Goal: Task Accomplishment & Management: Use online tool/utility

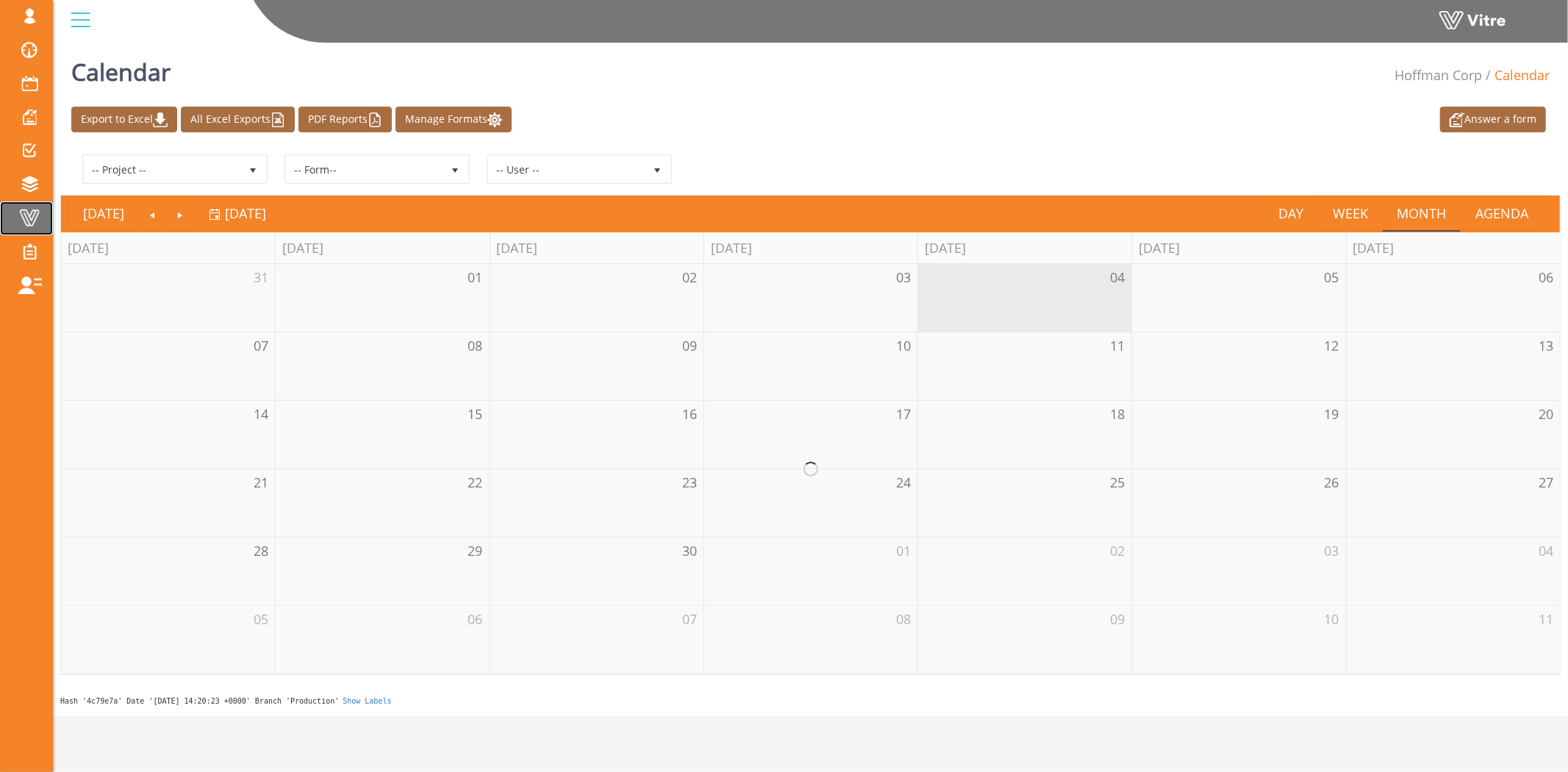
click at [23, 225] on span at bounding box center [29, 218] width 36 height 18
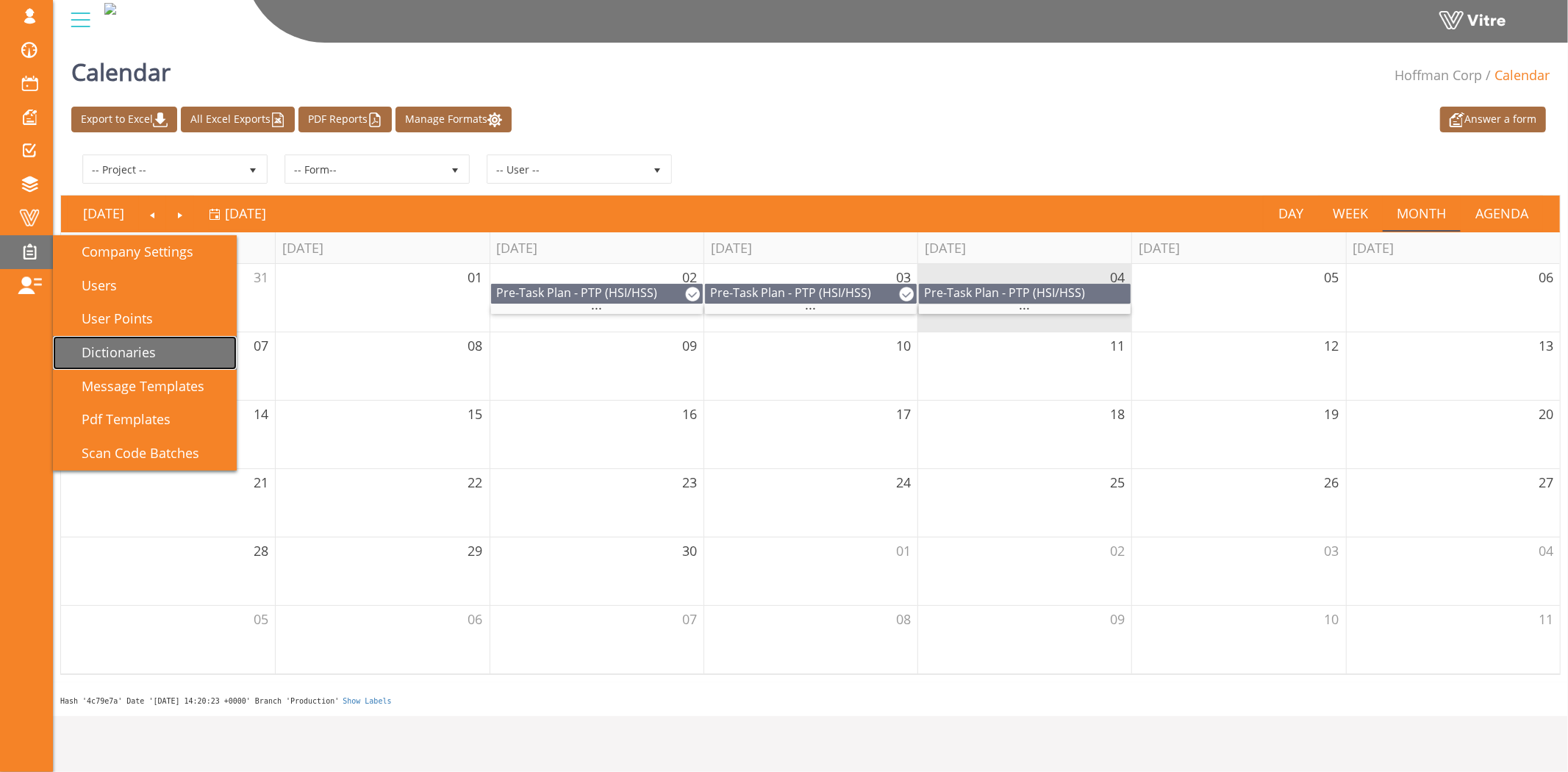
click at [108, 348] on span "Dictionaries" at bounding box center [110, 352] width 92 height 18
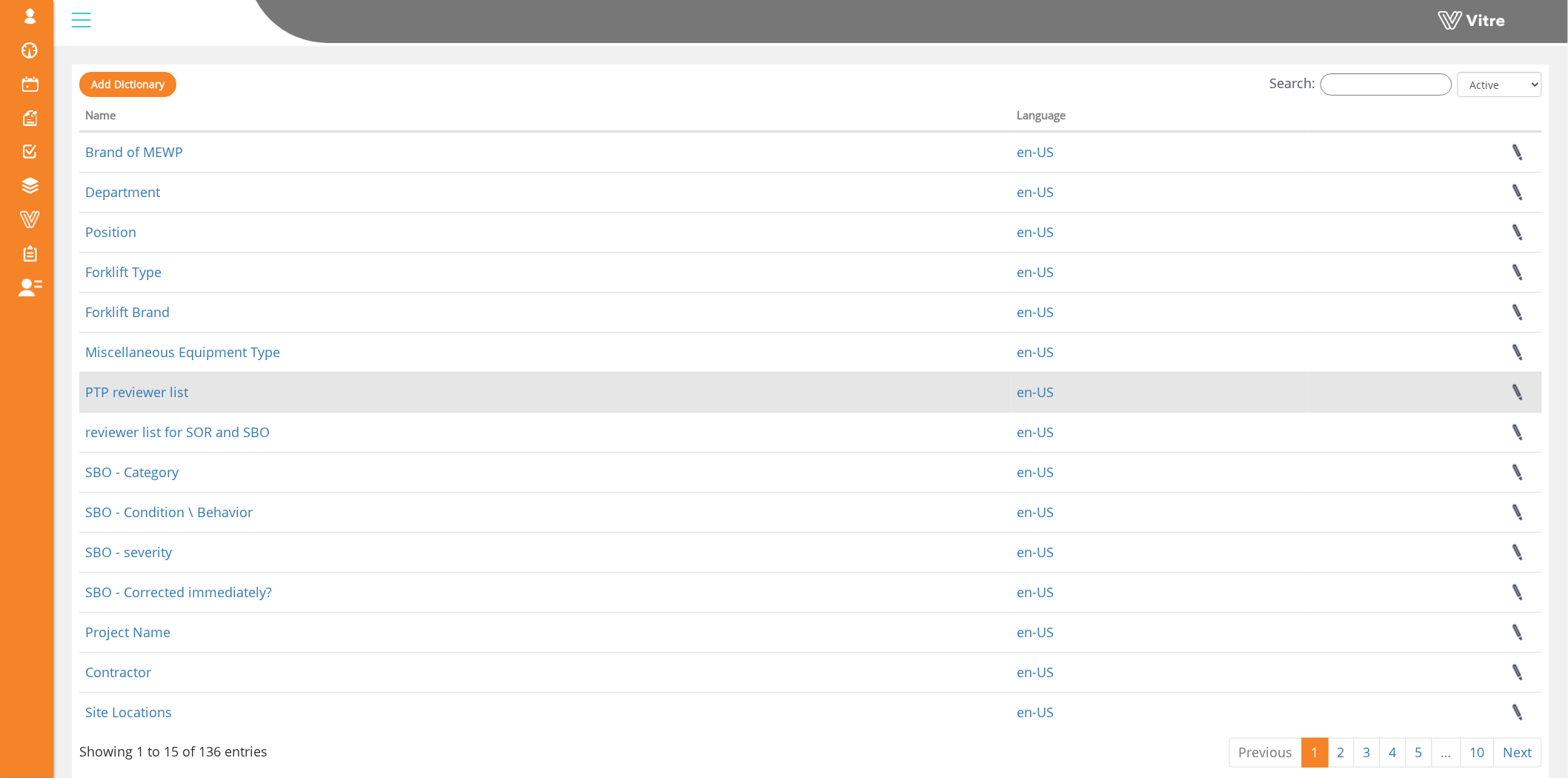
scroll to position [109, 0]
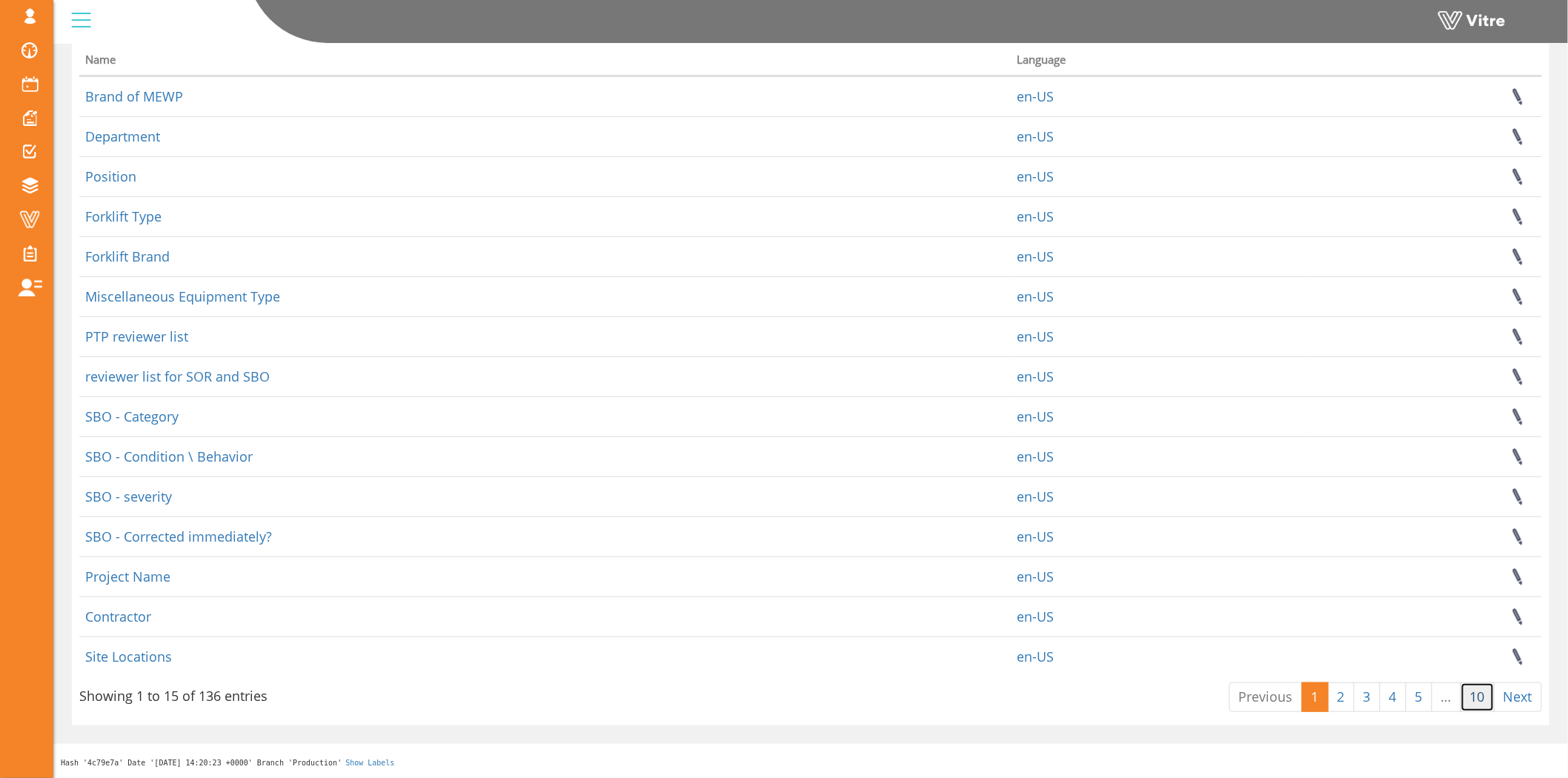
click at [1477, 697] on link "10" at bounding box center [1477, 697] width 34 height 30
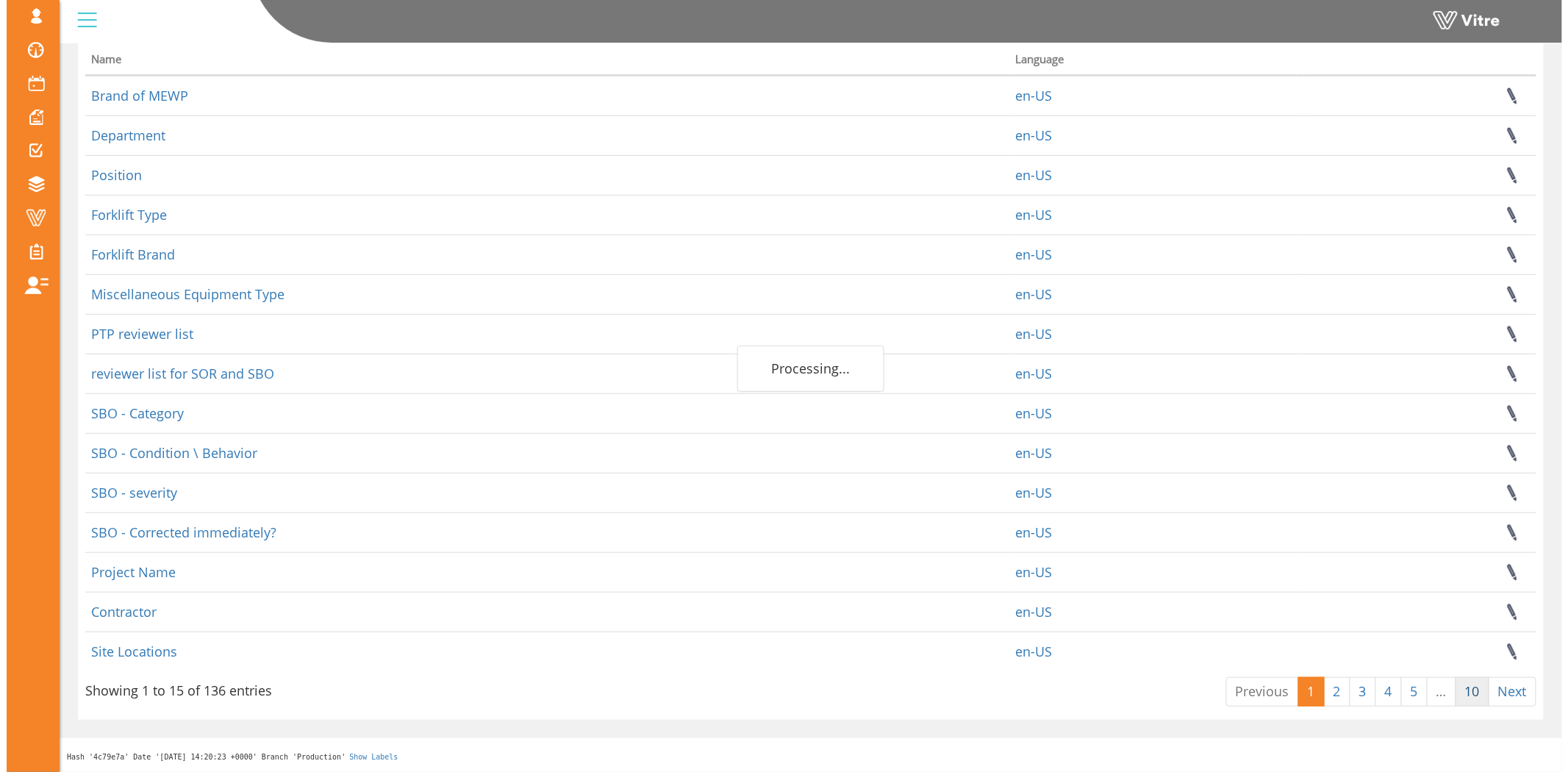
scroll to position [0, 0]
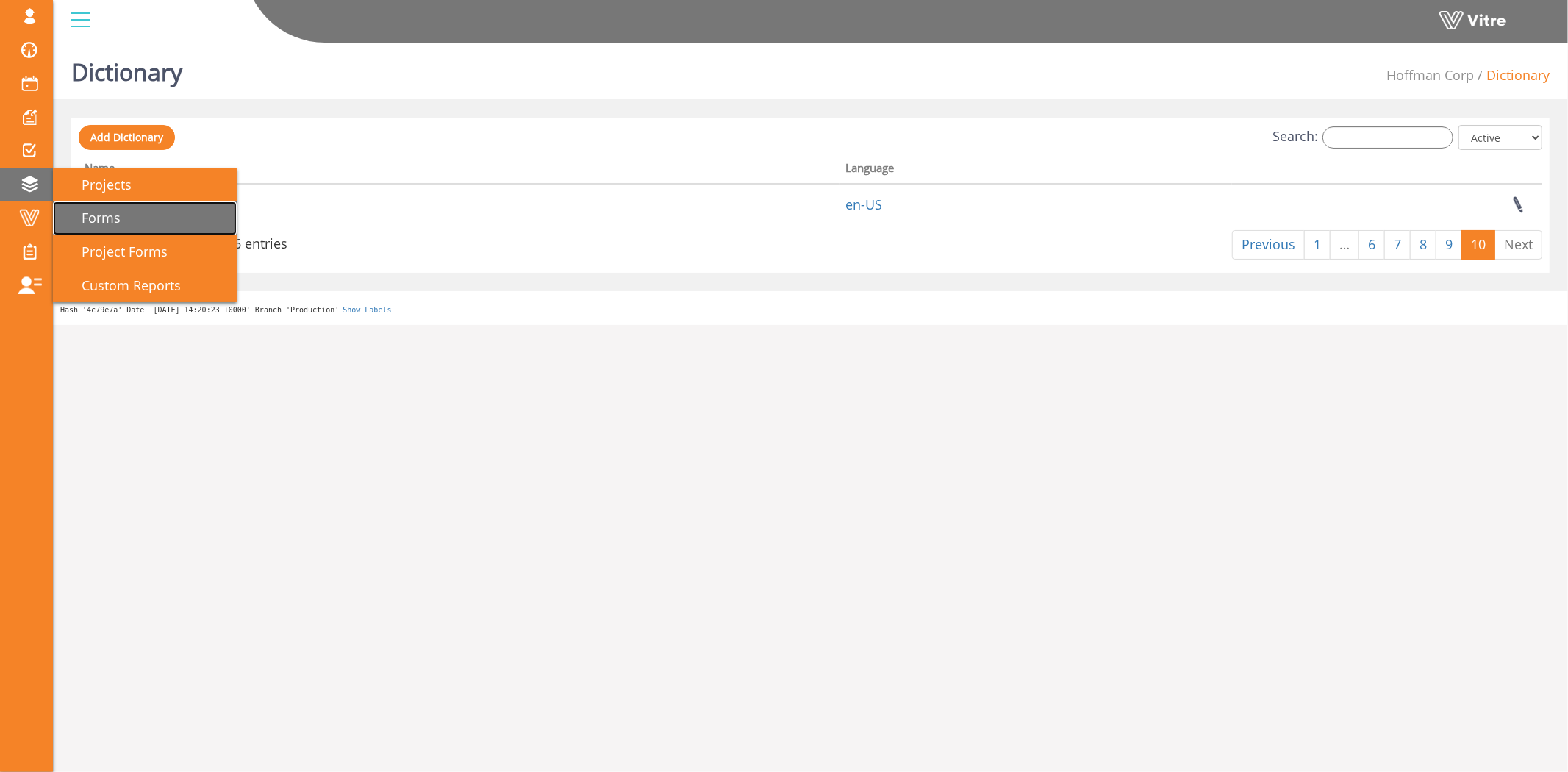
click at [131, 222] on link "Forms" at bounding box center [144, 218] width 184 height 34
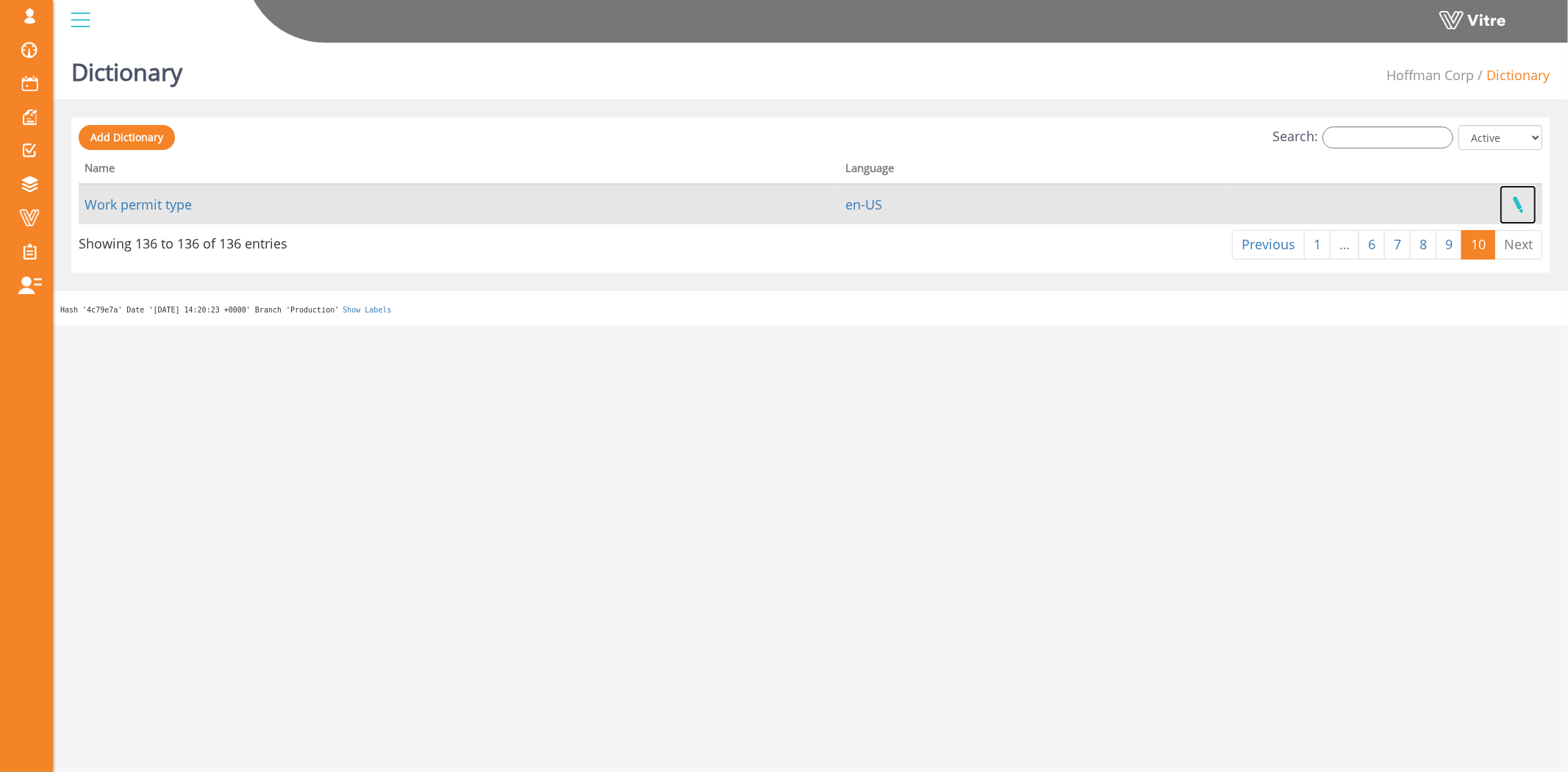
click at [1515, 204] on link at bounding box center [1517, 204] width 36 height 39
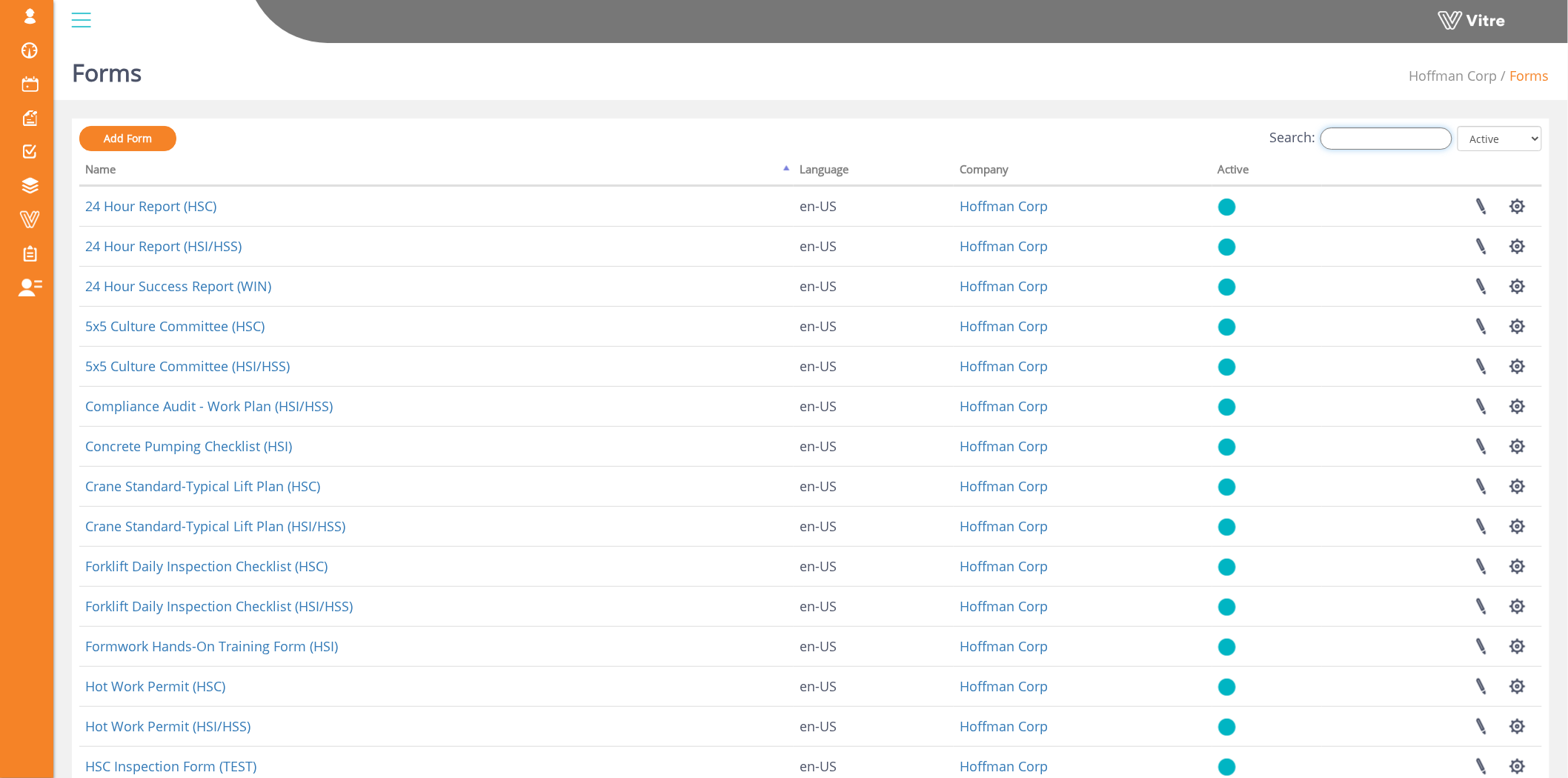
click at [1365, 139] on input "Search:" at bounding box center [1386, 138] width 132 height 22
type input "פ"
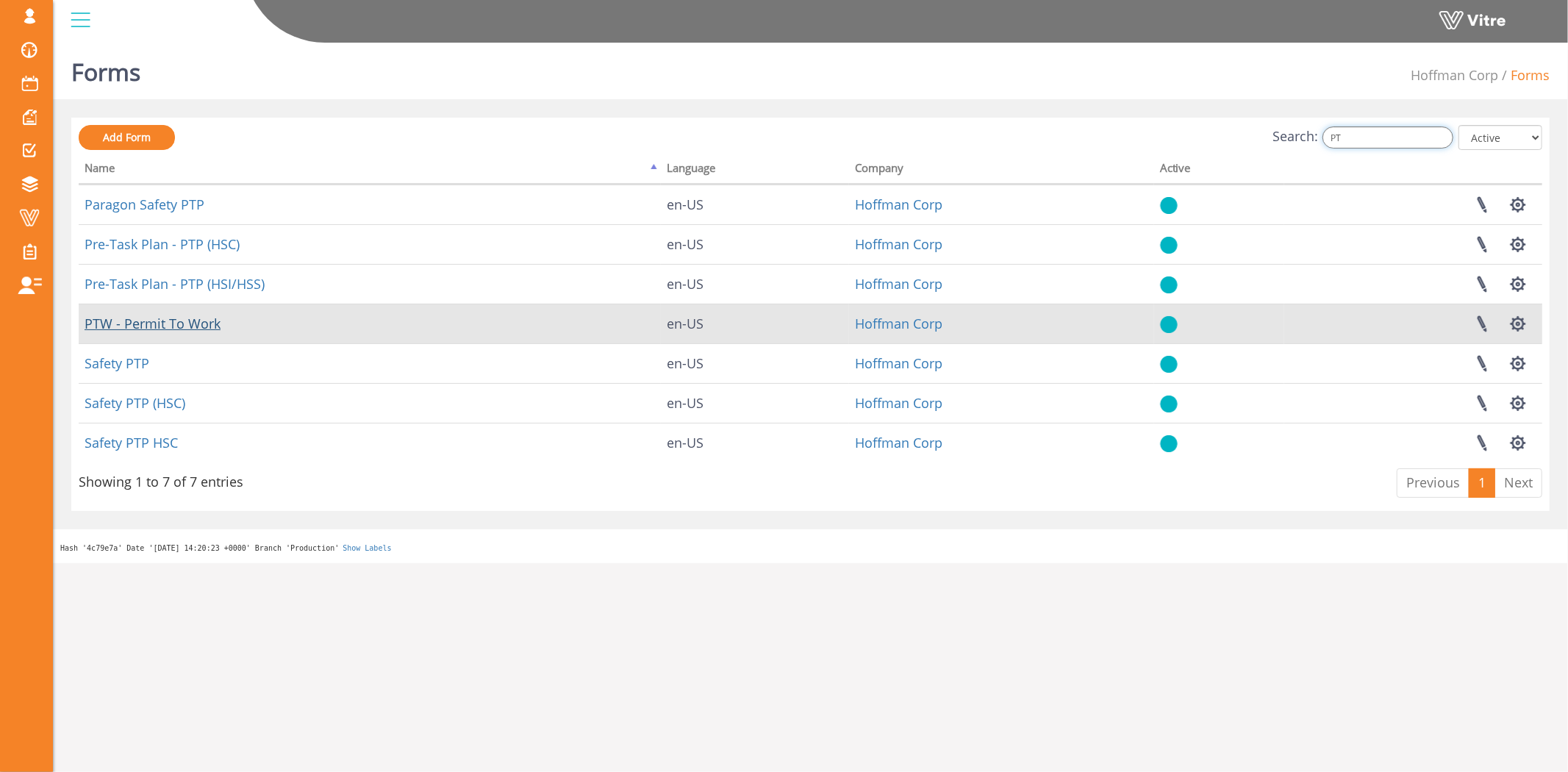
type input "PT"
click at [129, 321] on link "PTW - Permit To Work" at bounding box center [153, 323] width 136 height 18
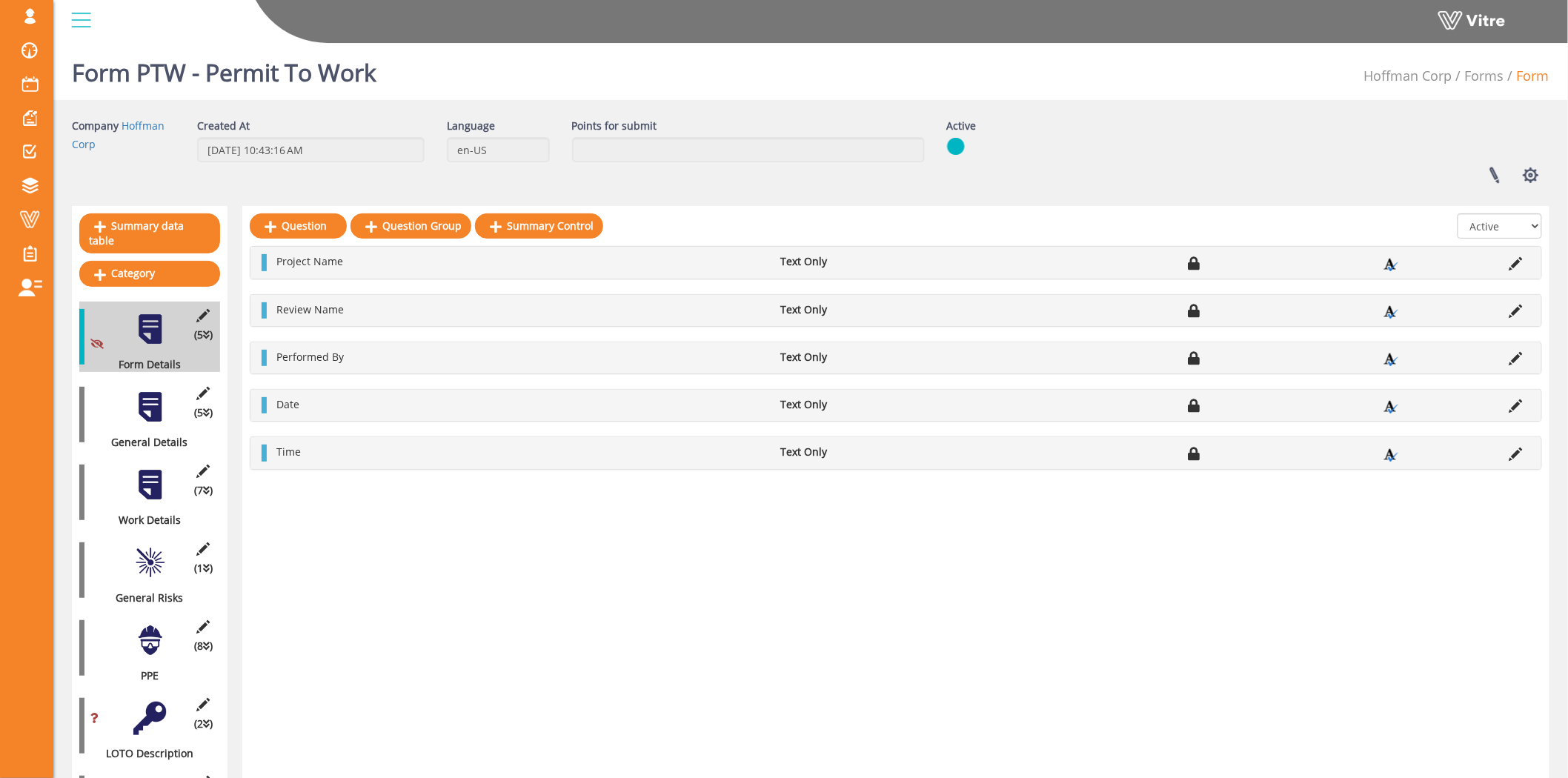
click at [152, 390] on div at bounding box center [150, 407] width 34 height 34
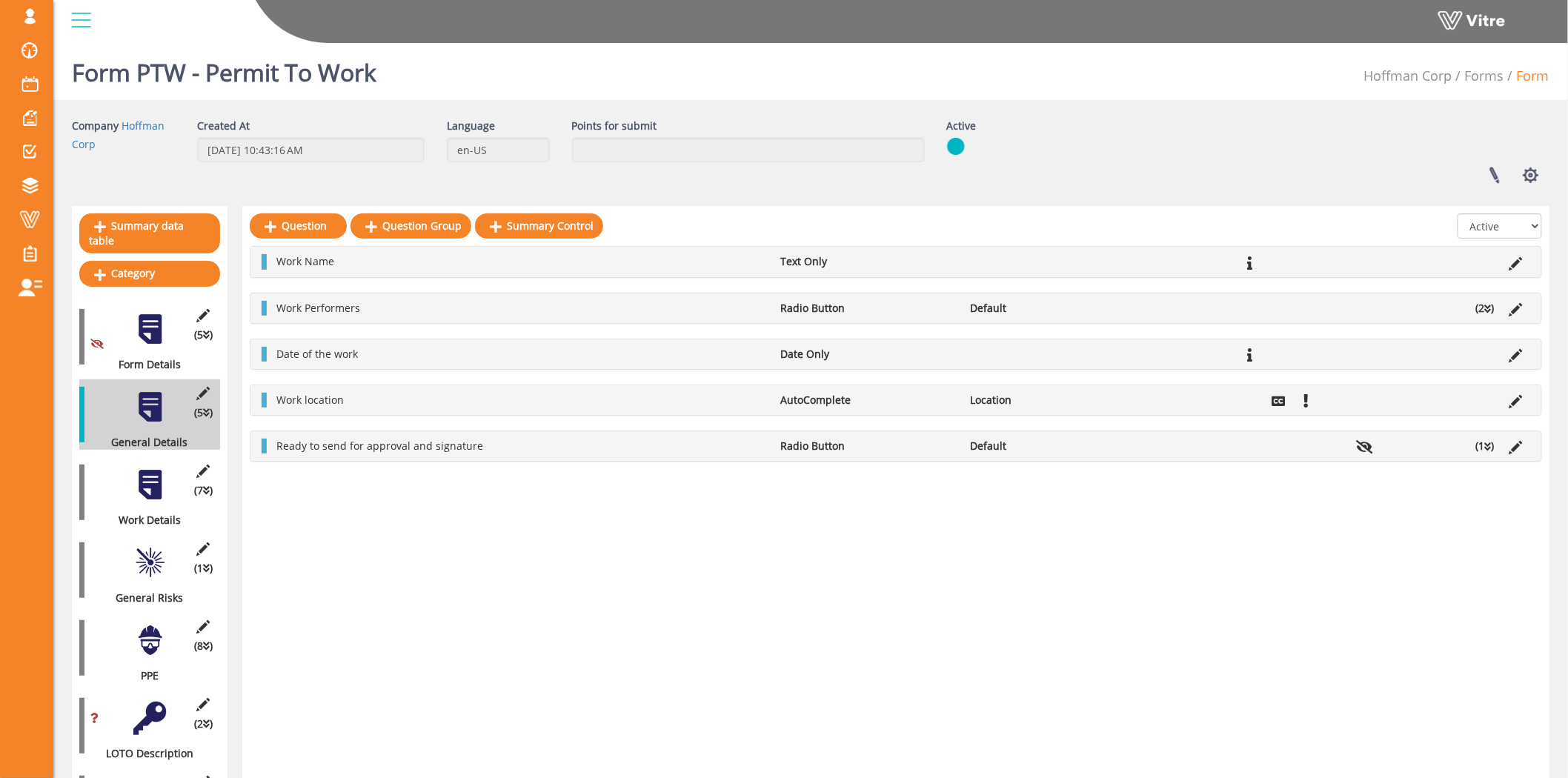
click at [156, 470] on div at bounding box center [150, 485] width 34 height 34
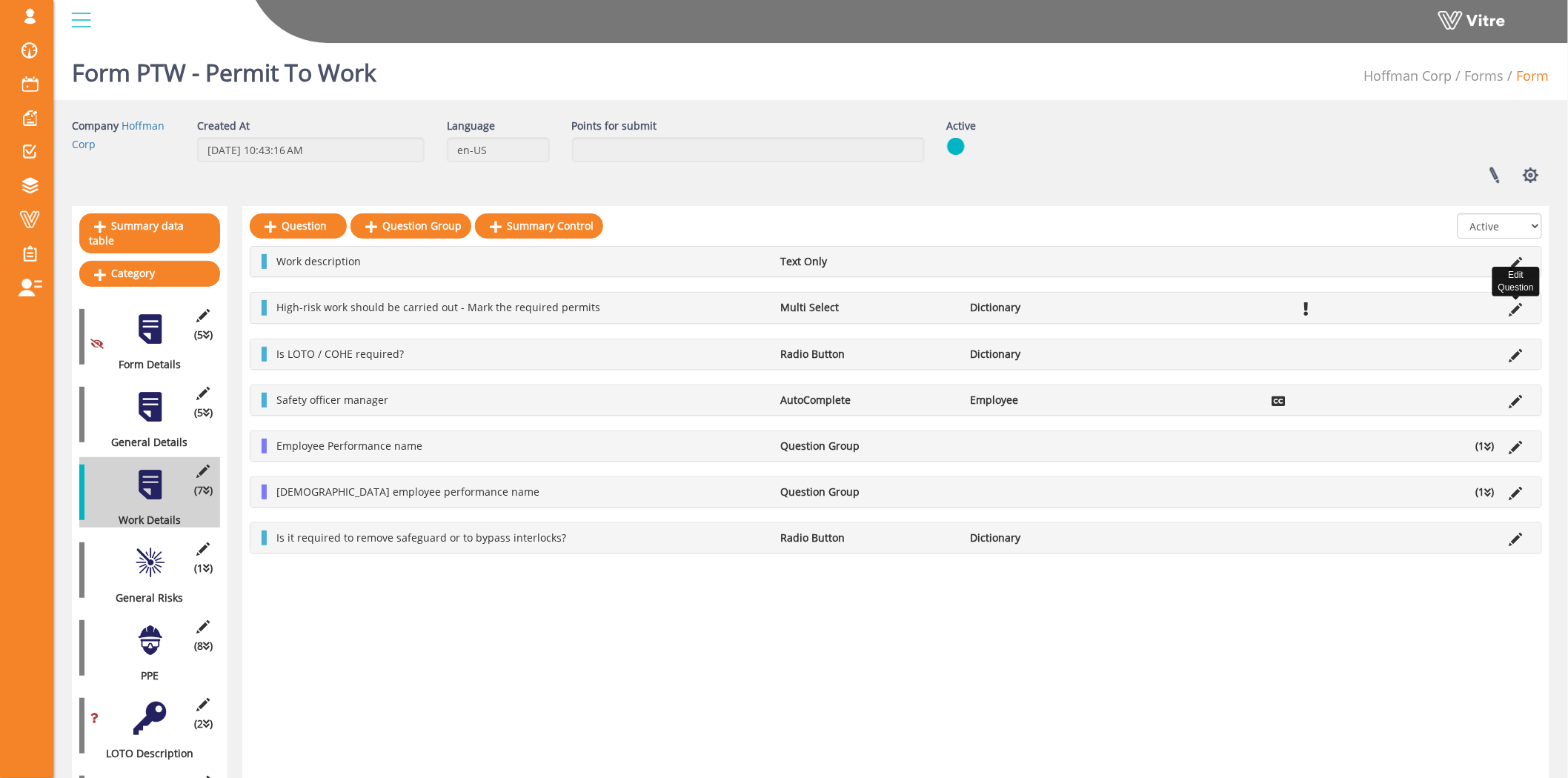
click at [1515, 307] on icon at bounding box center [1516, 309] width 13 height 13
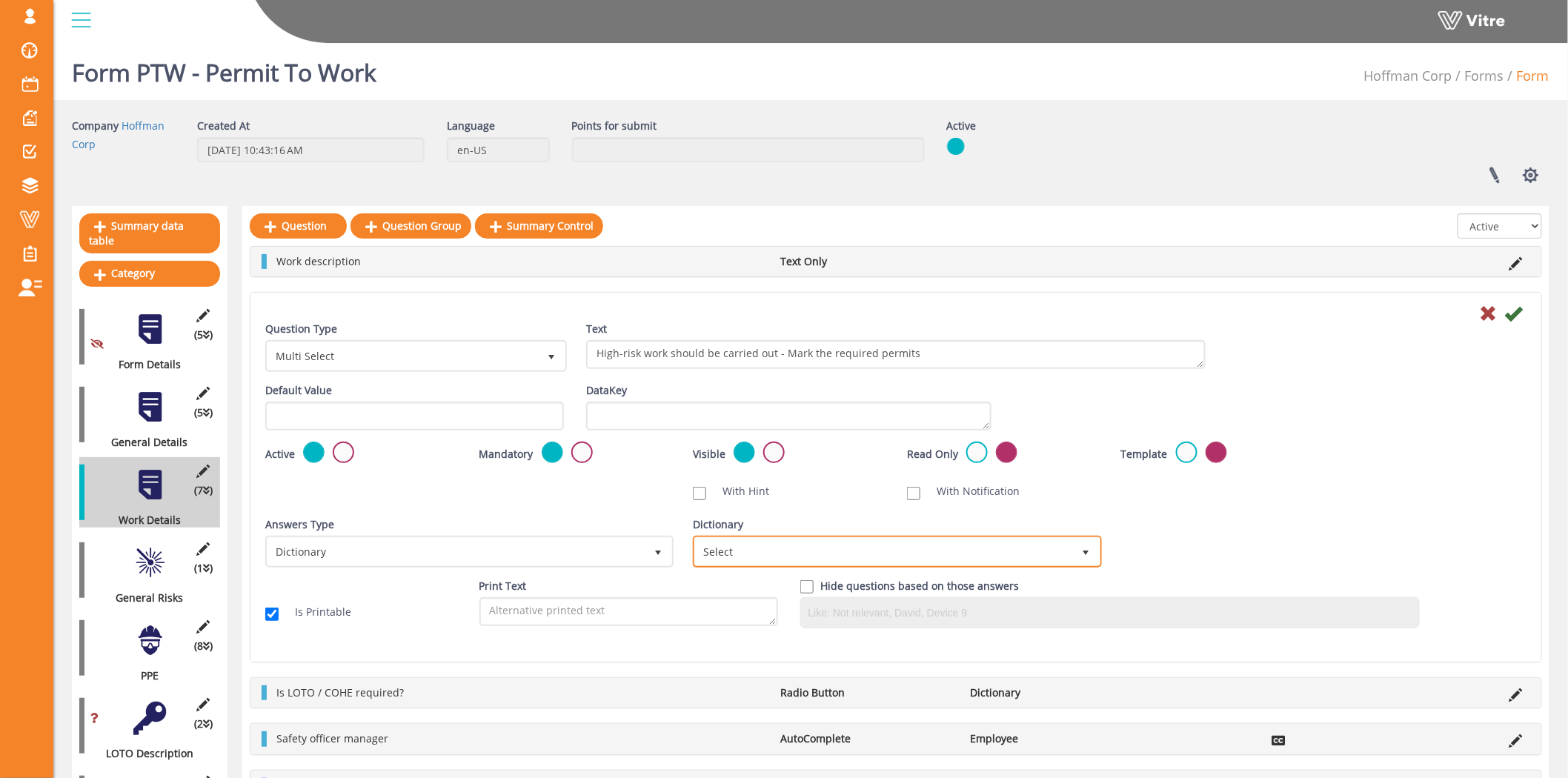
click at [776, 558] on span "Select" at bounding box center [883, 551] width 377 height 27
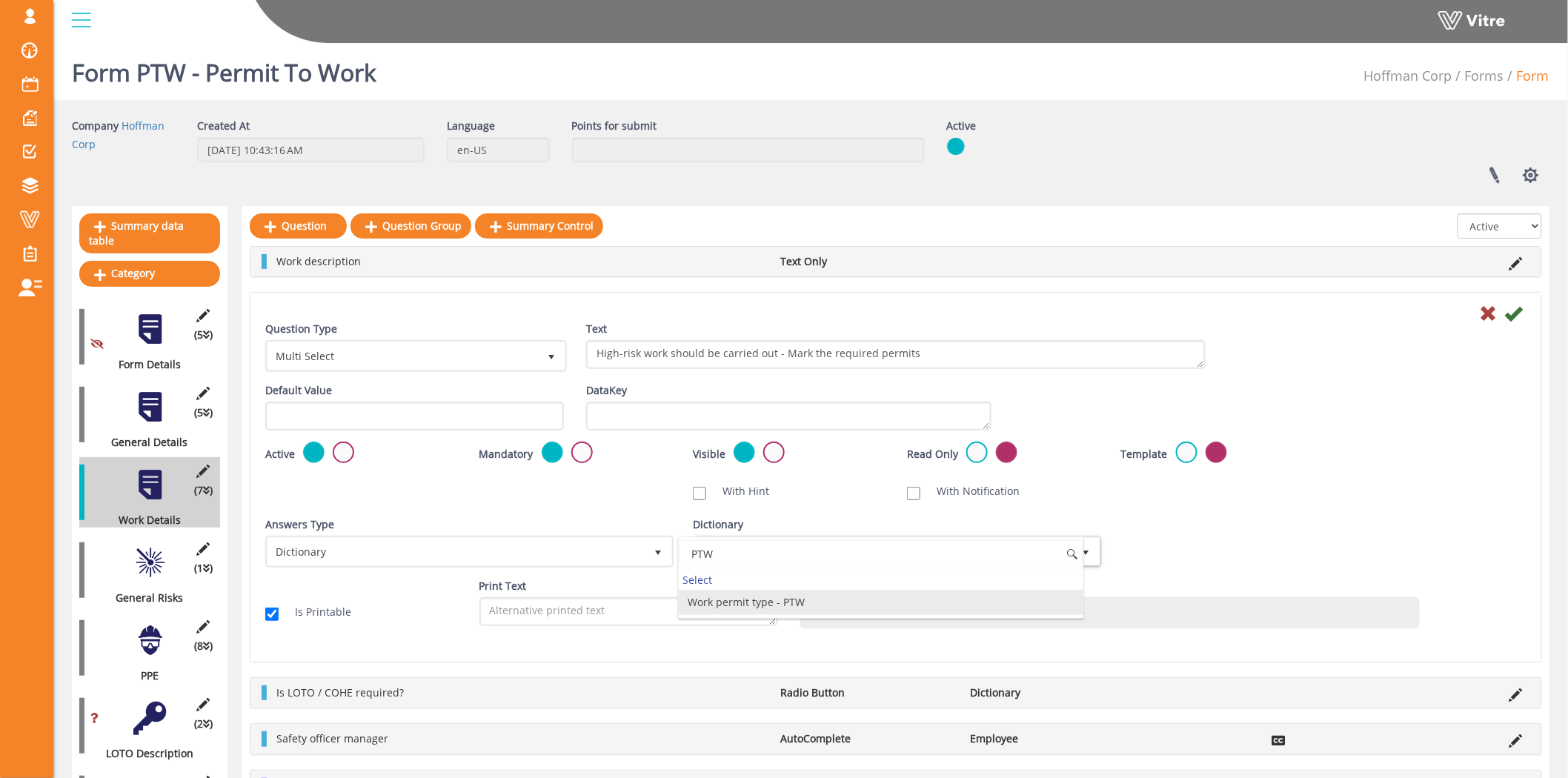
click at [746, 604] on li "Work permit type - PTW" at bounding box center [880, 602] width 404 height 25
type input "PTW"
click at [1515, 315] on icon at bounding box center [1513, 313] width 18 height 18
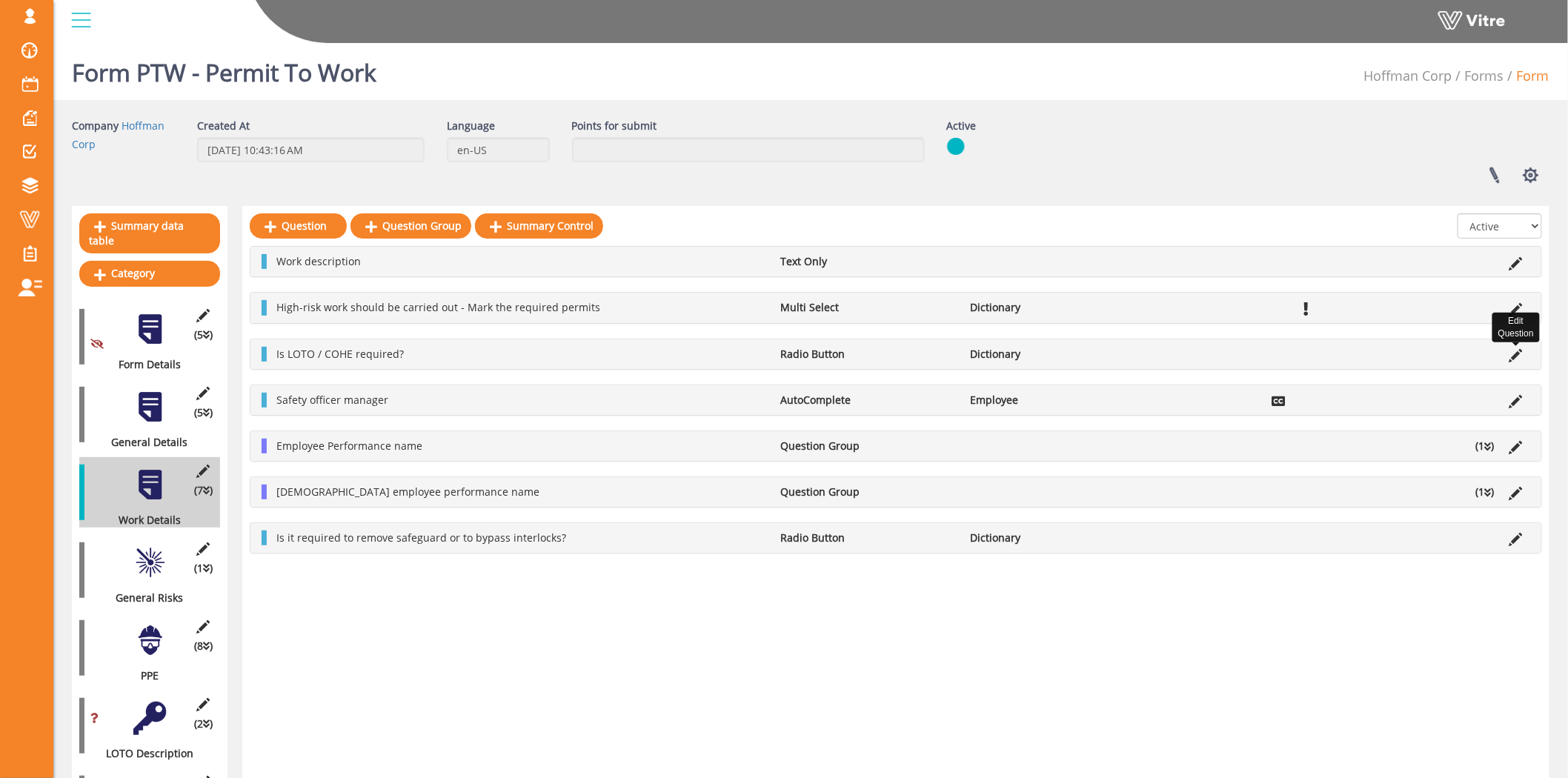
click at [1514, 353] on icon at bounding box center [1516, 355] width 13 height 13
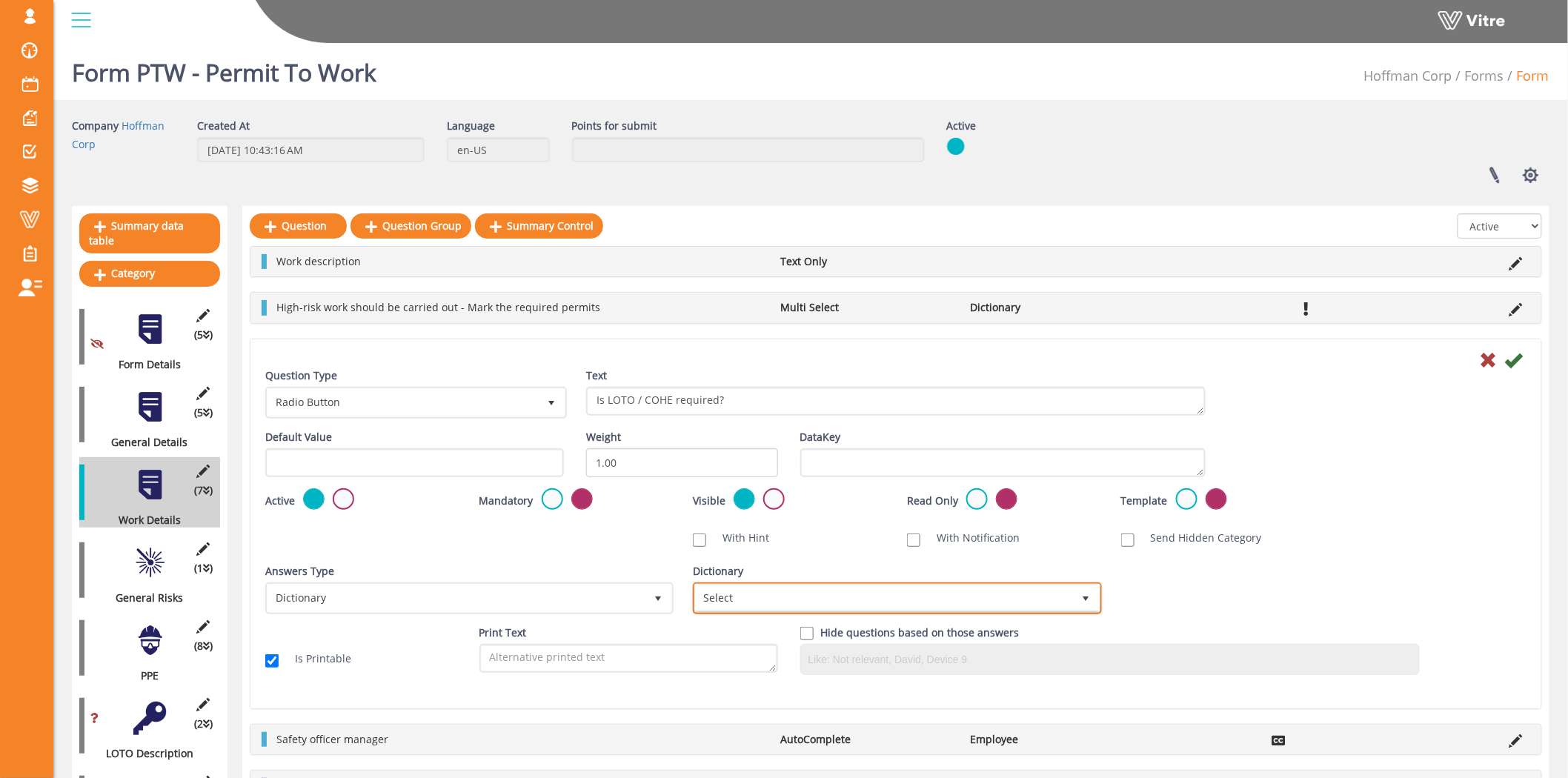
click at [920, 594] on span "Select" at bounding box center [883, 598] width 377 height 27
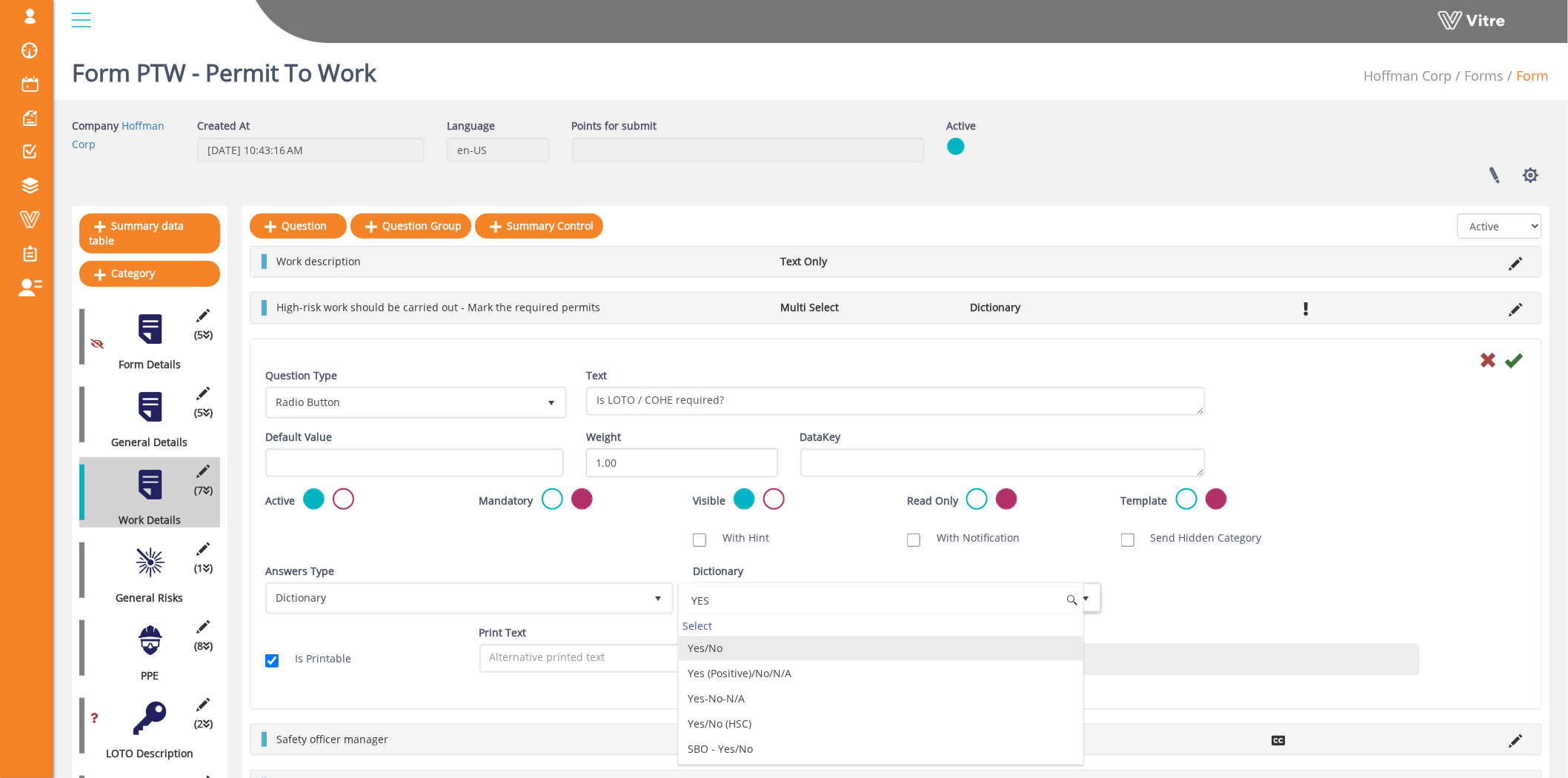
click at [823, 652] on li "Yes/No" at bounding box center [880, 648] width 404 height 25
type input "YES"
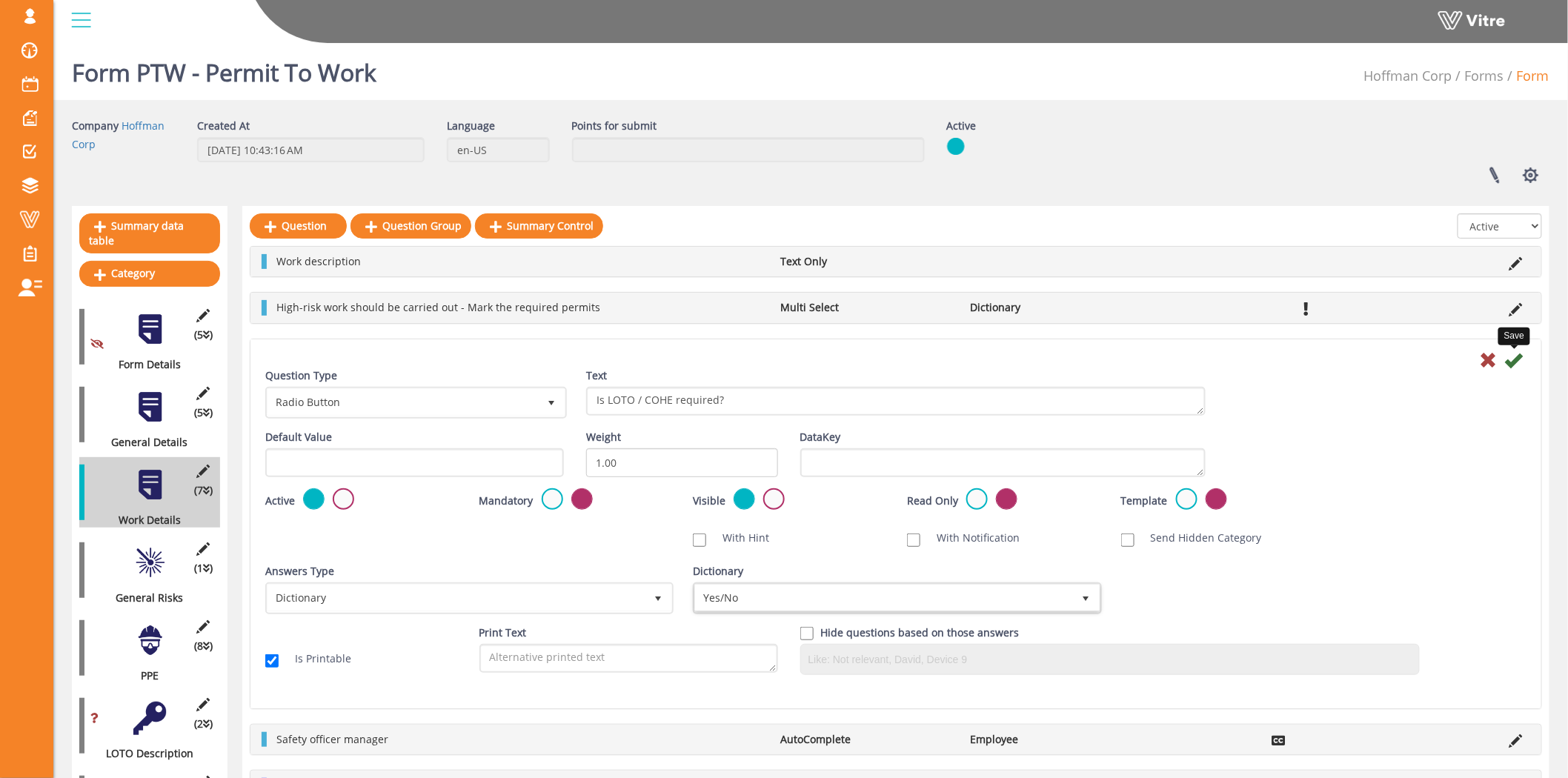
click at [1516, 354] on icon at bounding box center [1513, 360] width 18 height 18
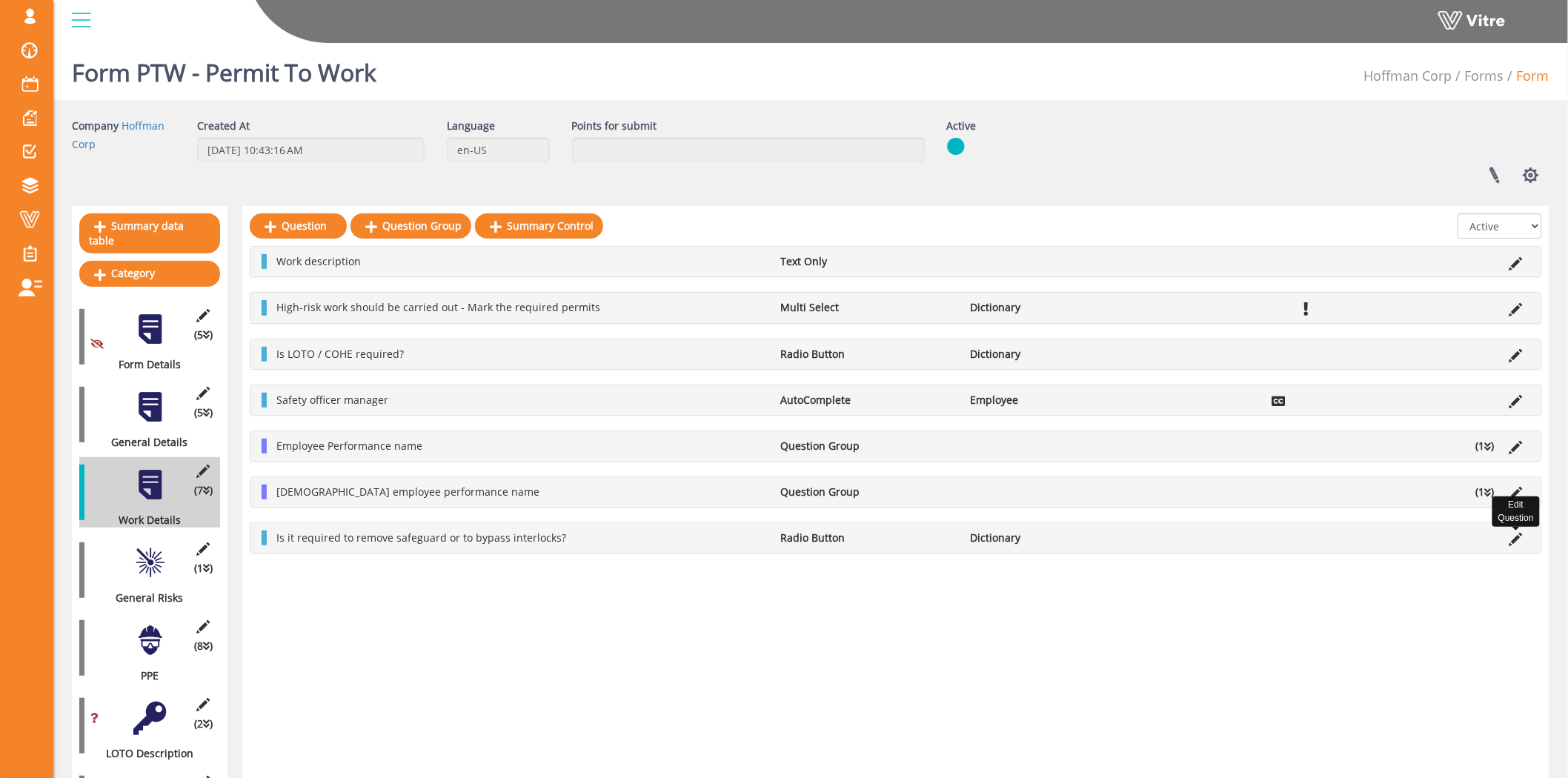
click at [1516, 544] on icon at bounding box center [1516, 539] width 13 height 13
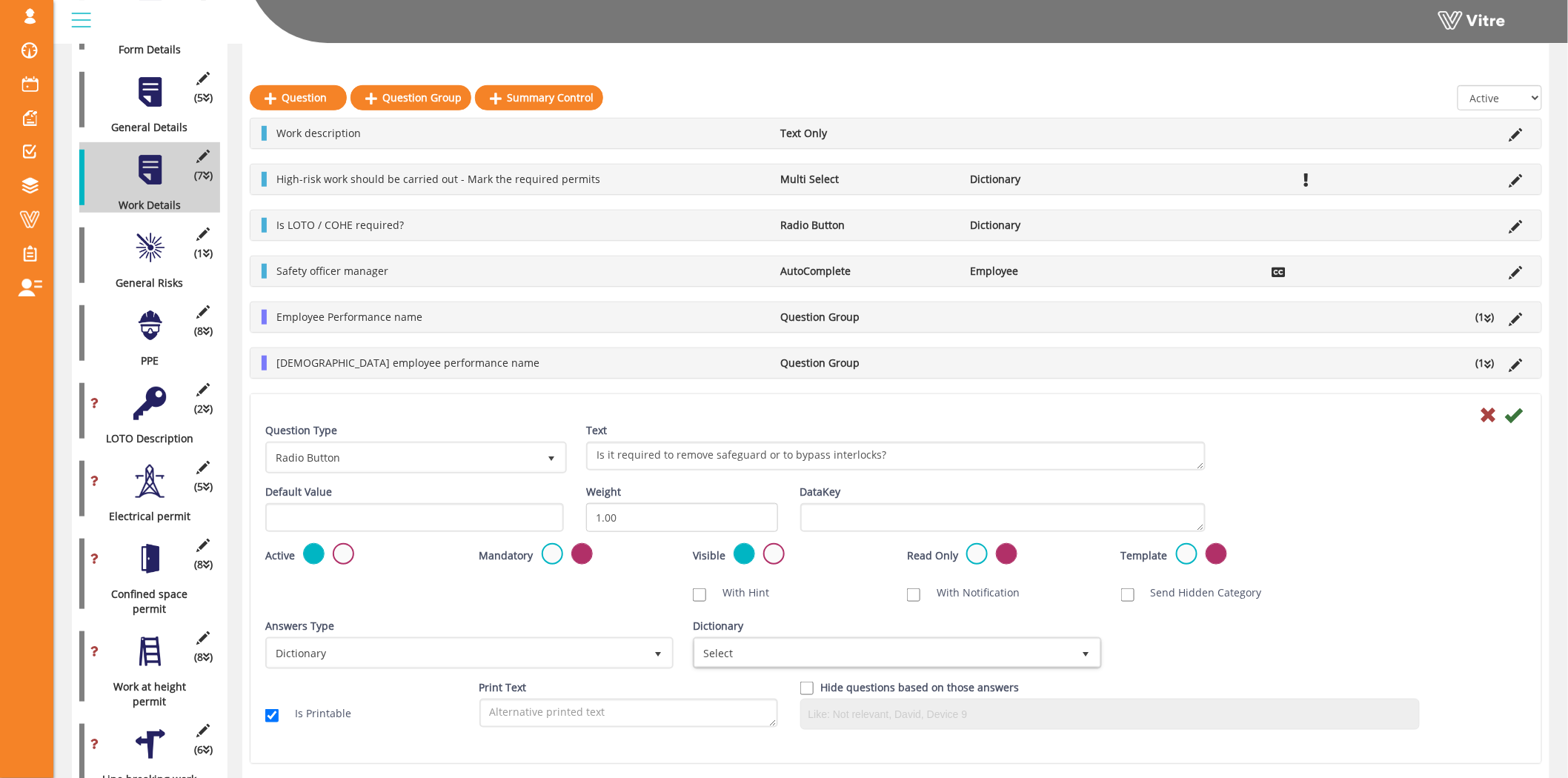
scroll to position [329, 0]
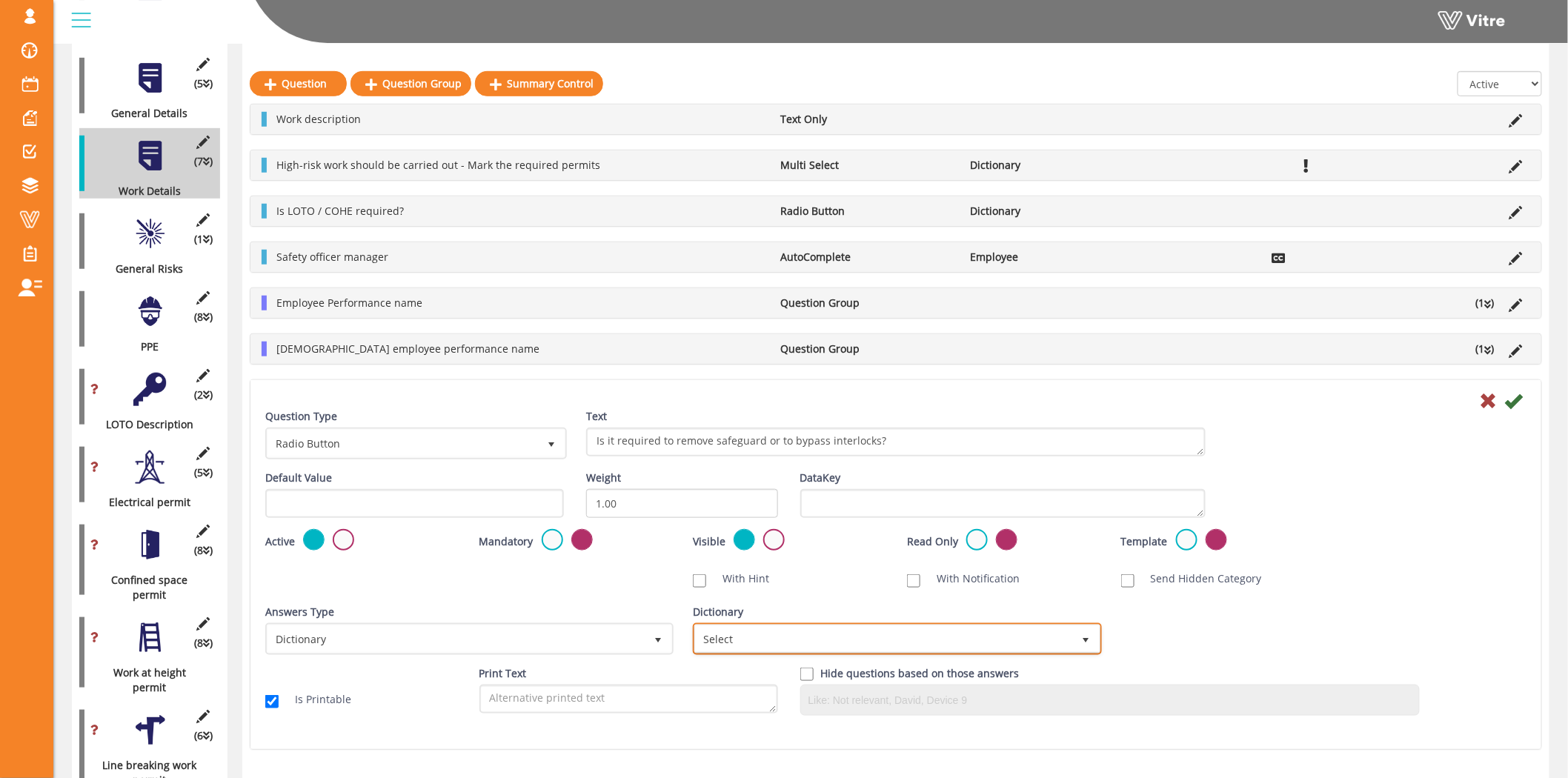
click at [839, 628] on span "Select" at bounding box center [883, 638] width 377 height 27
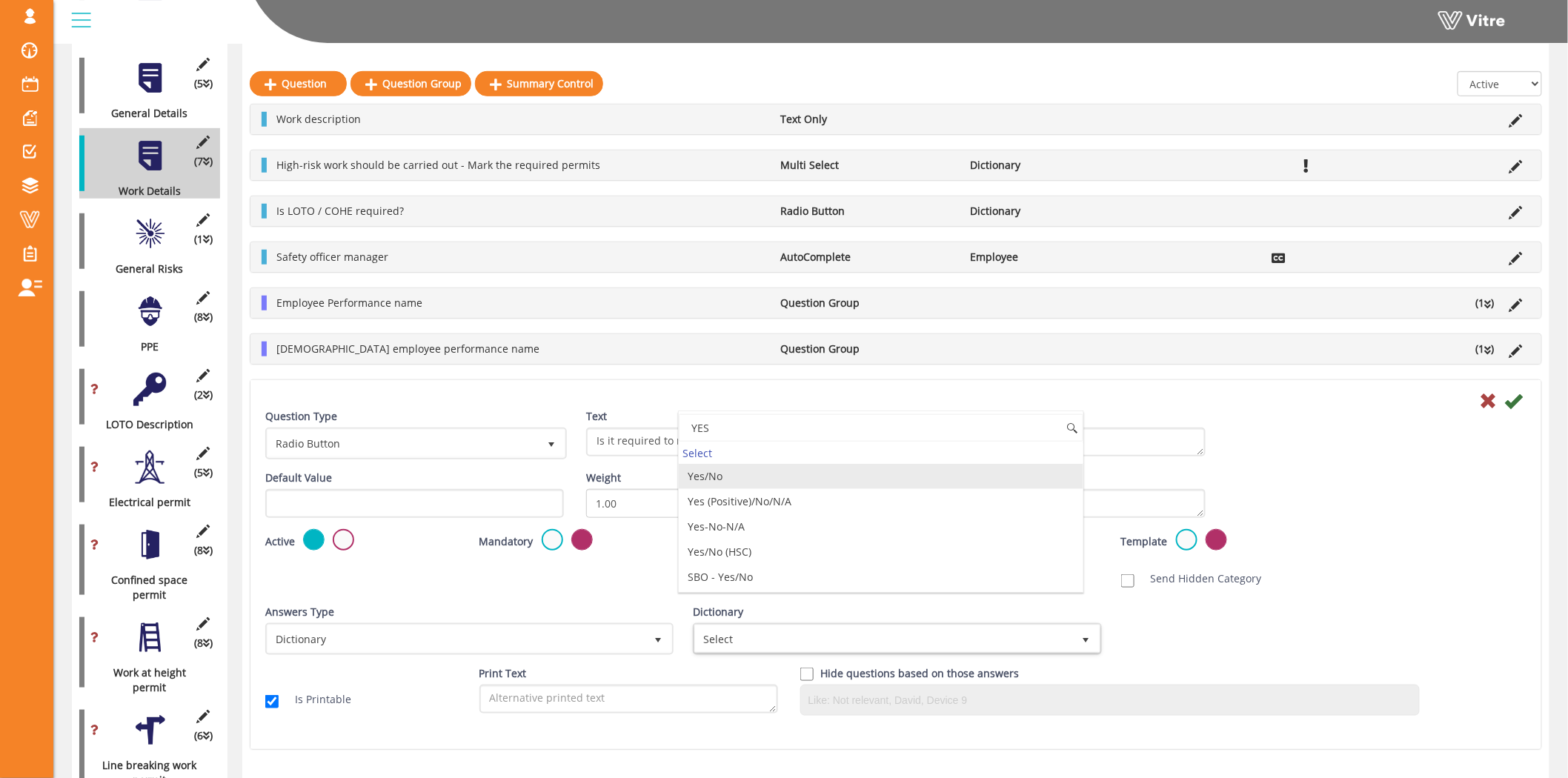
click at [768, 470] on li "Yes/No" at bounding box center [880, 476] width 404 height 25
type input "YES"
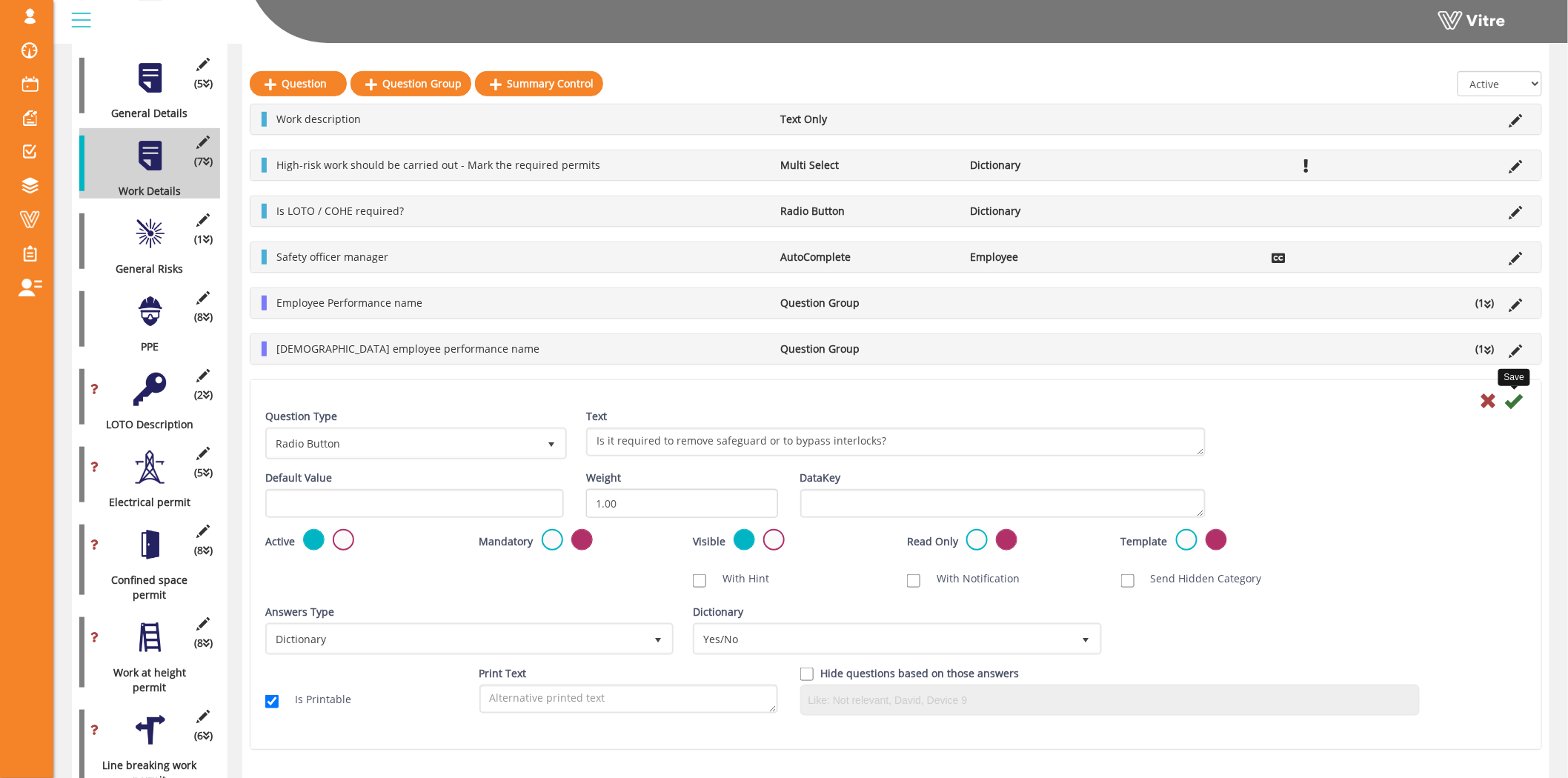
click at [1513, 402] on icon at bounding box center [1513, 400] width 18 height 18
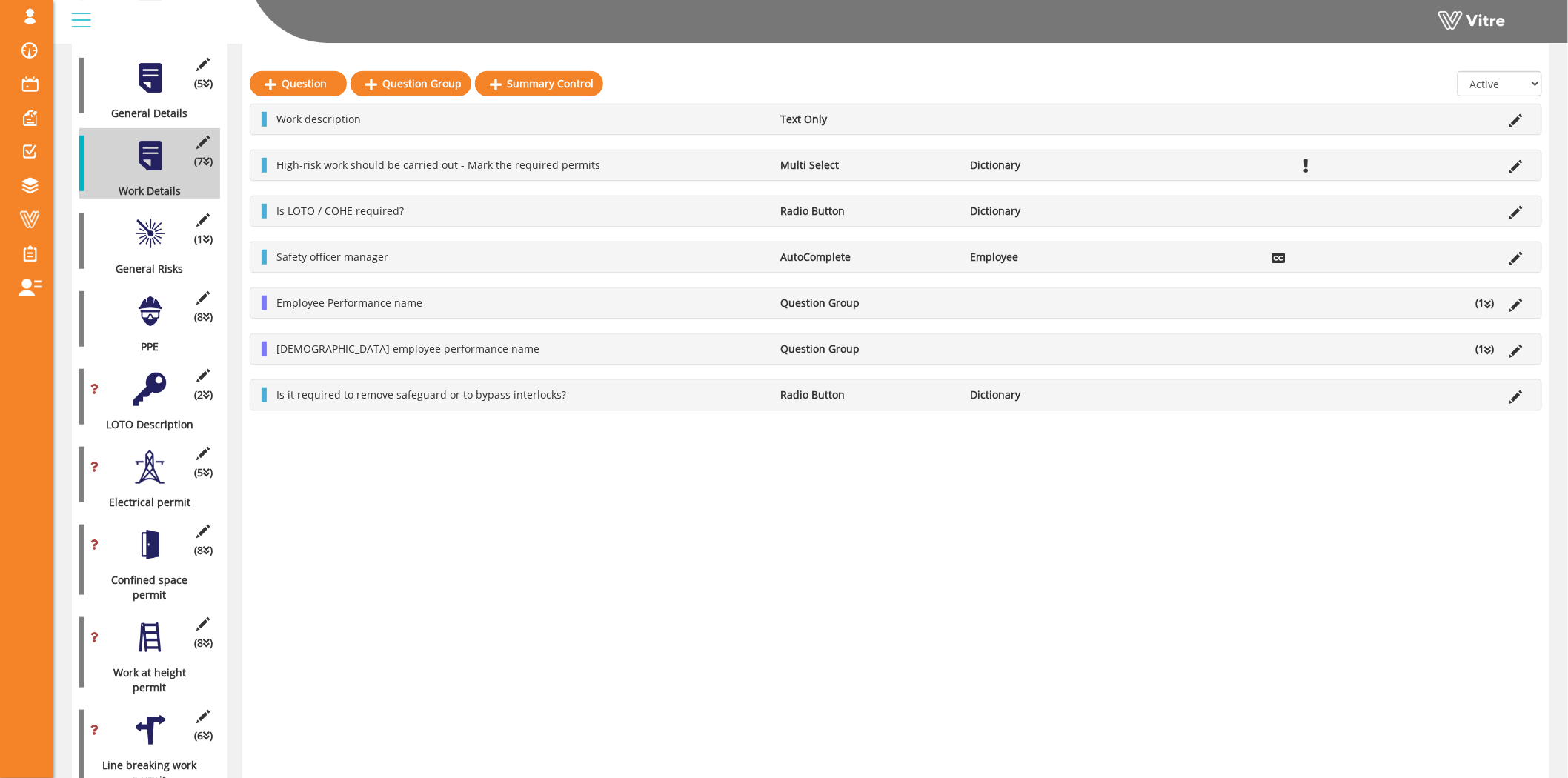
click at [158, 217] on div at bounding box center [150, 233] width 34 height 34
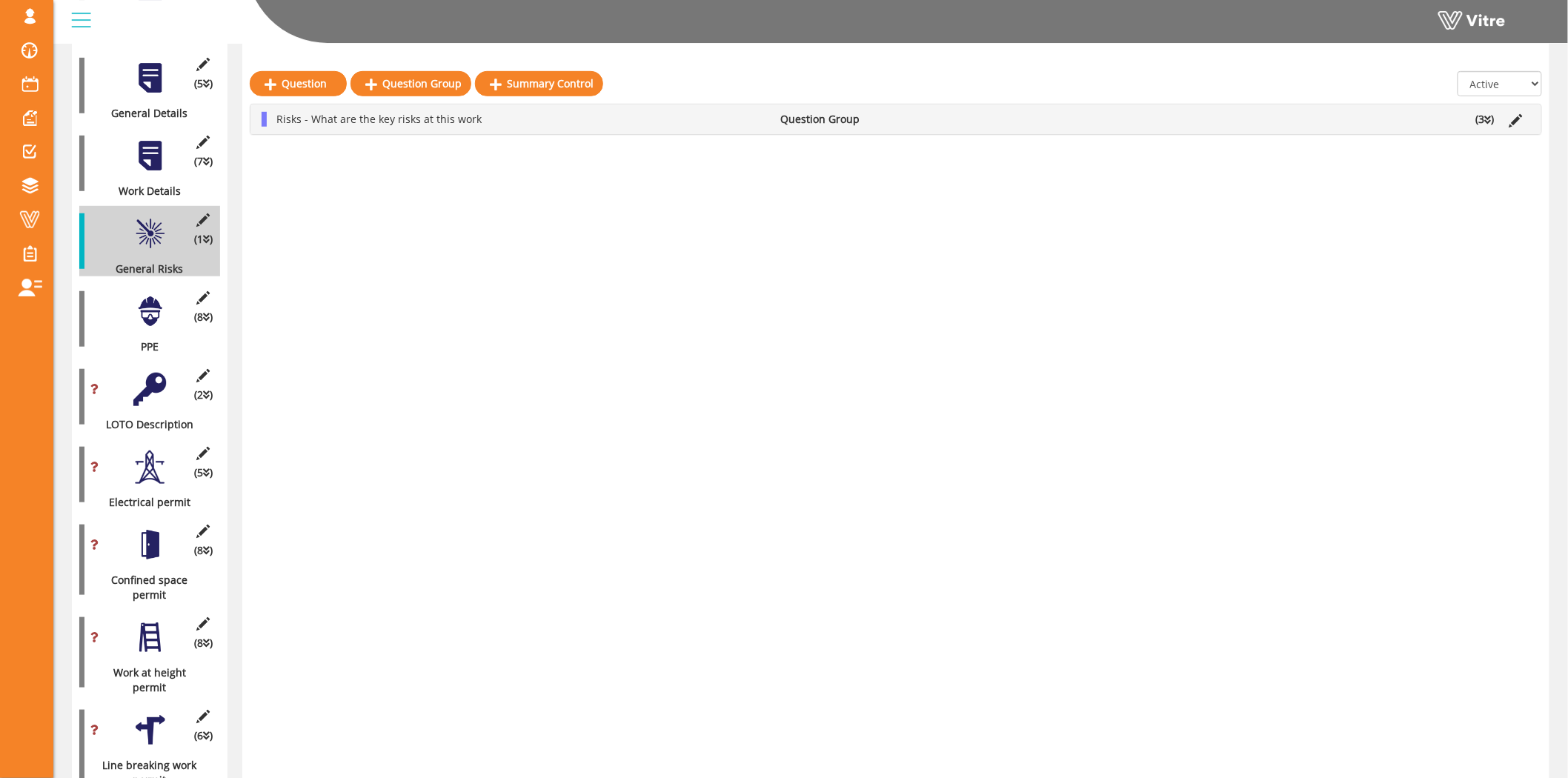
click at [1484, 119] on li "(3 )" at bounding box center [1484, 119] width 34 height 15
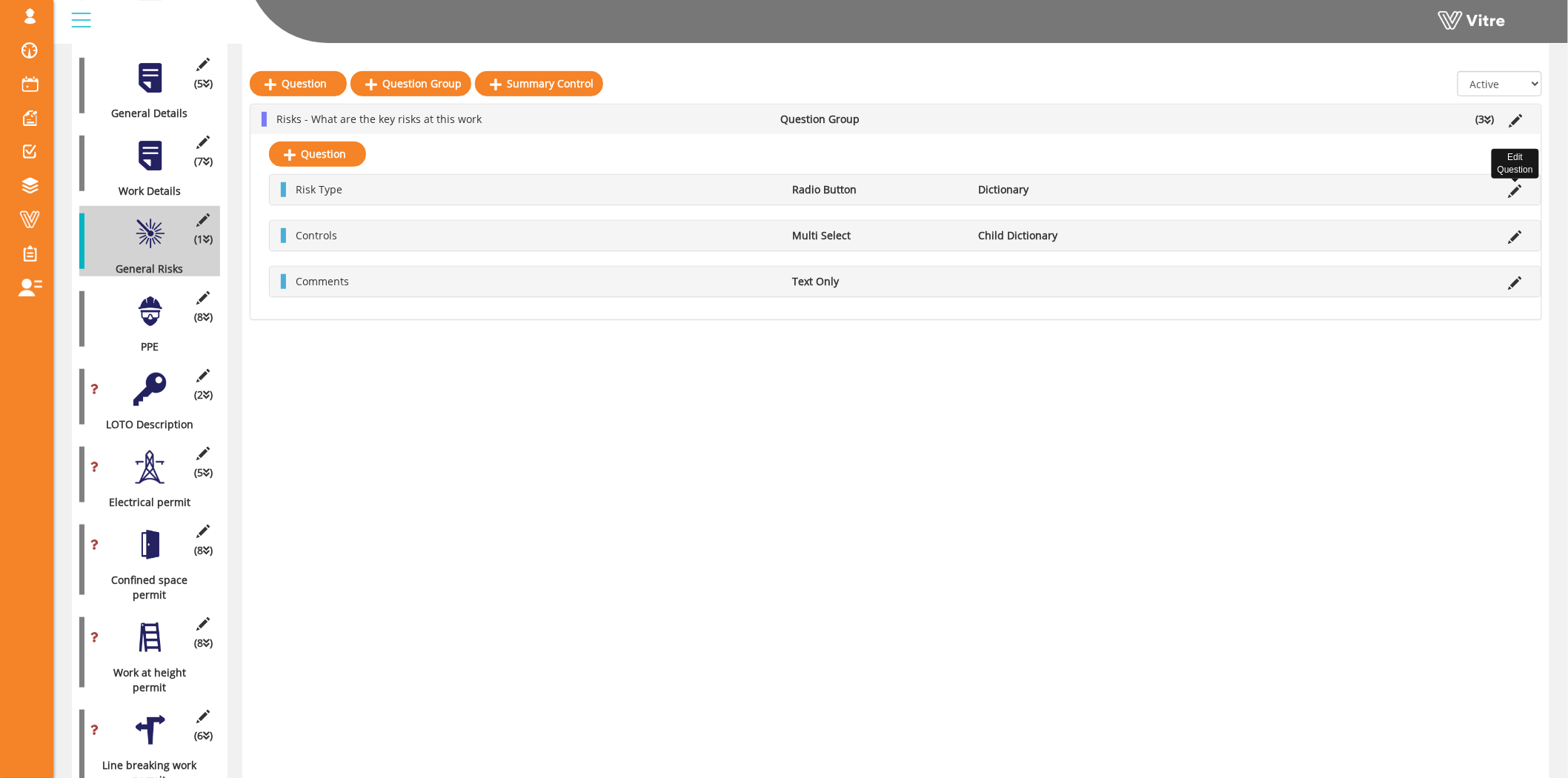
click at [1516, 191] on icon at bounding box center [1515, 190] width 13 height 13
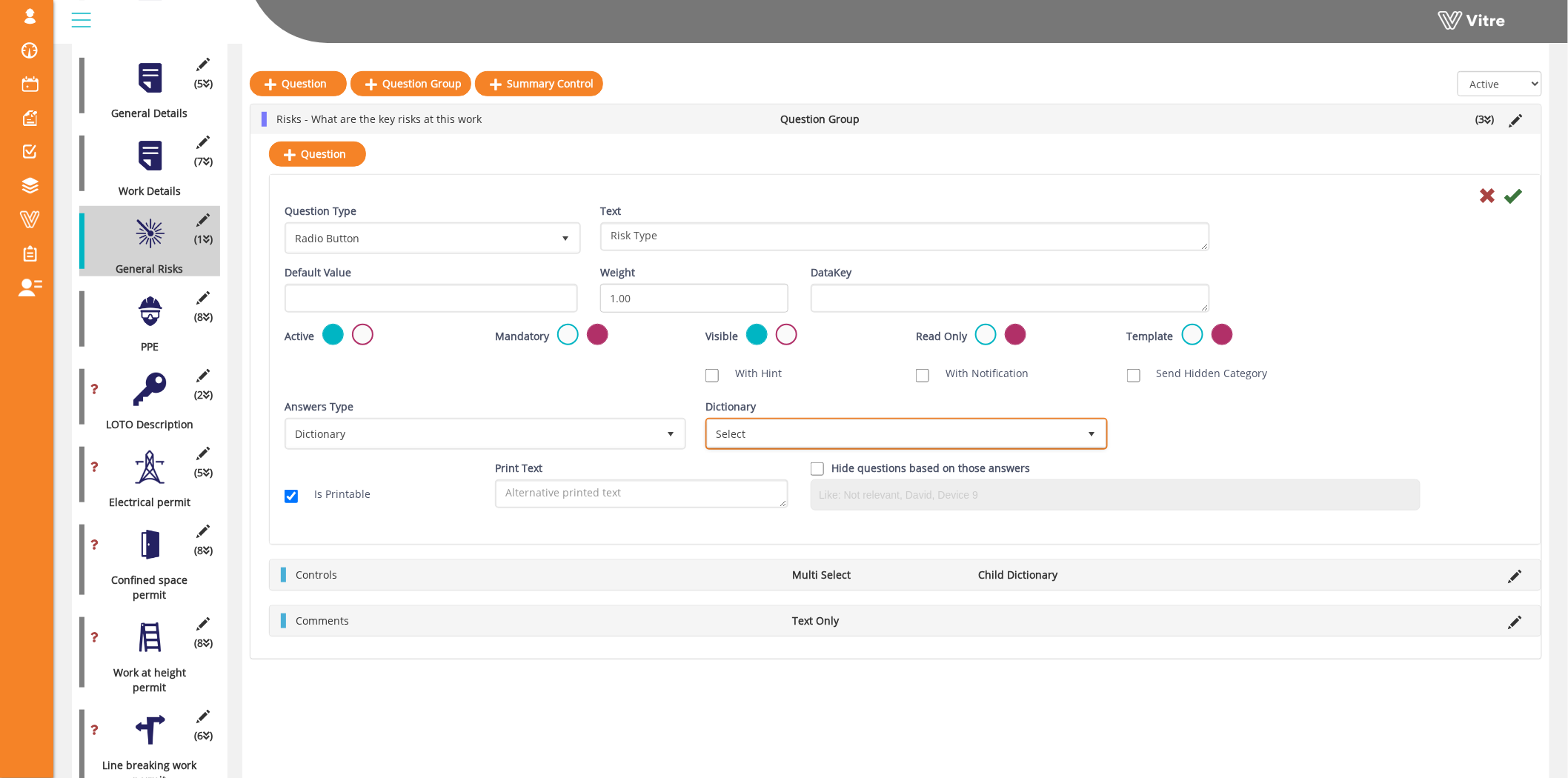
click at [805, 422] on span "Select" at bounding box center [893, 433] width 371 height 27
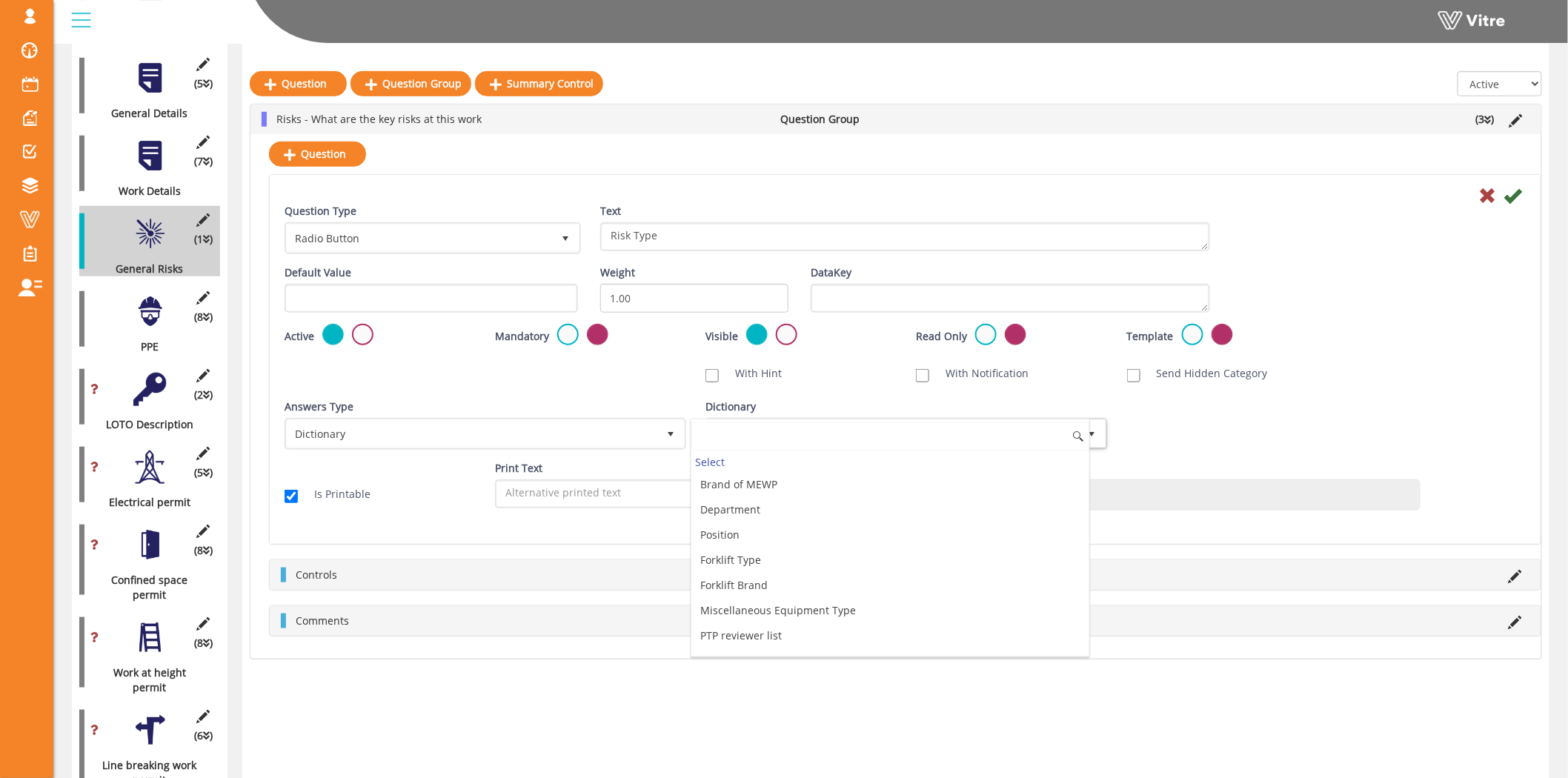
click at [798, 435] on input at bounding box center [890, 436] width 397 height 28
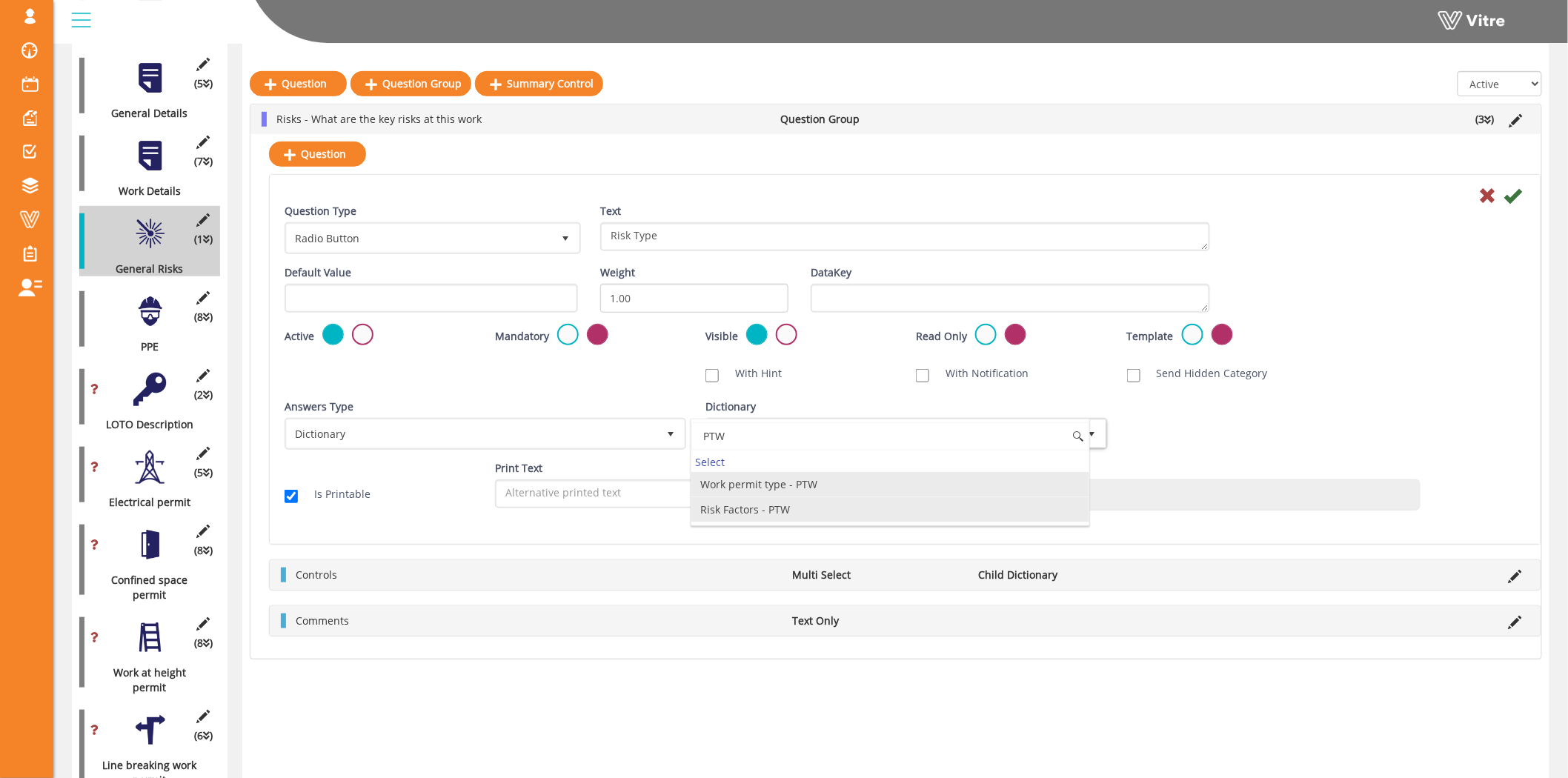
click at [731, 514] on li "Risk Factors - PTW" at bounding box center [890, 510] width 397 height 25
type input "PTW"
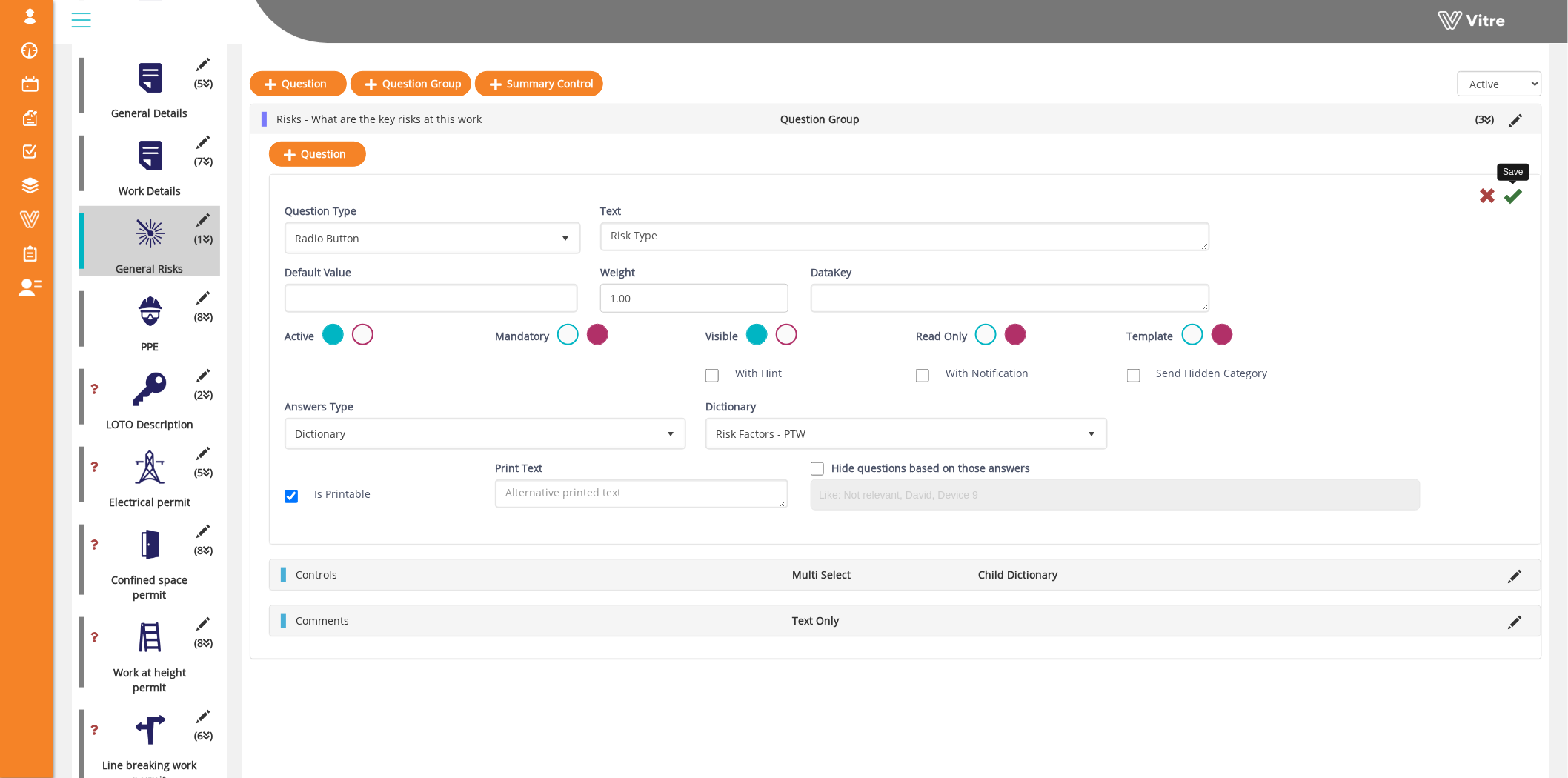
click at [1511, 197] on icon at bounding box center [1513, 195] width 18 height 18
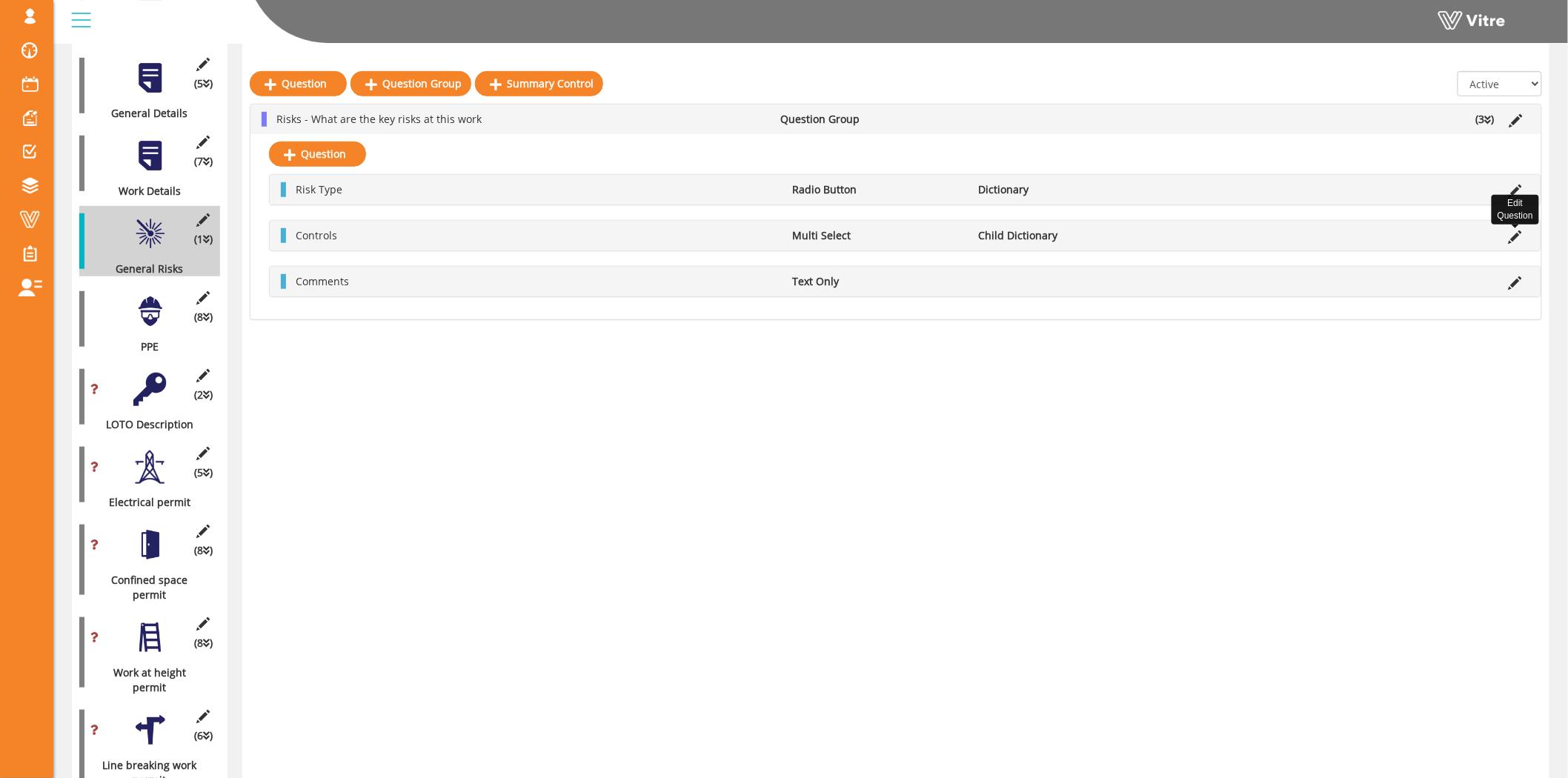
click at [1515, 232] on icon at bounding box center [1515, 236] width 13 height 13
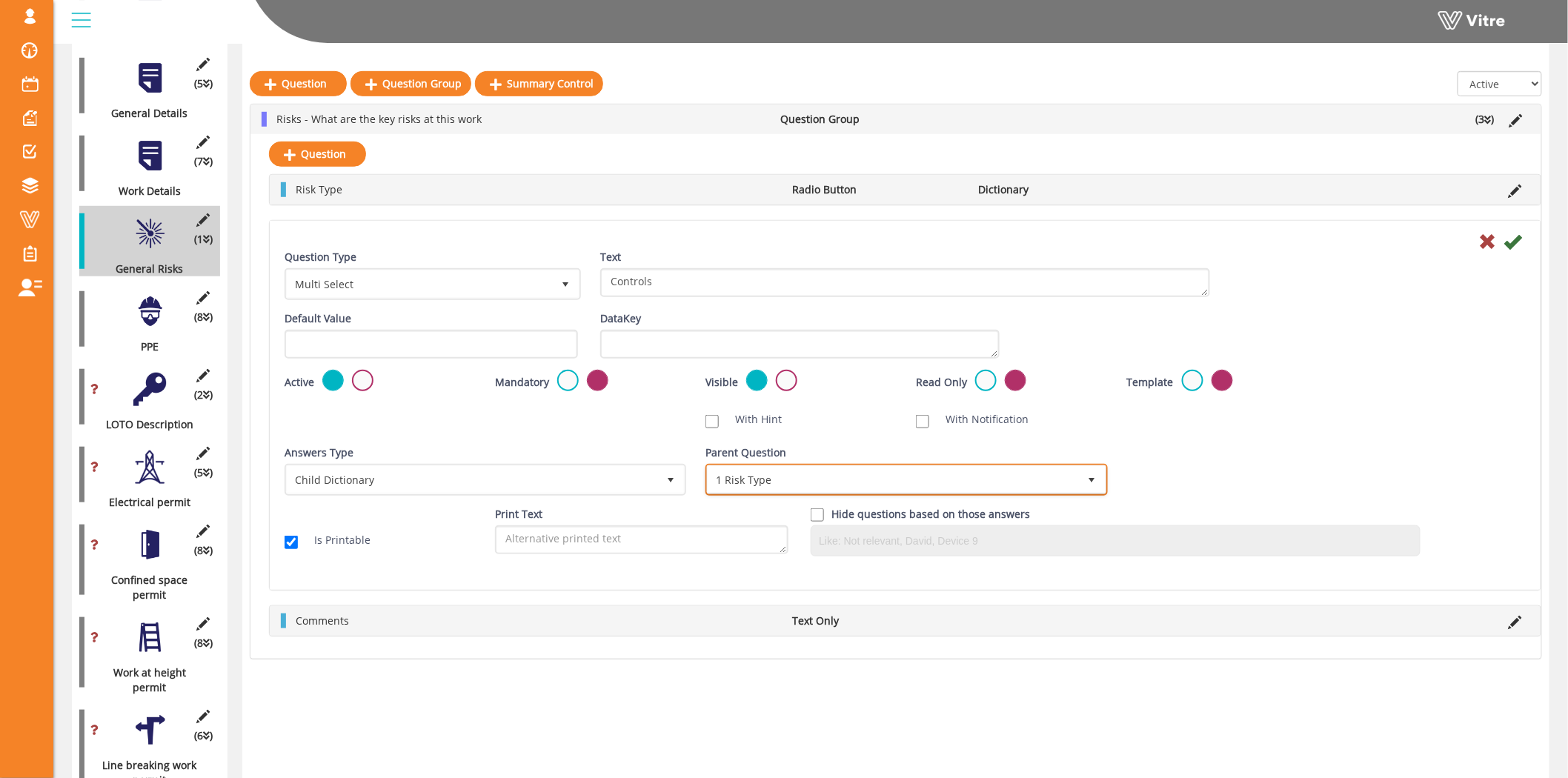
click at [886, 479] on span "1 Risk Type" at bounding box center [893, 479] width 371 height 27
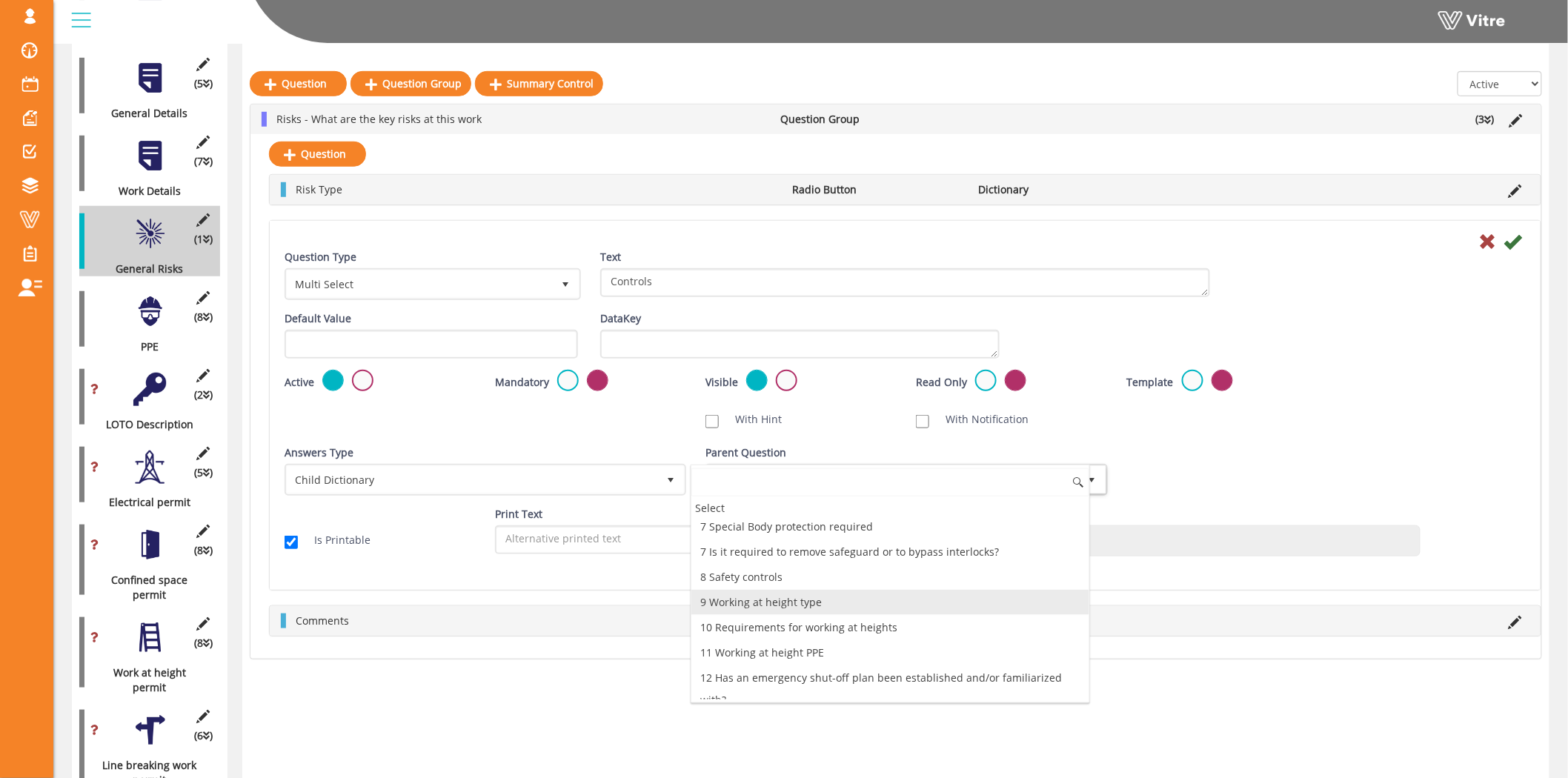
scroll to position [1411, 0]
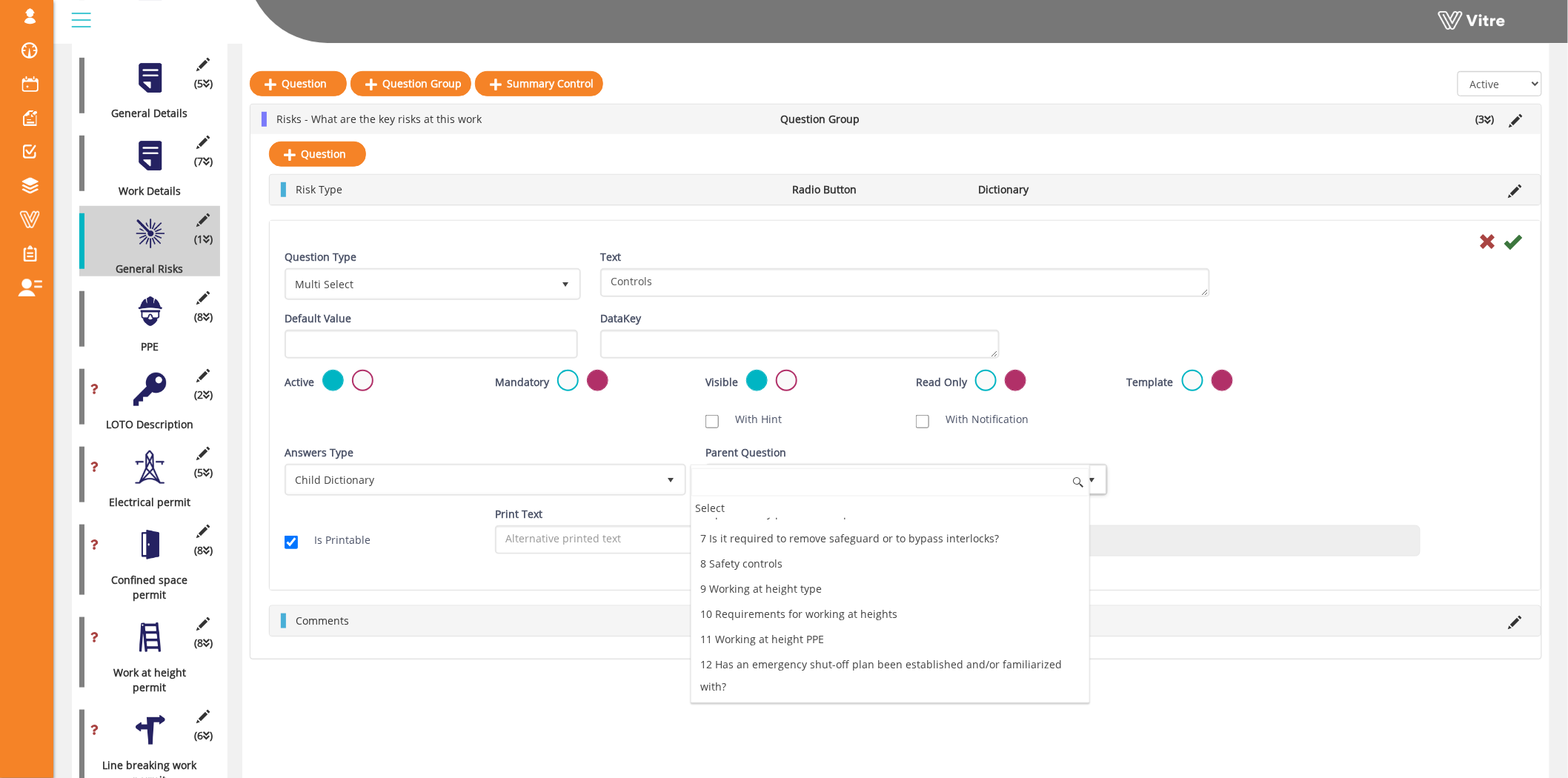
click at [1303, 448] on div "Answers Type Child Dictionary 2 Answers Type Child Dictionary 2 Module Select F…" at bounding box center [905, 476] width 1263 height 62
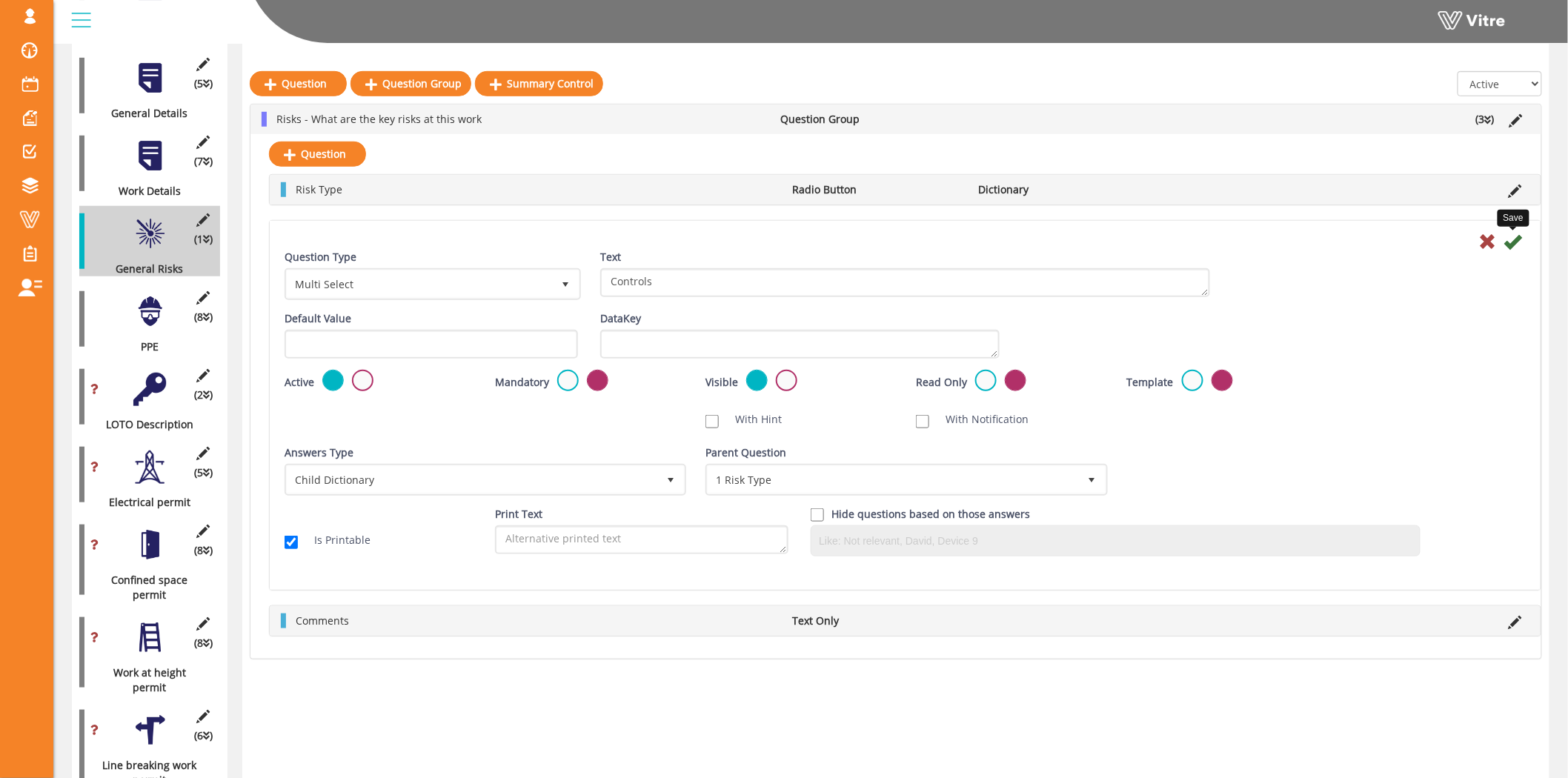
click at [1513, 241] on icon at bounding box center [1513, 241] width 18 height 18
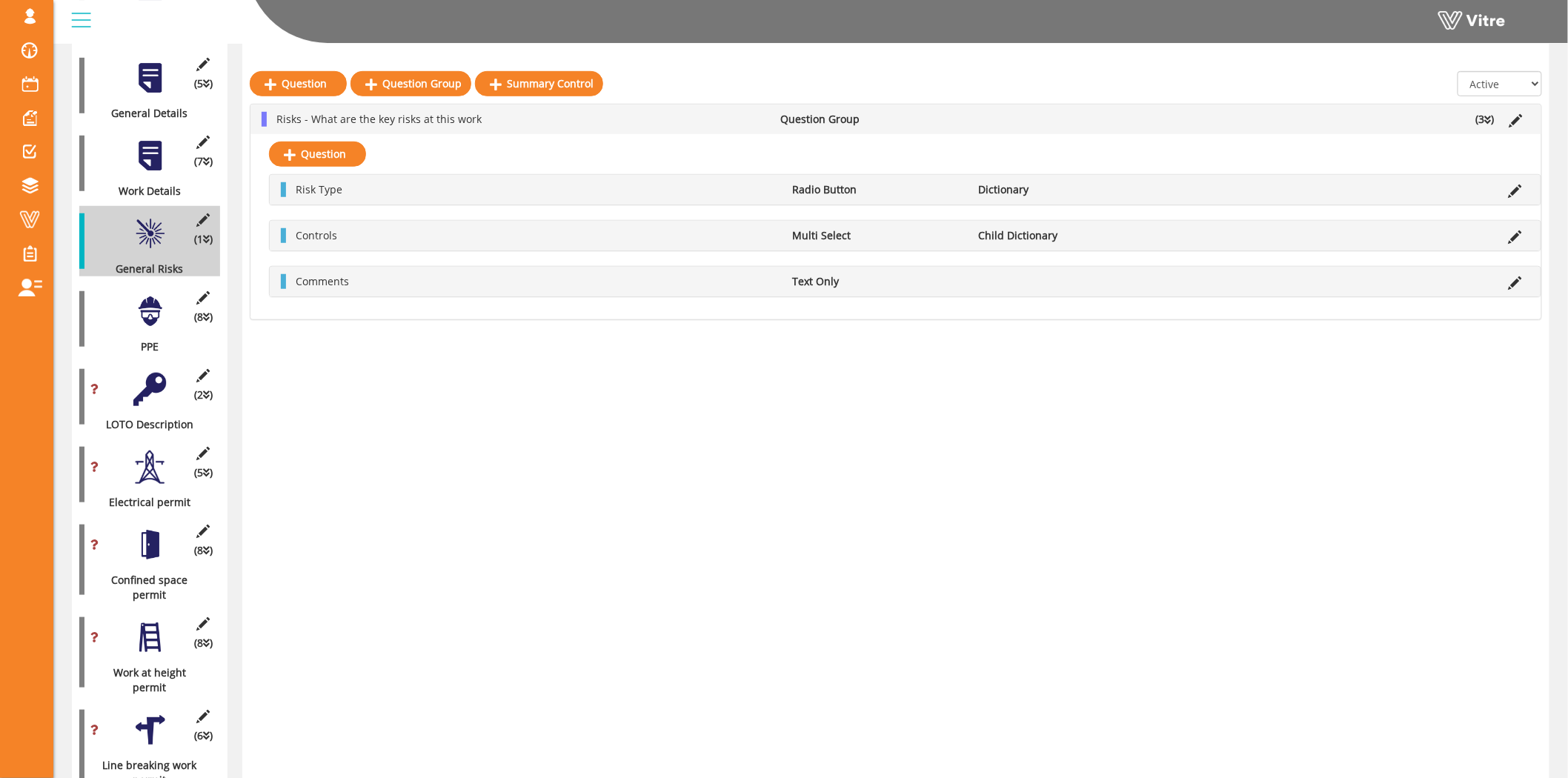
click at [144, 306] on div at bounding box center [150, 311] width 34 height 34
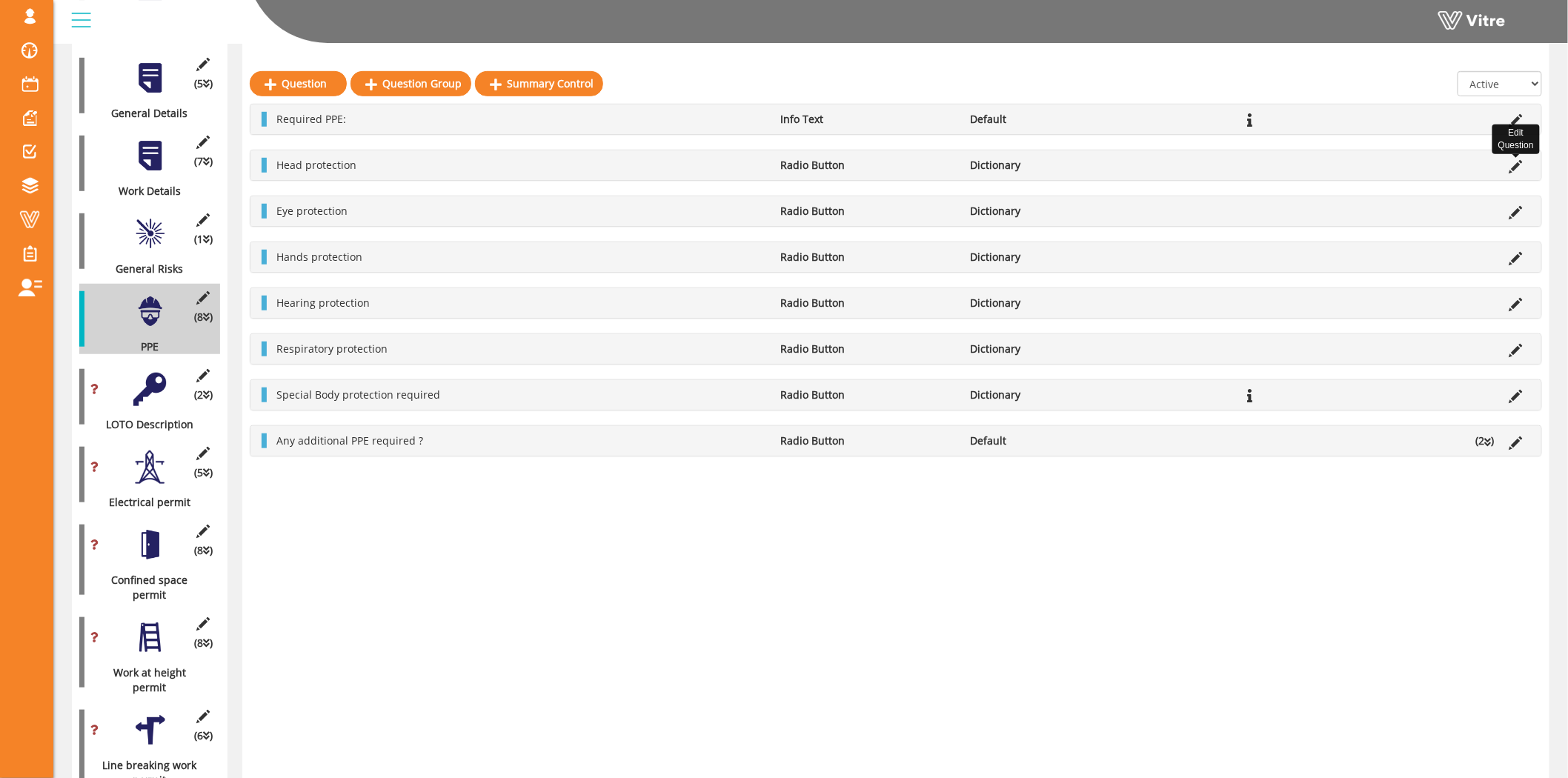
click at [1512, 165] on icon at bounding box center [1516, 166] width 13 height 13
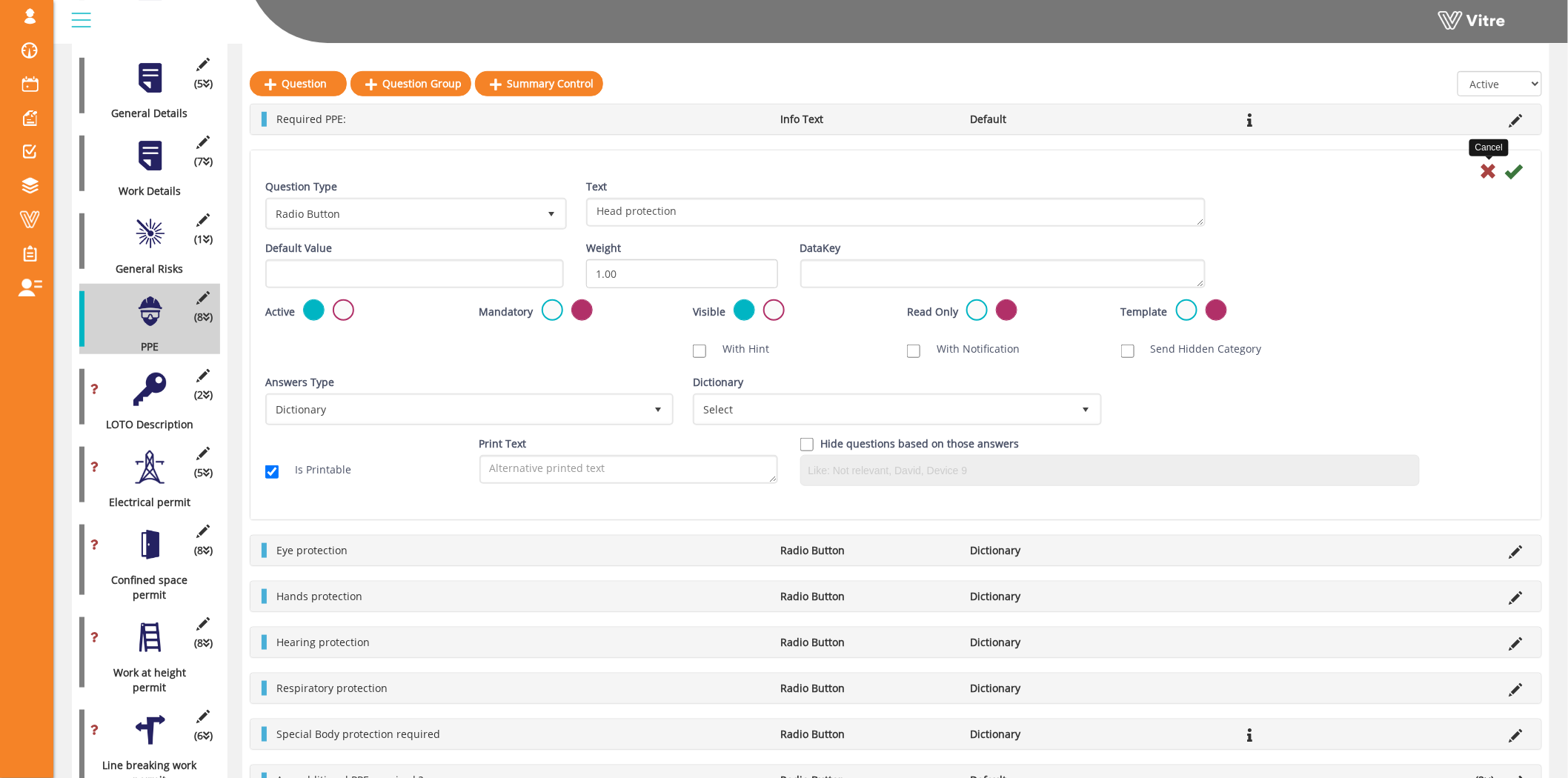
click at [1485, 166] on icon at bounding box center [1488, 171] width 18 height 18
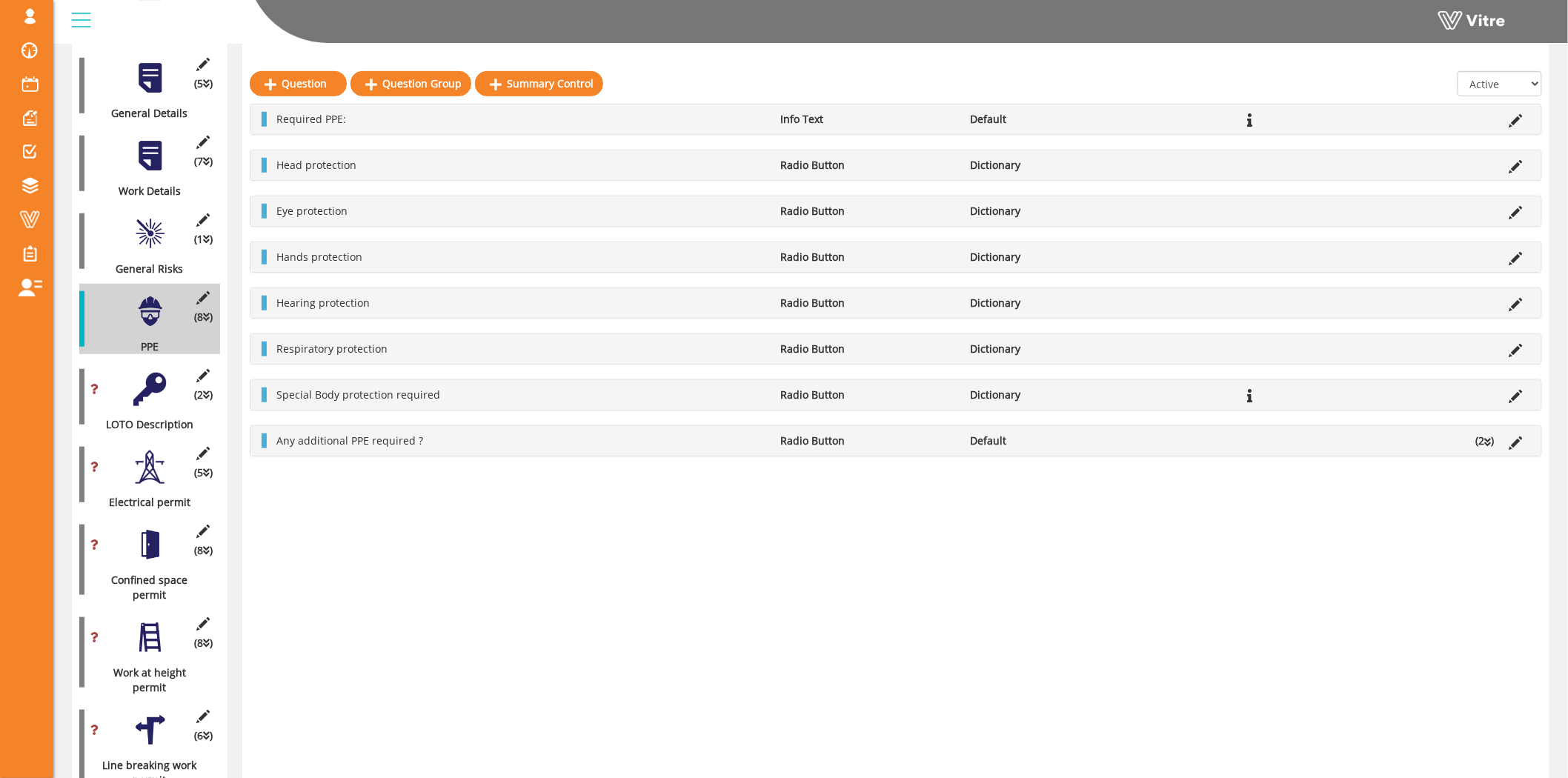
click at [1487, 440] on icon at bounding box center [1488, 442] width 7 height 10
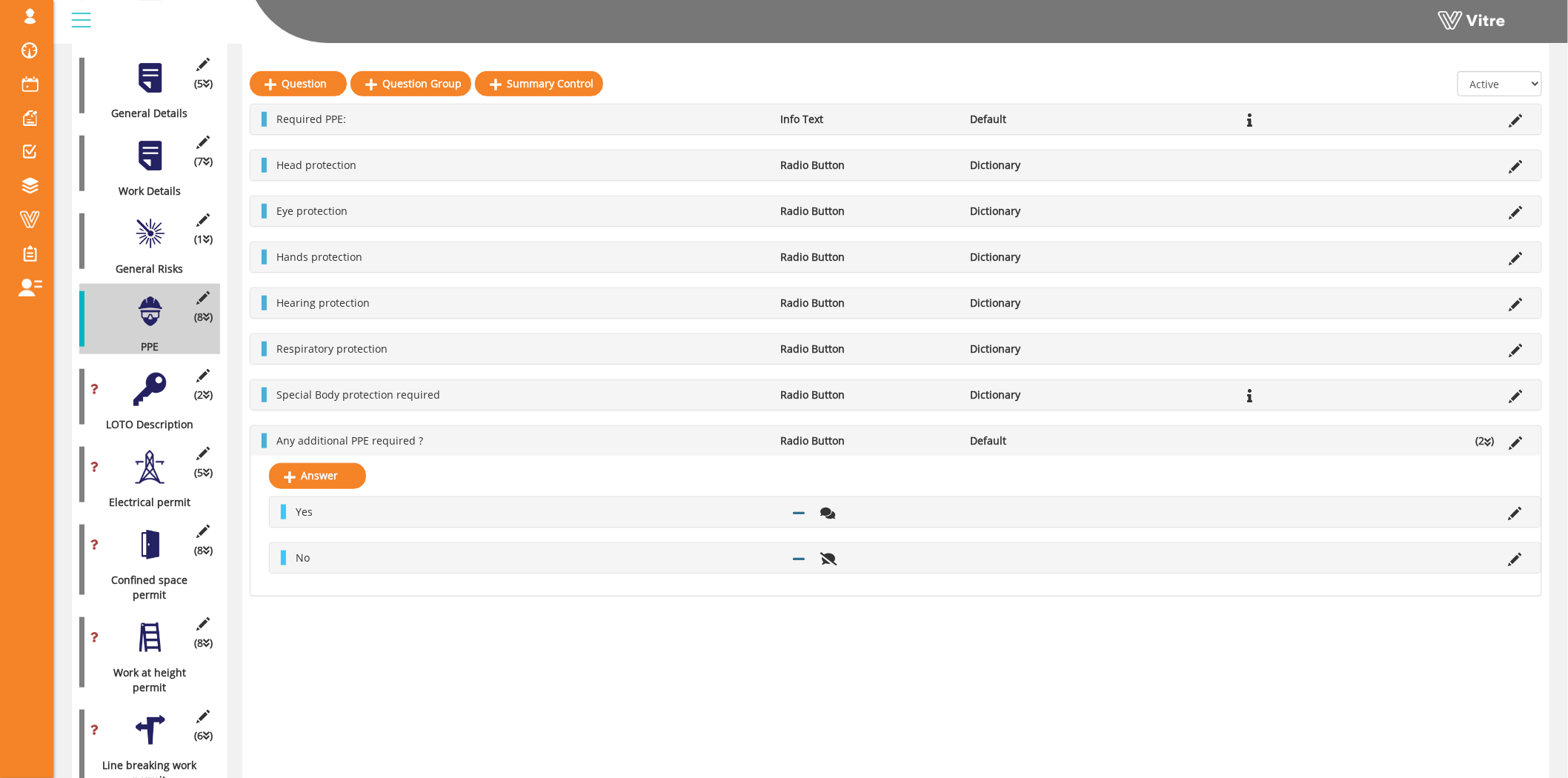
click at [1487, 440] on icon at bounding box center [1488, 442] width 7 height 10
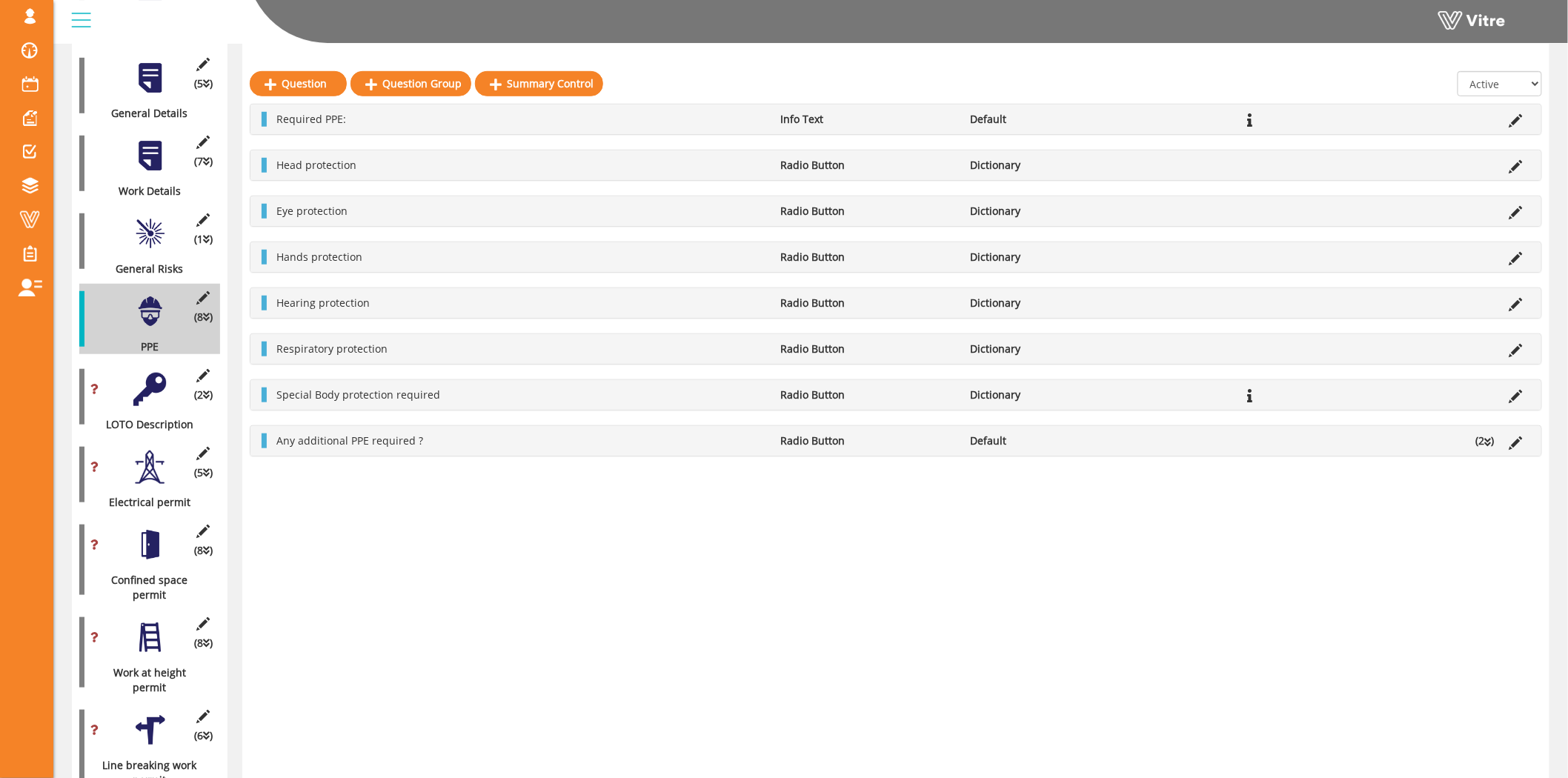
click at [137, 376] on div at bounding box center [150, 389] width 34 height 34
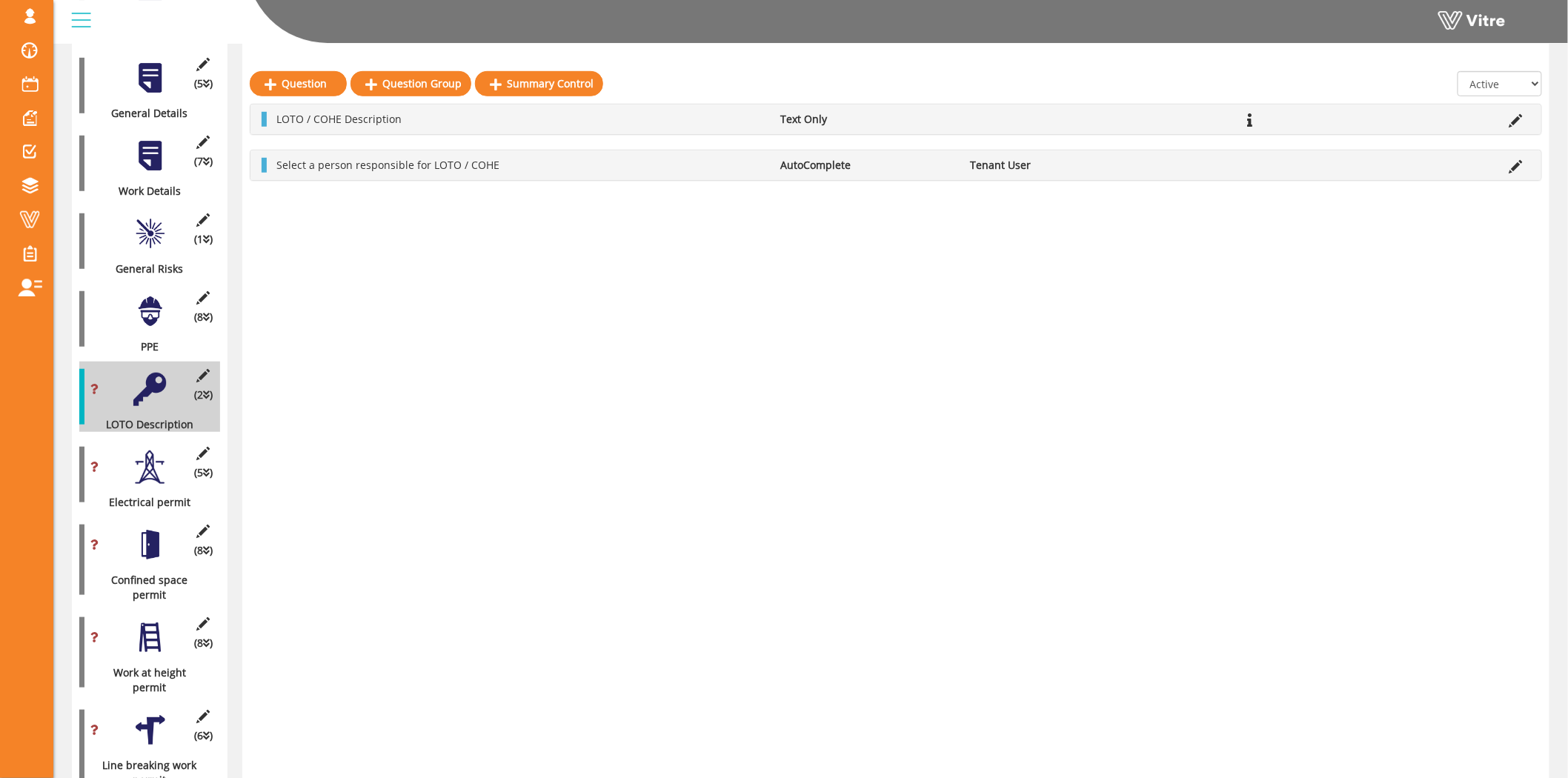
click at [148, 299] on div at bounding box center [150, 311] width 34 height 34
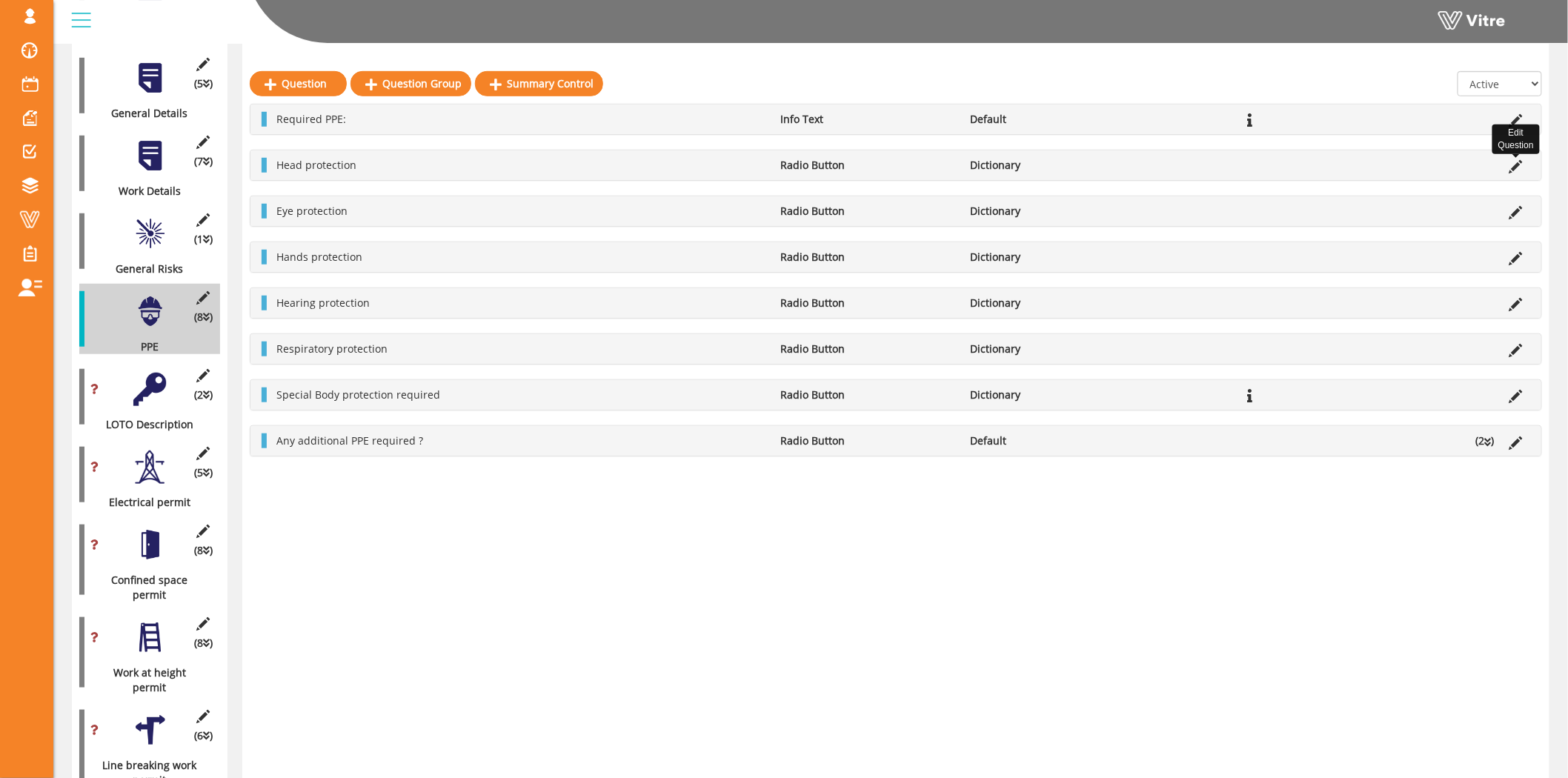
click at [1519, 160] on icon at bounding box center [1516, 166] width 13 height 13
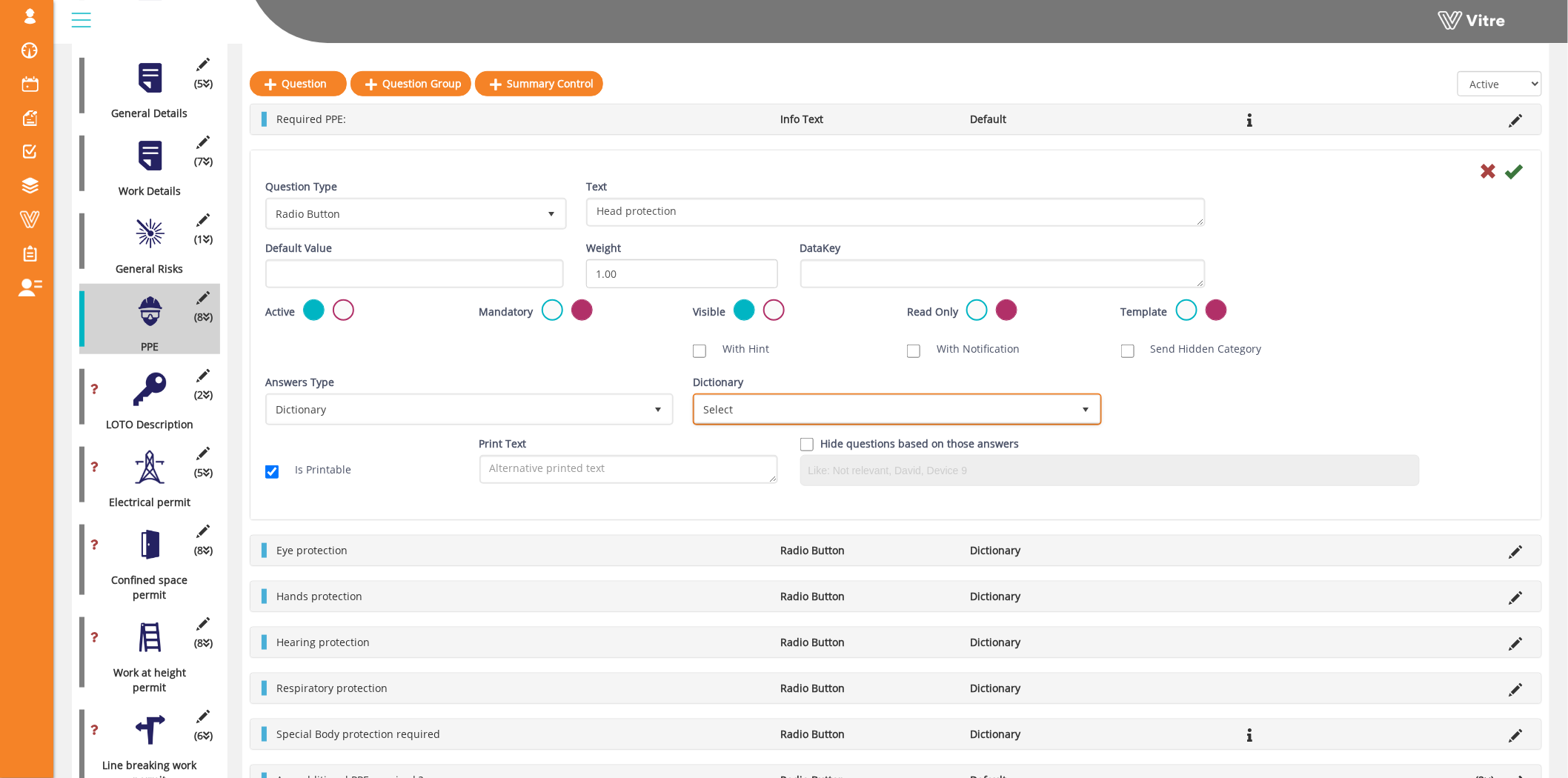
click at [895, 403] on span "Select" at bounding box center [883, 409] width 377 height 27
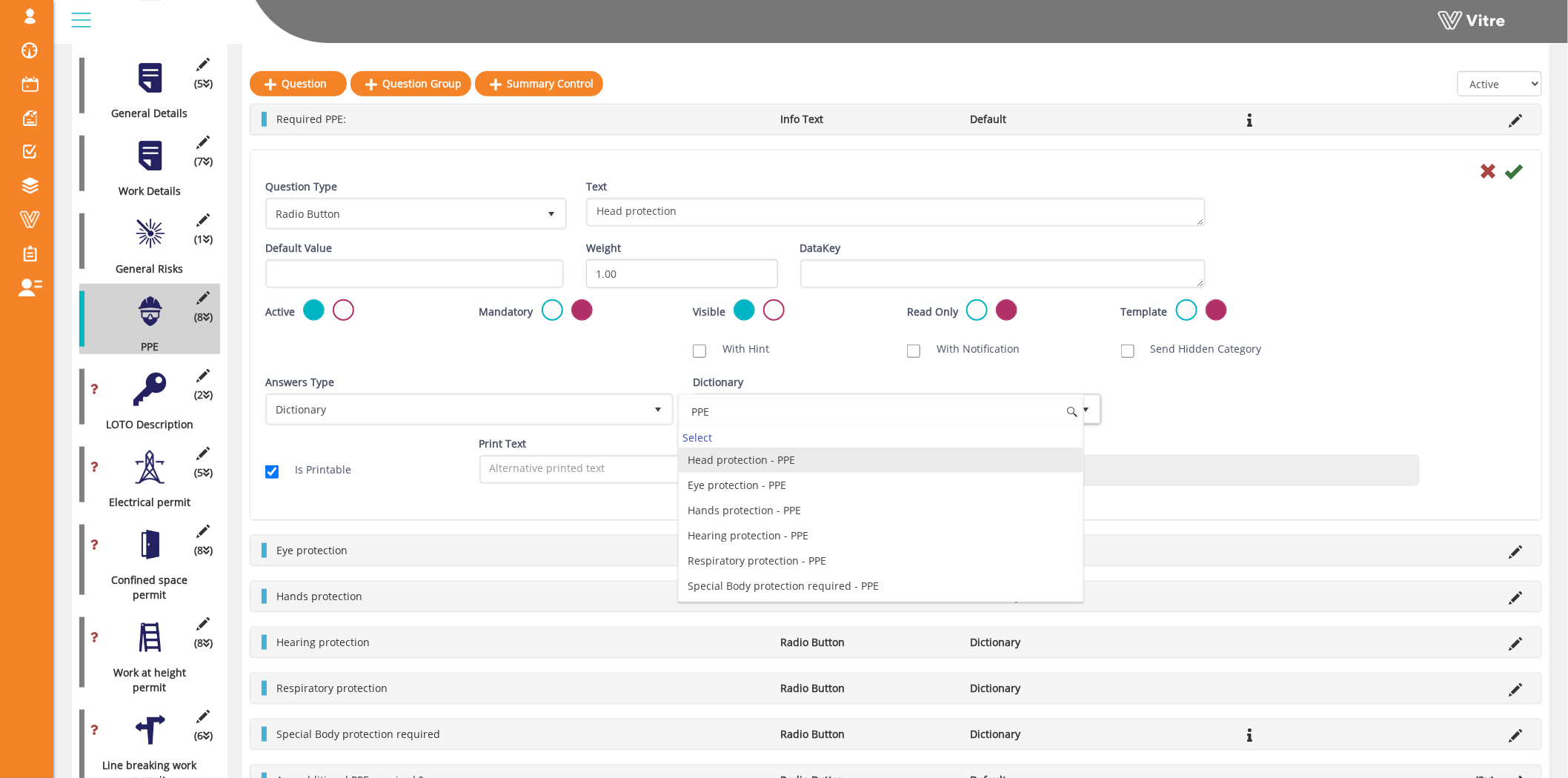
click at [810, 461] on li "Head protection - PPE" at bounding box center [880, 460] width 404 height 25
type input "PPE"
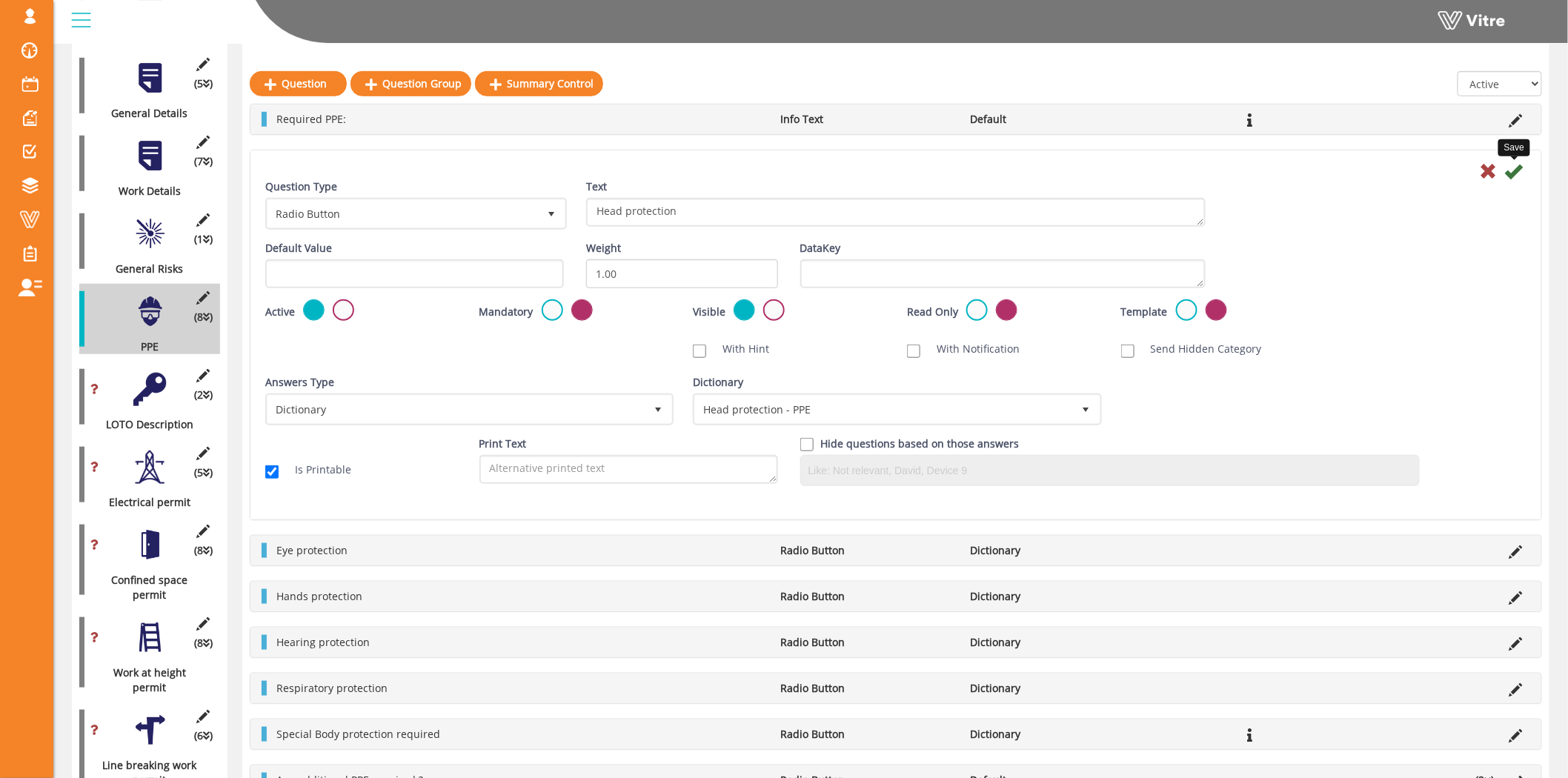
click at [1519, 175] on icon at bounding box center [1513, 171] width 18 height 18
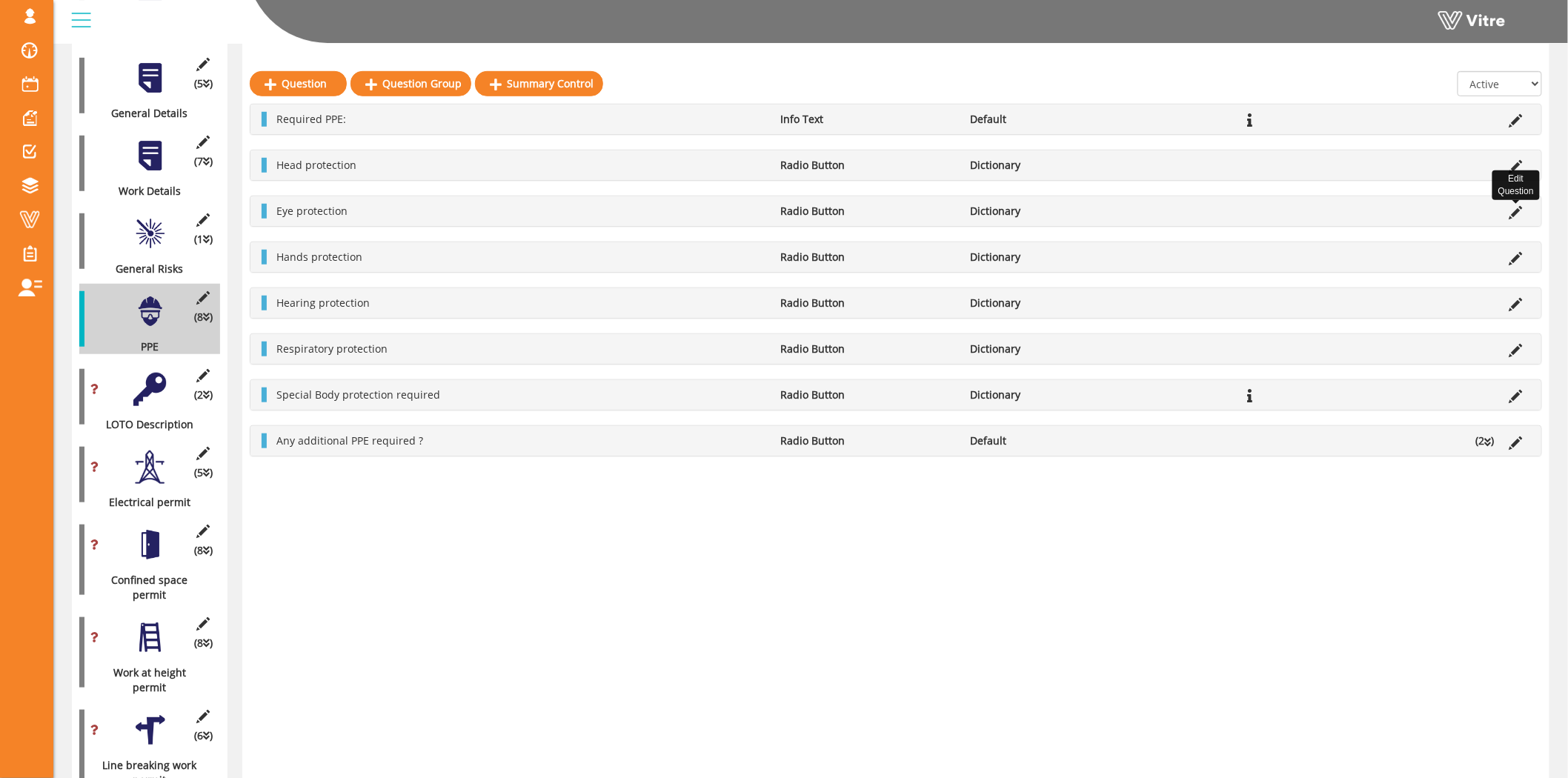
click at [1511, 216] on icon at bounding box center [1516, 212] width 13 height 13
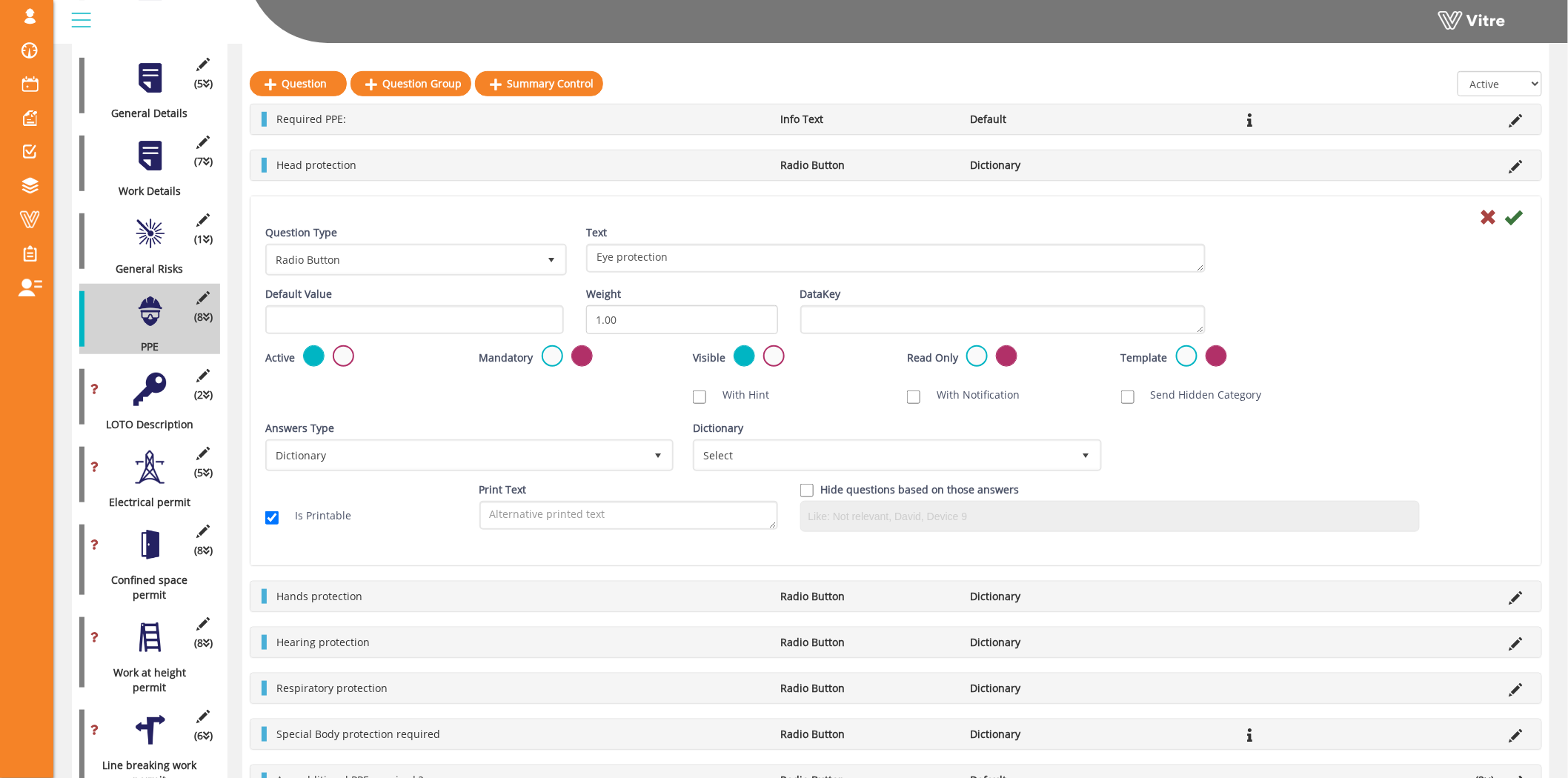
click at [823, 431] on div "Dictionary Select" at bounding box center [895, 446] width 405 height 51
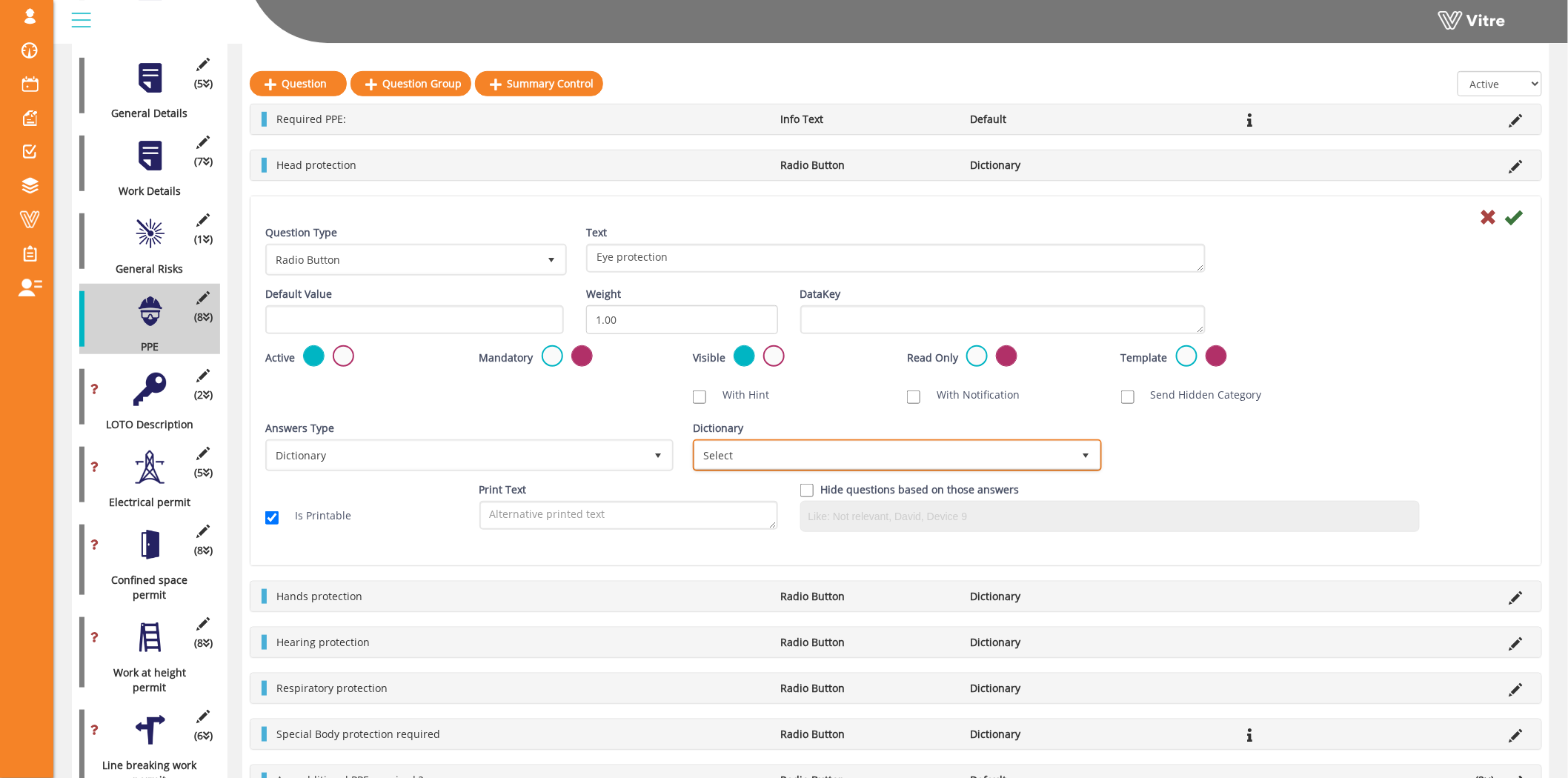
click at [820, 442] on span "Select" at bounding box center [883, 455] width 377 height 27
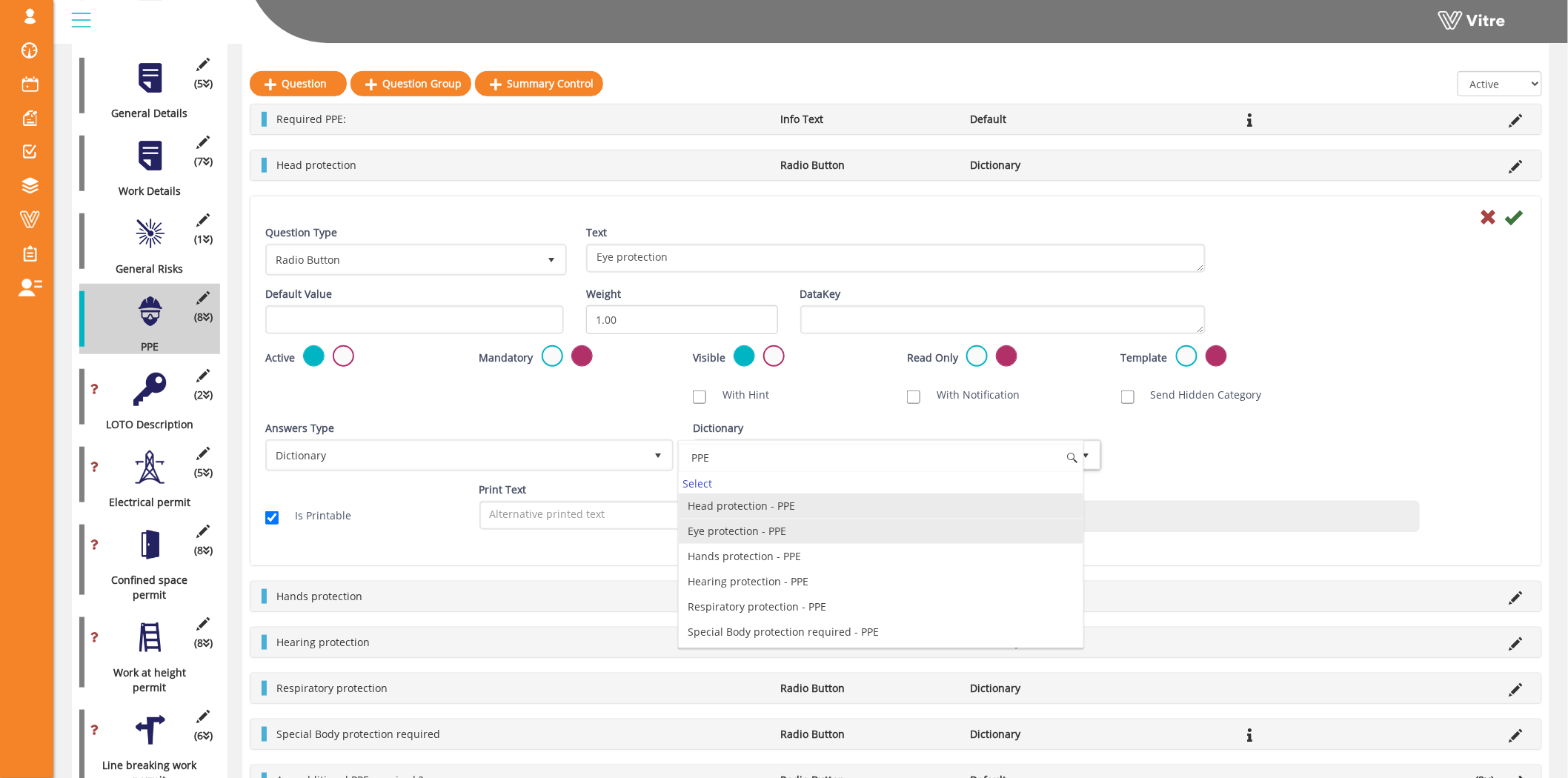
click at [780, 535] on li "Eye protection - PPE" at bounding box center [880, 531] width 404 height 25
type input "PPE"
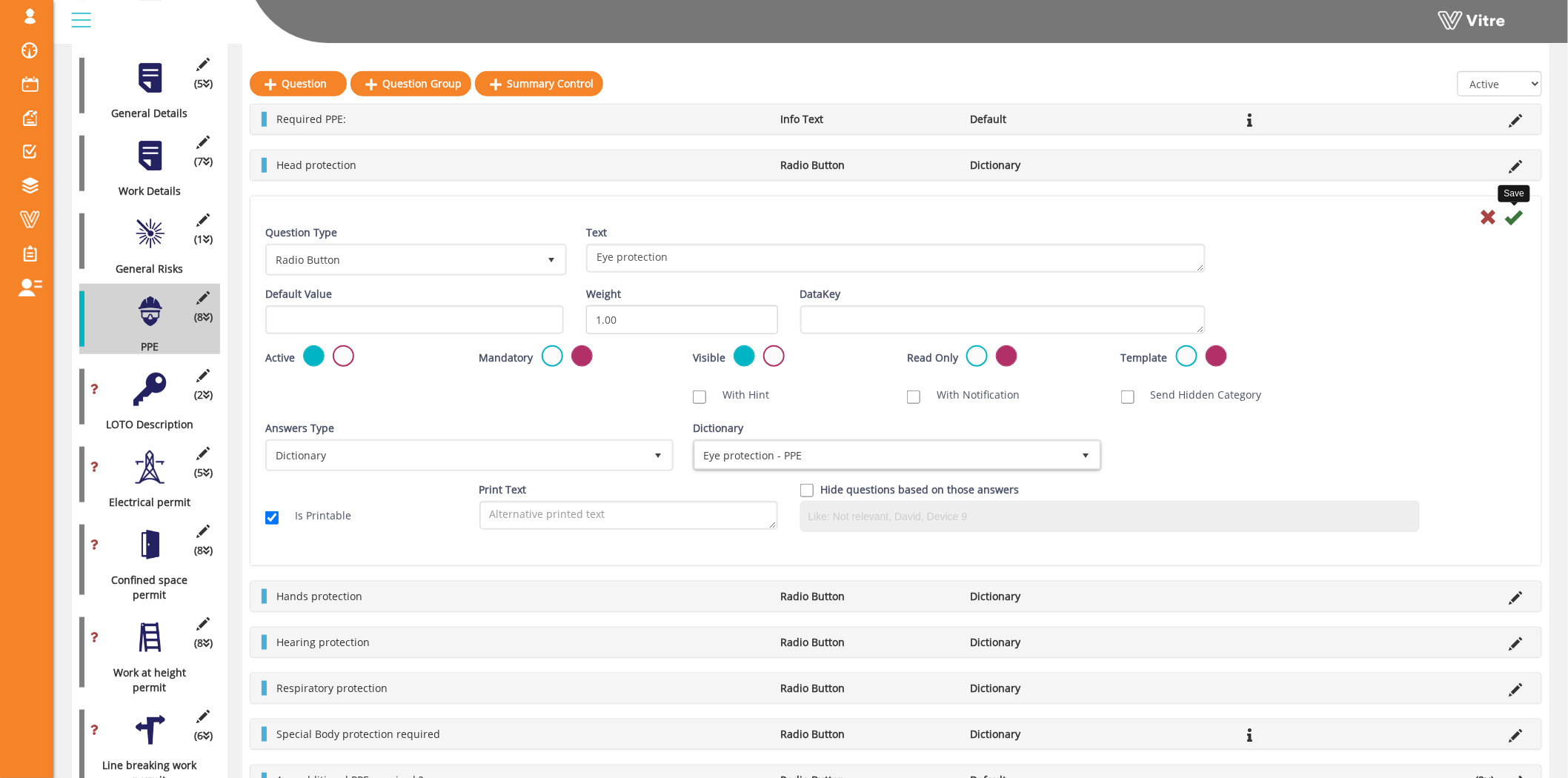
click at [1513, 215] on icon at bounding box center [1513, 217] width 18 height 18
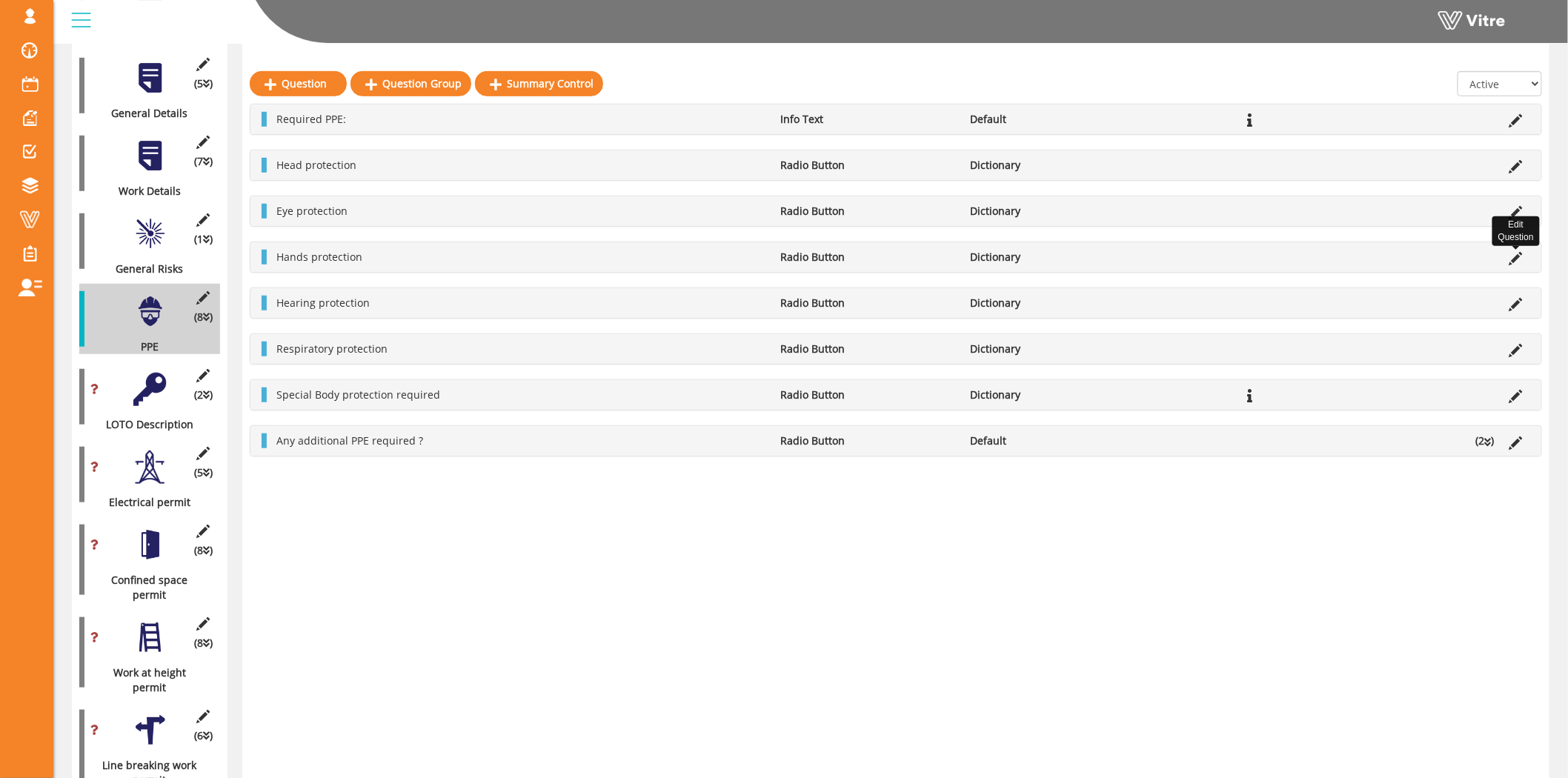
click at [1517, 253] on icon at bounding box center [1516, 258] width 13 height 13
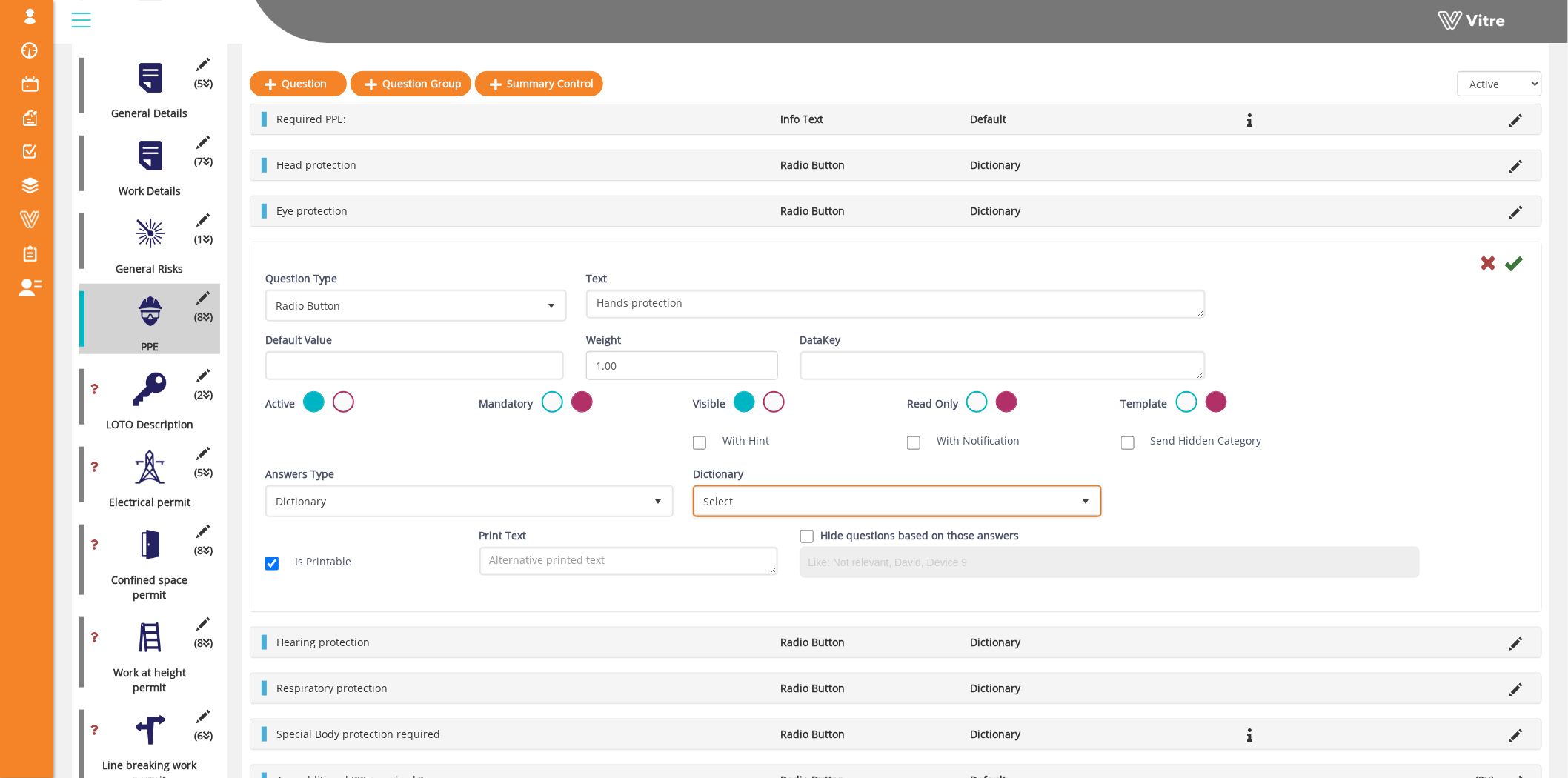
click at [861, 502] on span "Select" at bounding box center [883, 501] width 377 height 27
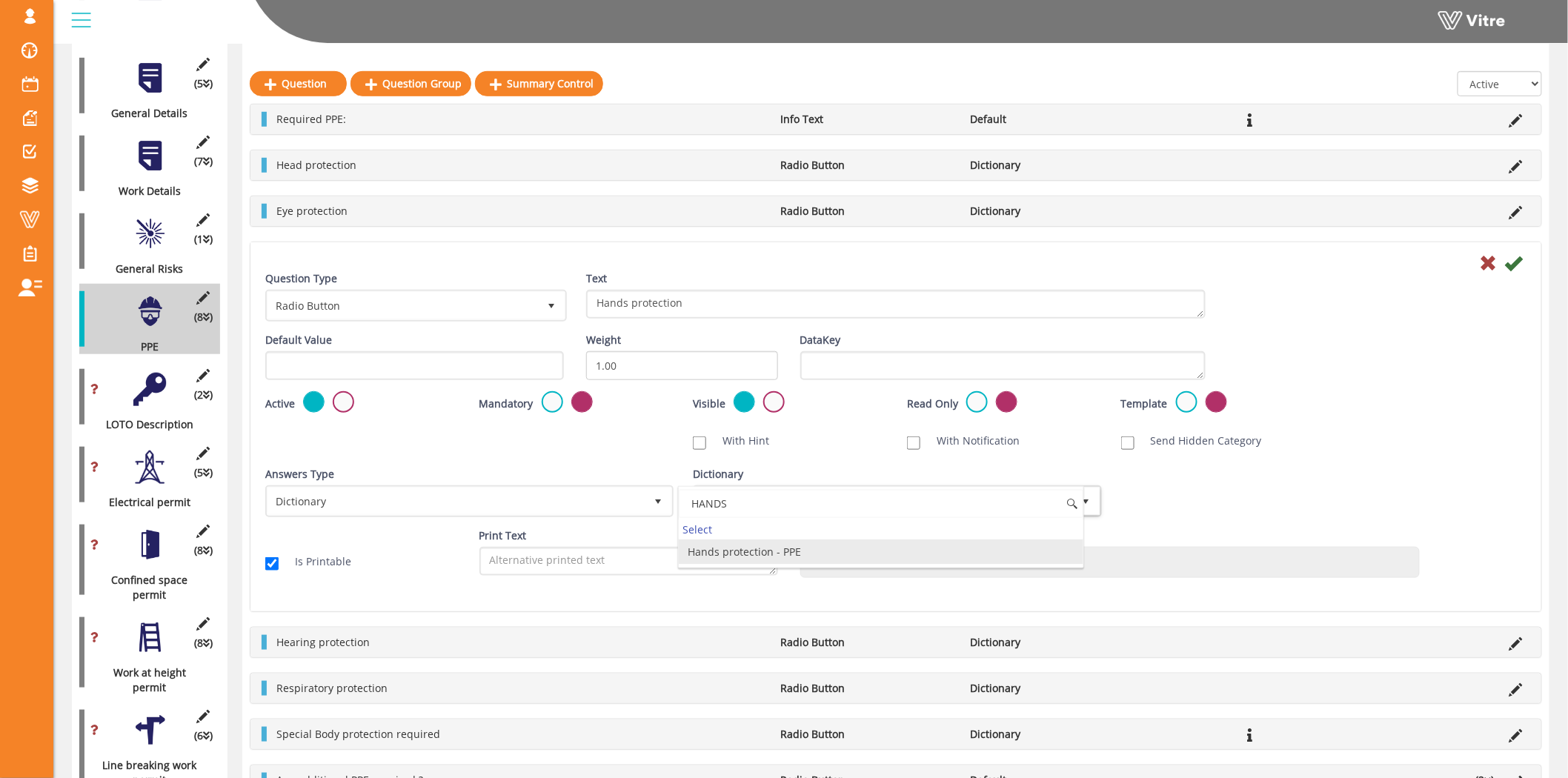
click at [825, 559] on li "Hands protection - PPE" at bounding box center [880, 552] width 404 height 25
type input "HANDS"
click at [1512, 260] on icon at bounding box center [1513, 263] width 18 height 18
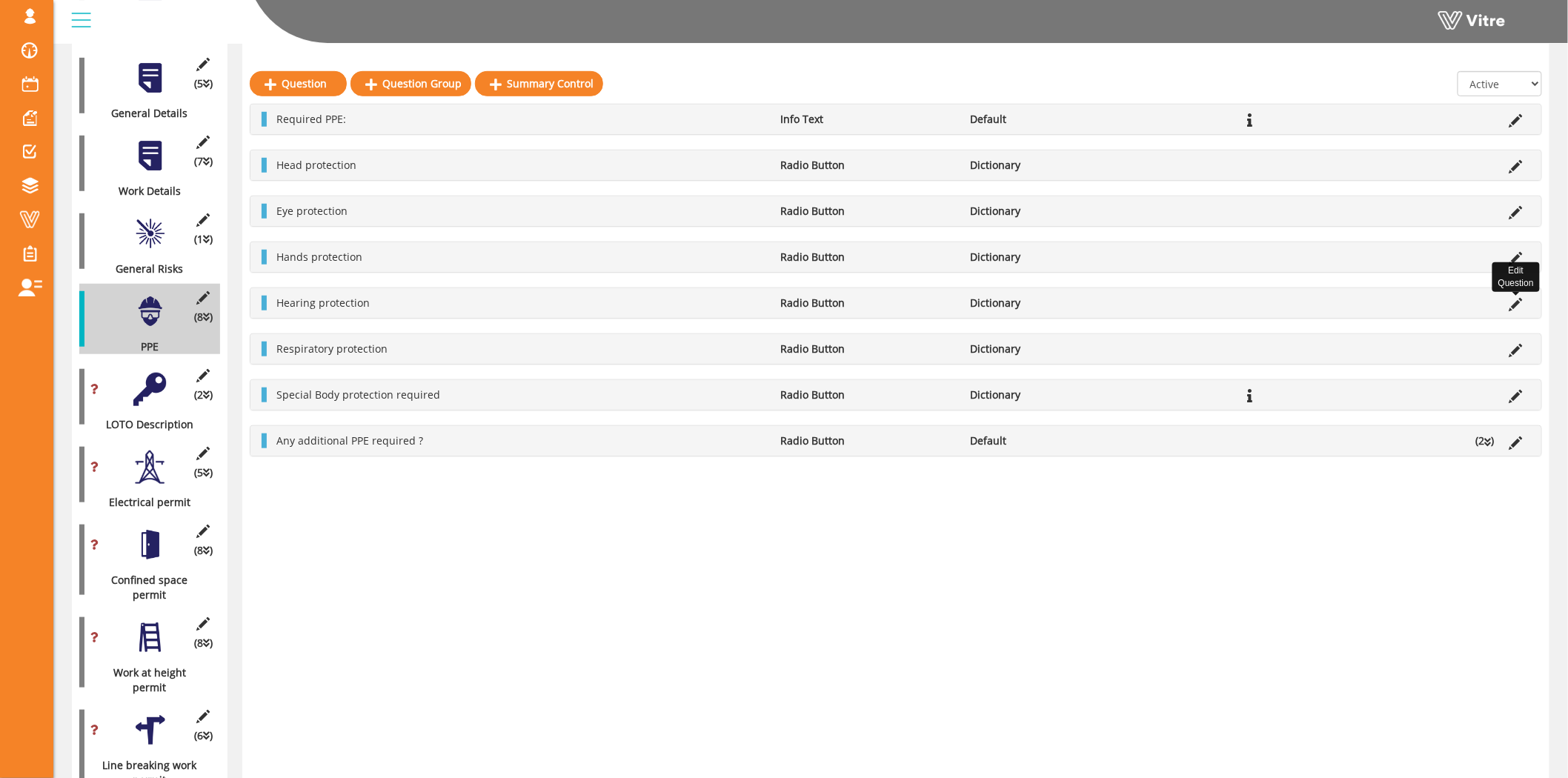
click at [1515, 304] on icon at bounding box center [1516, 304] width 13 height 13
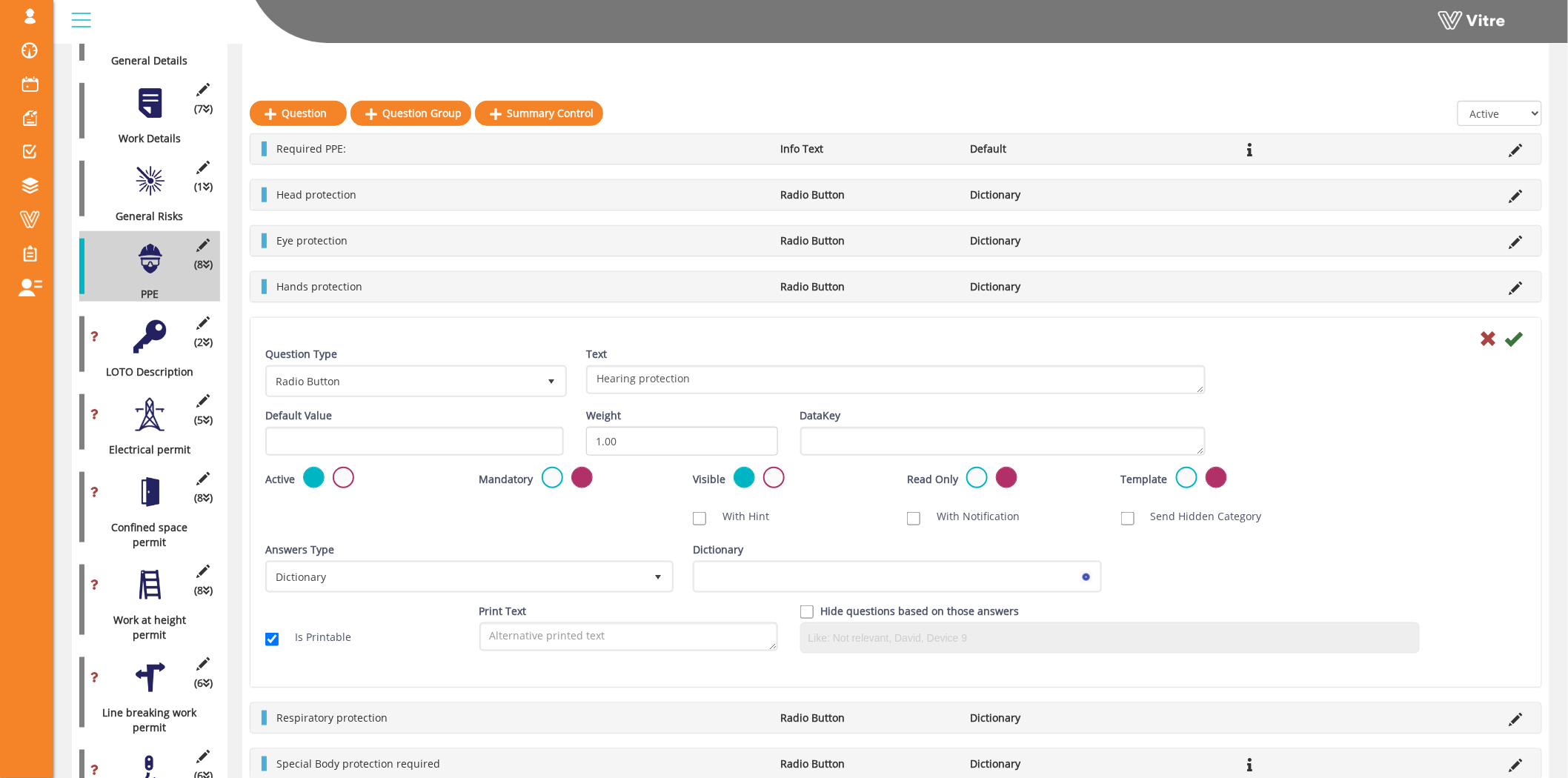
scroll to position [411, 0]
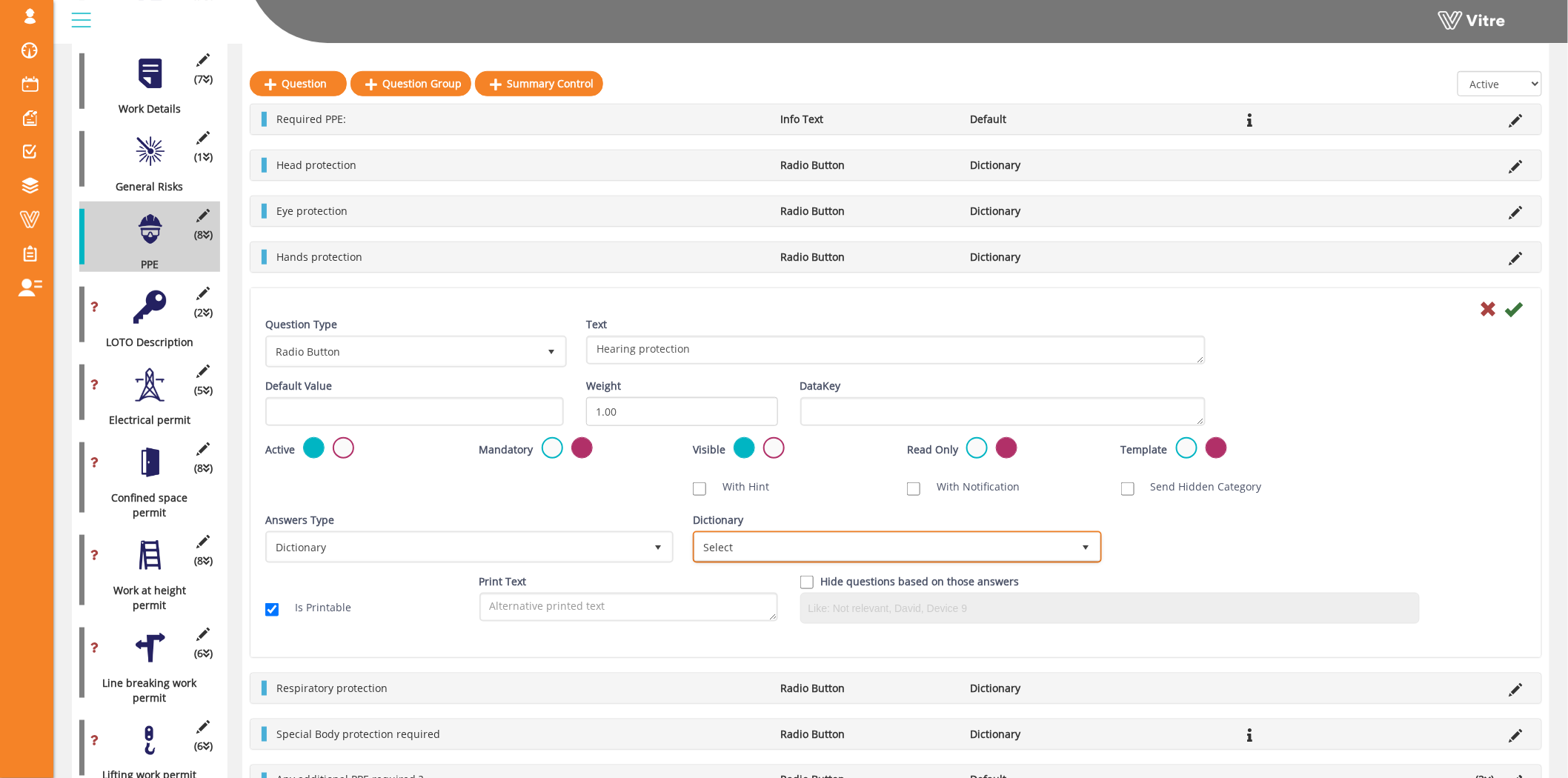
click at [891, 537] on span "Select" at bounding box center [883, 546] width 377 height 27
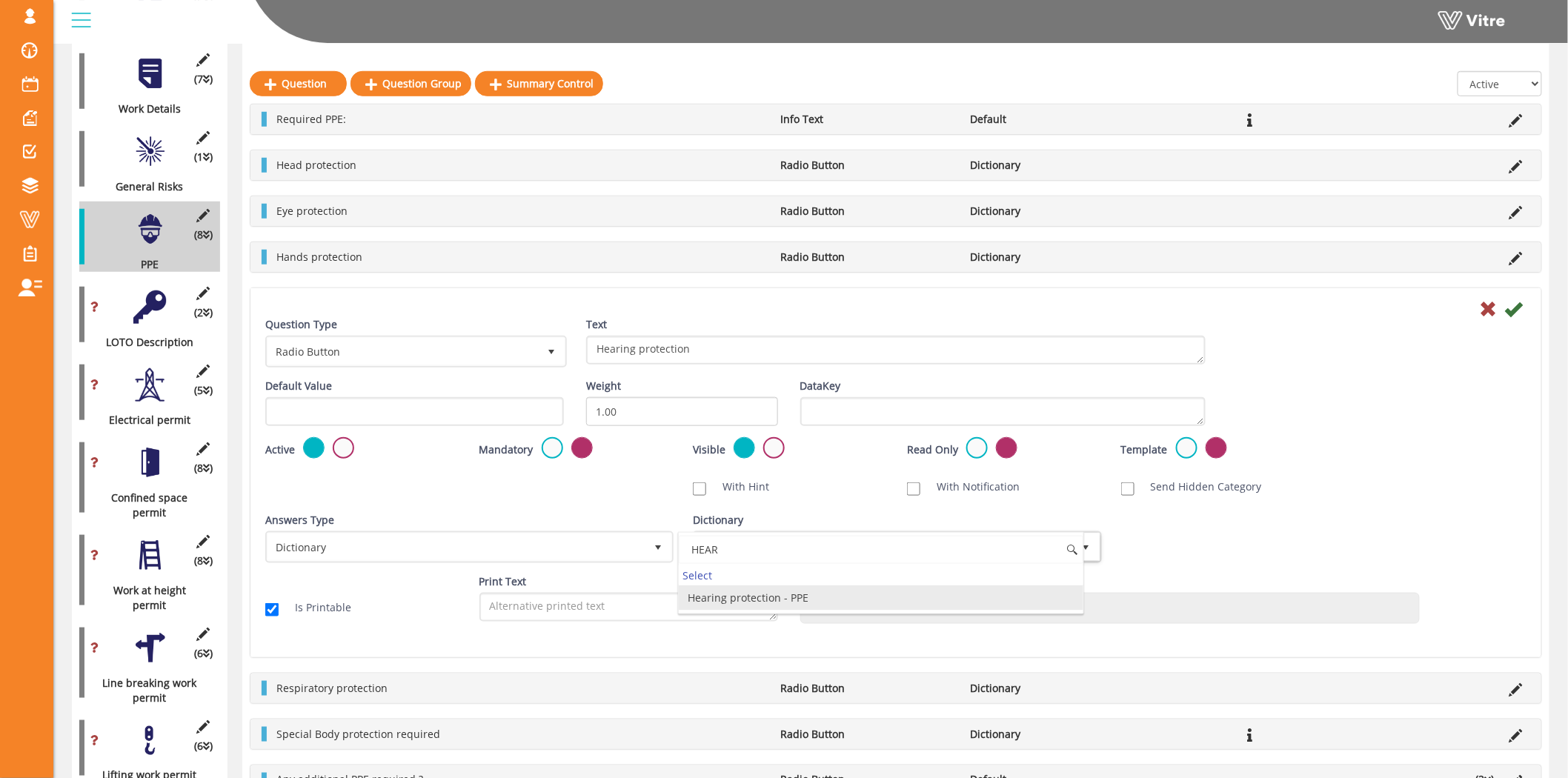
click at [810, 592] on li "Hearing protection - PPE" at bounding box center [880, 598] width 404 height 25
type input "HEAR"
click at [1520, 308] on icon at bounding box center [1513, 308] width 18 height 18
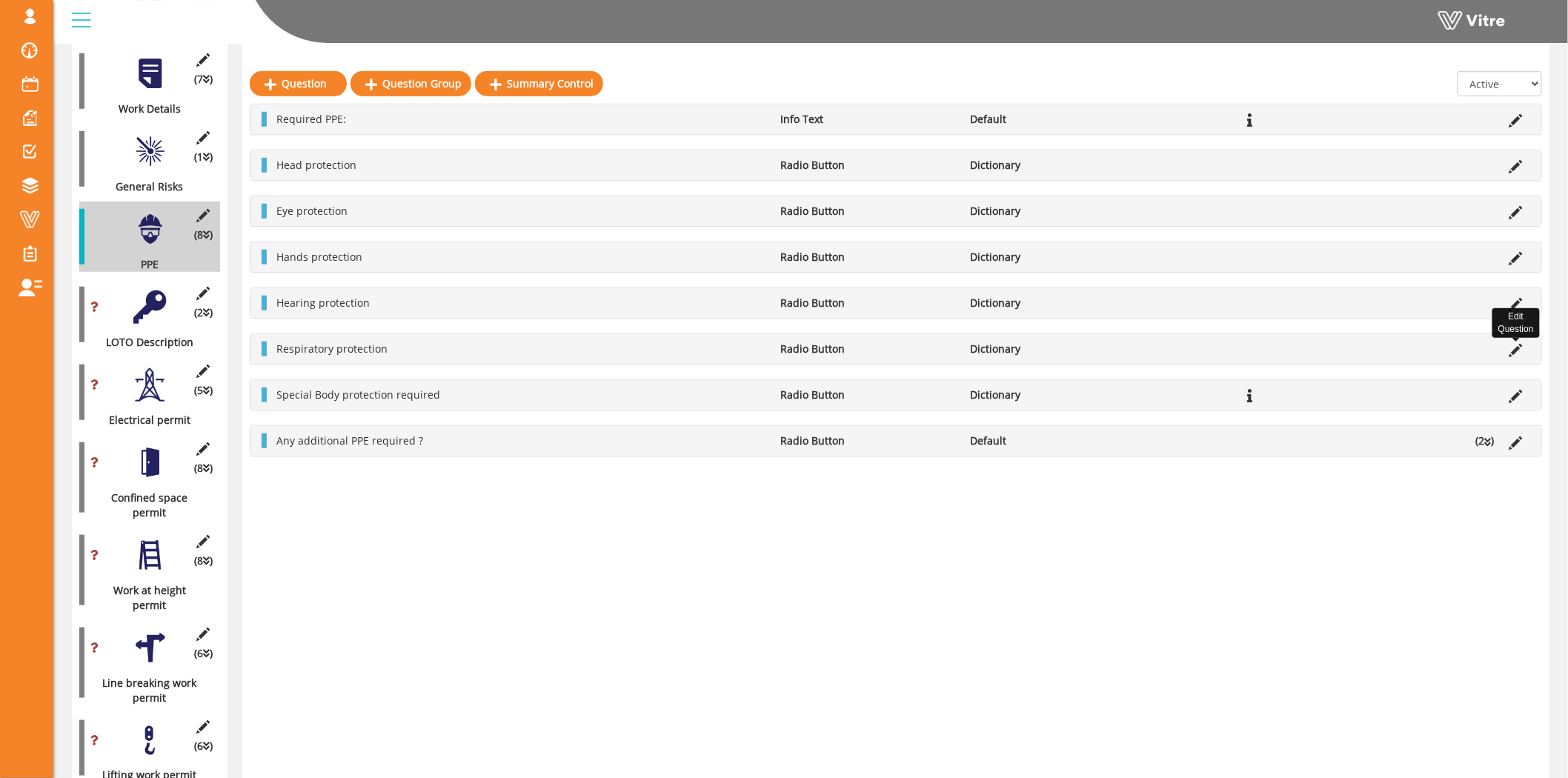
click at [1514, 350] on icon at bounding box center [1516, 350] width 13 height 13
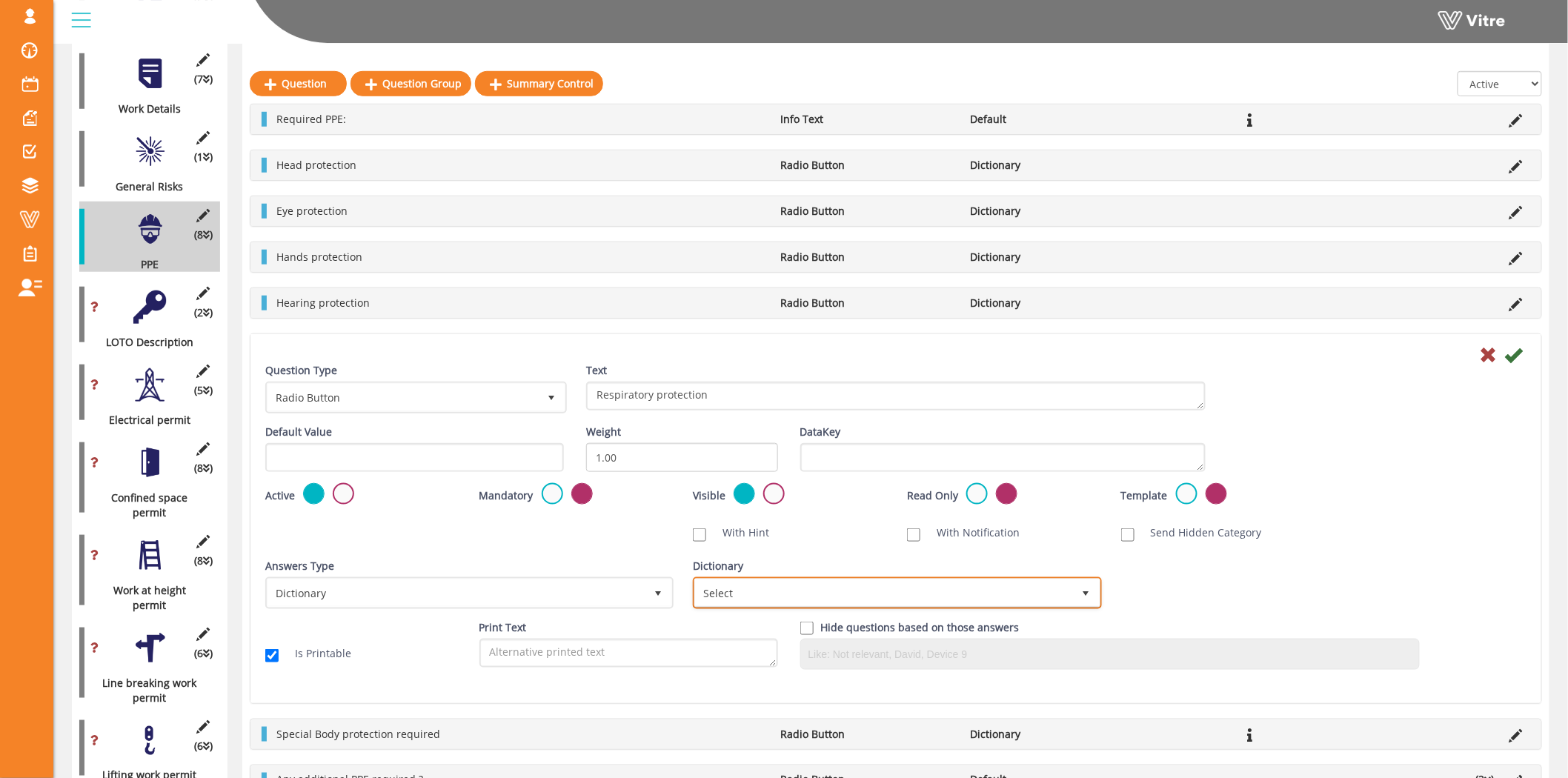
click at [925, 580] on span "Select" at bounding box center [883, 592] width 377 height 27
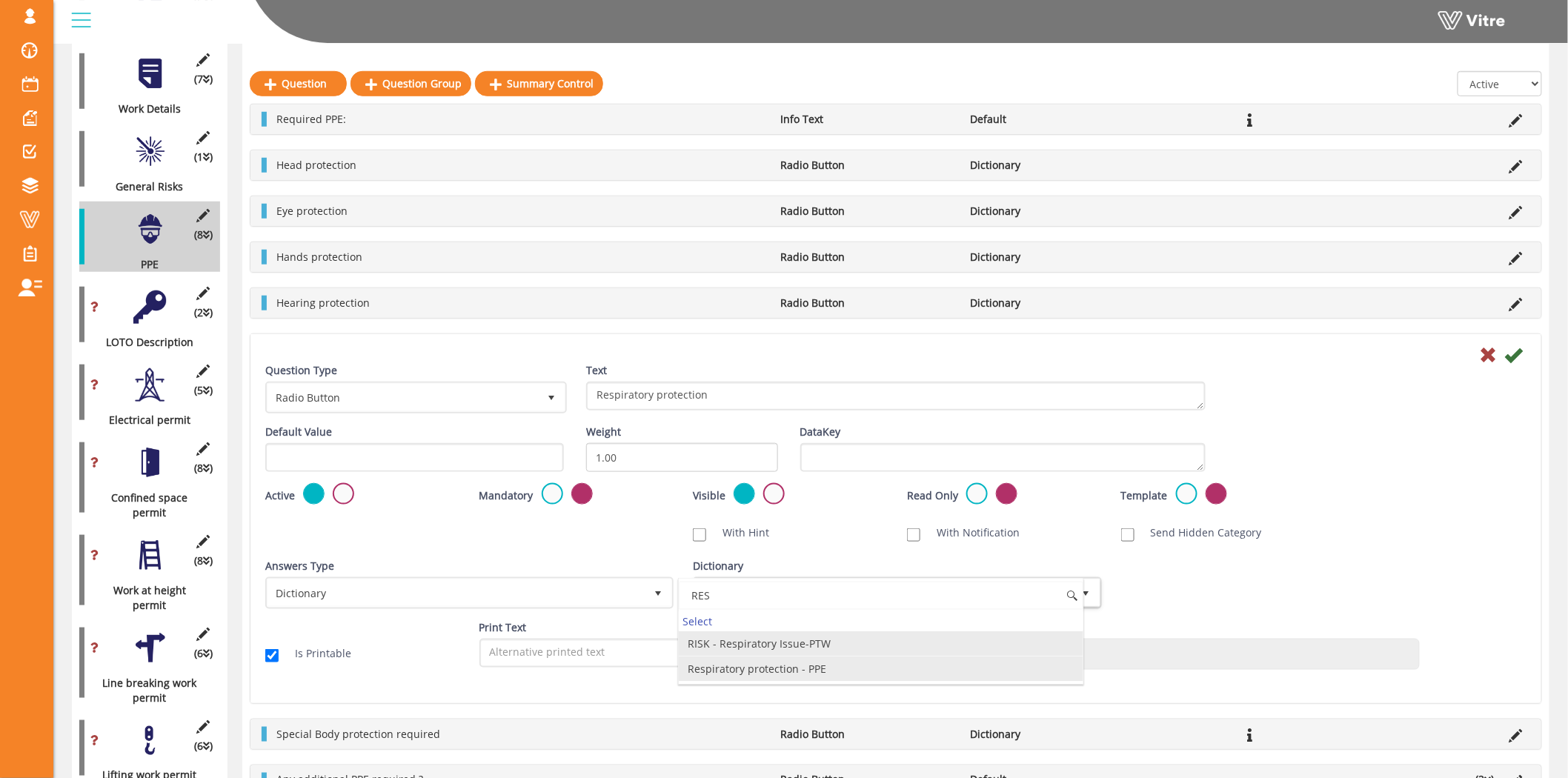
click at [812, 668] on li "Respiratory protection - PPE" at bounding box center [880, 669] width 404 height 25
type input "RES"
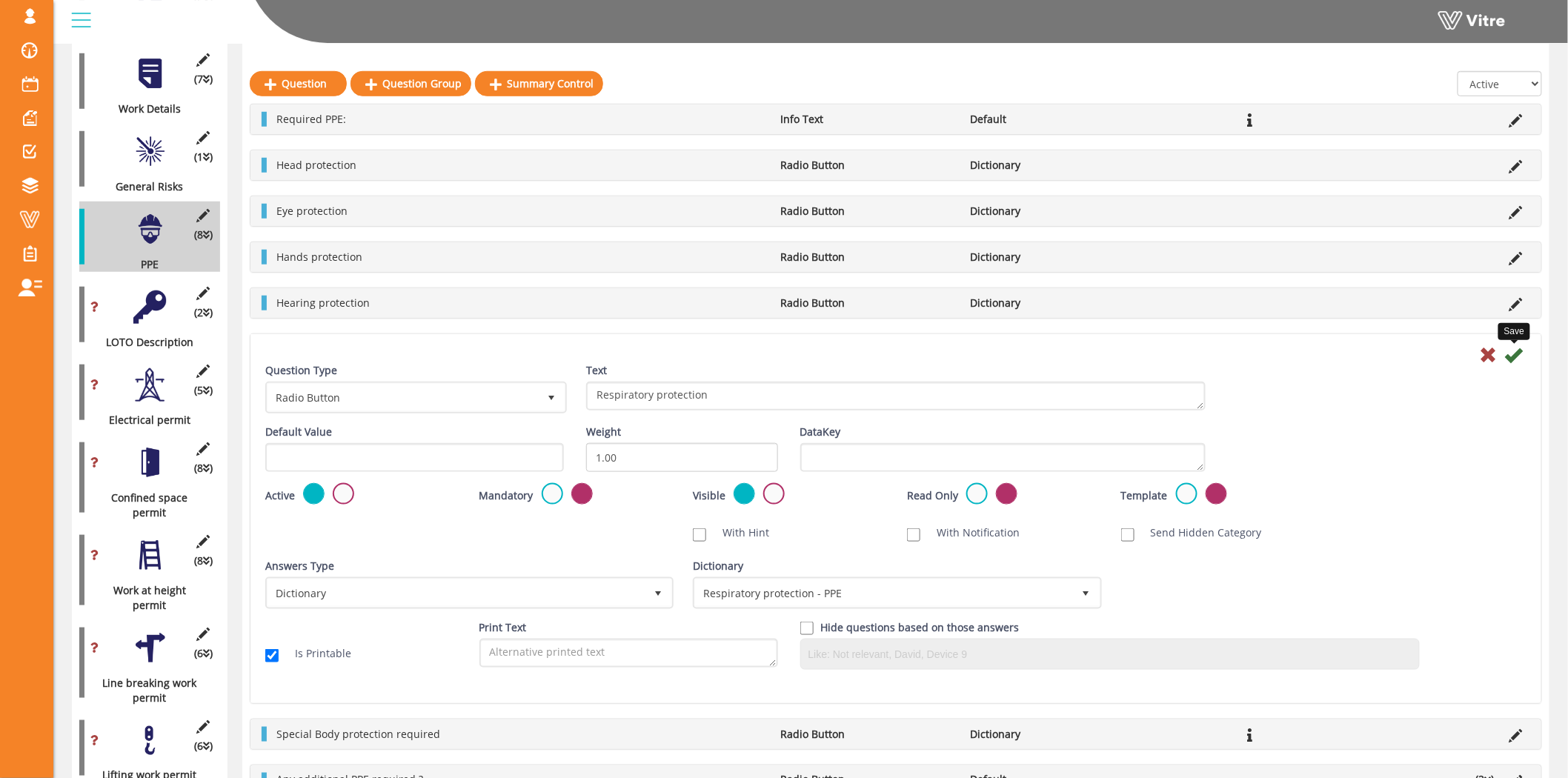
click at [1514, 353] on icon at bounding box center [1513, 354] width 18 height 18
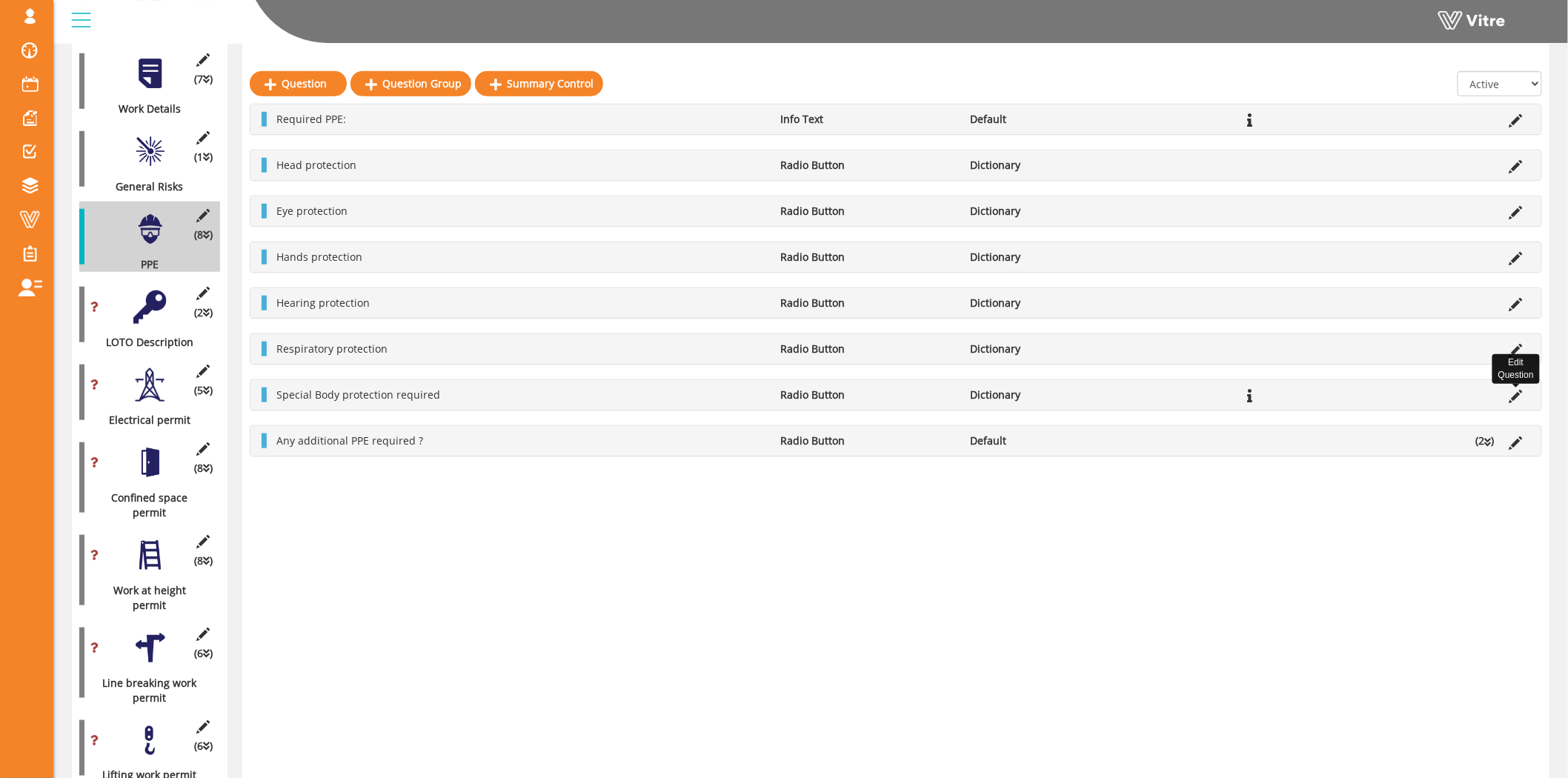
click at [1520, 401] on icon at bounding box center [1516, 396] width 13 height 13
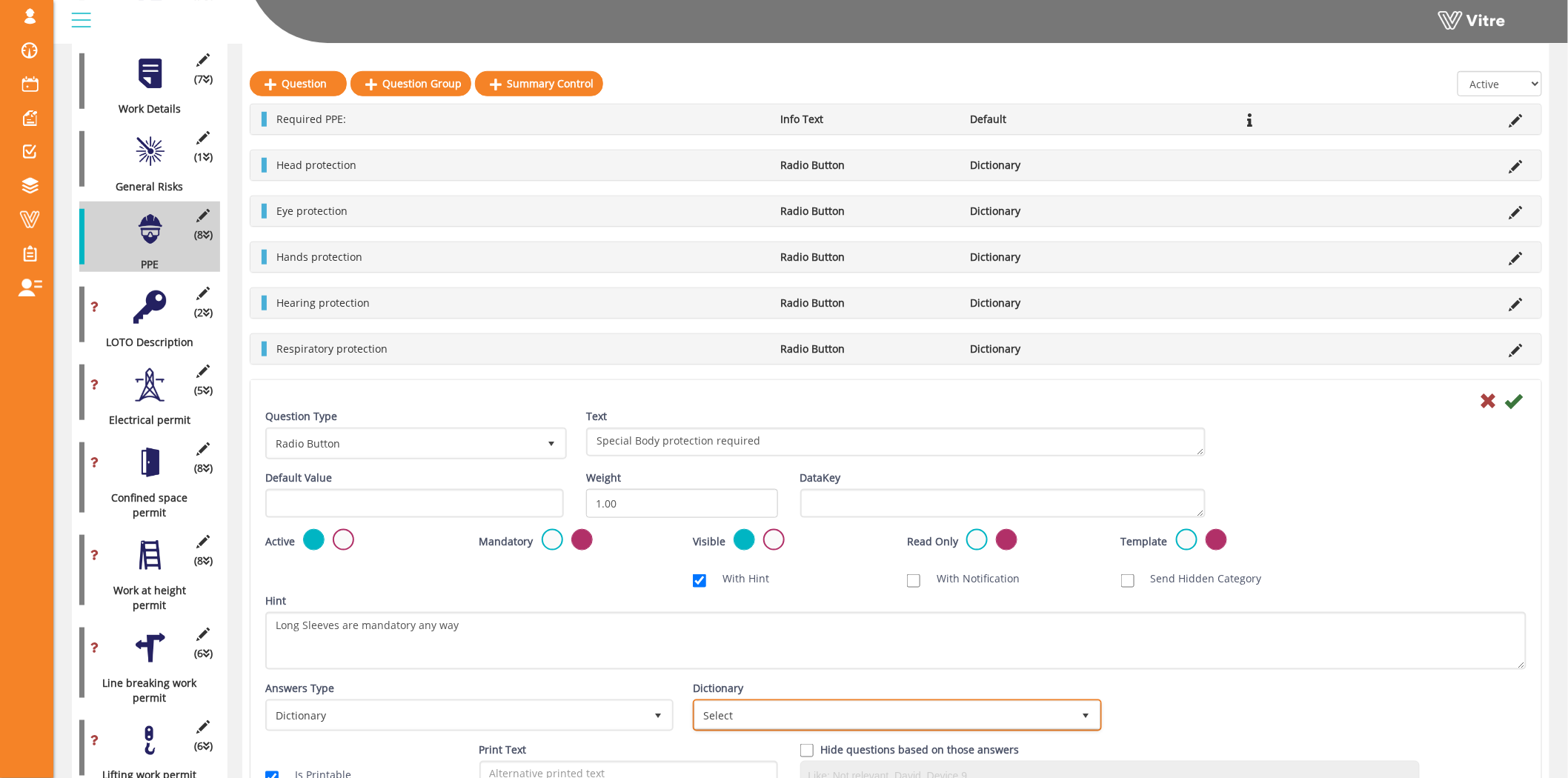
click at [925, 714] on span "Select" at bounding box center [883, 715] width 377 height 27
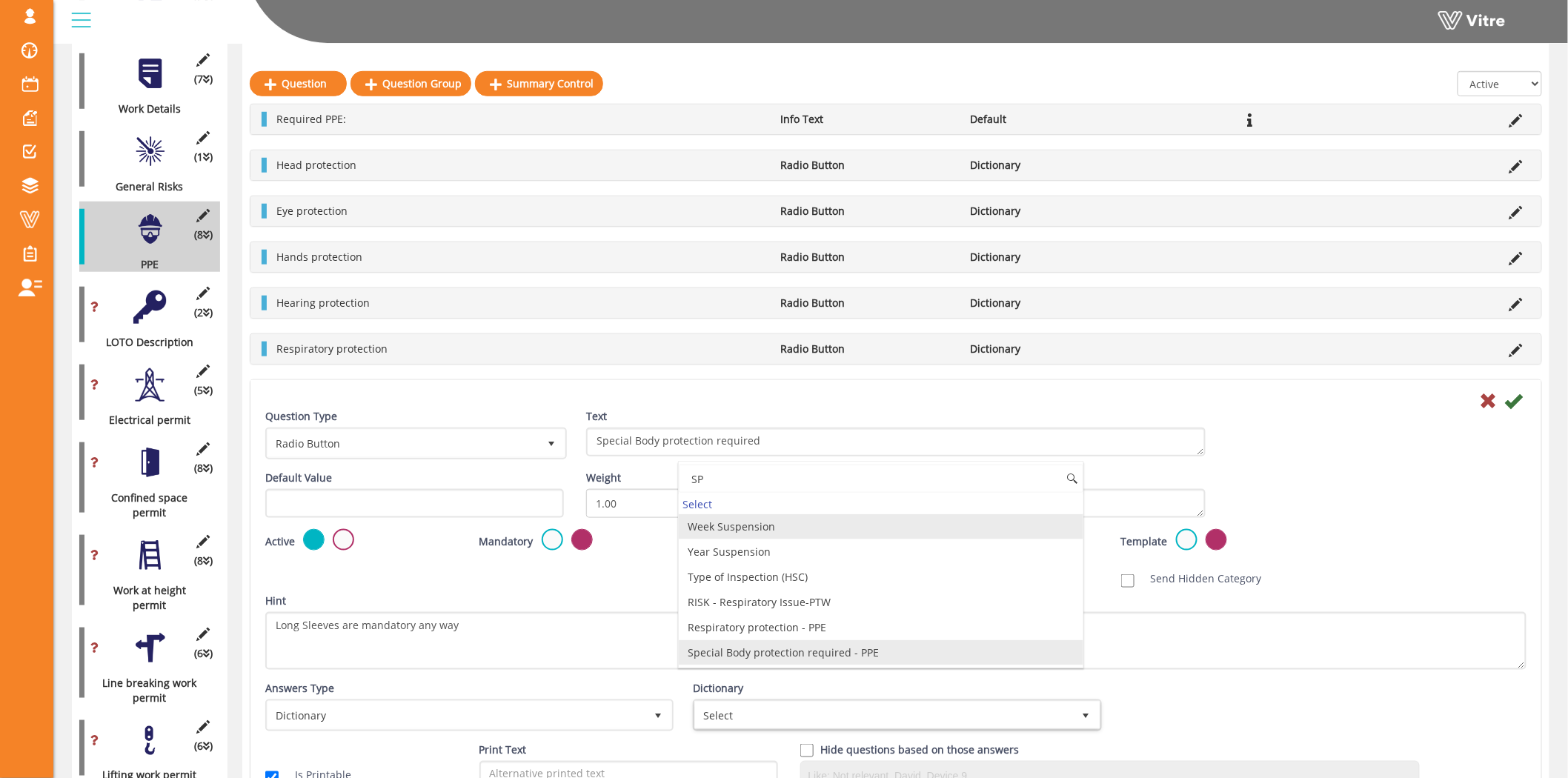
click at [836, 653] on li "Special Body protection required - PPE" at bounding box center [880, 652] width 404 height 25
type input "SP"
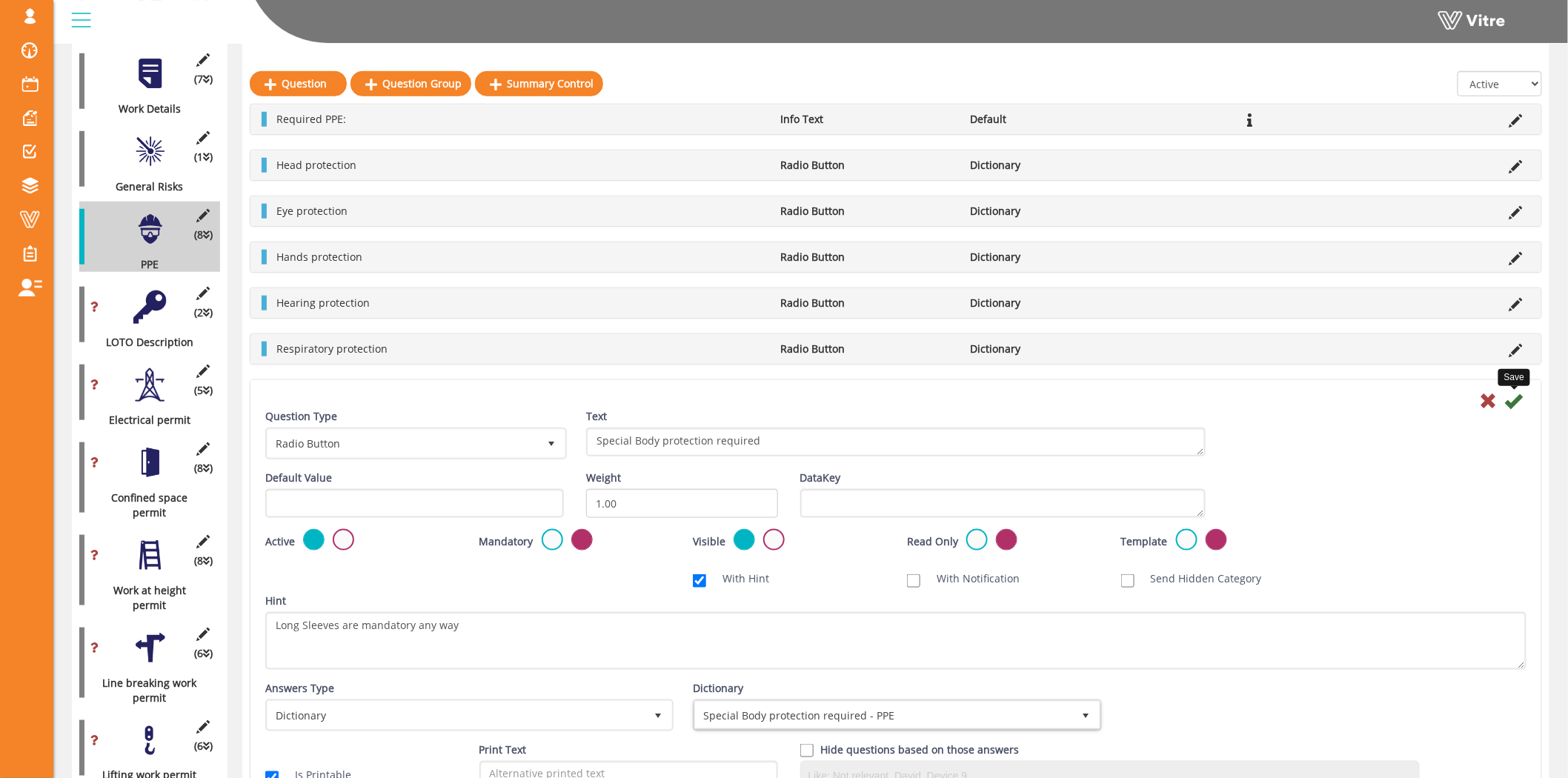
click at [1523, 402] on div "Save" at bounding box center [896, 400] width 1283 height 18
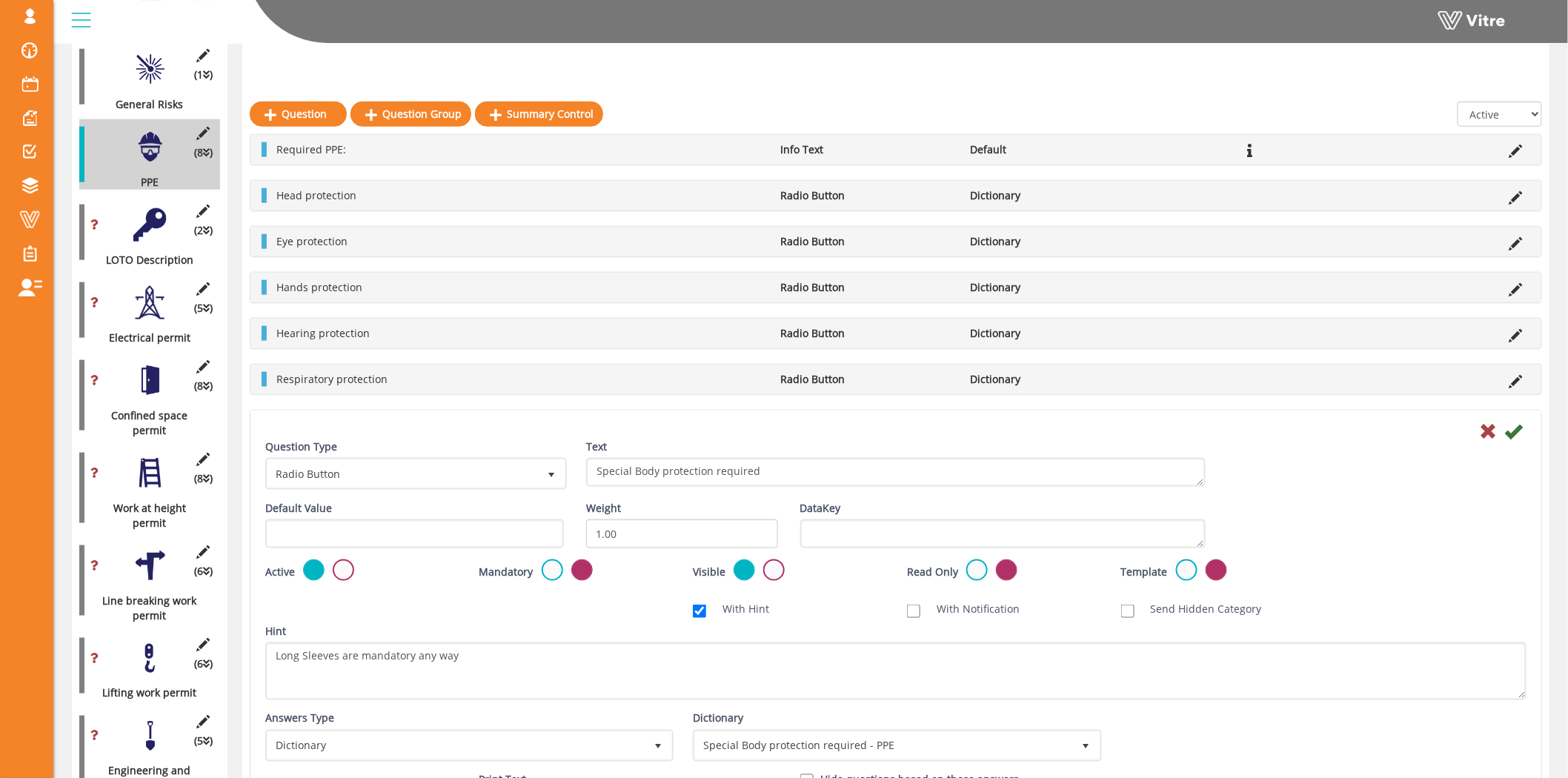
scroll to position [576, 0]
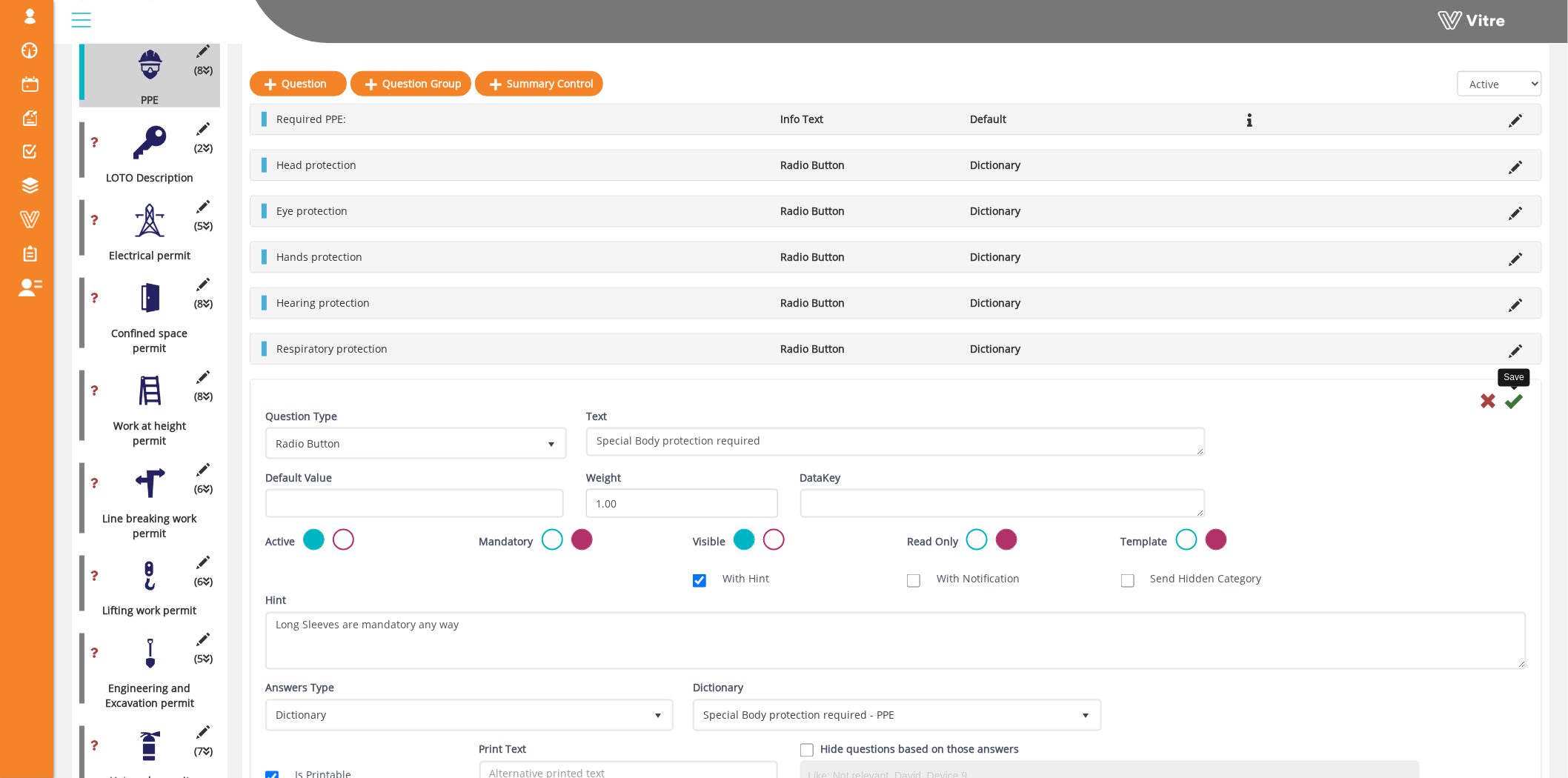
click at [1516, 406] on icon at bounding box center [1513, 400] width 18 height 18
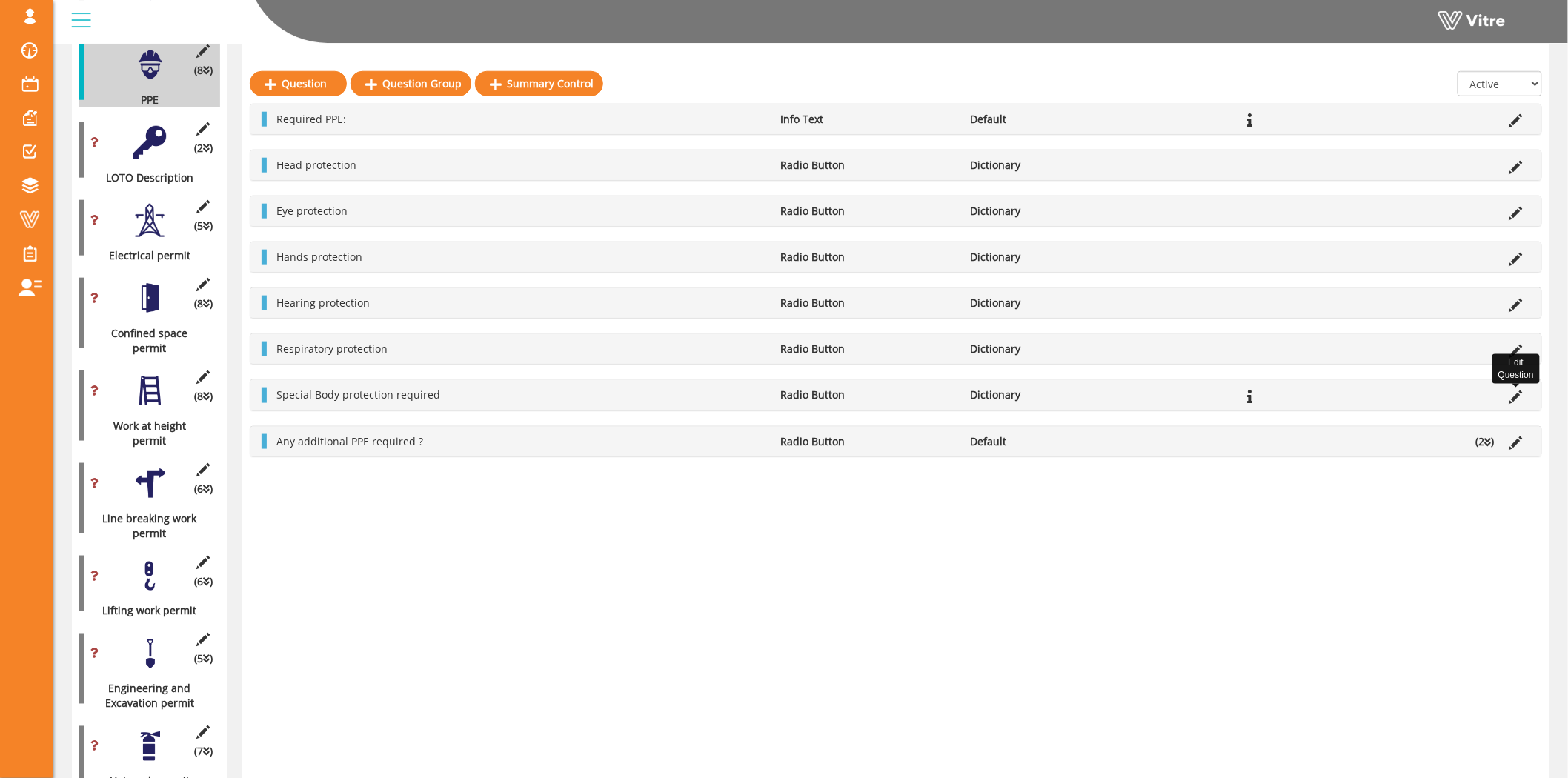
click at [1517, 396] on icon at bounding box center [1516, 396] width 13 height 13
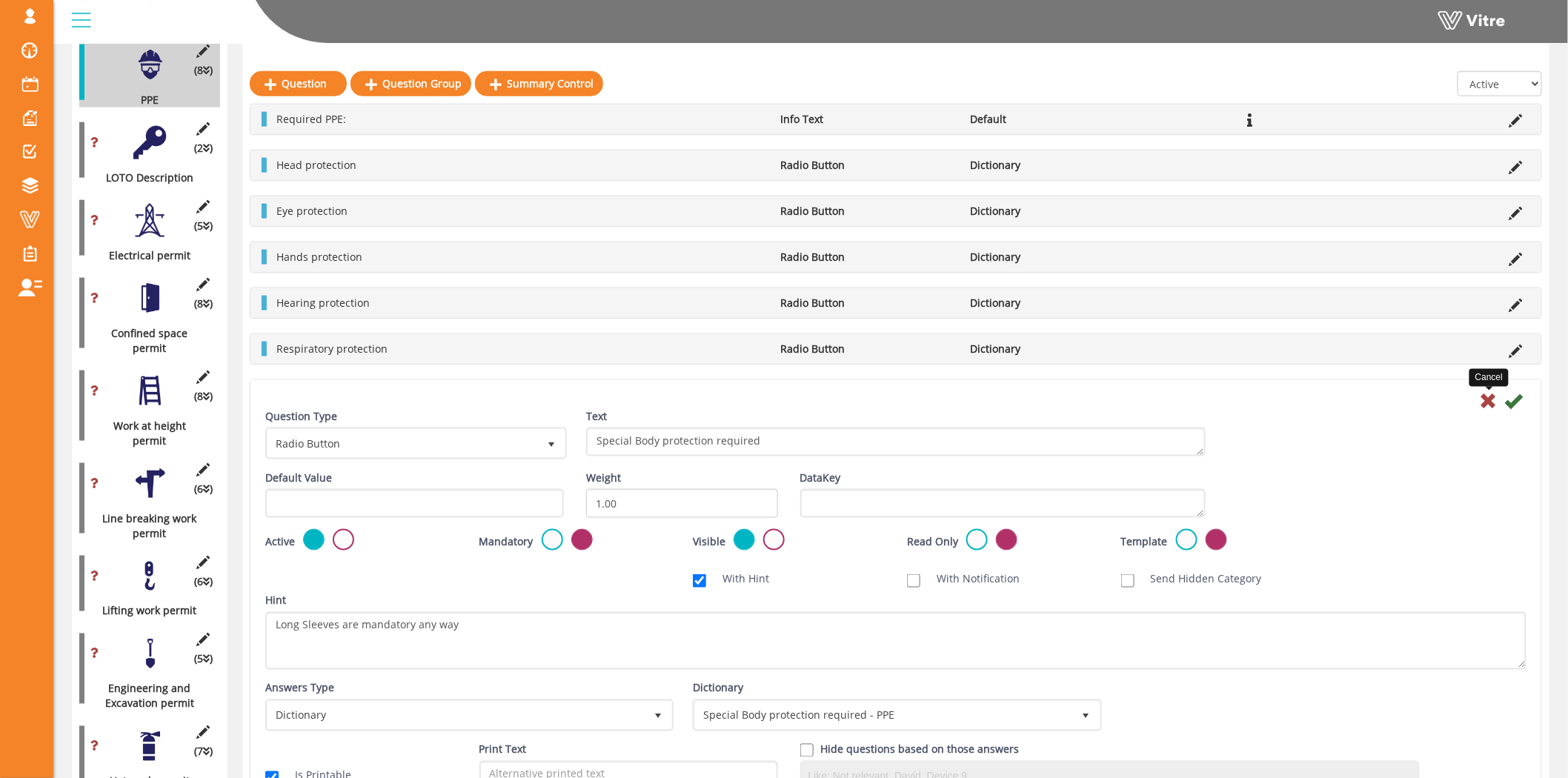
click at [1487, 400] on icon at bounding box center [1488, 400] width 18 height 18
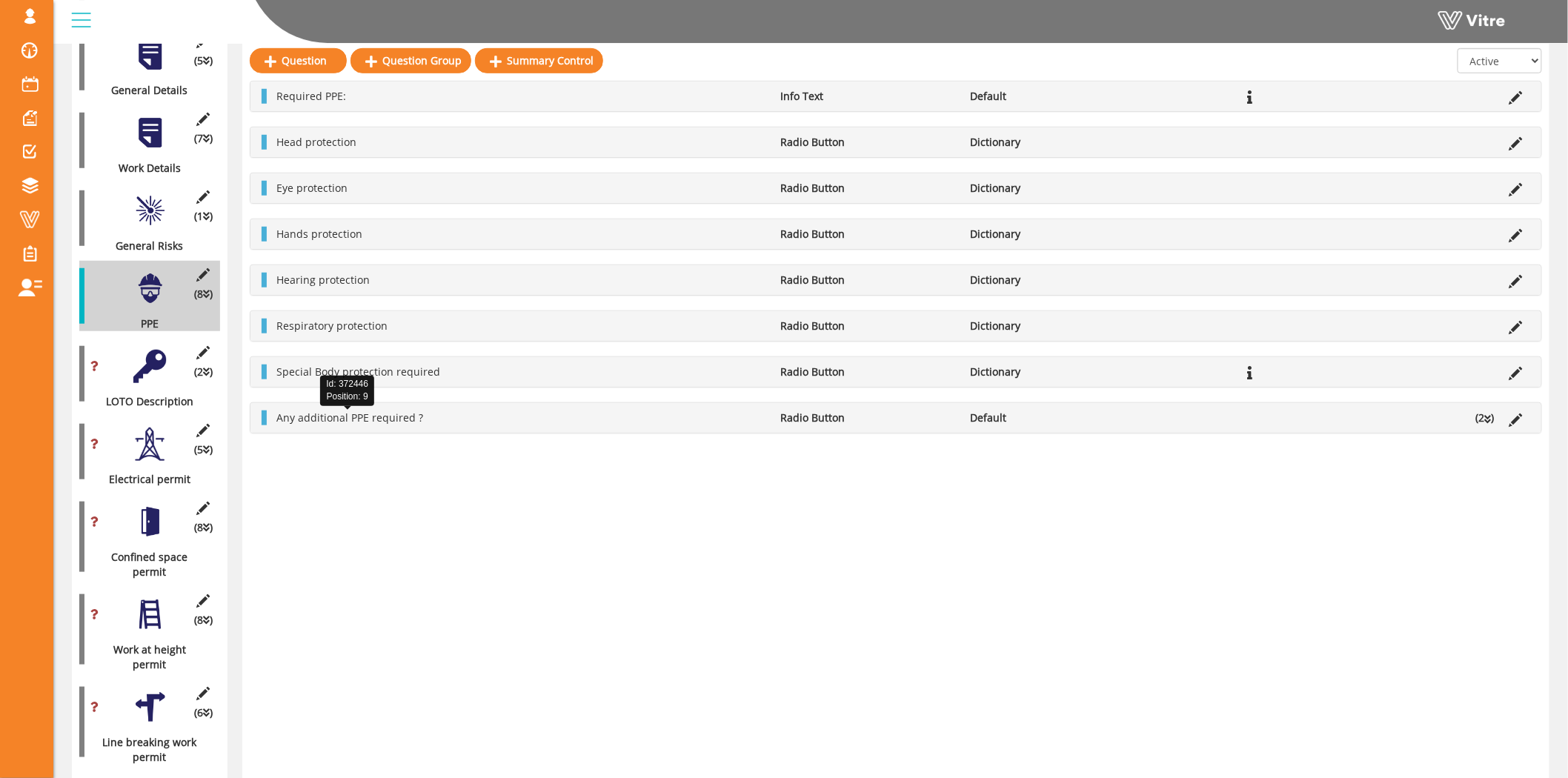
scroll to position [329, 0]
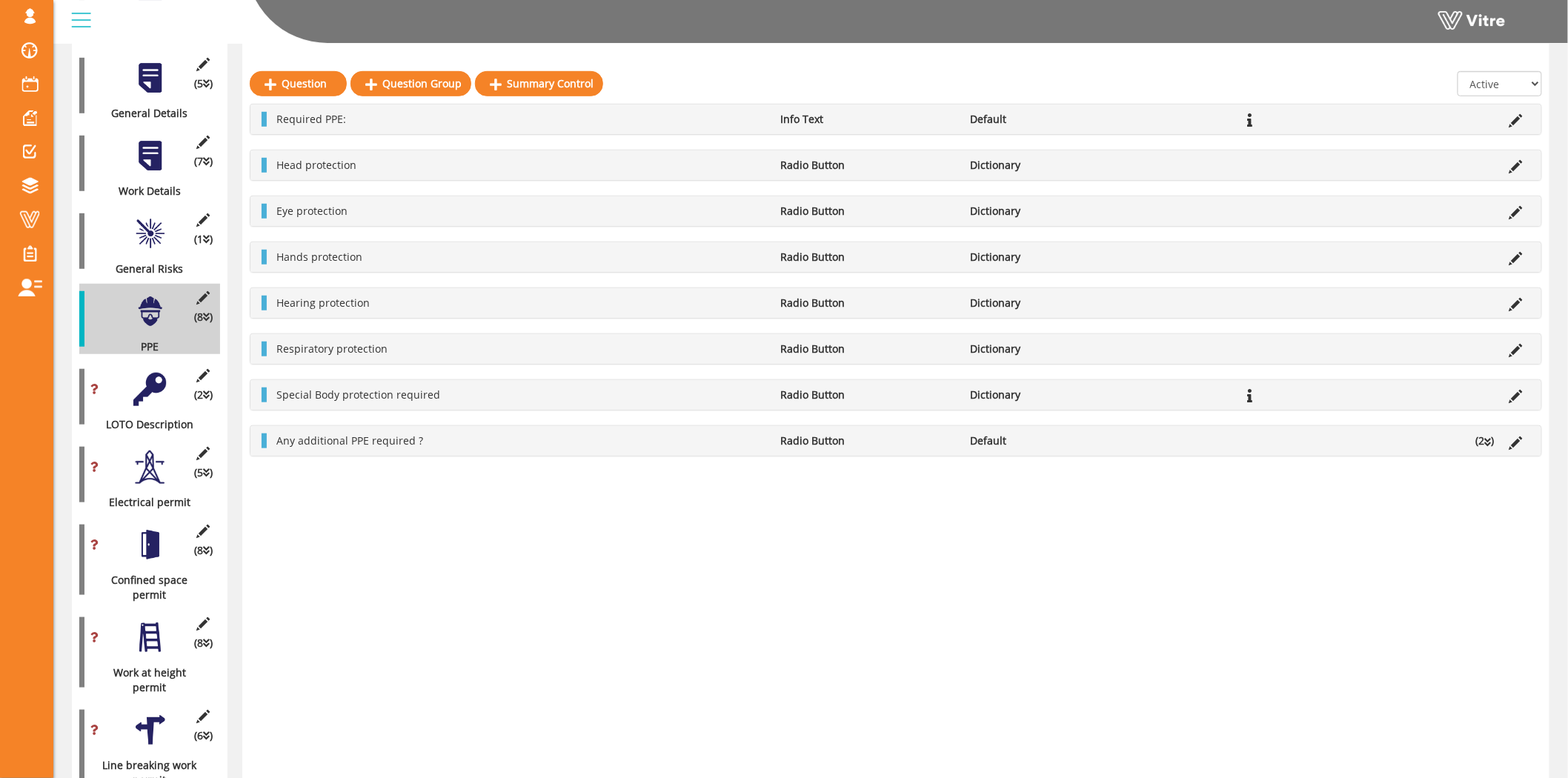
click at [152, 372] on div at bounding box center [150, 389] width 34 height 34
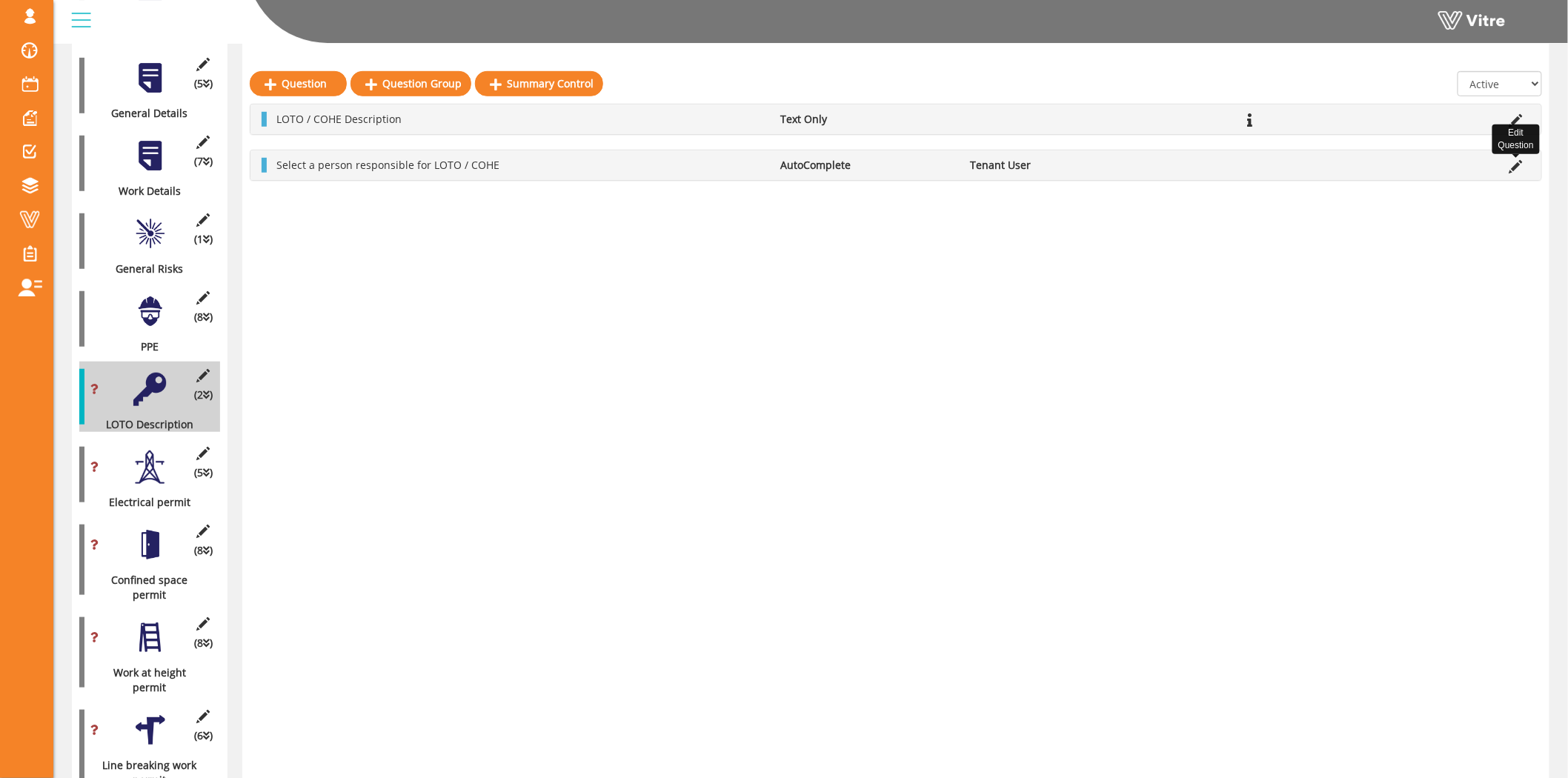
click at [1513, 164] on icon at bounding box center [1516, 166] width 13 height 13
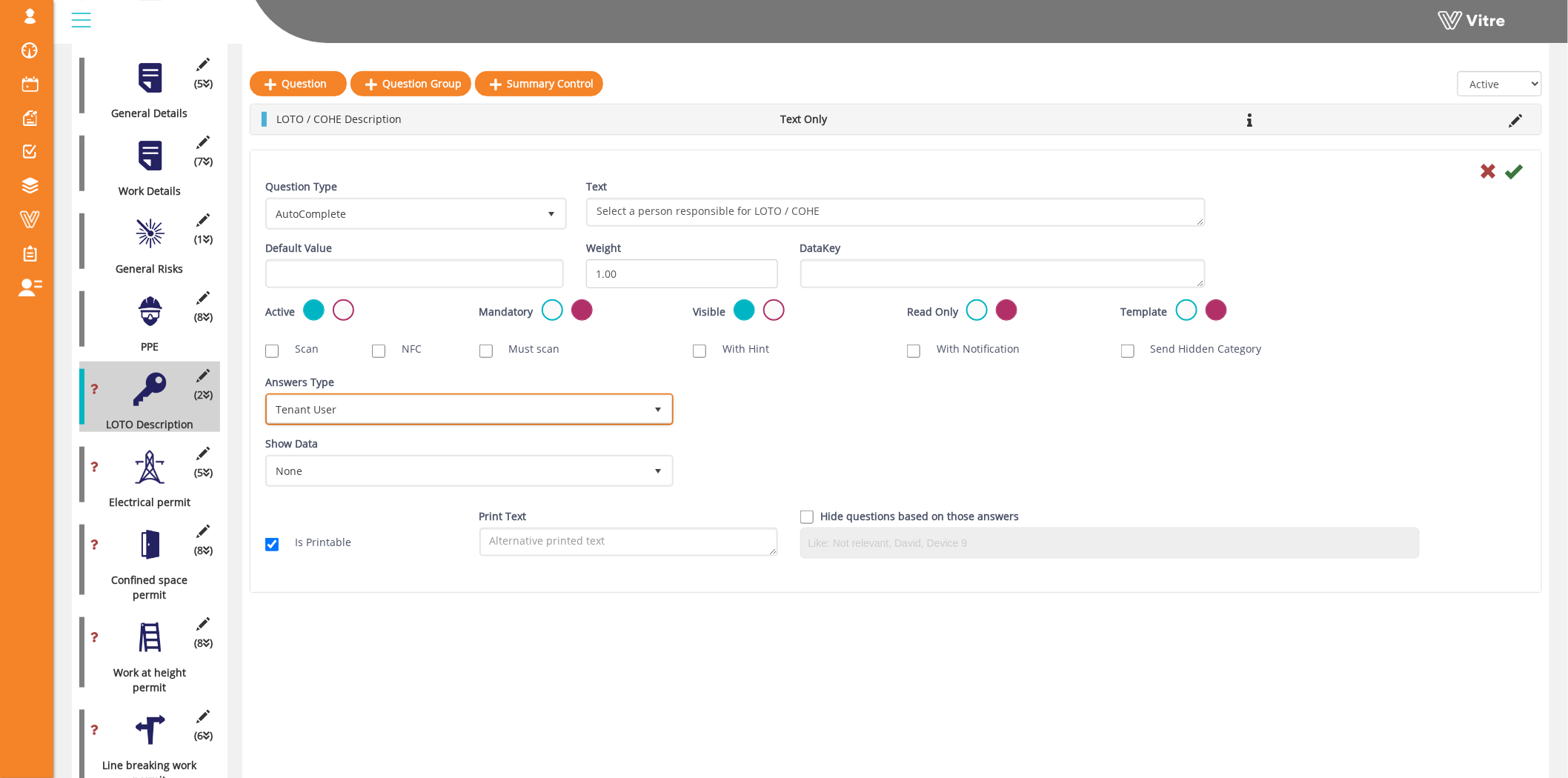
click at [442, 408] on span "Tenant User" at bounding box center [456, 409] width 377 height 27
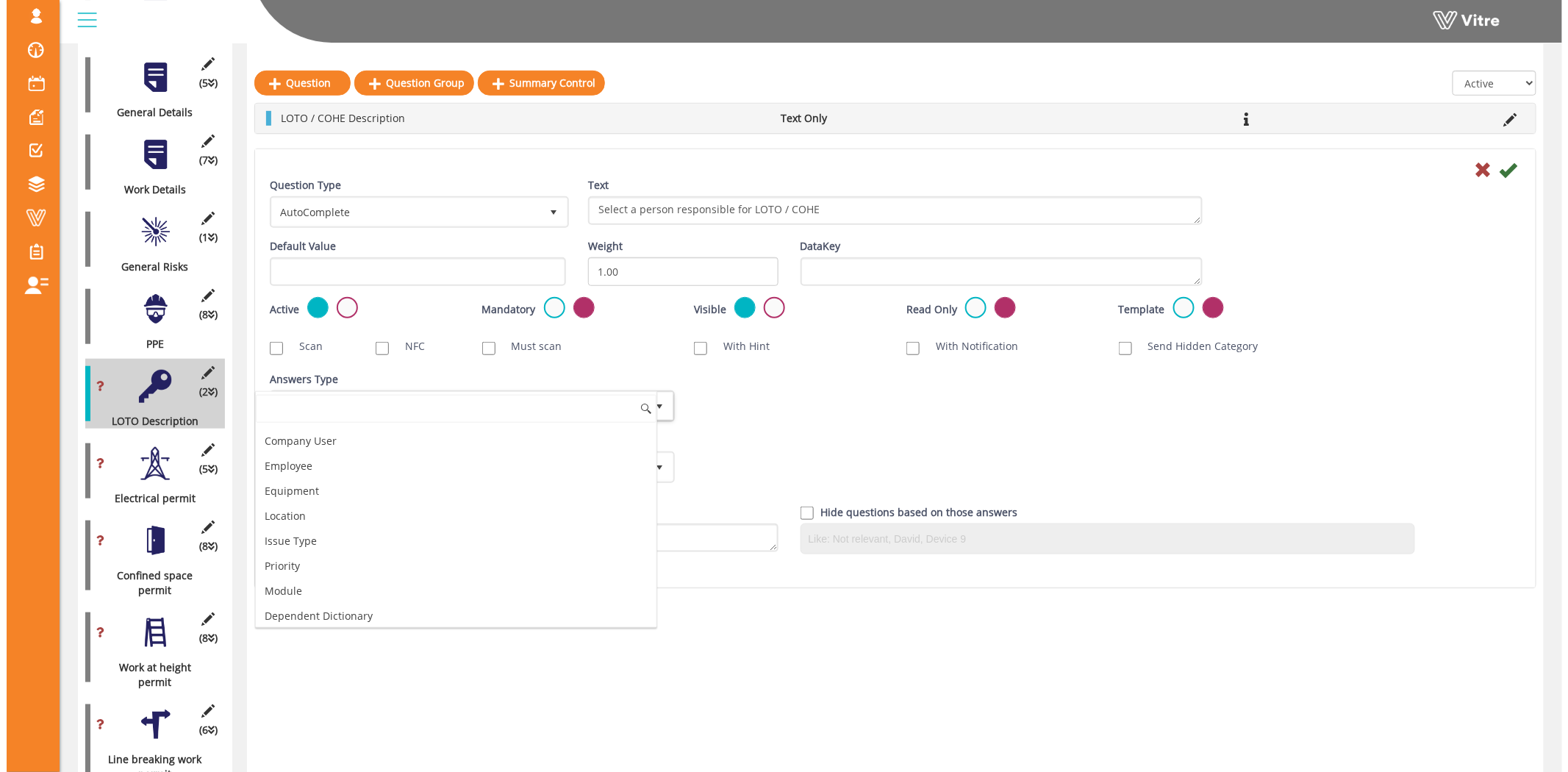
scroll to position [120, 0]
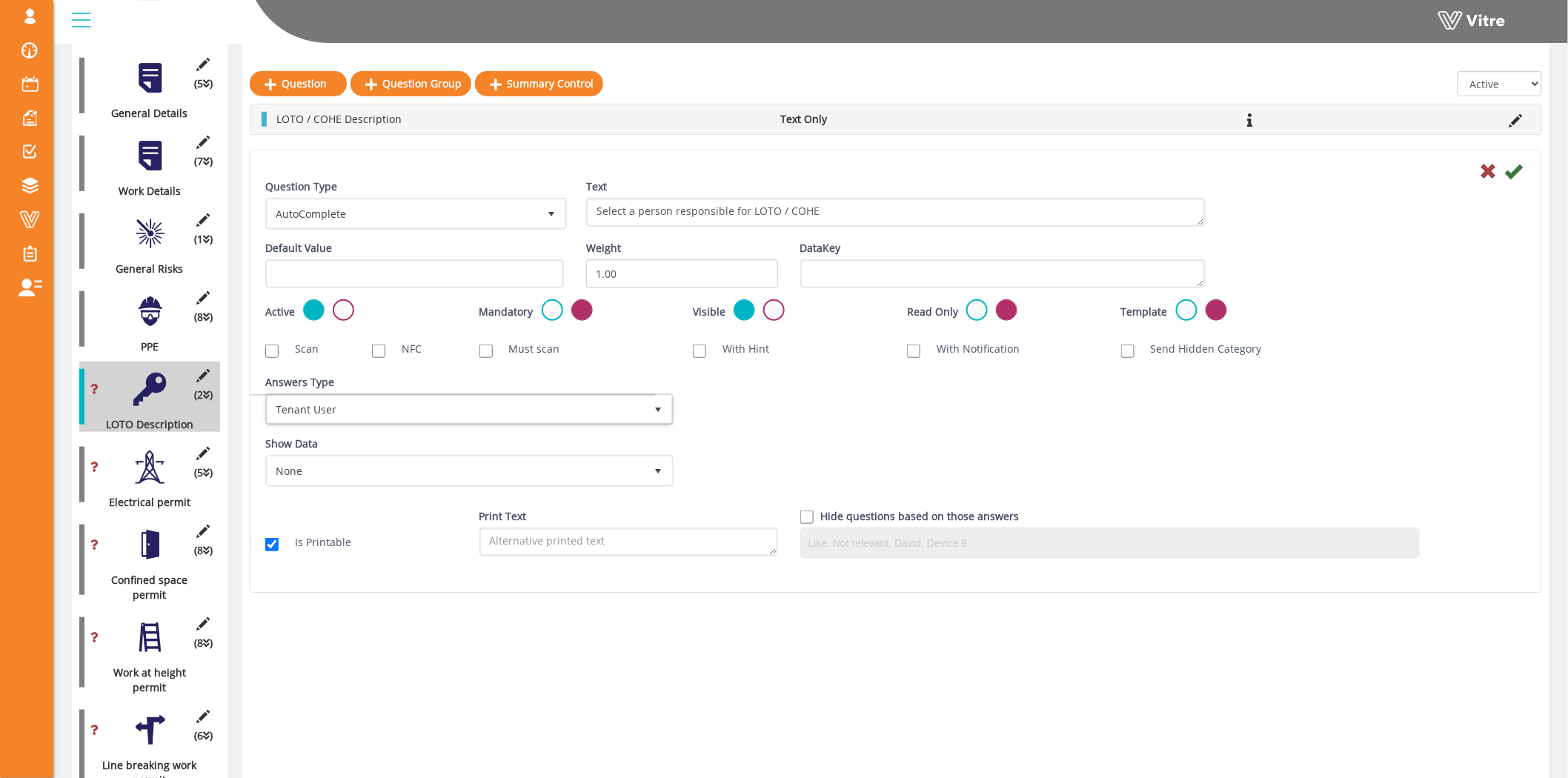
click at [783, 448] on div "Show Data None 0 Certificates Fall Protection Forklift (Warehouse) Forklift (Te…" at bounding box center [896, 467] width 1283 height 62
click at [144, 455] on div at bounding box center [150, 467] width 34 height 34
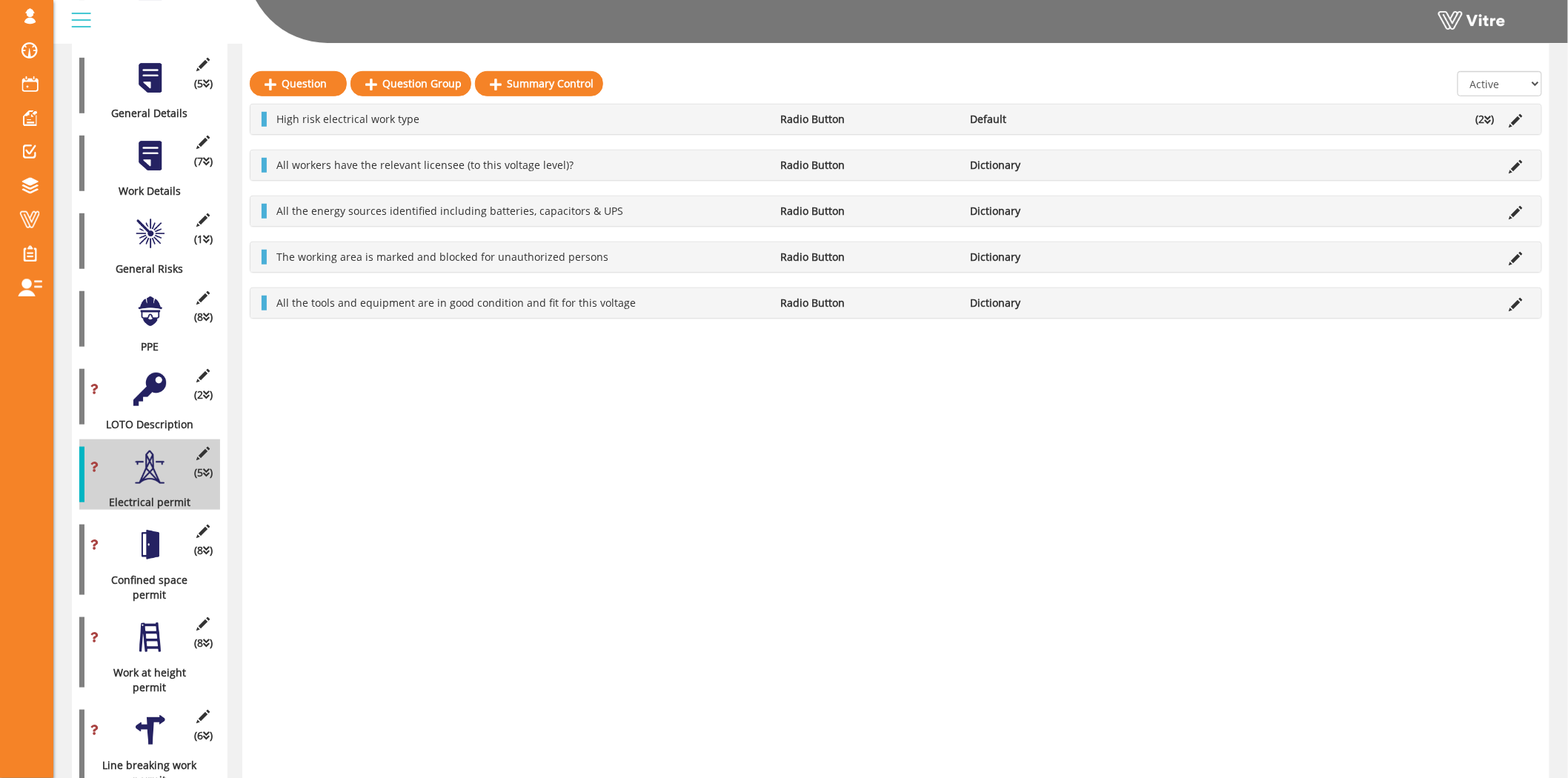
click at [146, 220] on div at bounding box center [150, 233] width 34 height 34
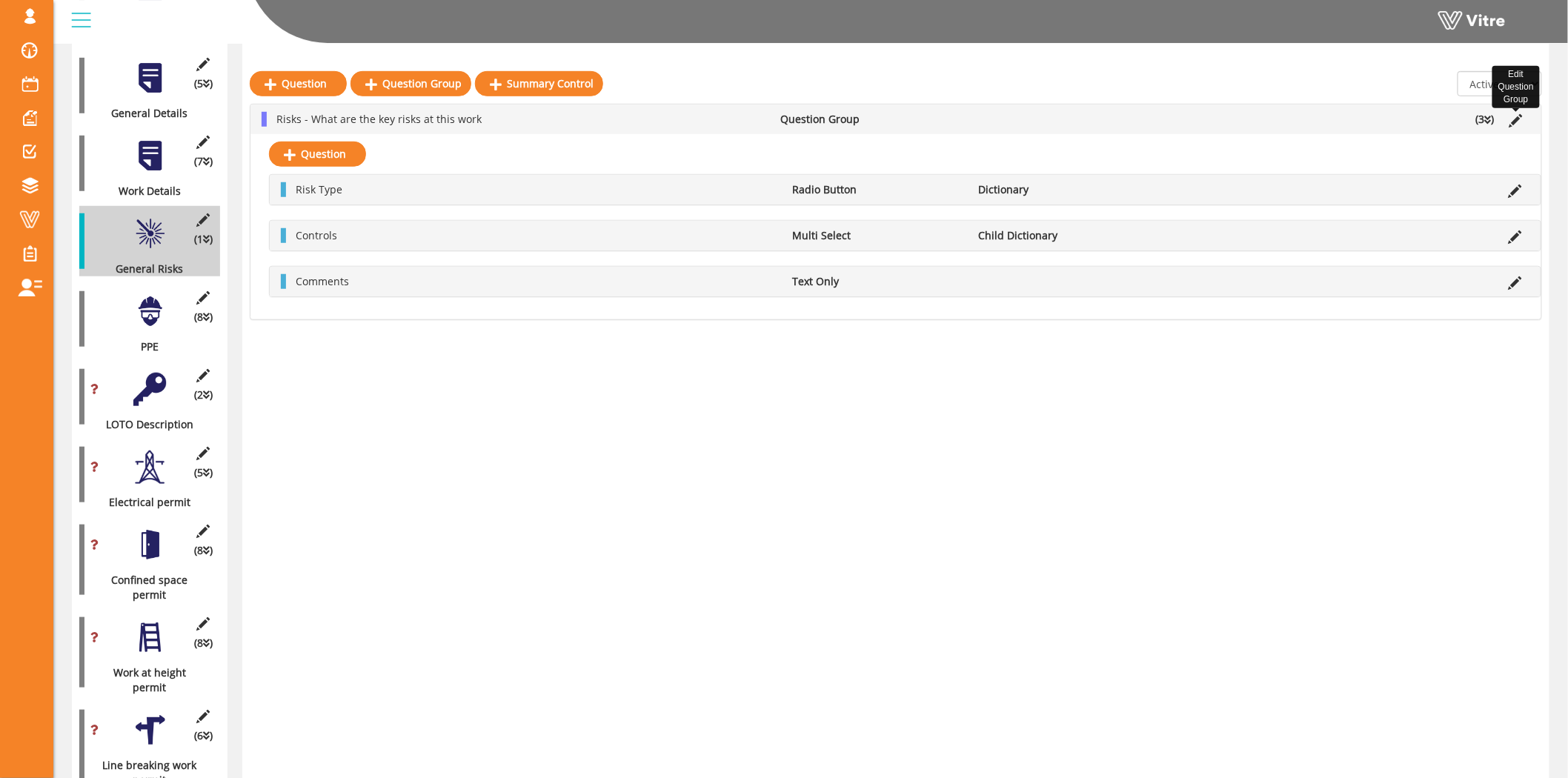
click at [1514, 117] on icon at bounding box center [1516, 120] width 13 height 13
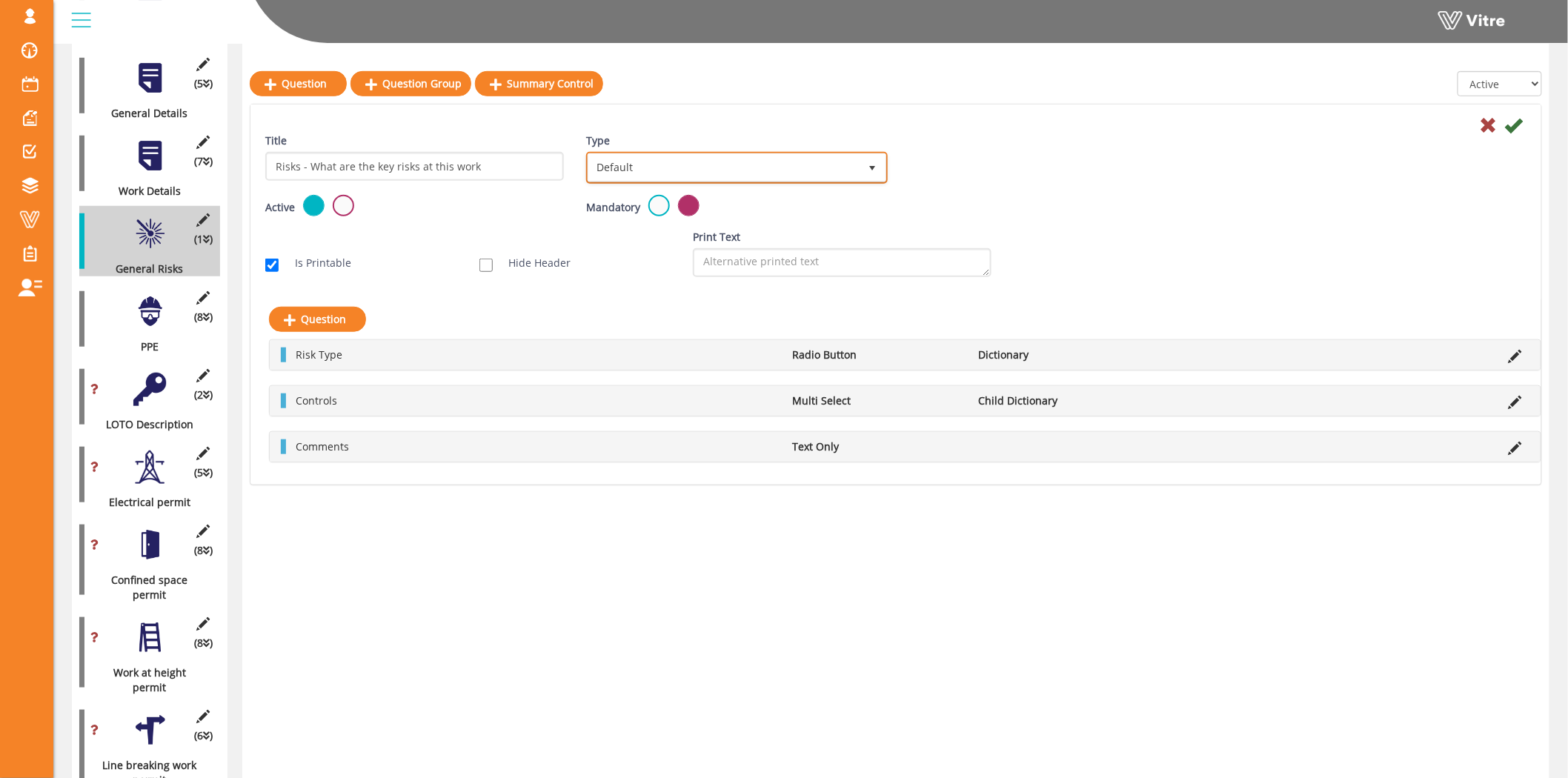
click at [696, 164] on span "Default" at bounding box center [724, 167] width 270 height 27
click at [648, 227] on li "Sub Action" at bounding box center [720, 238] width 297 height 25
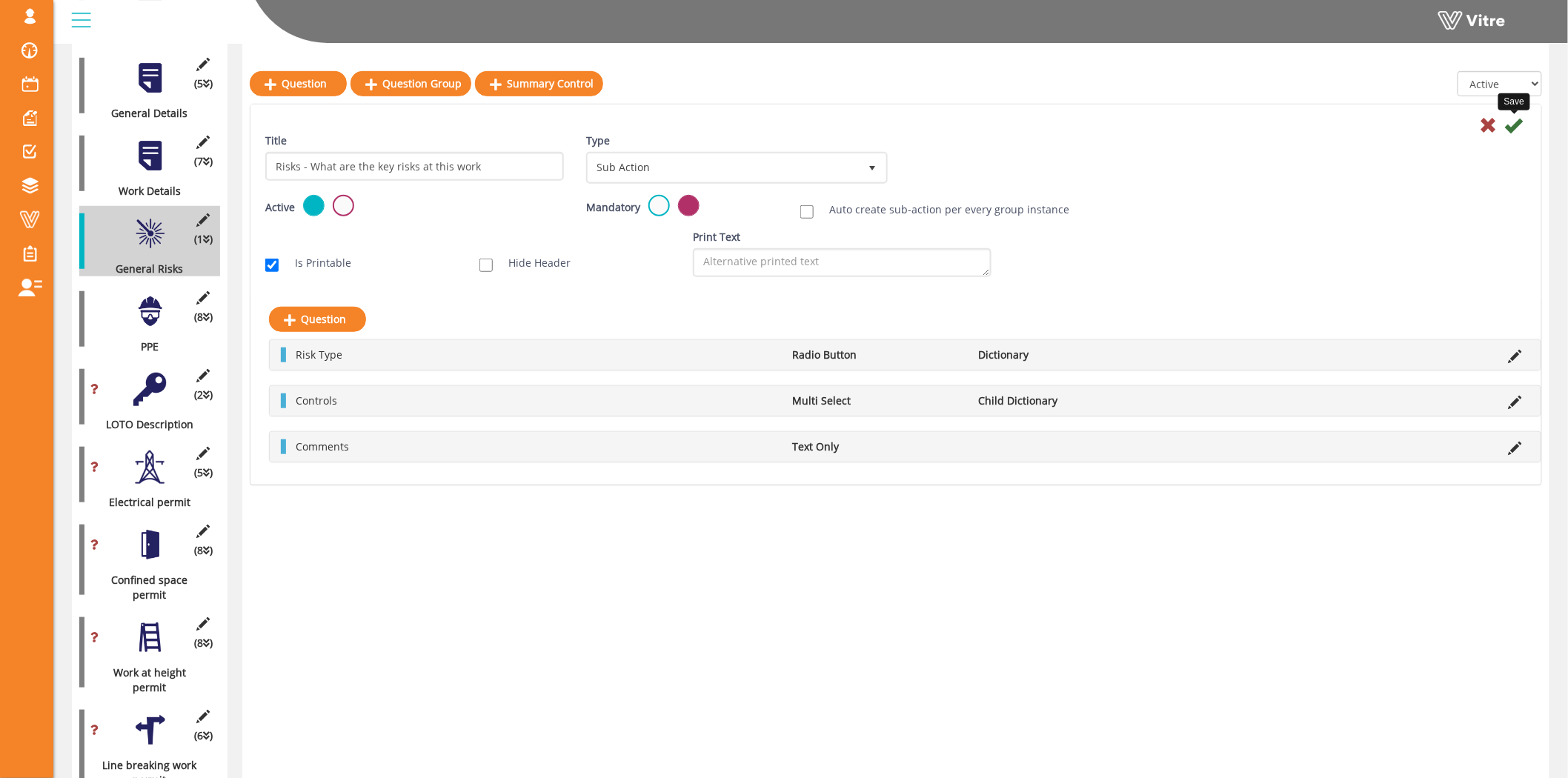
click at [1515, 124] on icon at bounding box center [1513, 125] width 18 height 18
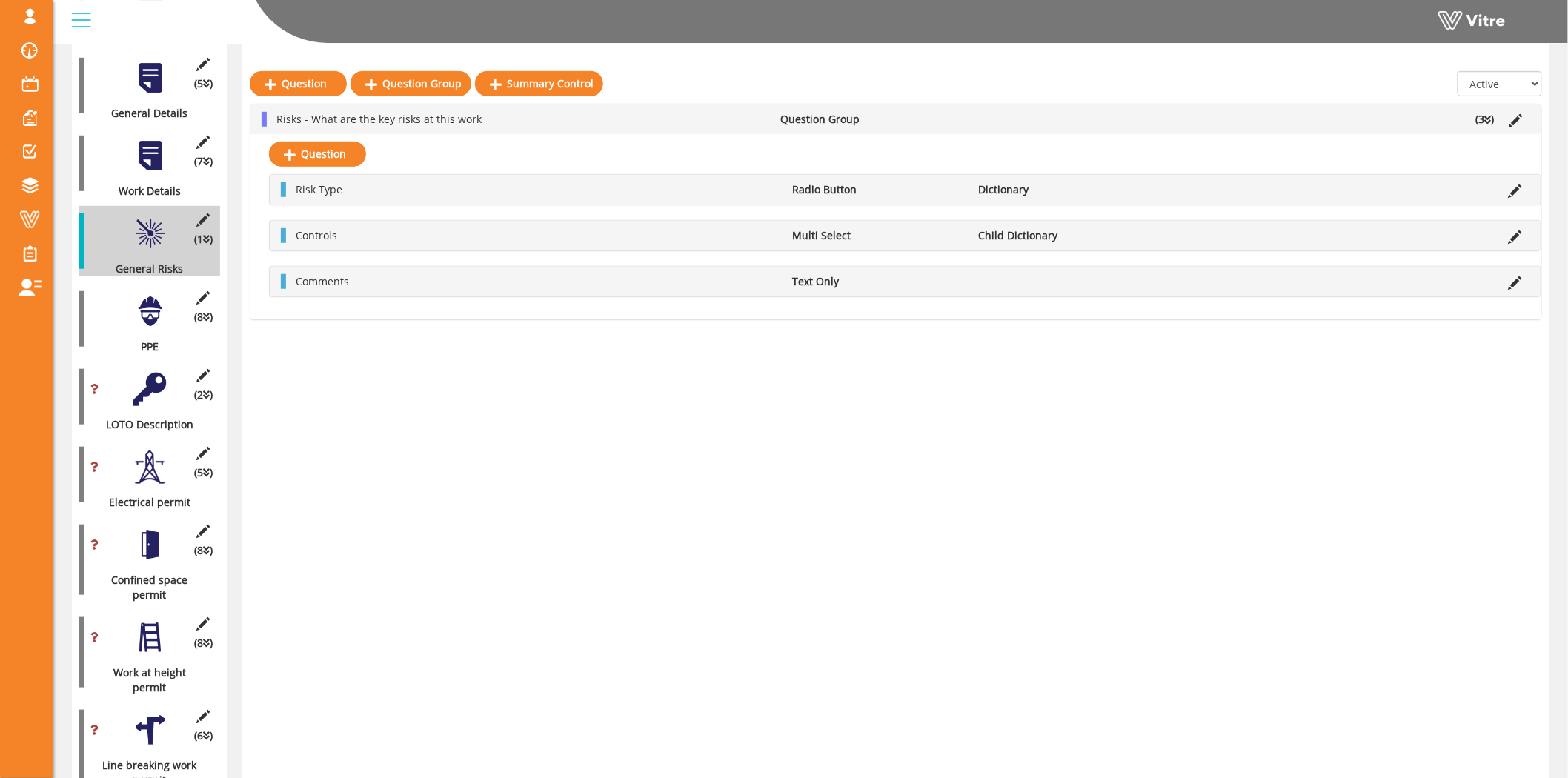
click at [155, 372] on div at bounding box center [150, 389] width 34 height 34
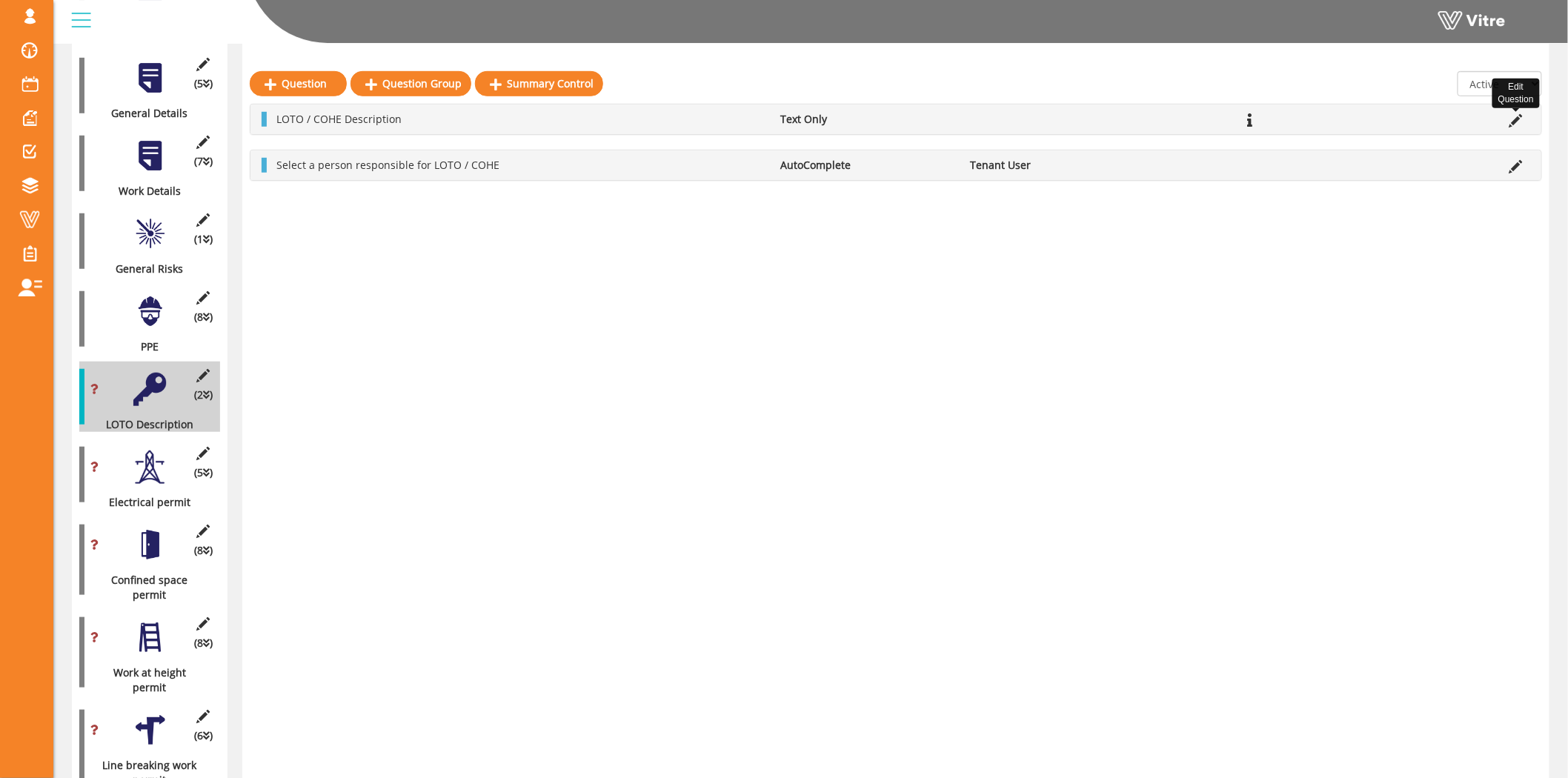
click at [1512, 120] on icon at bounding box center [1516, 120] width 13 height 13
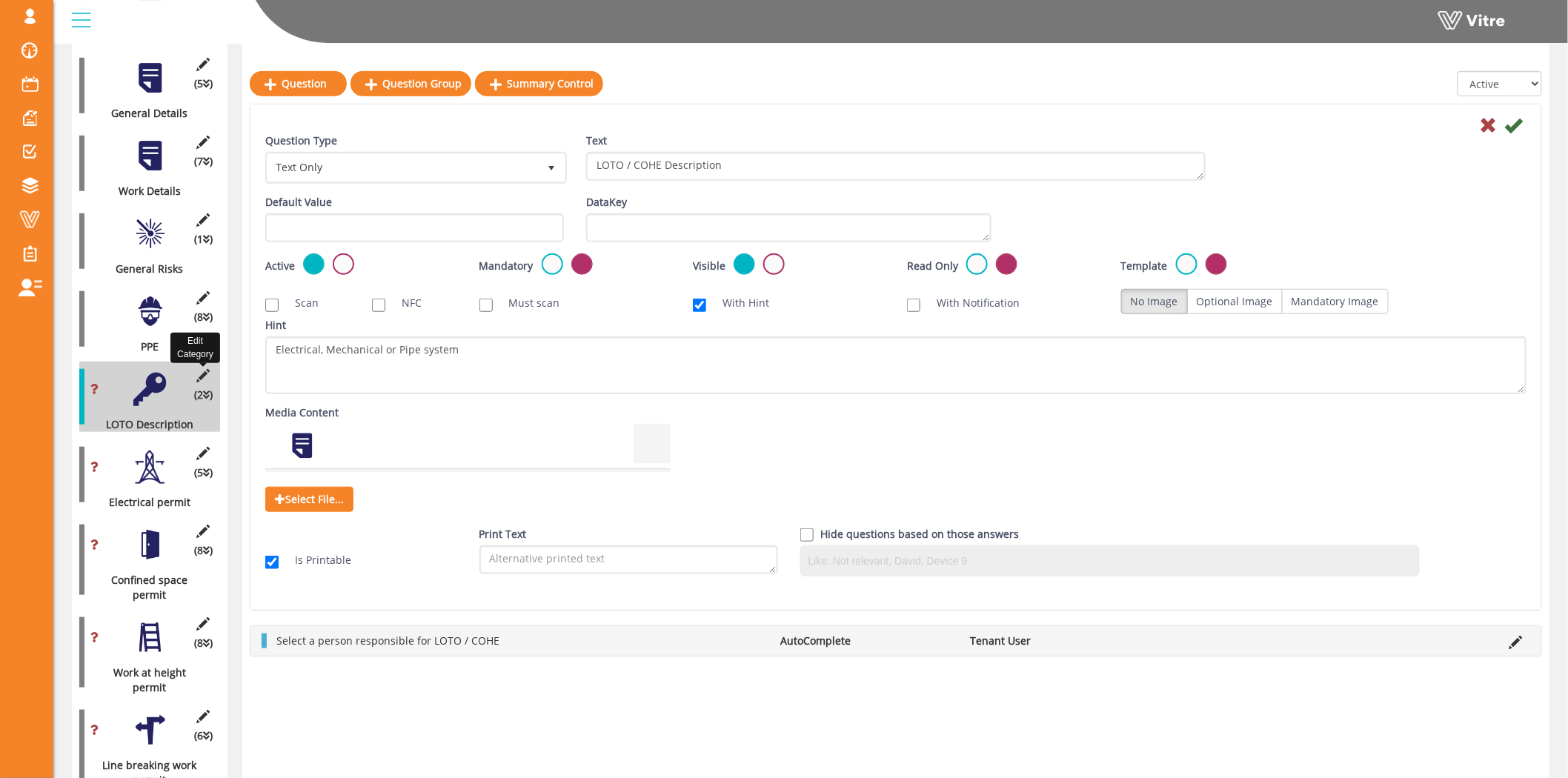
click at [201, 369] on icon at bounding box center [204, 375] width 19 height 13
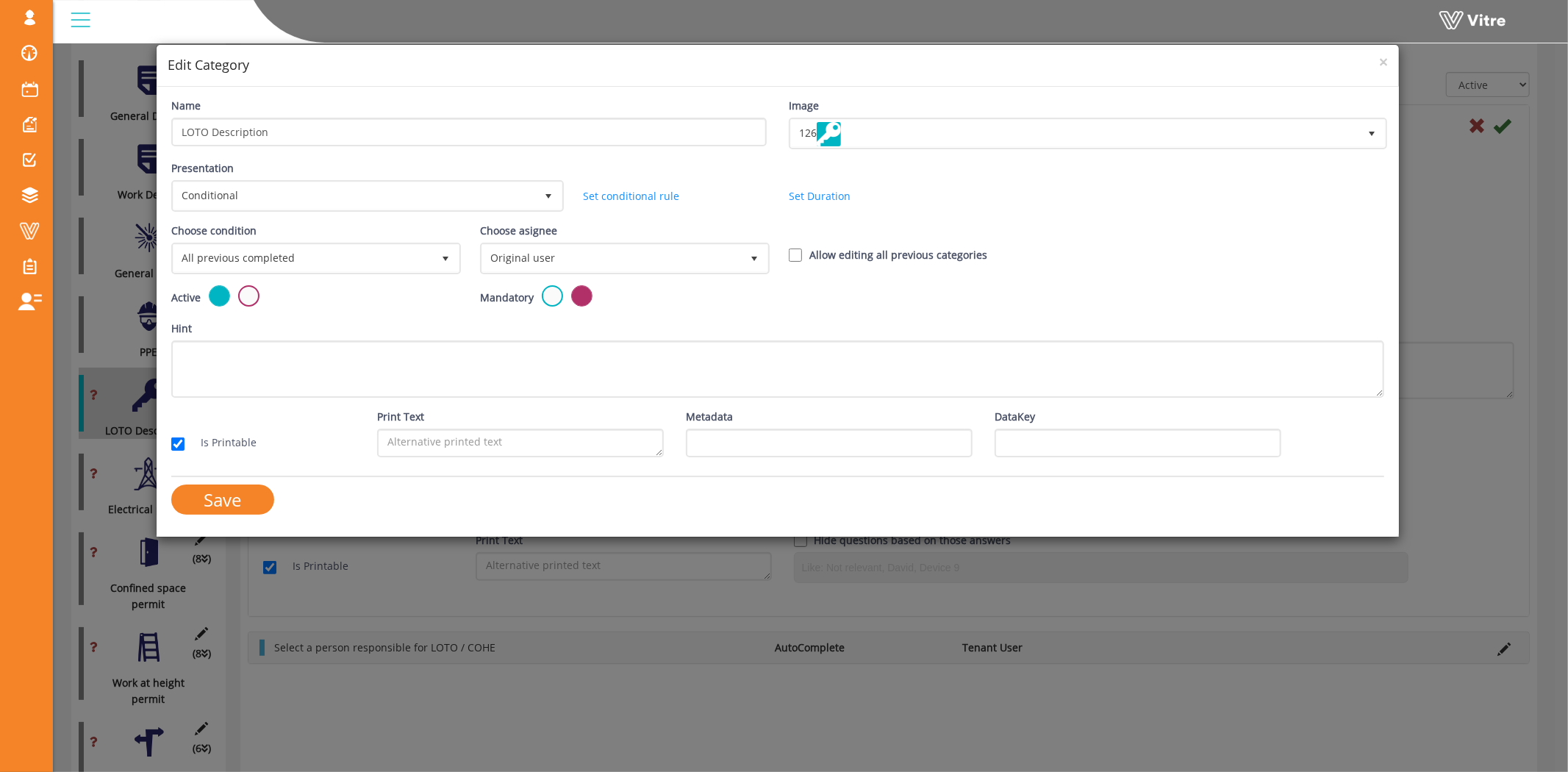
click at [306, 270] on div "Choose condition All previous completed 0" at bounding box center [314, 254] width 309 height 63
click at [311, 261] on span "All previous completed" at bounding box center [303, 258] width 259 height 26
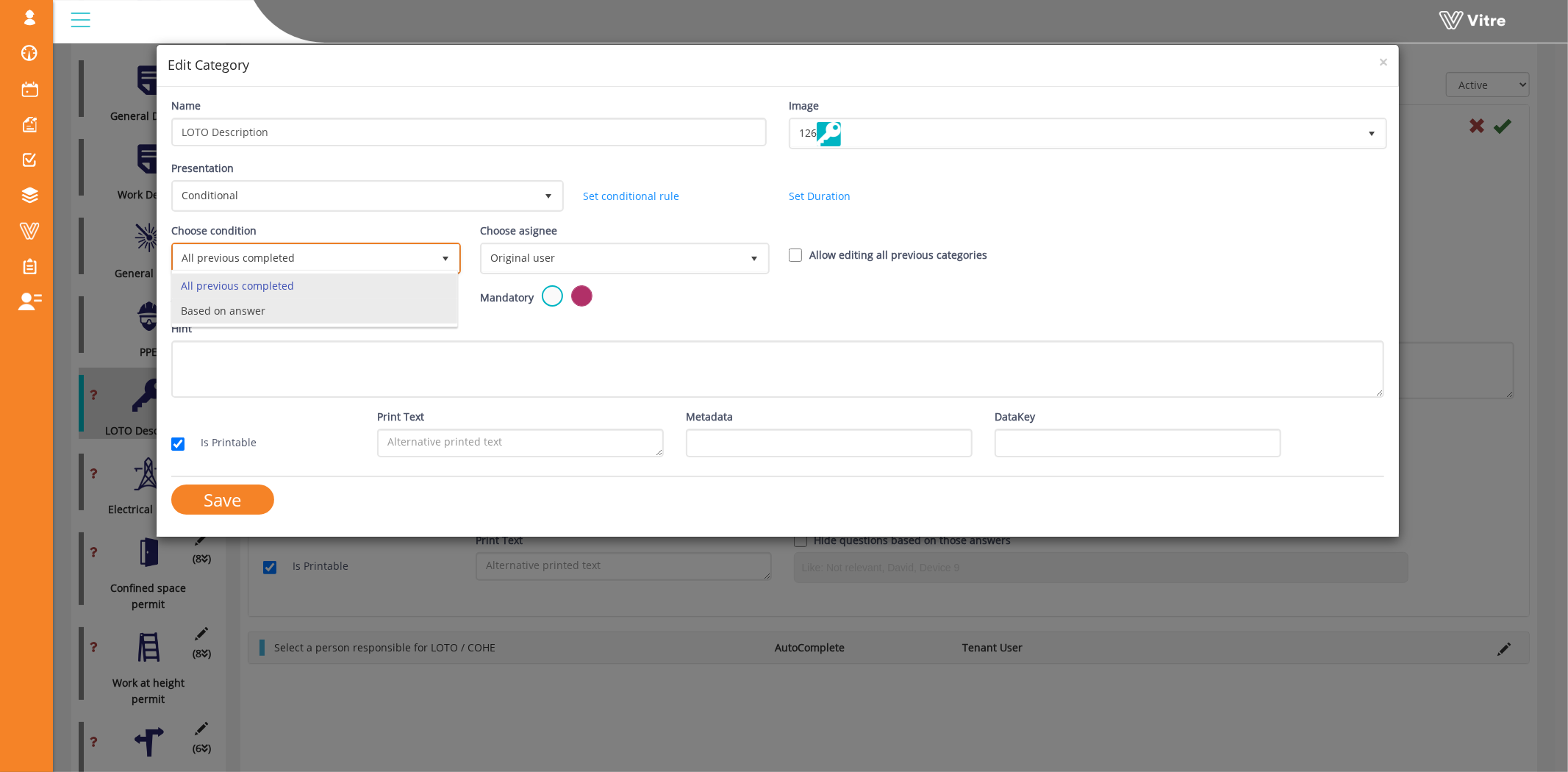
click at [294, 313] on li "Based on answer" at bounding box center [314, 311] width 285 height 25
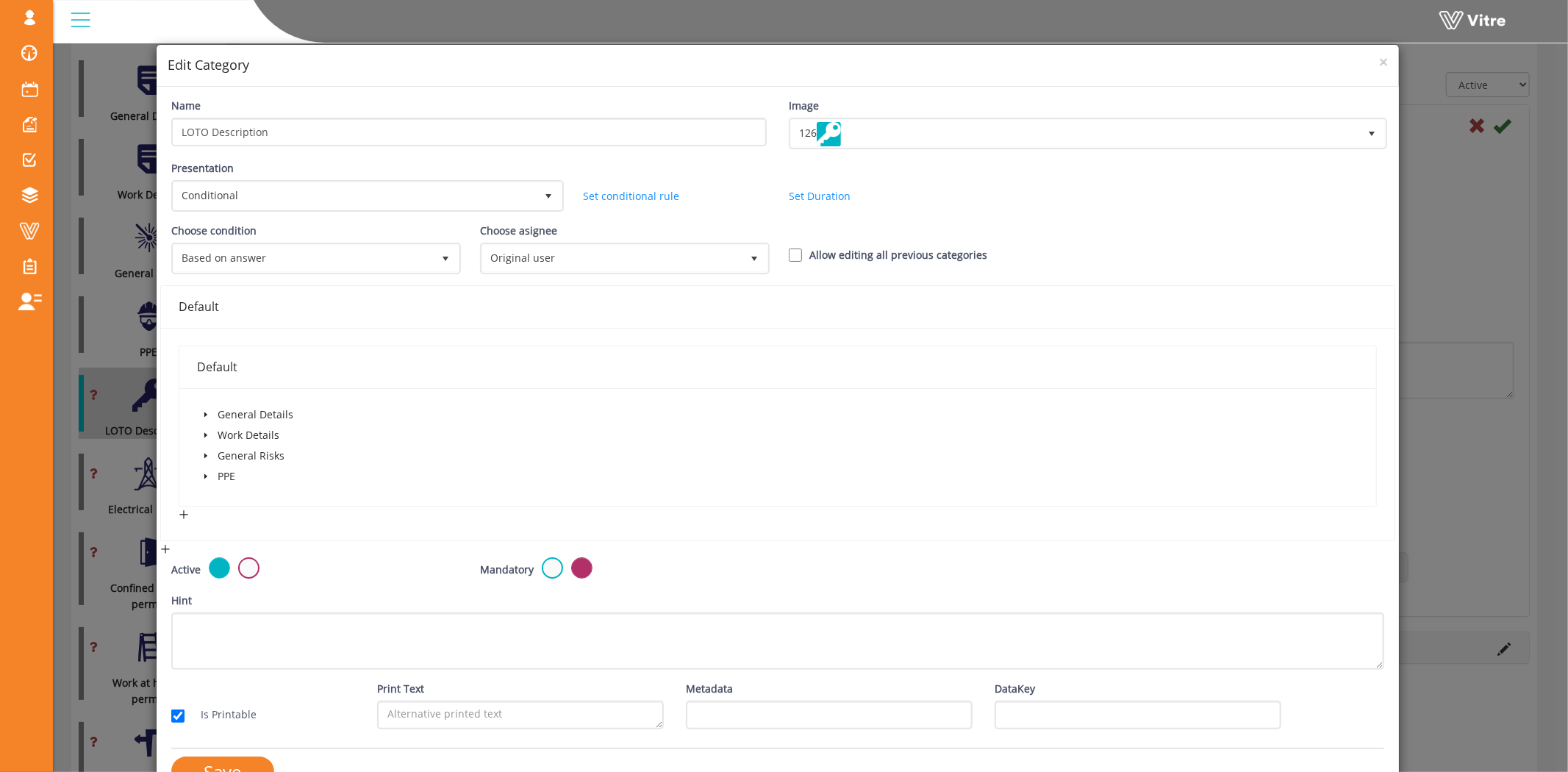
click at [209, 427] on span at bounding box center [205, 435] width 18 height 18
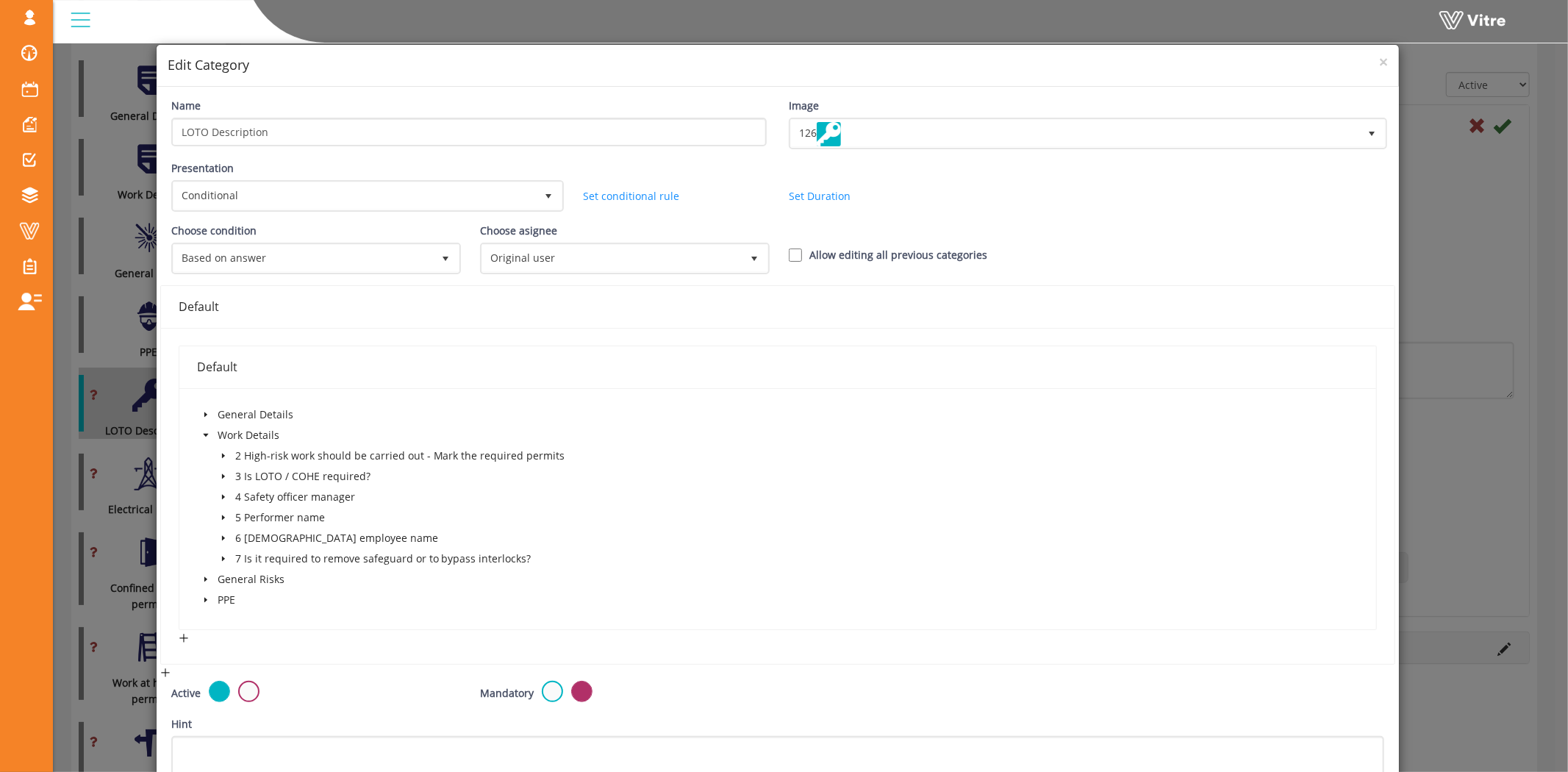
click at [224, 472] on icon "caret-down" at bounding box center [223, 475] width 7 height 7
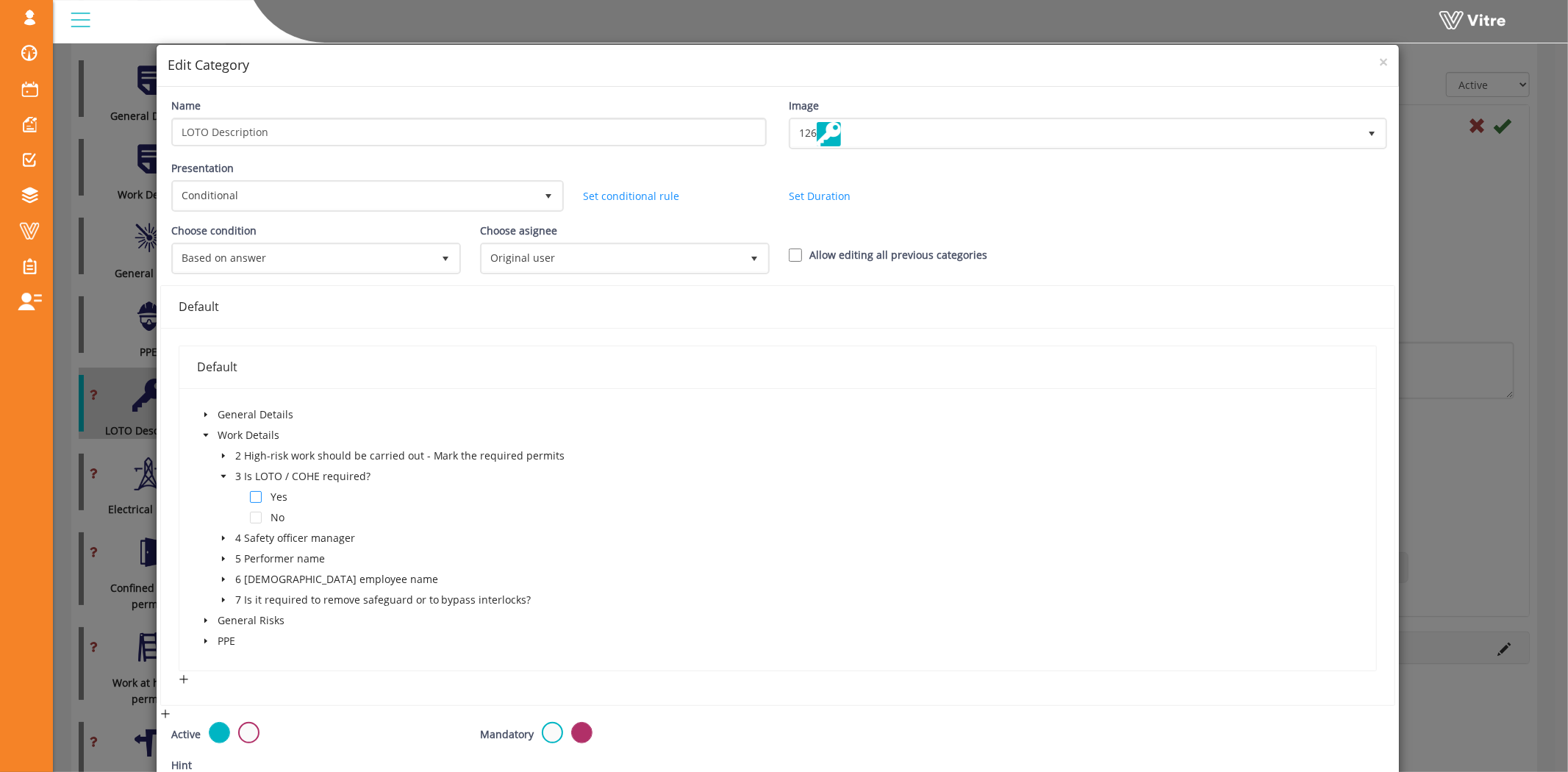
click at [254, 491] on span at bounding box center [256, 496] width 12 height 12
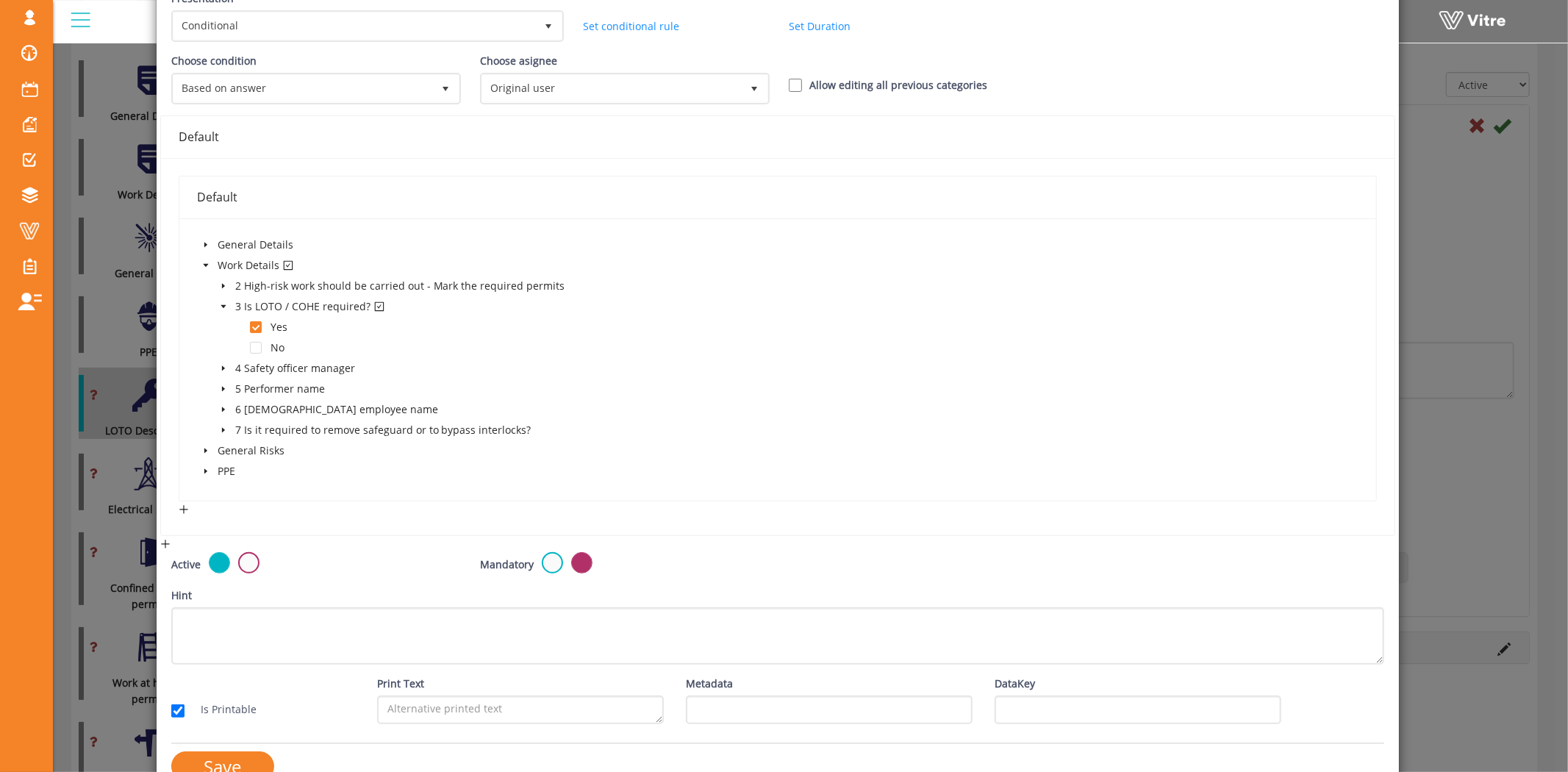
scroll to position [199, 0]
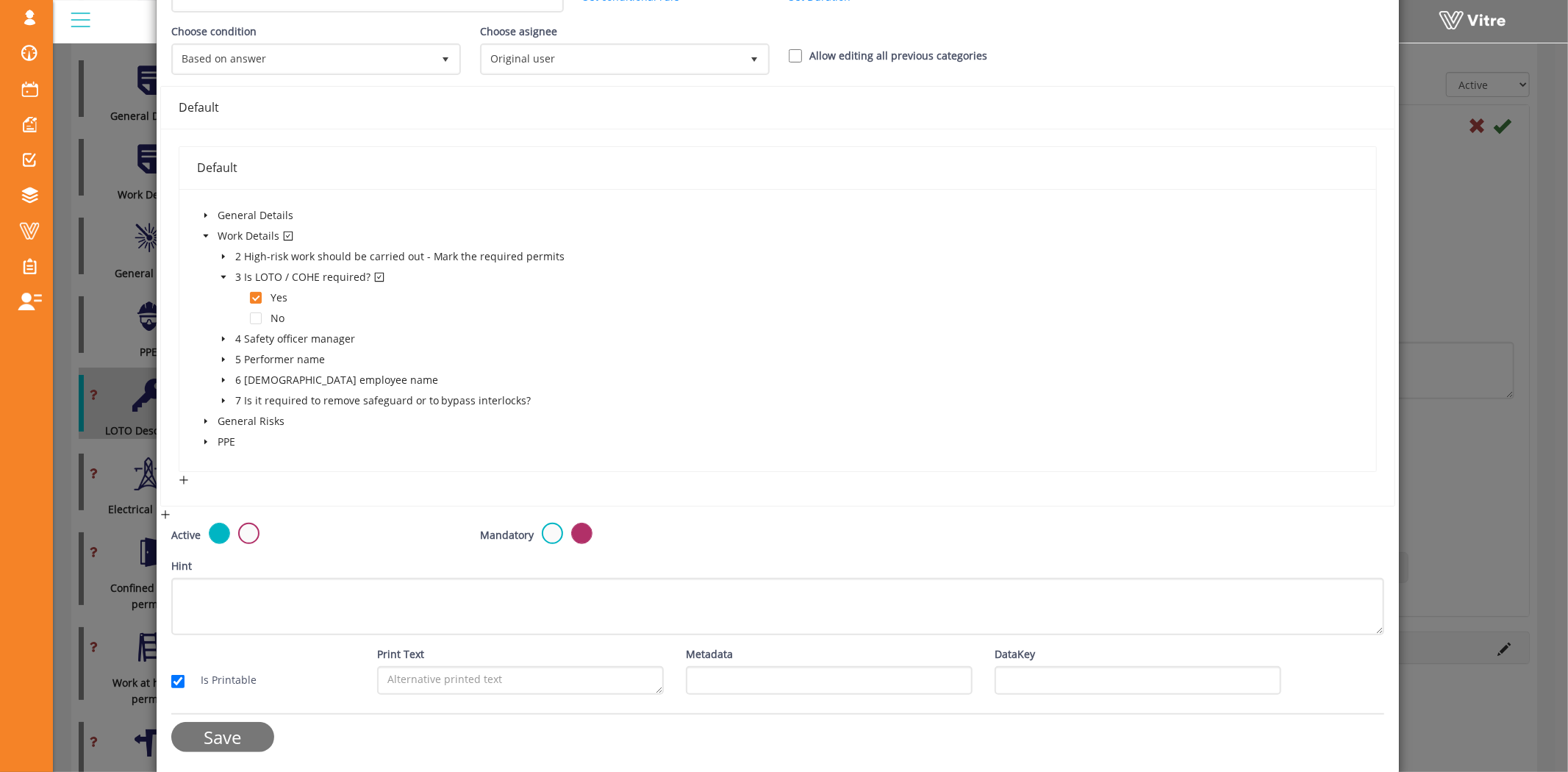
click at [233, 729] on input "Save" at bounding box center [222, 736] width 103 height 30
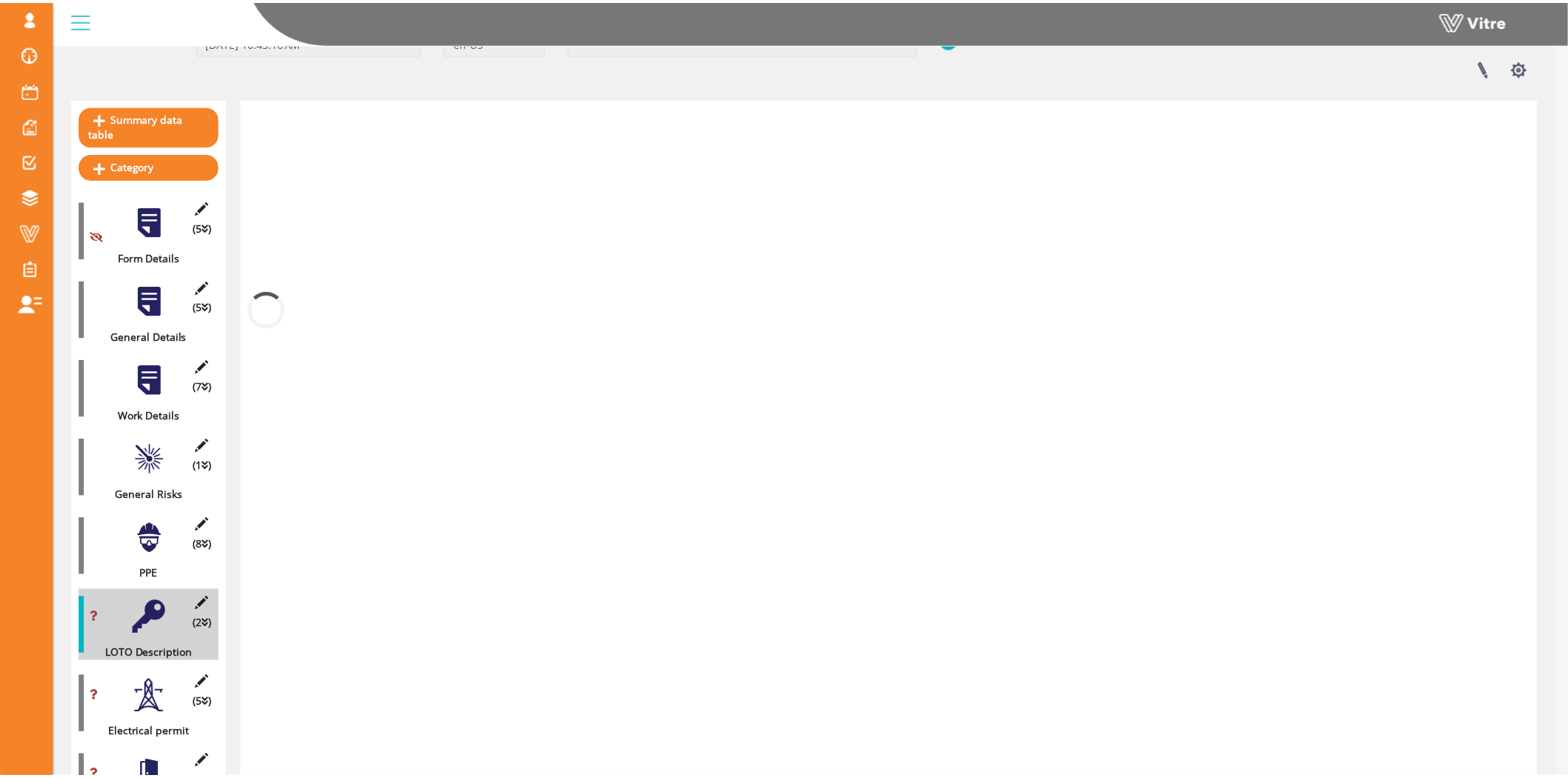
scroll to position [329, 0]
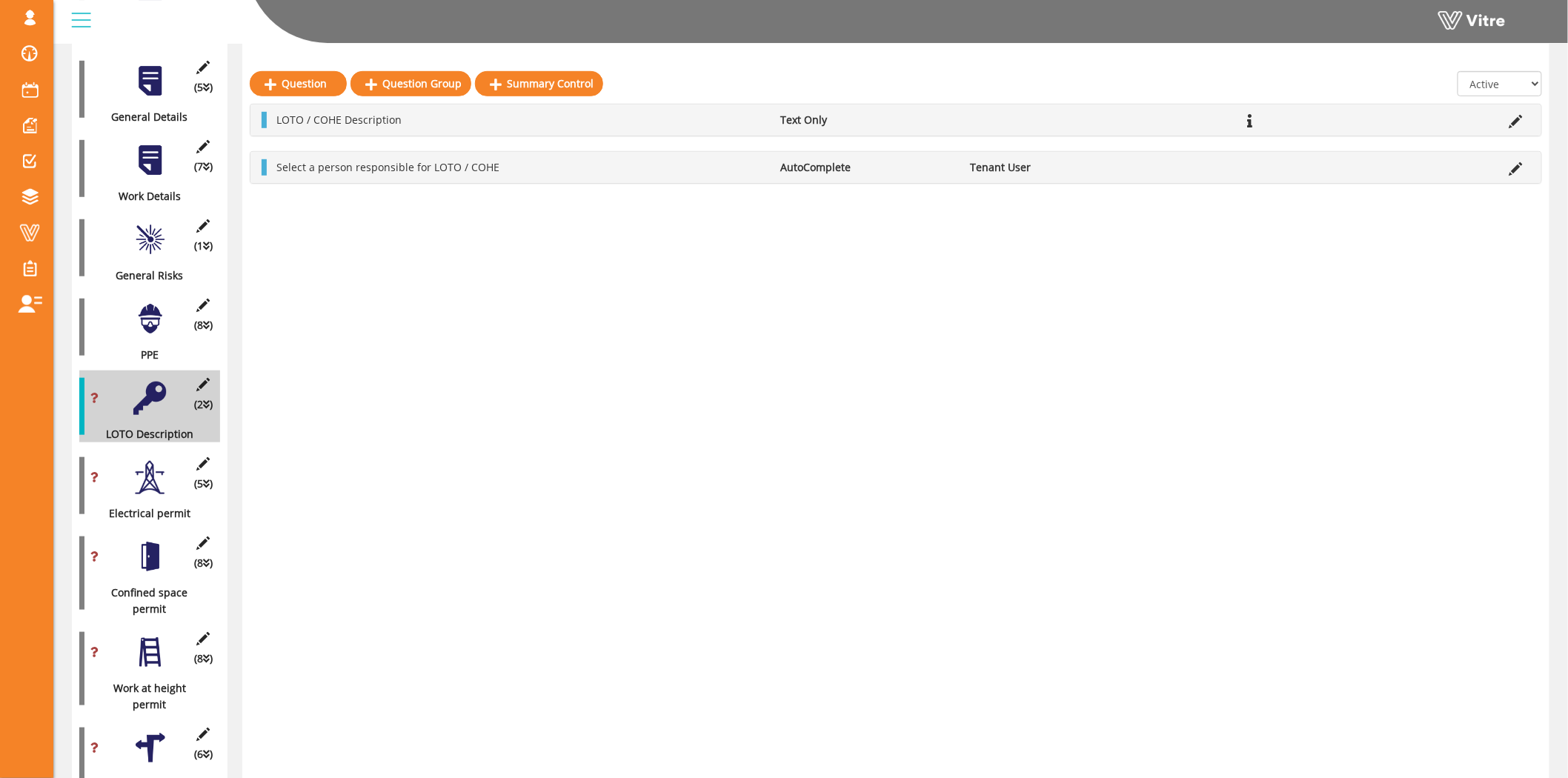
click at [142, 460] on div at bounding box center [150, 477] width 34 height 34
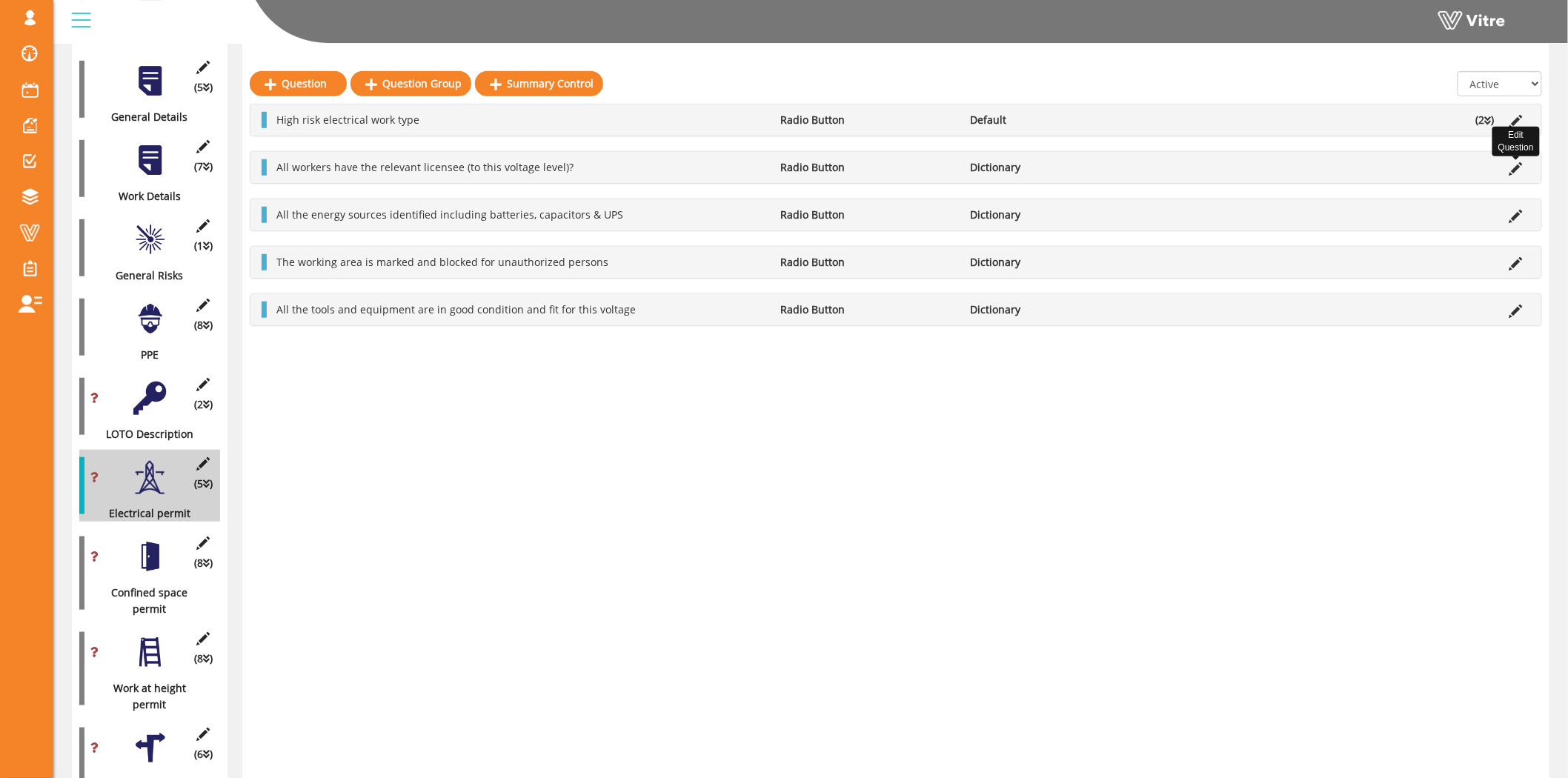
click at [1514, 166] on icon at bounding box center [1516, 169] width 13 height 13
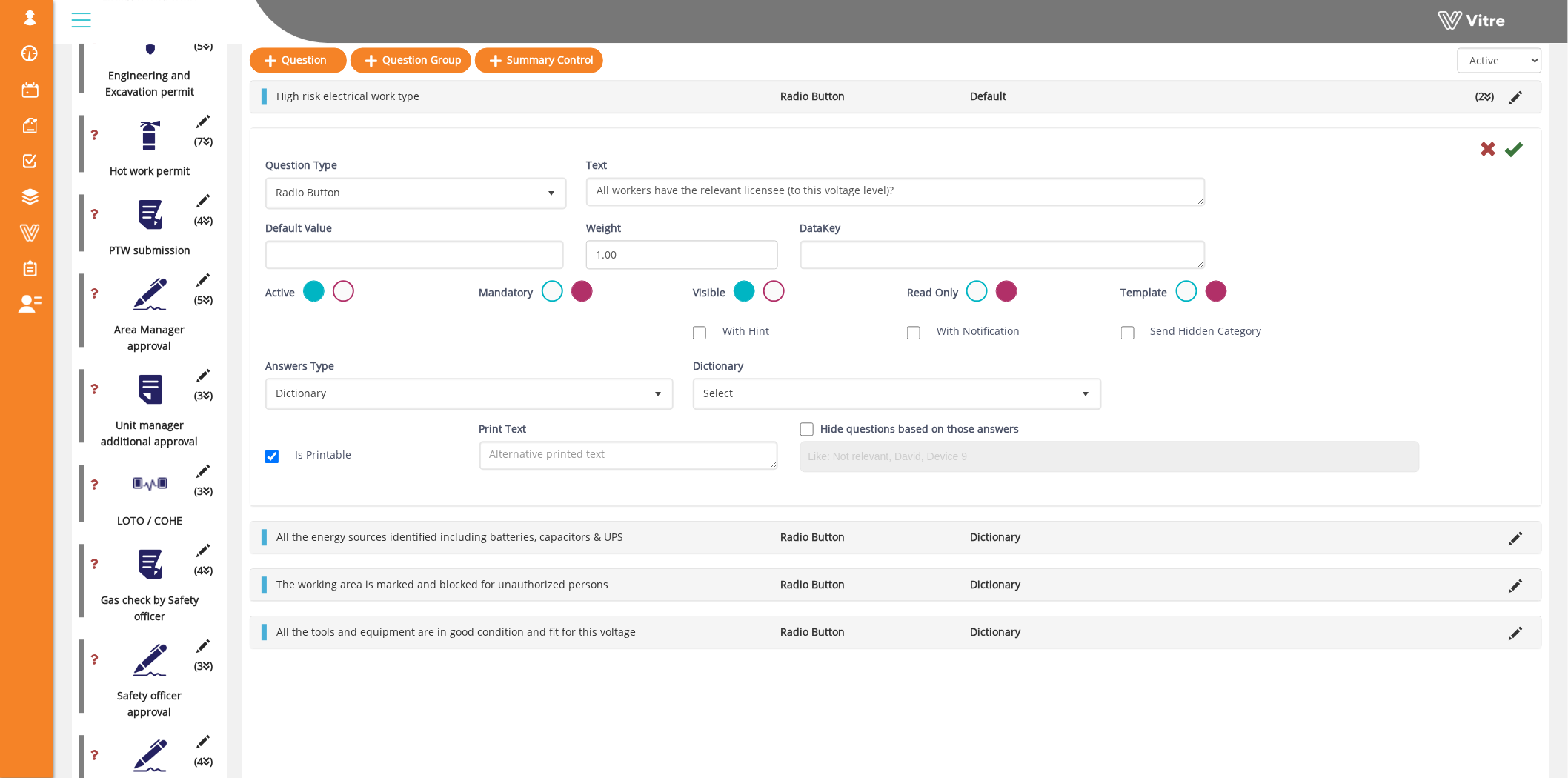
scroll to position [1302, 0]
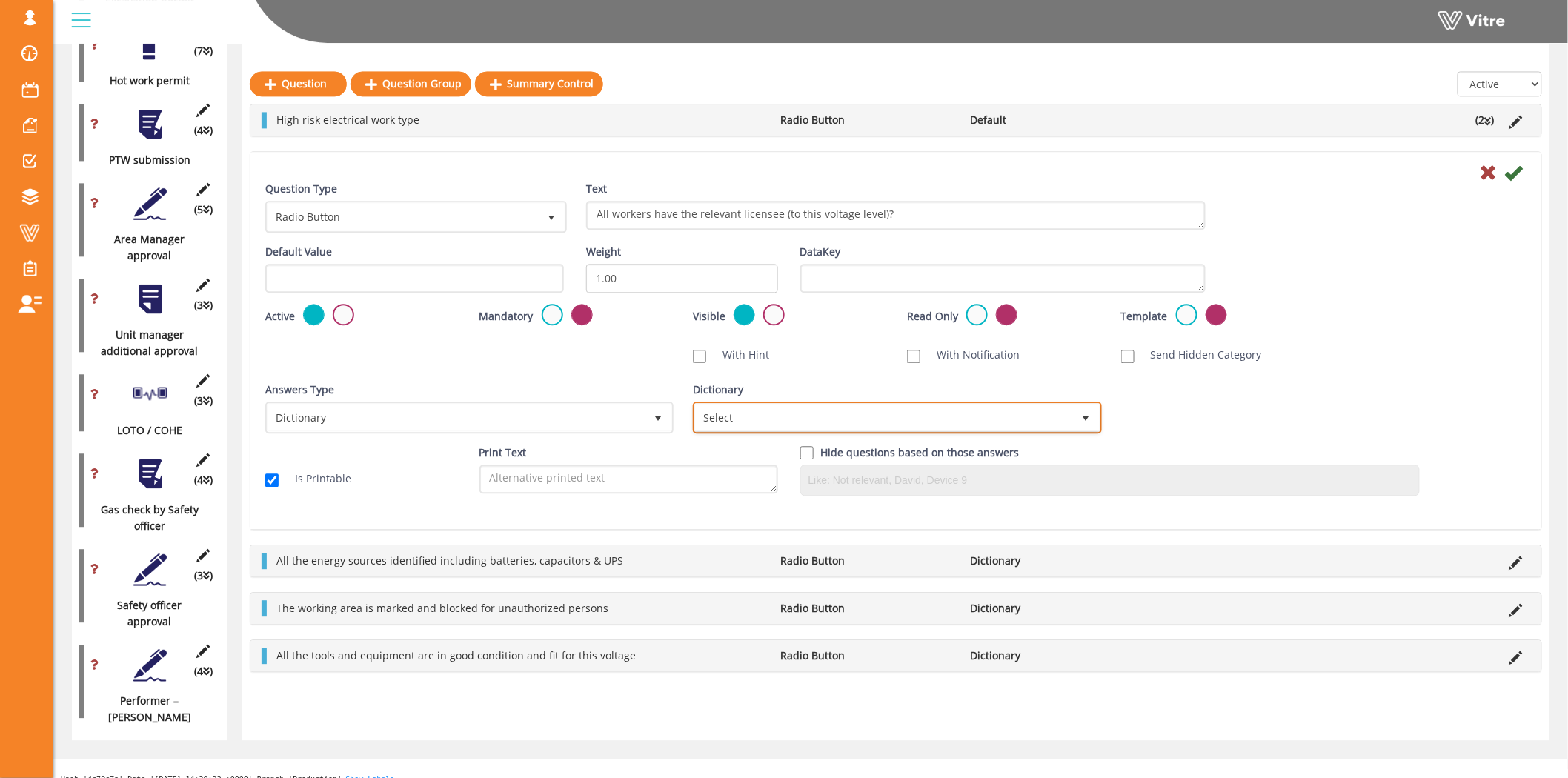
click at [745, 410] on span "Select" at bounding box center [883, 417] width 377 height 27
click at [1381, 416] on div "Answers Type Dictionary 1 Answers Type Dictionary 1 Module Select Form Context …" at bounding box center [896, 413] width 1283 height 63
click at [986, 420] on span "Select" at bounding box center [883, 417] width 377 height 27
click at [1408, 435] on div "Answers Type Dictionary 1 Answers Type Dictionary 1 Module Select Form Context …" at bounding box center [896, 413] width 1283 height 63
click at [951, 410] on span "Select" at bounding box center [883, 417] width 377 height 27
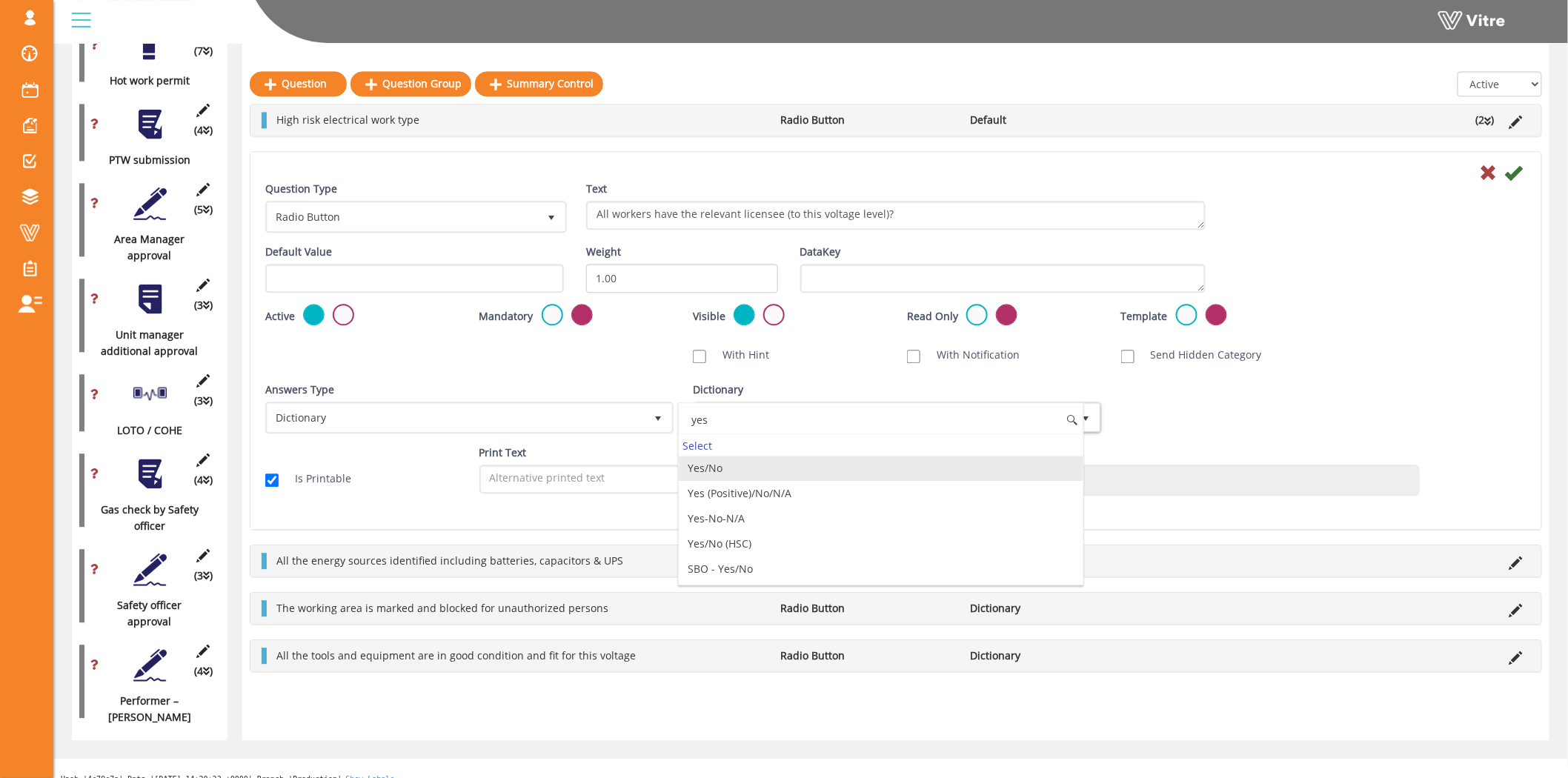
click at [826, 469] on li "Yes/No" at bounding box center [880, 468] width 404 height 25
type input "yes"
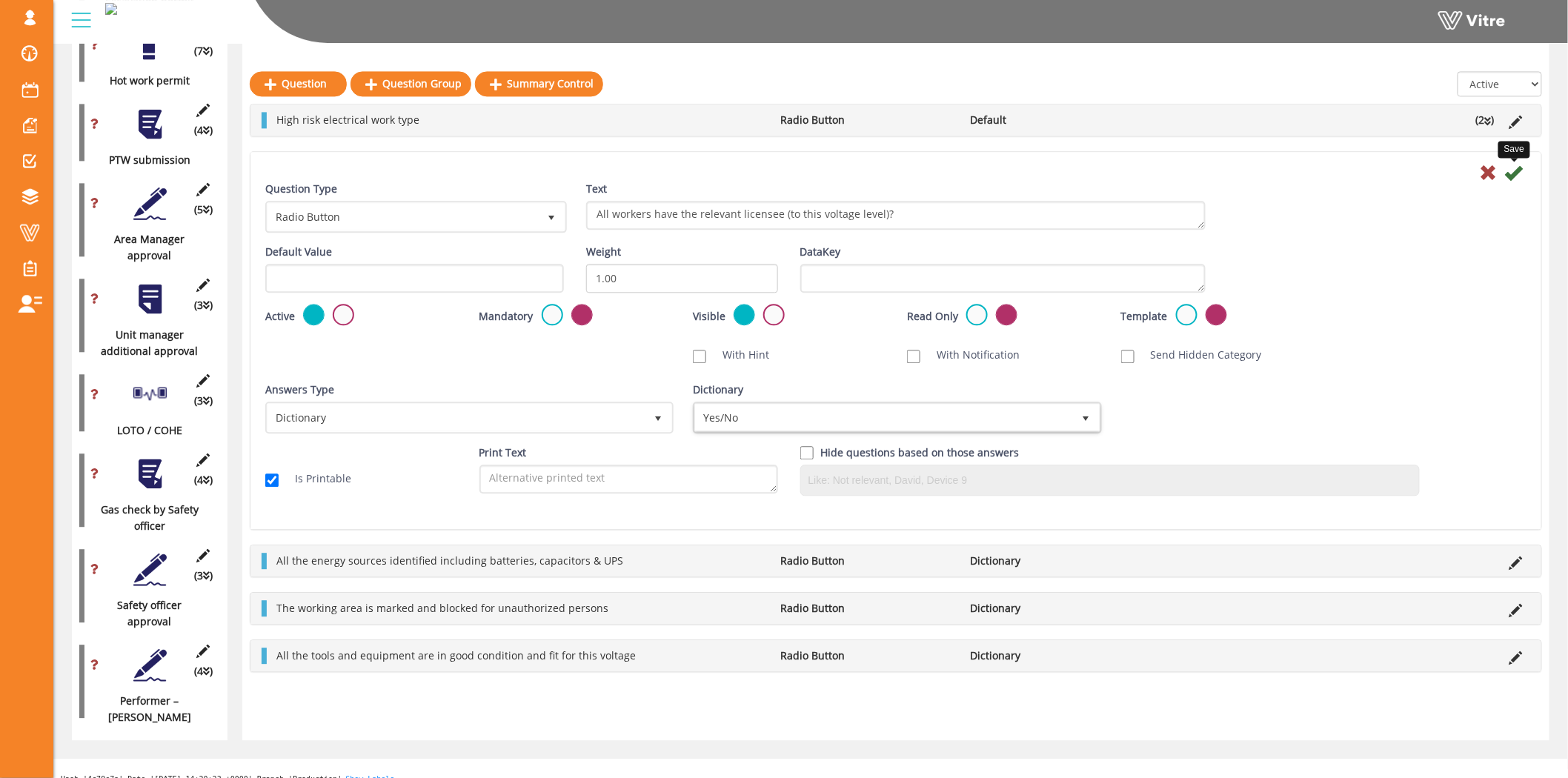
click at [1510, 176] on icon at bounding box center [1513, 172] width 18 height 18
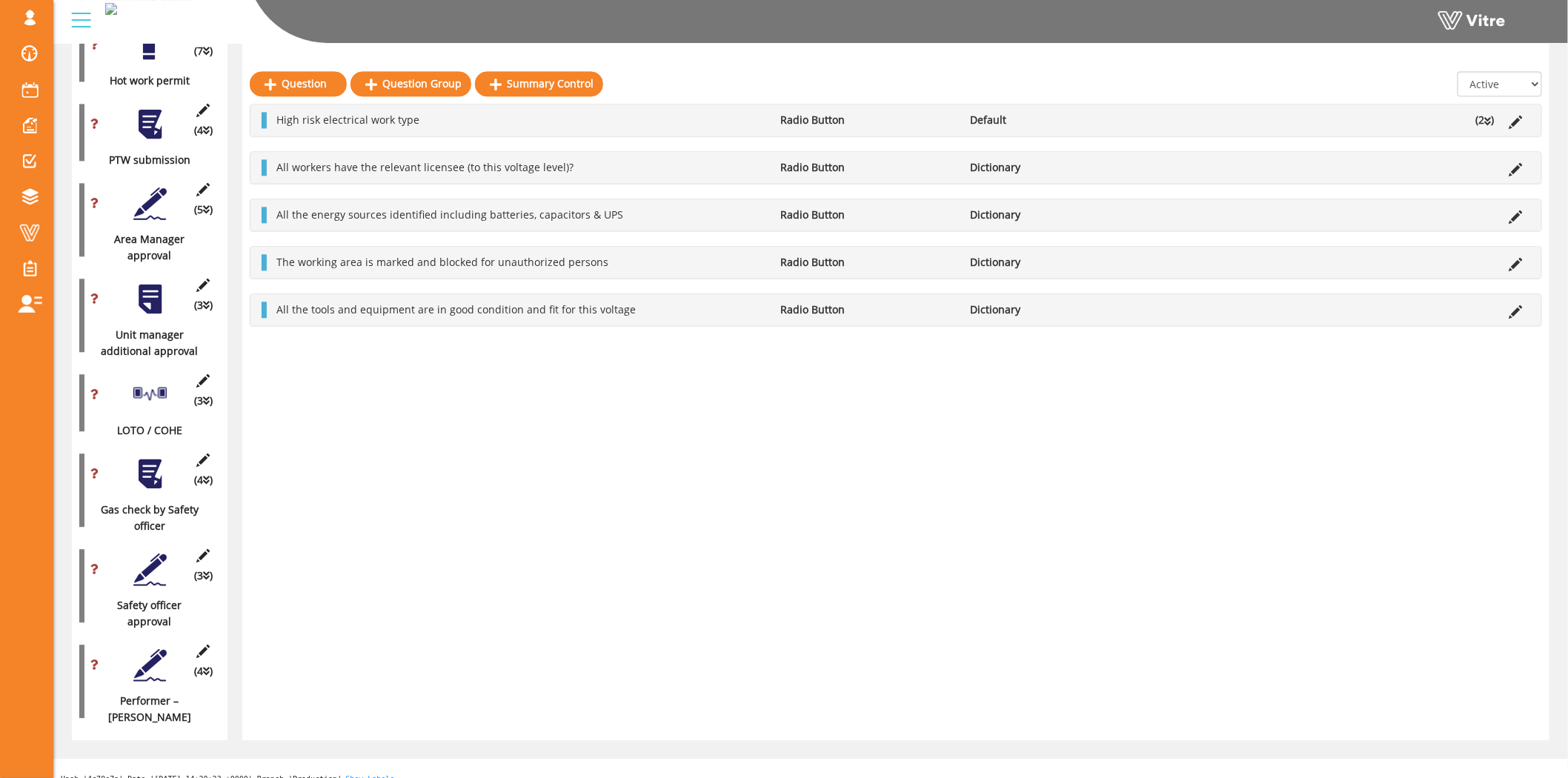
click at [1486, 121] on icon at bounding box center [1488, 121] width 7 height 10
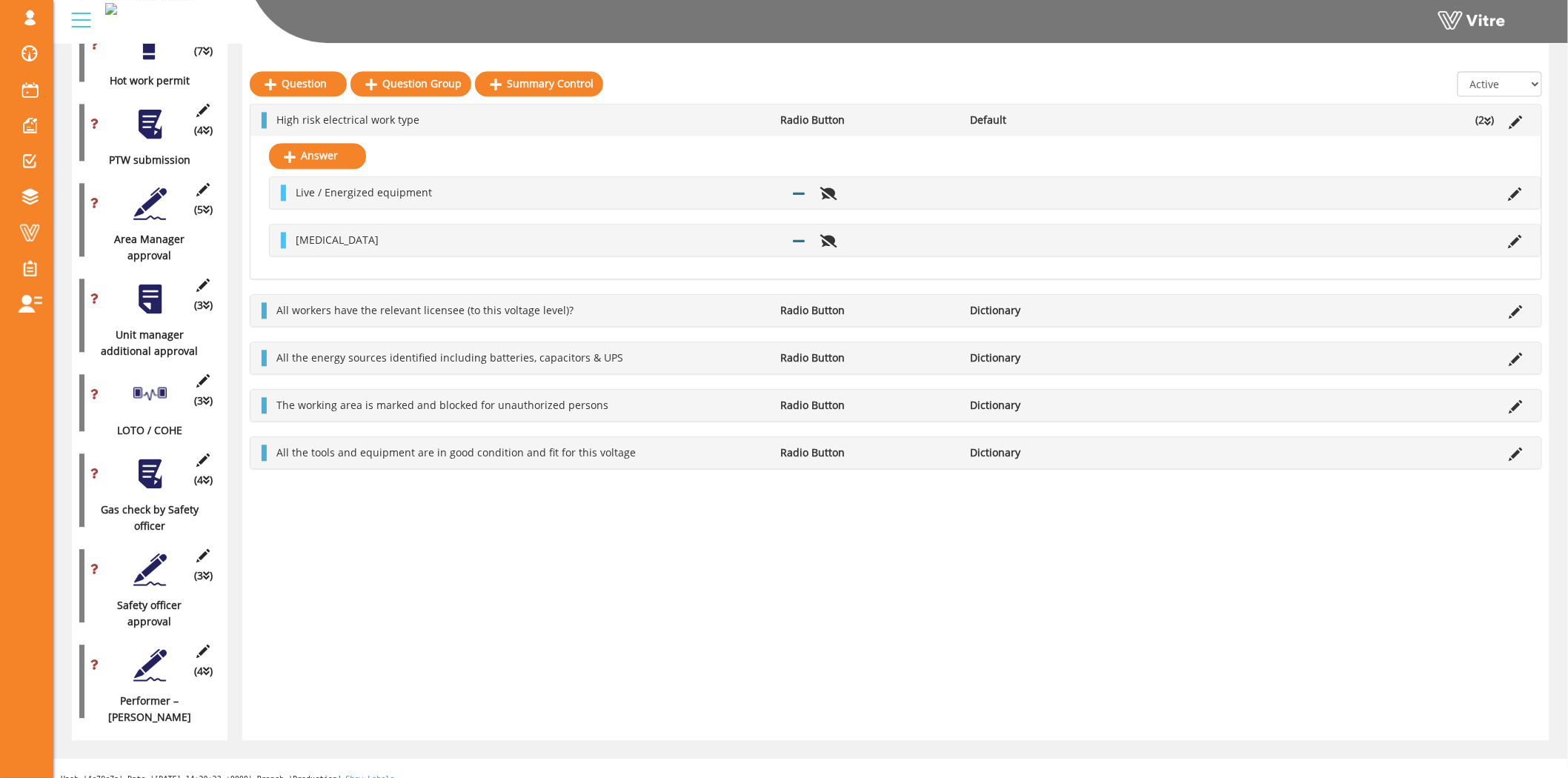
click at [1486, 121] on icon at bounding box center [1488, 121] width 7 height 10
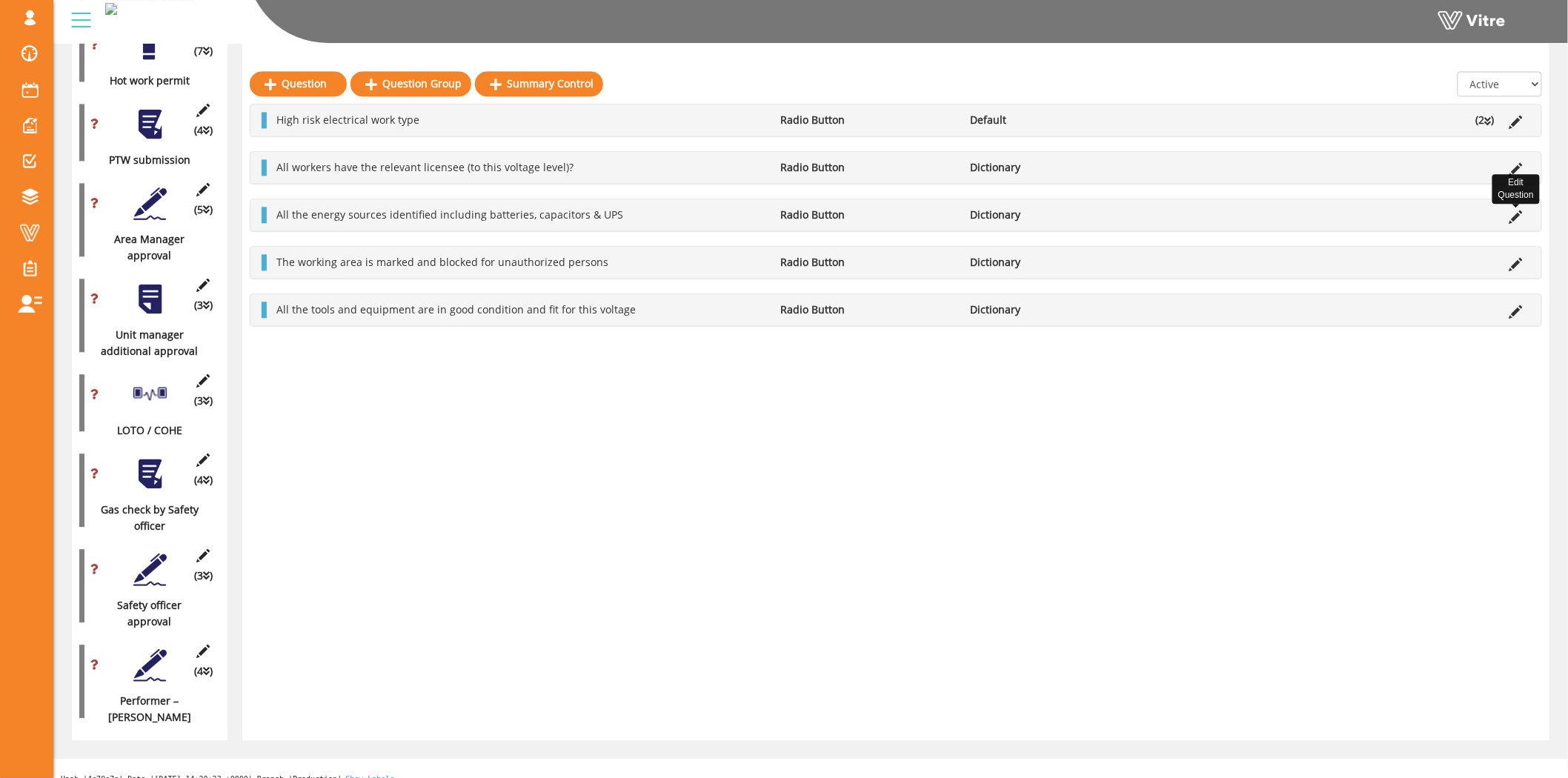
click at [1510, 213] on icon at bounding box center [1516, 217] width 13 height 13
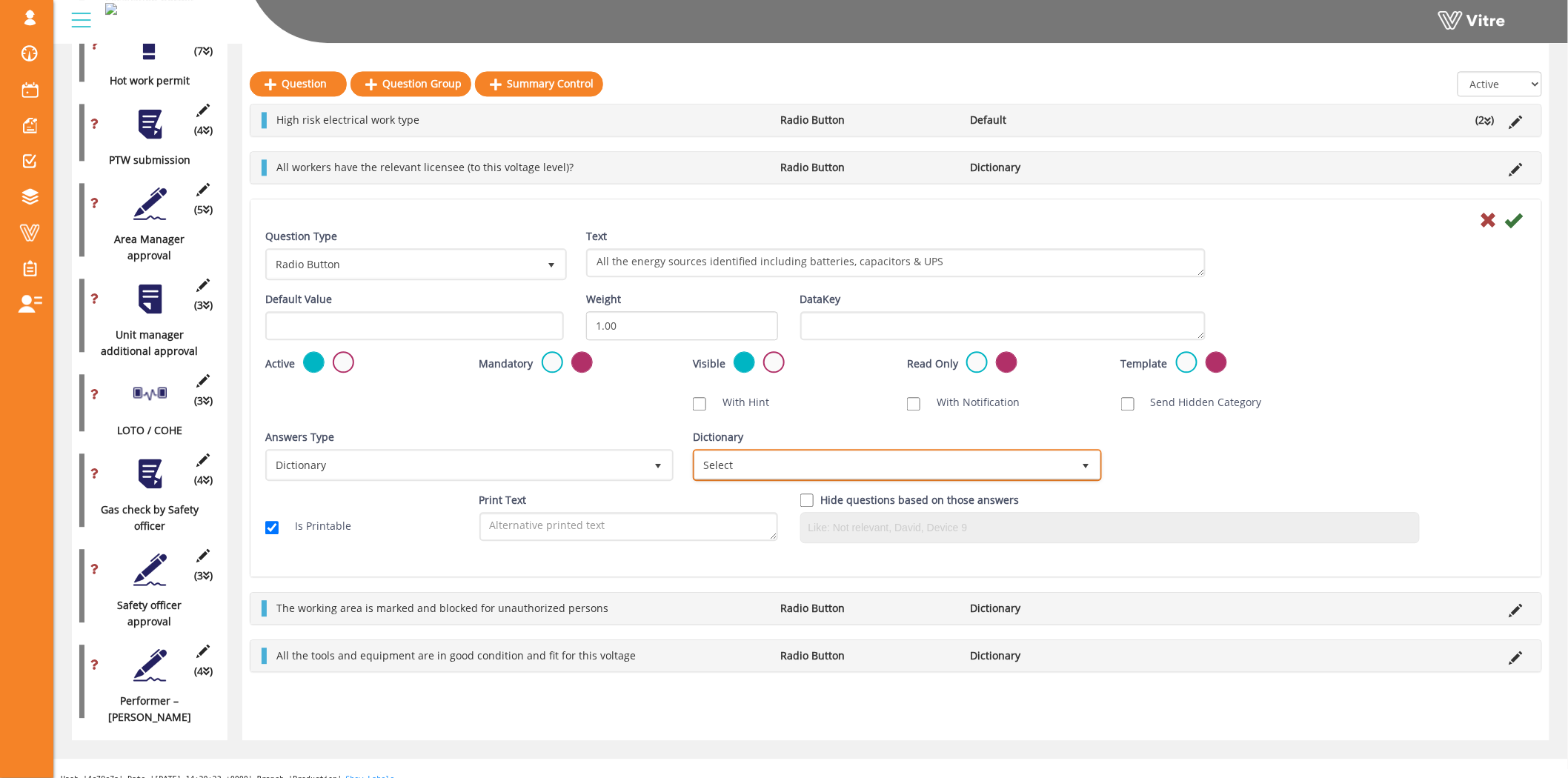
click at [987, 452] on span "Select" at bounding box center [883, 464] width 377 height 27
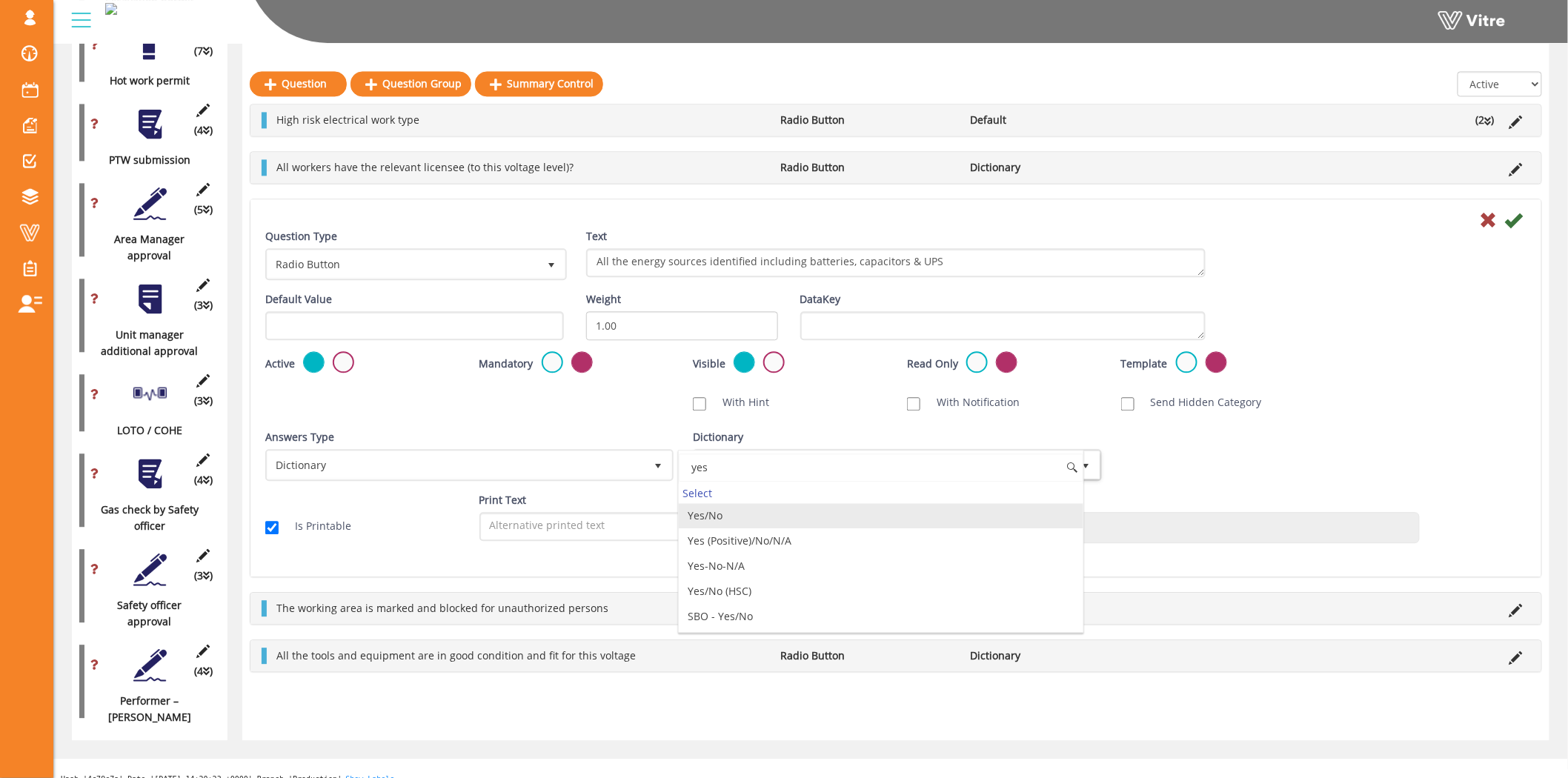
click at [753, 517] on li "Yes/No" at bounding box center [880, 516] width 404 height 25
type input "yes"
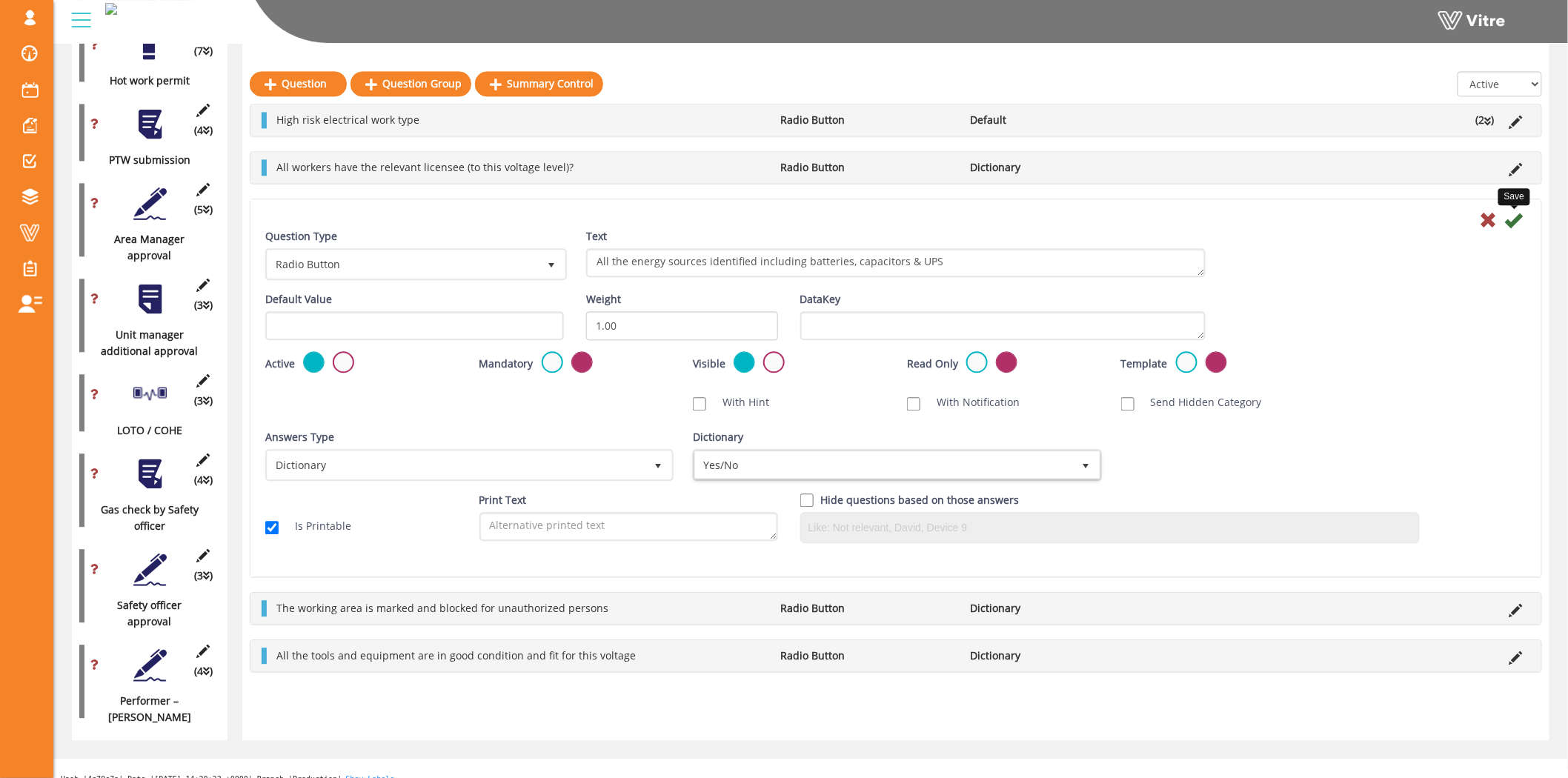
click at [1514, 217] on icon at bounding box center [1513, 220] width 18 height 18
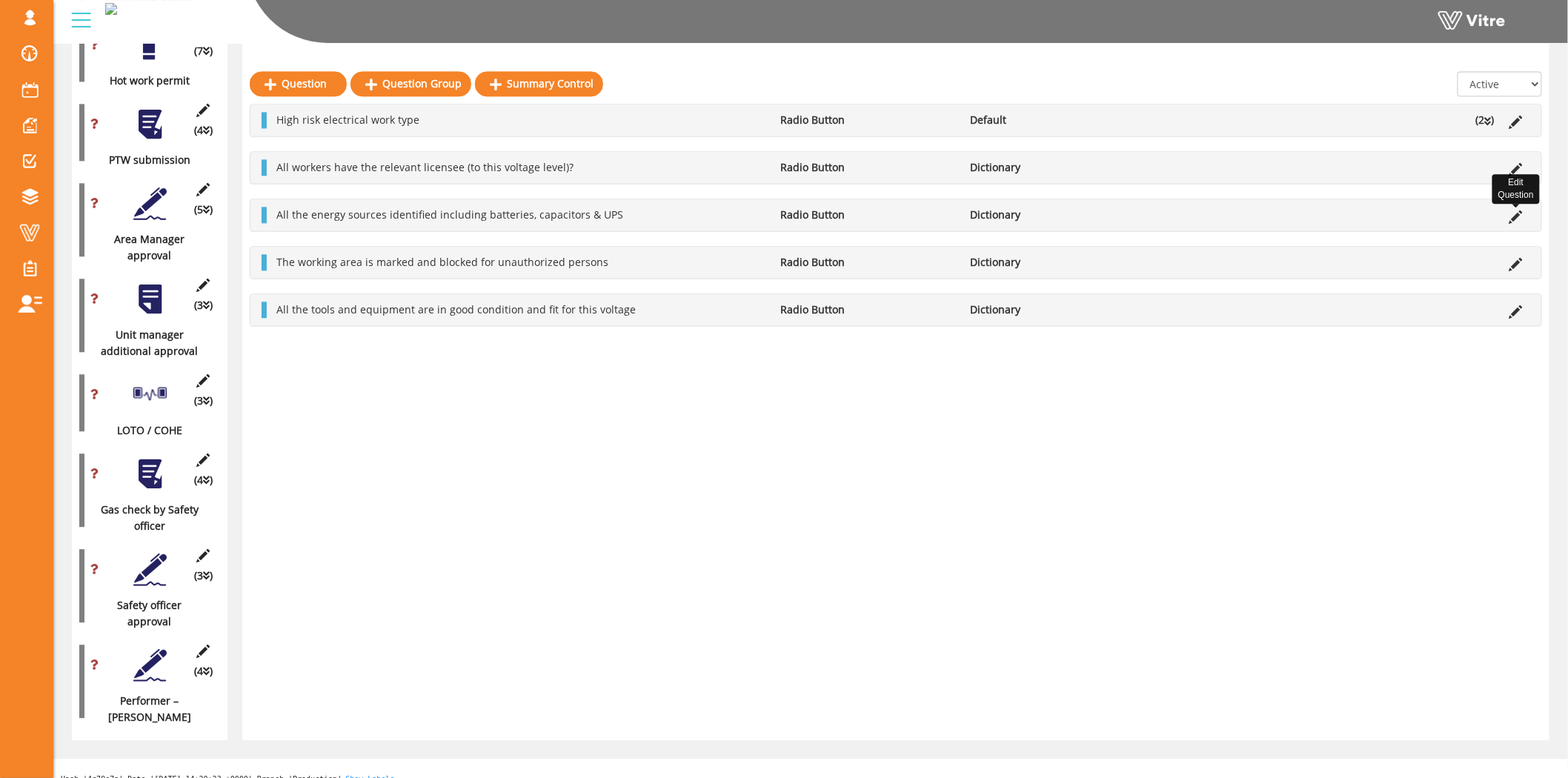
click at [1516, 215] on icon at bounding box center [1516, 217] width 13 height 13
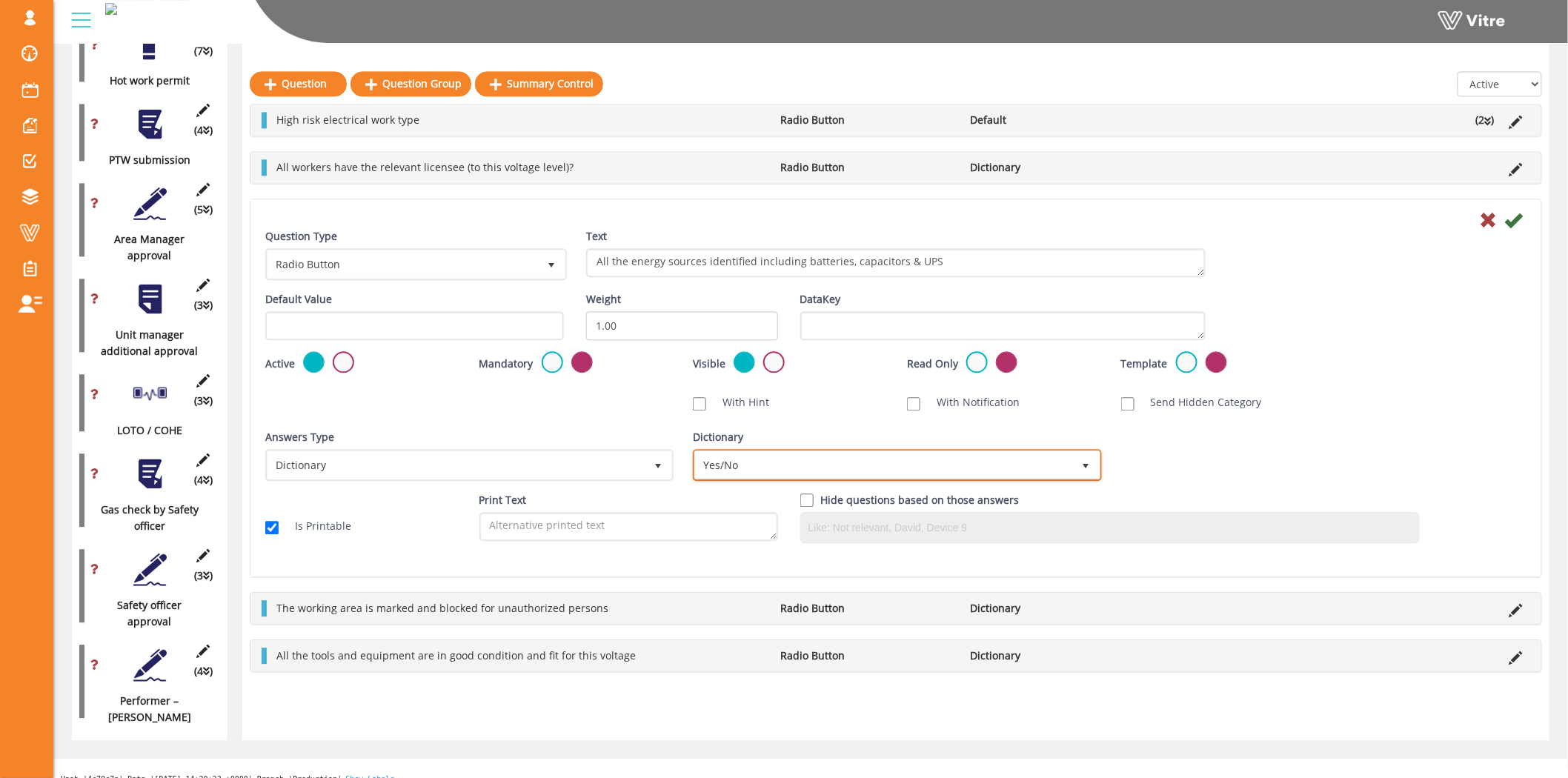
click at [869, 454] on span "Yes/No" at bounding box center [883, 464] width 377 height 27
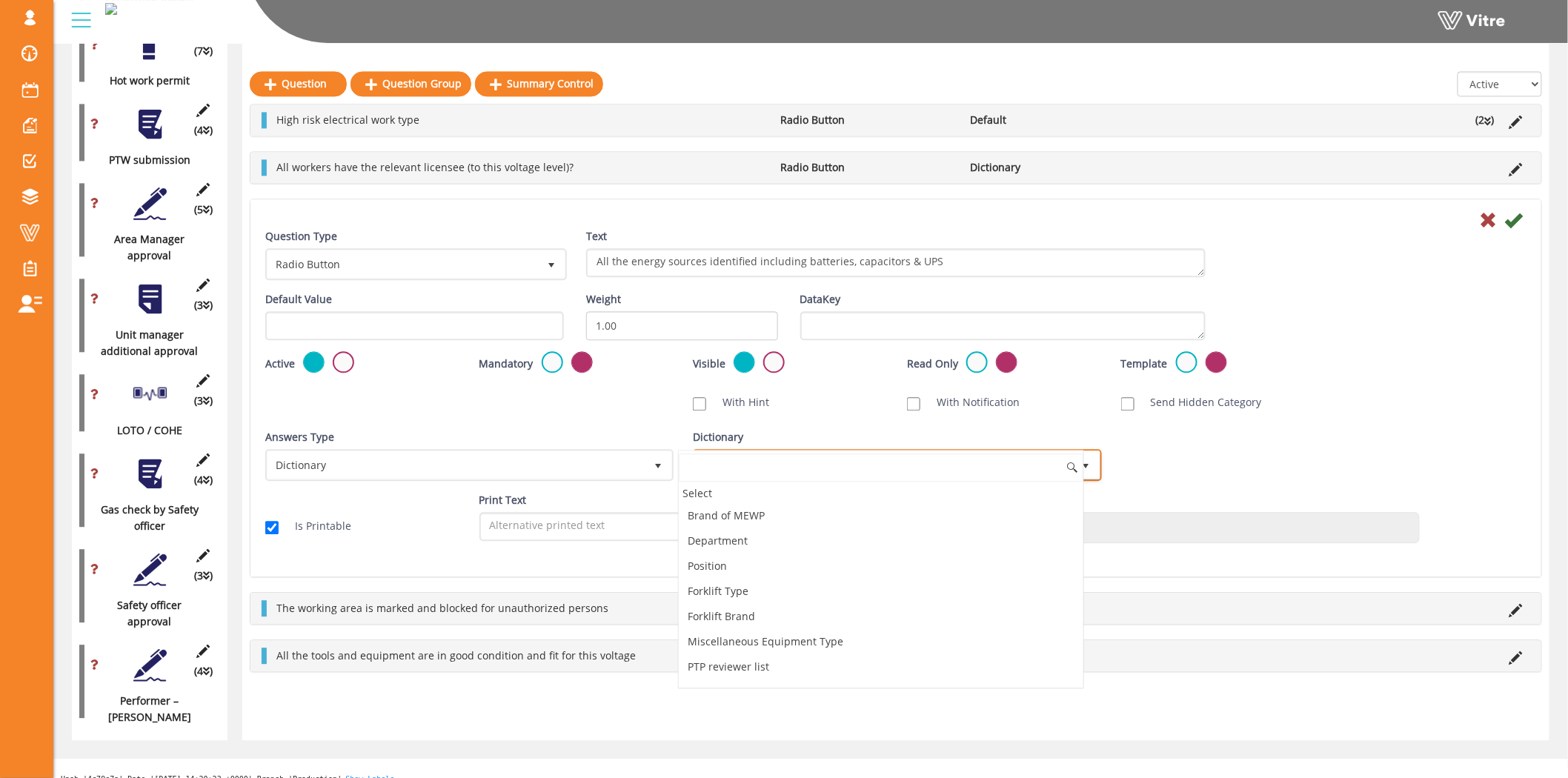
scroll to position [401, 0]
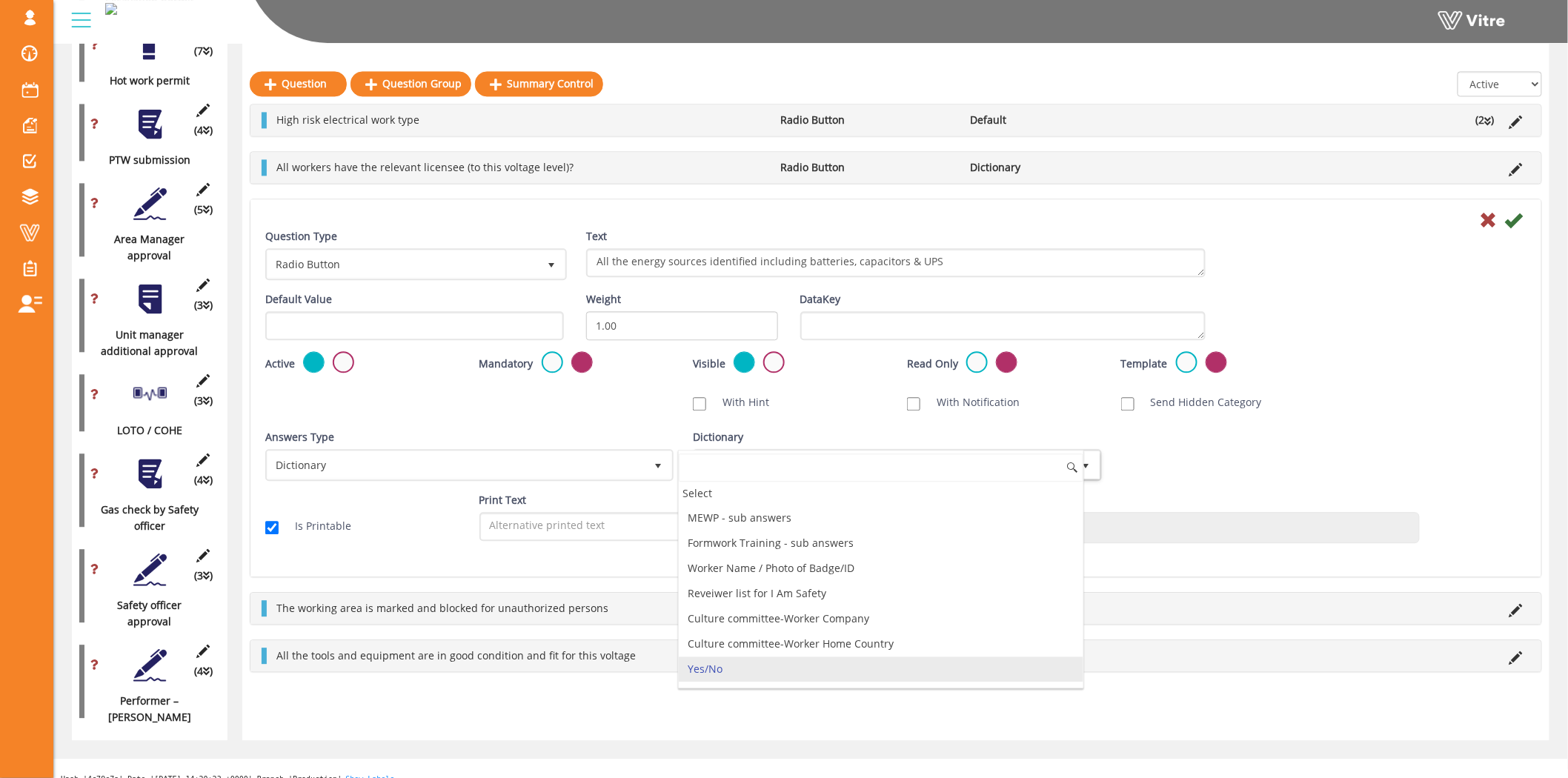
click at [1369, 429] on div "Answers Type Dictionary 1 Answers Type Dictionary 1 Module Select Form Context …" at bounding box center [896, 460] width 1283 height 63
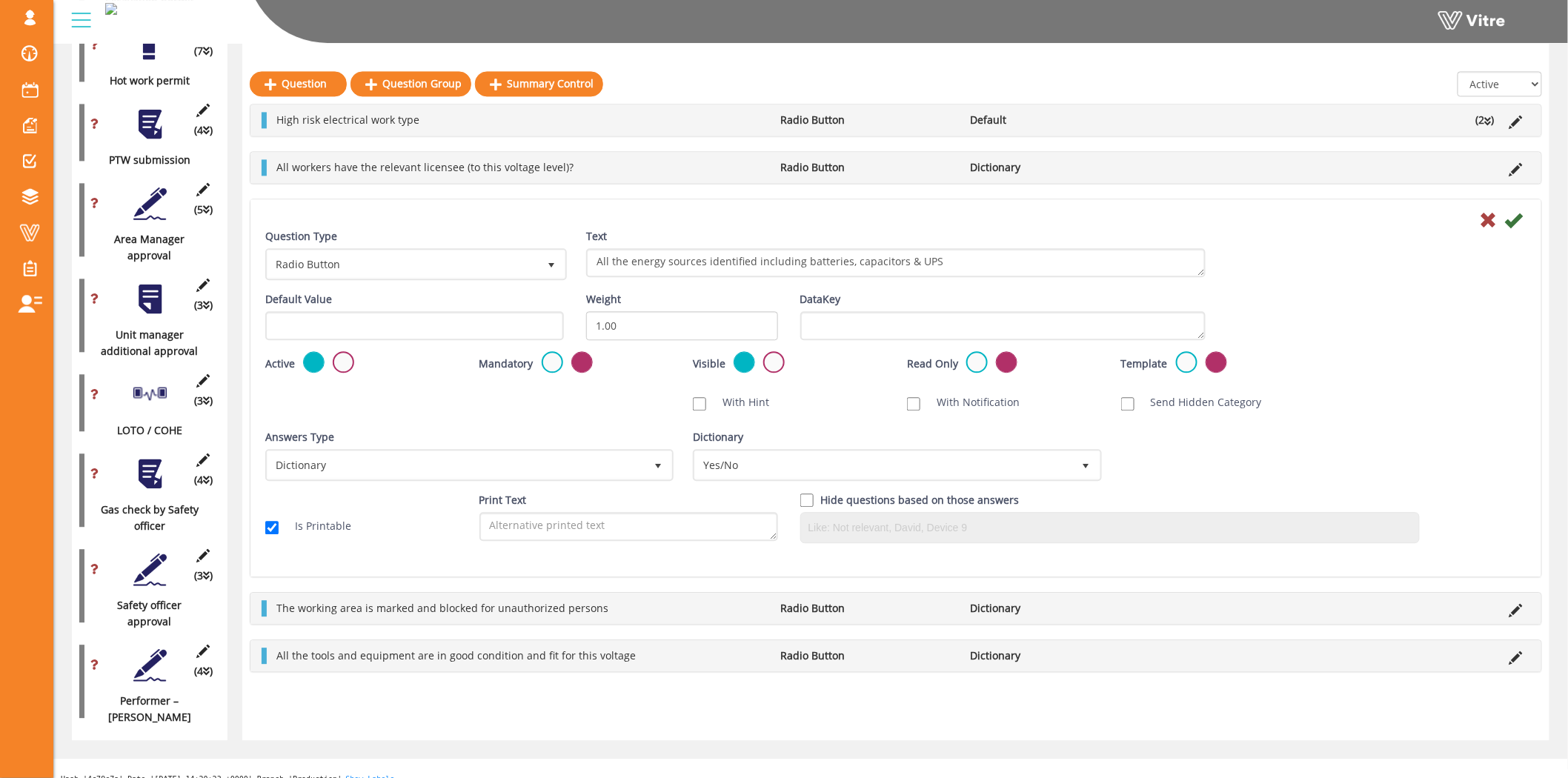
click at [1509, 615] on div "The working area is marked and blocked for unauthorized persons Radio Button Di…" at bounding box center [896, 608] width 1291 height 31
click at [1513, 604] on icon at bounding box center [1516, 610] width 13 height 13
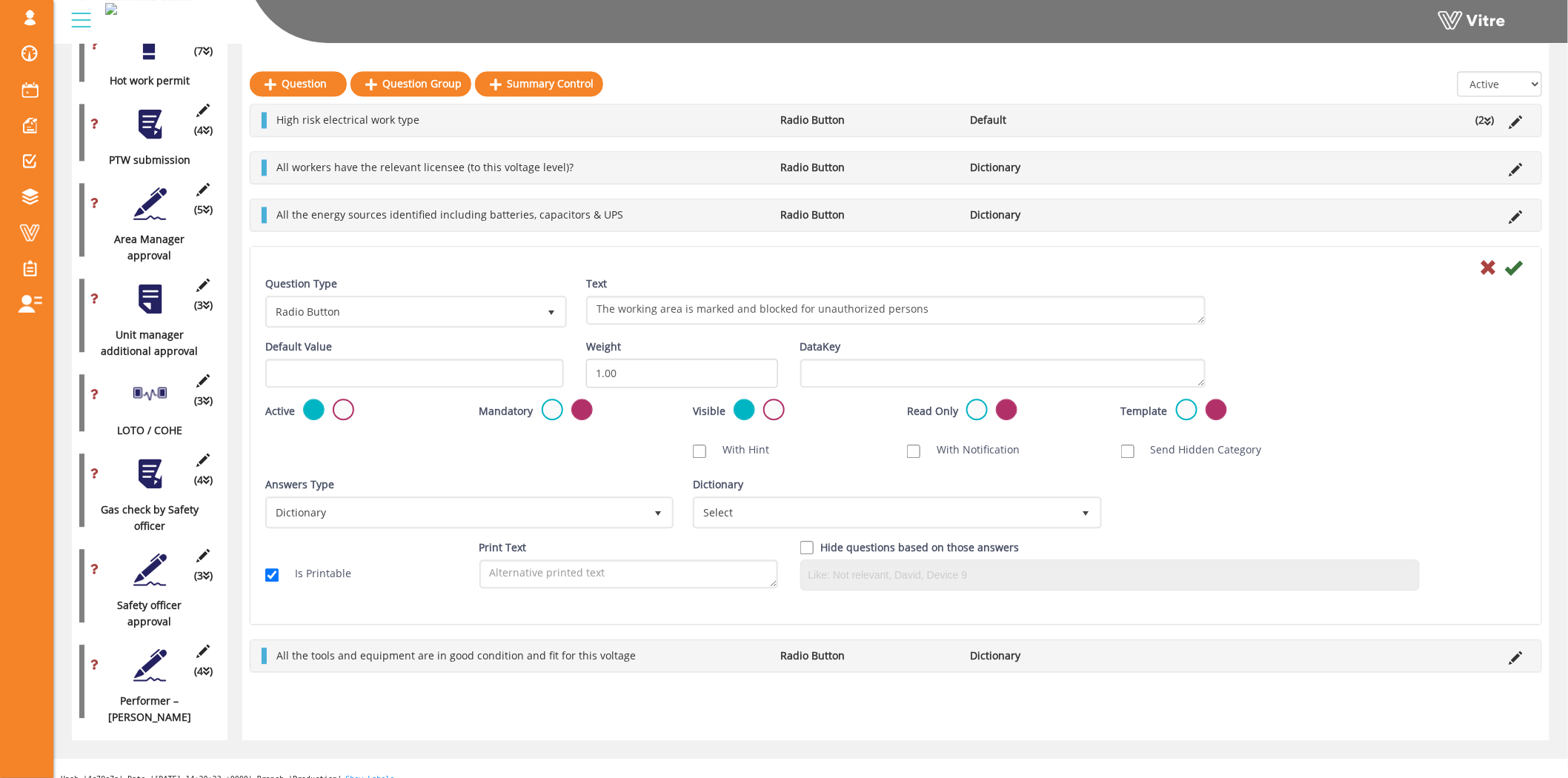
click at [785, 527] on div "Dictionary Select" at bounding box center [895, 507] width 428 height 63
click at [789, 517] on span "Select" at bounding box center [883, 512] width 377 height 27
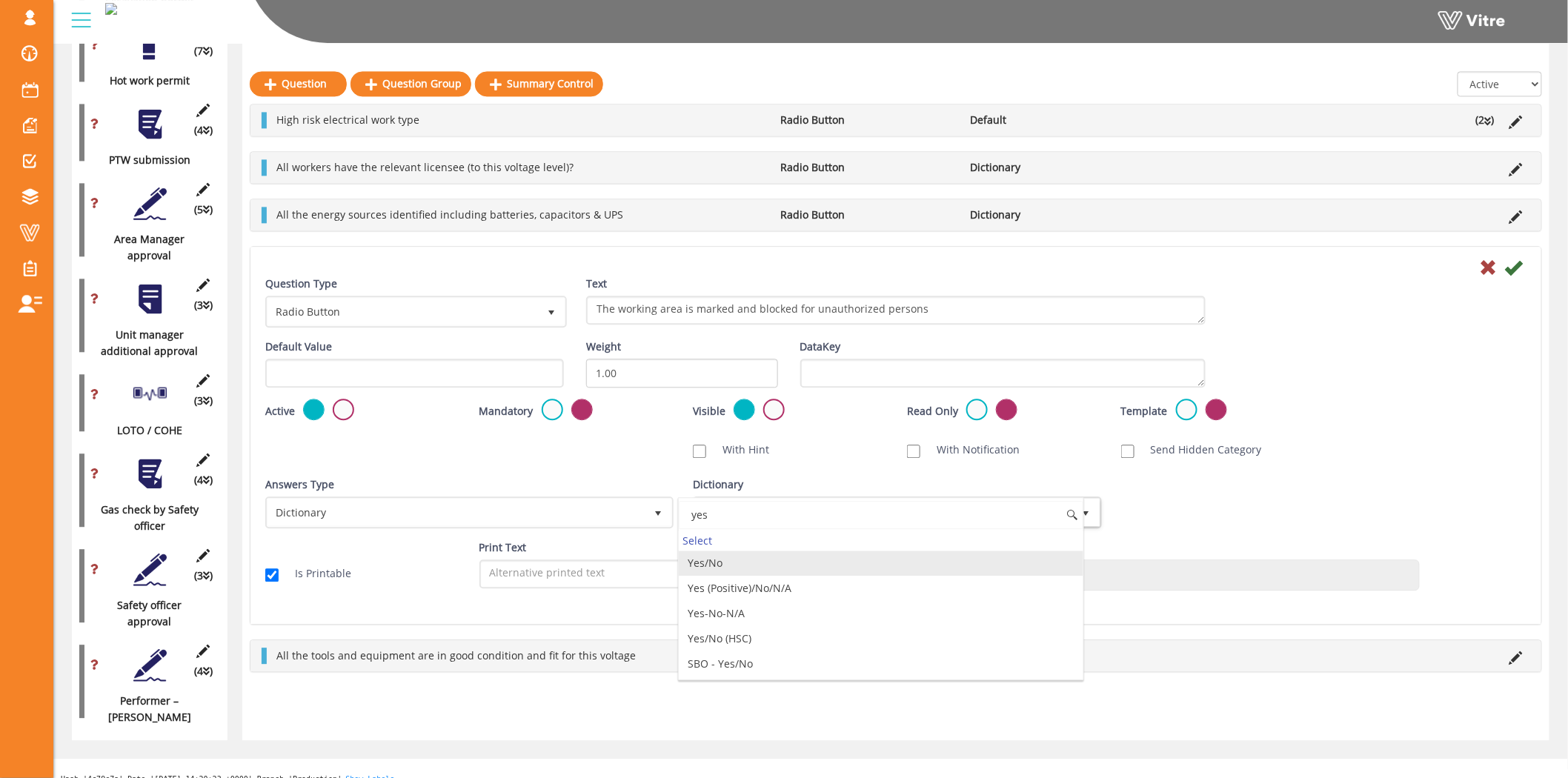
click at [776, 570] on li "Yes/No" at bounding box center [880, 563] width 404 height 25
type input "yes"
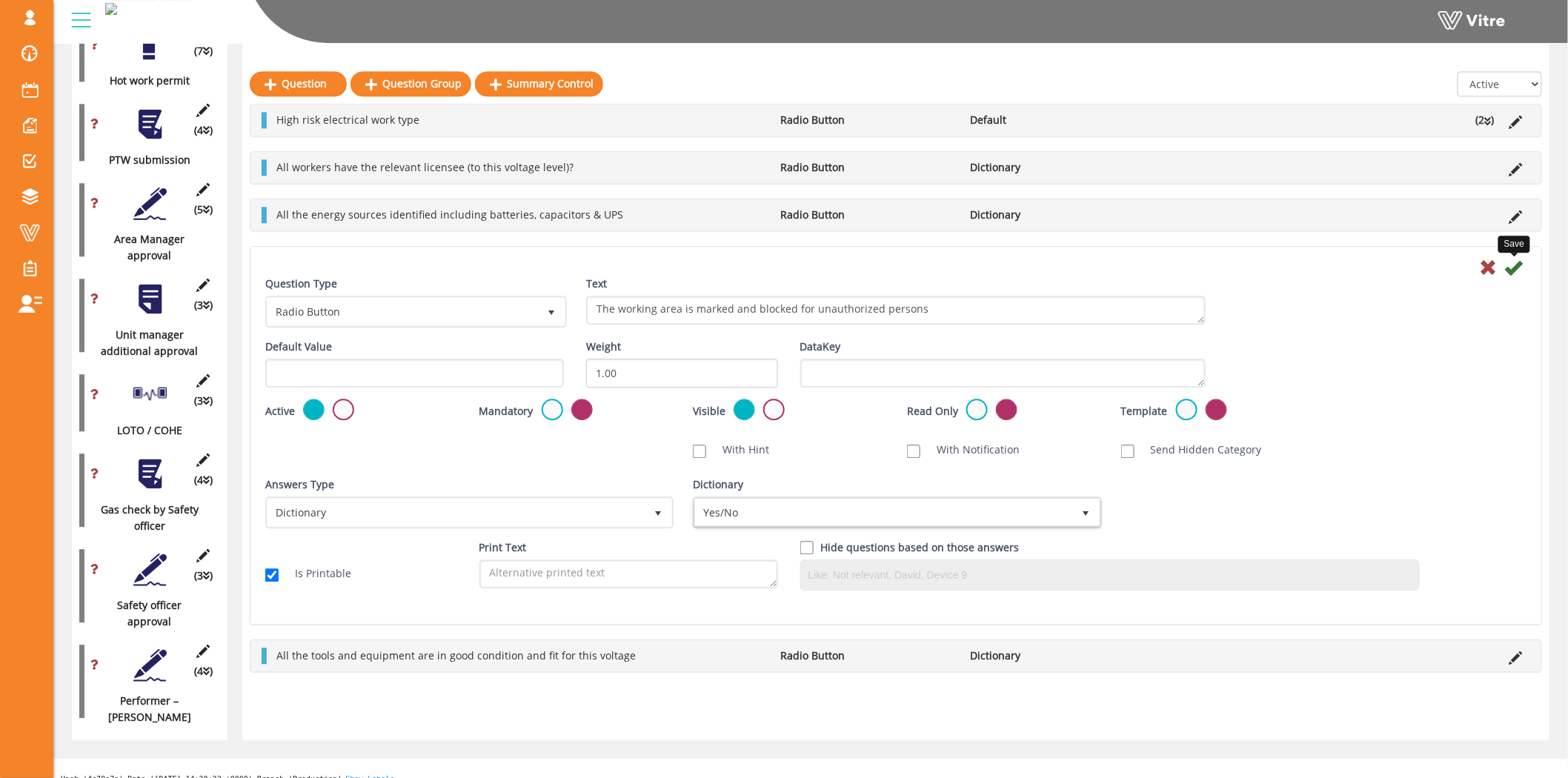
click at [1511, 269] on icon at bounding box center [1513, 267] width 18 height 18
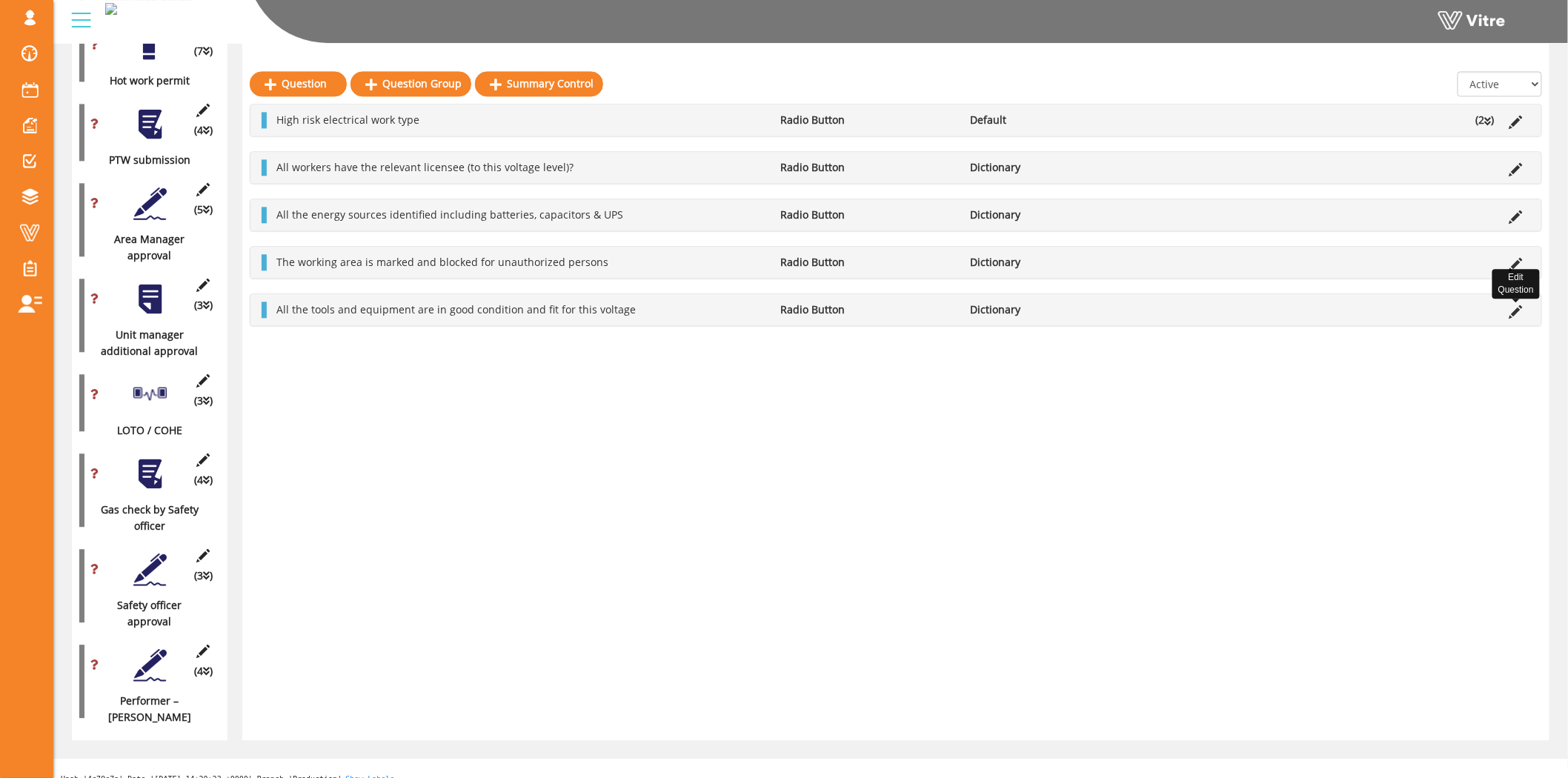
click at [1512, 305] on icon at bounding box center [1516, 311] width 13 height 13
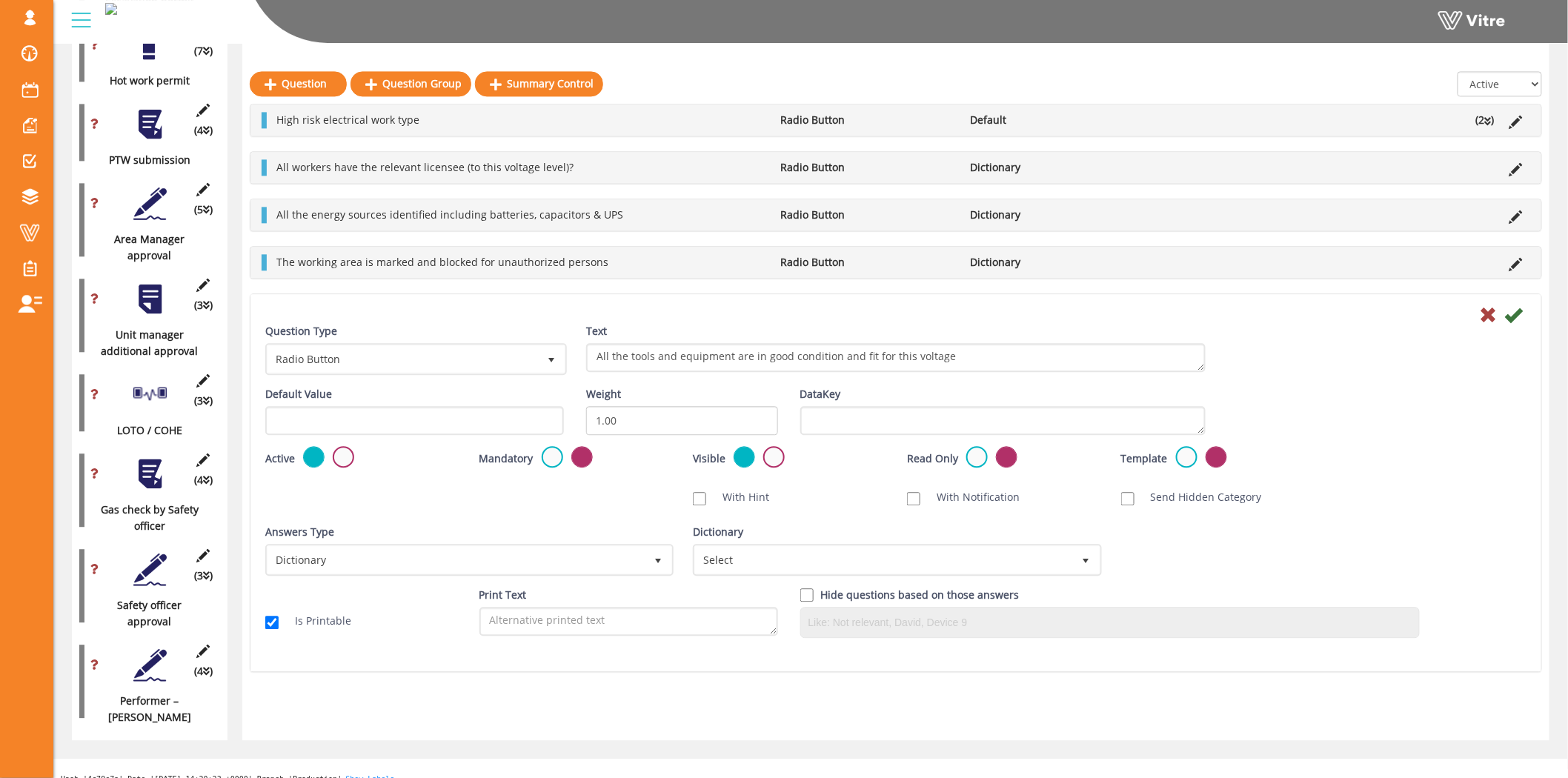
click at [848, 535] on div "Dictionary Select" at bounding box center [895, 549] width 405 height 52
click at [852, 549] on span "Select" at bounding box center [883, 560] width 377 height 27
click at [758, 609] on li "Yes/No" at bounding box center [880, 610] width 404 height 25
type input "yes"
click at [1515, 311] on icon at bounding box center [1513, 314] width 18 height 18
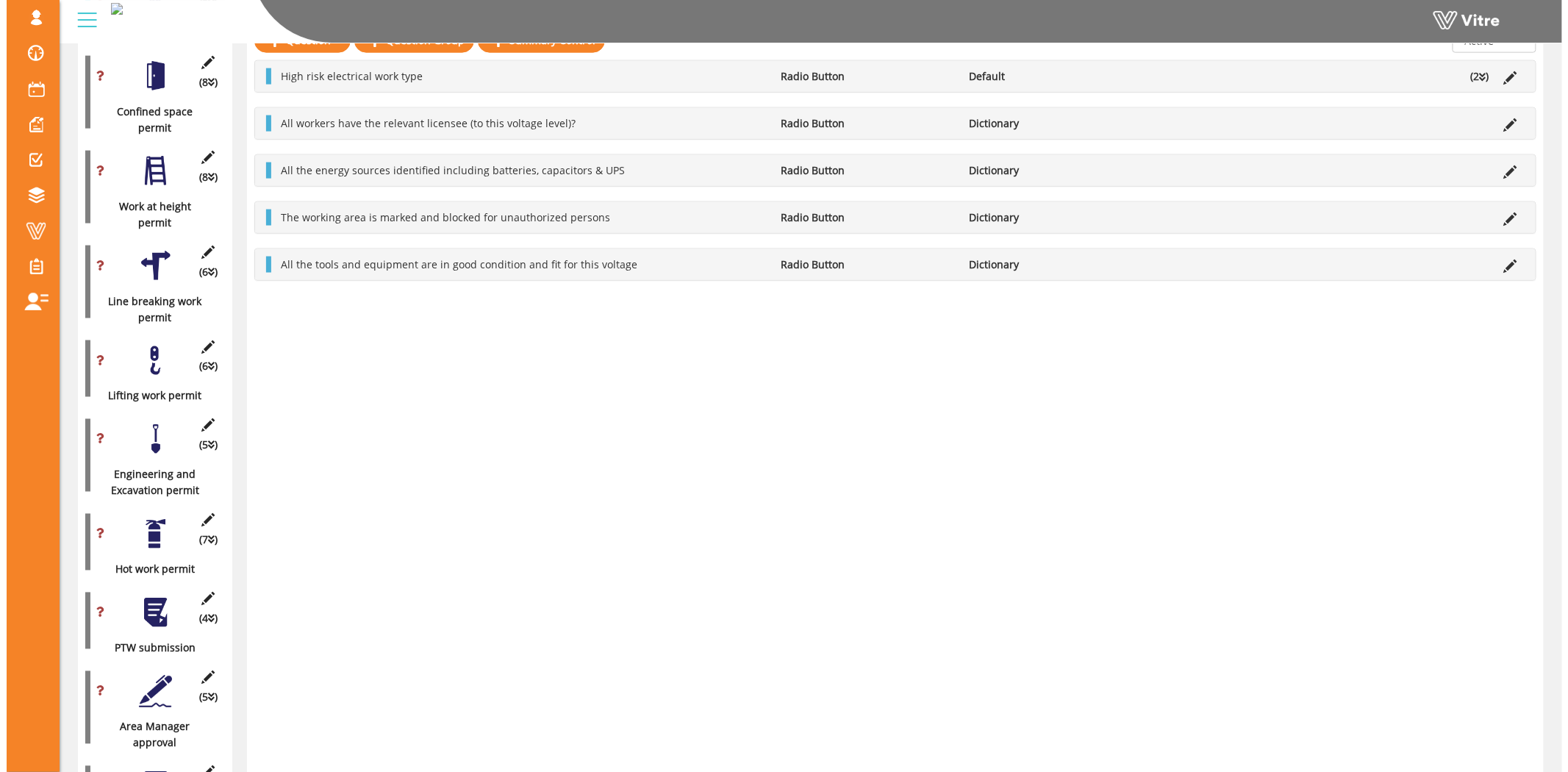
scroll to position [558, 0]
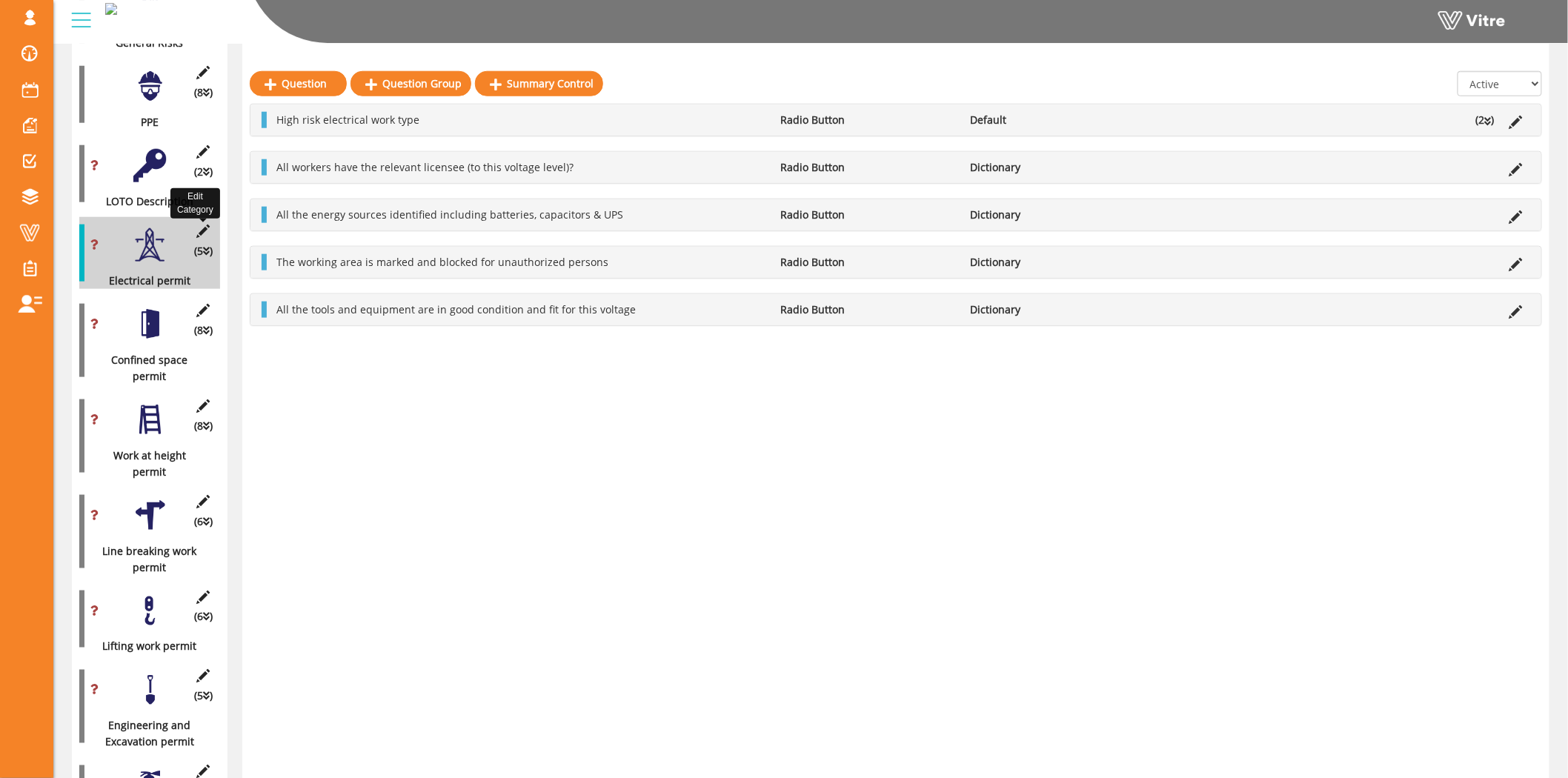
click at [201, 225] on icon at bounding box center [204, 231] width 19 height 13
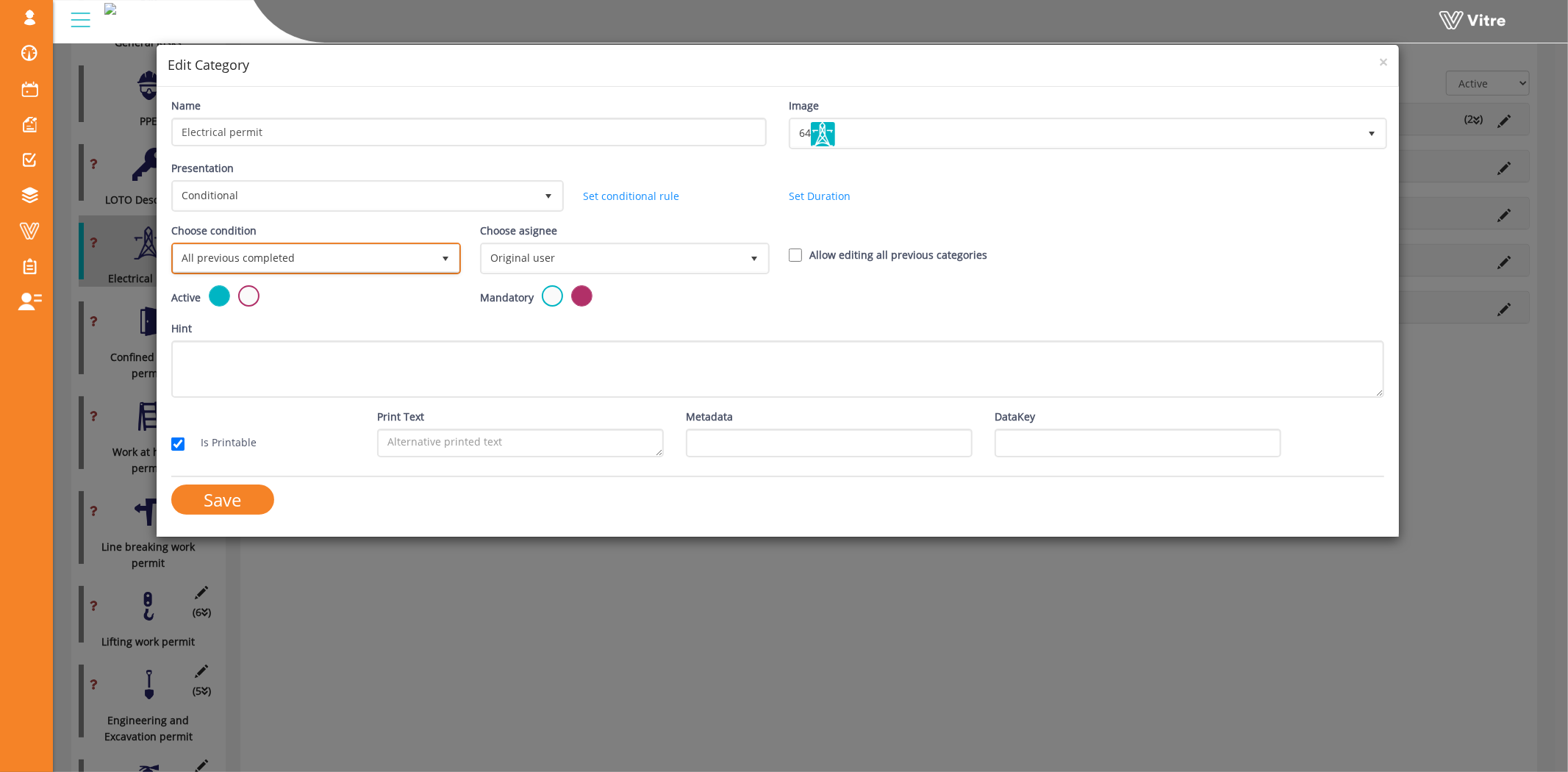
click at [345, 259] on span "All previous completed" at bounding box center [303, 258] width 259 height 26
click at [243, 307] on li "Based on answer" at bounding box center [314, 311] width 285 height 25
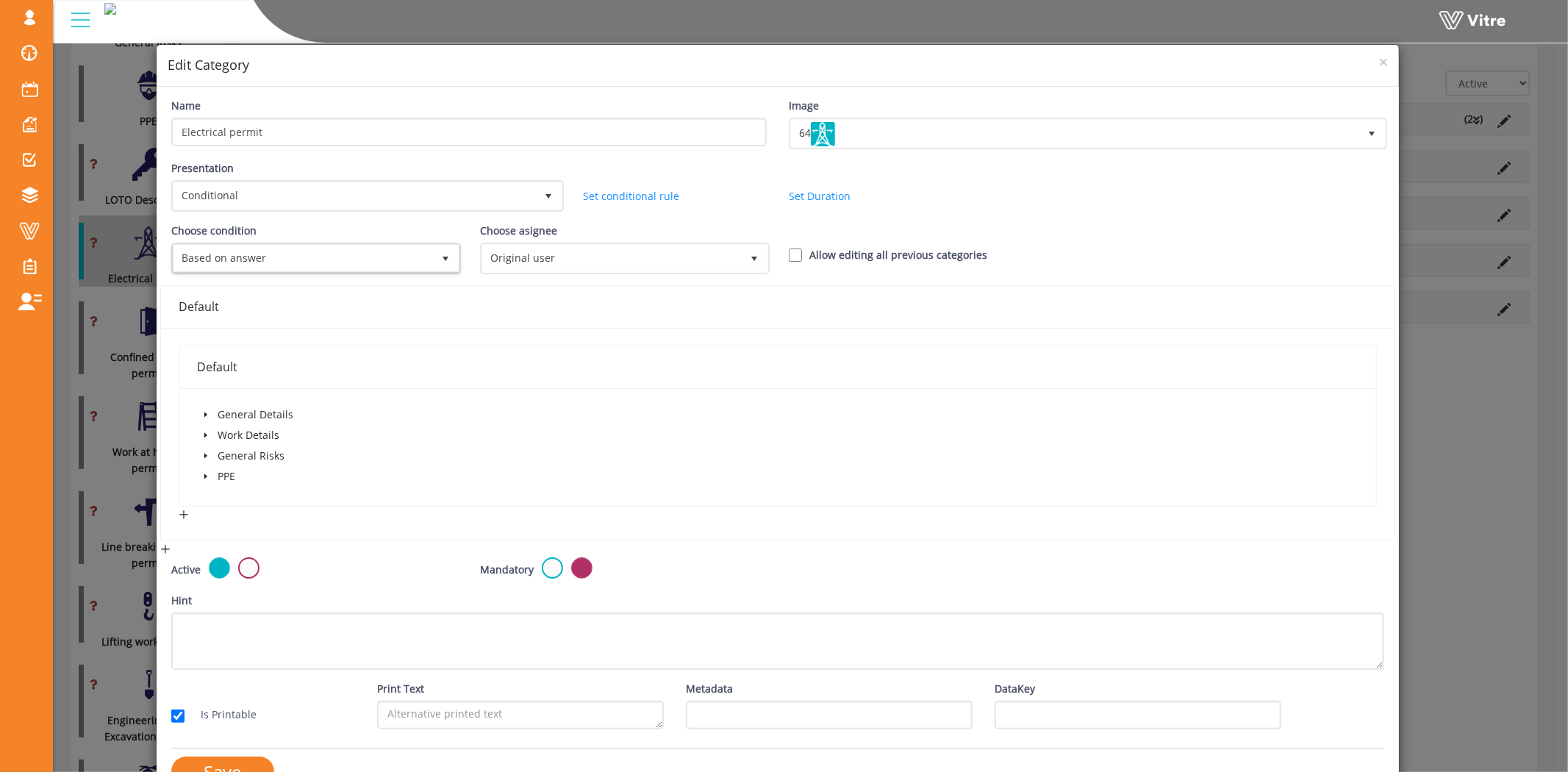
click at [207, 431] on icon "caret-down" at bounding box center [205, 434] width 7 height 7
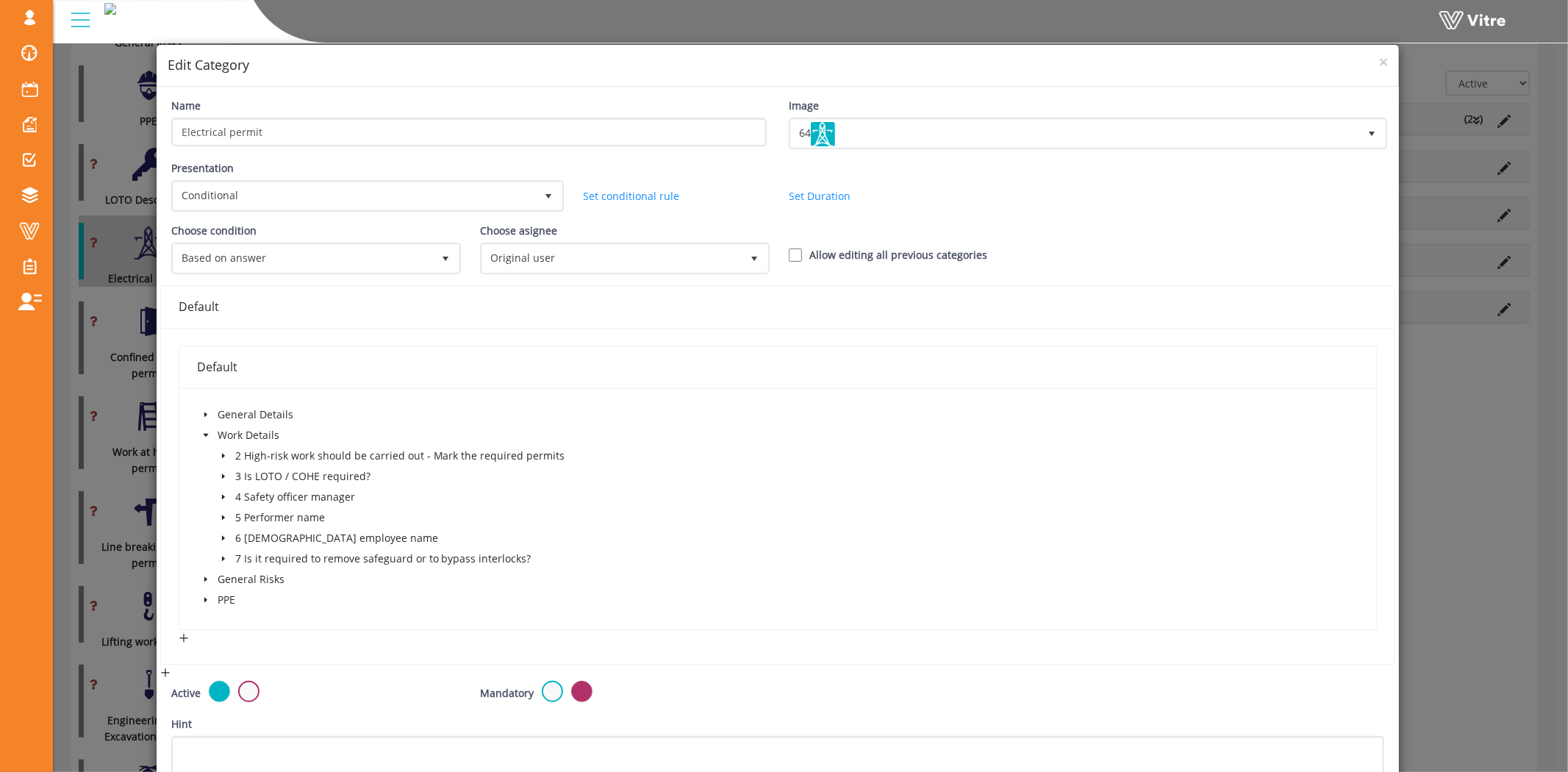
click at [223, 452] on icon "caret-down" at bounding box center [223, 455] width 7 height 7
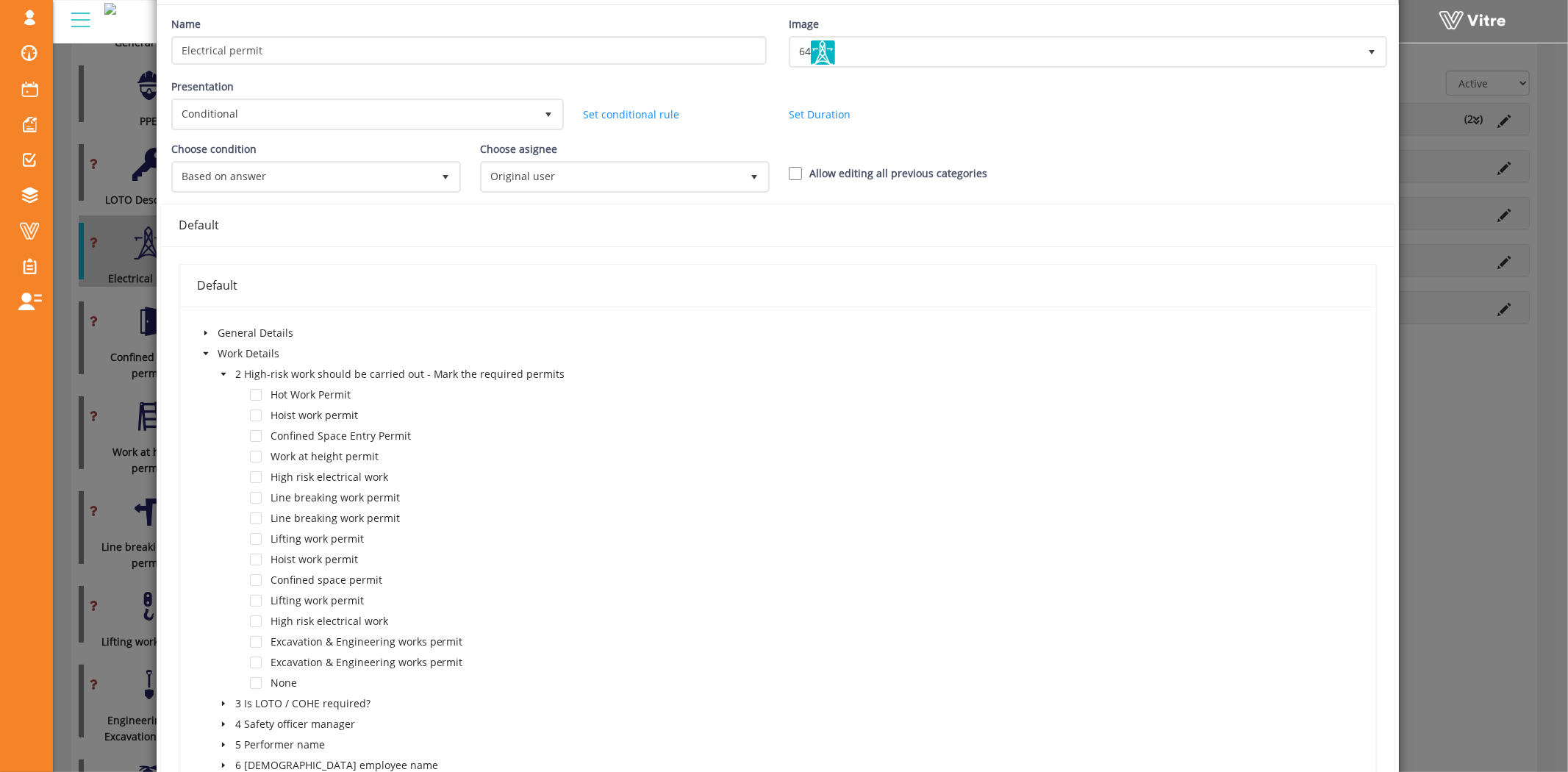
scroll to position [163, 0]
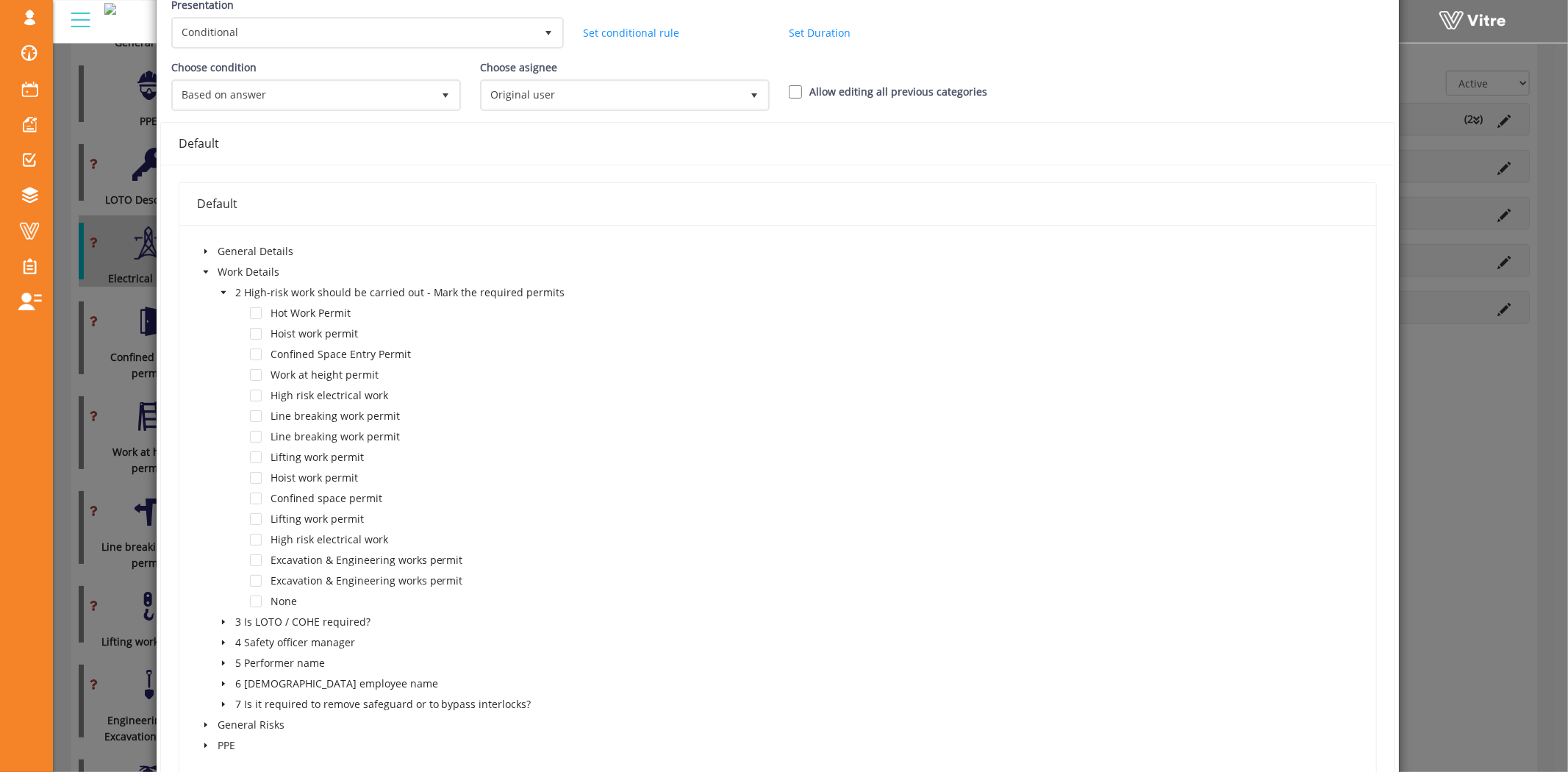
click at [84, 191] on div "× Edit Category Name Electrical permit Image 64 64 Presentation Conditional 5 S…" at bounding box center [784, 386] width 1568 height 772
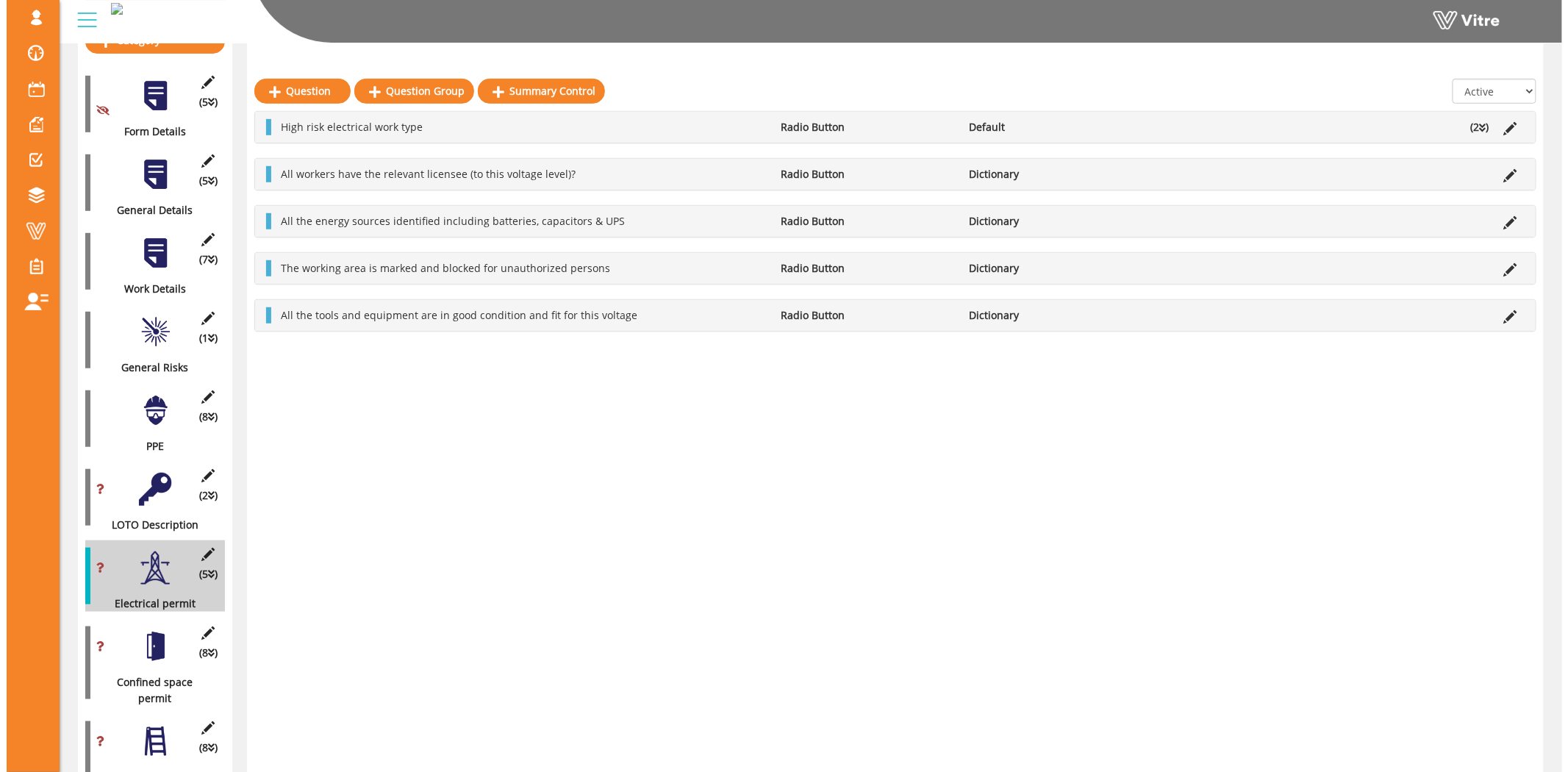
scroll to position [231, 0]
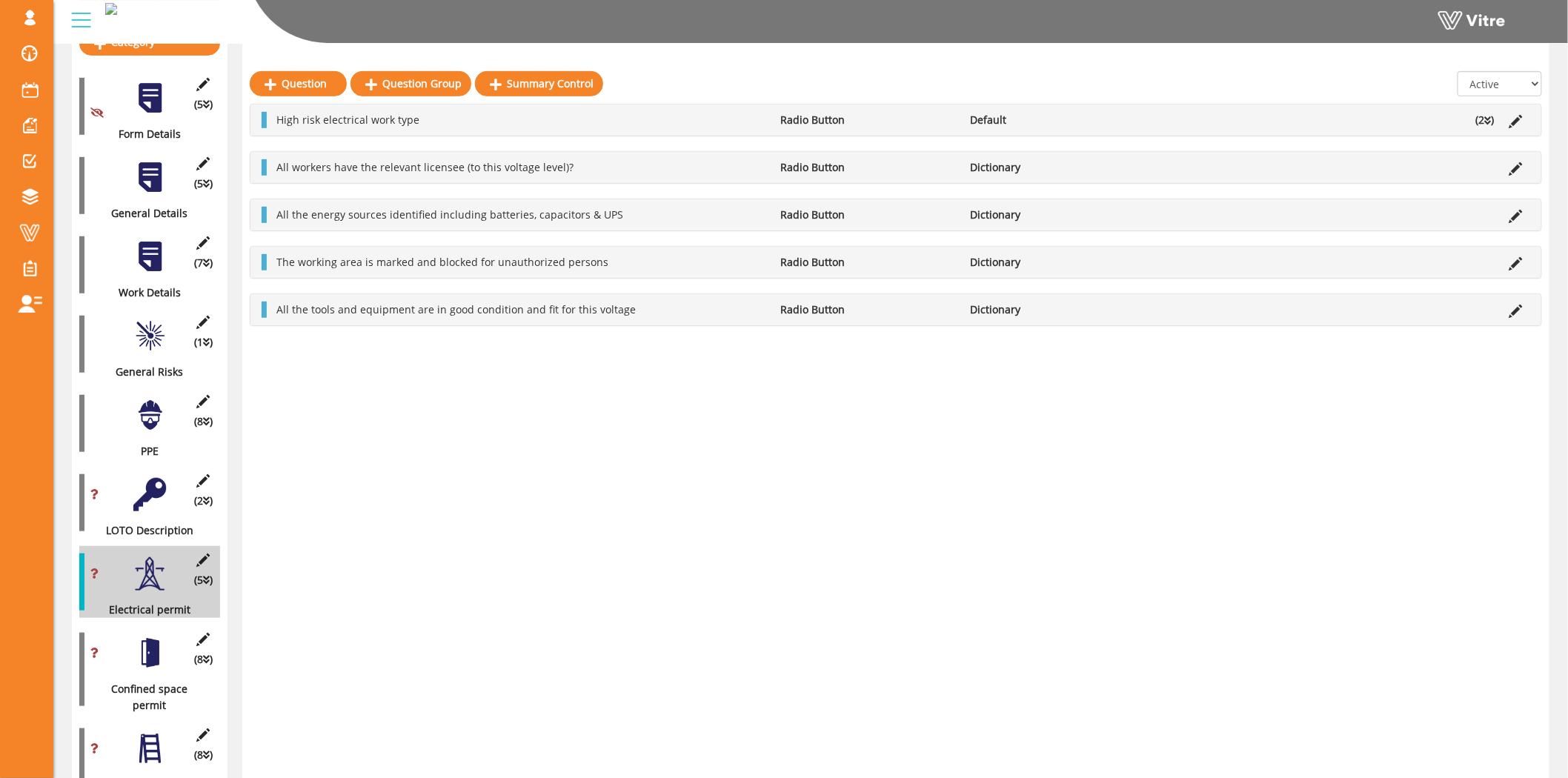
click at [155, 163] on div at bounding box center [150, 177] width 34 height 34
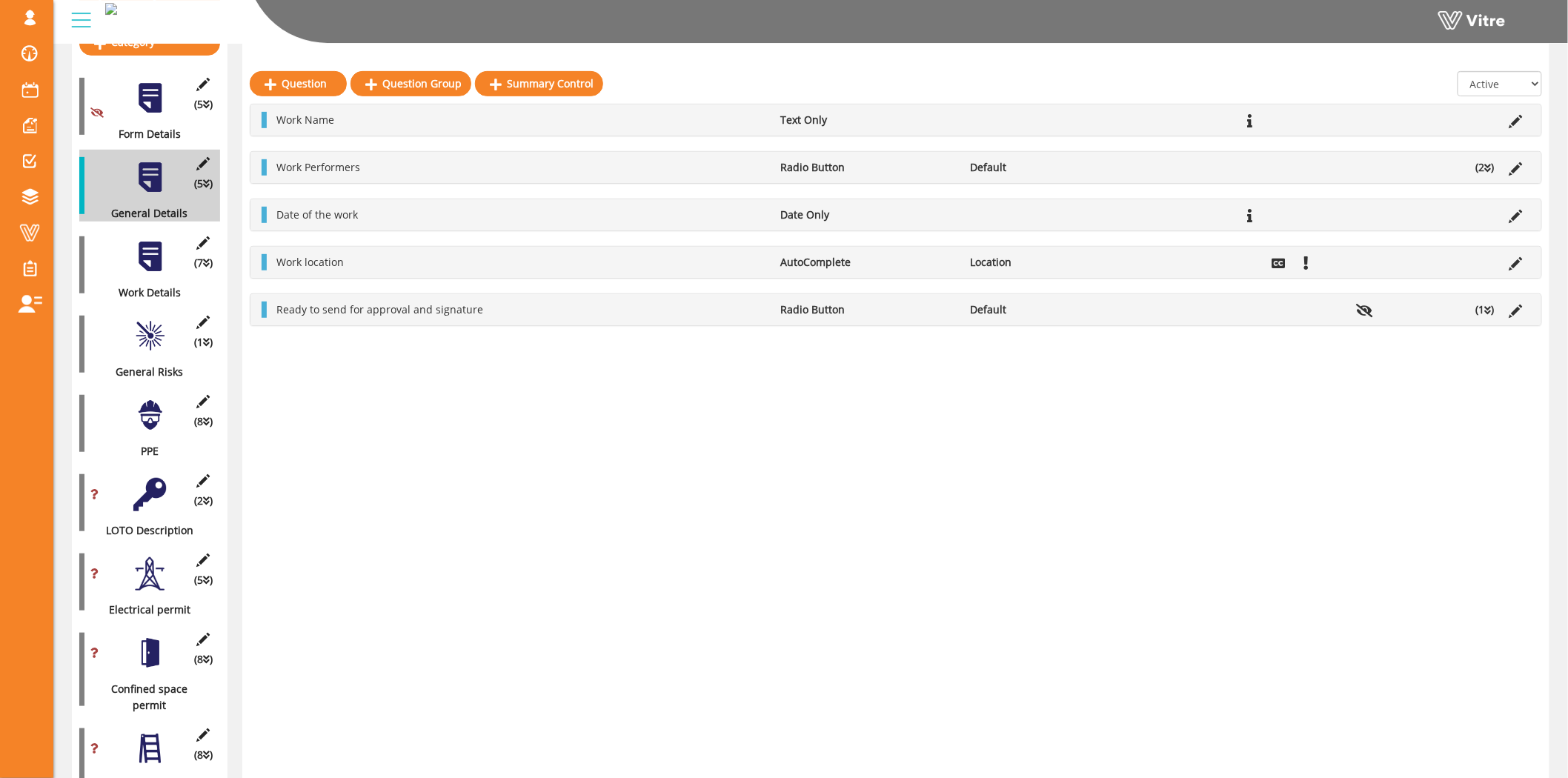
click at [154, 244] on div at bounding box center [150, 257] width 34 height 34
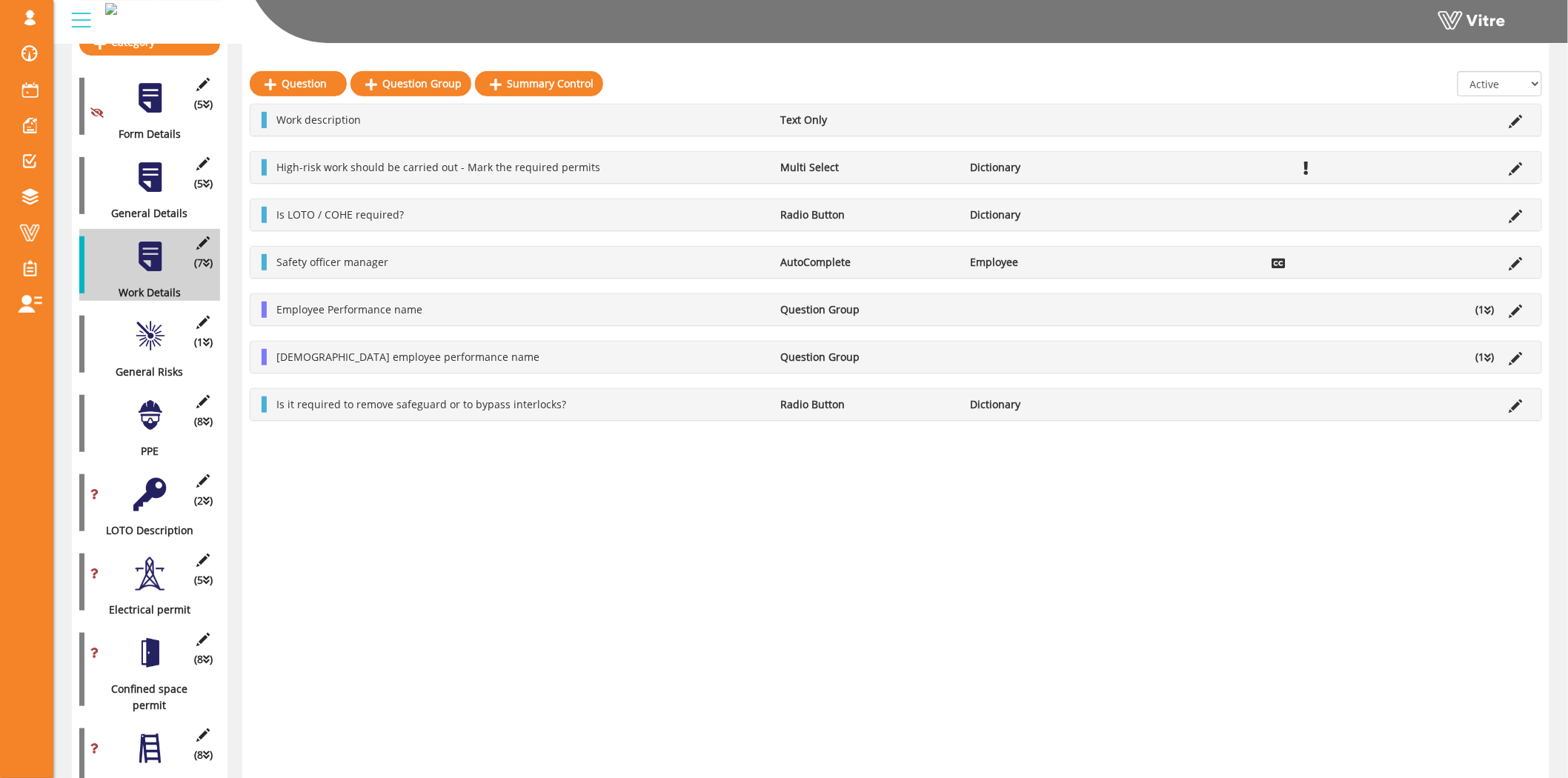
click at [151, 324] on div at bounding box center [150, 336] width 34 height 34
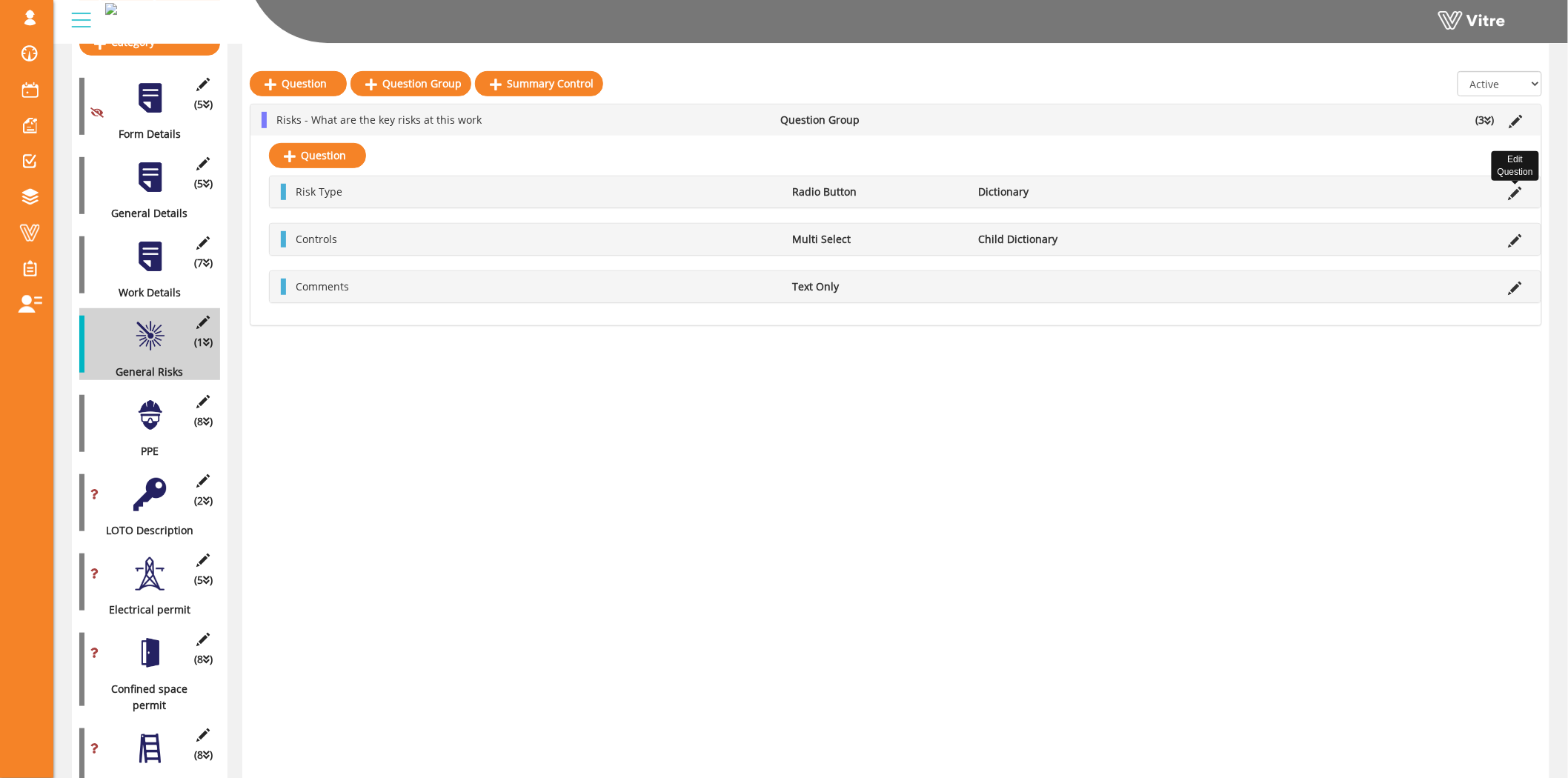
click at [1520, 191] on icon at bounding box center [1515, 193] width 13 height 13
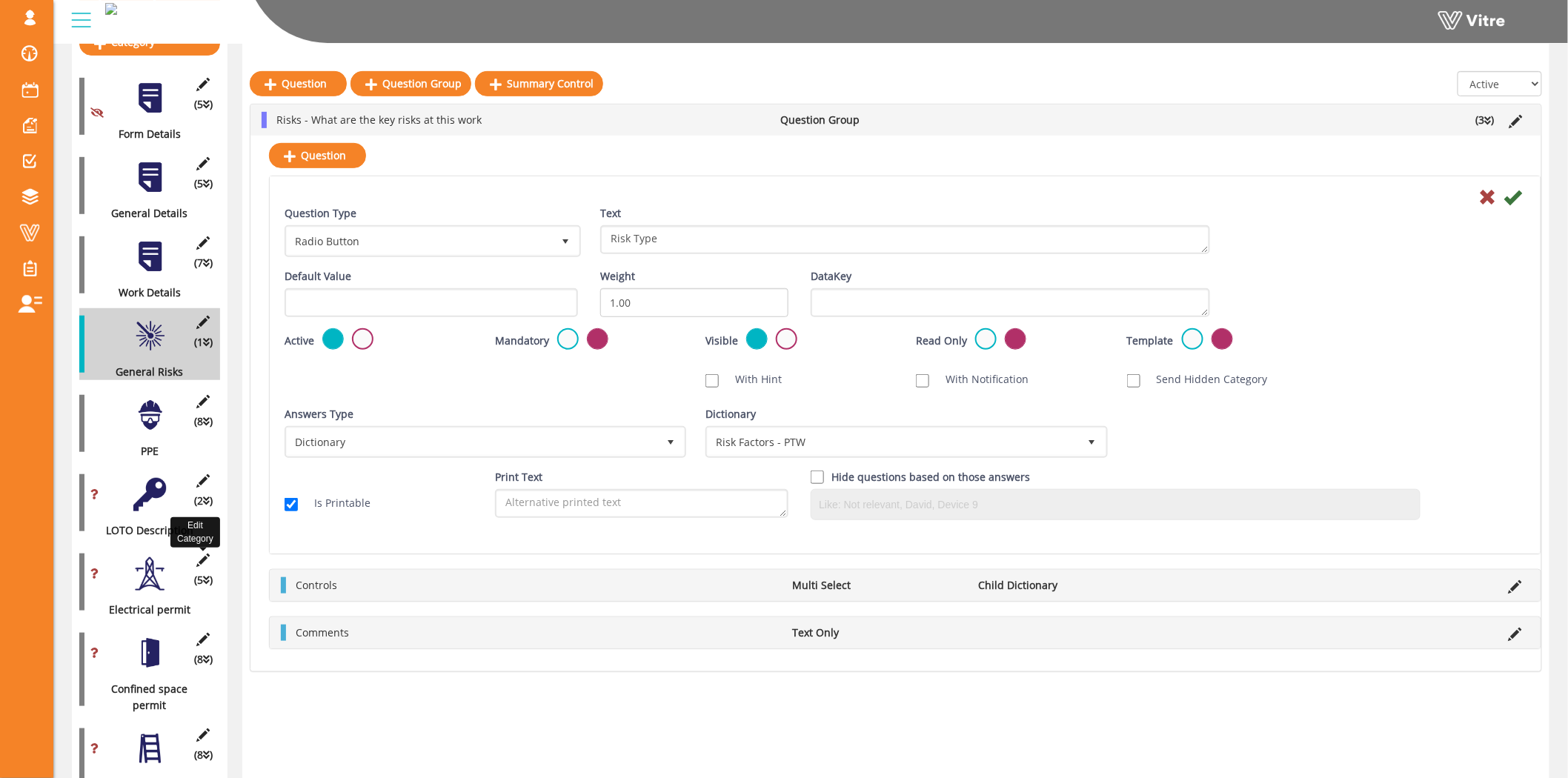
click at [206, 553] on icon at bounding box center [204, 560] width 19 height 13
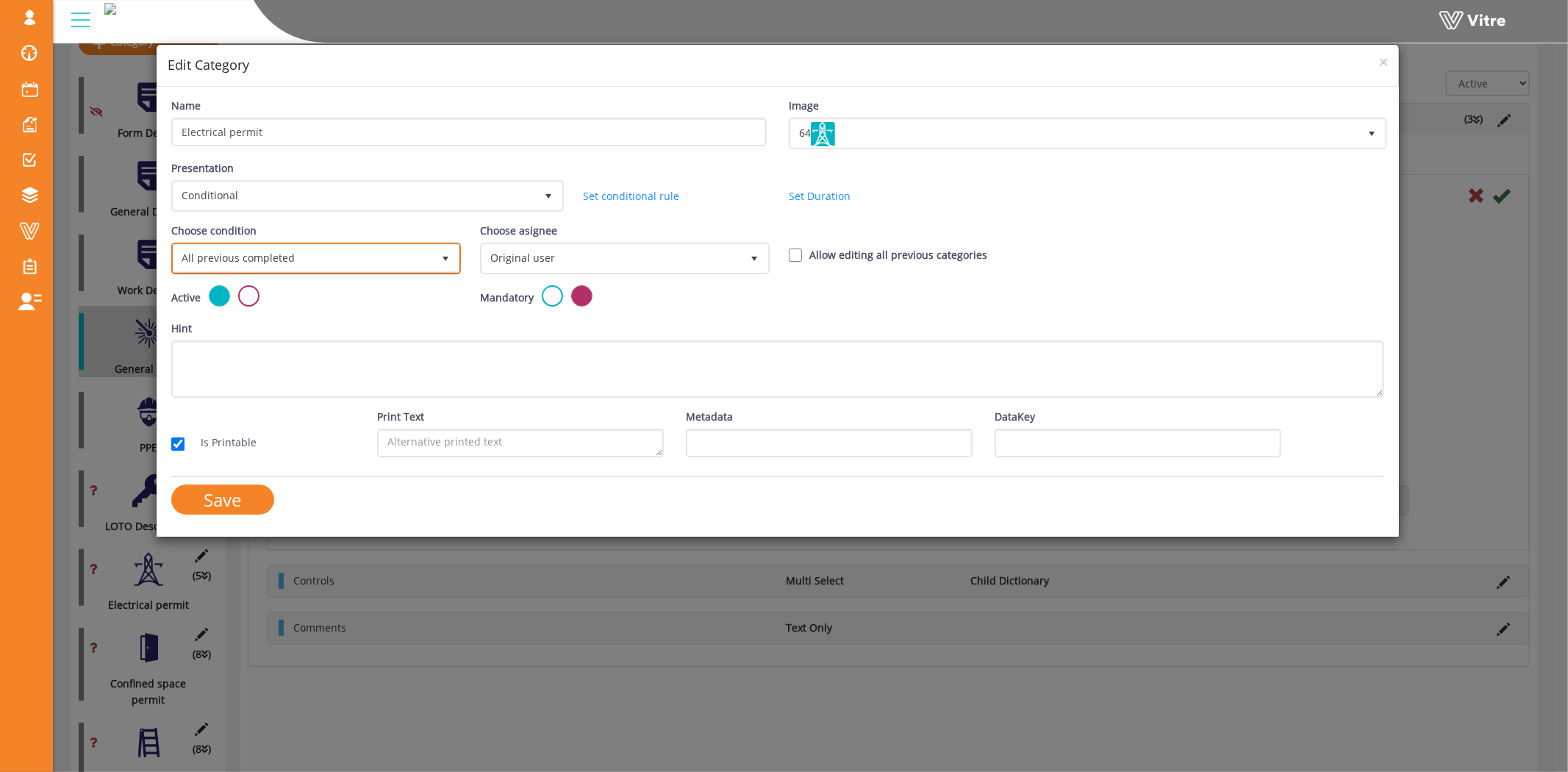
click at [339, 256] on span "All previous completed" at bounding box center [303, 258] width 259 height 26
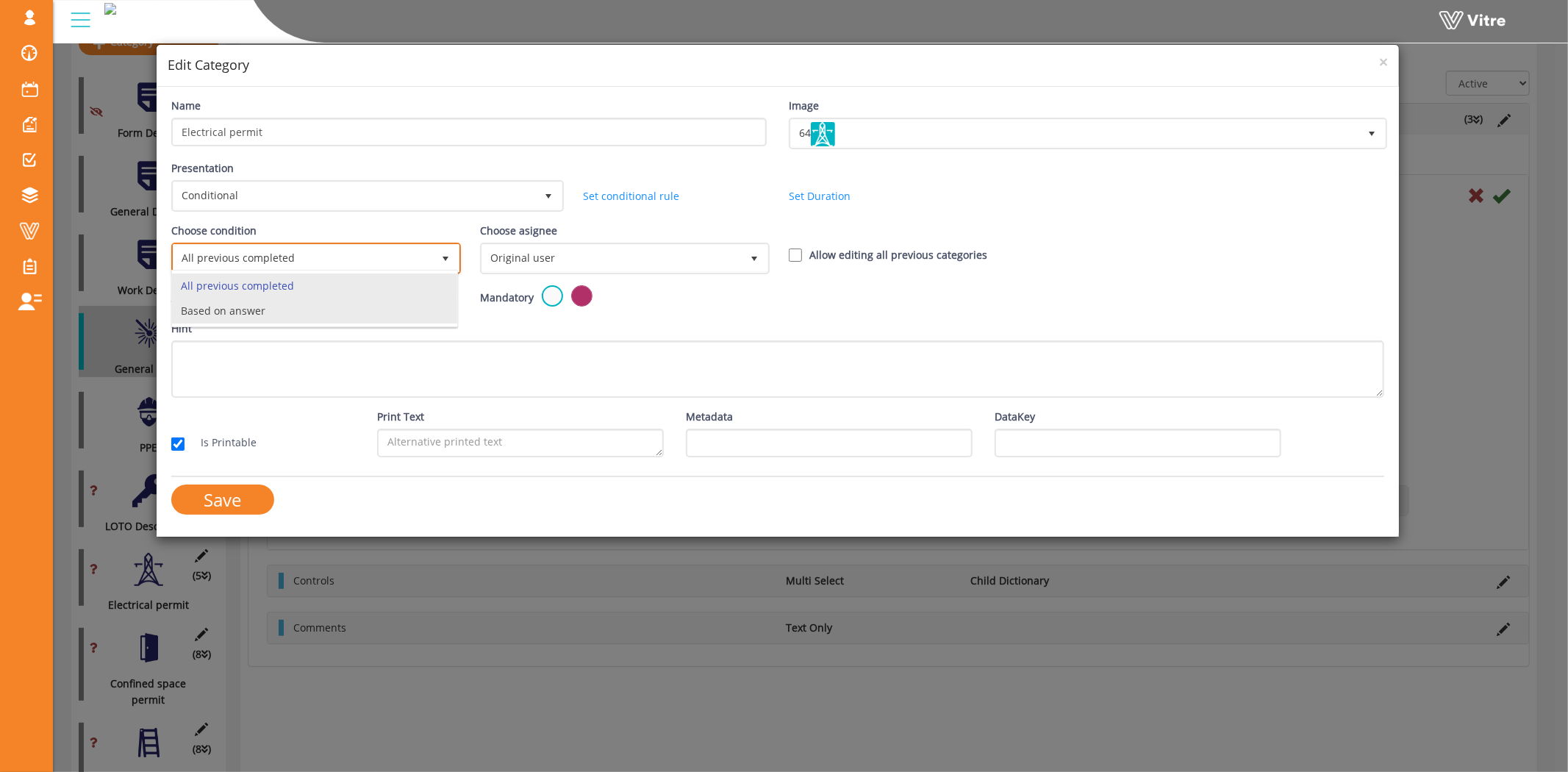
click at [297, 314] on li "Based on answer" at bounding box center [314, 311] width 285 height 25
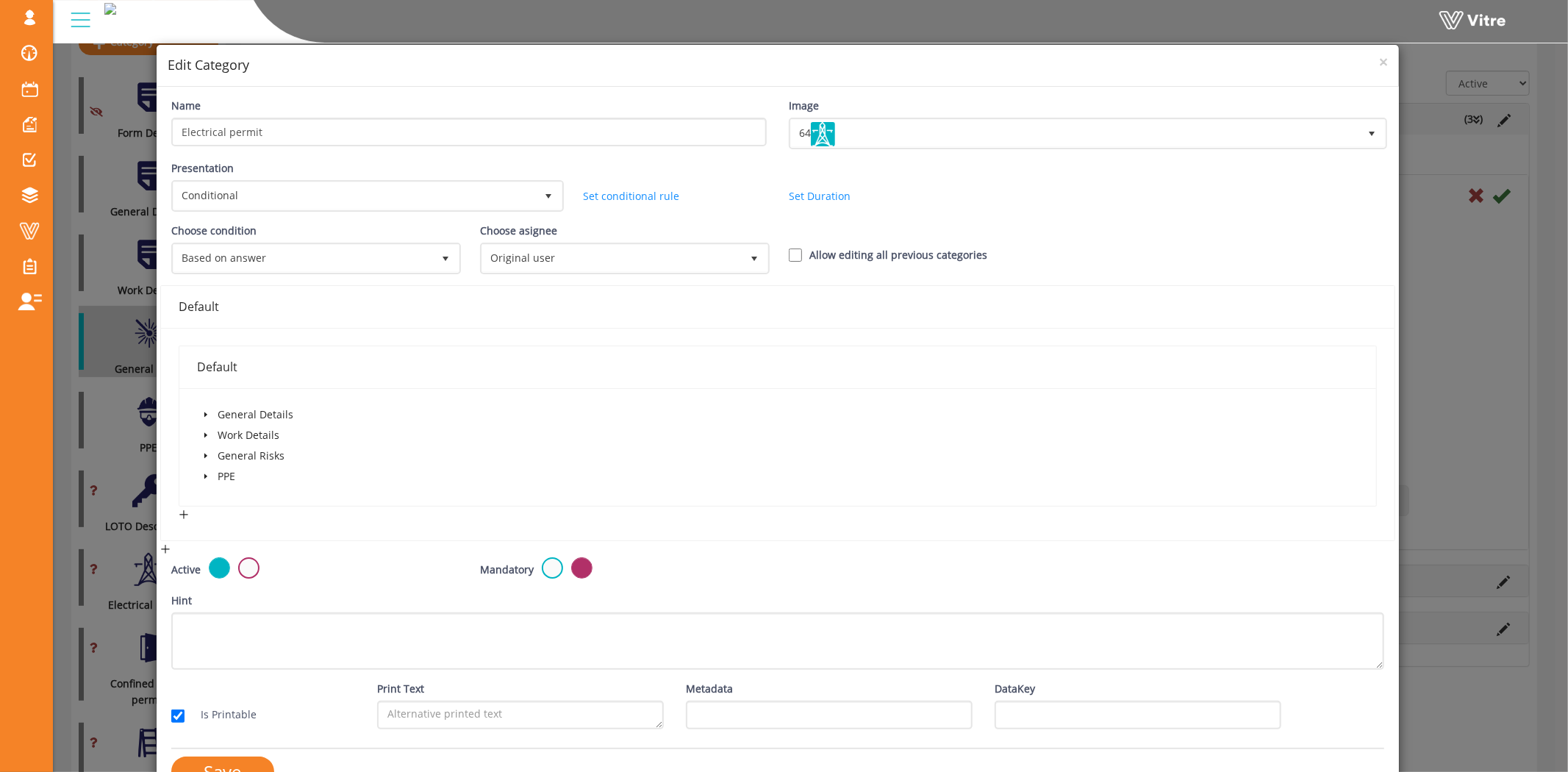
click at [208, 411] on icon "caret-down" at bounding box center [205, 414] width 7 height 7
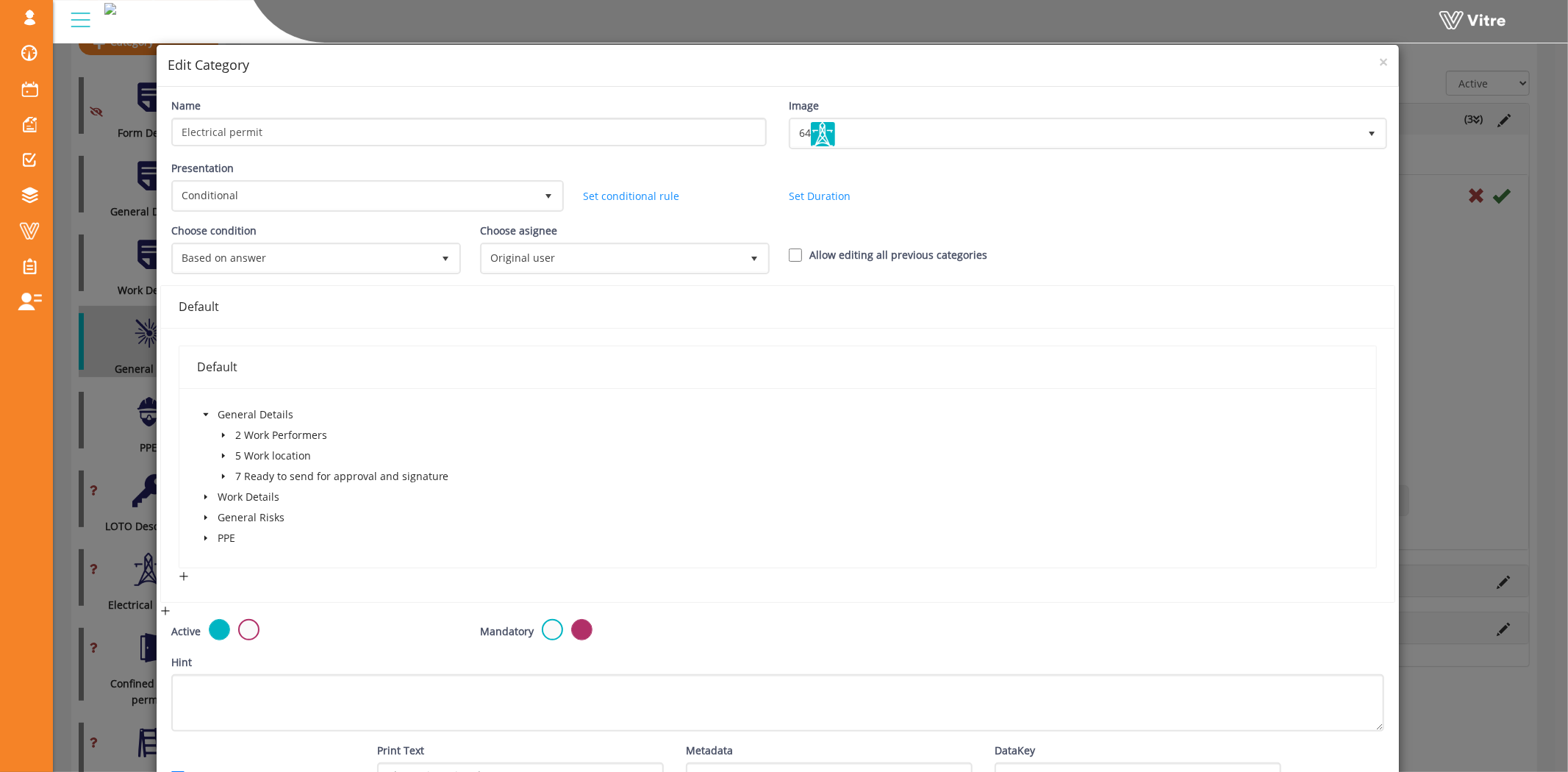
click at [208, 411] on icon "caret-down" at bounding box center [205, 414] width 7 height 7
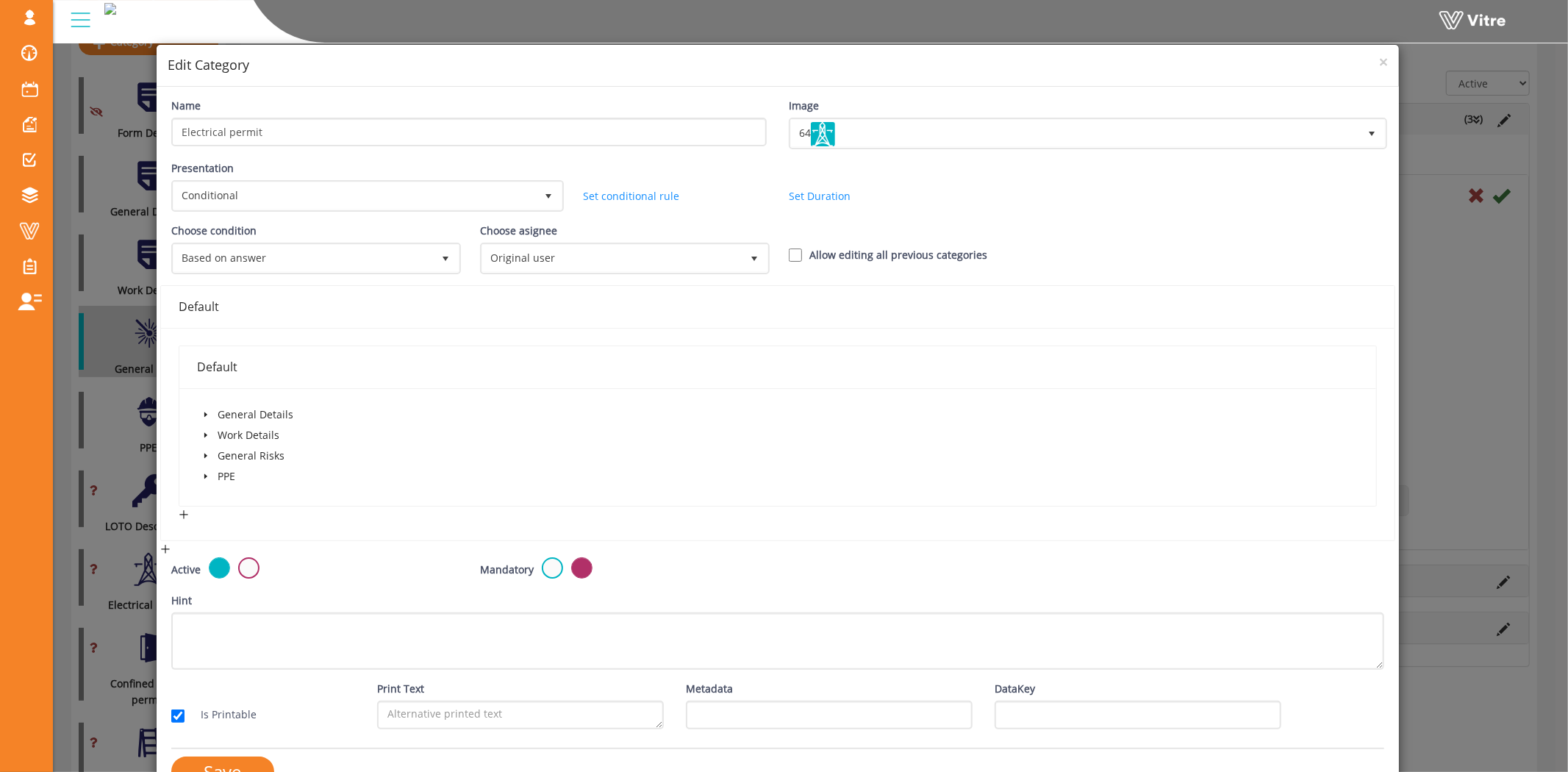
click at [204, 427] on span at bounding box center [205, 435] width 18 height 18
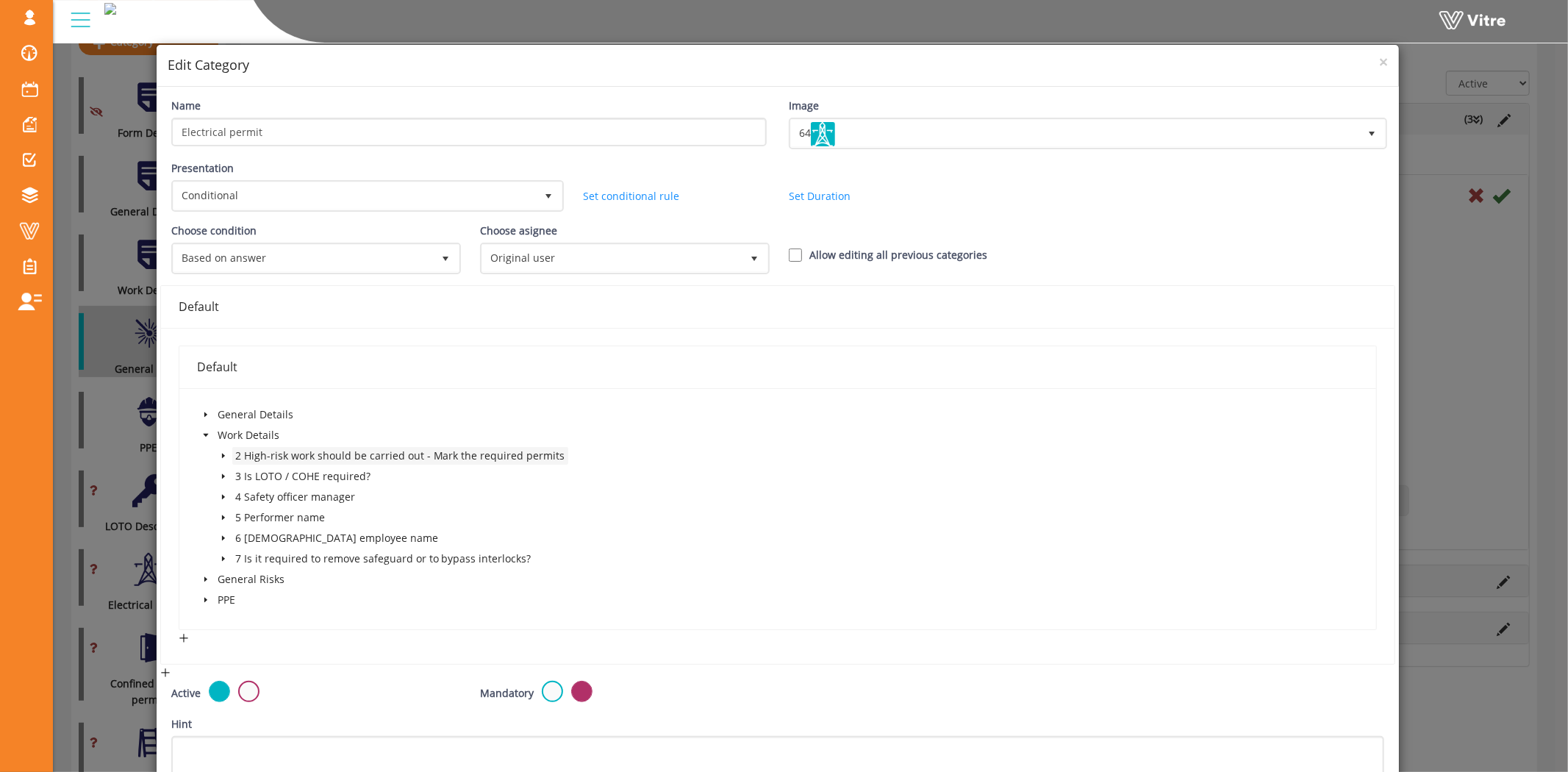
click at [270, 450] on span "2 High-risk work should be carried out - Mark the required permits" at bounding box center [400, 455] width 330 height 14
click at [220, 452] on span "caret-down" at bounding box center [223, 455] width 7 height 7
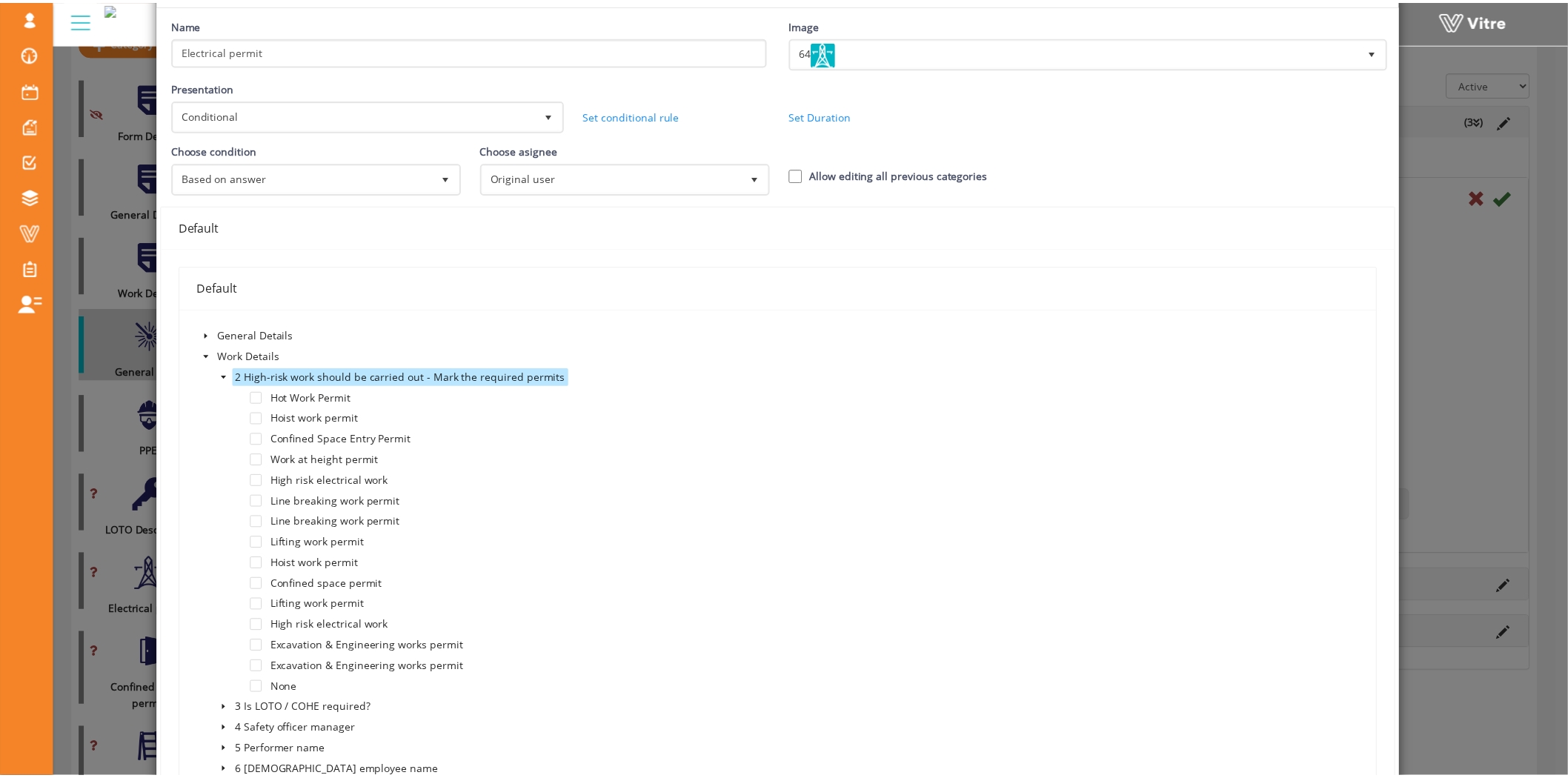
scroll to position [0, 0]
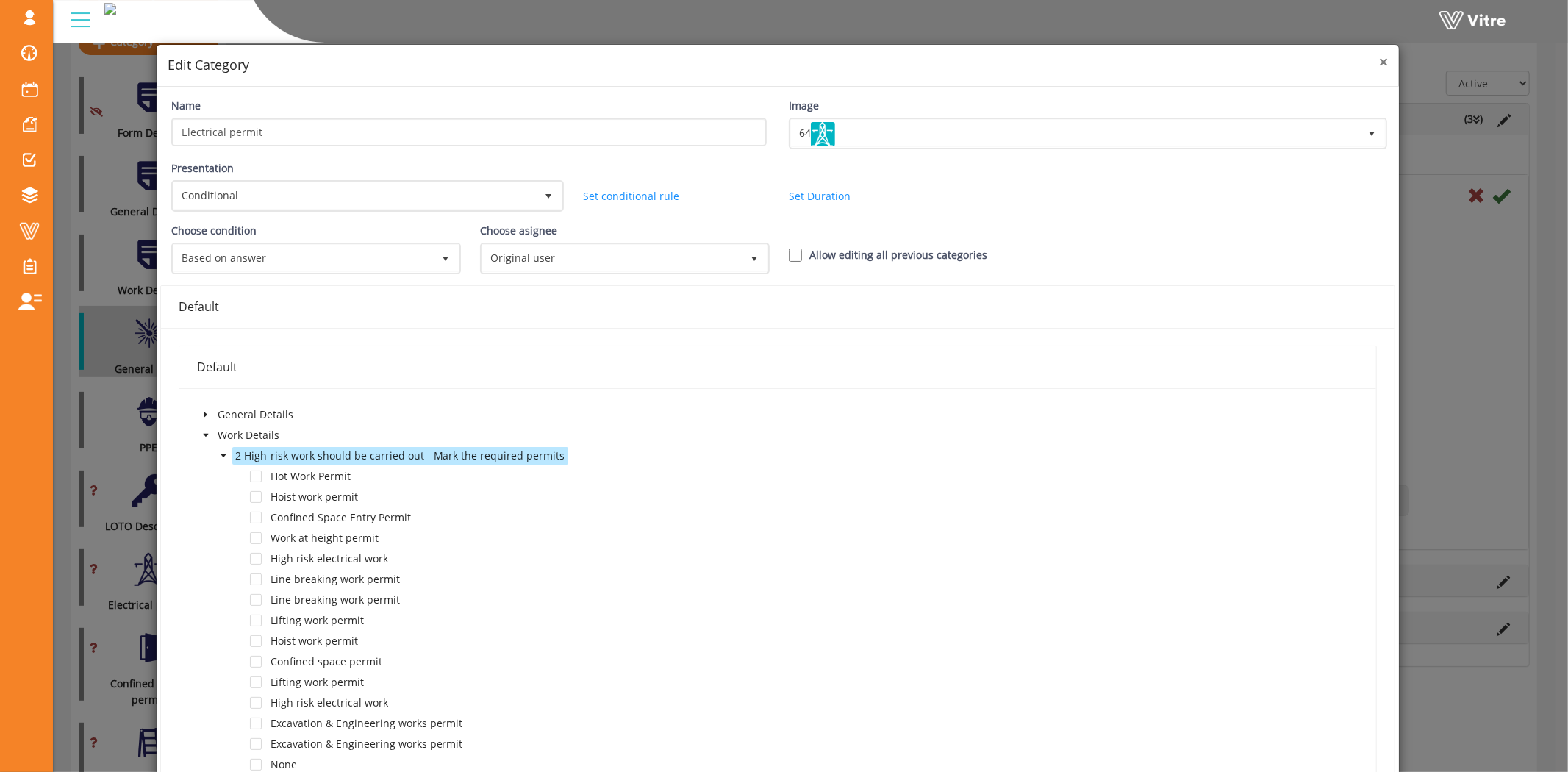
click at [1379, 61] on span "×" at bounding box center [1383, 61] width 9 height 21
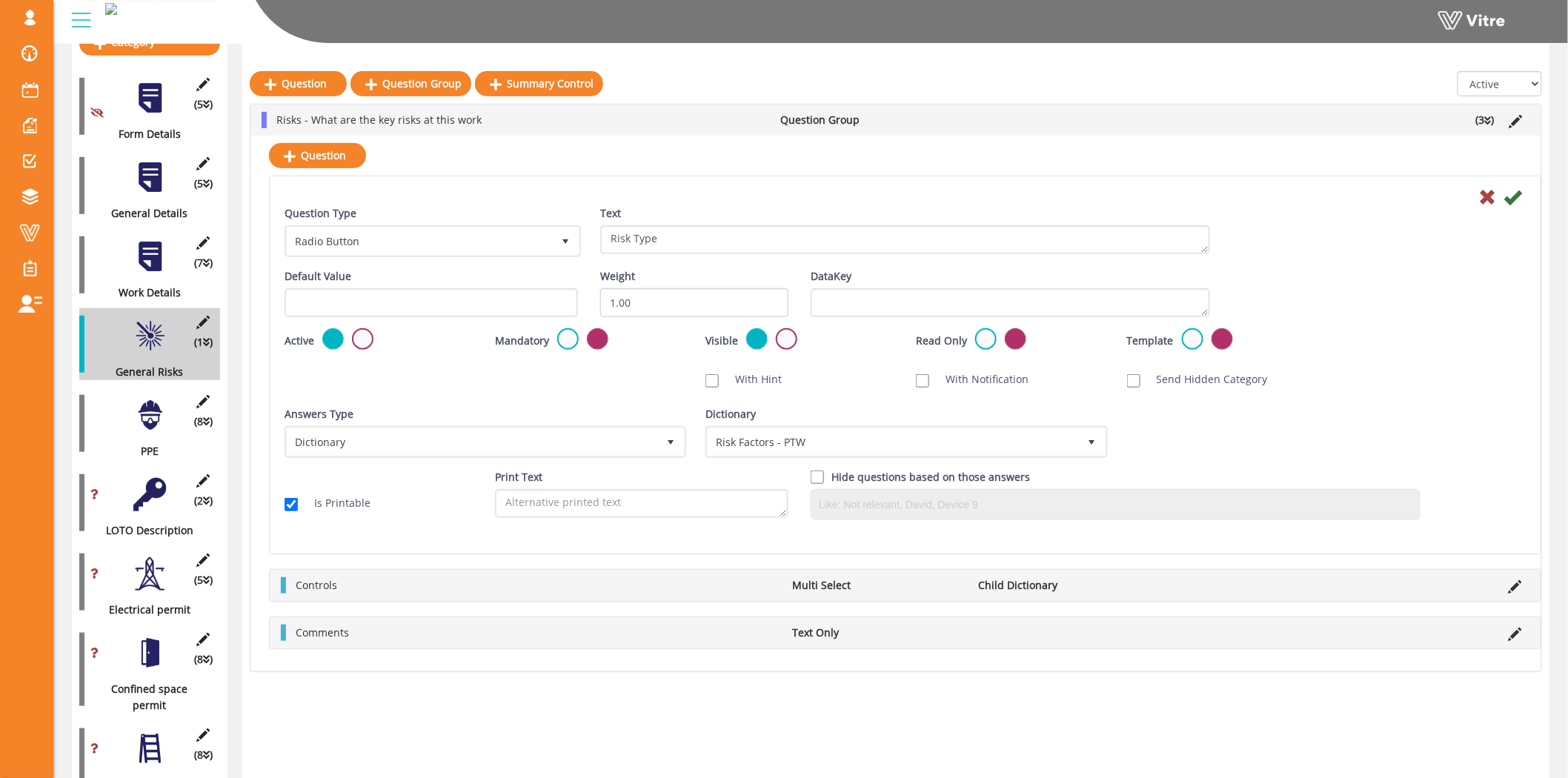
click at [154, 240] on div at bounding box center [150, 257] width 34 height 34
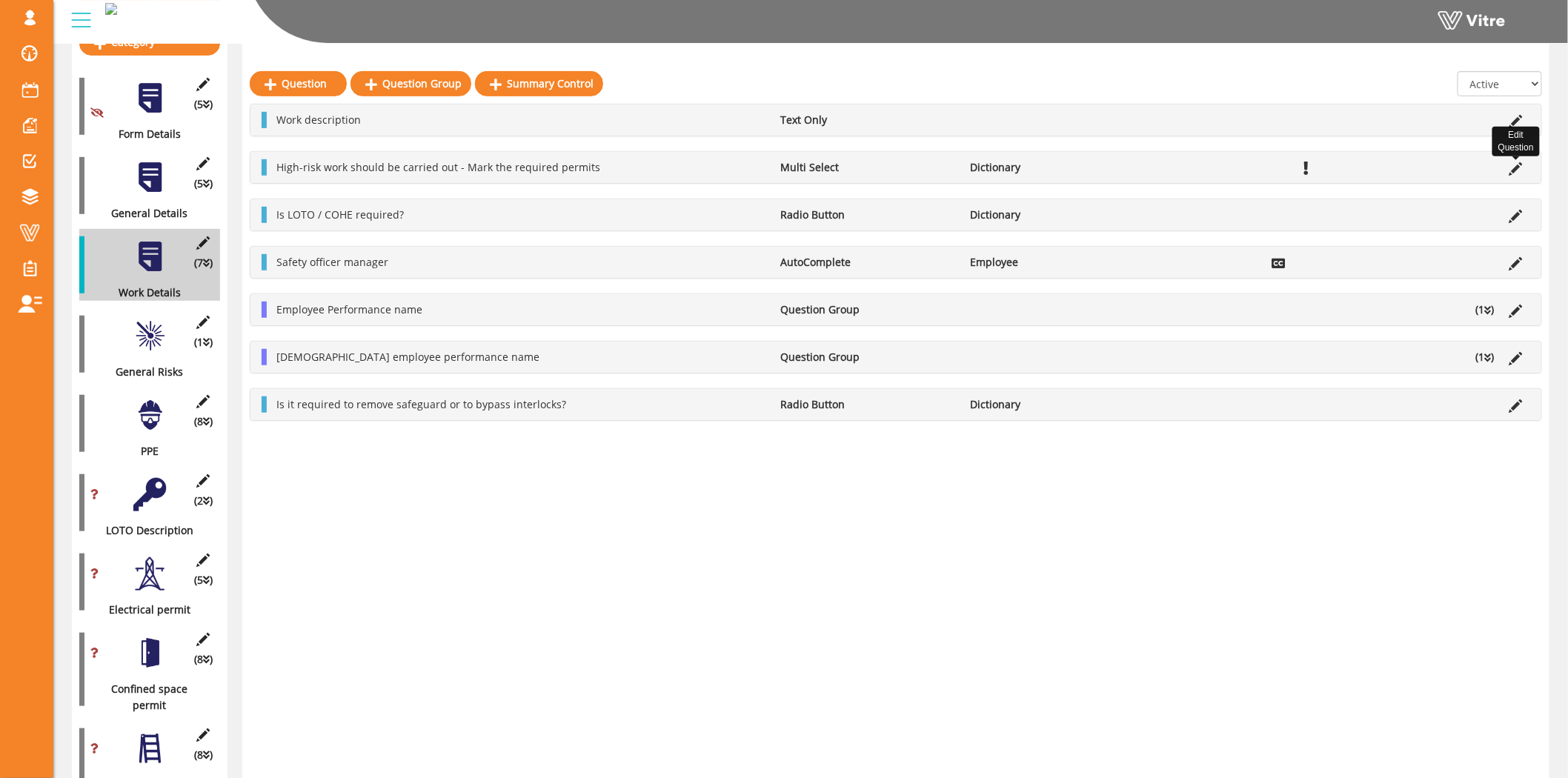
click at [1521, 166] on icon at bounding box center [1516, 169] width 13 height 13
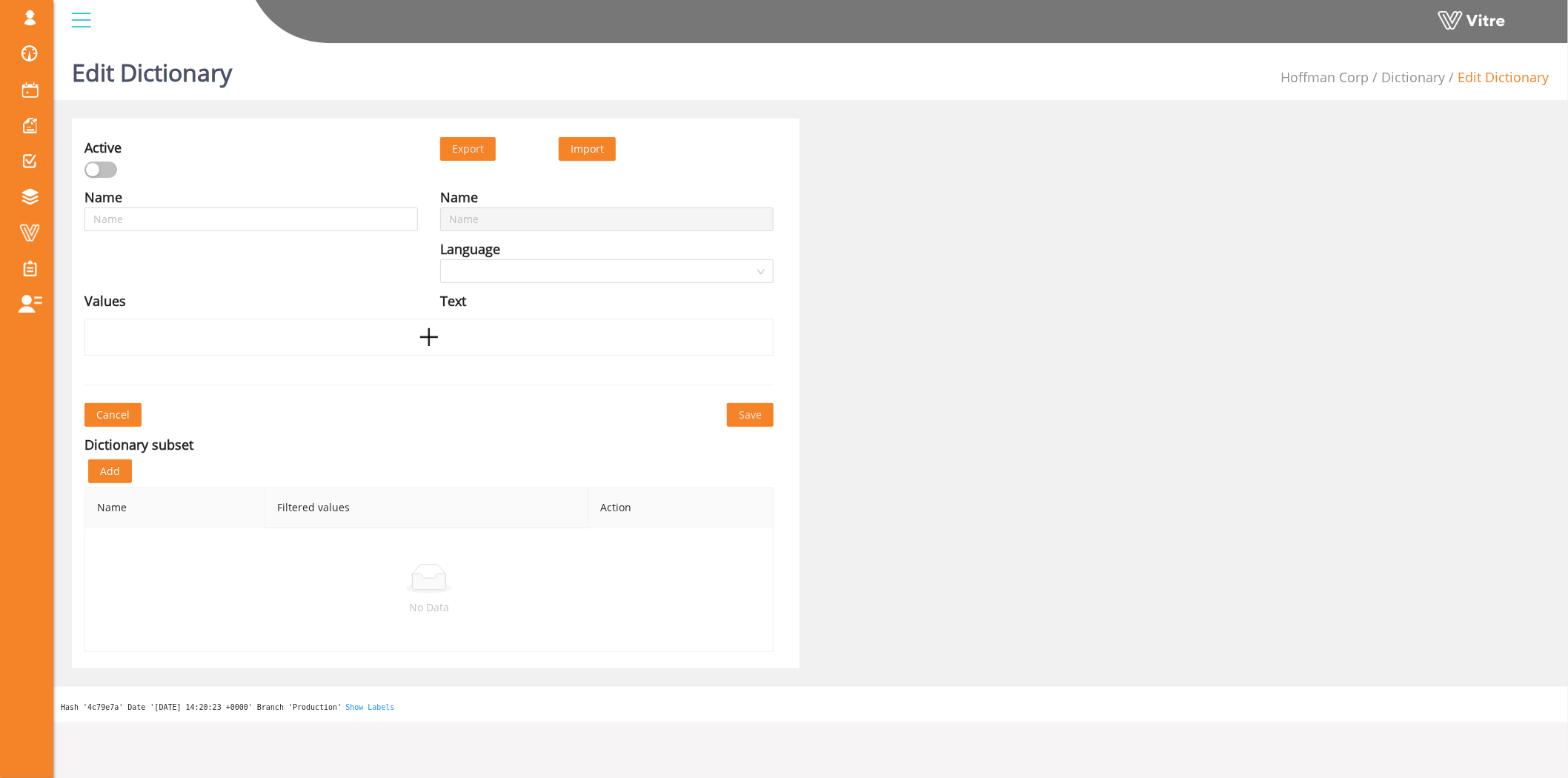
type input "Work permit type"
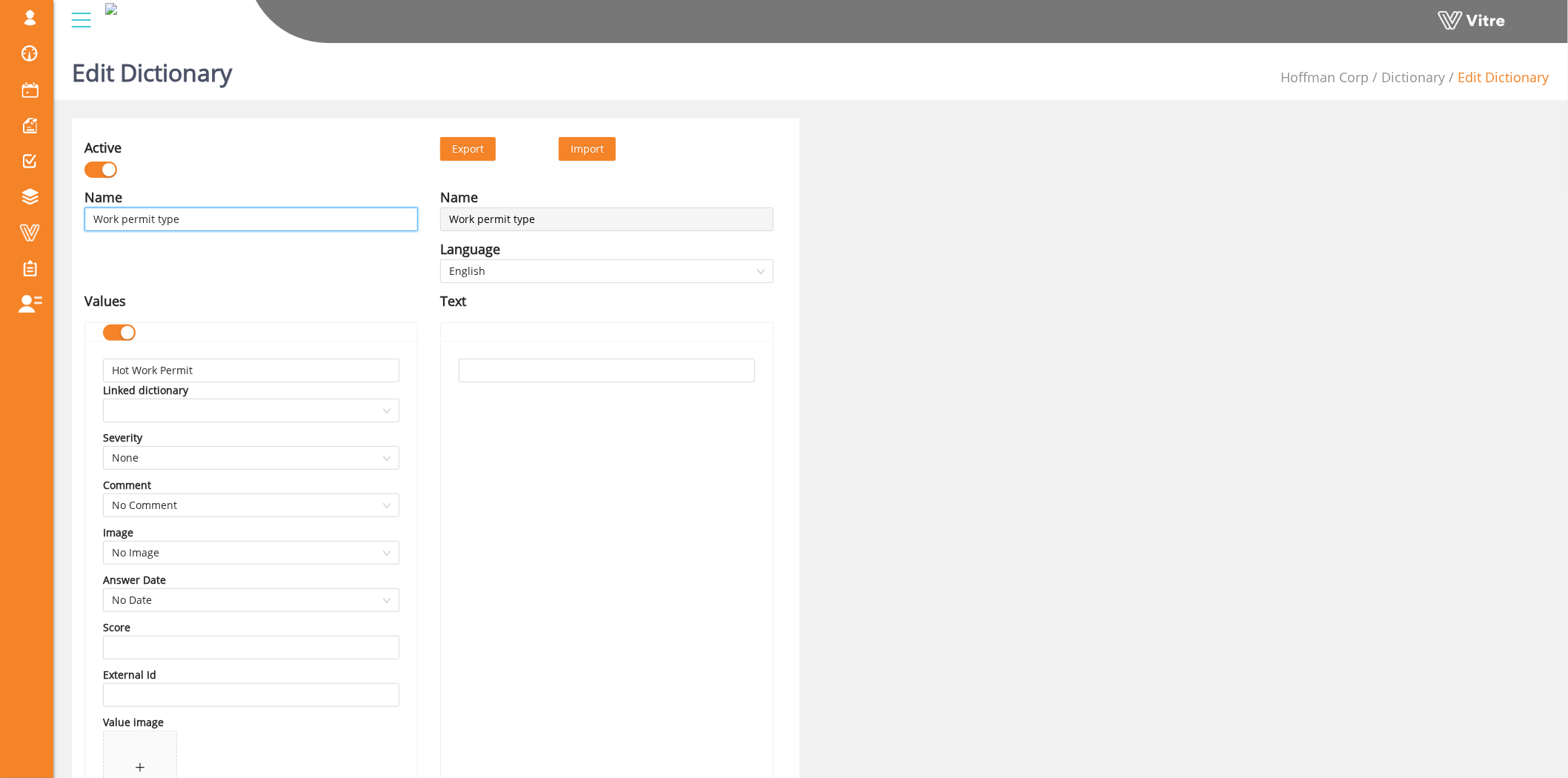
click at [228, 222] on input "Work permit type" at bounding box center [251, 219] width 333 height 23
type input "Work permit type"
type input "Work permit type -"
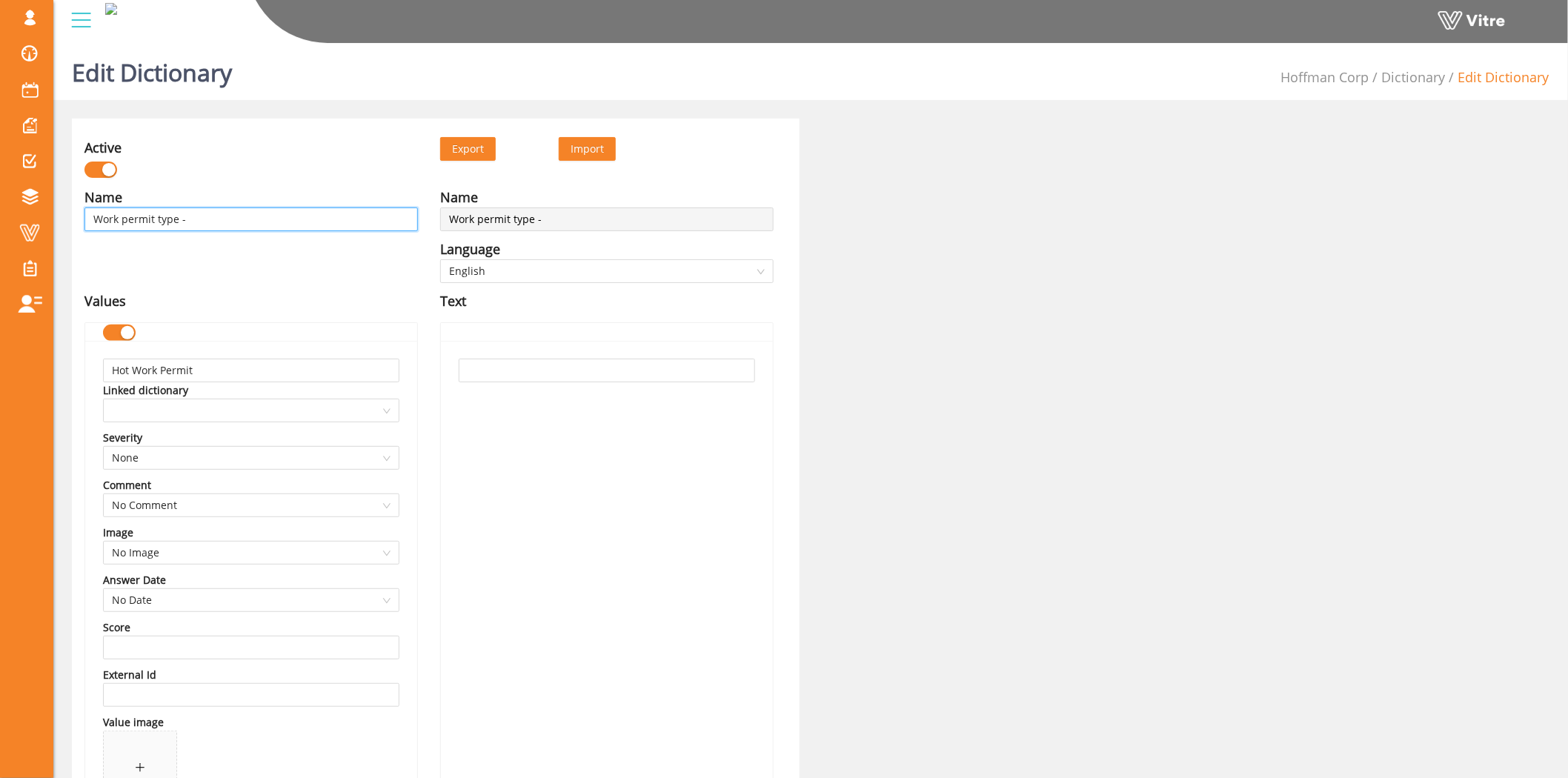
type input "Work permit type -"
type input "Work permit type - פ"
type input "Work permit type - פא"
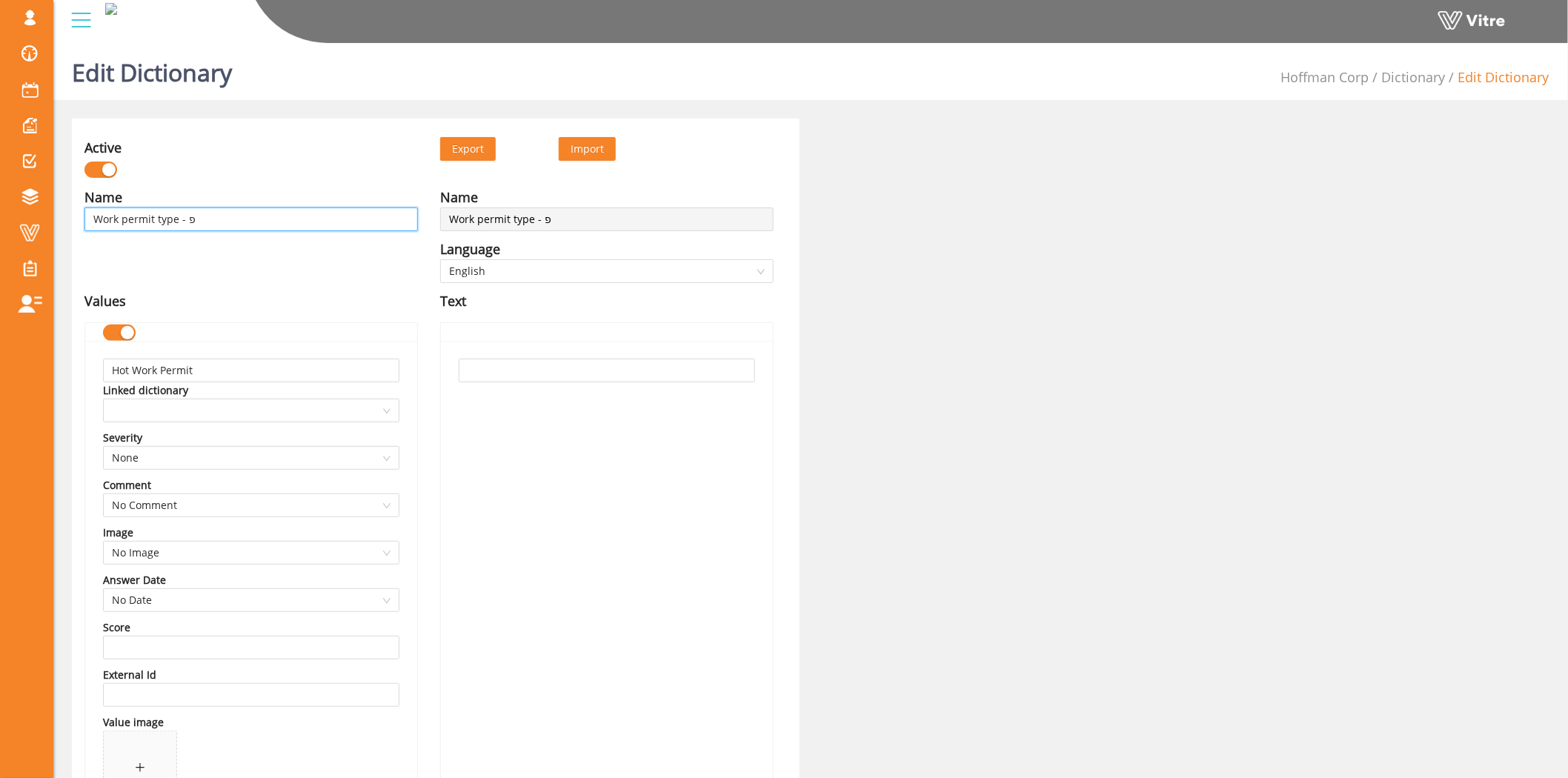
type input "Work permit type - פא"
type input "Work permit type - פ"
type input "Work permit type -"
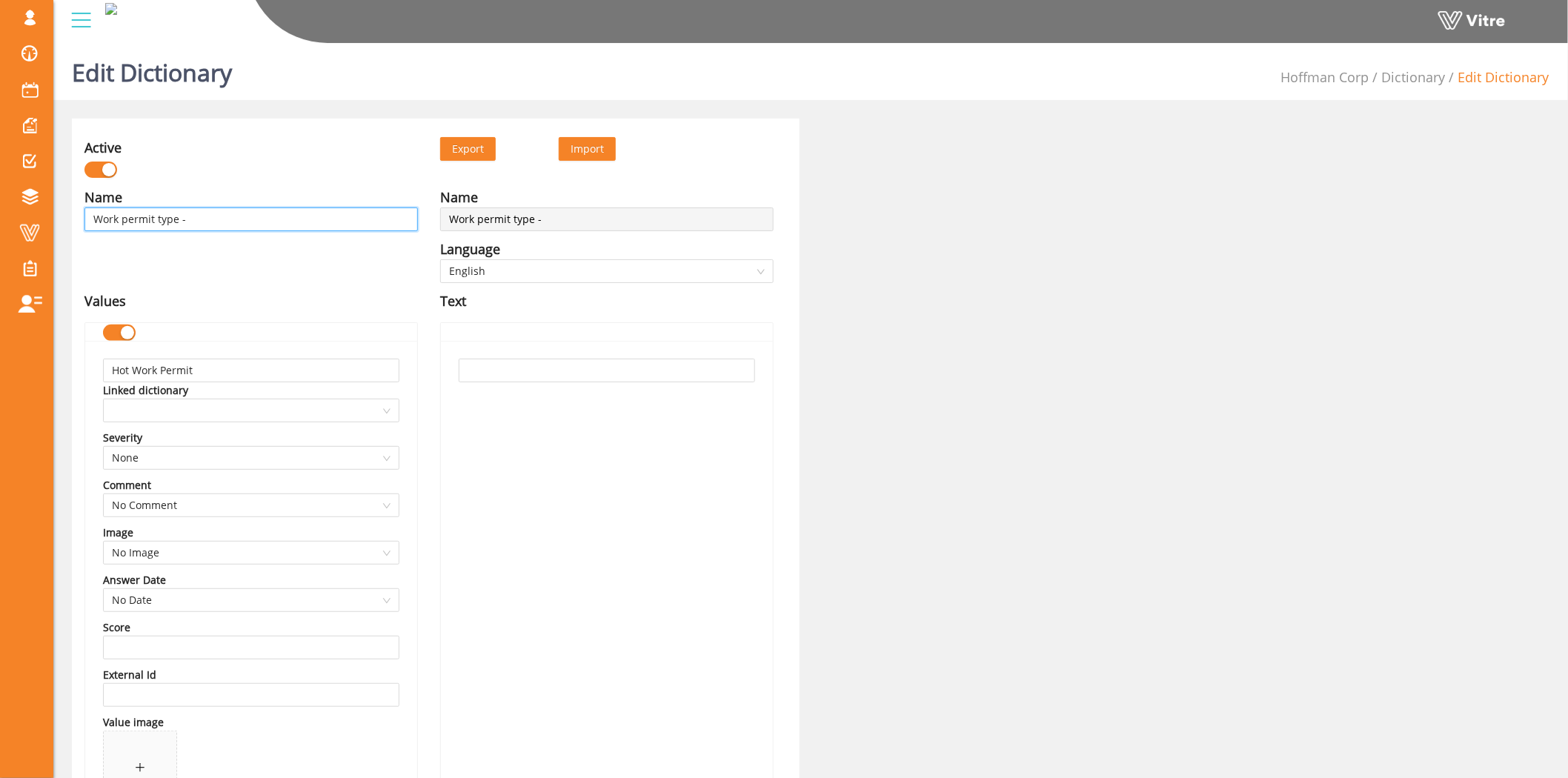
type input "Work permit type - P"
type input "Work permit type - PT"
type input "Work permit type - PTW"
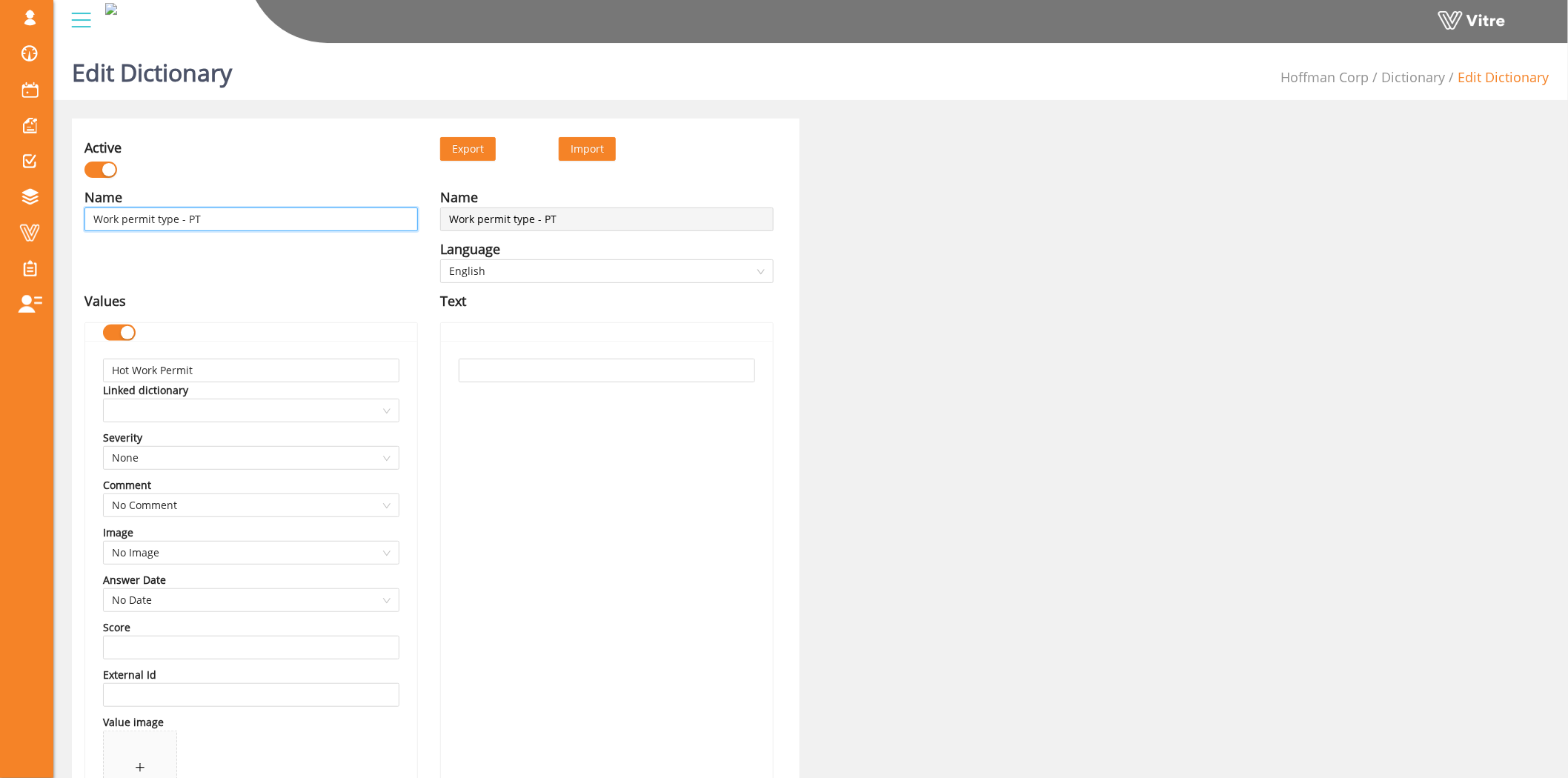
type input "Work permit type - PTW"
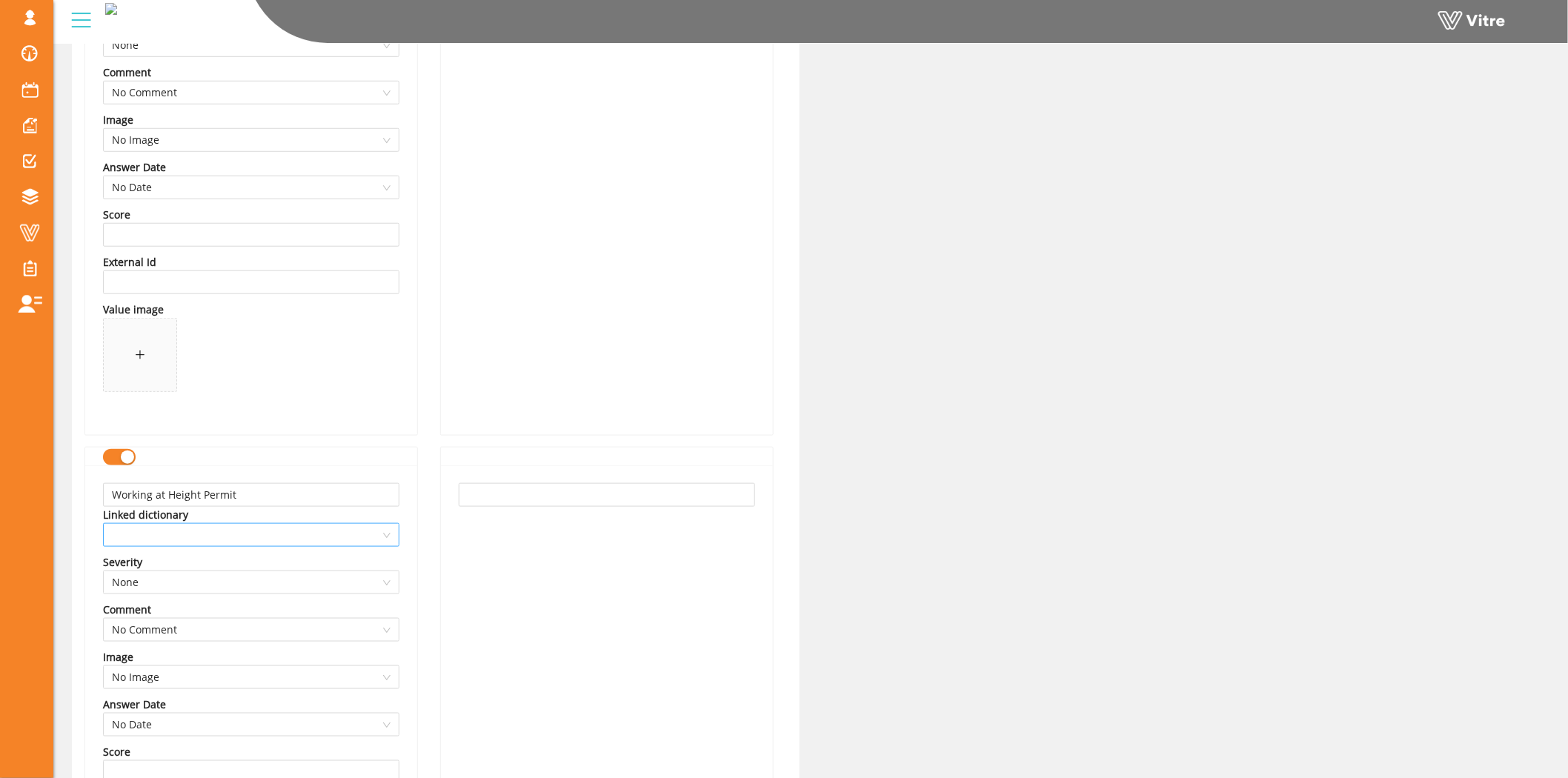
scroll to position [411, 0]
type input "Work permit type - PTW"
click at [124, 460] on div "button" at bounding box center [127, 458] width 13 height 13
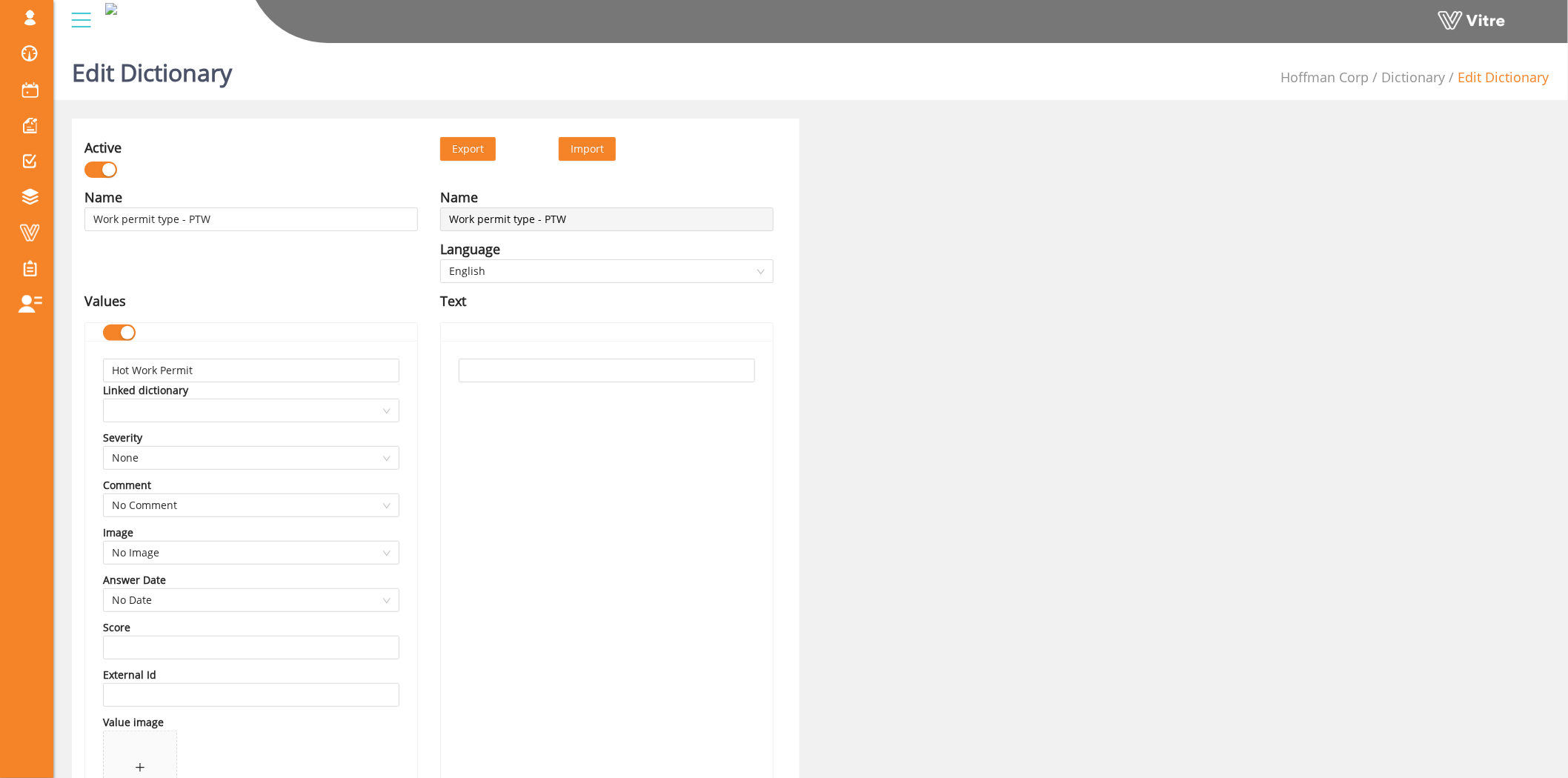
scroll to position [33, 0]
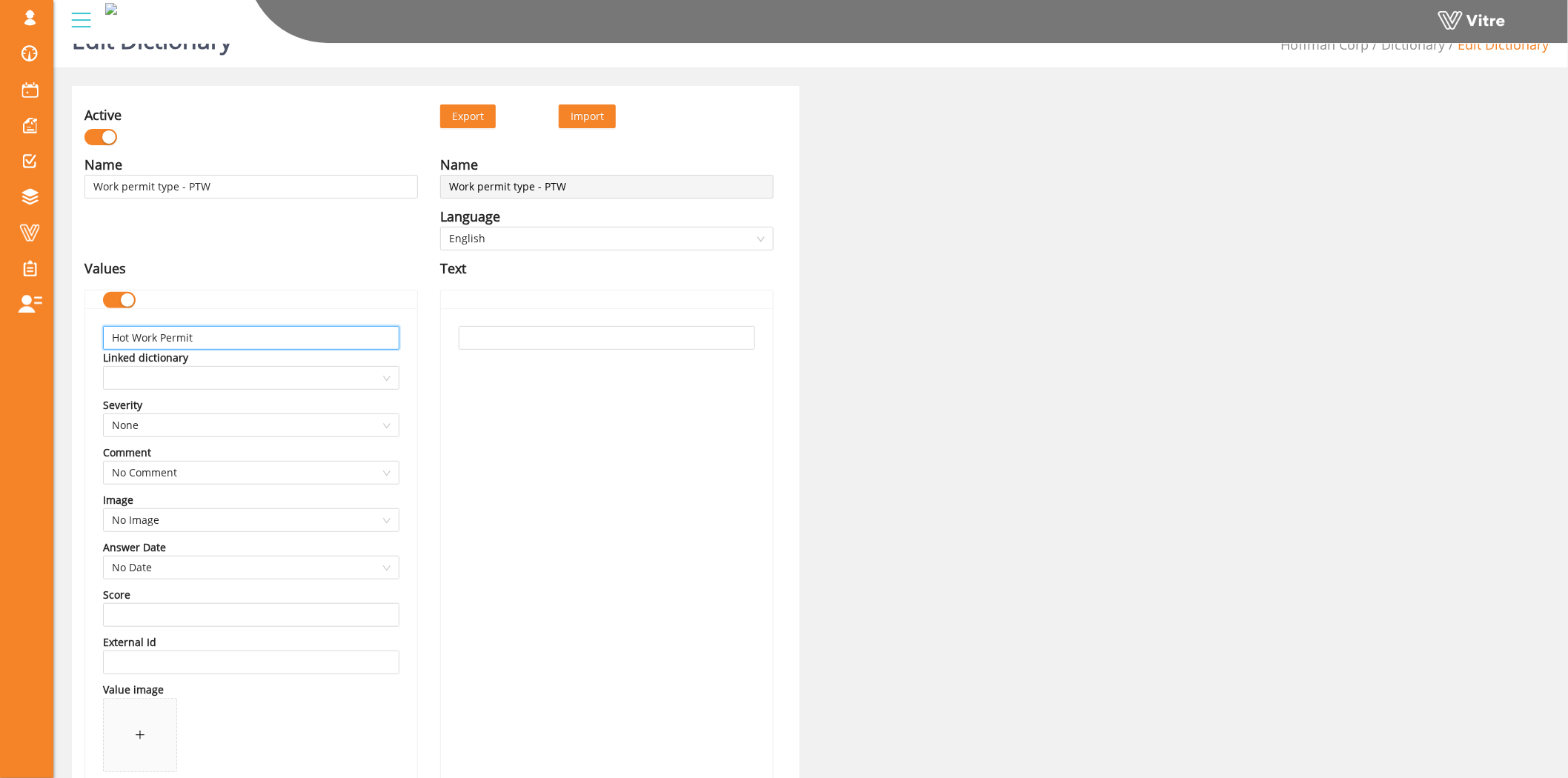
click at [223, 343] on input "Hot Work Permit" at bounding box center [251, 338] width 297 height 23
click at [223, 342] on input "Hot Work Permit" at bounding box center [251, 338] width 297 height 23
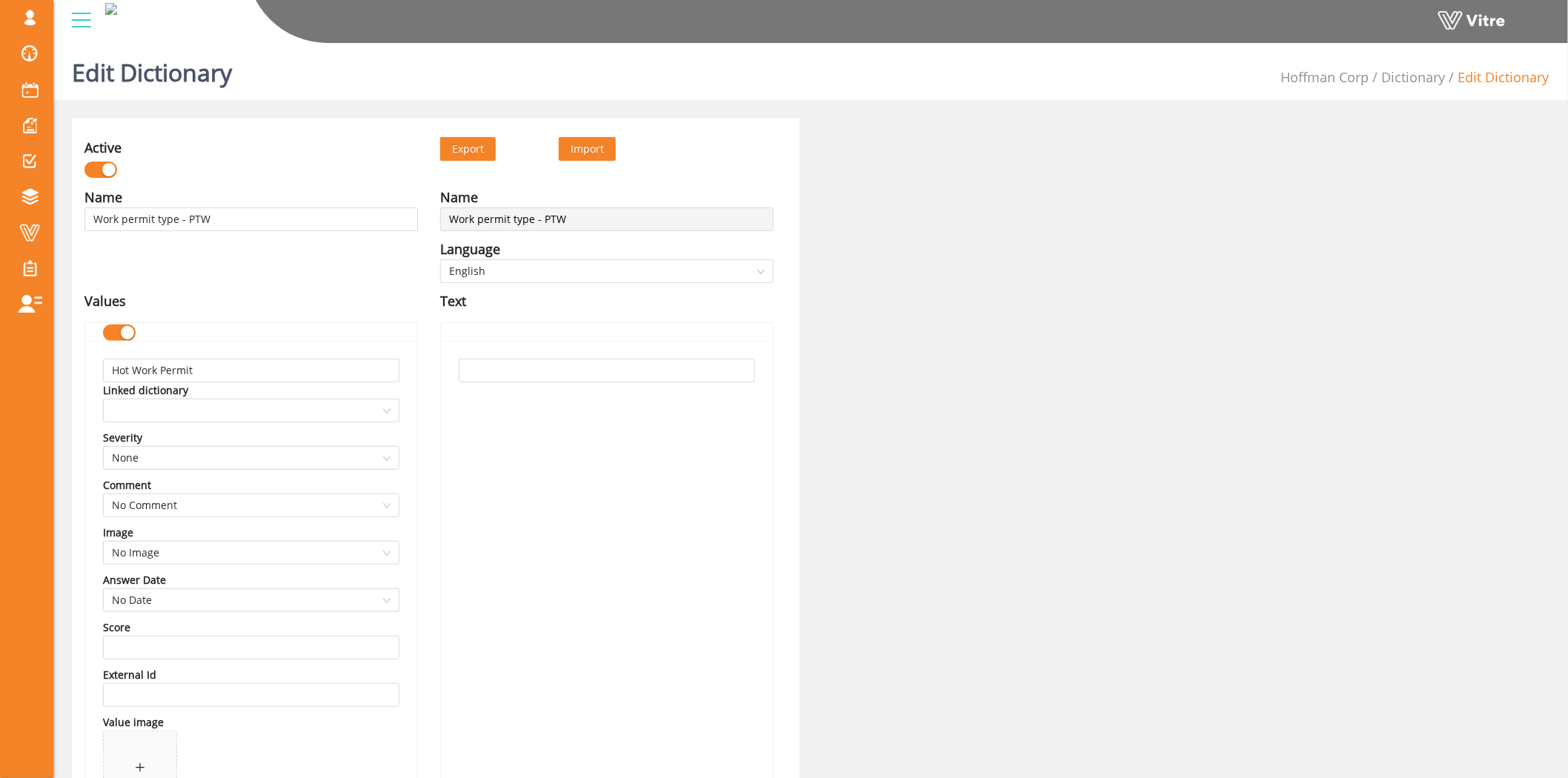
scroll to position [7502, 0]
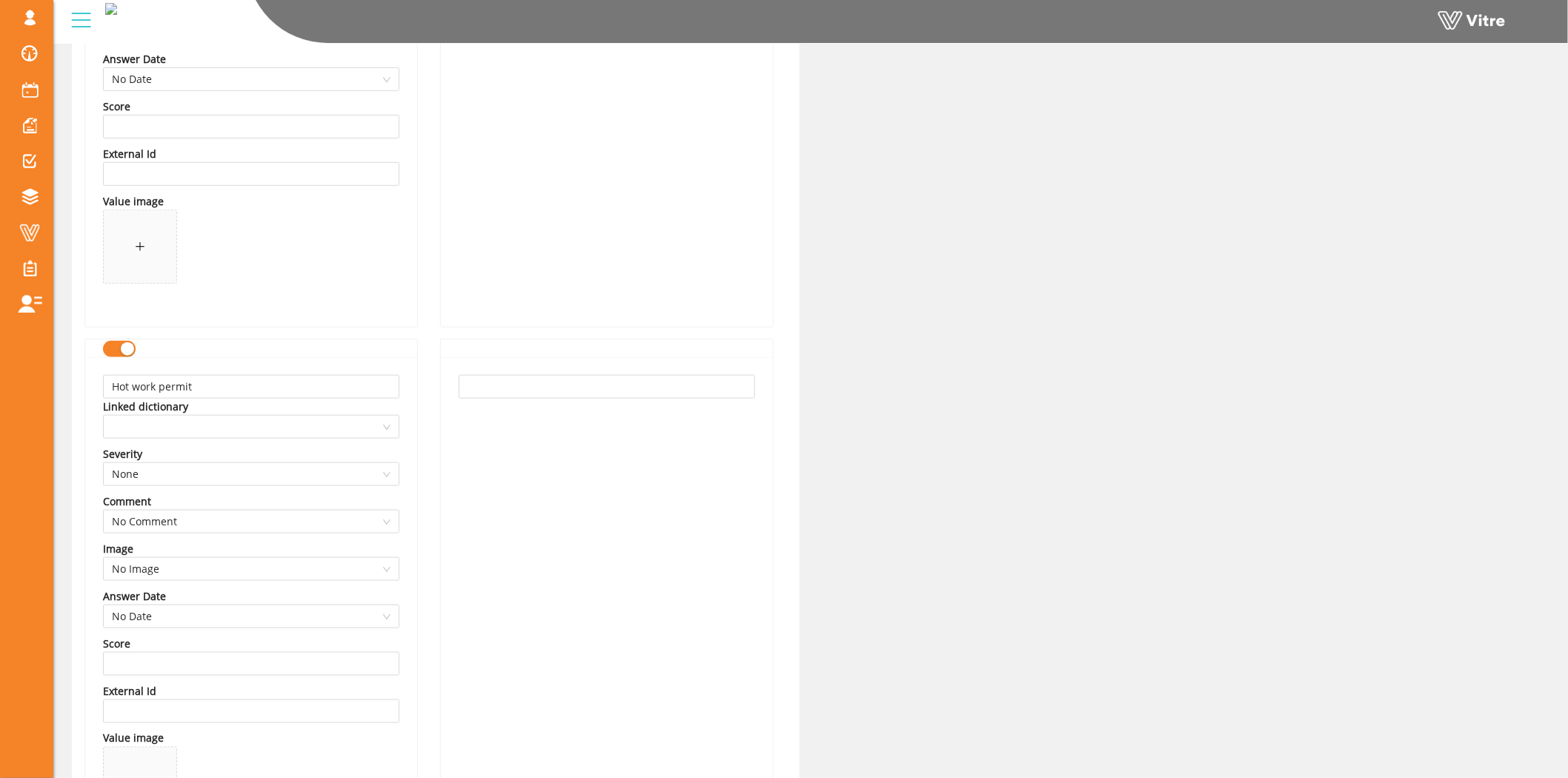
click at [126, 353] on div "button" at bounding box center [127, 349] width 13 height 13
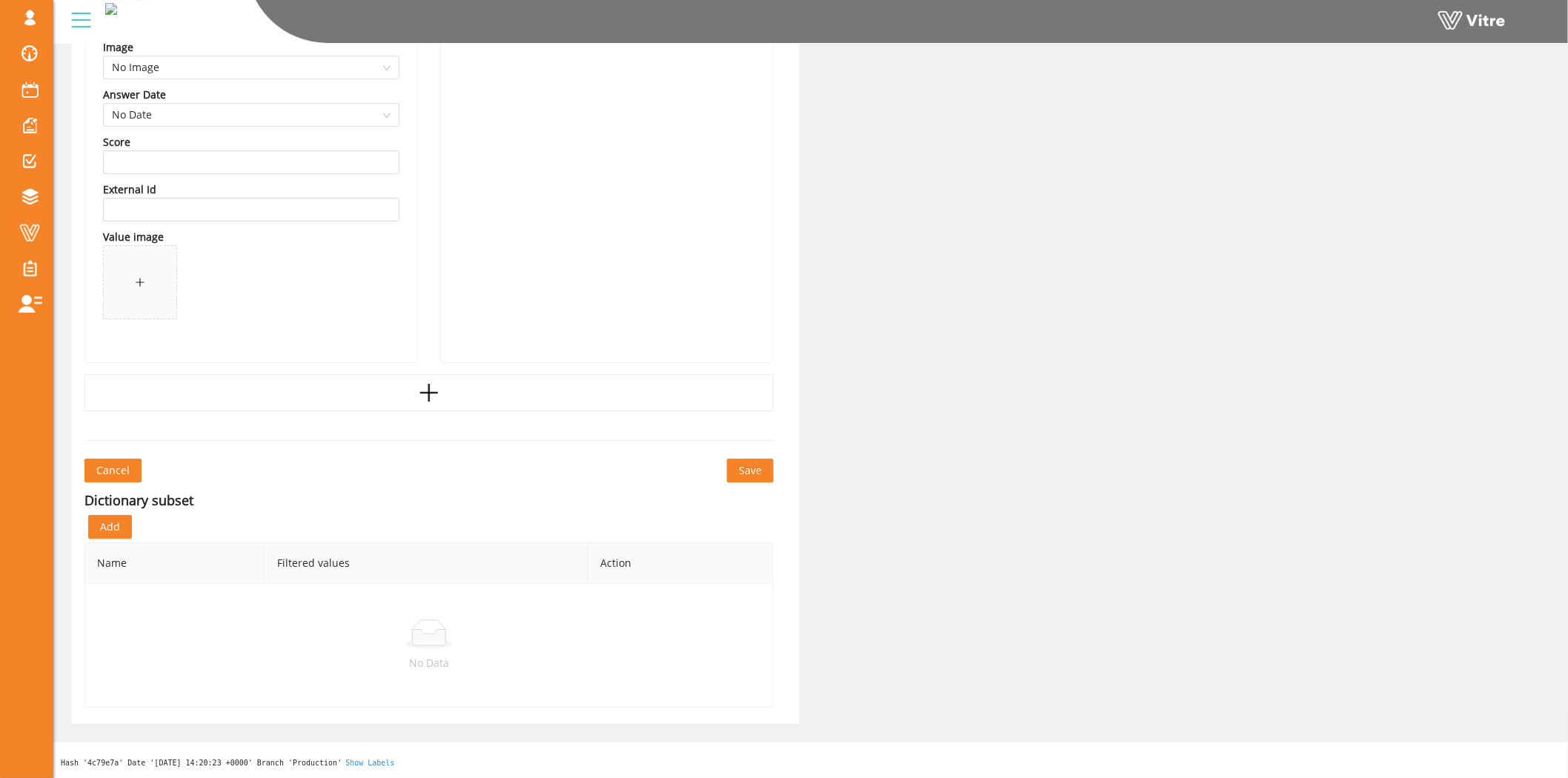
scroll to position [9080, 0]
click at [759, 460] on button "Save" at bounding box center [750, 471] width 47 height 23
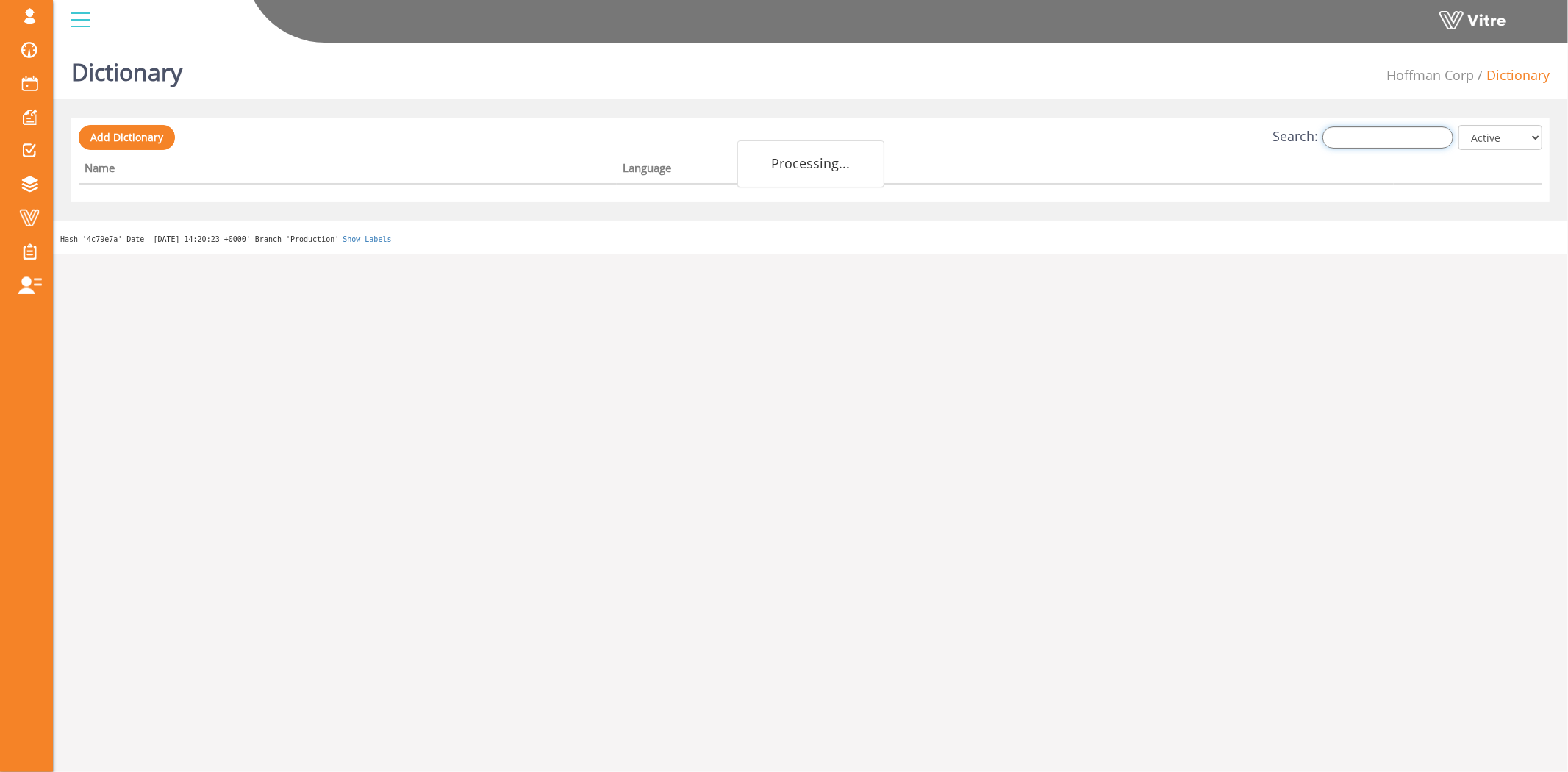
click at [1405, 130] on input "Search:" at bounding box center [1388, 137] width 131 height 22
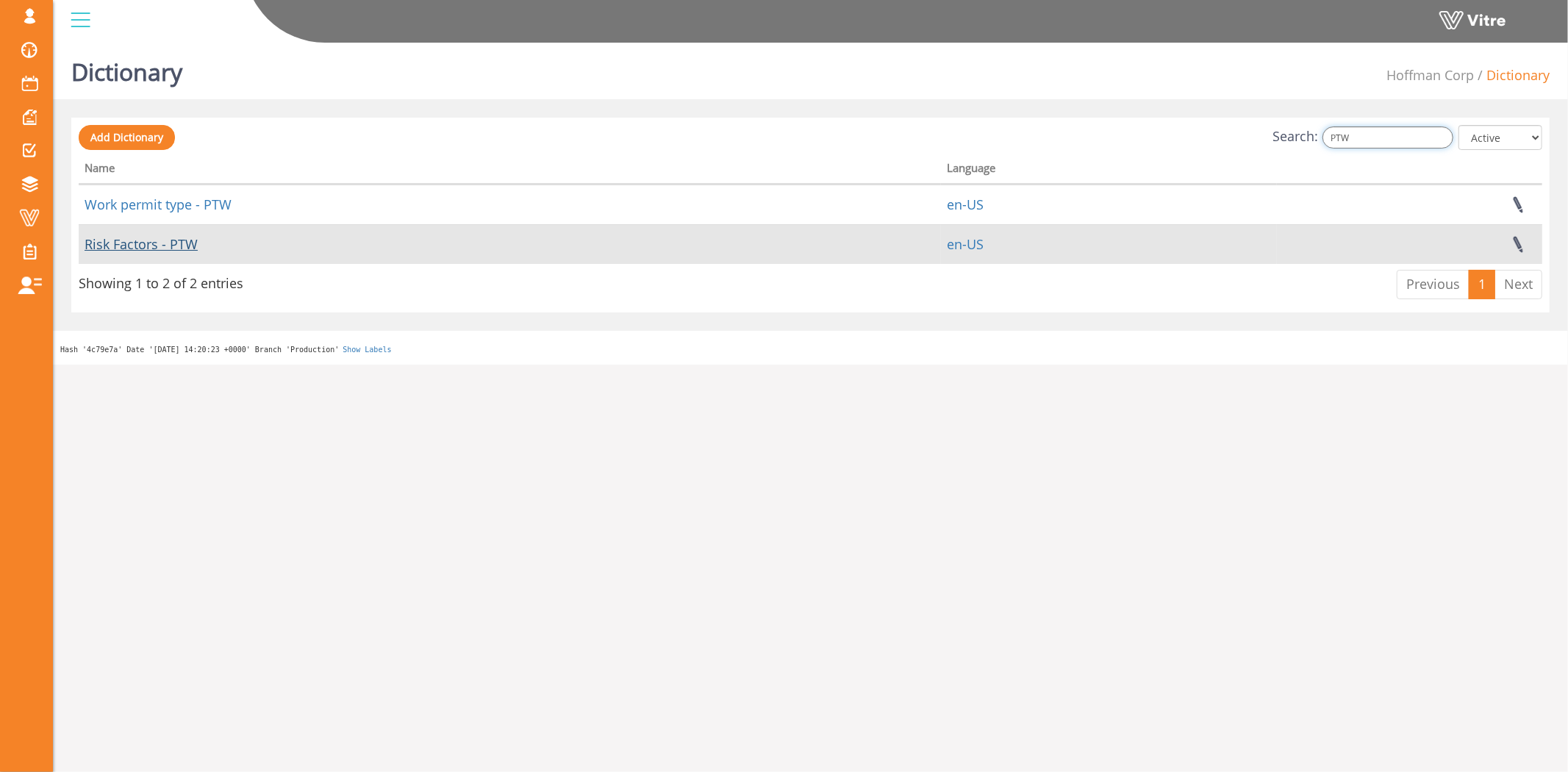
type input "PTW"
click at [179, 248] on link "Risk Factors - PTW" at bounding box center [141, 244] width 113 height 18
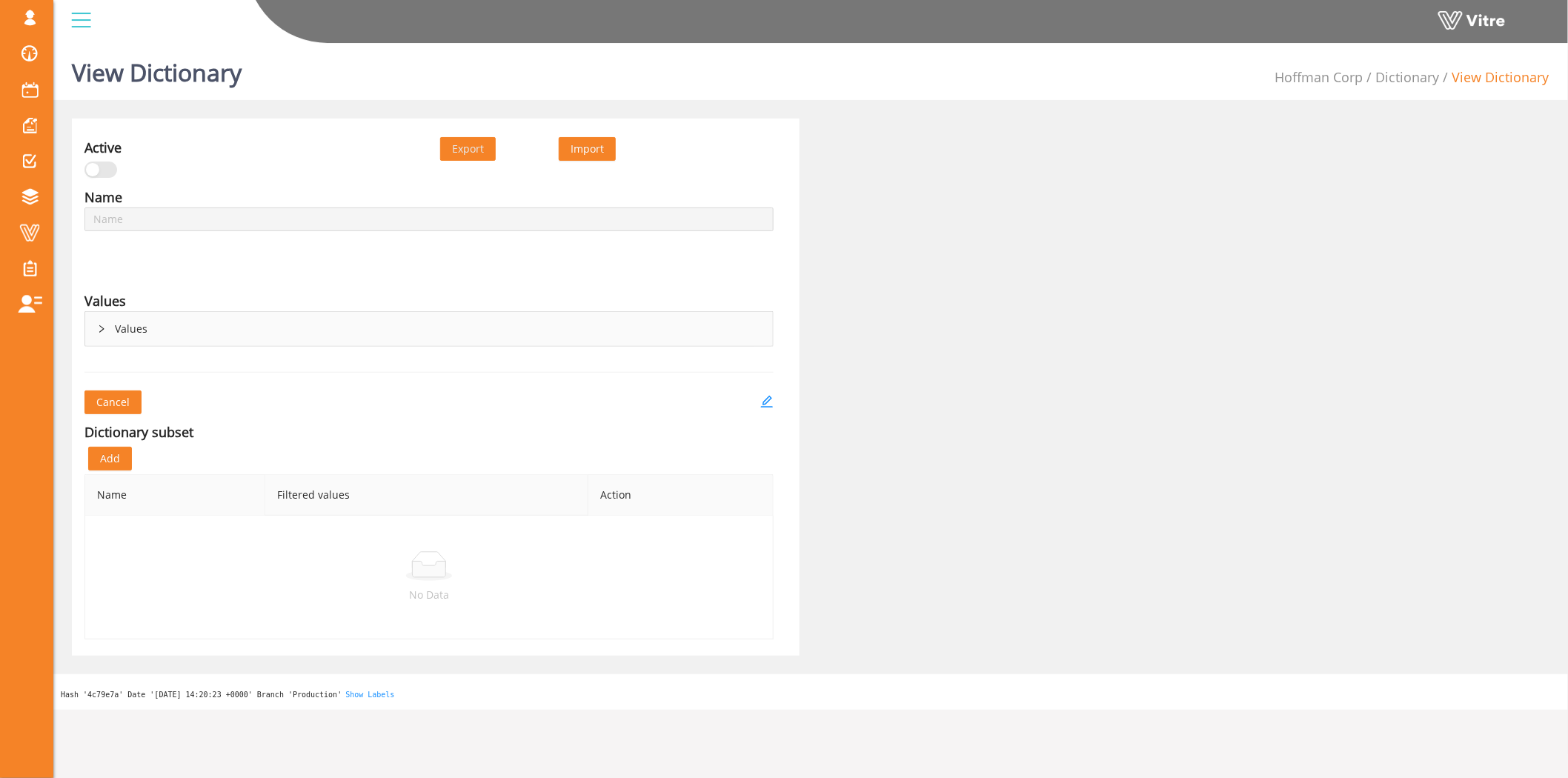
type input "Risk Factors - PTW"
click at [126, 334] on div "Values" at bounding box center [428, 329] width 688 height 34
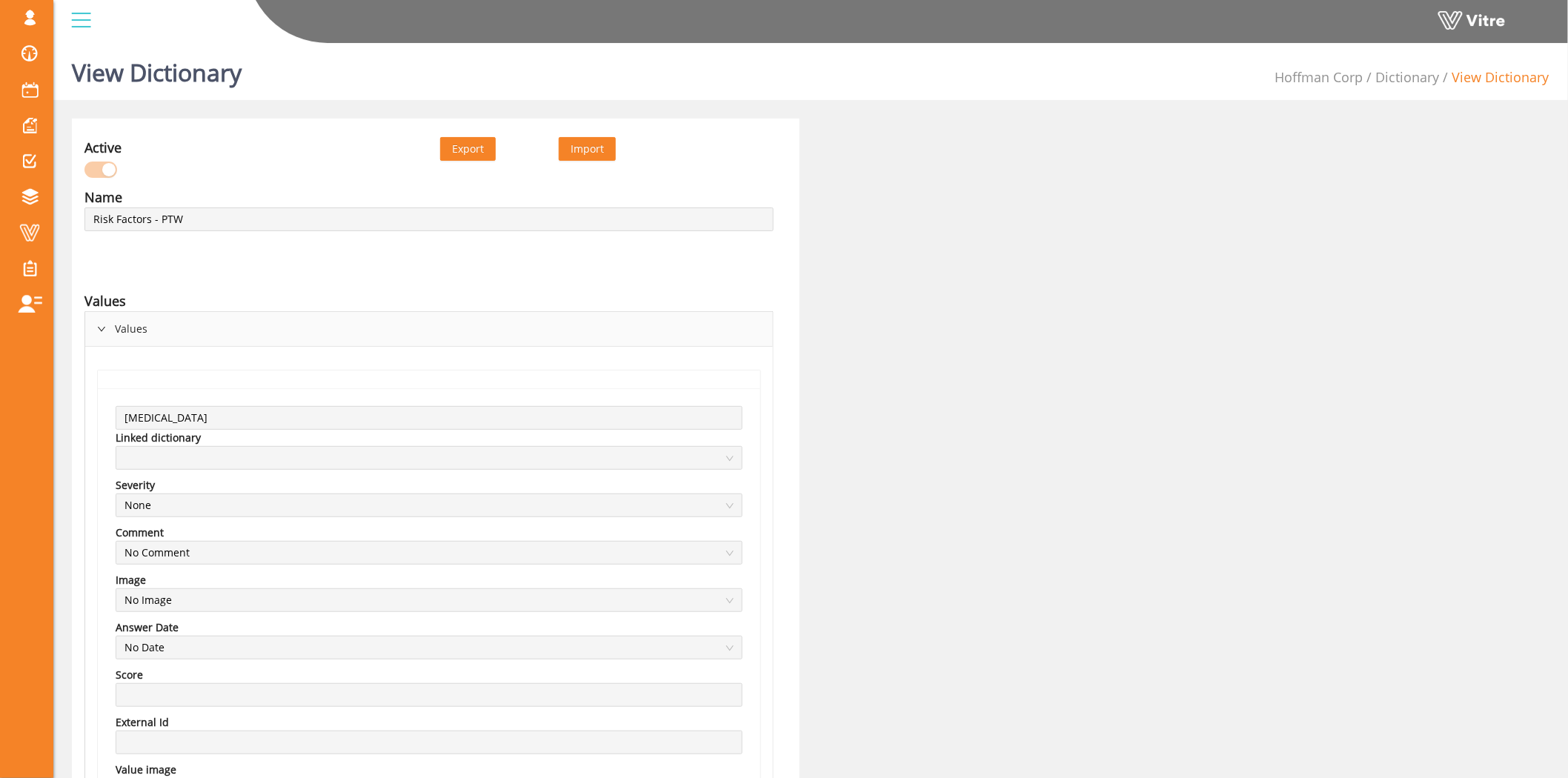
click at [126, 334] on div "Values" at bounding box center [428, 329] width 688 height 34
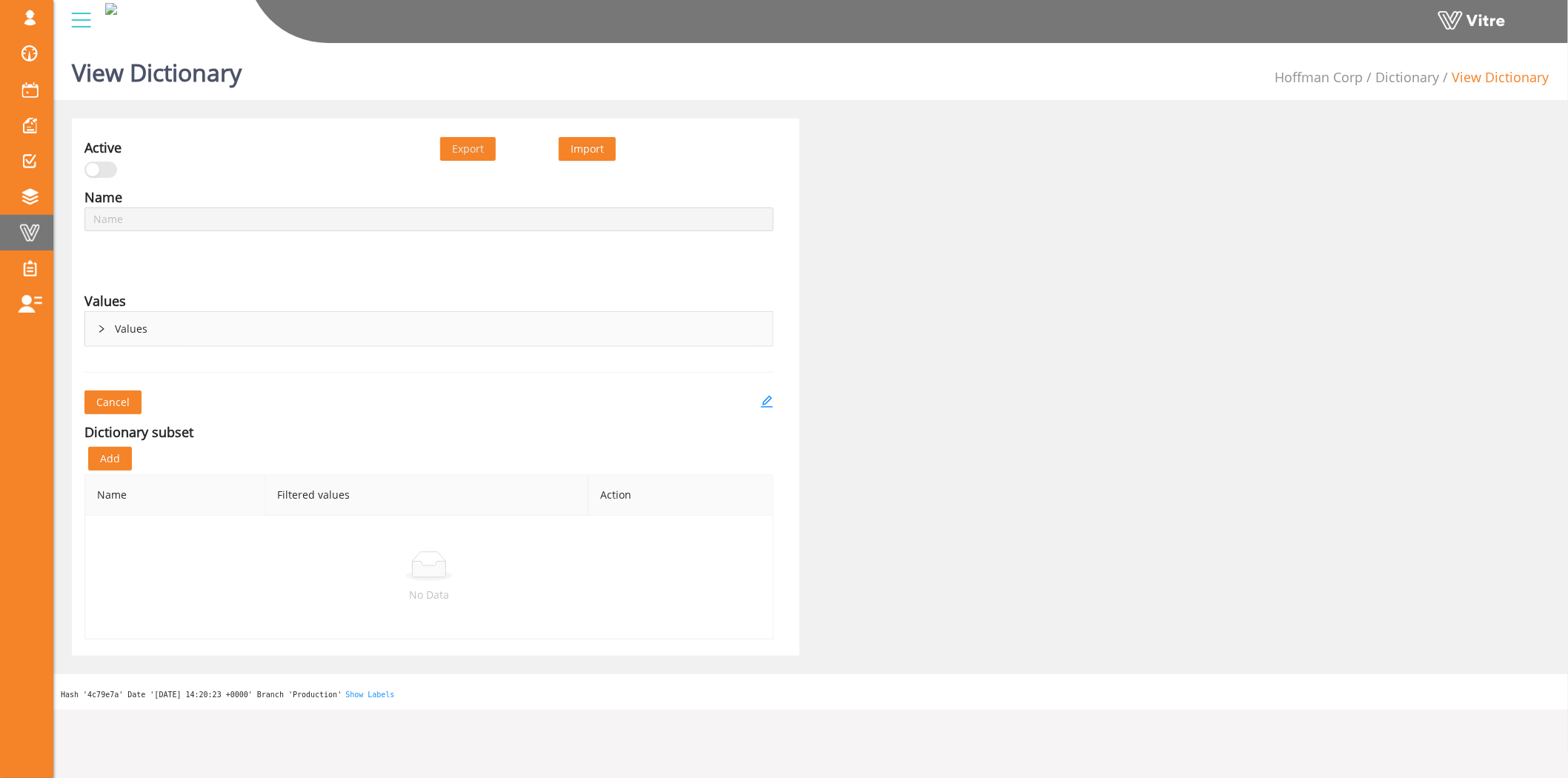
type input "Risk Factors - PTW"
click at [1424, 78] on link "Dictionary" at bounding box center [1408, 76] width 64 height 18
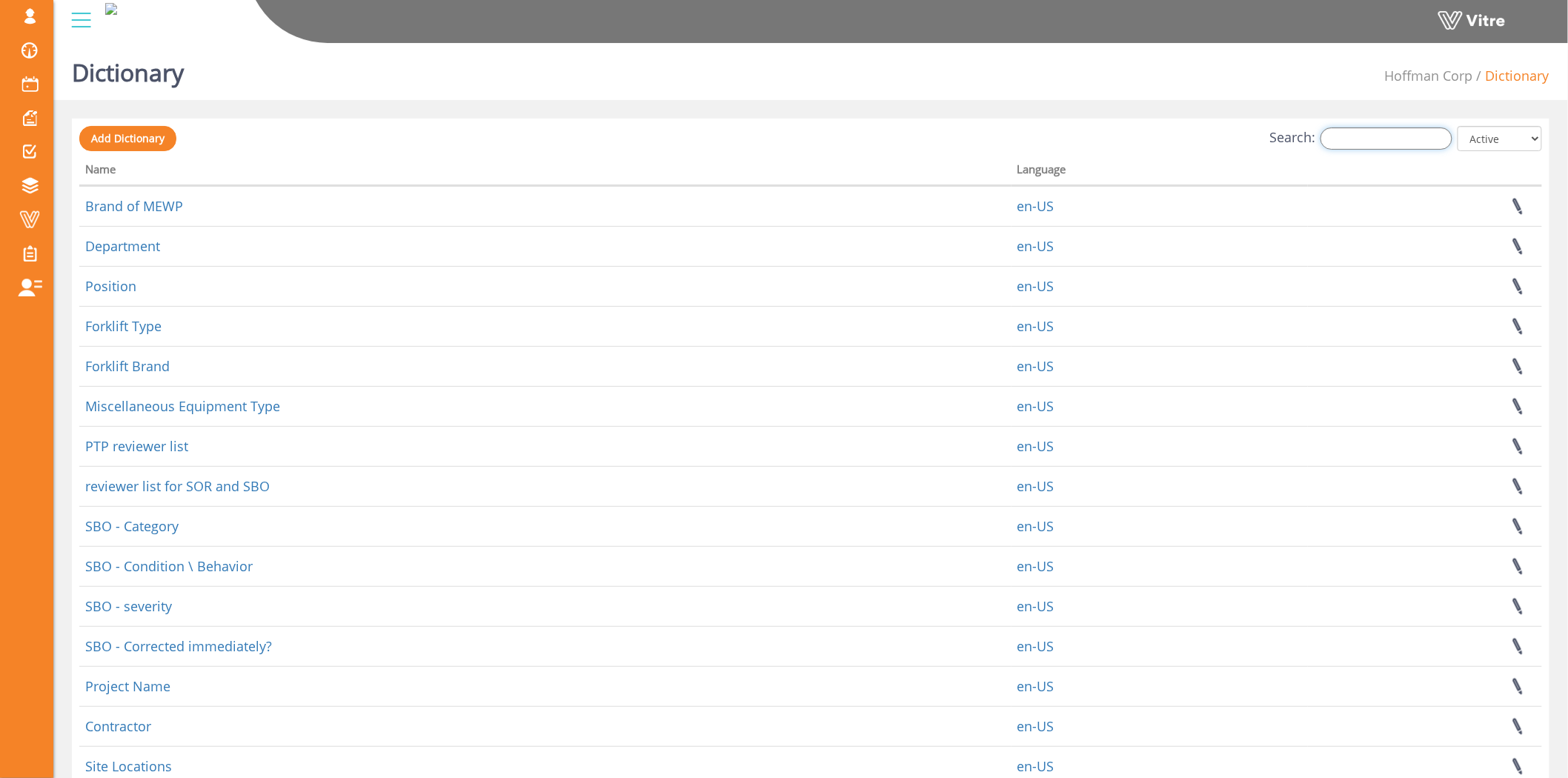
click at [1394, 143] on input "Search:" at bounding box center [1386, 138] width 132 height 22
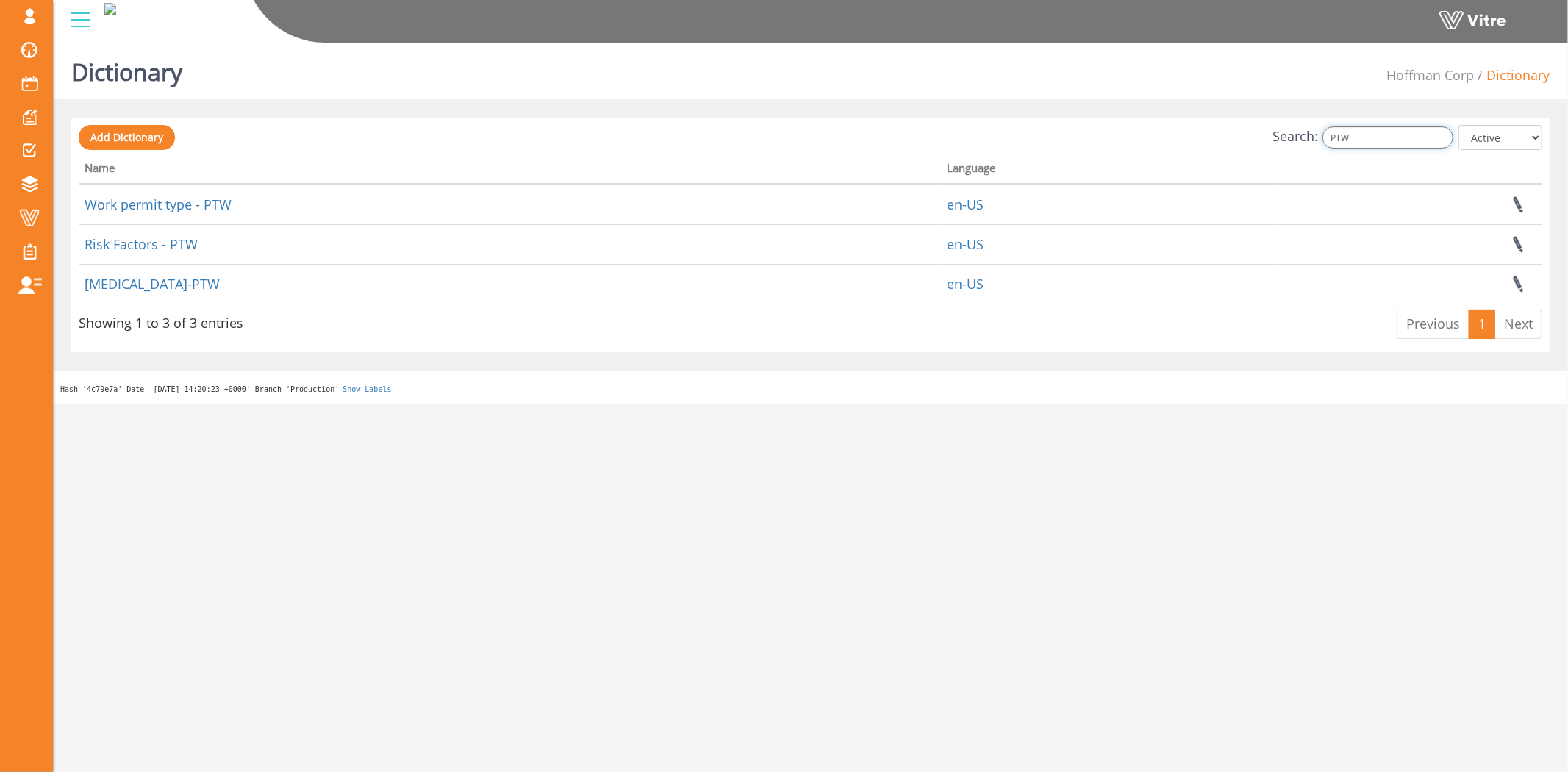
type input "PTW"
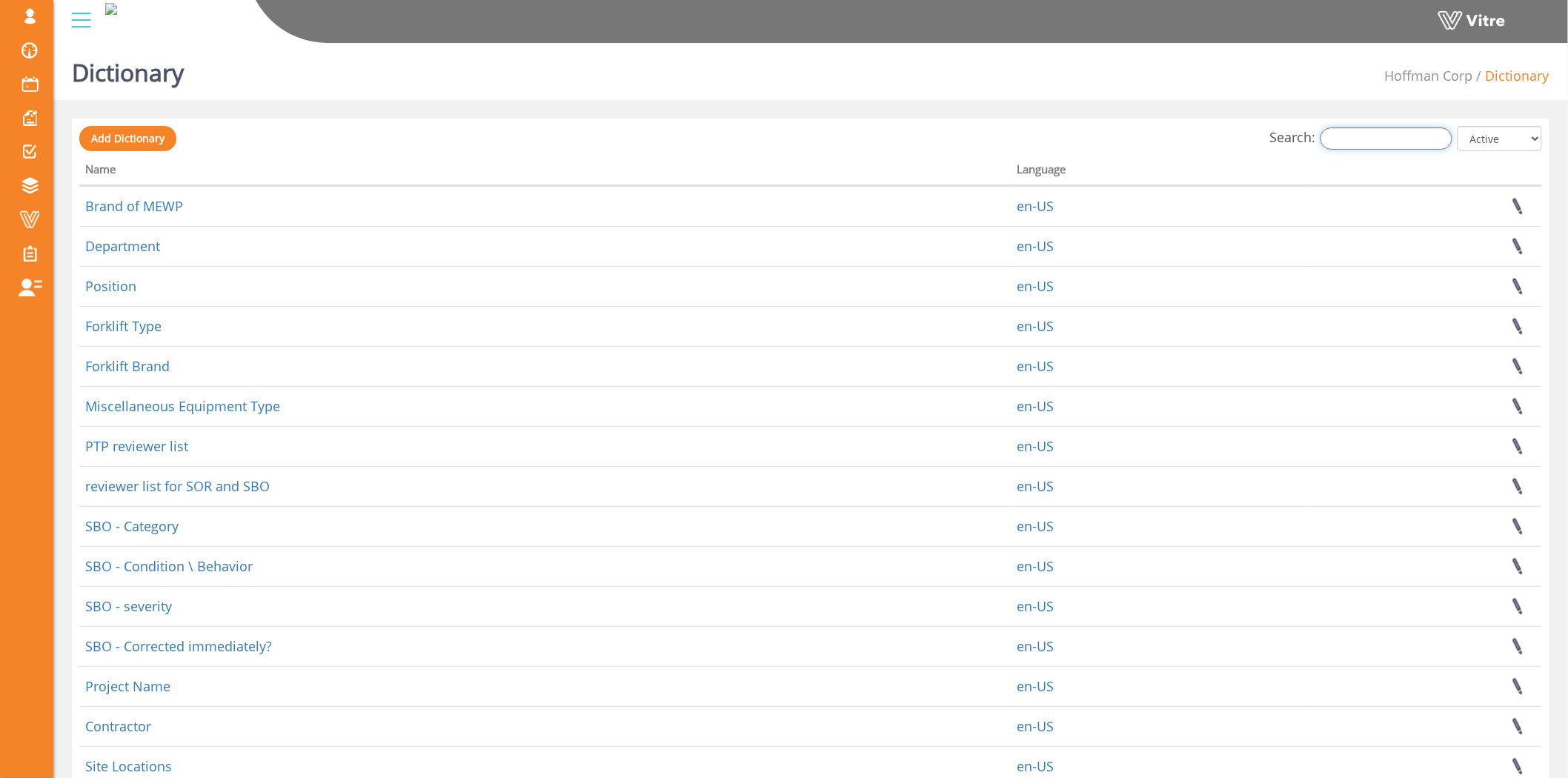
click at [1390, 140] on input "Search:" at bounding box center [1386, 138] width 132 height 22
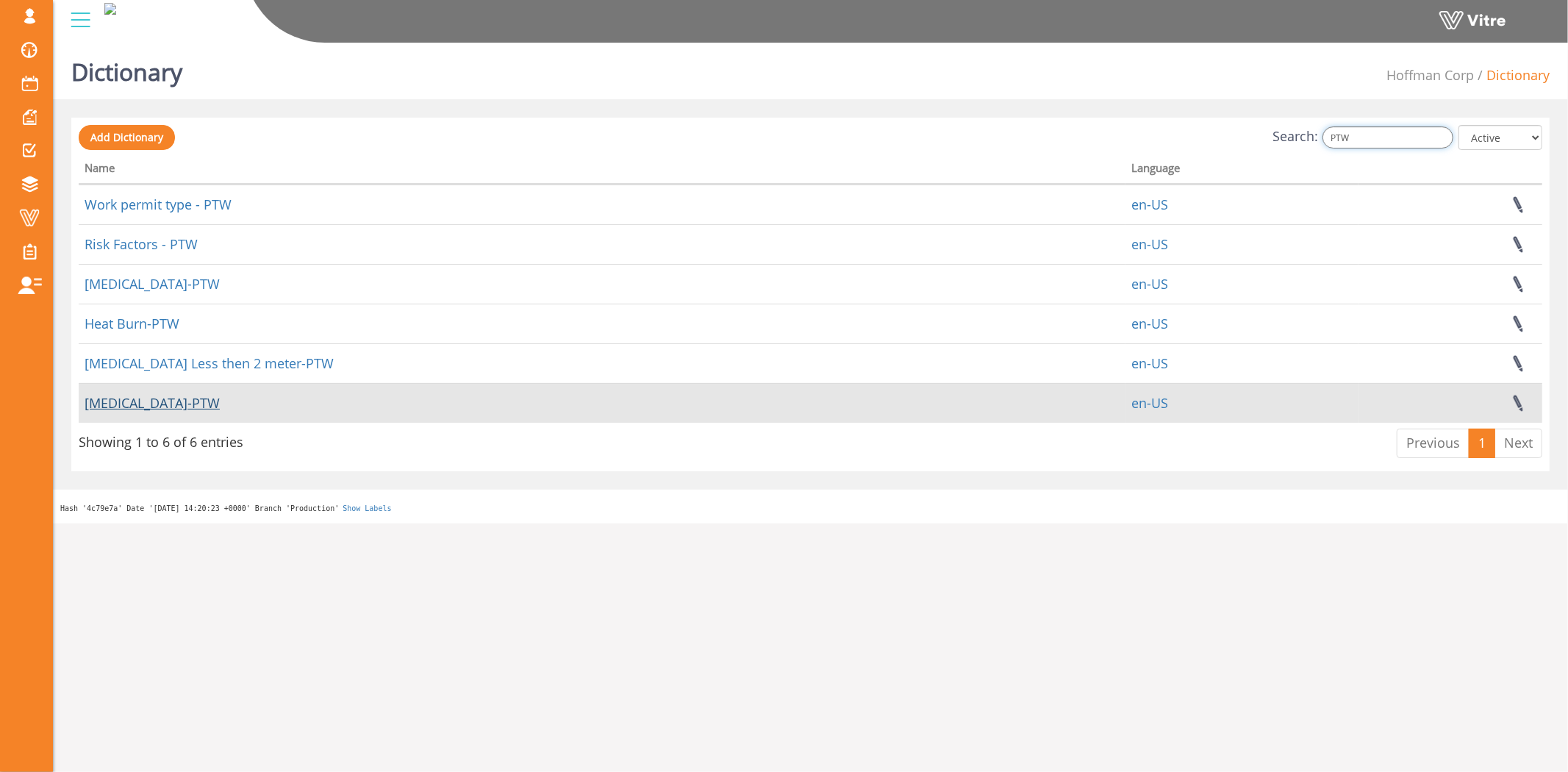
type input "PTW"
click at [136, 399] on link "Eye Injury-PTW" at bounding box center [152, 403] width 136 height 18
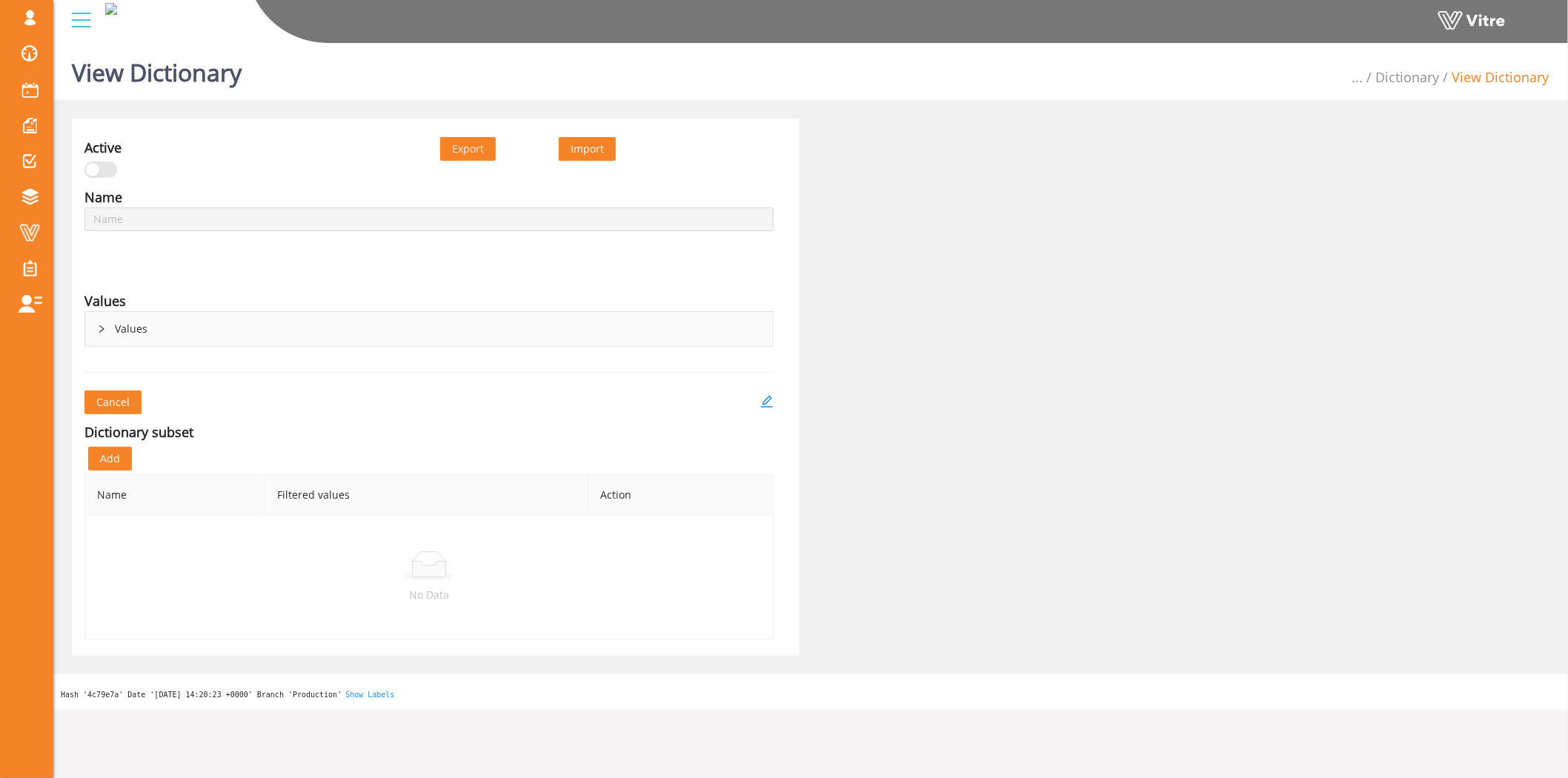
type input "[MEDICAL_DATA]-PTW"
click at [116, 332] on div "Values" at bounding box center [428, 329] width 688 height 34
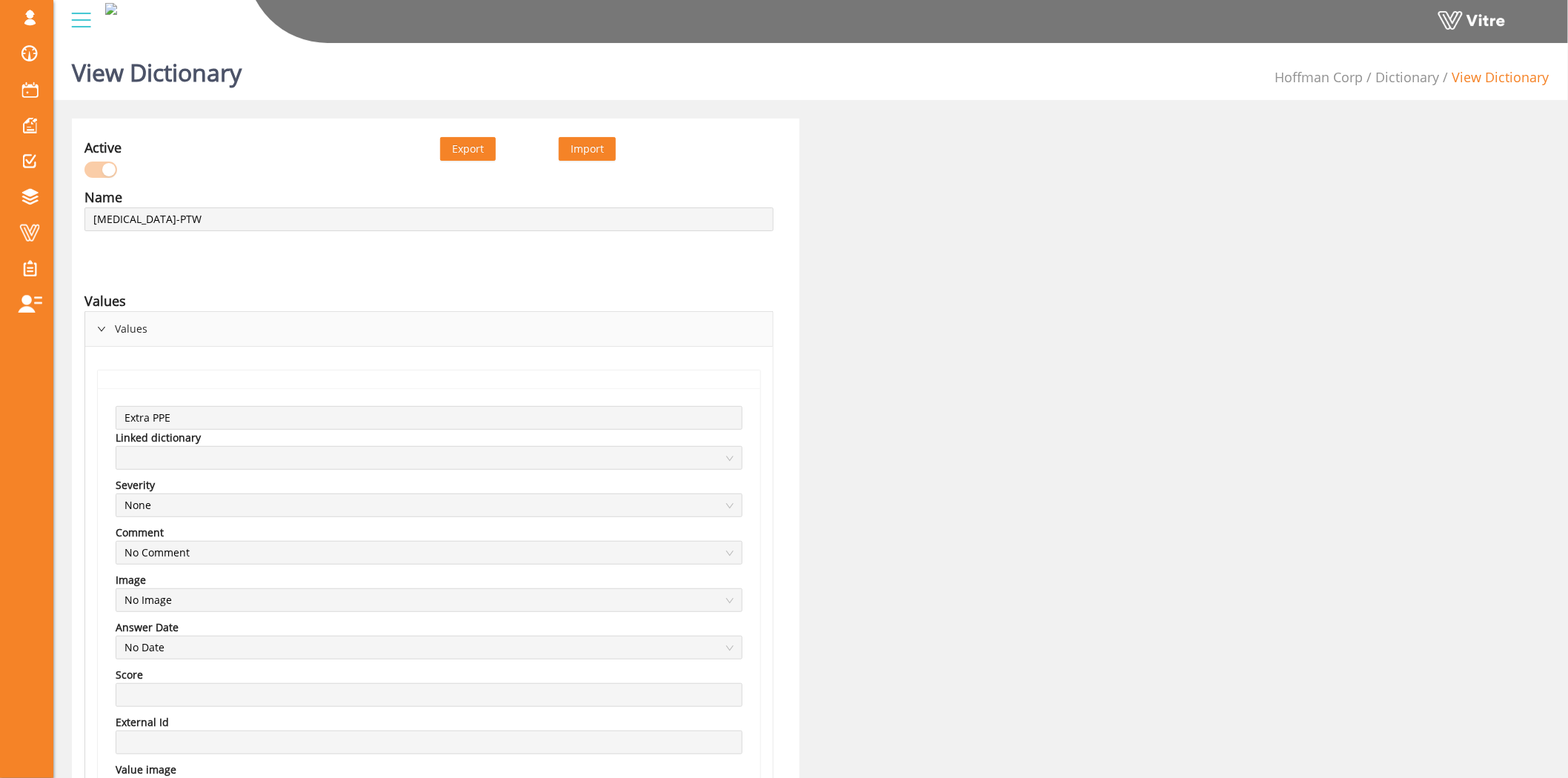
click at [116, 332] on div "Values" at bounding box center [428, 329] width 688 height 34
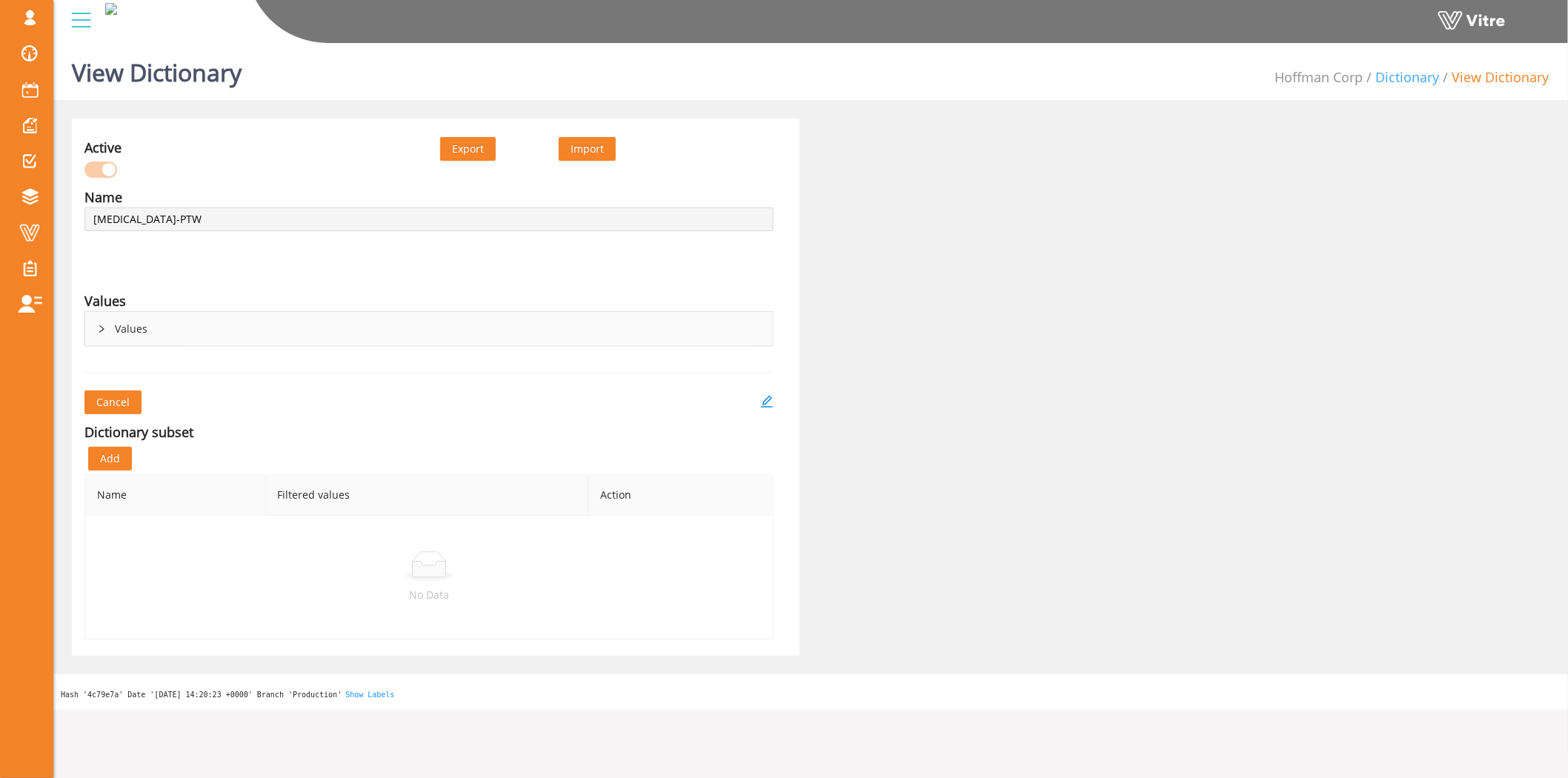
click at [1401, 68] on link "Dictionary" at bounding box center [1408, 76] width 64 height 18
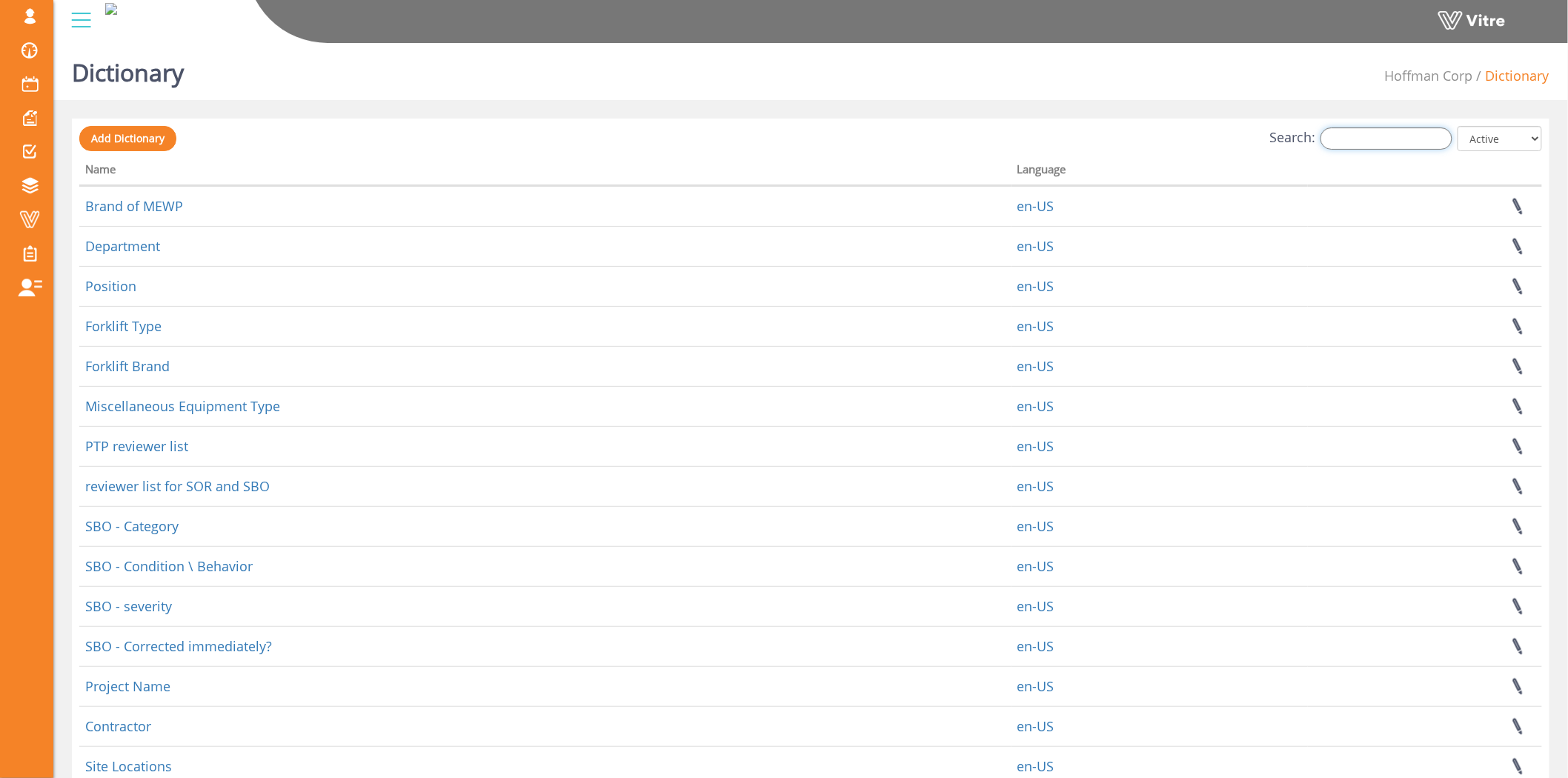
click at [1378, 146] on input "Search:" at bounding box center [1386, 138] width 132 height 22
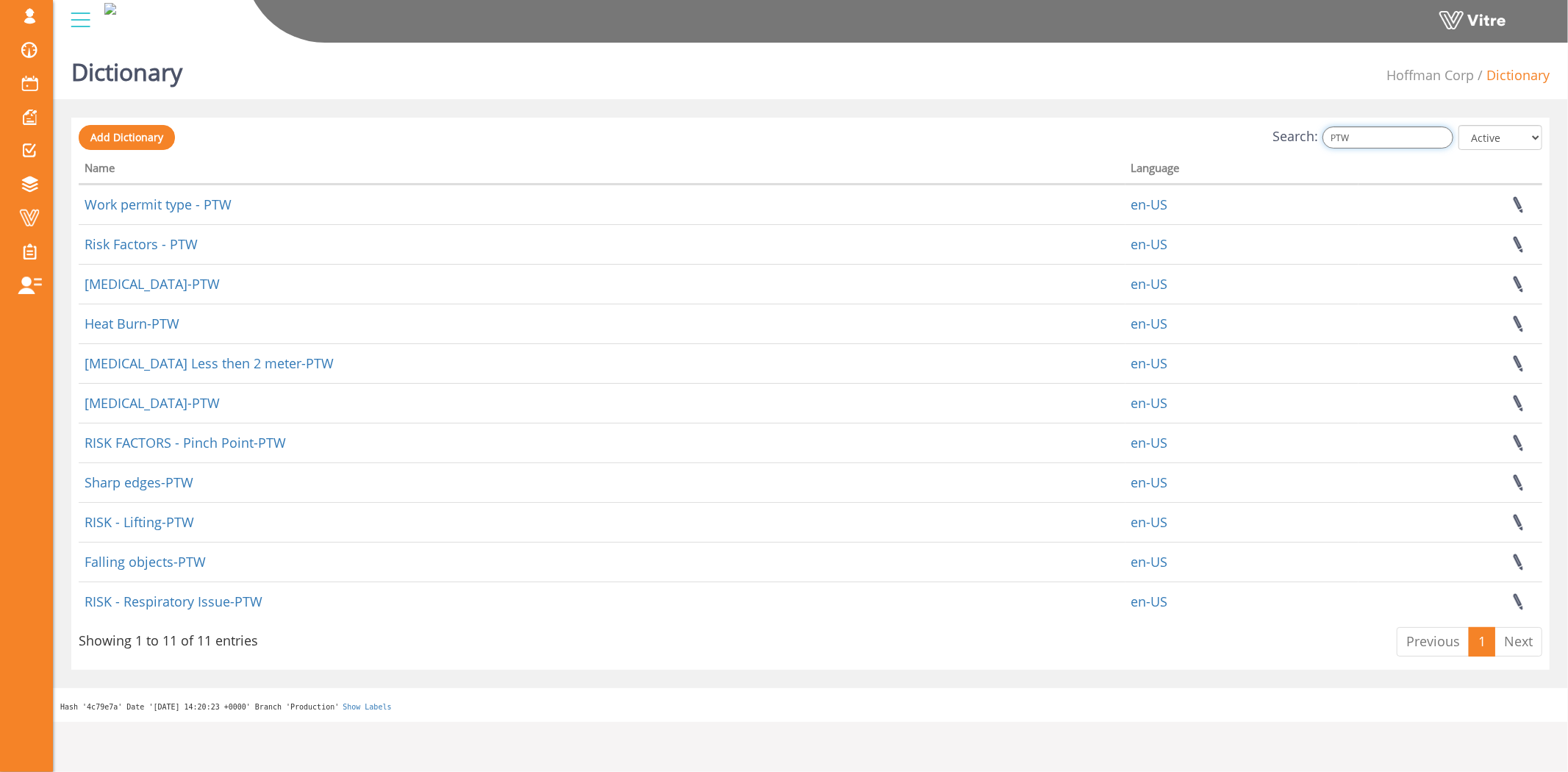
type input "PTW"
click at [163, 138] on link "Add Dictionary" at bounding box center [127, 137] width 96 height 25
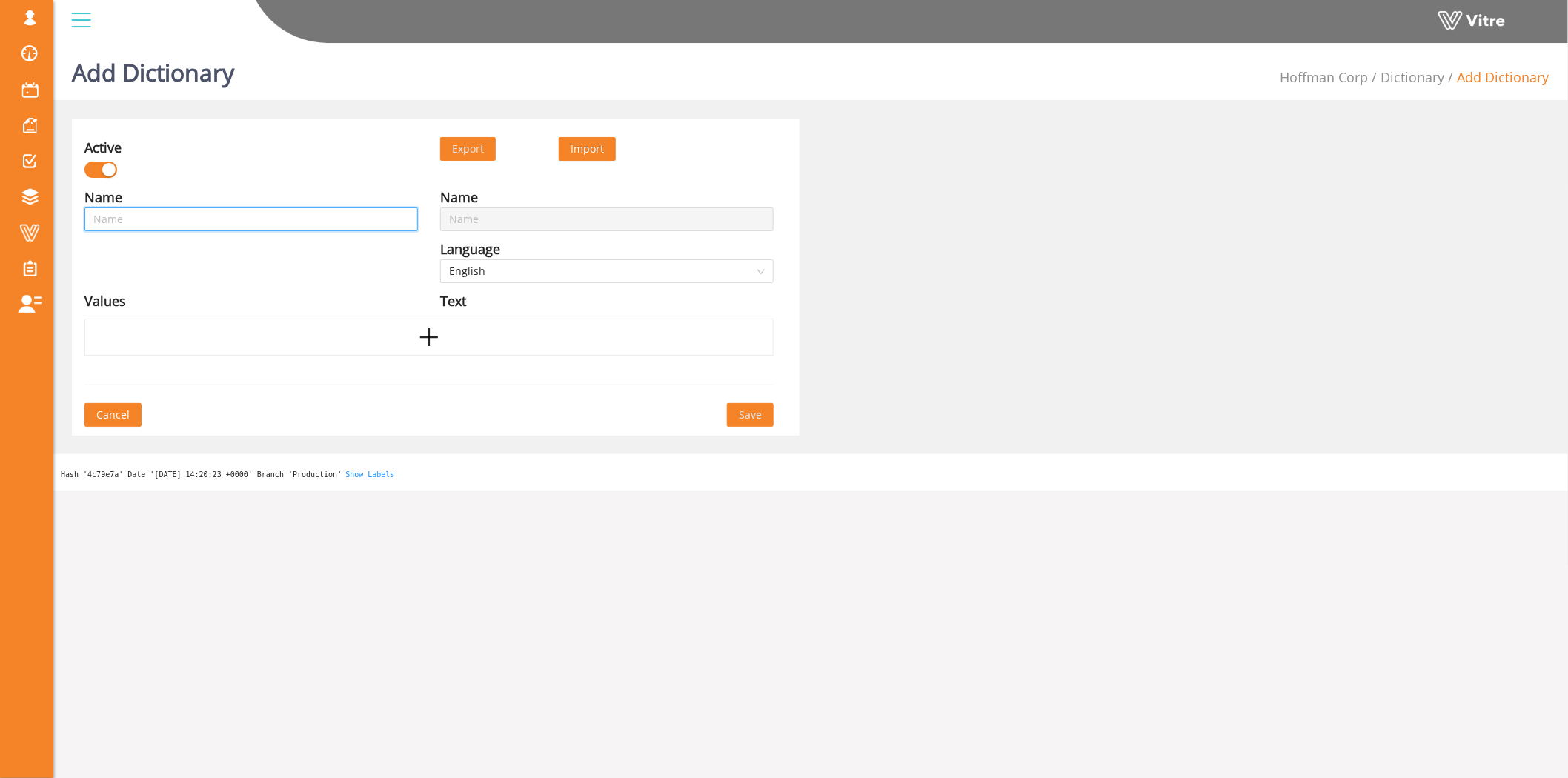
click at [240, 226] on input "text" at bounding box center [251, 219] width 333 height 23
paste input "Pedestrian - Forklift collision"
type input "Pedestrian - Forklift collision"
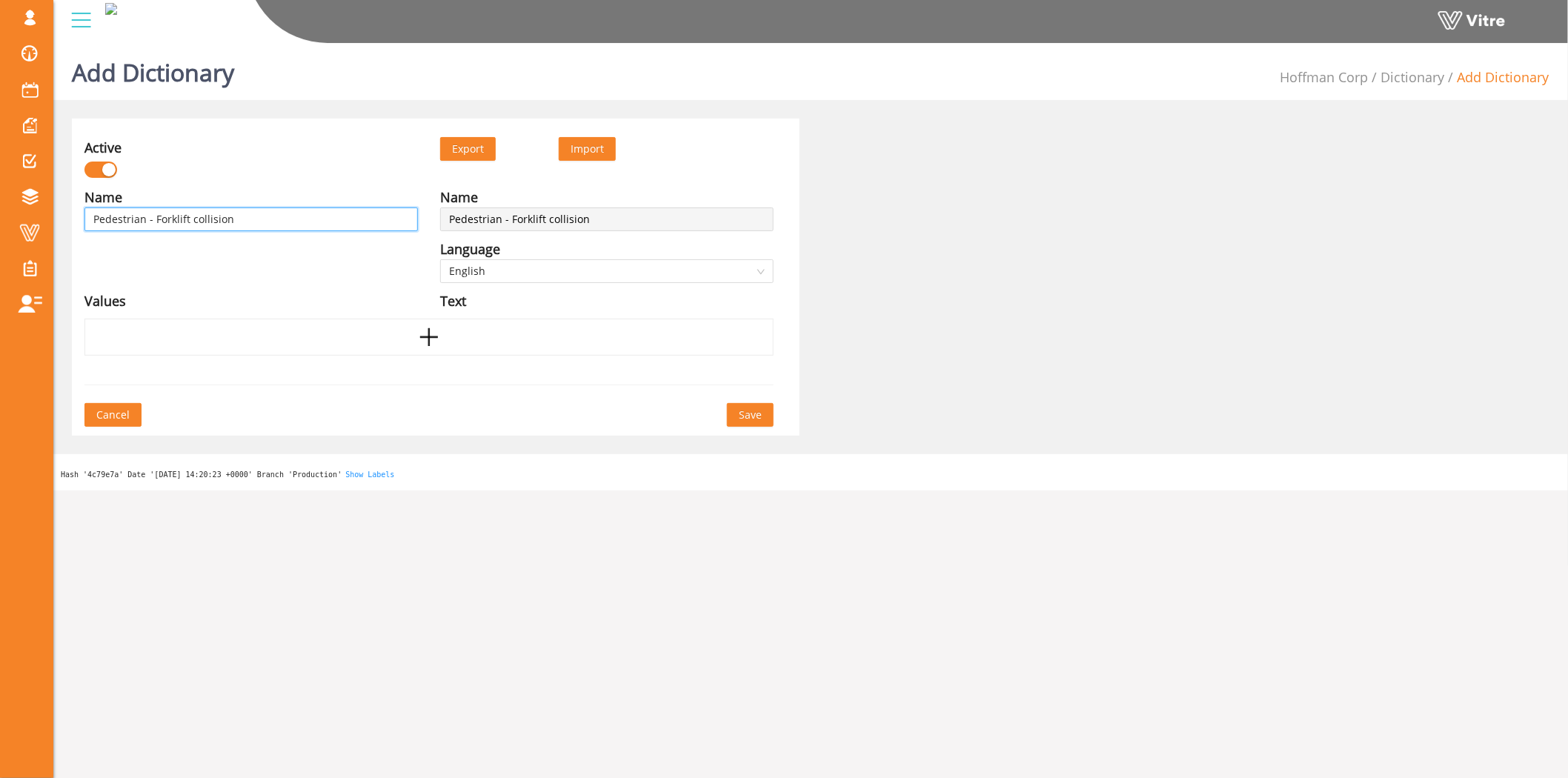
type input "Pedestrian - Forklift collision"
type input "Pedestrian - Forklift collision -"
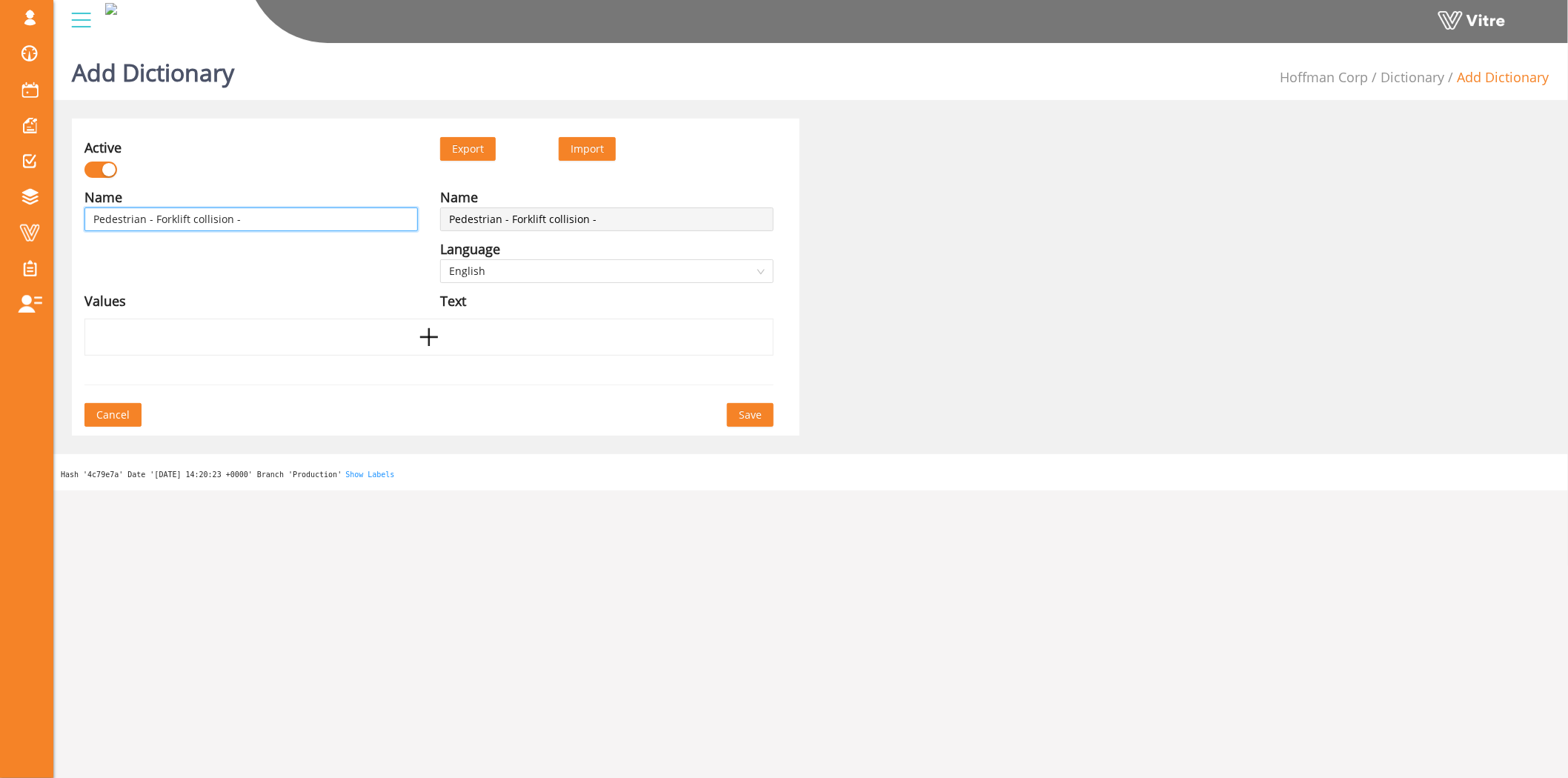
type input "Pedestrian - Forklift collision - P"
type input "Pedestrian - Forklift collision - PT"
type input "Pedestrian - Forklift collision - PTW"
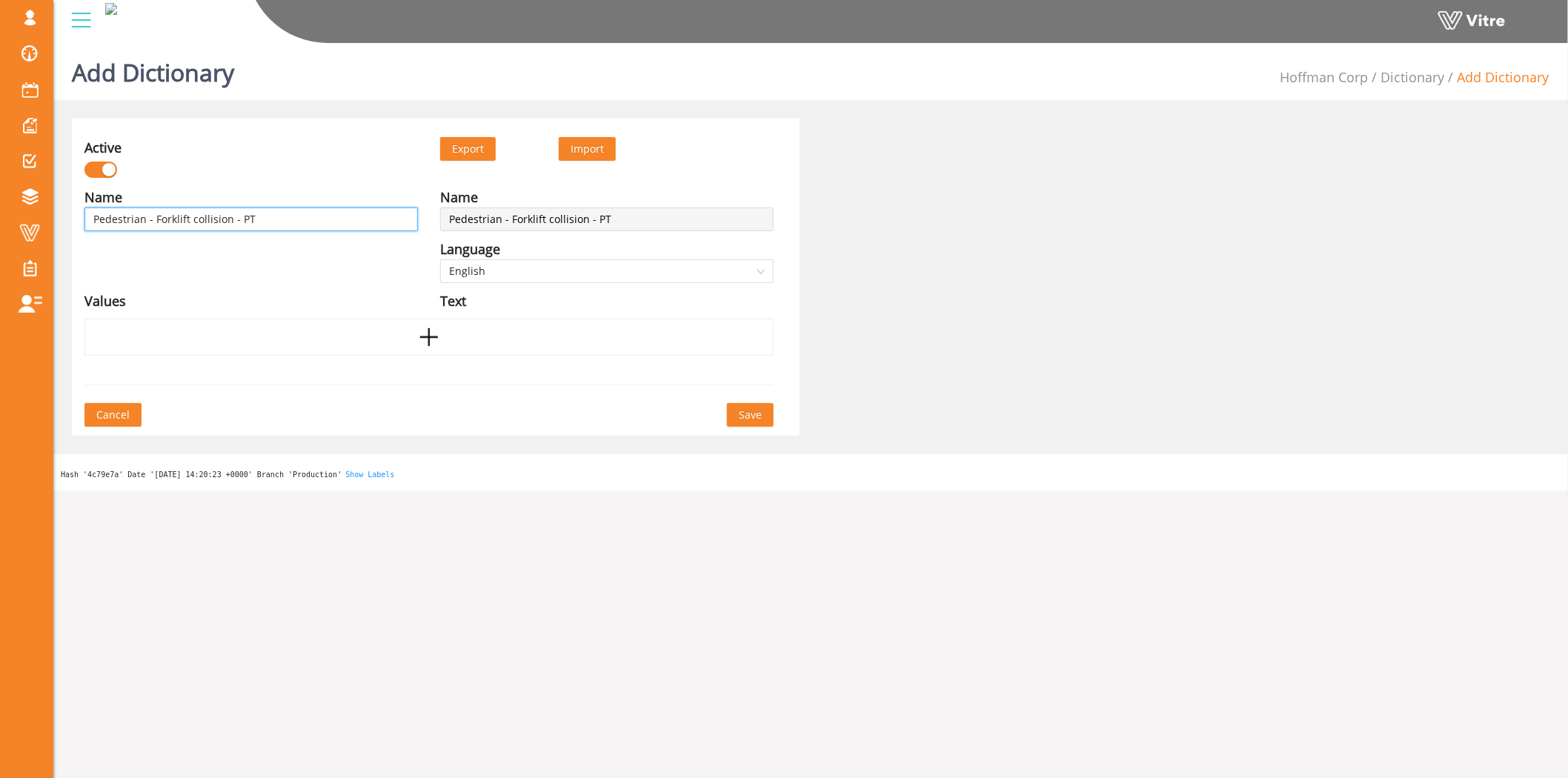
type input "Pedestrian - Forklift collision - PTW"
click at [738, 414] on button "Save" at bounding box center [750, 414] width 47 height 23
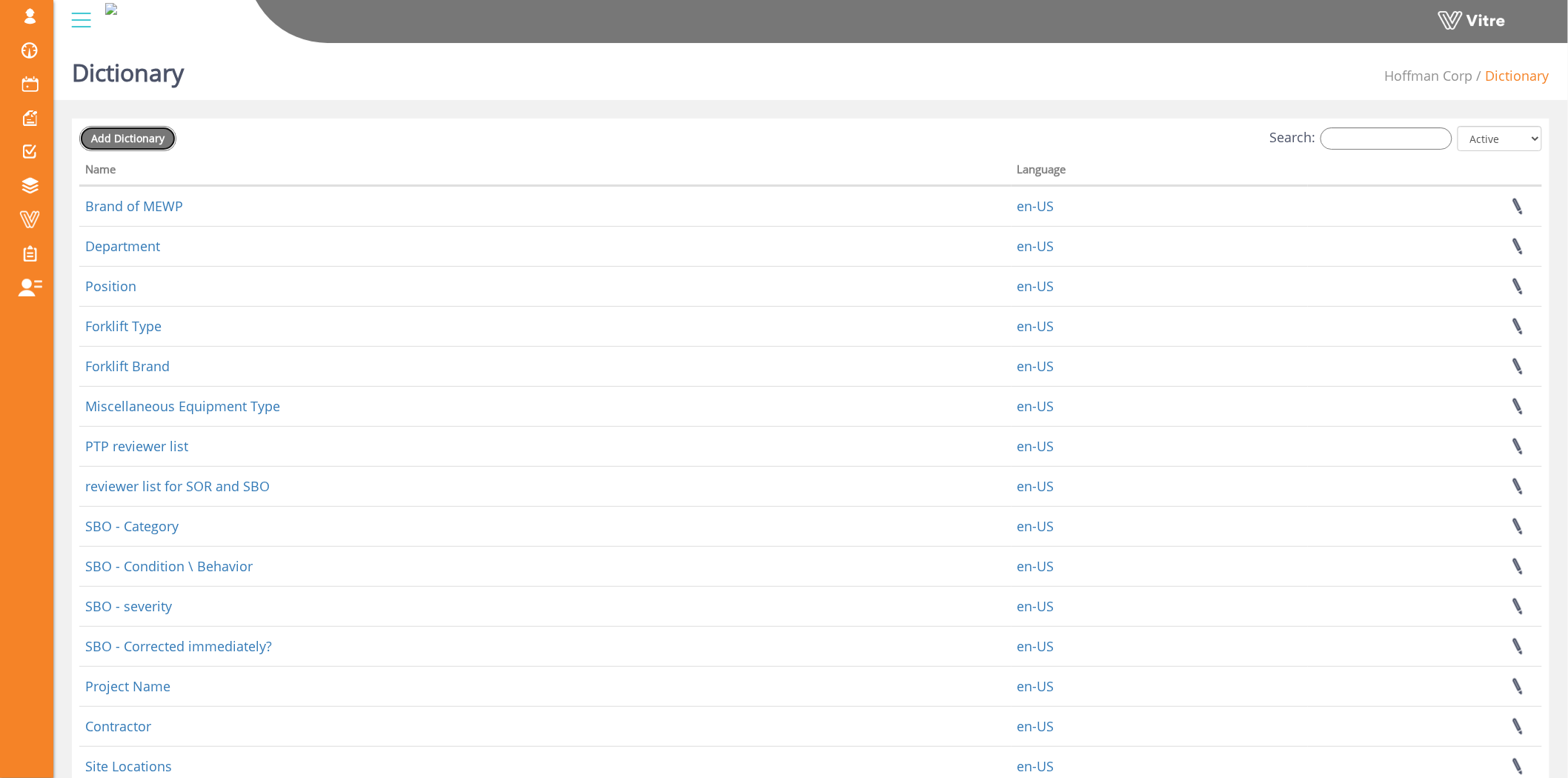
click at [130, 132] on span "Add Dictionary" at bounding box center [128, 138] width 73 height 14
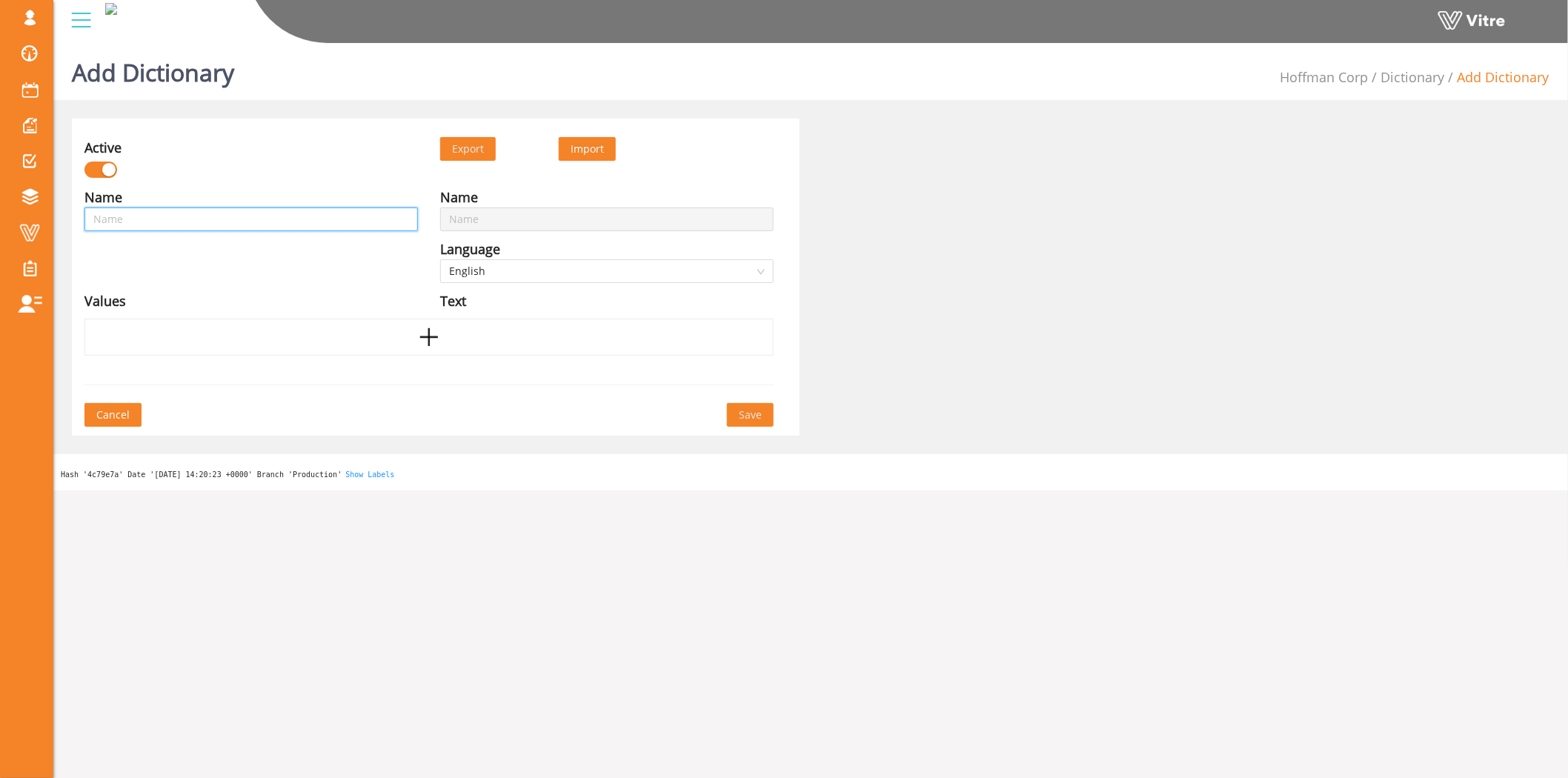
click at [320, 208] on input "text" at bounding box center [251, 219] width 333 height 23
paste input "RISK - Chemical Exposure"
type input "RISK - Chemical Exposure"
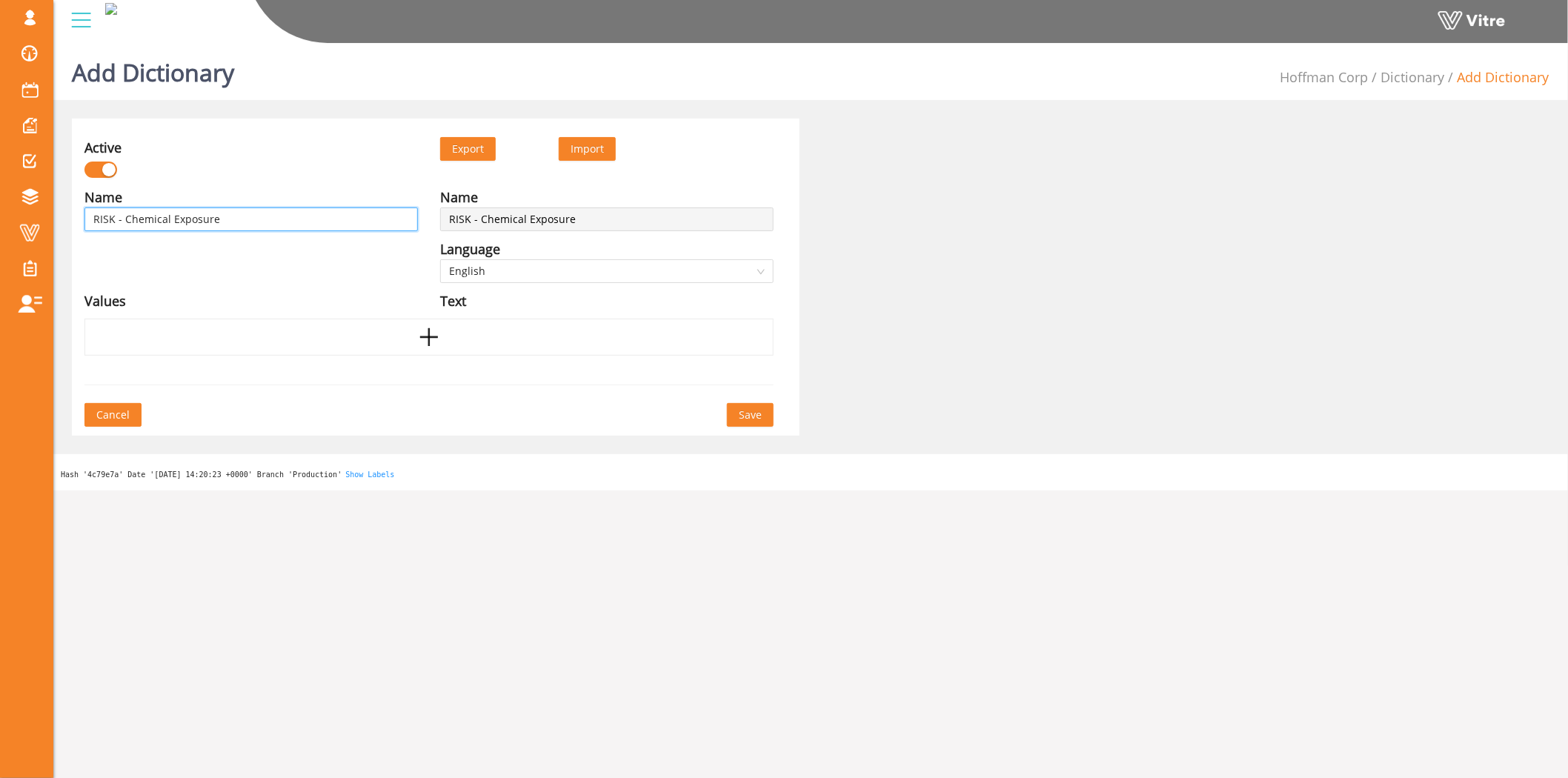
type input "RISK - Chemical Exposure"
type input "RISK - Chemical Exposure -"
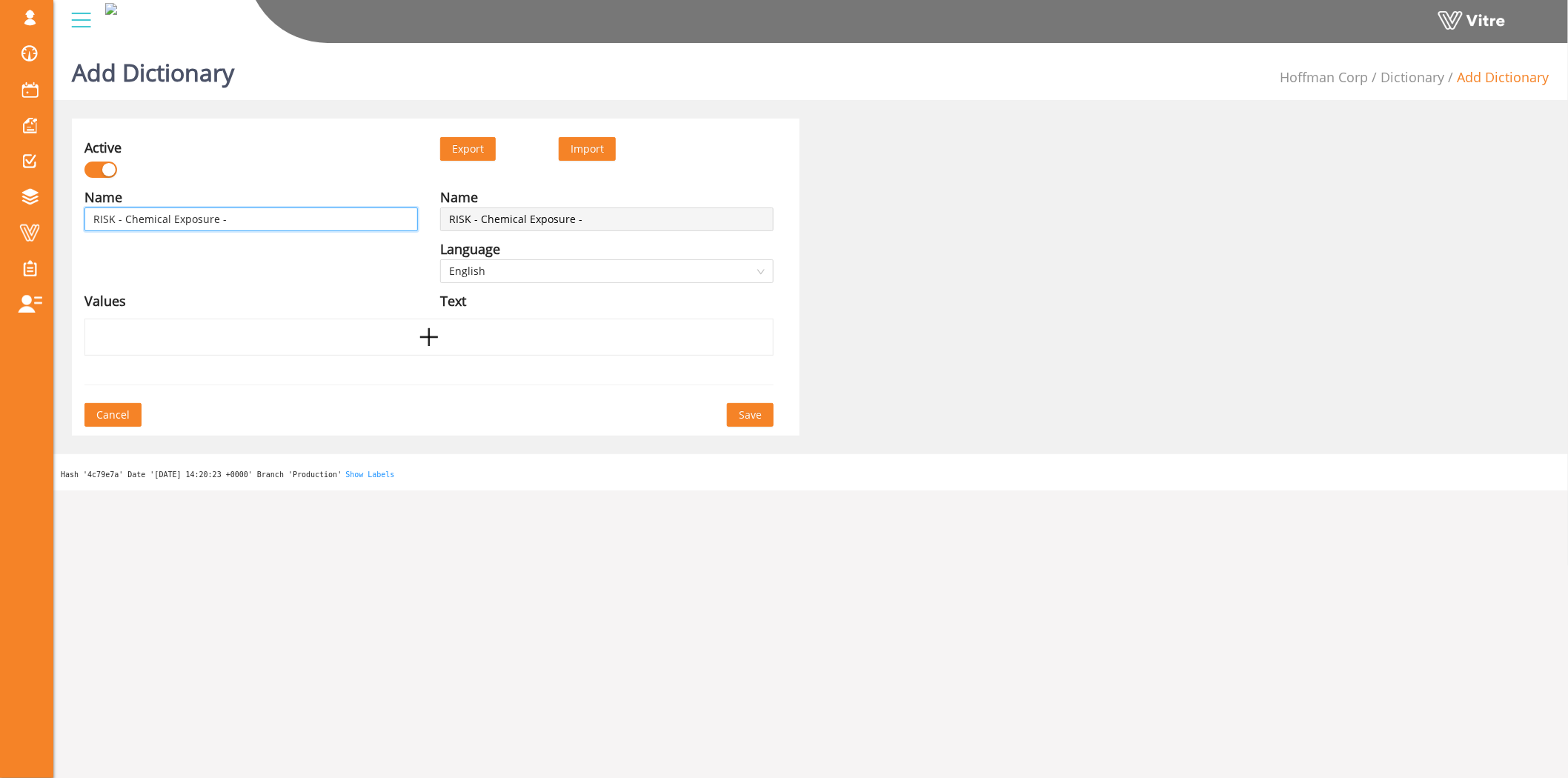
type input "RISK - Chemical Exposure - P"
type input "RISK - Chemical Exposure - PT"
type input "RISK - Chemical Exposure - PTW"
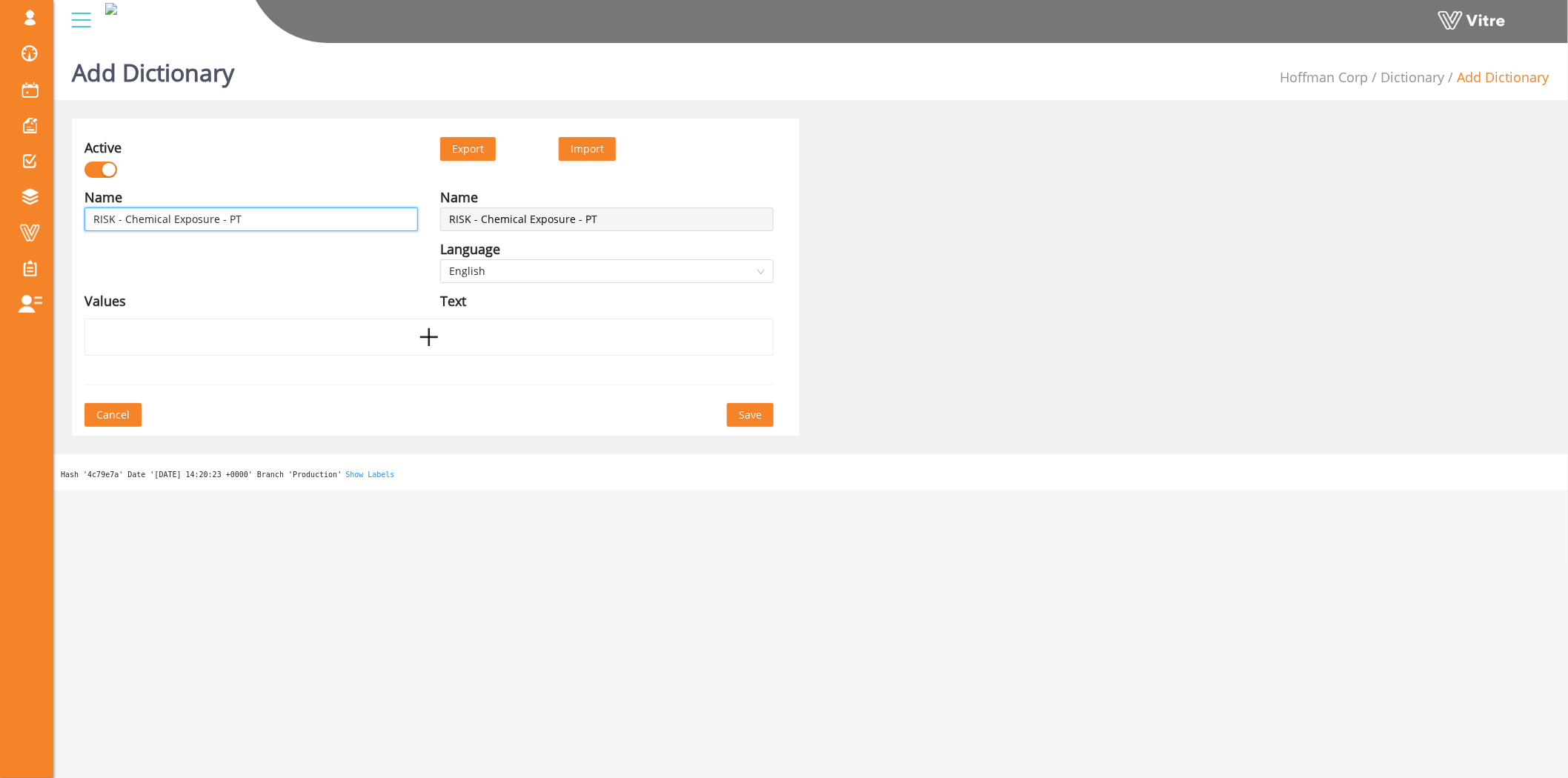
type input "RISK - Chemical Exposure - PTW"
click at [747, 411] on span "Save" at bounding box center [749, 414] width 23 height 16
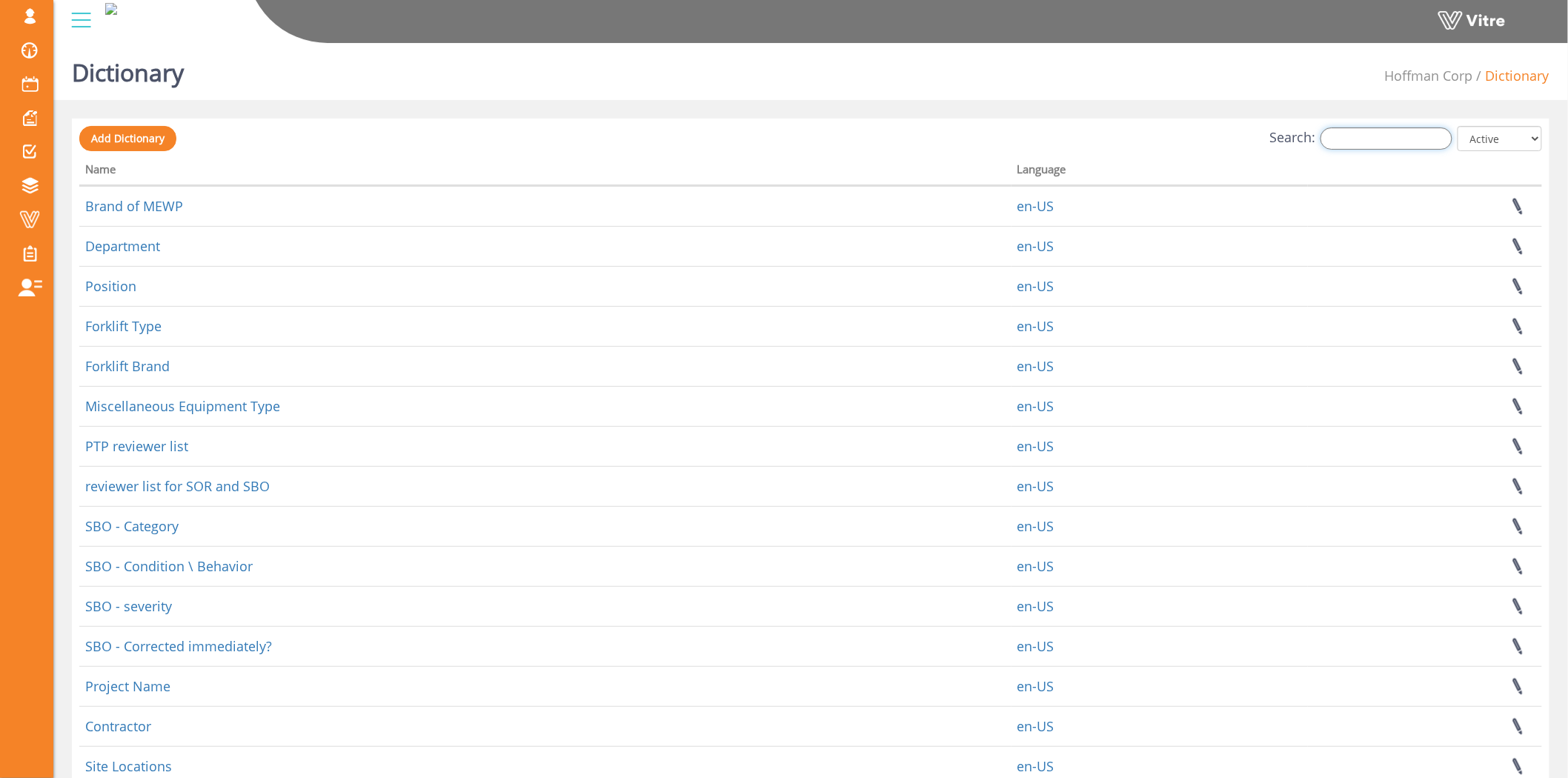
click at [1390, 135] on input "Search:" at bounding box center [1386, 138] width 132 height 22
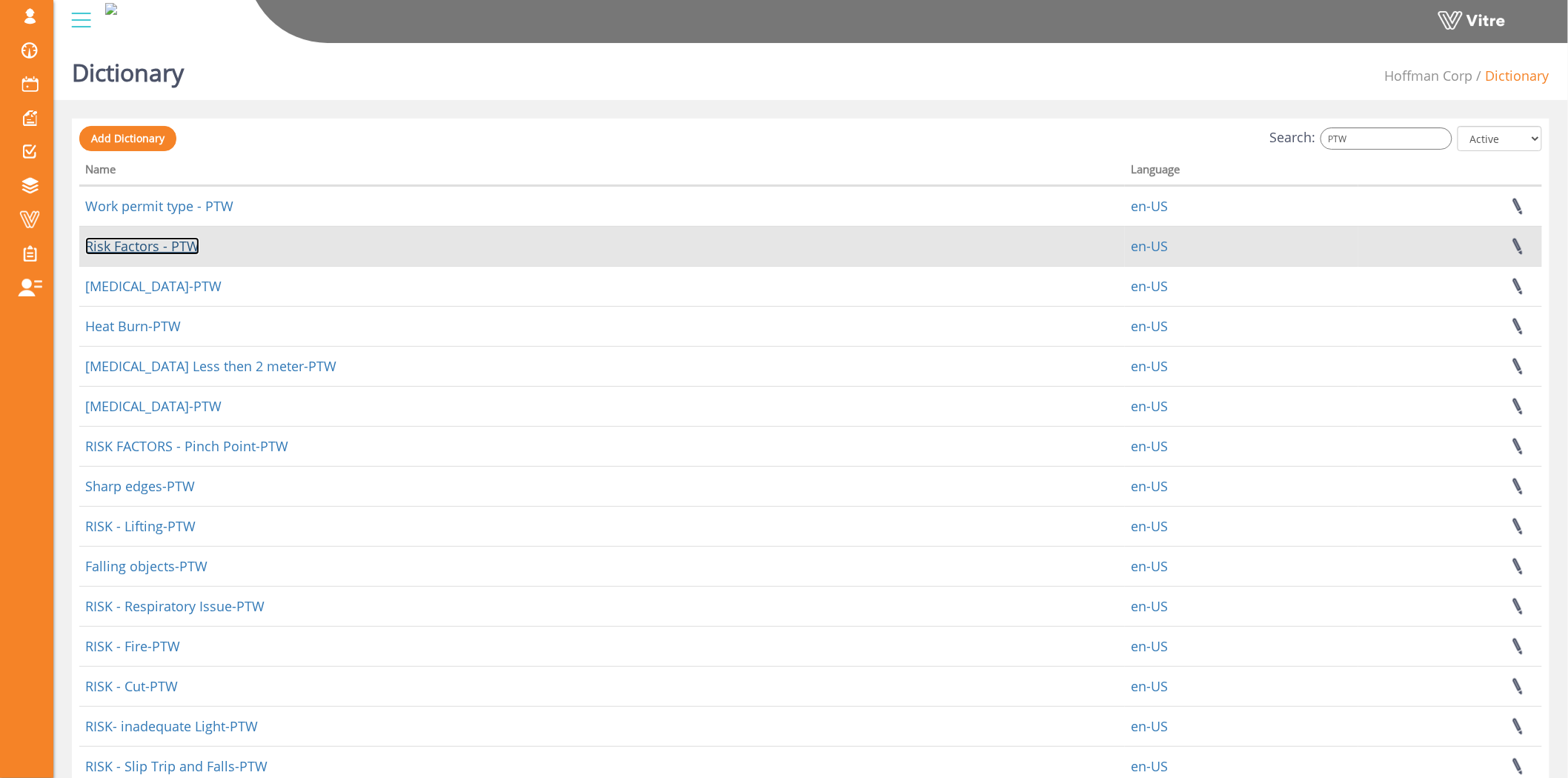
click at [150, 243] on link "Risk Factors - PTW" at bounding box center [142, 246] width 114 height 18
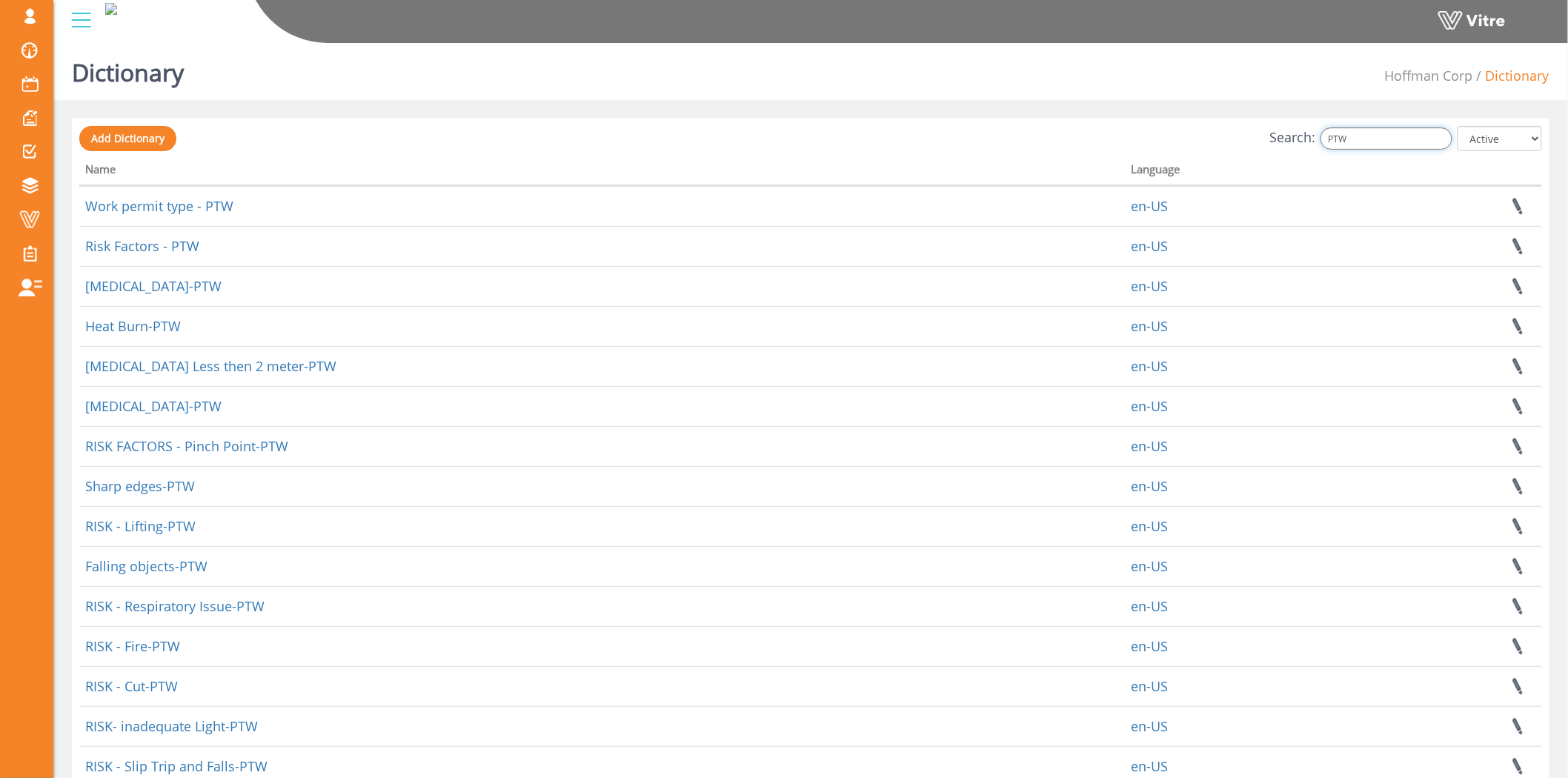
click at [1372, 137] on input "PTW" at bounding box center [1386, 138] width 132 height 22
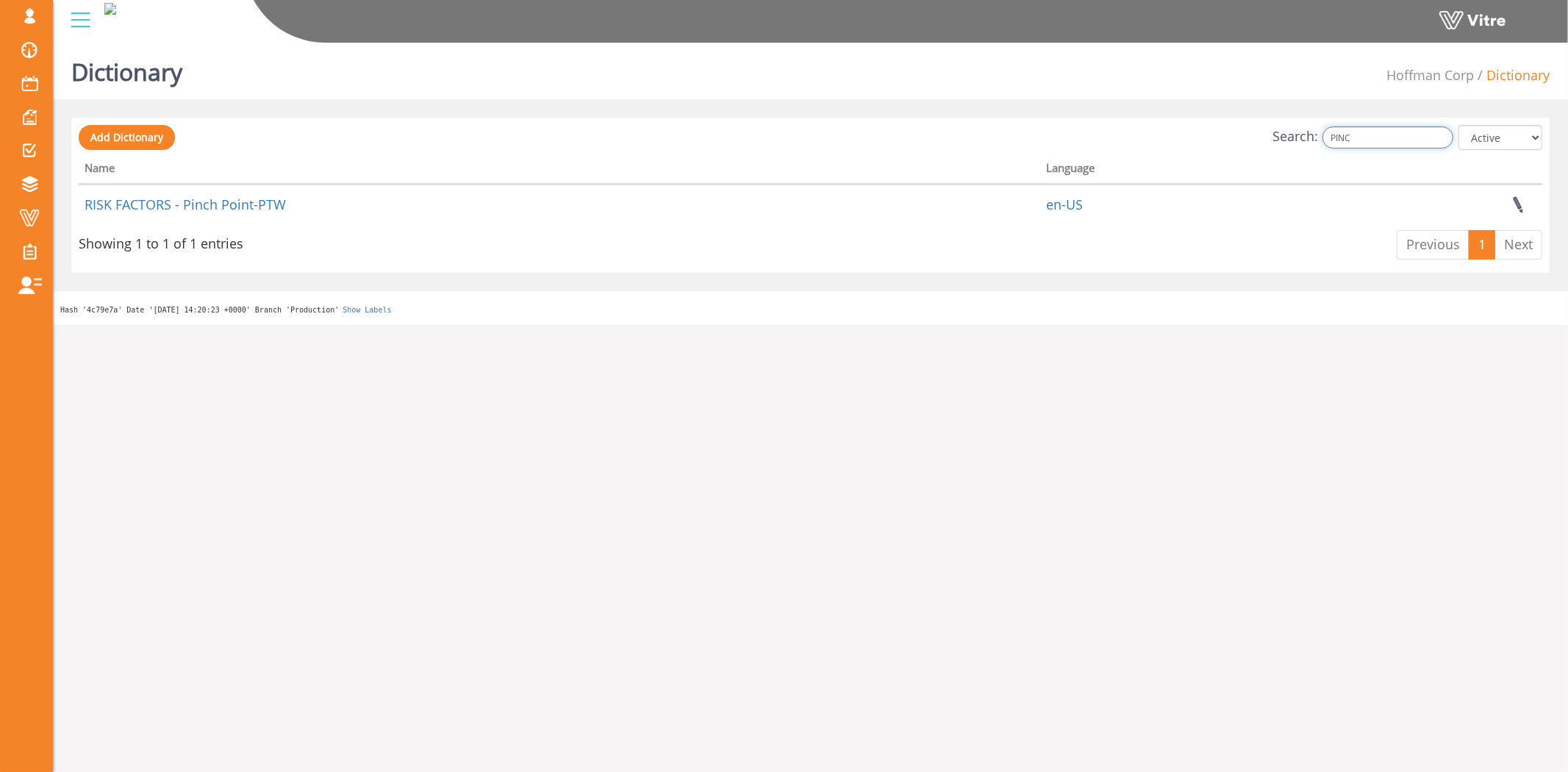
type input "PINC"
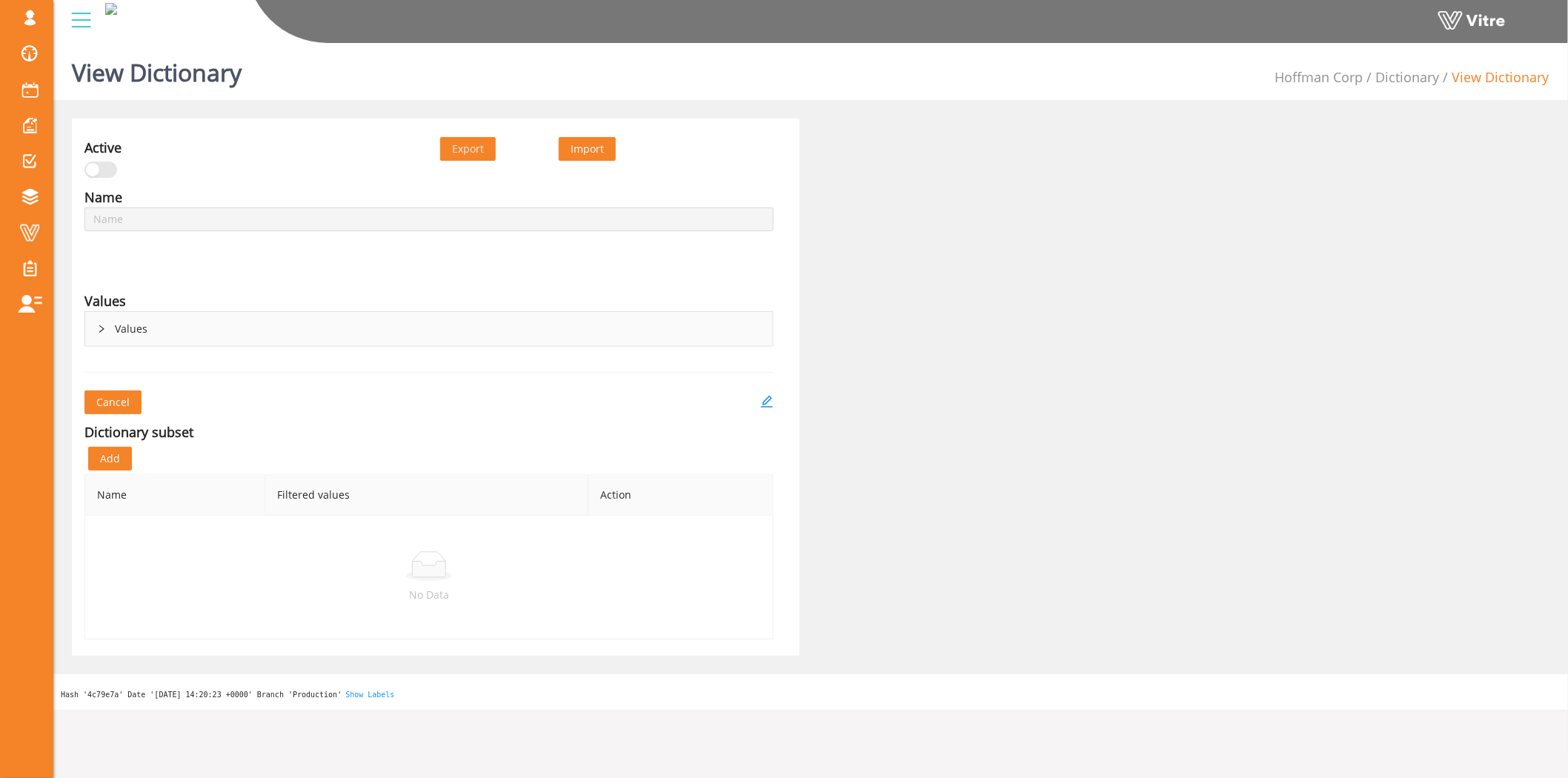
type input "Risk Factors - PTW"
click at [101, 327] on icon "right" at bounding box center [101, 329] width 9 height 9
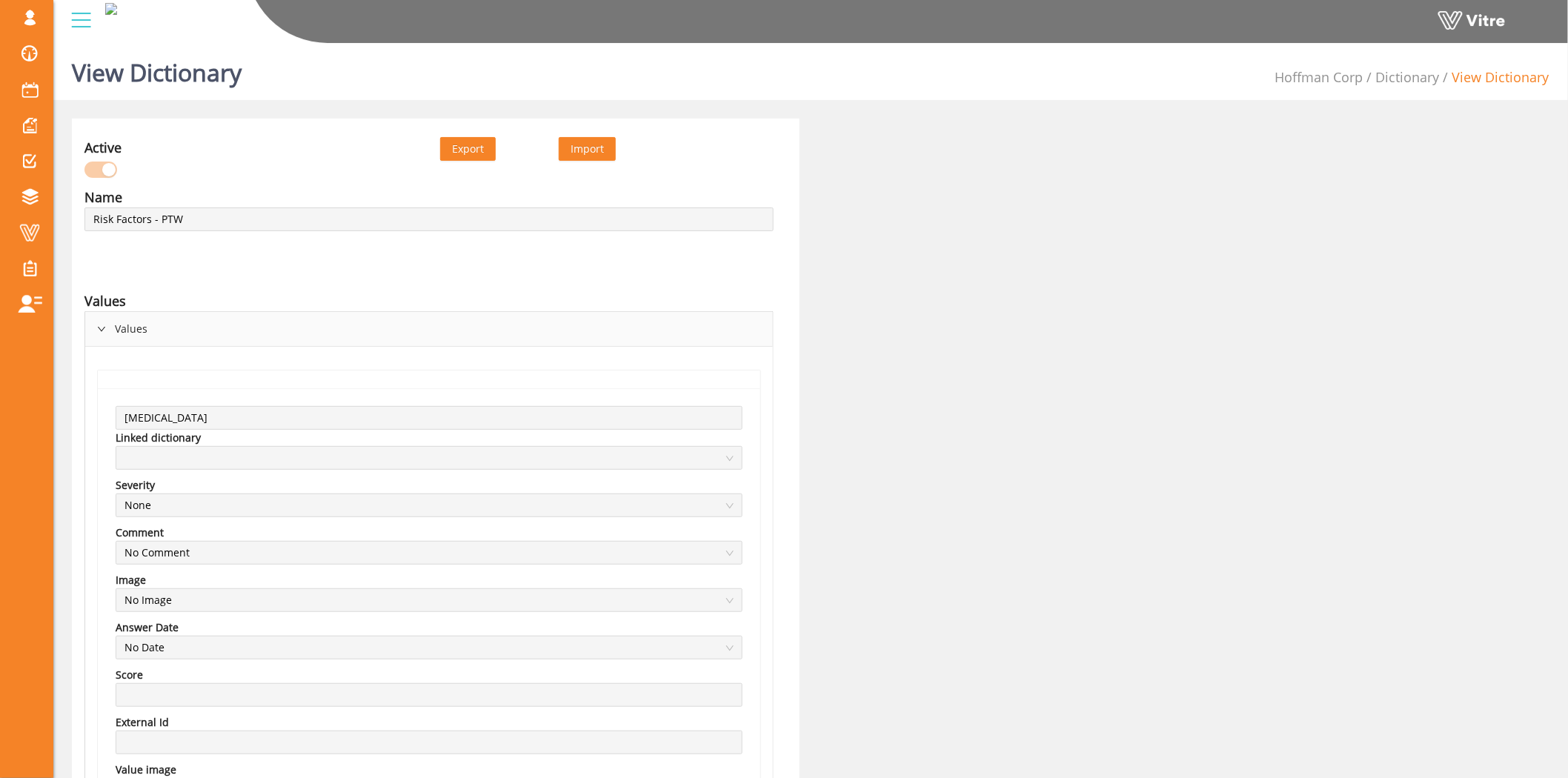
click at [105, 334] on div "Values" at bounding box center [428, 329] width 688 height 34
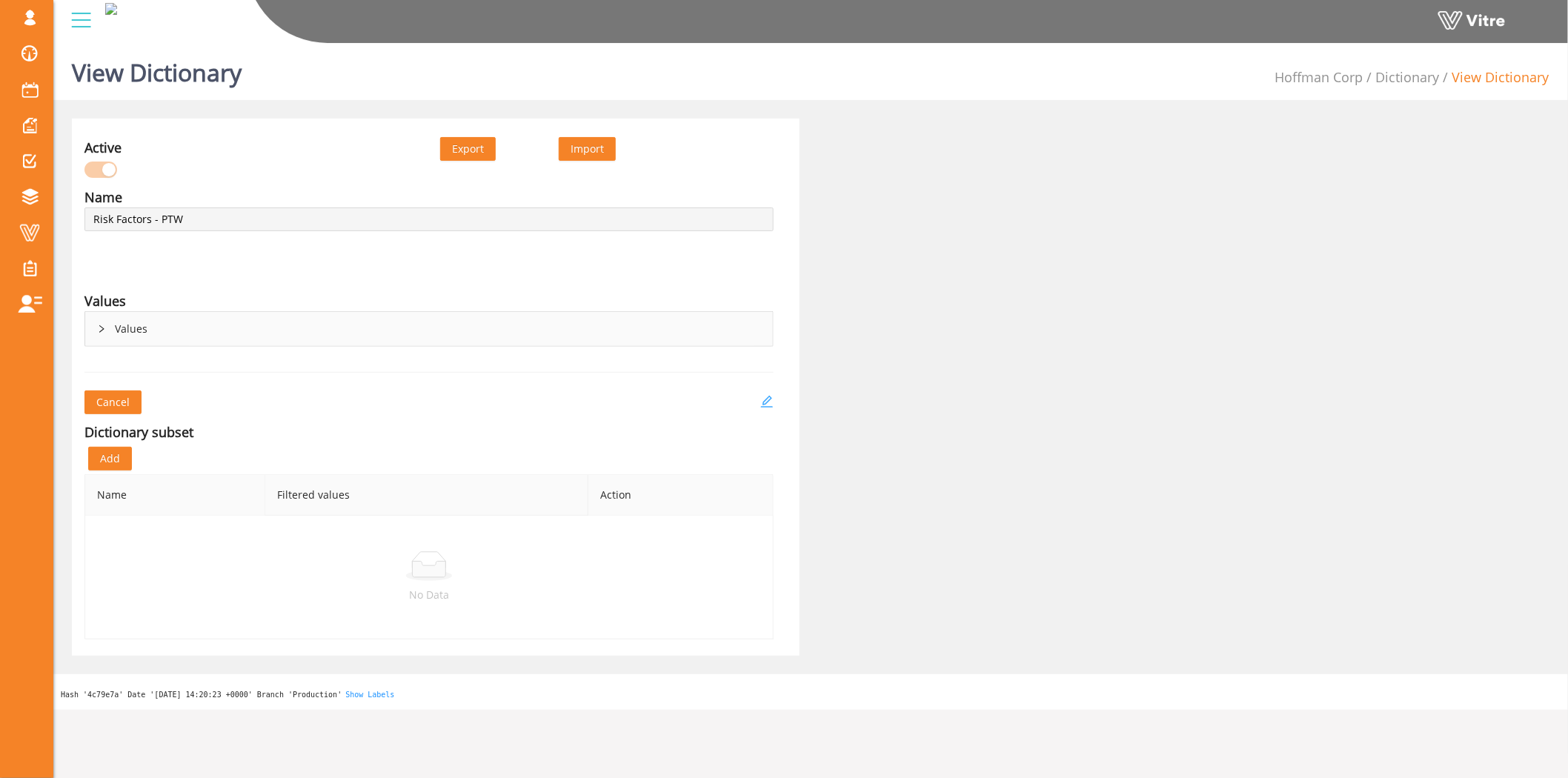
click at [769, 399] on icon "edit" at bounding box center [766, 401] width 12 height 12
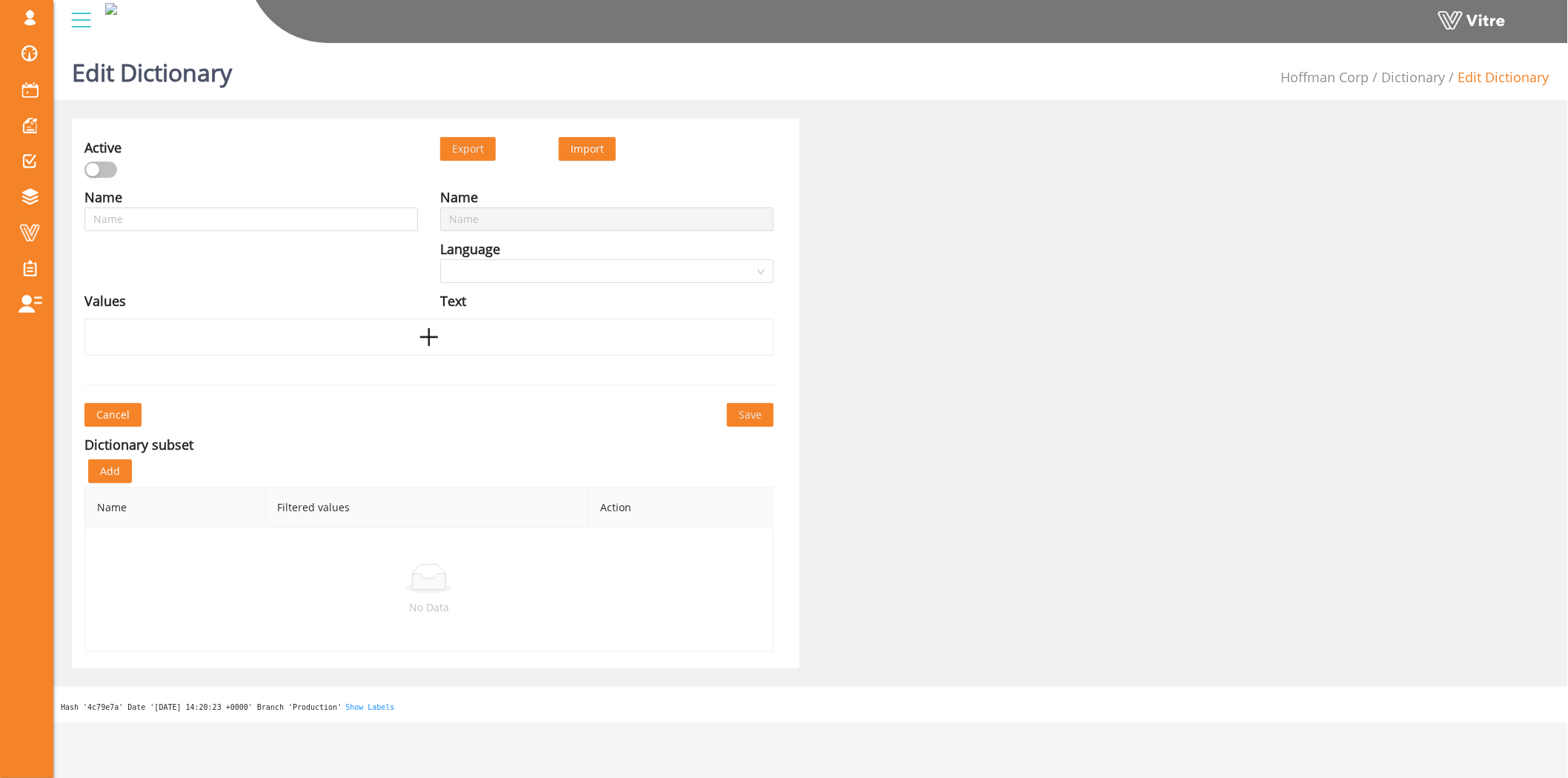
type input "Risk Factors - PTW"
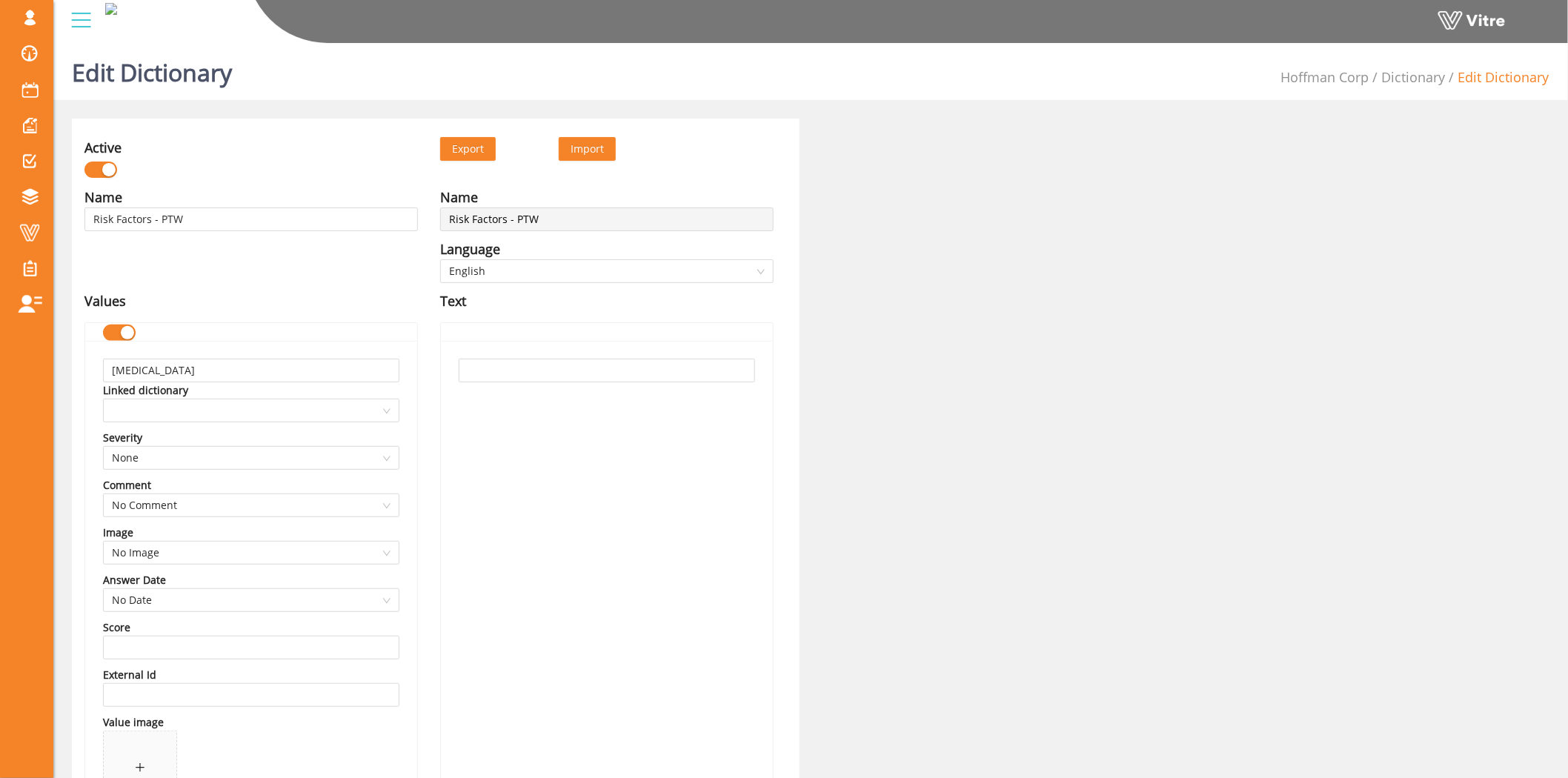
scroll to position [82, 0]
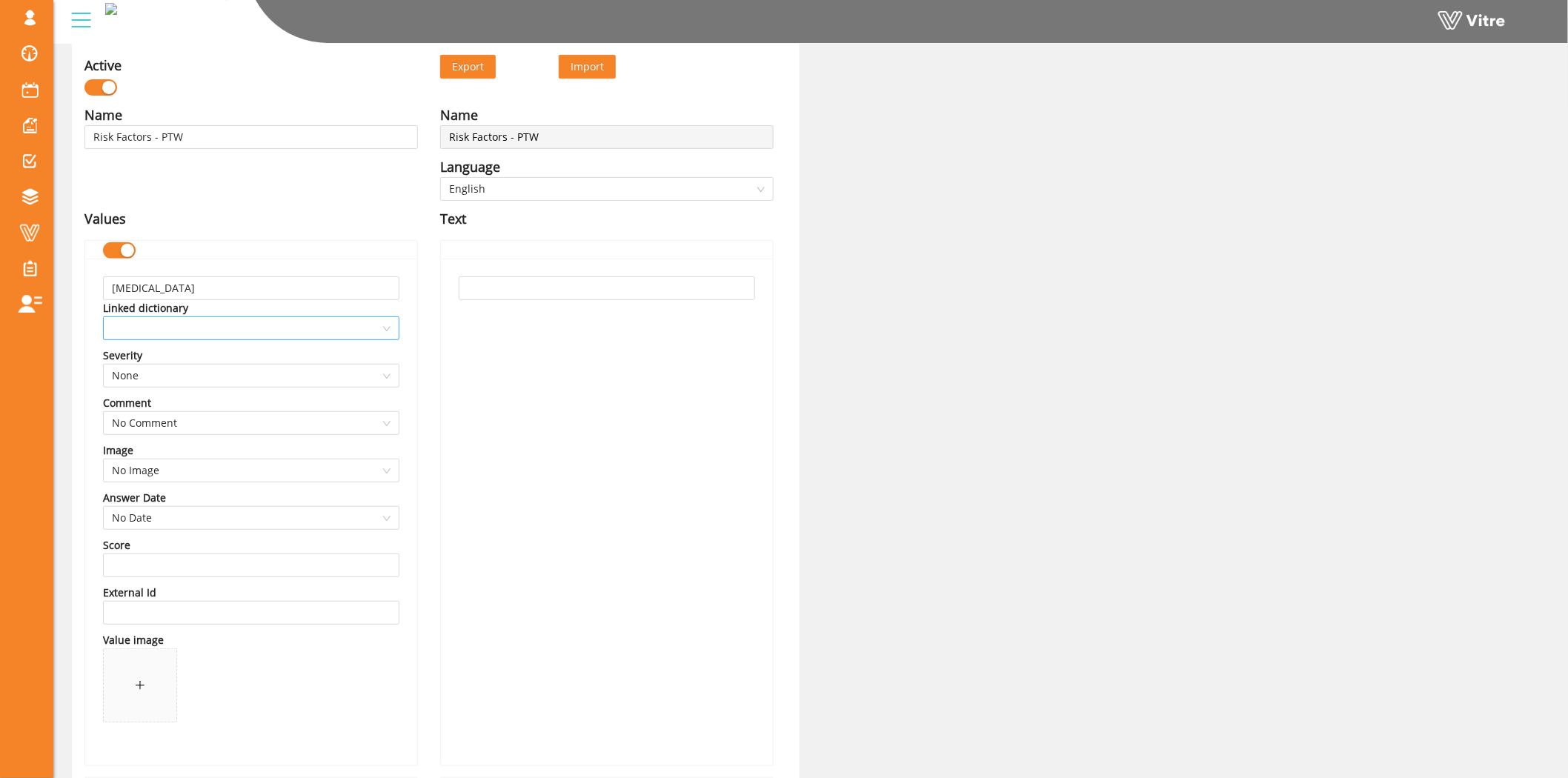
click at [257, 332] on span at bounding box center [251, 328] width 279 height 22
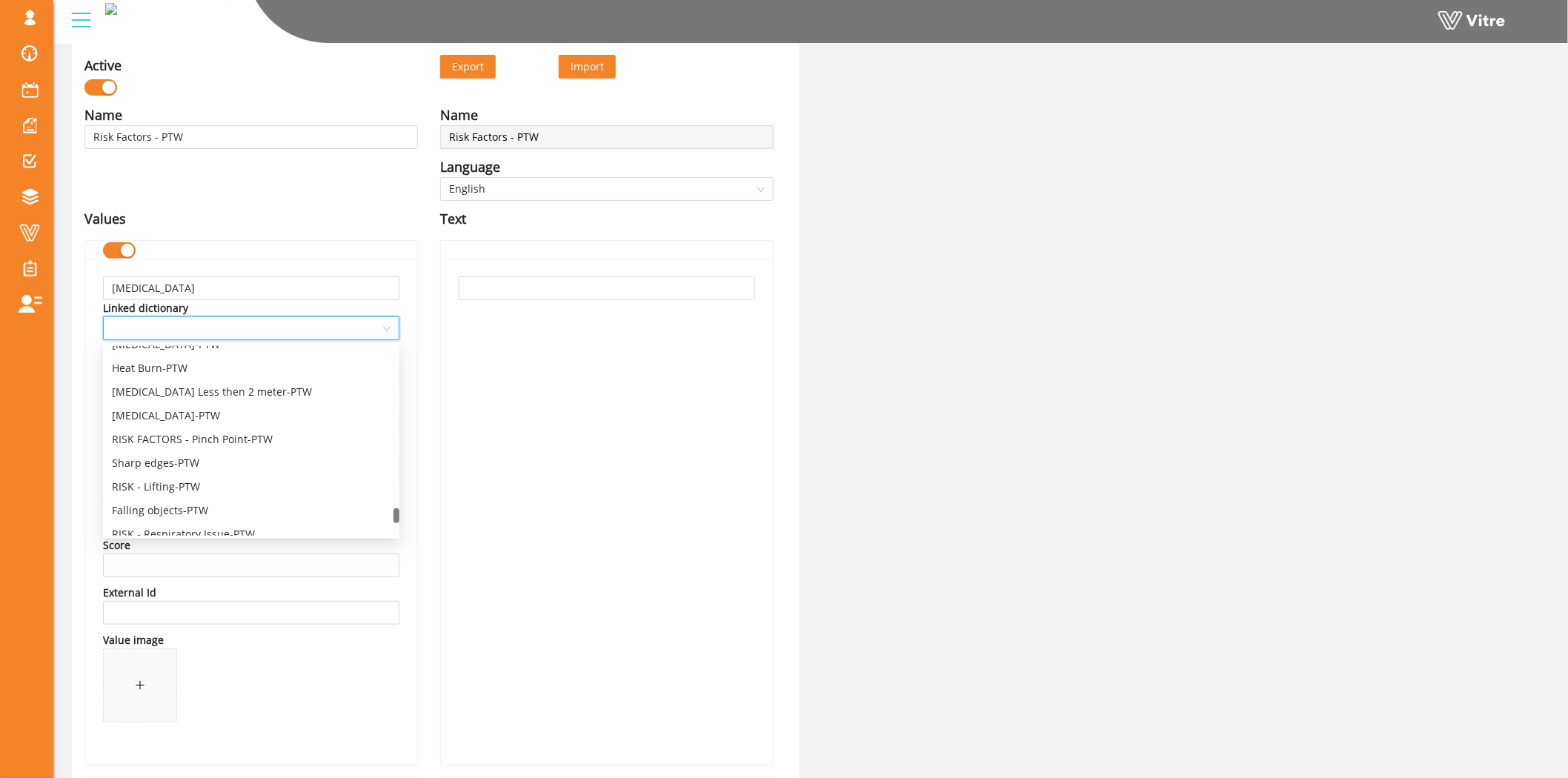
scroll to position [3226, 0]
click at [187, 428] on div "[MEDICAL_DATA]-PTW" at bounding box center [251, 426] width 279 height 16
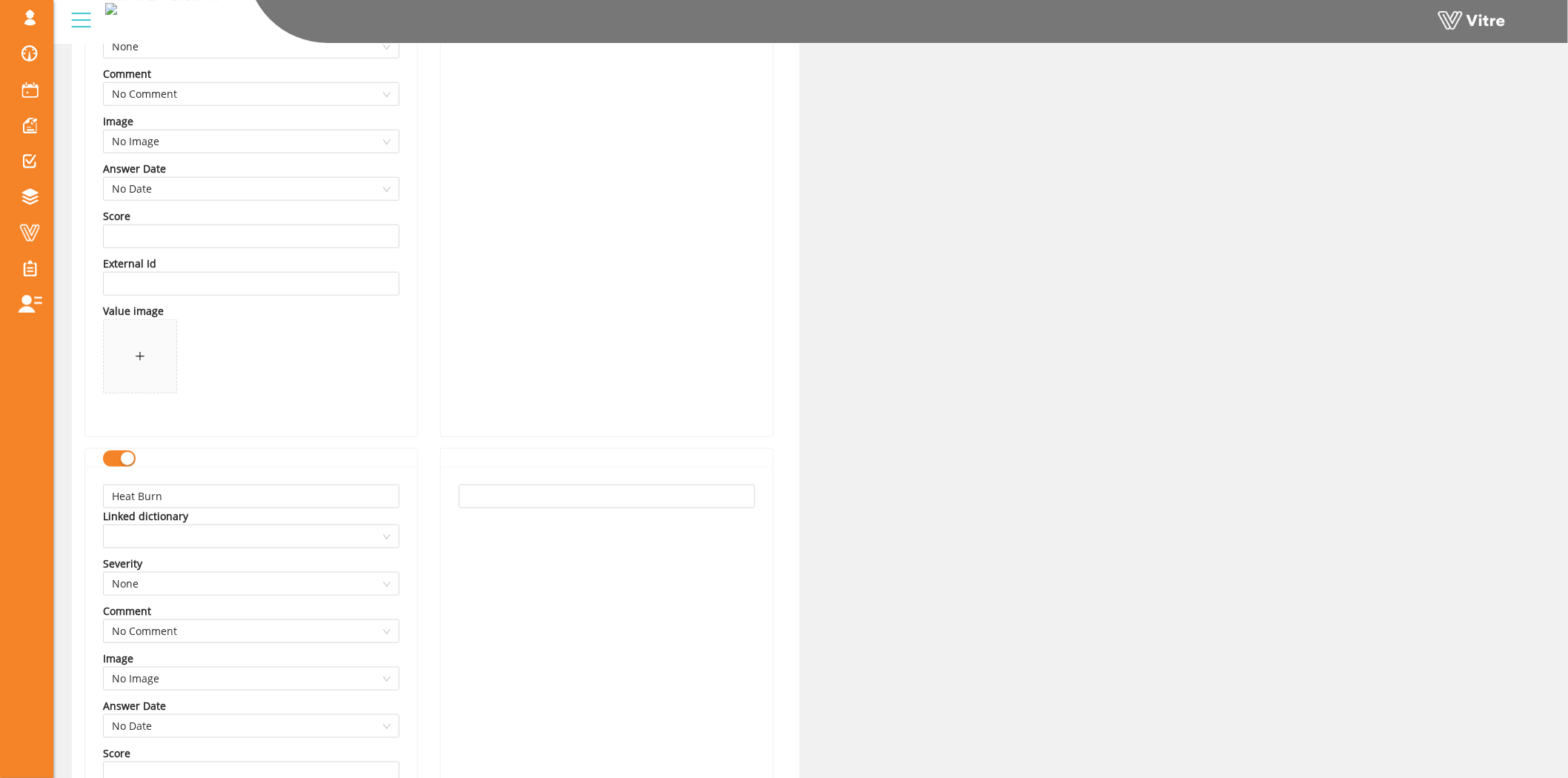
scroll to position [576, 0]
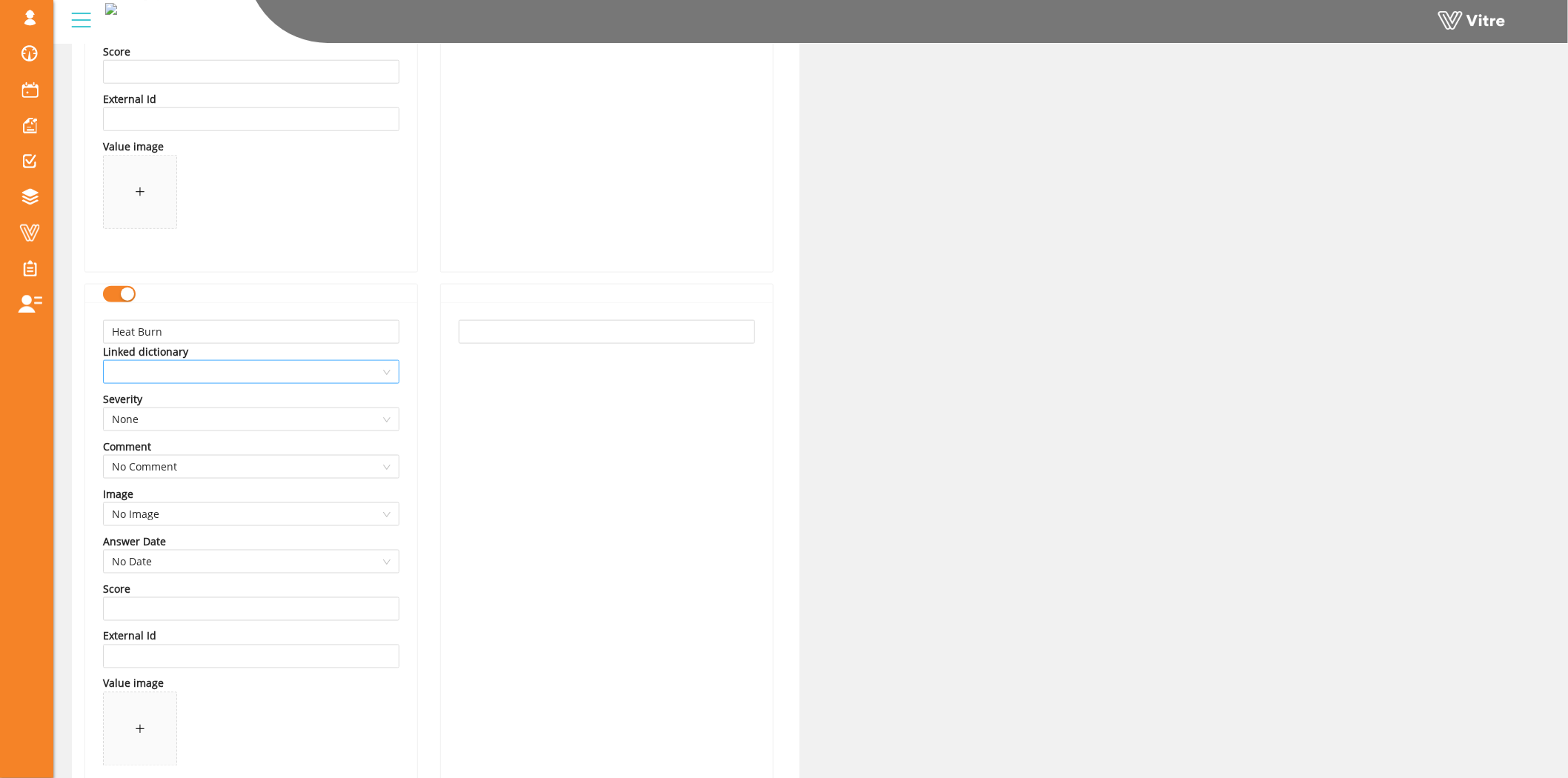
click at [344, 378] on span at bounding box center [251, 371] width 279 height 22
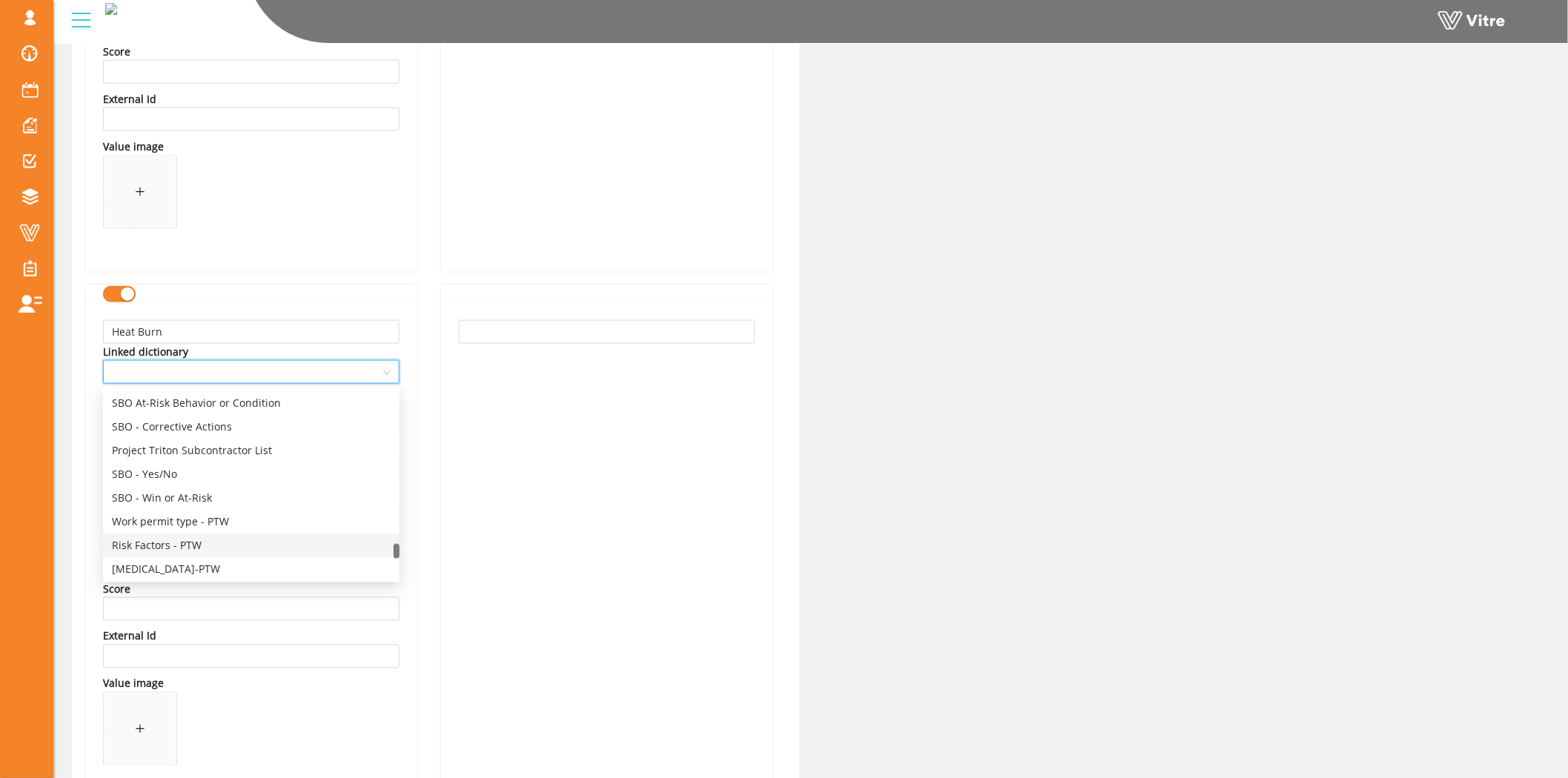
scroll to position [3210, 0]
click at [170, 508] on div "Heat Burn-PTW" at bounding box center [251, 510] width 279 height 16
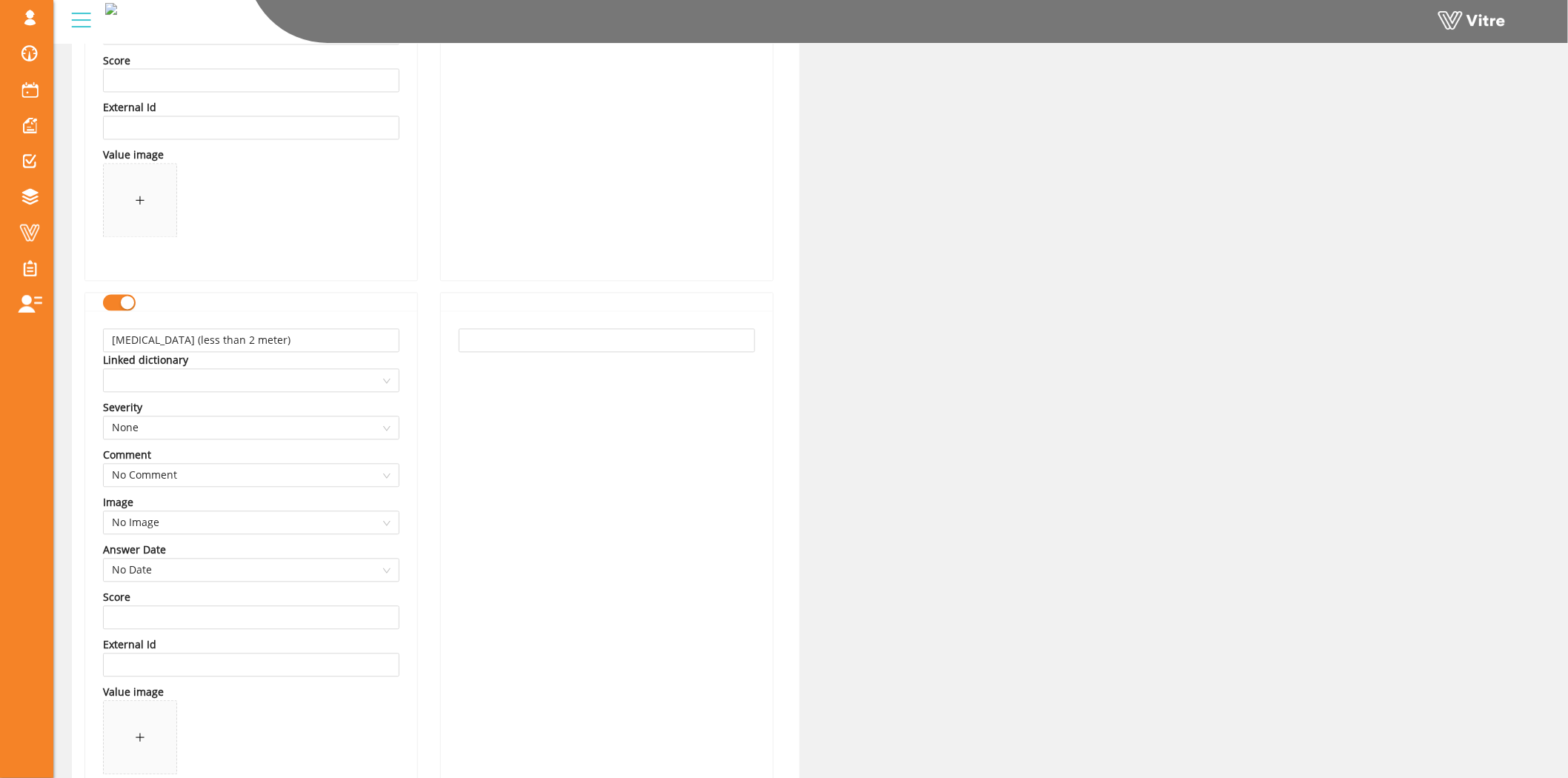
scroll to position [1152, 0]
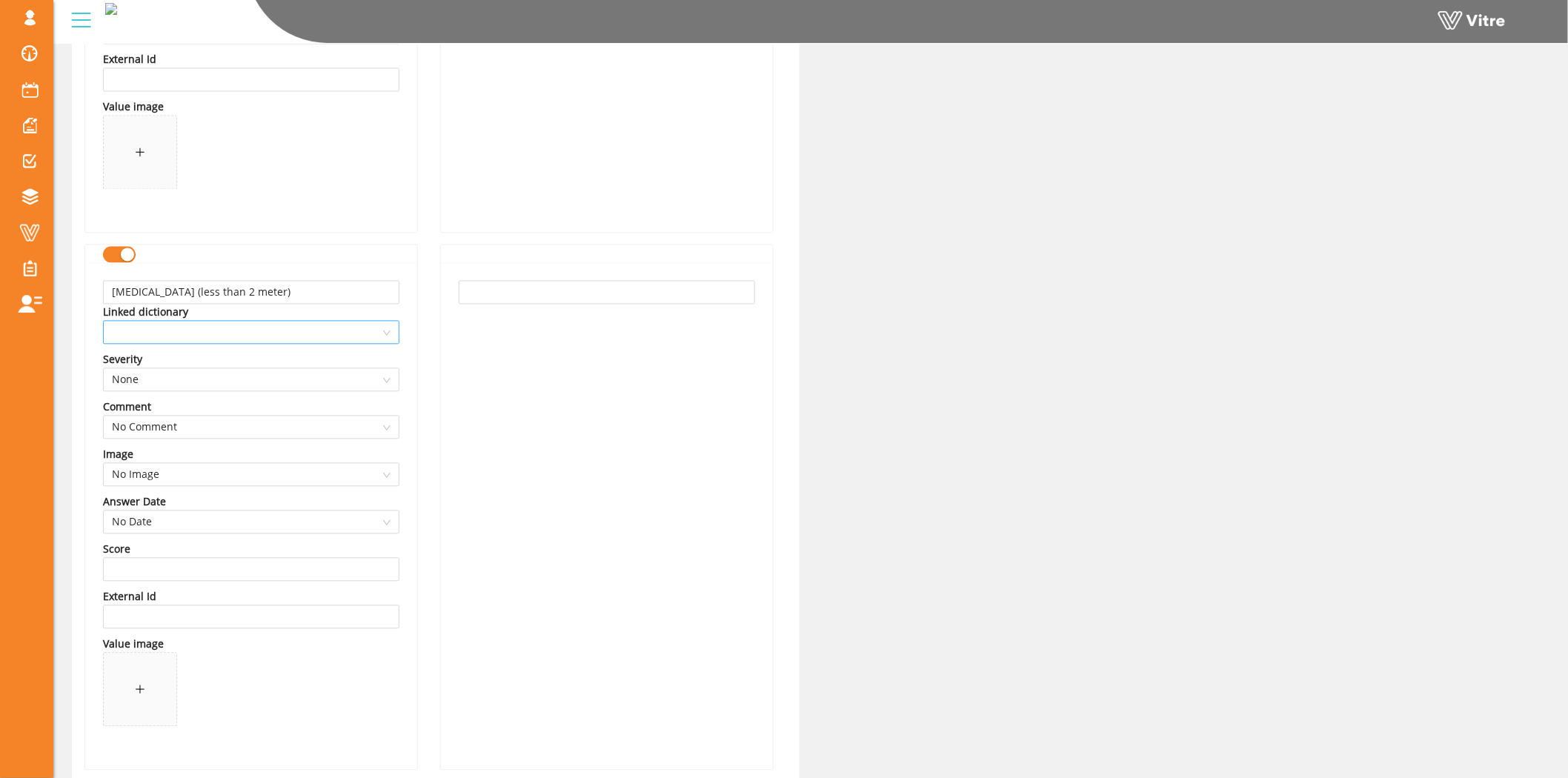
click at [280, 339] on span at bounding box center [251, 332] width 279 height 22
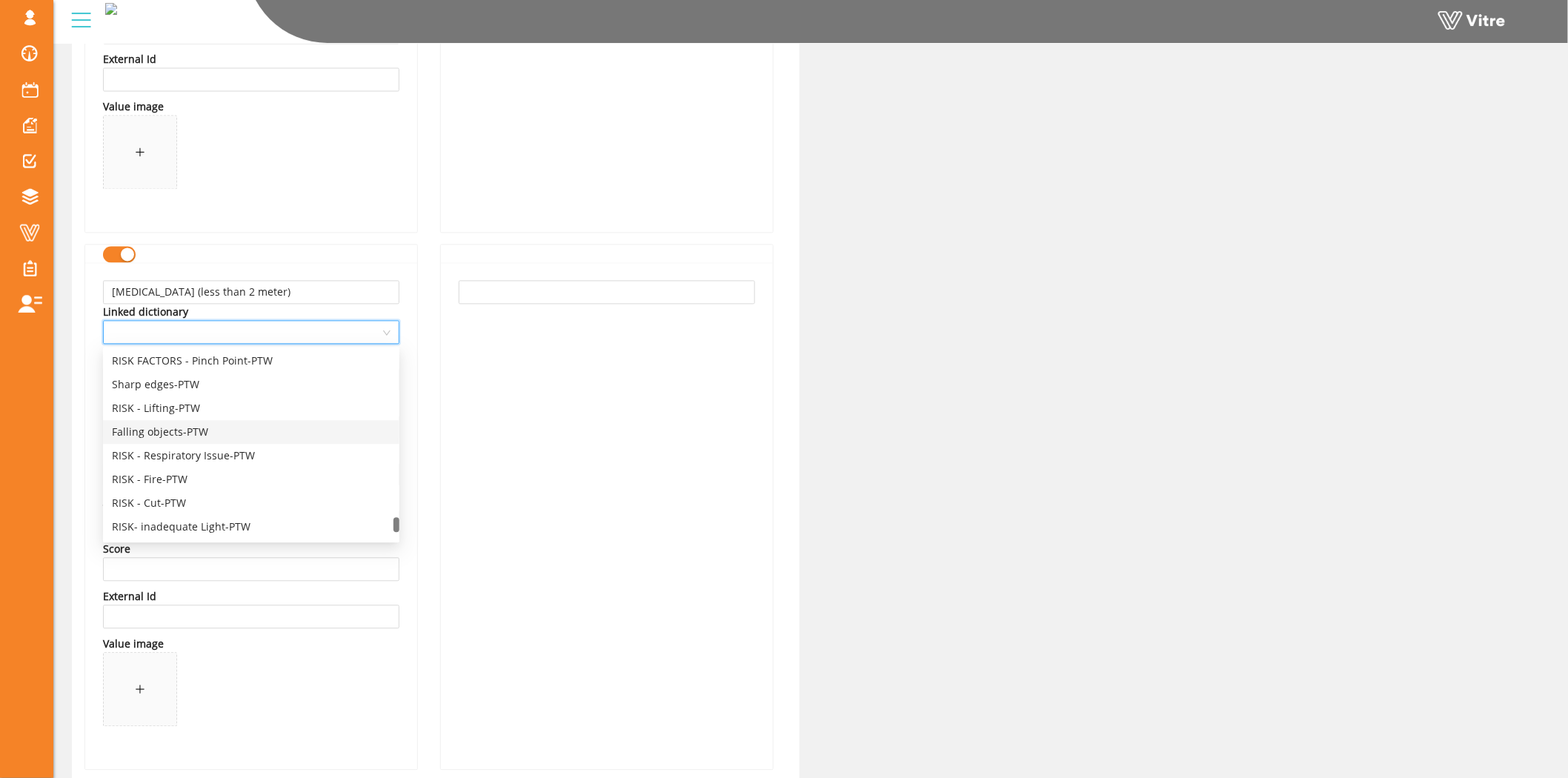
scroll to position [3308, 0]
click at [247, 395] on div "Falling From Height Less then 2 meter-PTW" at bounding box center [251, 396] width 279 height 16
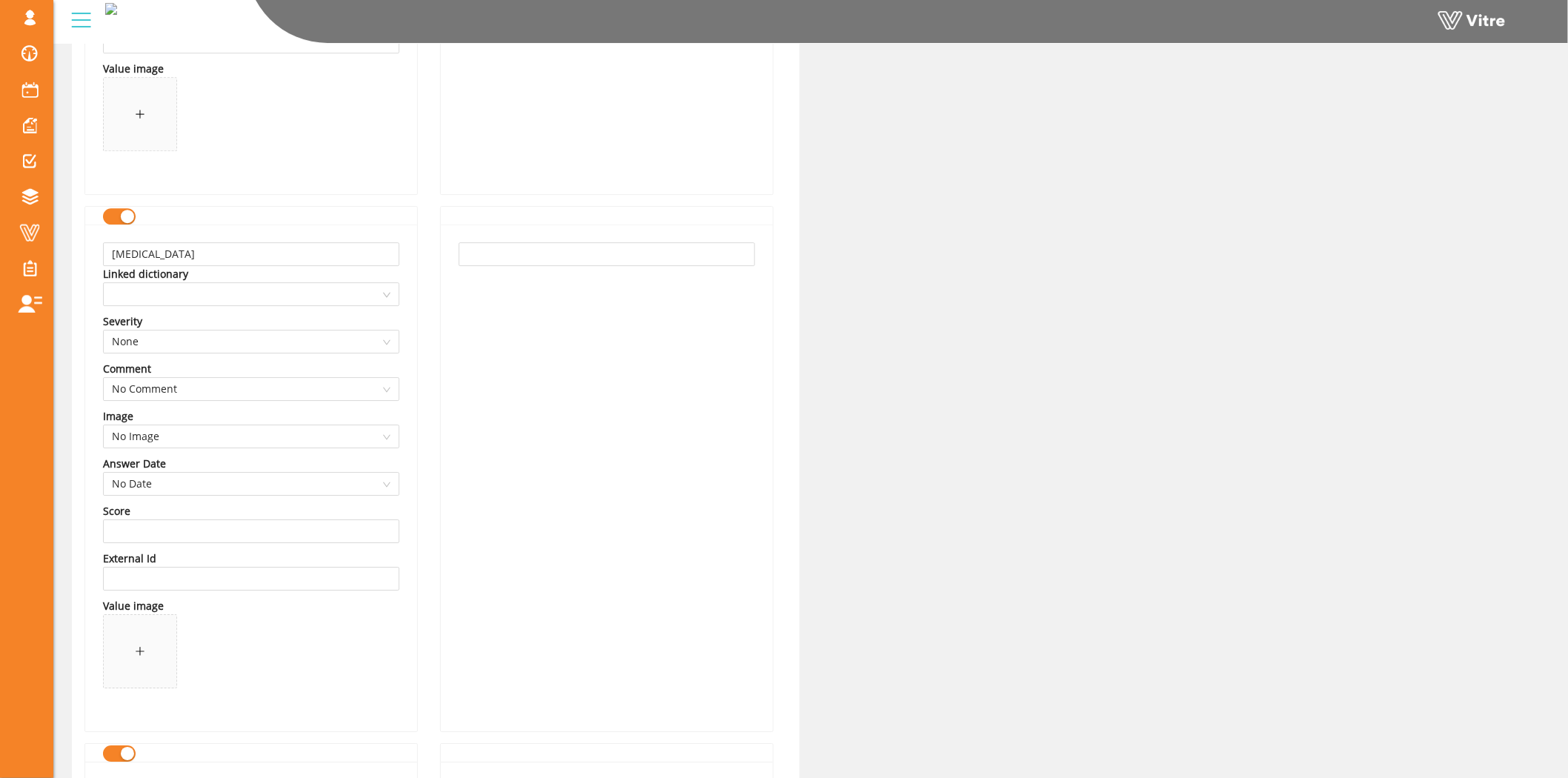
scroll to position [1728, 0]
click at [201, 300] on span at bounding box center [251, 293] width 279 height 22
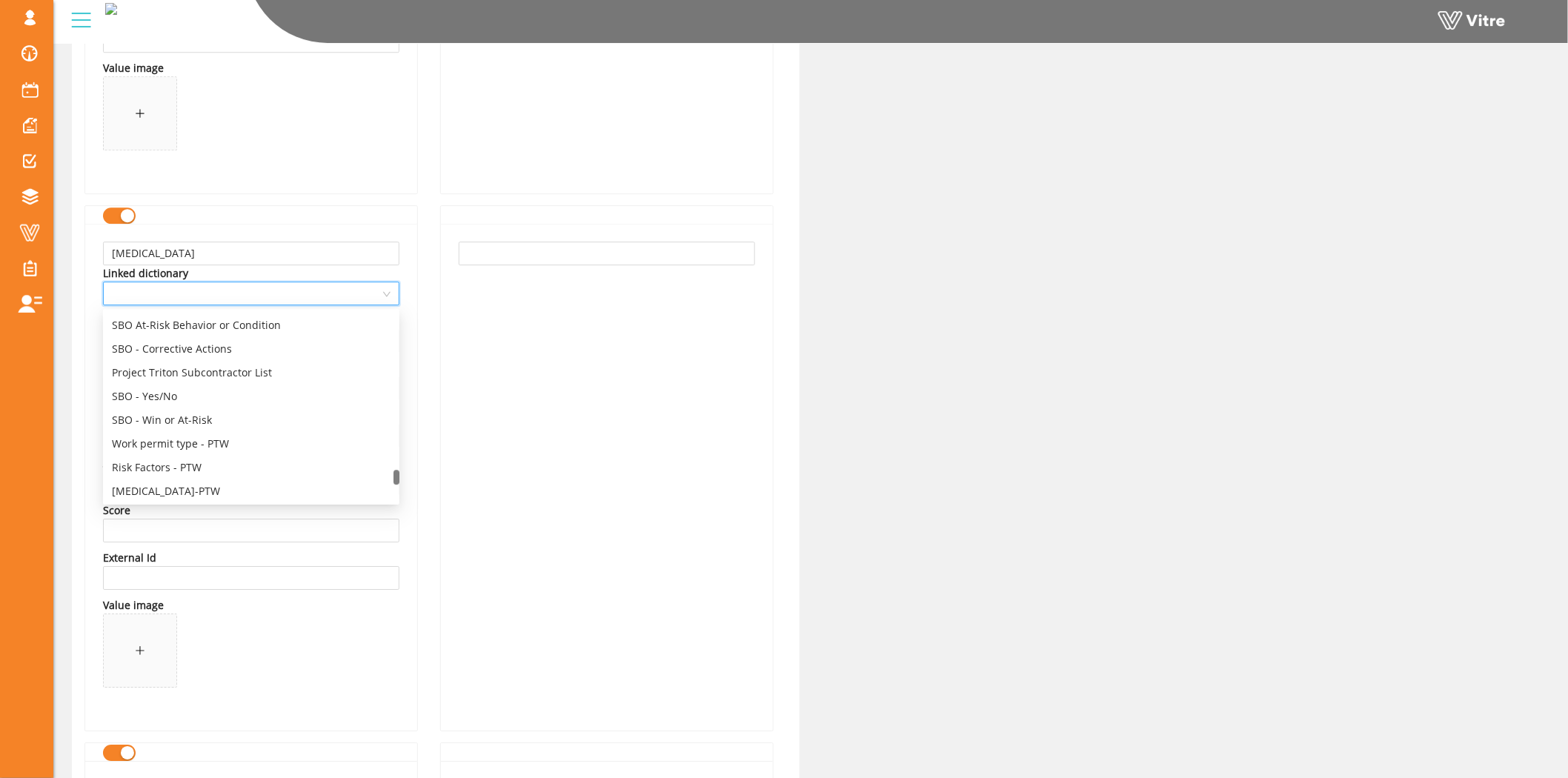
scroll to position [3292, 0]
click at [168, 394] on div "Eye Injury-PTW" at bounding box center [251, 397] width 279 height 16
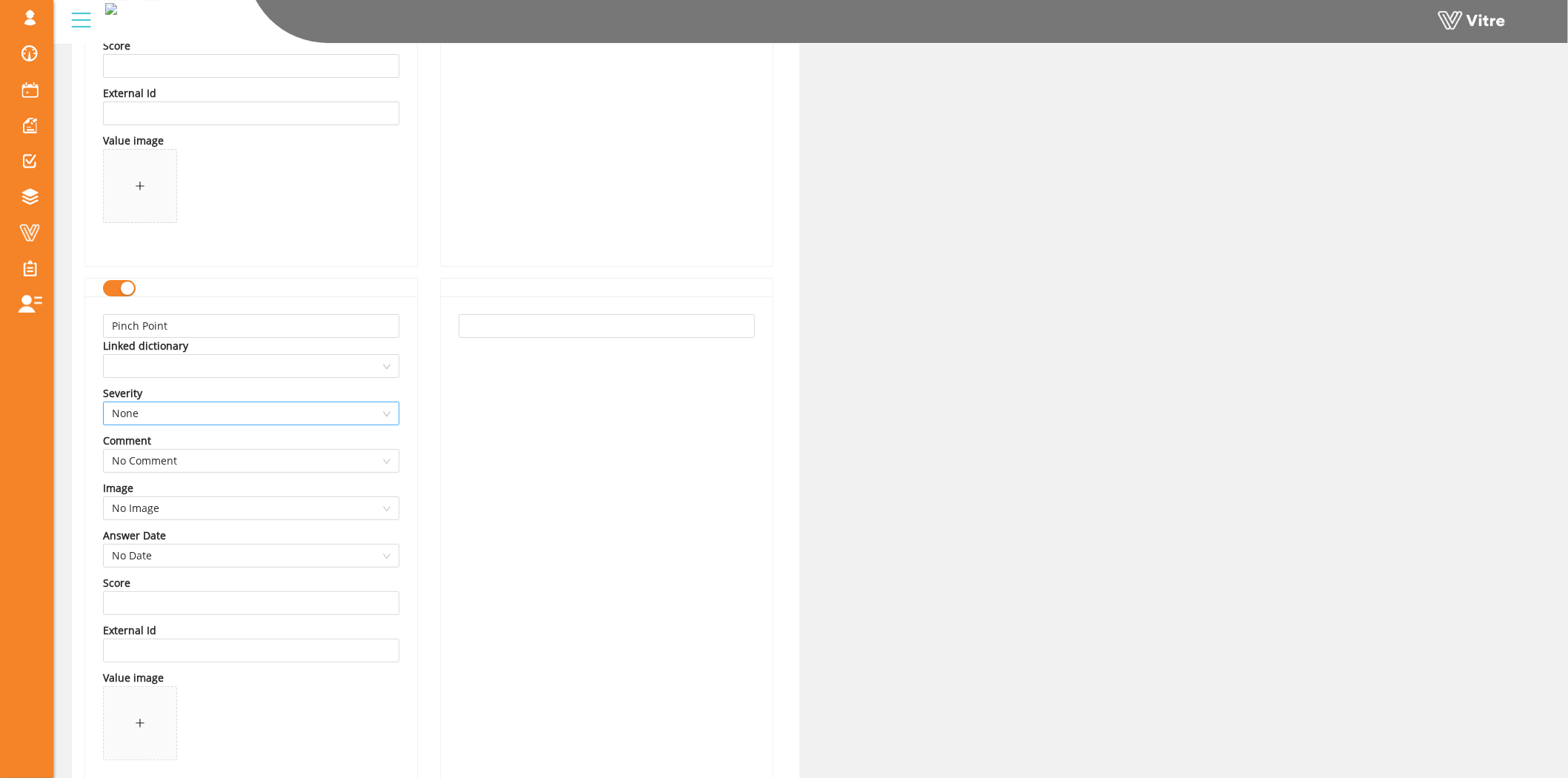
scroll to position [2222, 0]
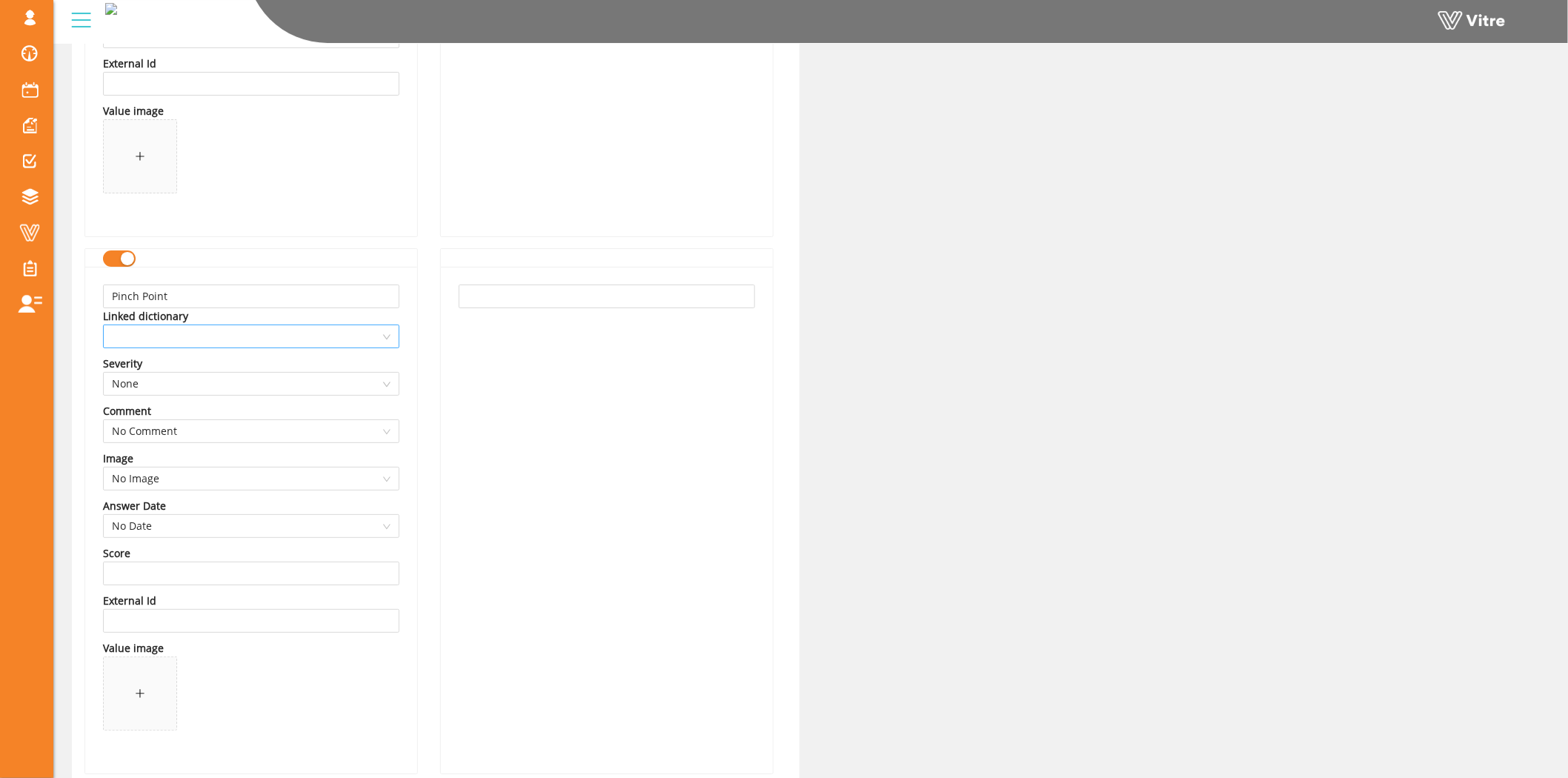
click at [298, 329] on span at bounding box center [251, 336] width 279 height 22
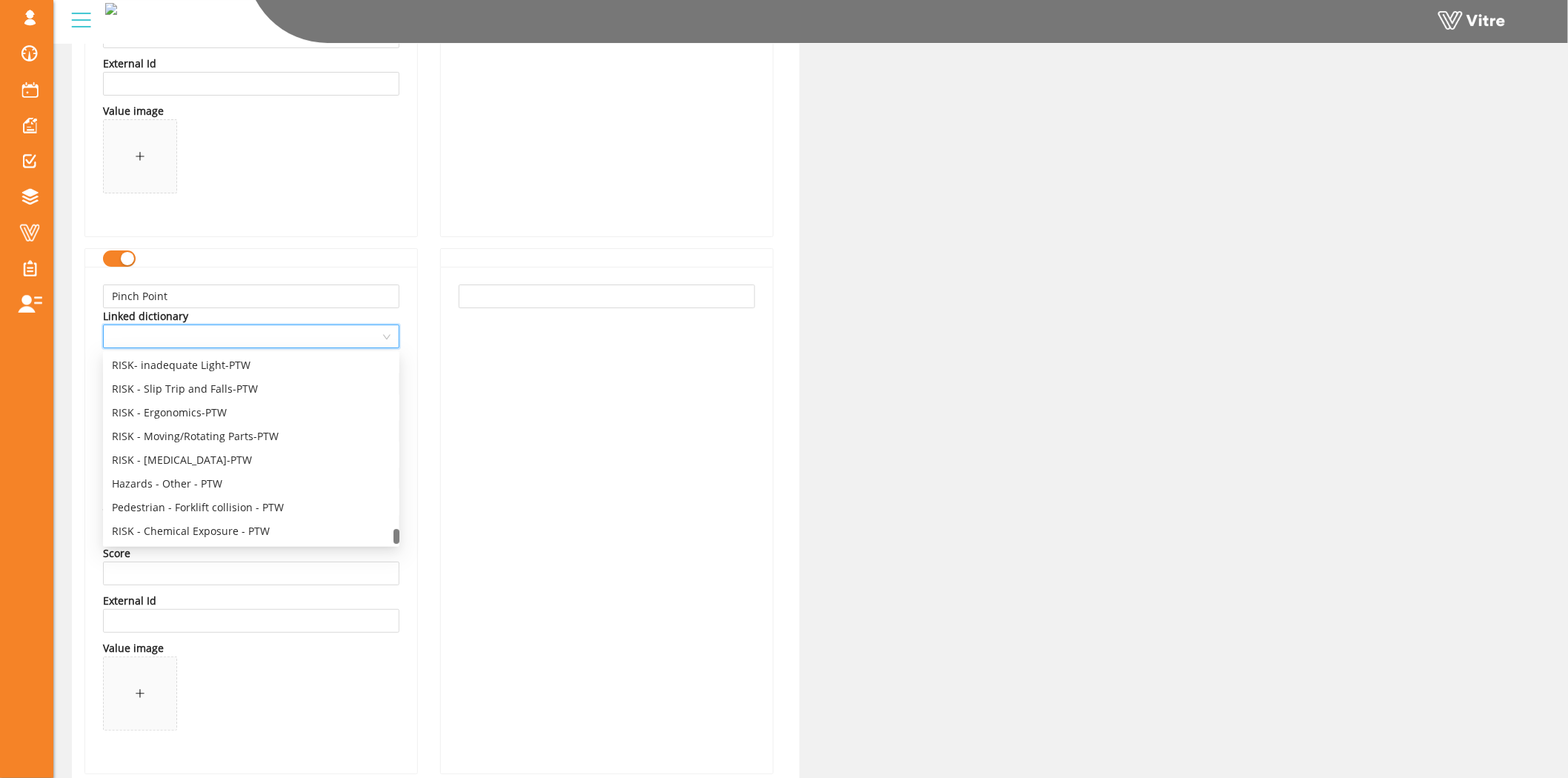
scroll to position [2304, 0]
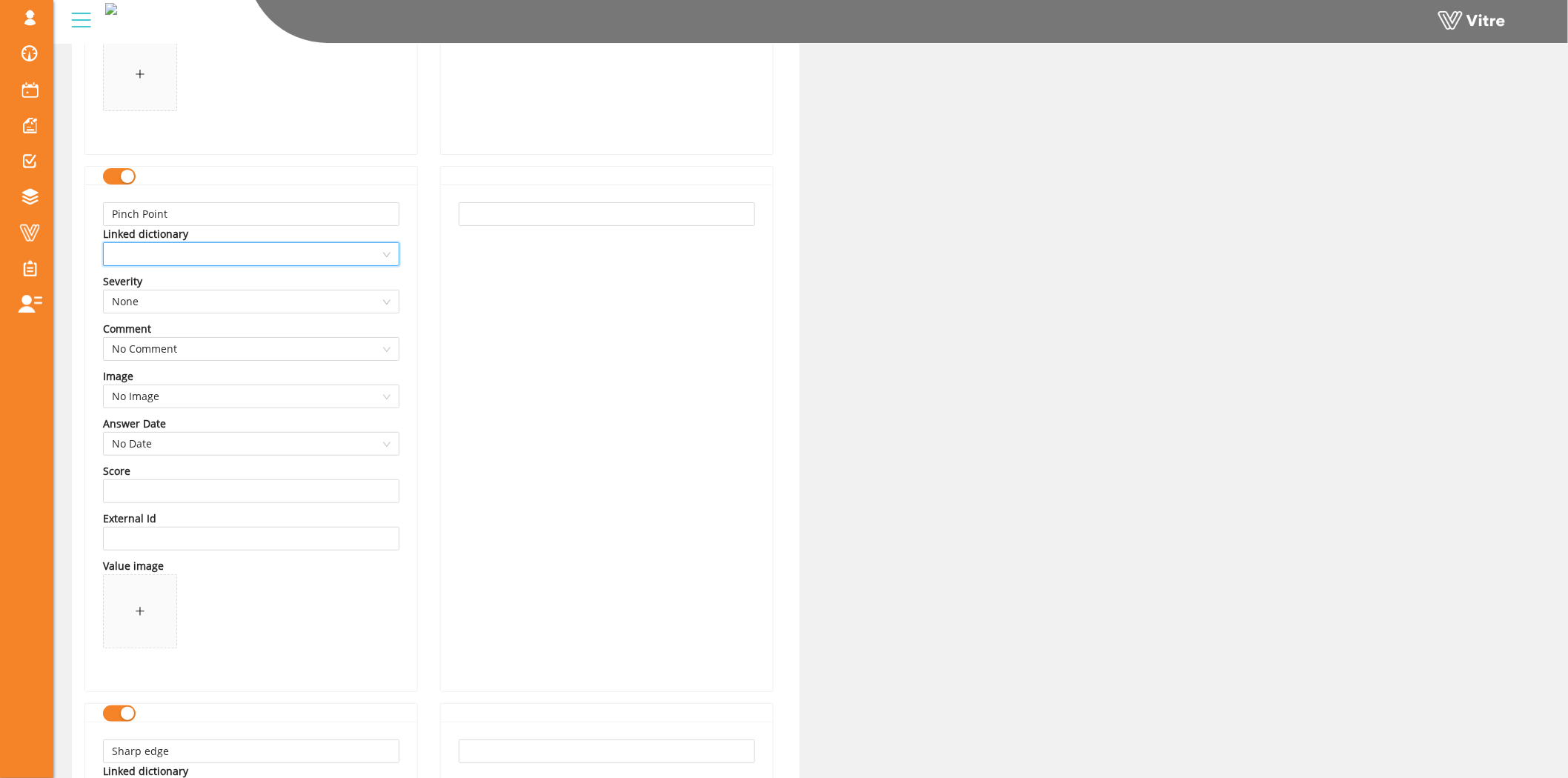
click at [268, 241] on div "Linked dictionary" at bounding box center [251, 234] width 297 height 16
click at [261, 265] on span at bounding box center [251, 254] width 279 height 22
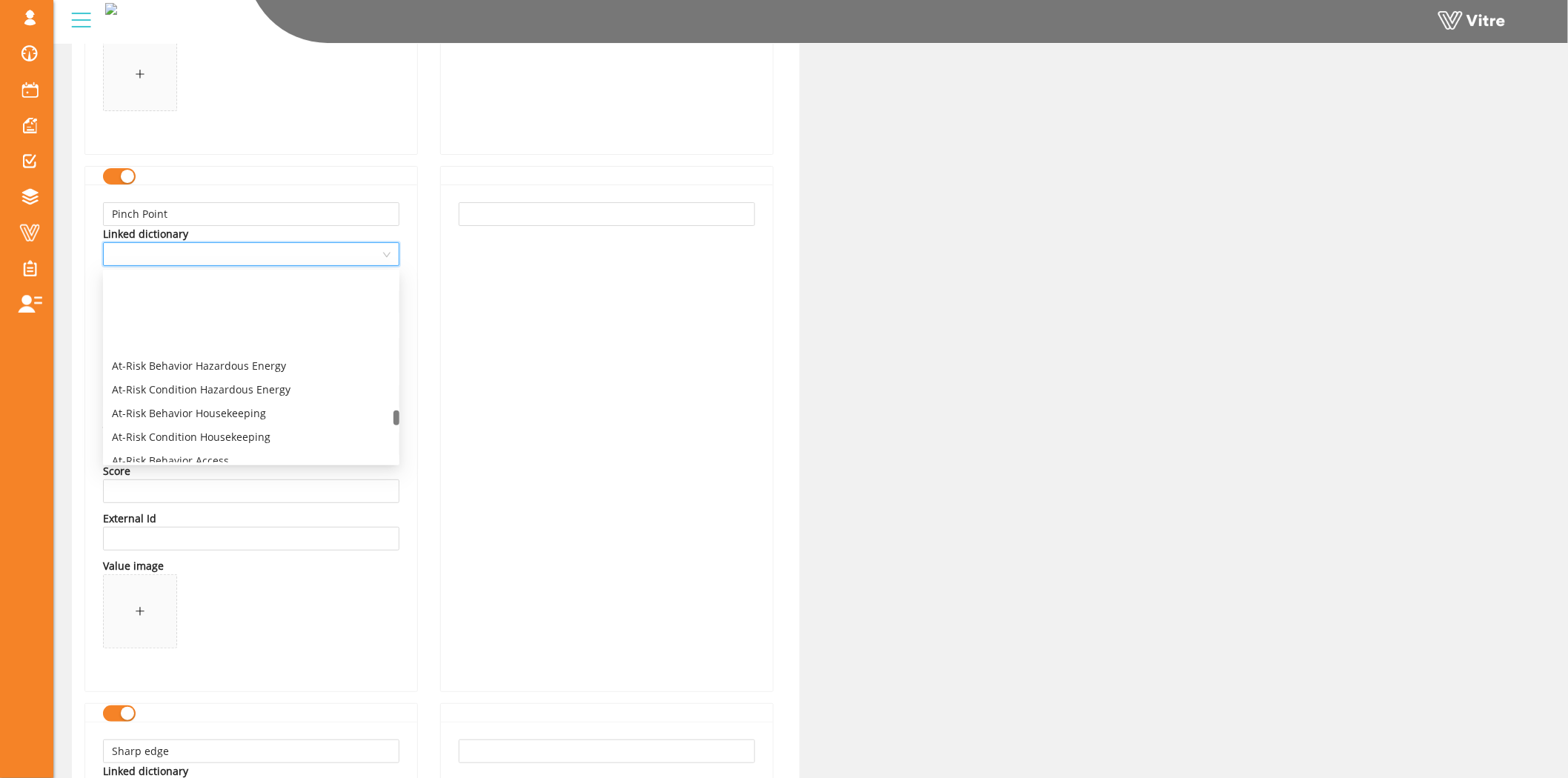
scroll to position [3292, 0]
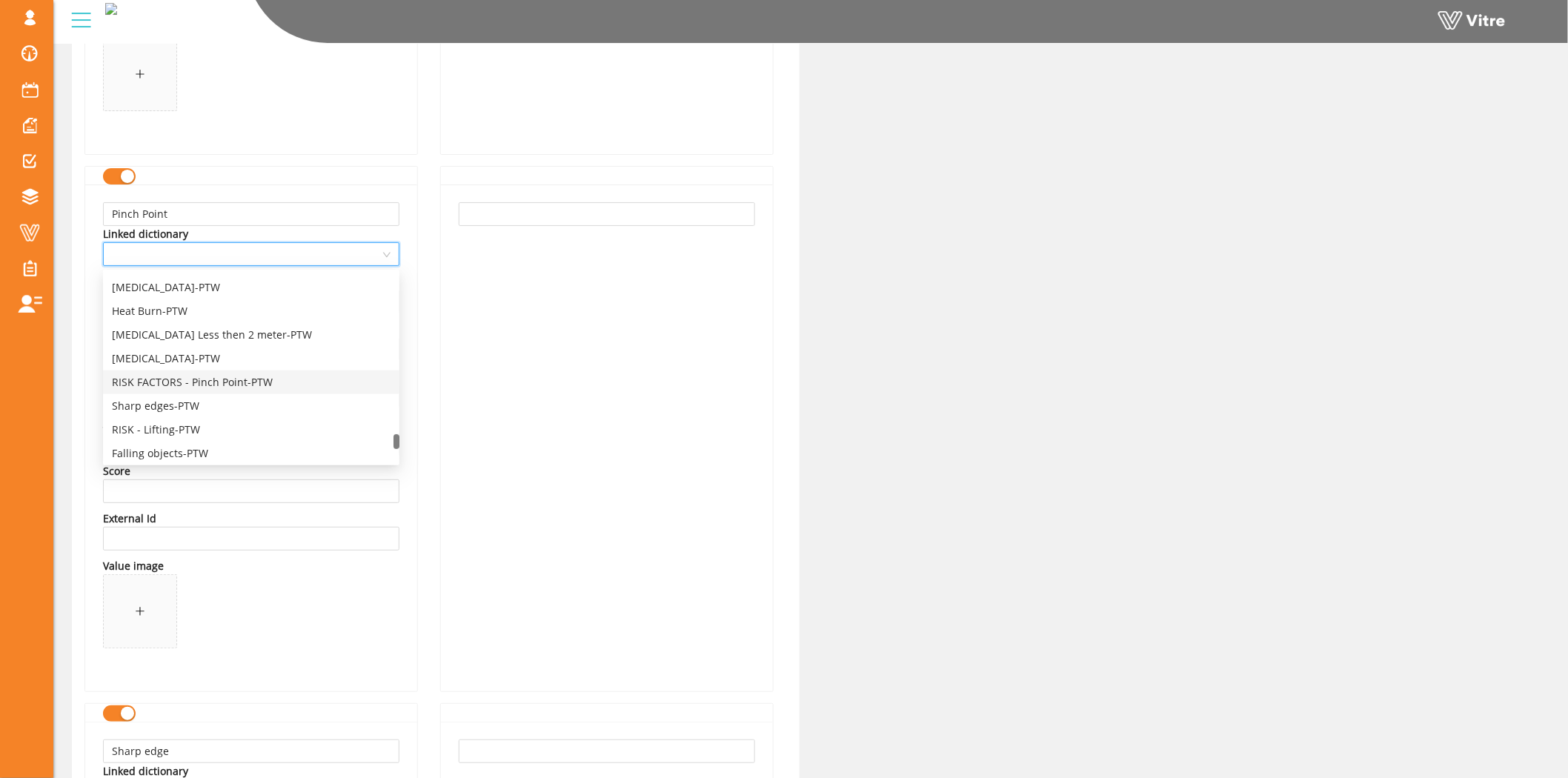
click at [183, 379] on div "RISK FACTORS - Pinch Point-PTW" at bounding box center [251, 382] width 279 height 16
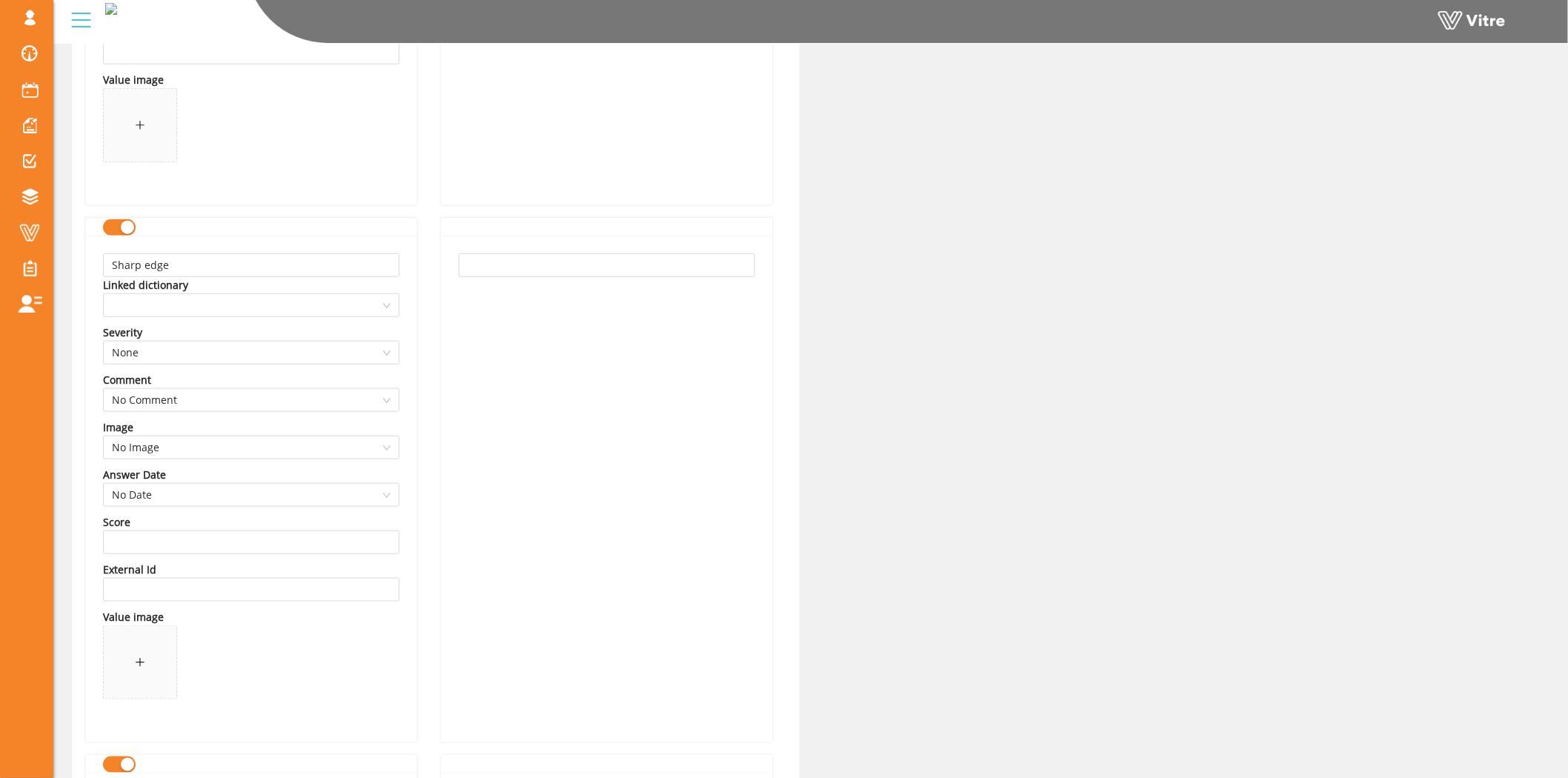
scroll to position [2798, 0]
click at [295, 300] on span at bounding box center [251, 297] width 279 height 22
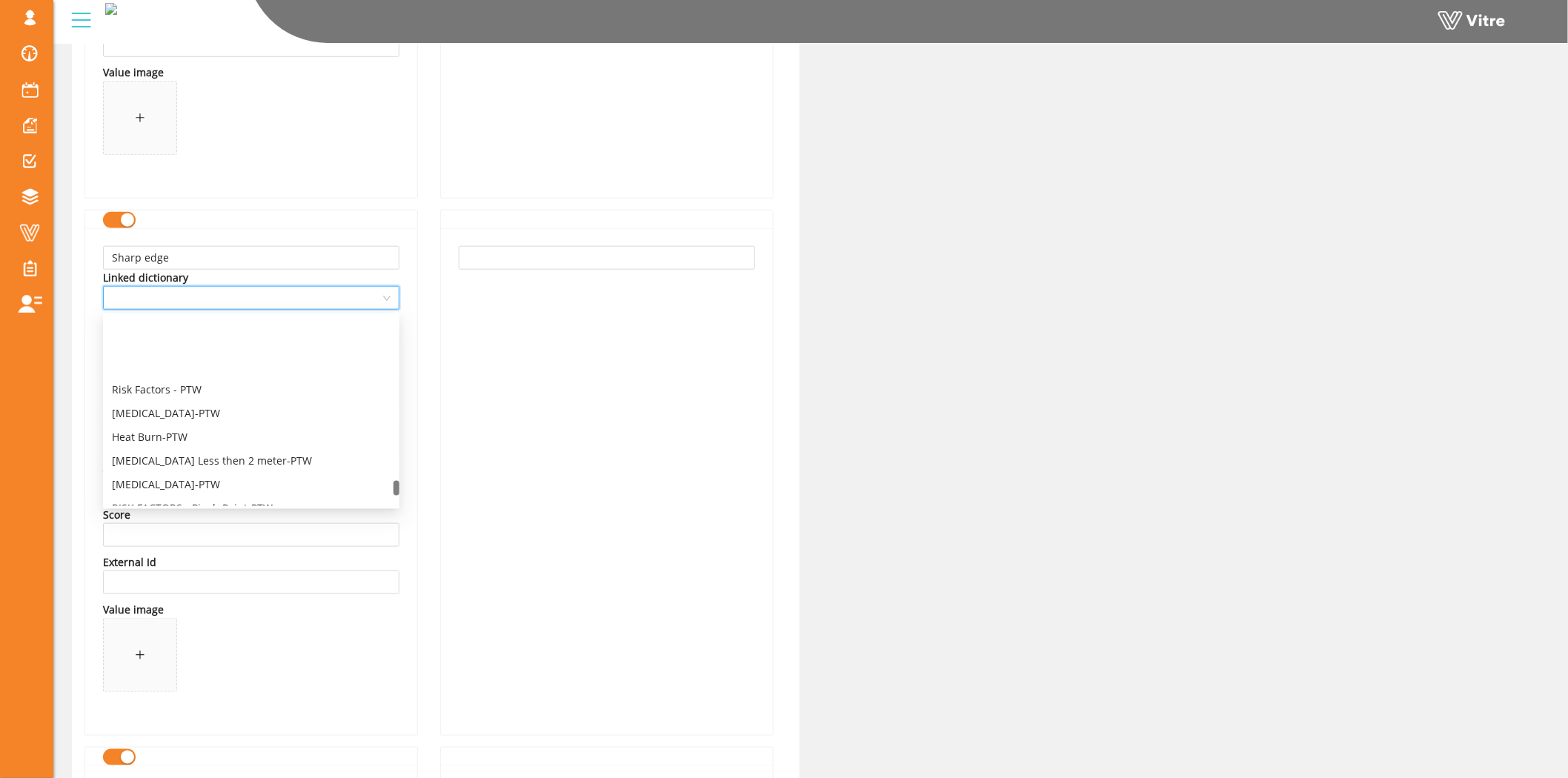
scroll to position [3292, 0]
click at [178, 446] on div "Sharp edges-PTW" at bounding box center [251, 449] width 279 height 16
click at [417, 354] on div "Sharp edge Linked dictionary 13736 Sharp edges-PTW Severity None Comment No Com…" at bounding box center [251, 473] width 333 height 526
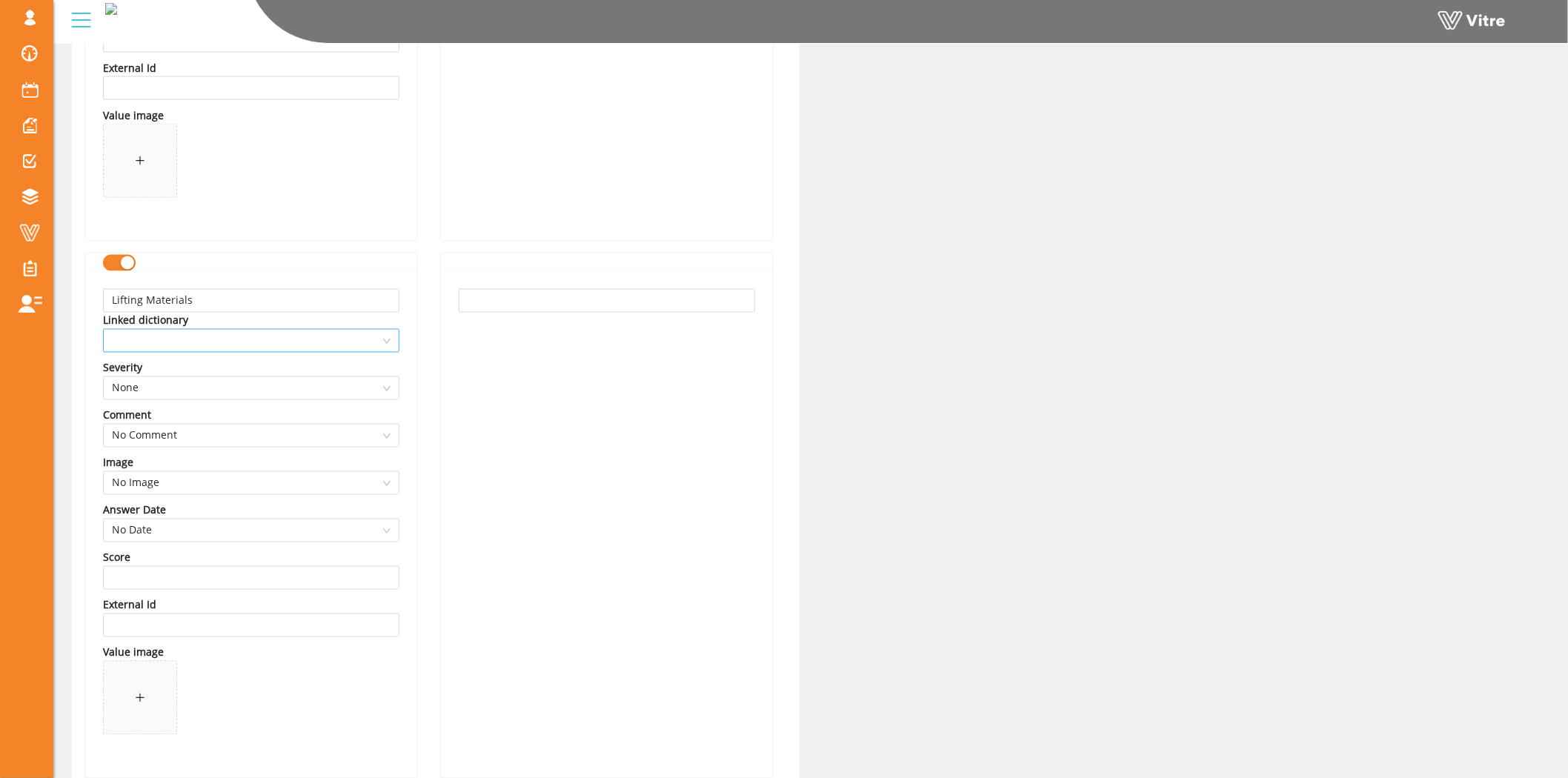
click at [340, 350] on span at bounding box center [251, 340] width 279 height 22
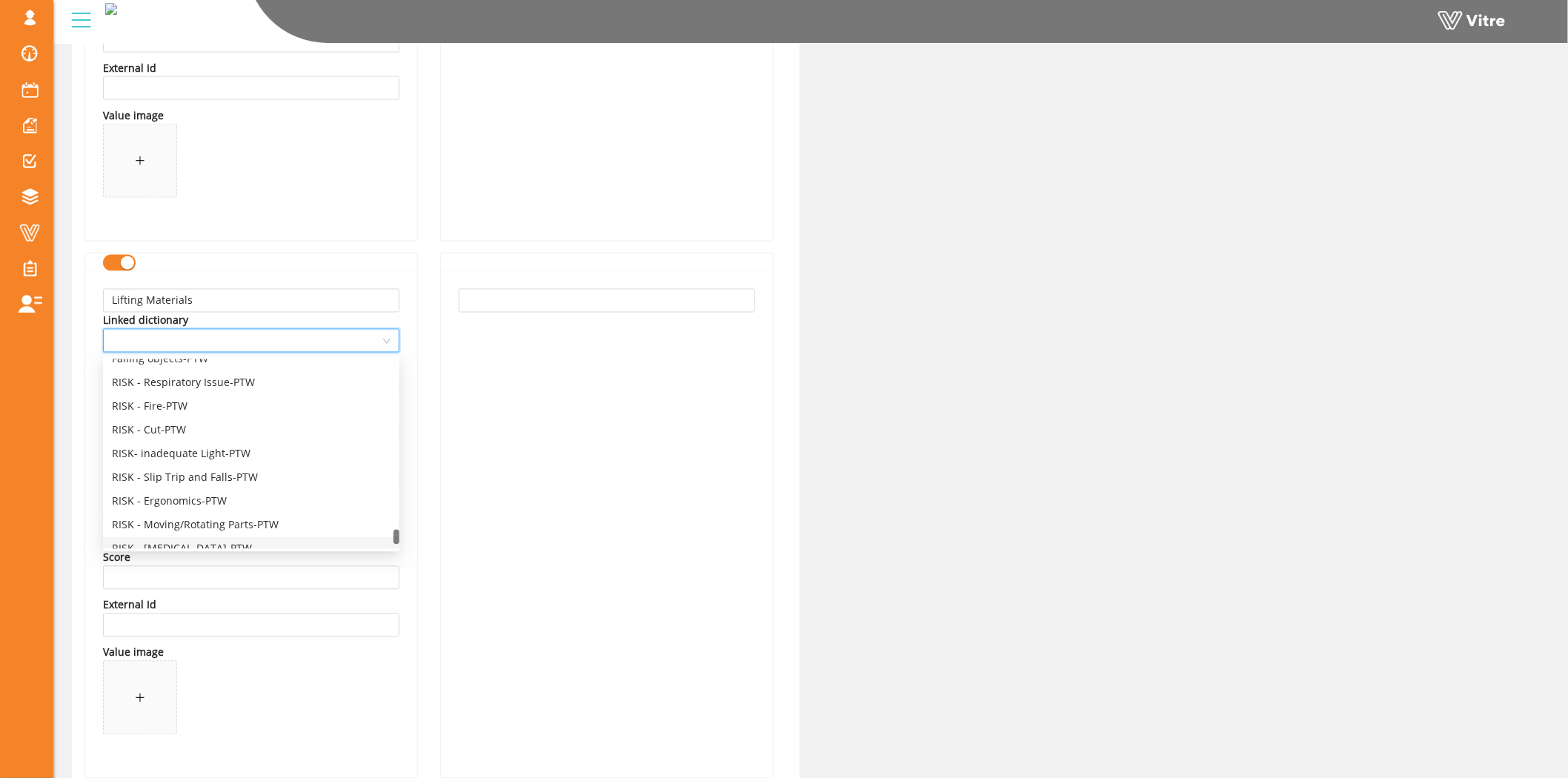
scroll to position [3391, 0]
click at [157, 413] on div "RISK - Lifting-PTW" at bounding box center [251, 417] width 279 height 16
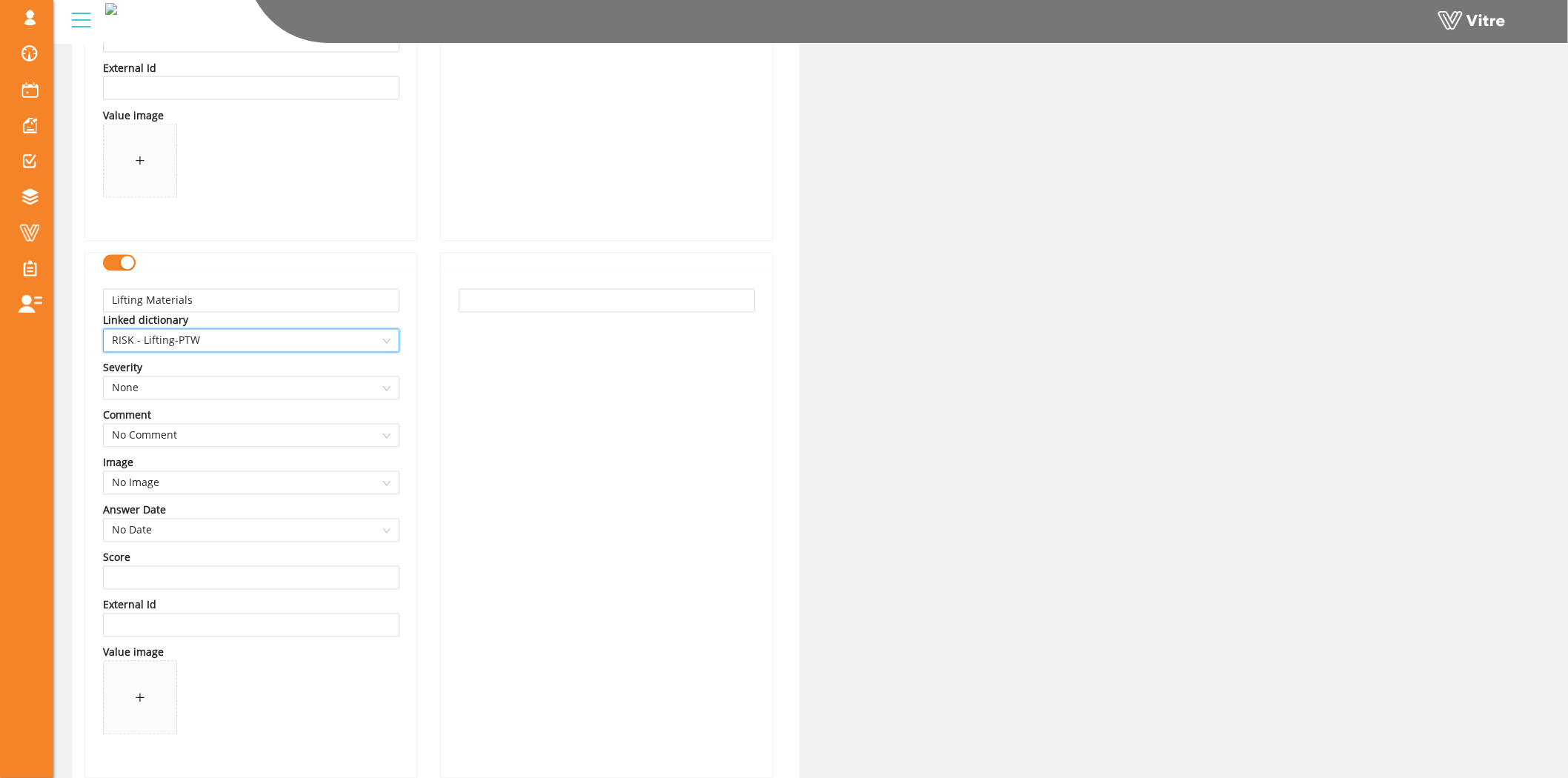
click at [402, 405] on div "Lifting Materials Linked dictionary 13737 RISK - Lifting-PTW Severity None Comm…" at bounding box center [251, 524] width 332 height 506
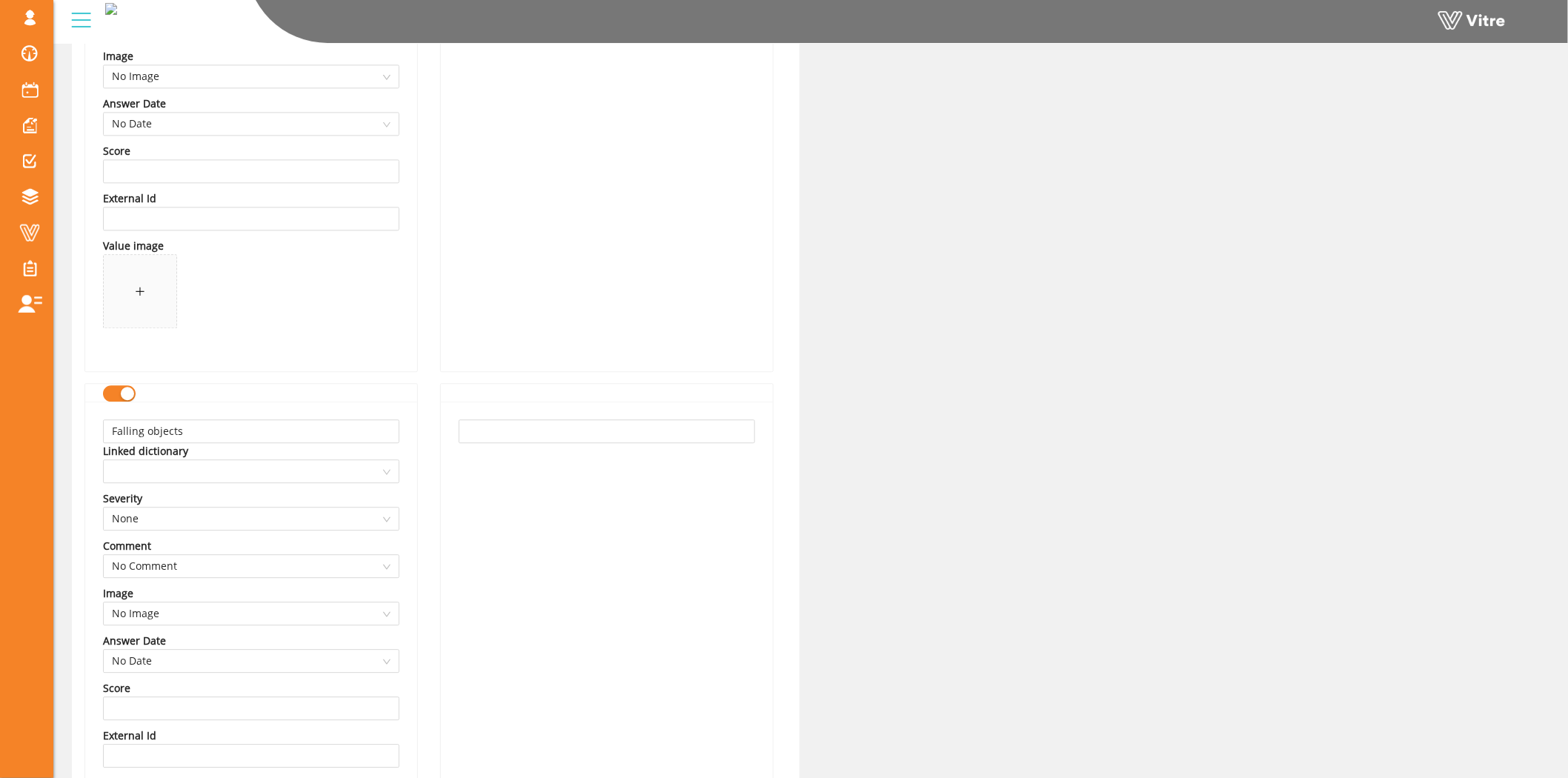
scroll to position [3703, 0]
click at [237, 477] on span at bounding box center [251, 466] width 279 height 22
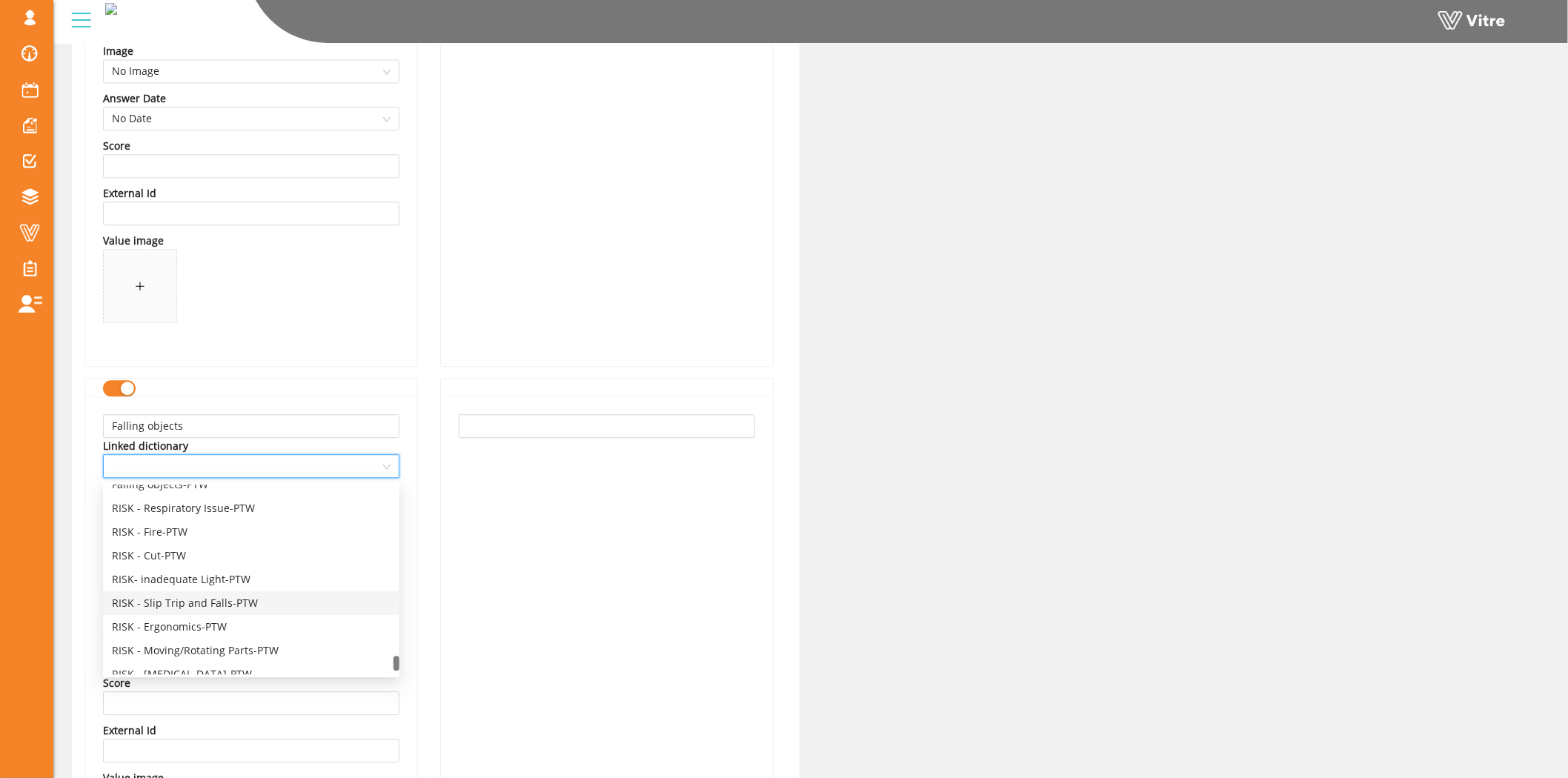
scroll to position [3391, 0]
click at [180, 561] on div "Falling objects-PTW" at bounding box center [251, 567] width 279 height 16
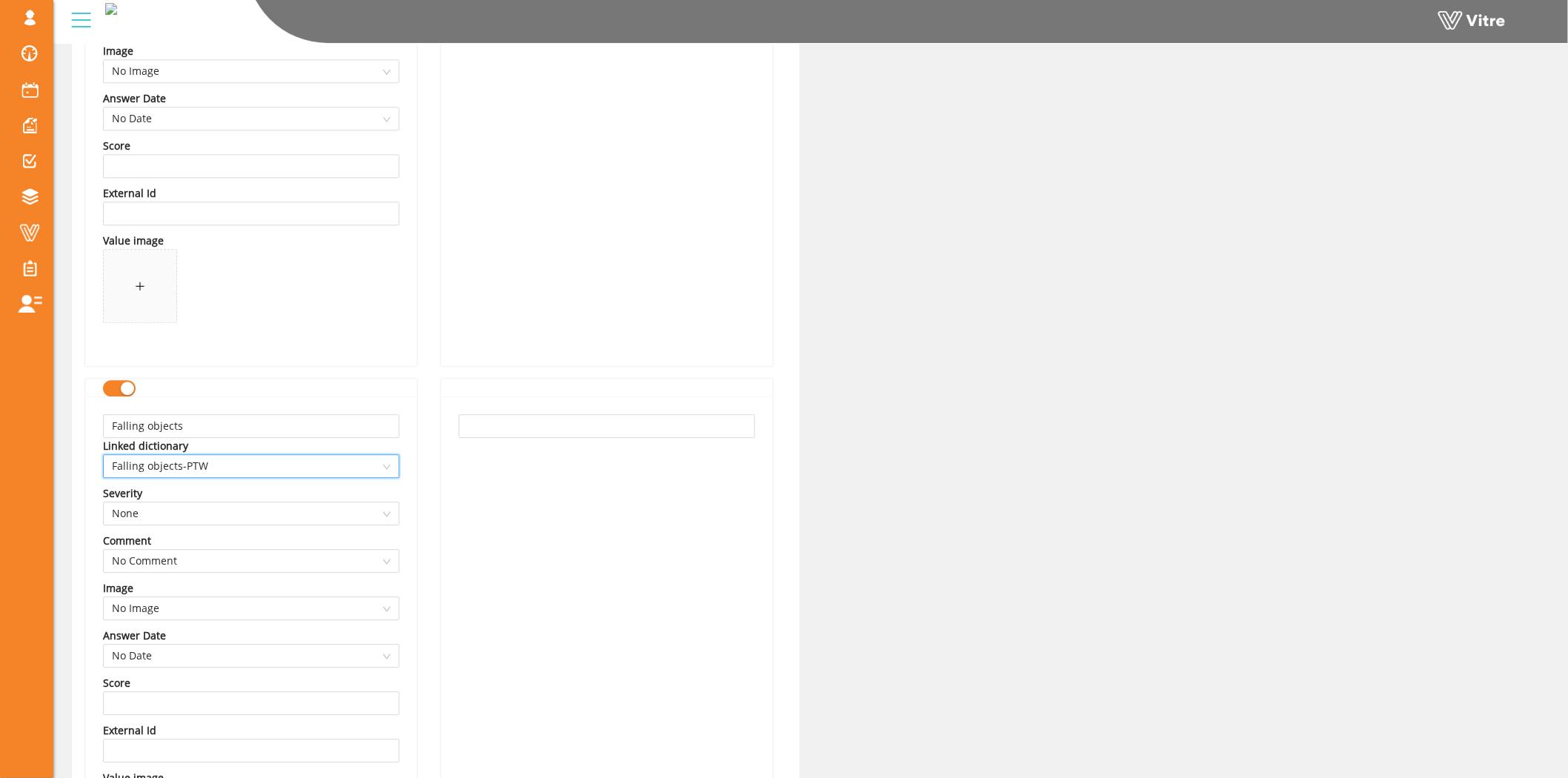
click at [404, 478] on div "Falling objects Linked dictionary 13738 Falling objects-PTW Severity None Comme…" at bounding box center [251, 649] width 332 height 506
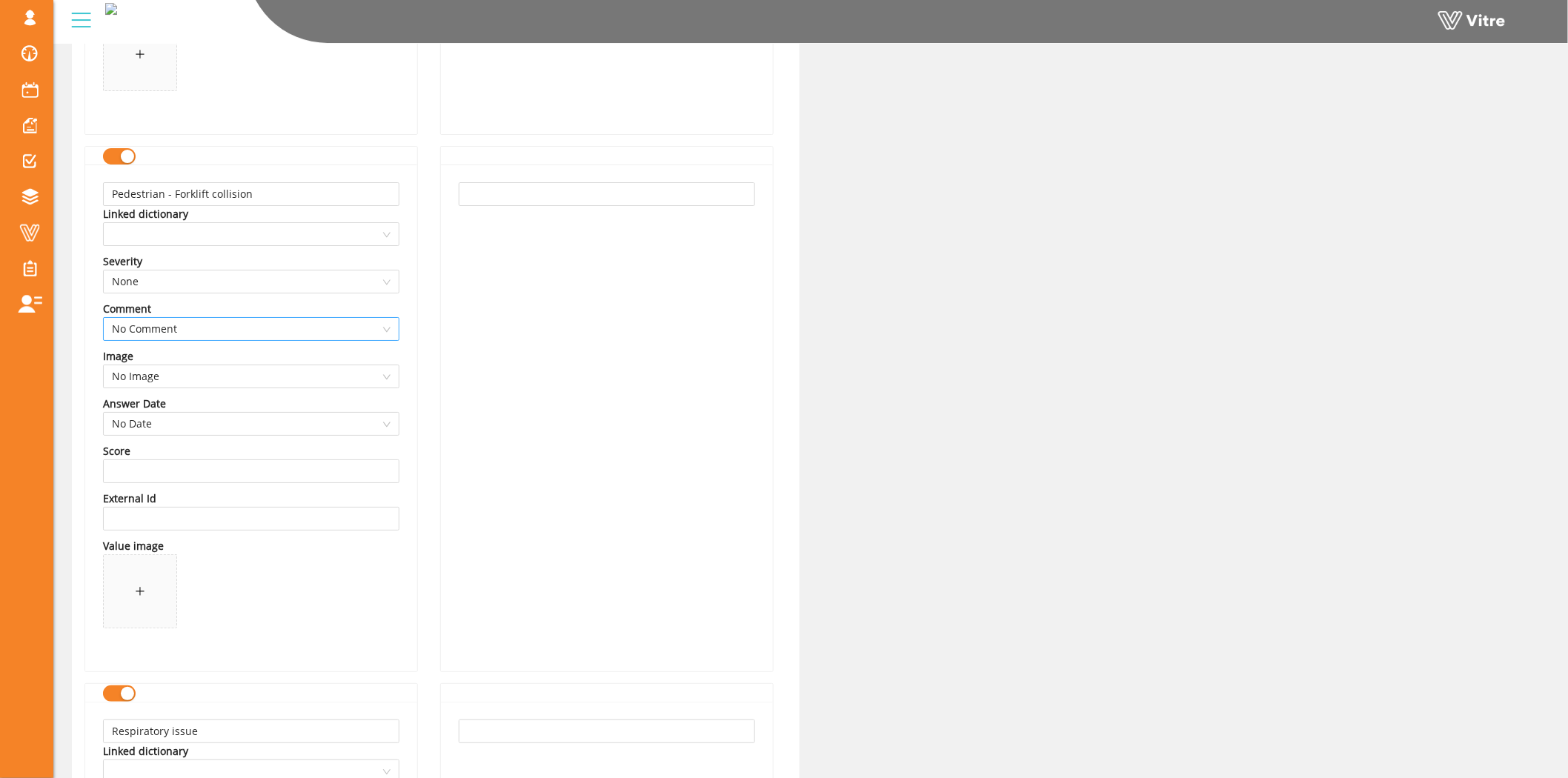
scroll to position [4445, 0]
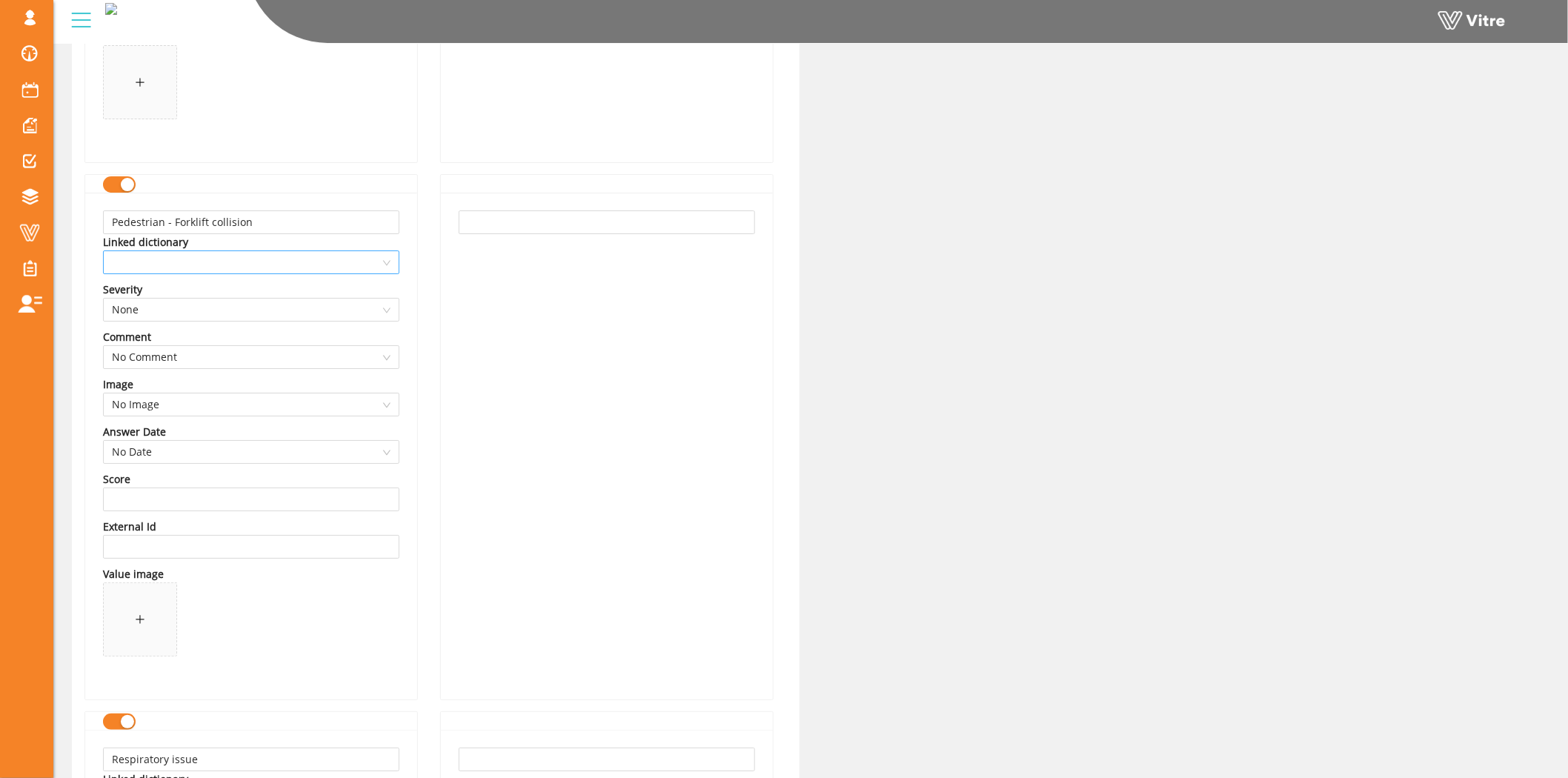
click at [226, 268] on span at bounding box center [251, 262] width 279 height 22
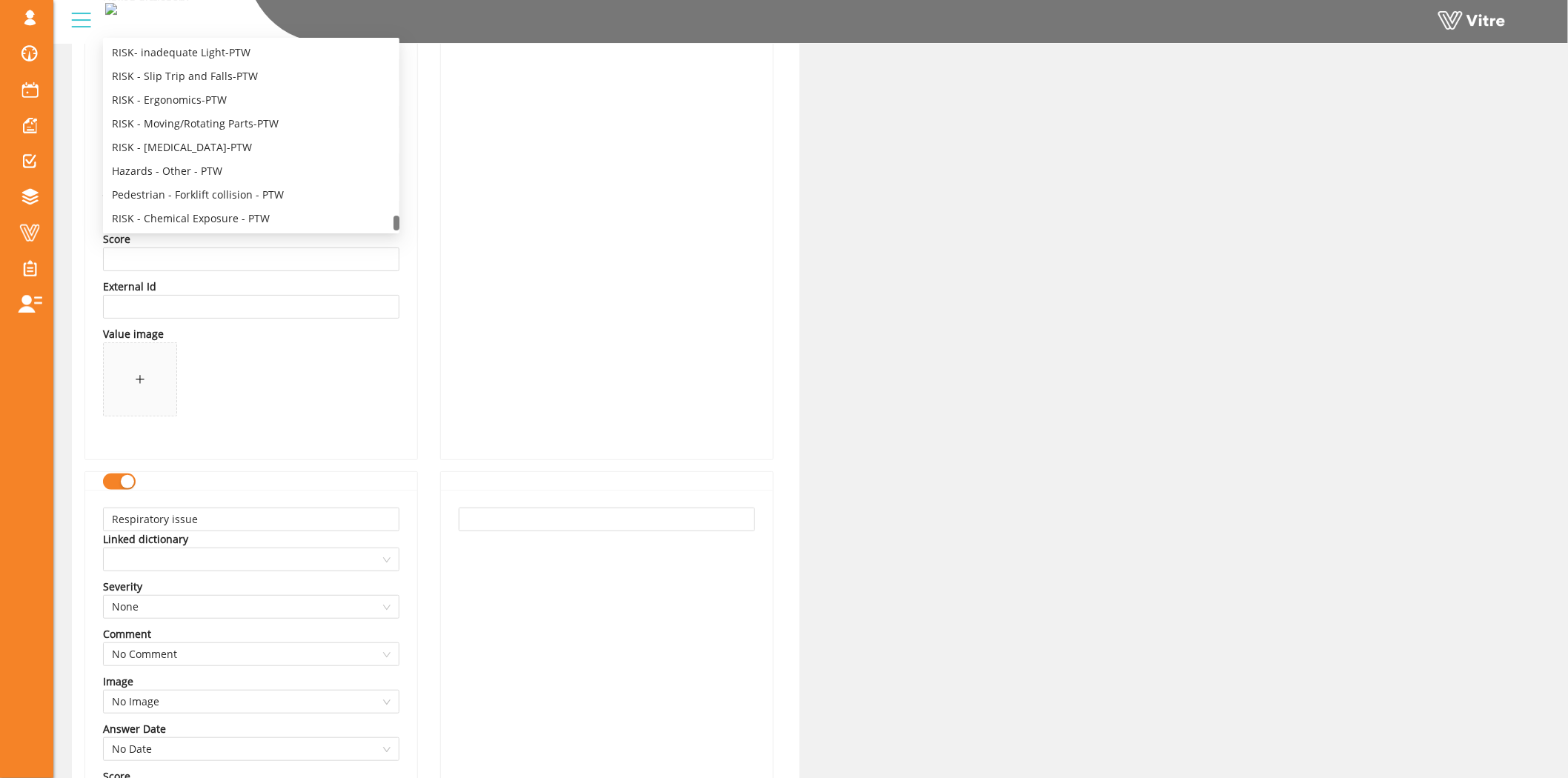
scroll to position [4691, 0]
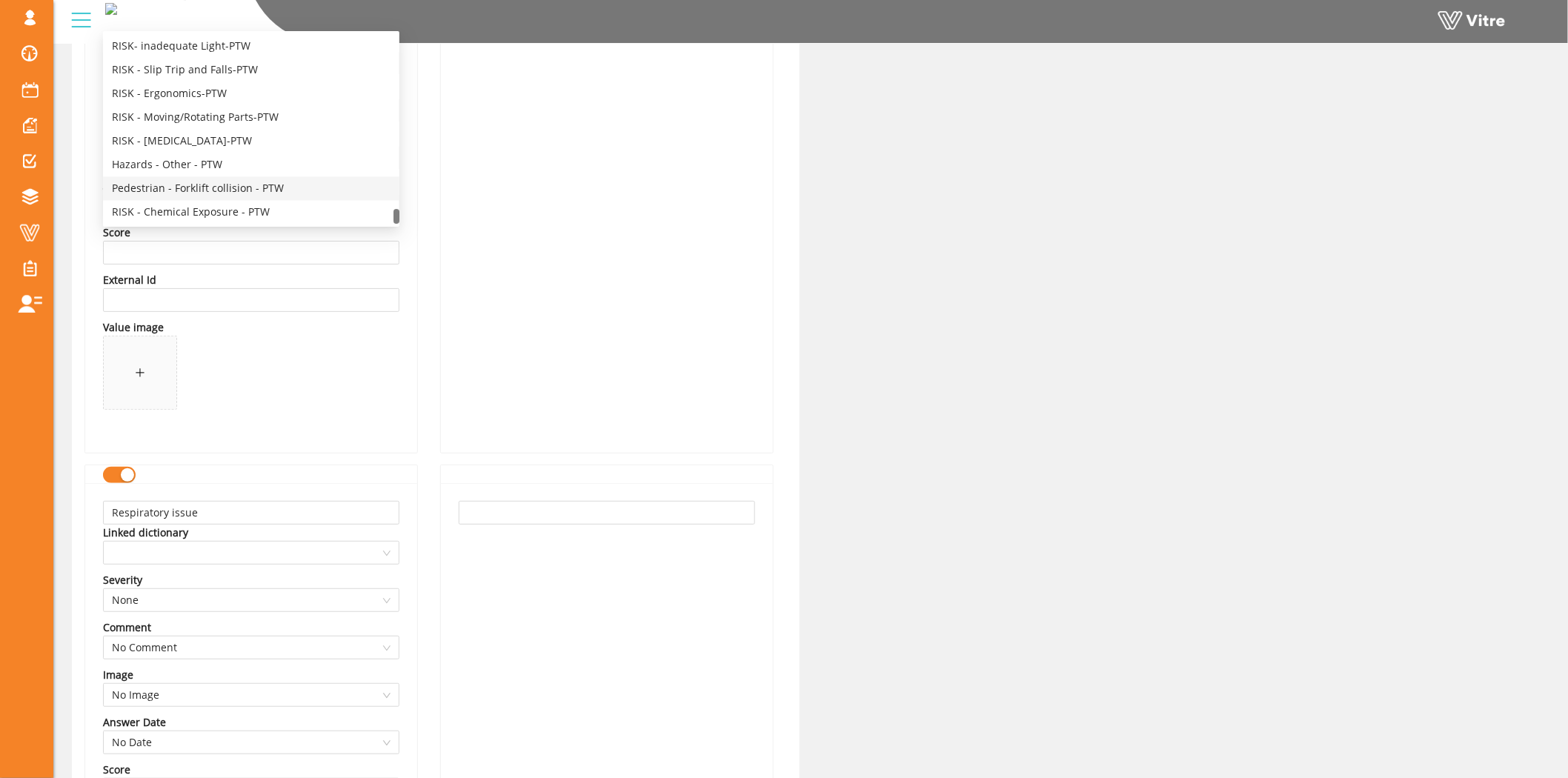
click at [236, 187] on div "Pedestrian - Forklift collision - PTW" at bounding box center [251, 188] width 279 height 16
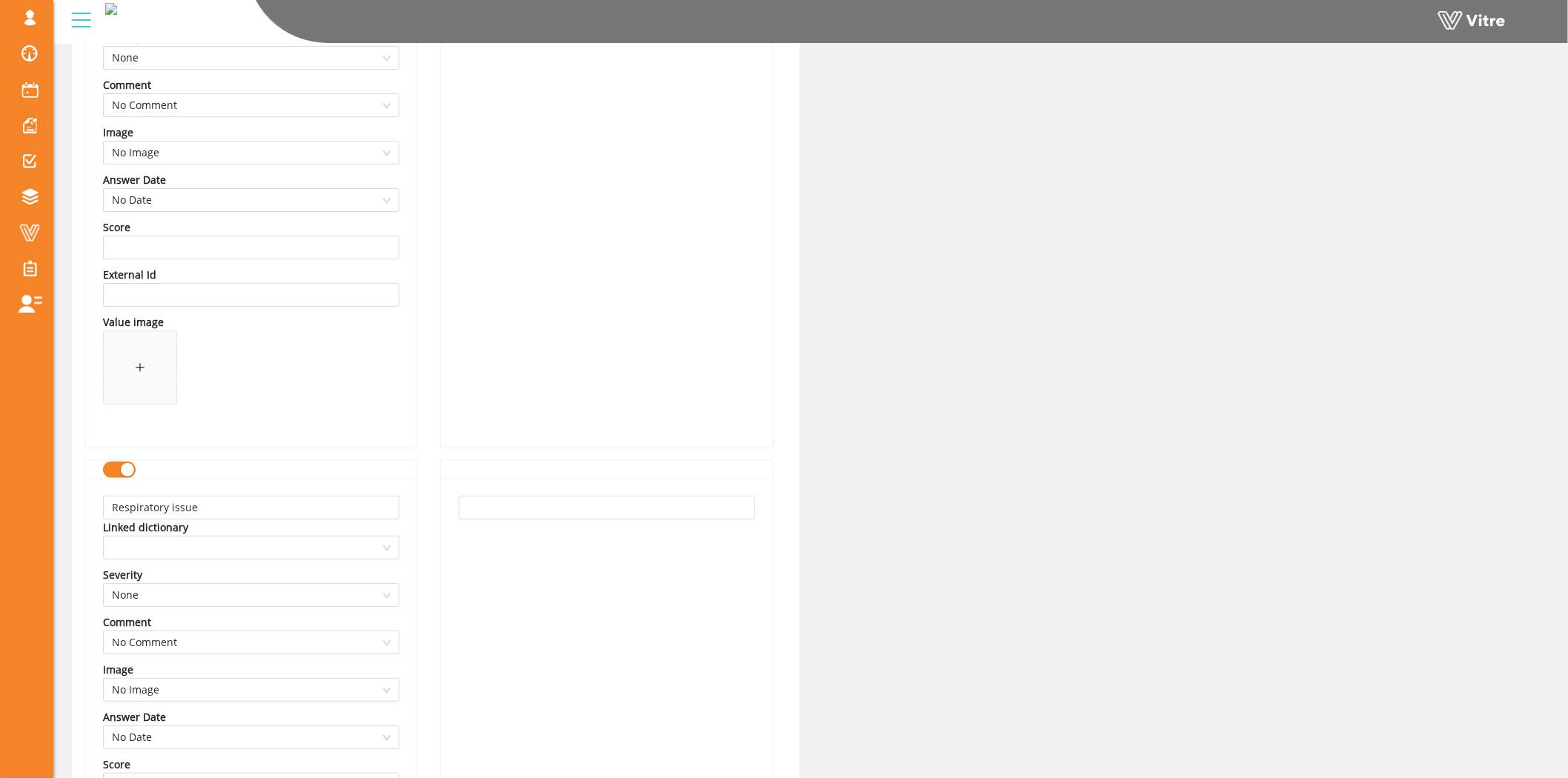
scroll to position [4938, 0]
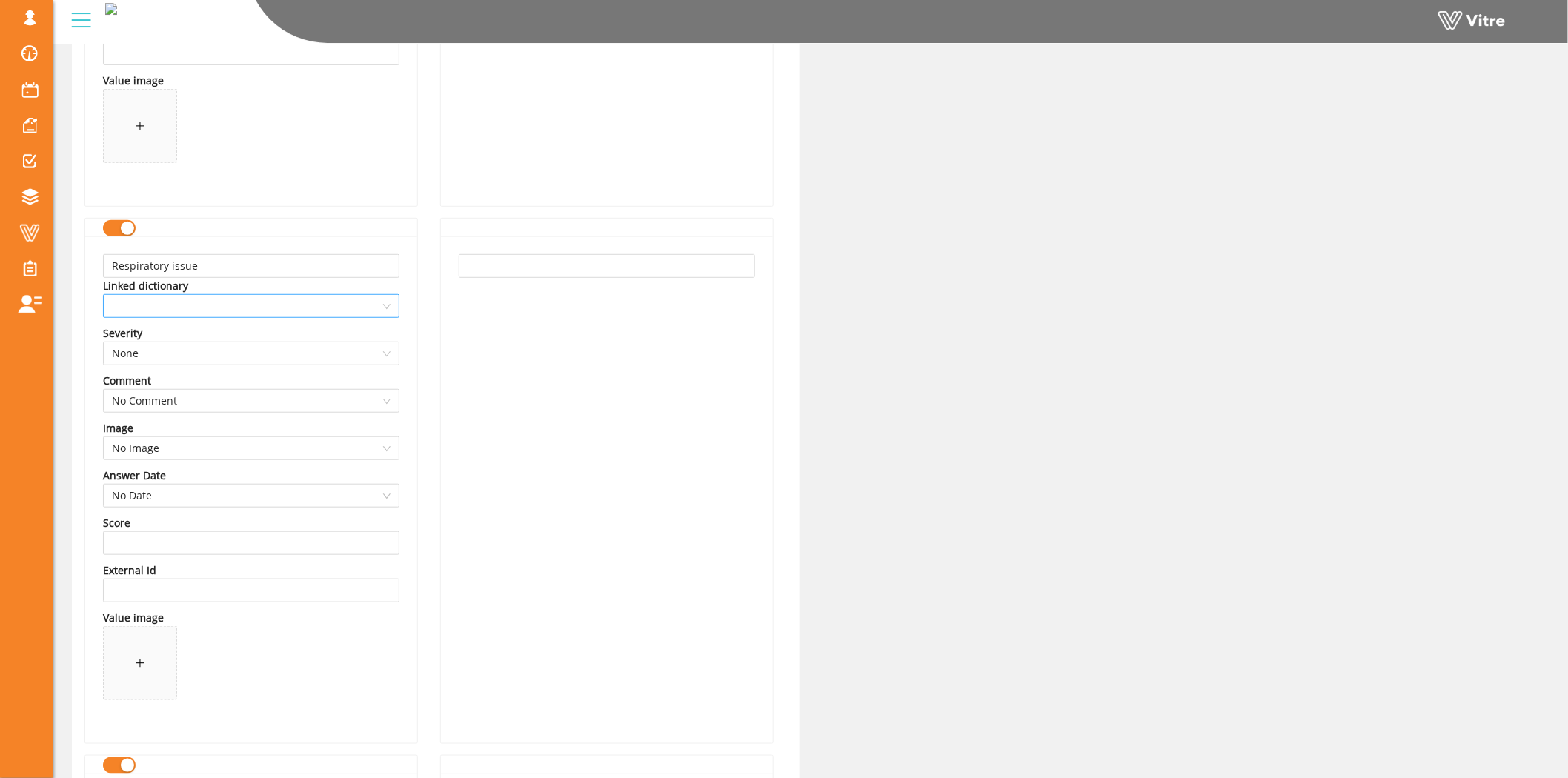
click at [315, 307] on span at bounding box center [251, 306] width 279 height 22
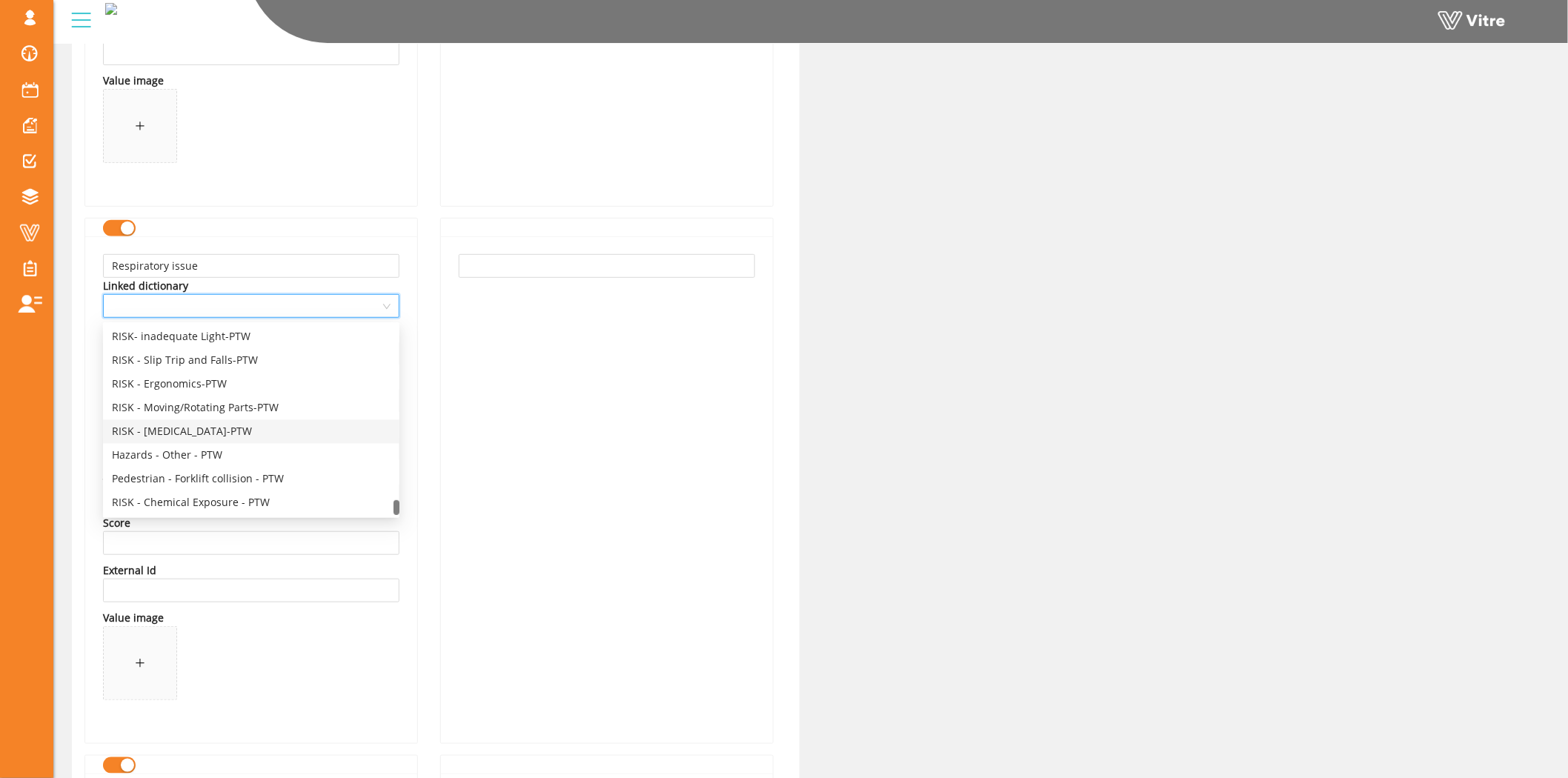
scroll to position [3473, 0]
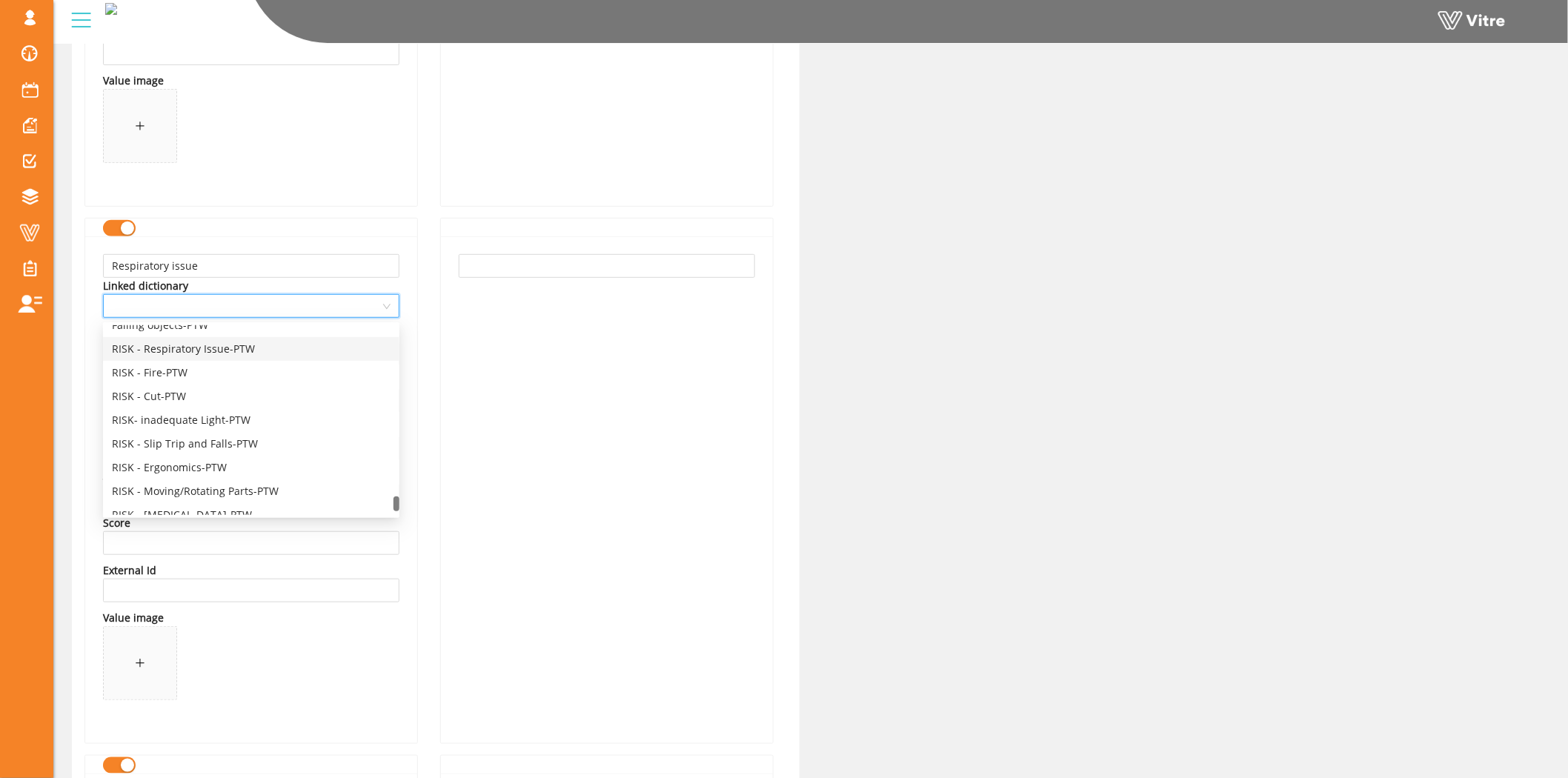
click at [198, 341] on div "RISK - Respiratory Issue-PTW" at bounding box center [251, 349] width 279 height 16
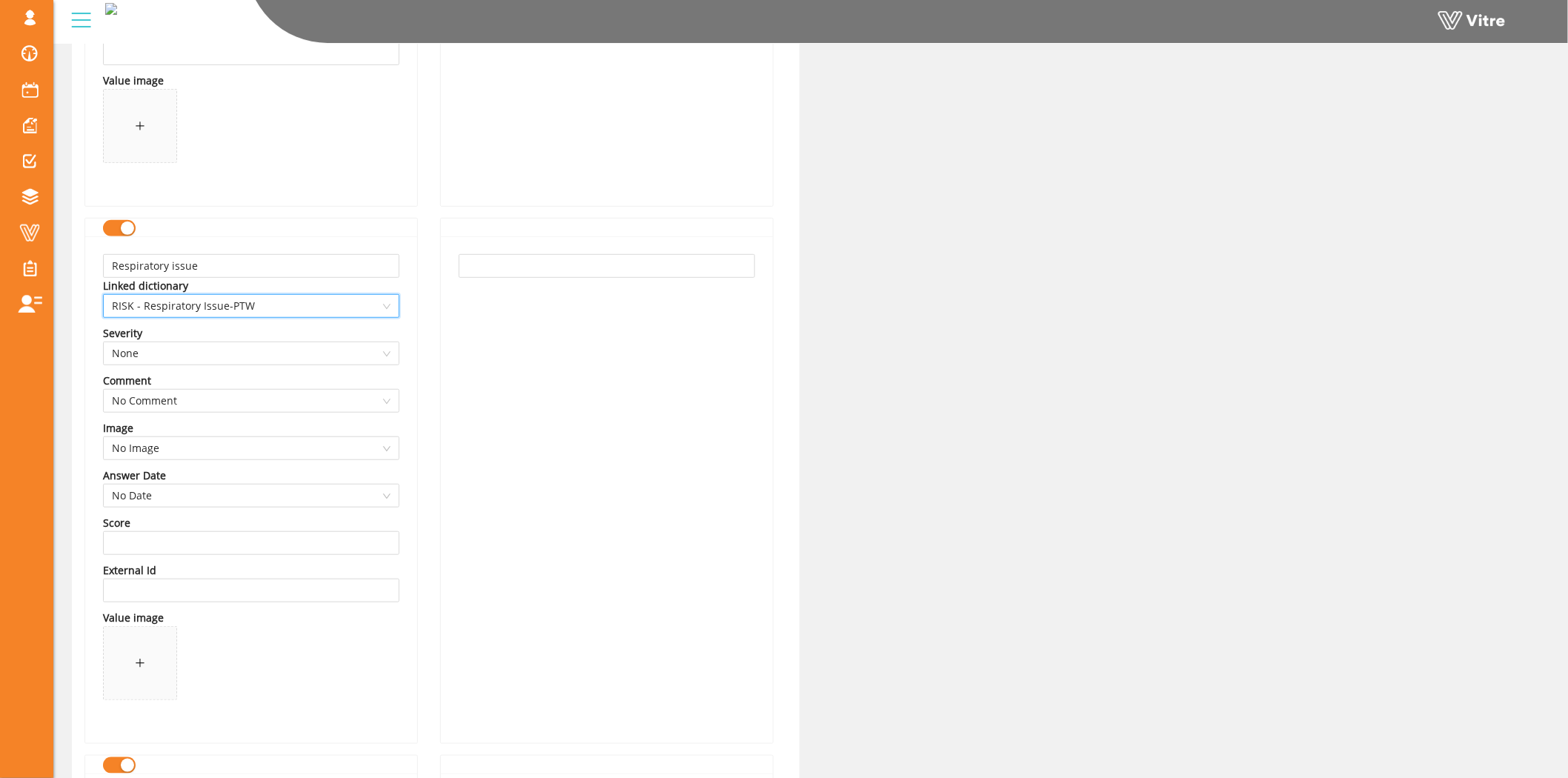
click at [424, 397] on div "Name Risk Factors - PTW Language English Values Chemical Burn Linked dictionary…" at bounding box center [251, 418] width 356 height 10340
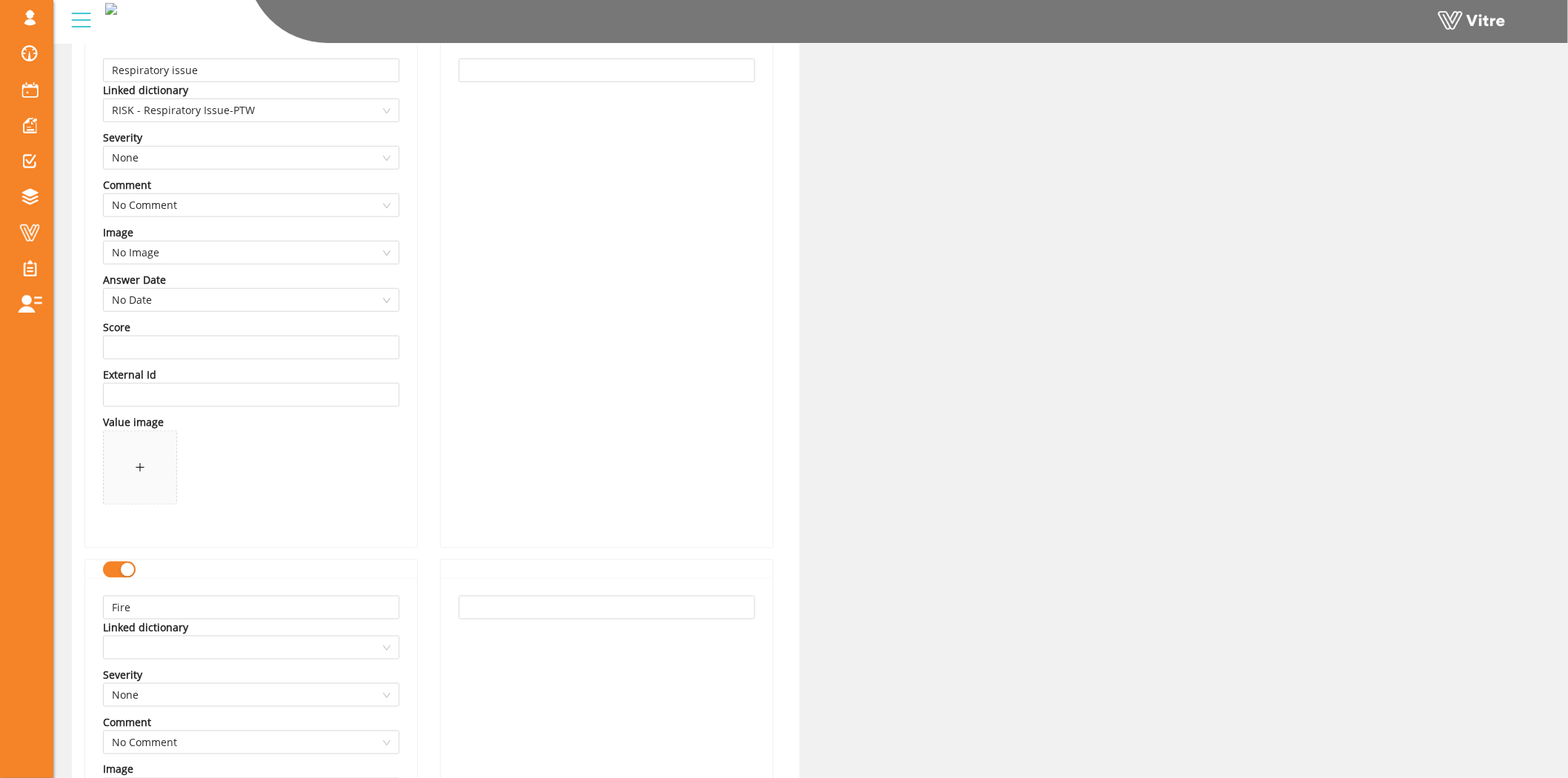
scroll to position [5432, 0]
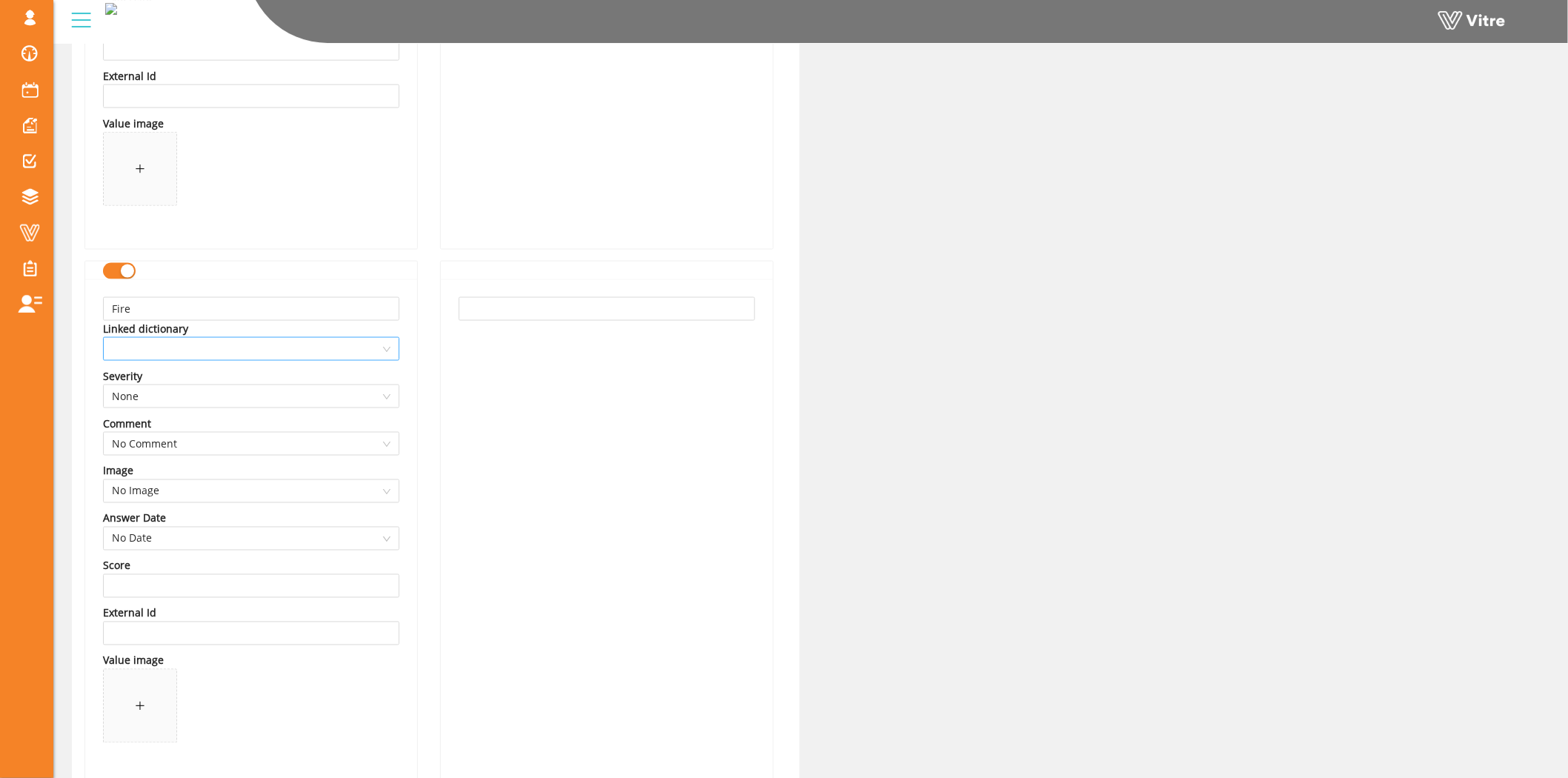
click at [225, 354] on span at bounding box center [251, 349] width 279 height 22
click at [176, 492] on div "RISK - Fire-PTW" at bounding box center [251, 497] width 279 height 16
click at [389, 449] on span "No Comment" at bounding box center [251, 443] width 279 height 22
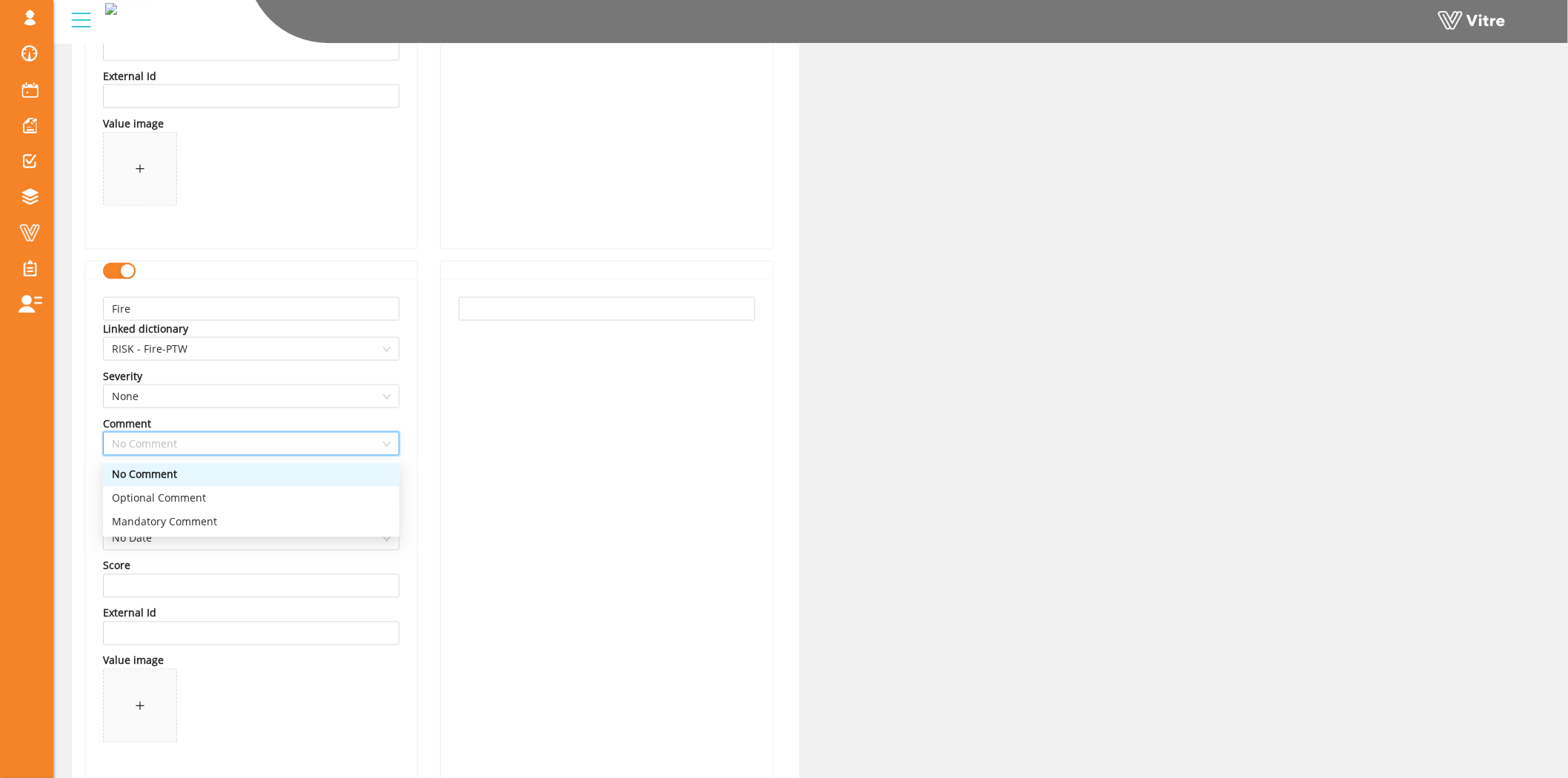
click at [414, 446] on div "Fire Linked dictionary RISK - Fire-PTW Severity None Comment No Comment Image N…" at bounding box center [251, 532] width 332 height 506
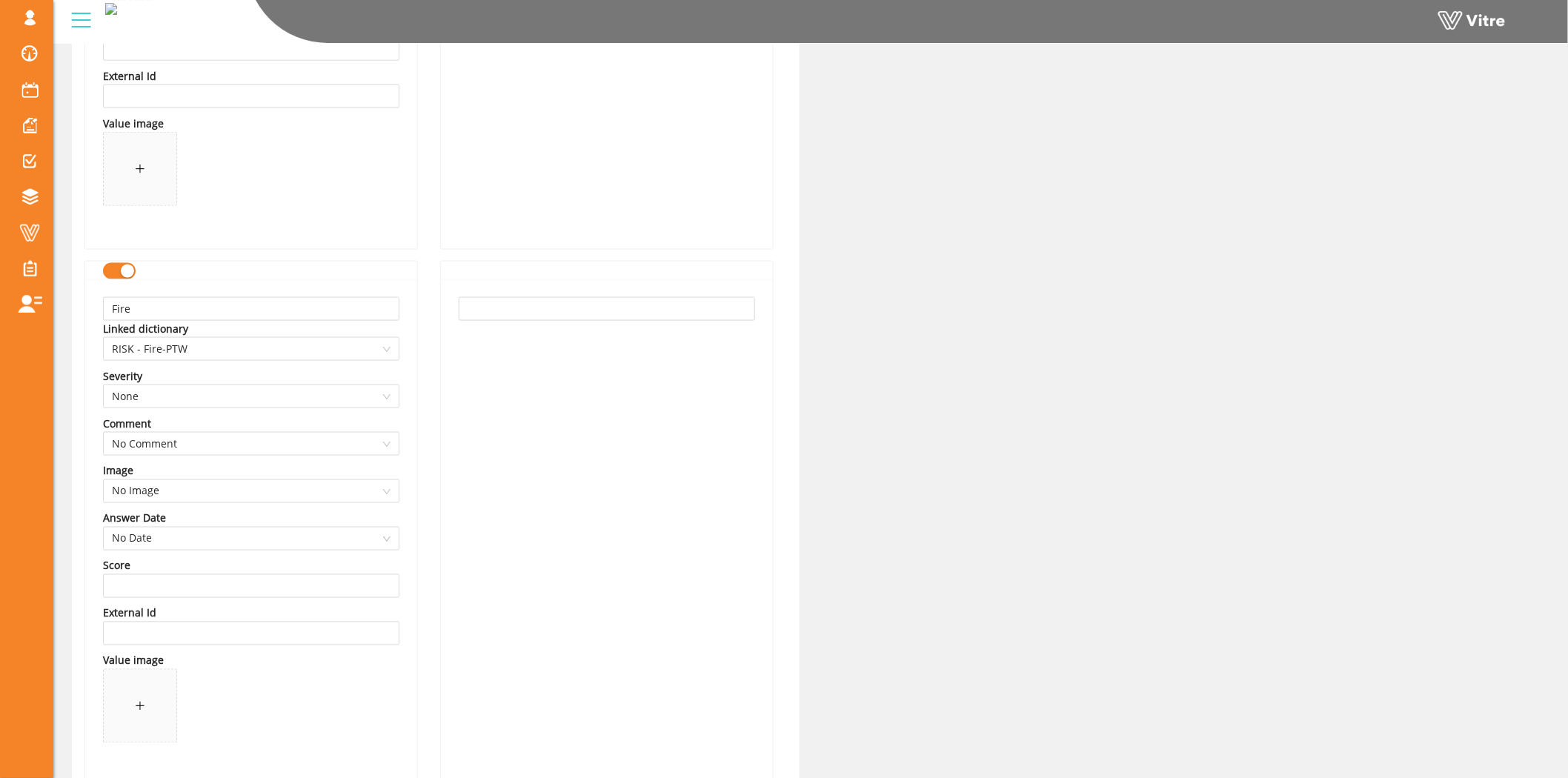
scroll to position [5760, 0]
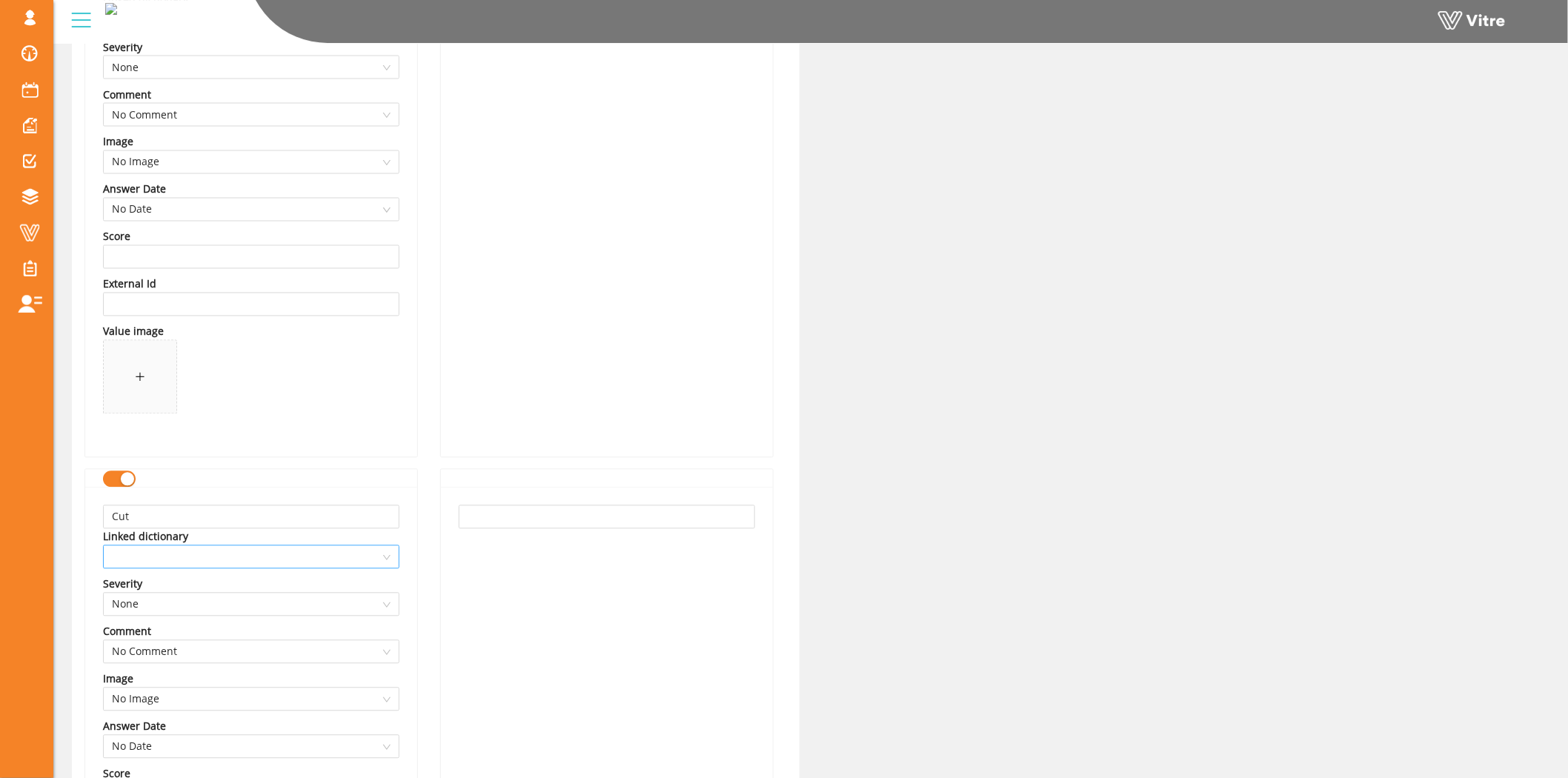
click at [246, 552] on span at bounding box center [251, 557] width 279 height 22
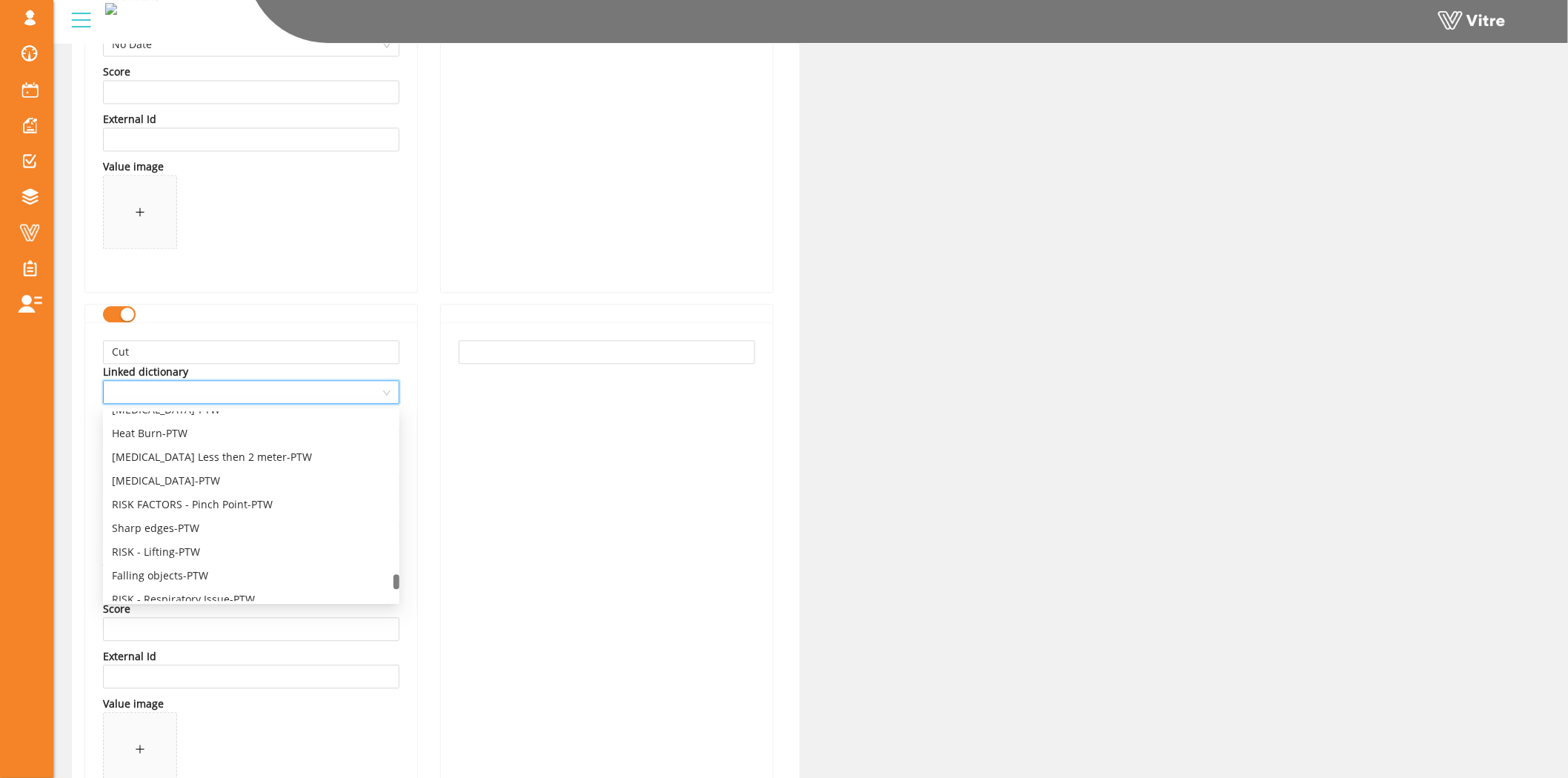
scroll to position [3391, 0]
click at [181, 565] on div "RISK - Cut-PTW" at bounding box center [251, 564] width 279 height 16
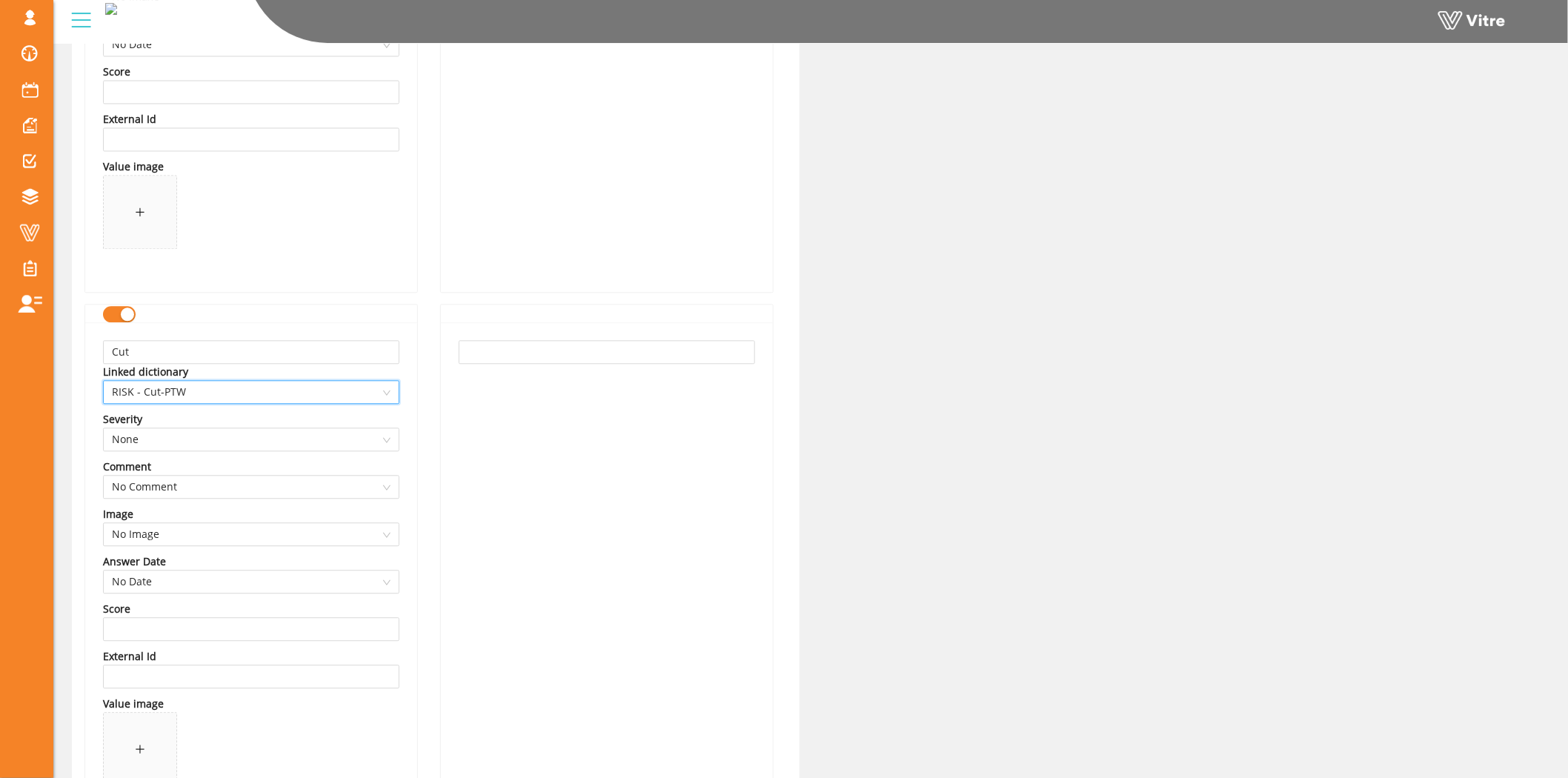
click at [411, 510] on div "Cut Linked dictionary 13741 RISK - Cut-PTW Severity None Comment No Comment Ima…" at bounding box center [251, 575] width 332 height 506
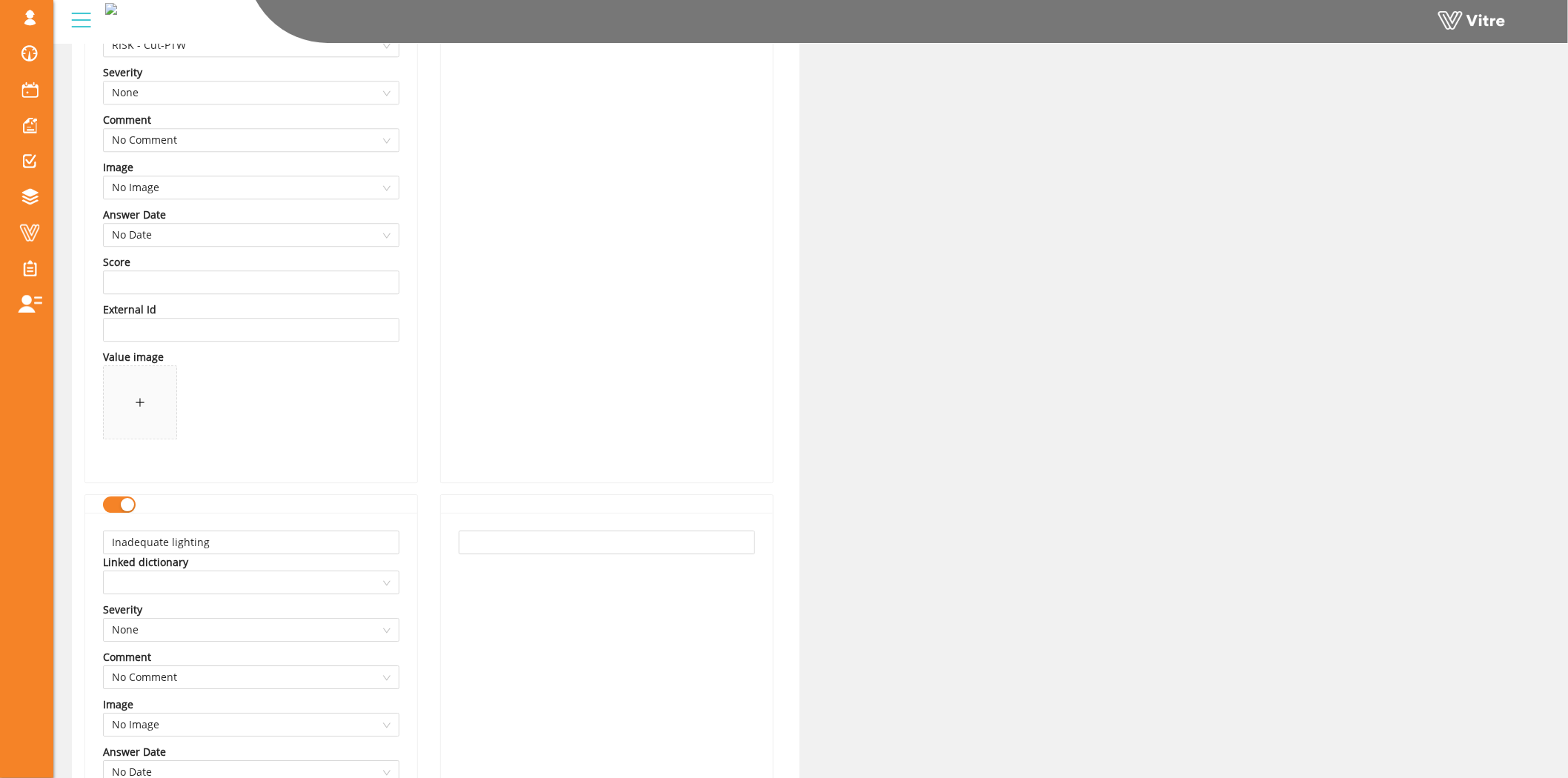
scroll to position [6666, 0]
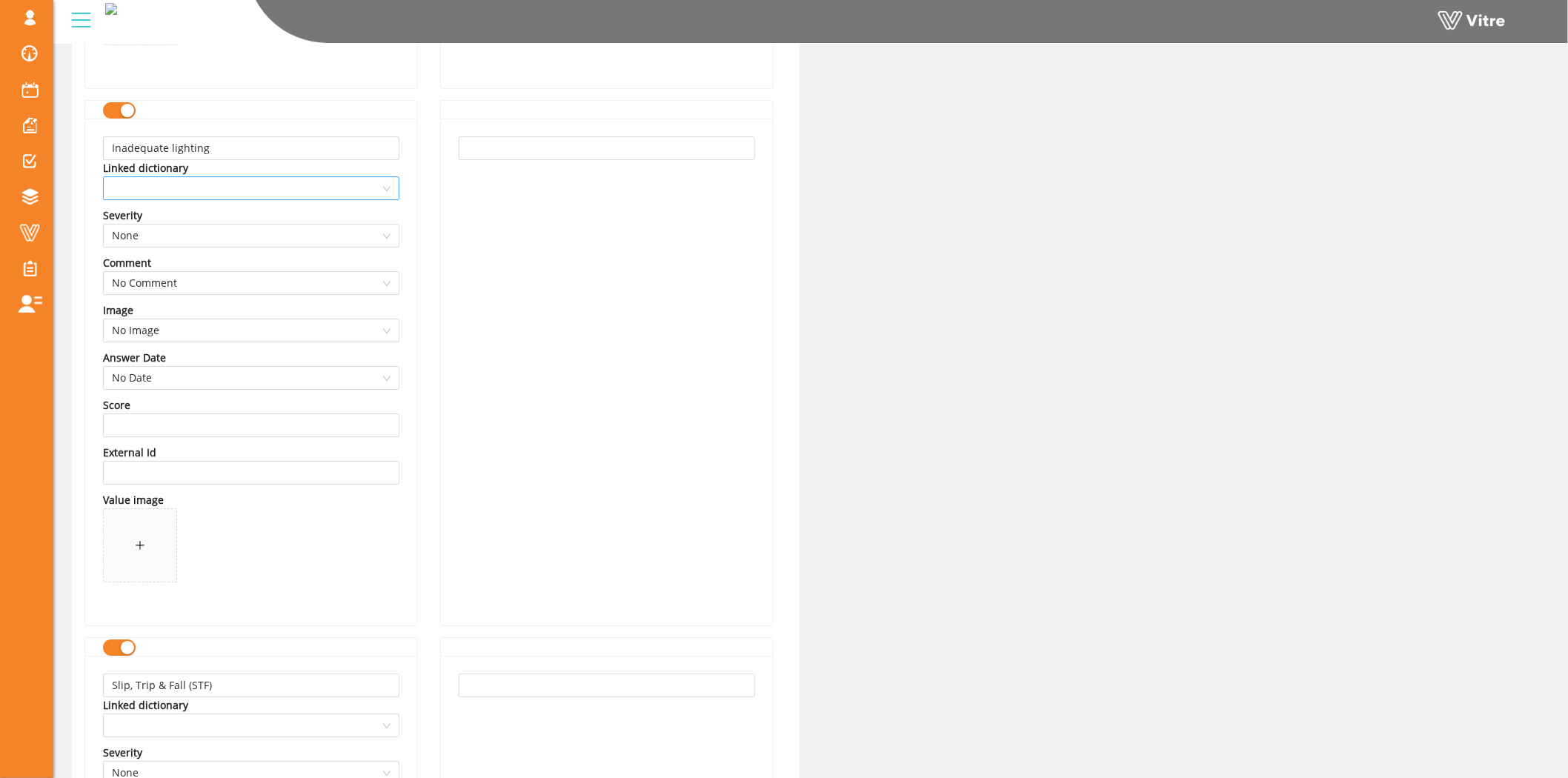
click at [193, 193] on span at bounding box center [251, 188] width 279 height 22
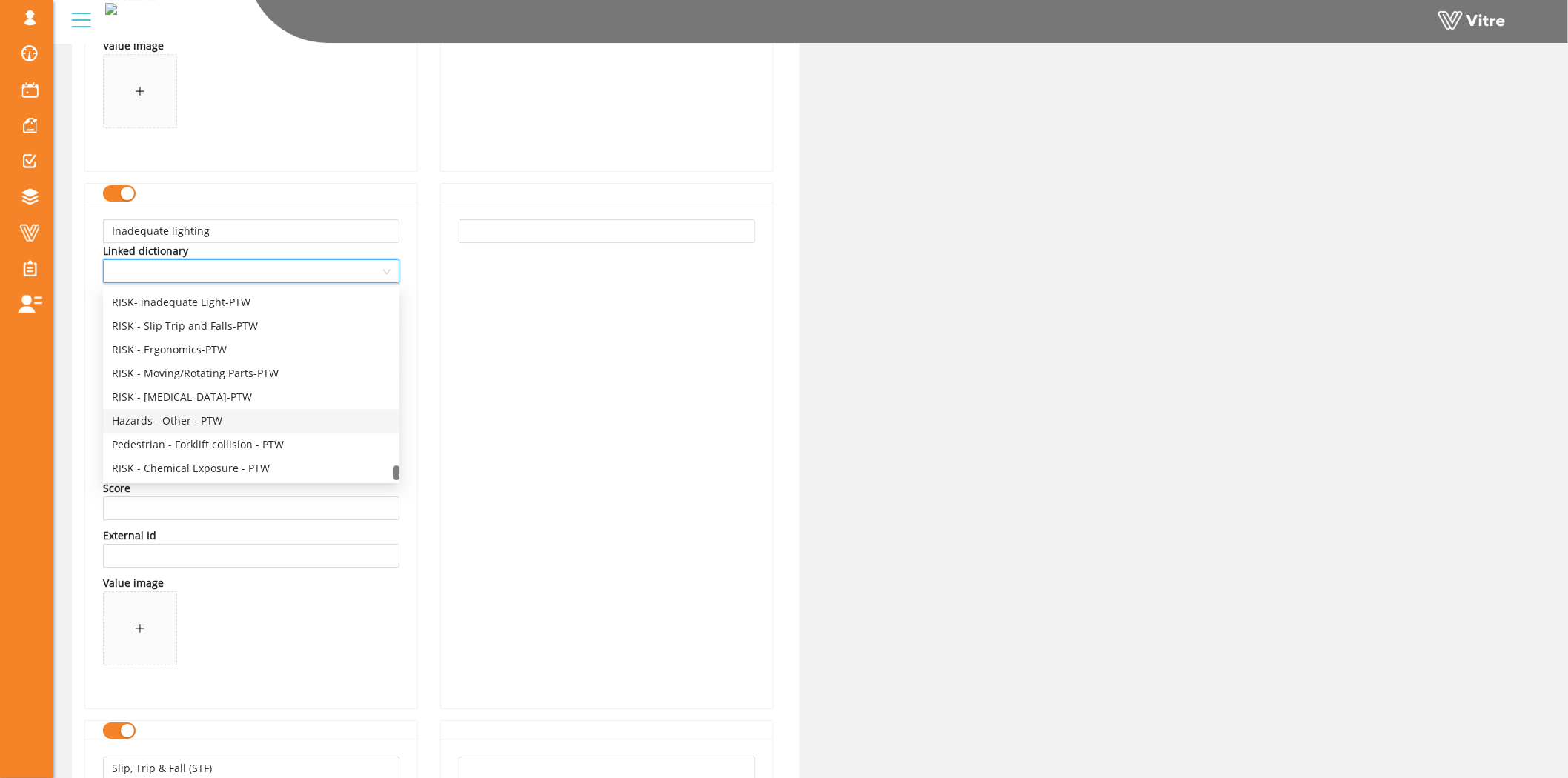
scroll to position [0, 0]
click at [196, 385] on div "RISK- inadequate Light-PTW" at bounding box center [251, 385] width 279 height 16
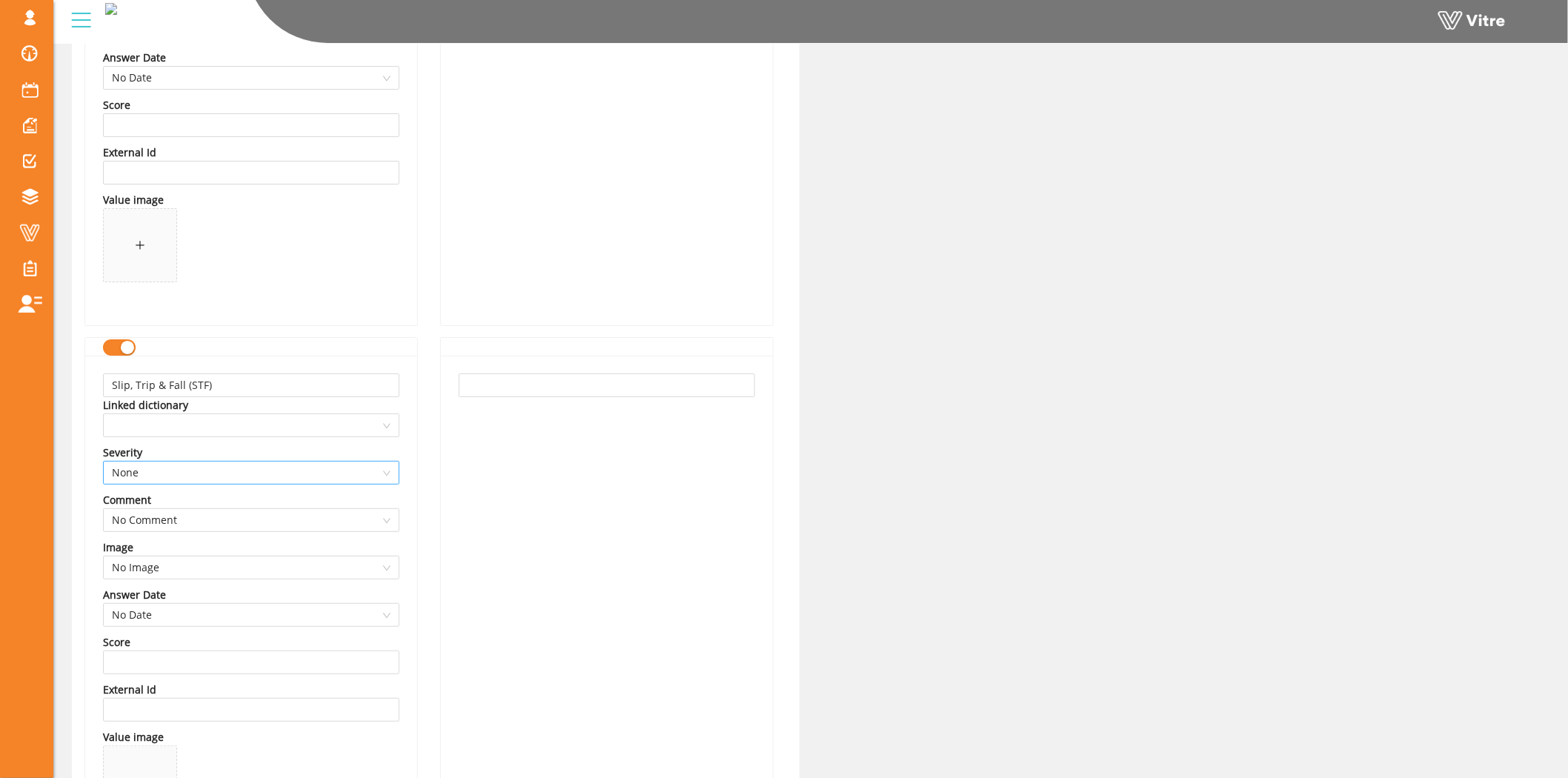
scroll to position [6996, 0]
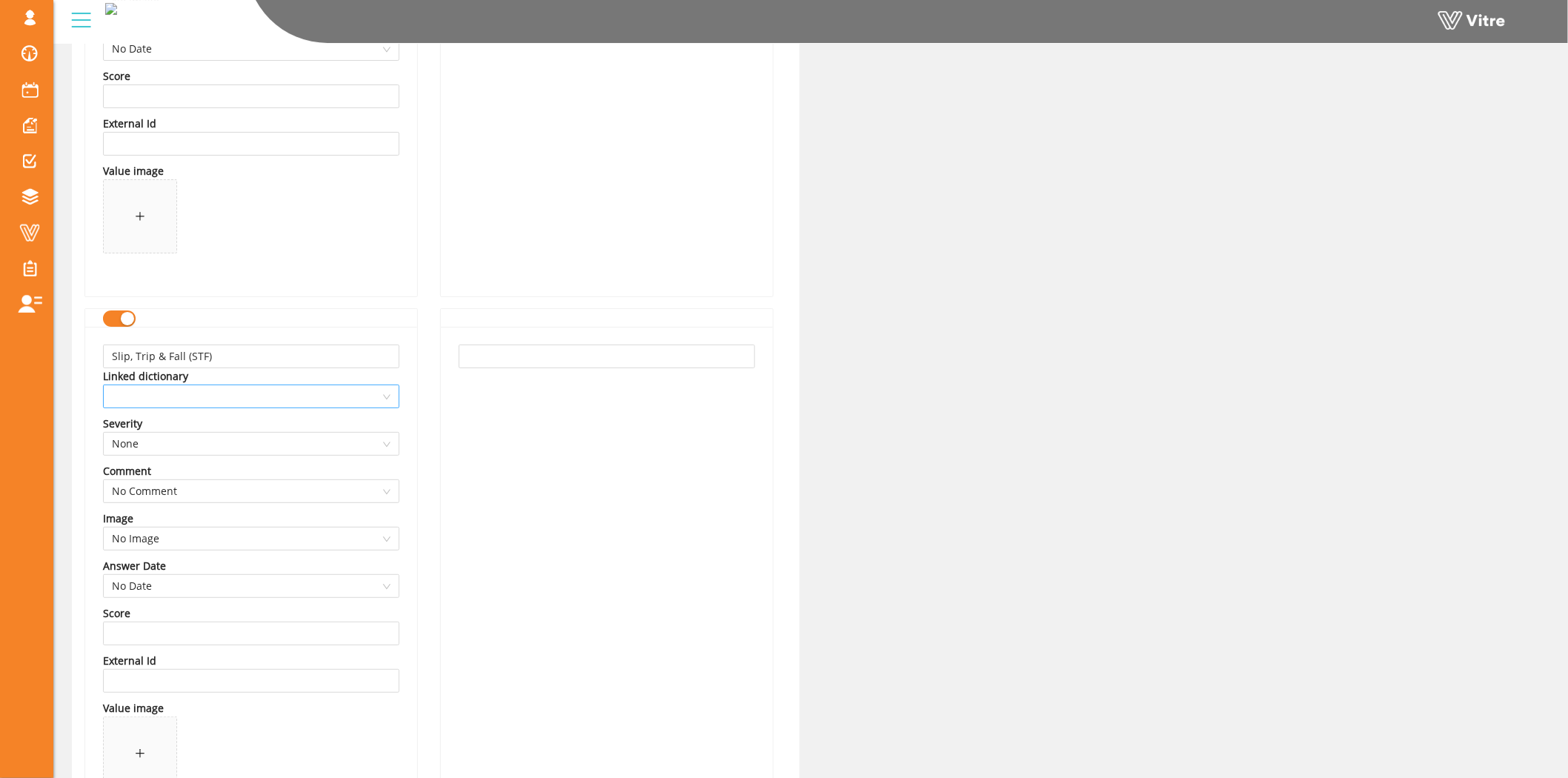
click at [252, 404] on span at bounding box center [251, 396] width 279 height 22
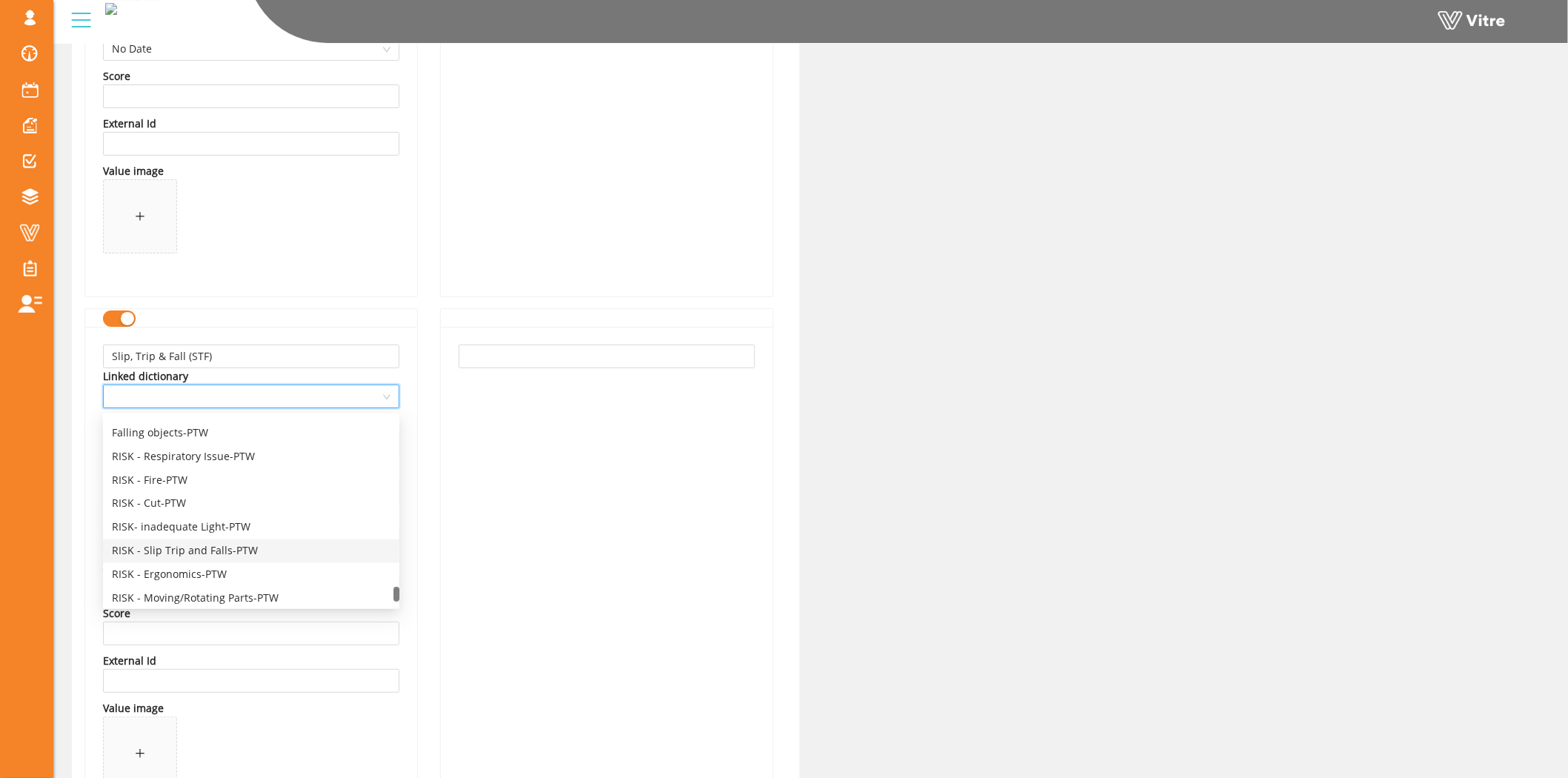
click at [208, 550] on div "RISK - Slip Trip and Falls-PTW" at bounding box center [251, 551] width 279 height 16
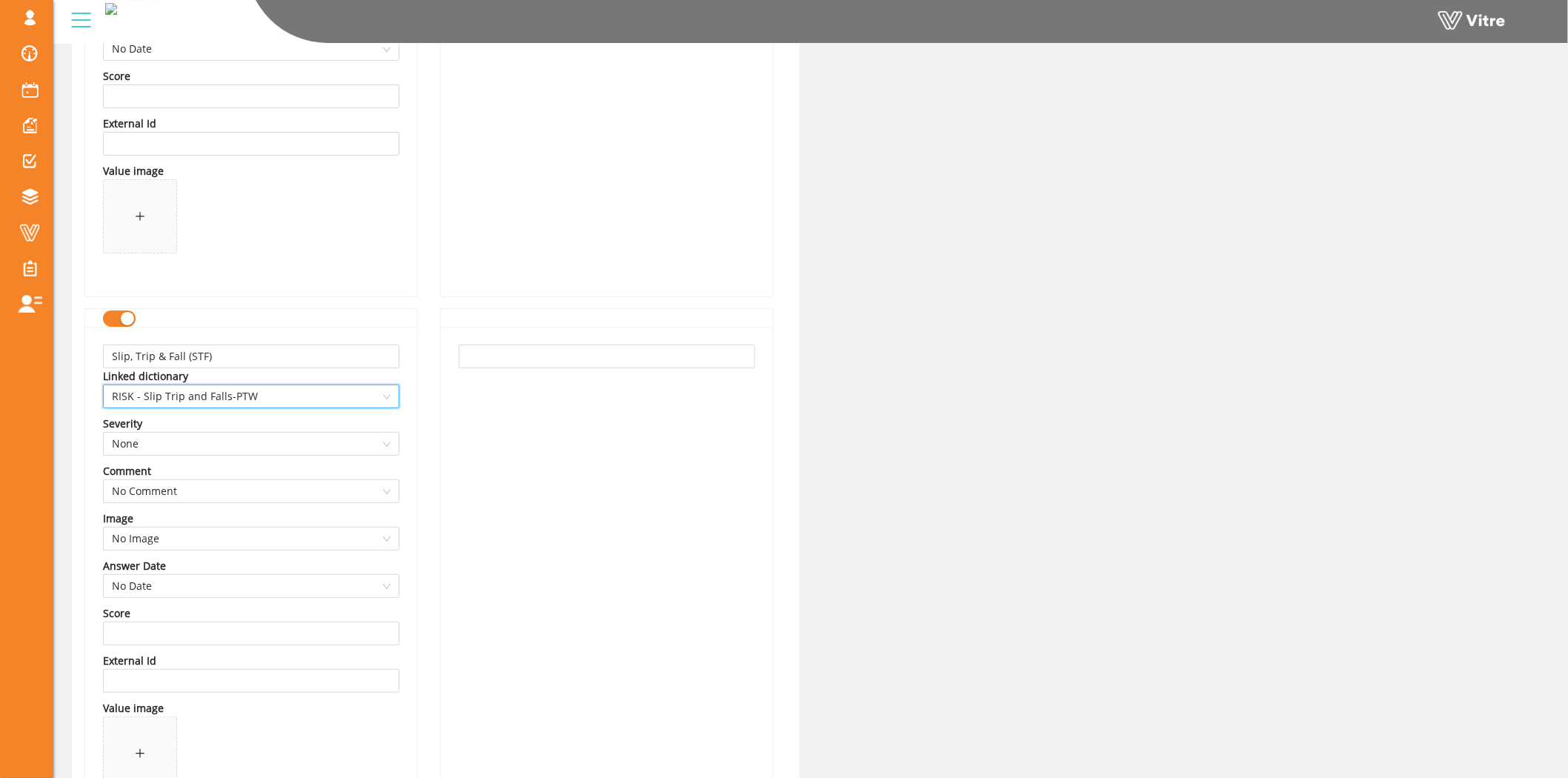
click at [415, 541] on div "Slip, Trip & Fall (STF) Linked dictionary 13743 RISK - Slip Trip and Falls-PTW …" at bounding box center [251, 580] width 332 height 506
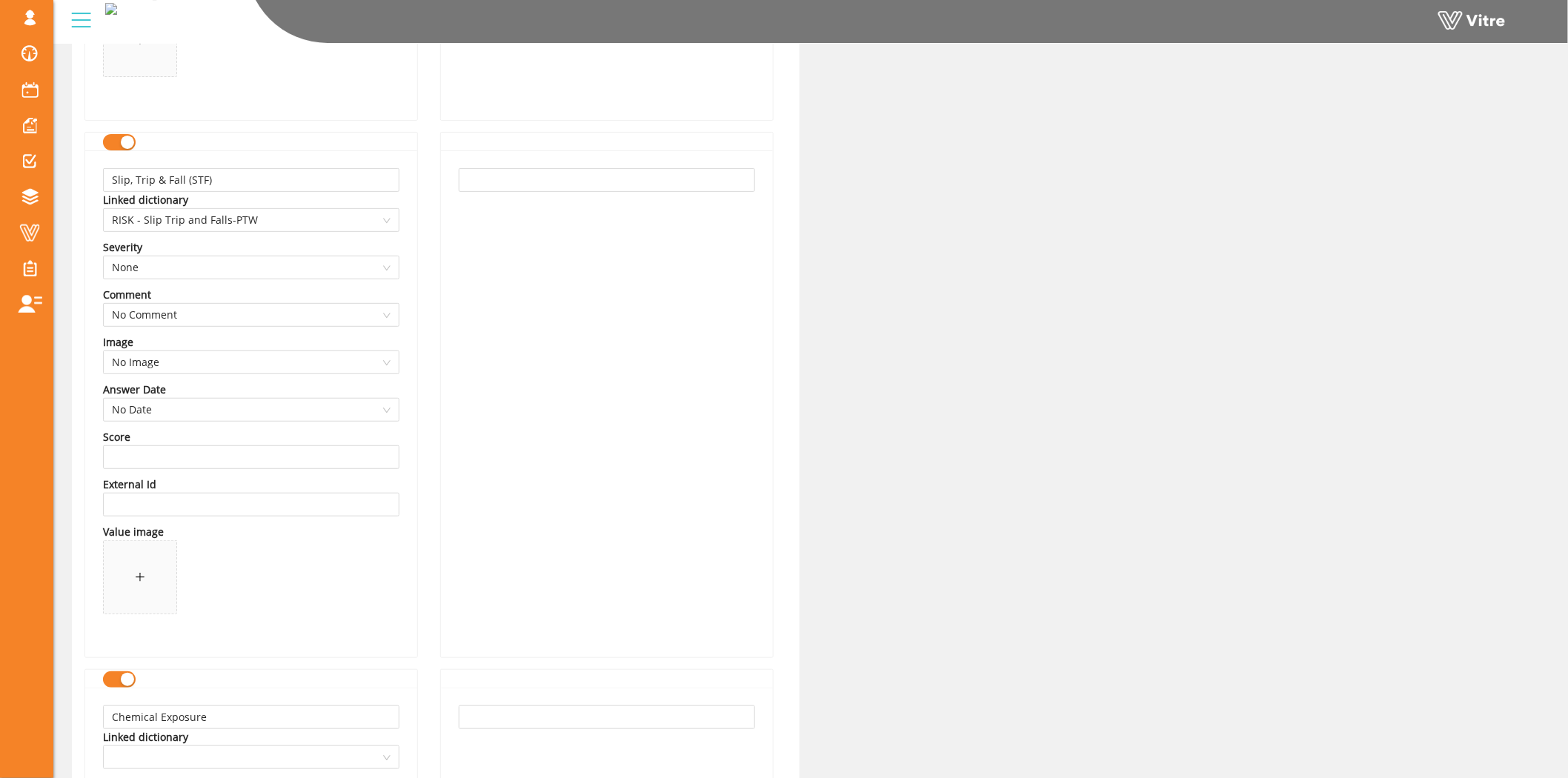
scroll to position [7408, 0]
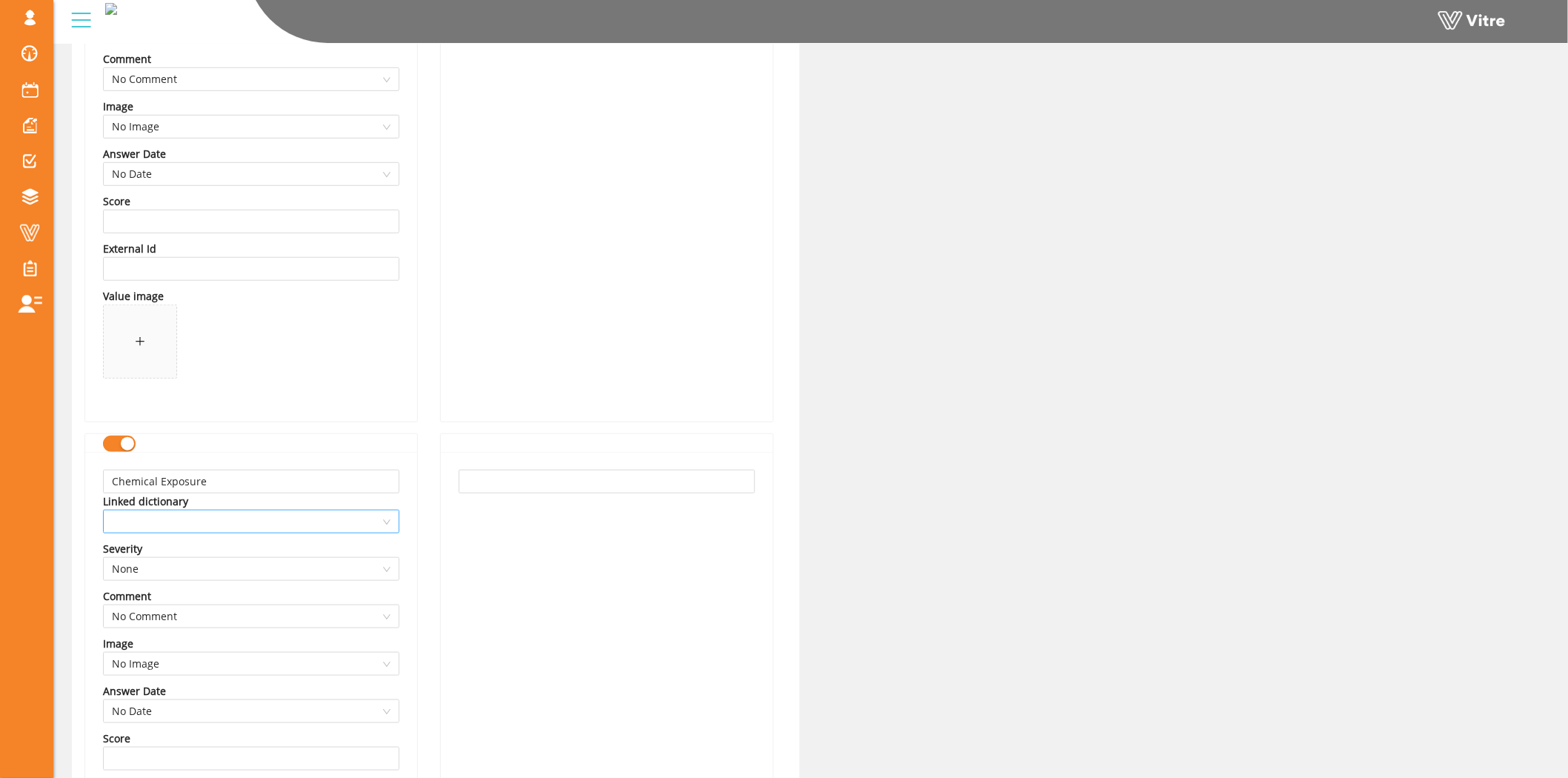
click at [226, 523] on span at bounding box center [251, 521] width 279 height 22
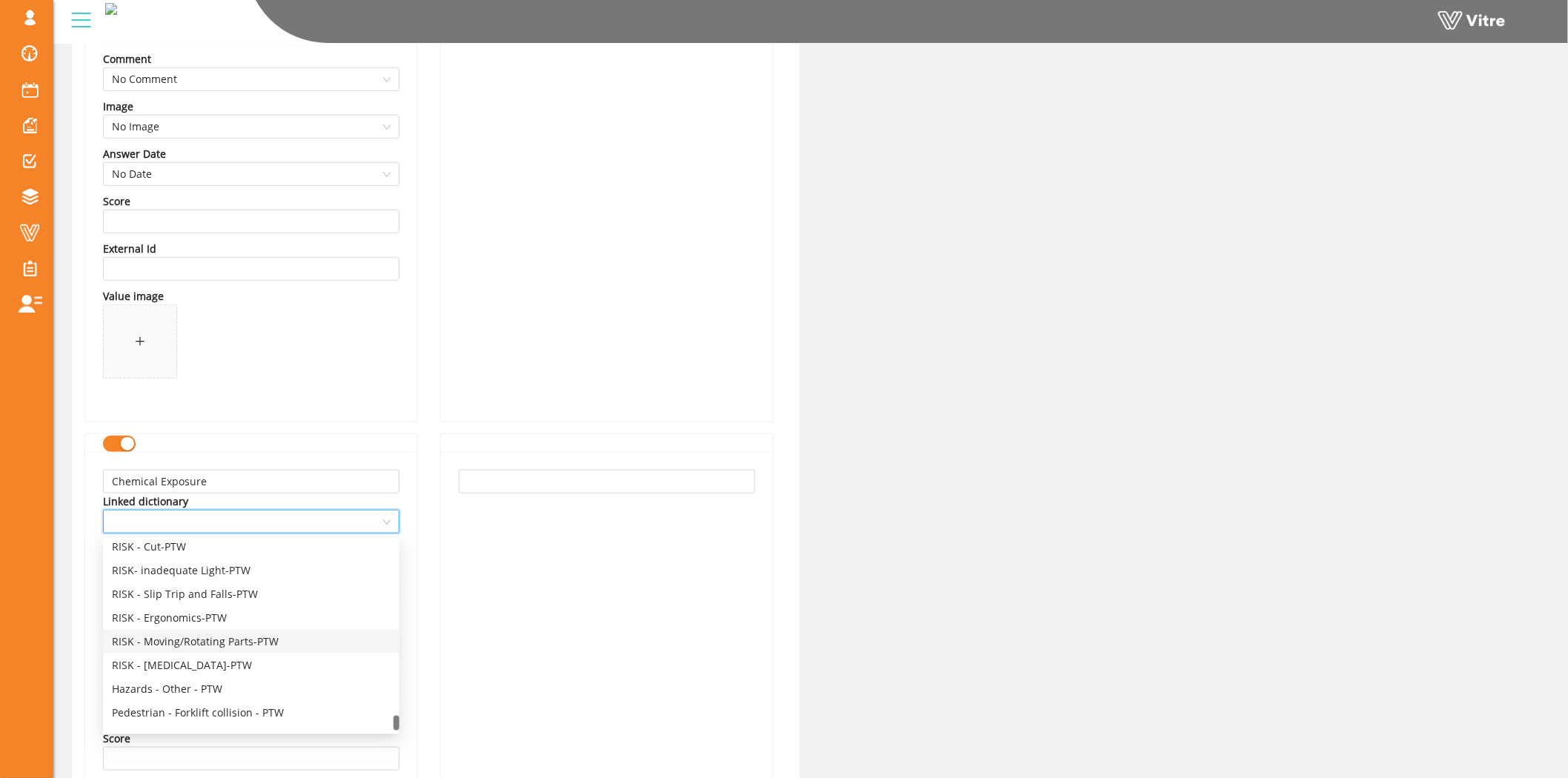
scroll to position [3555, 0]
click at [227, 719] on div "RISK - Chemical Exposure - PTW" at bounding box center [251, 719] width 279 height 16
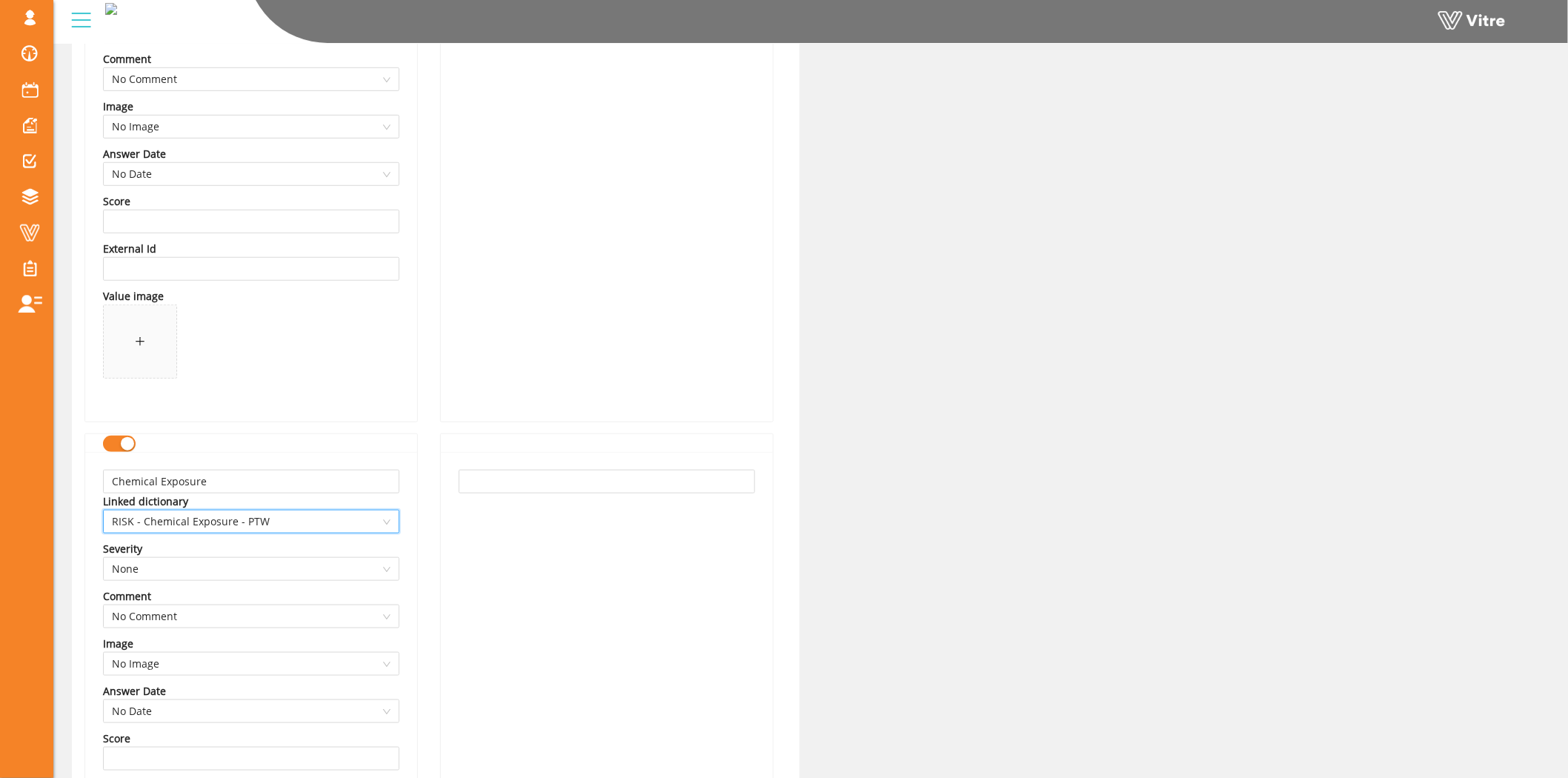
click at [416, 595] on div "Chemical Exposure Linked dictionary 13749 RISK - Chemical Exposure - PTW Severi…" at bounding box center [251, 696] width 333 height 526
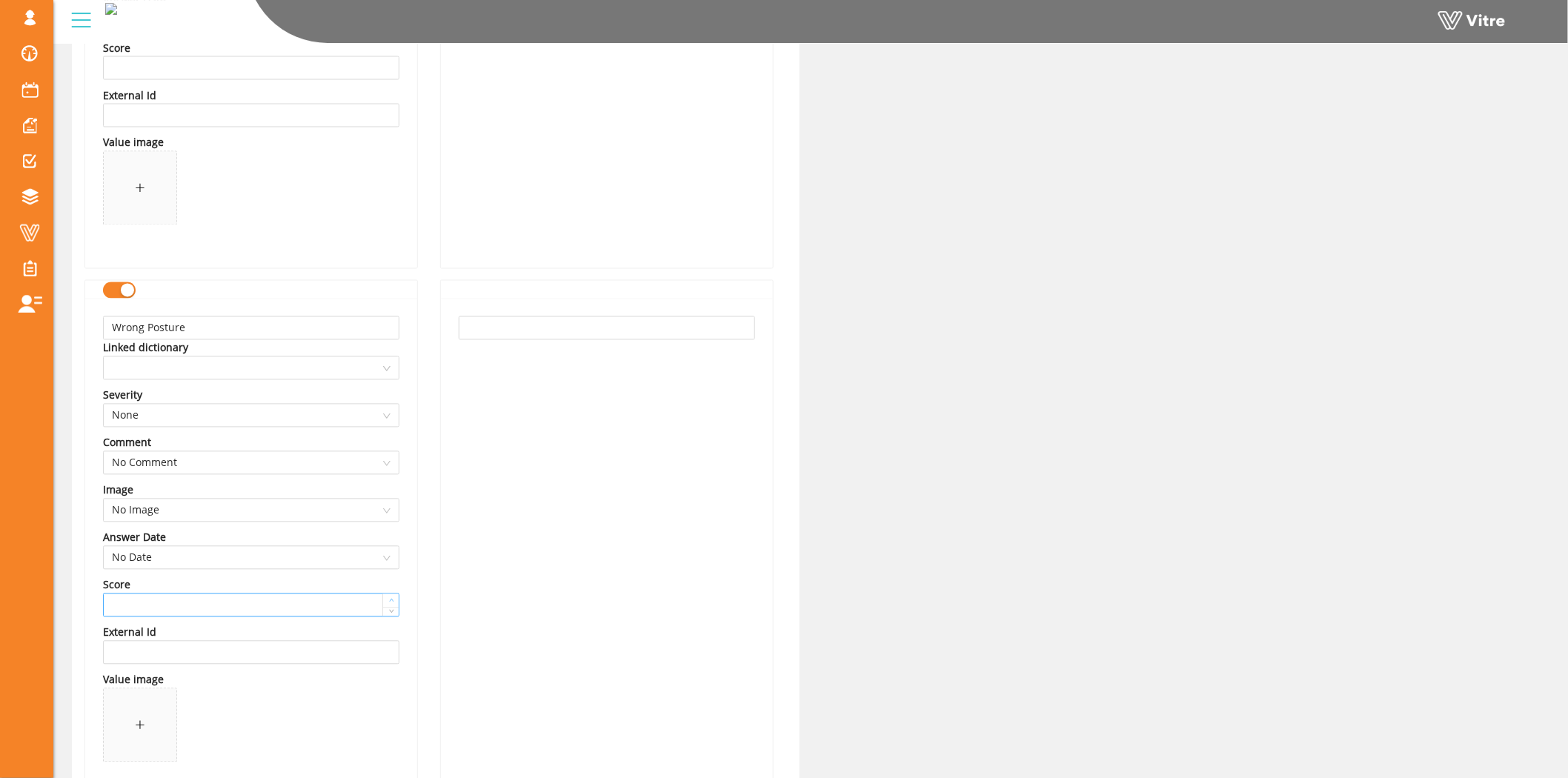
scroll to position [8148, 0]
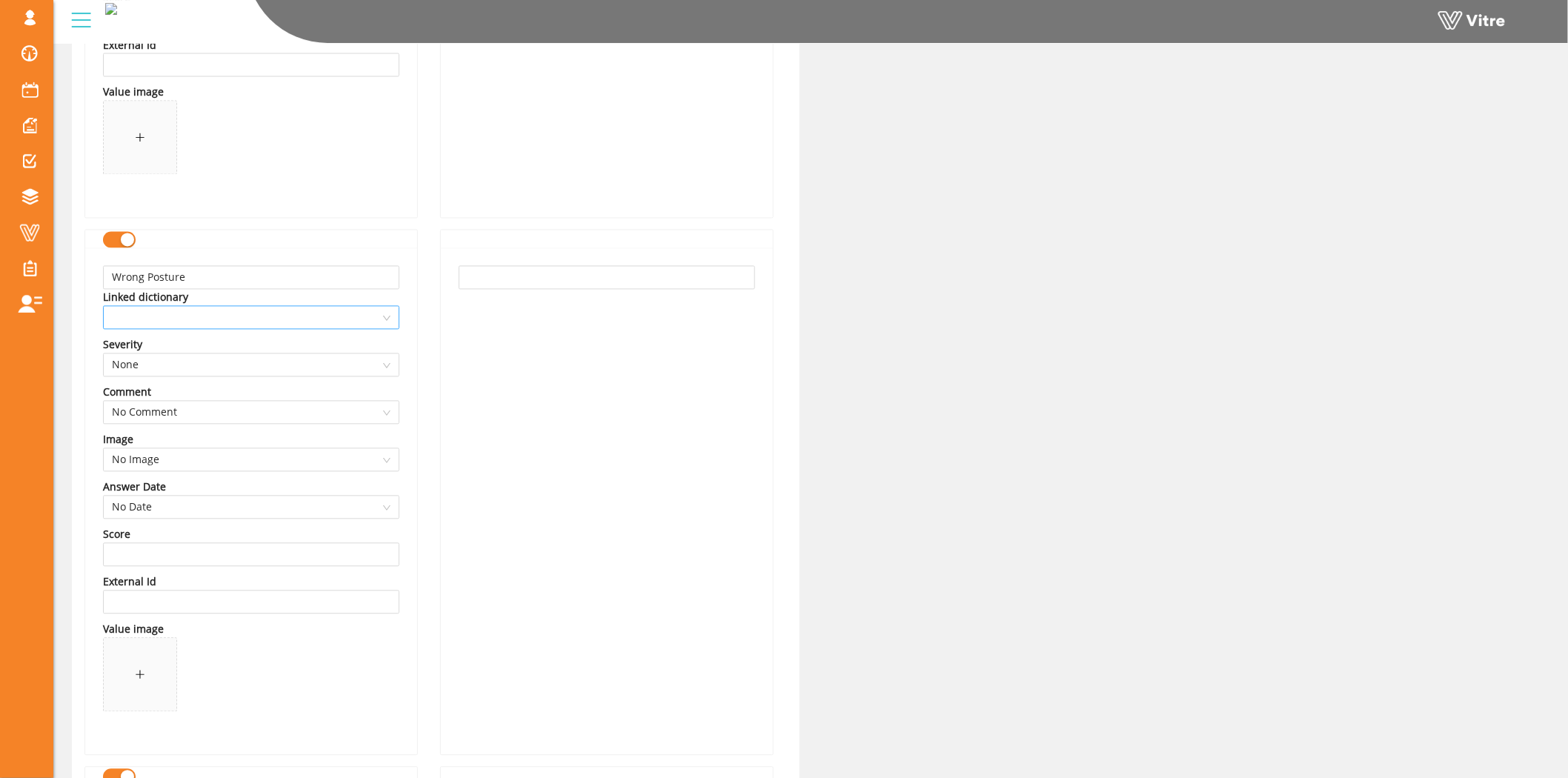
click at [295, 328] on span at bounding box center [251, 318] width 279 height 22
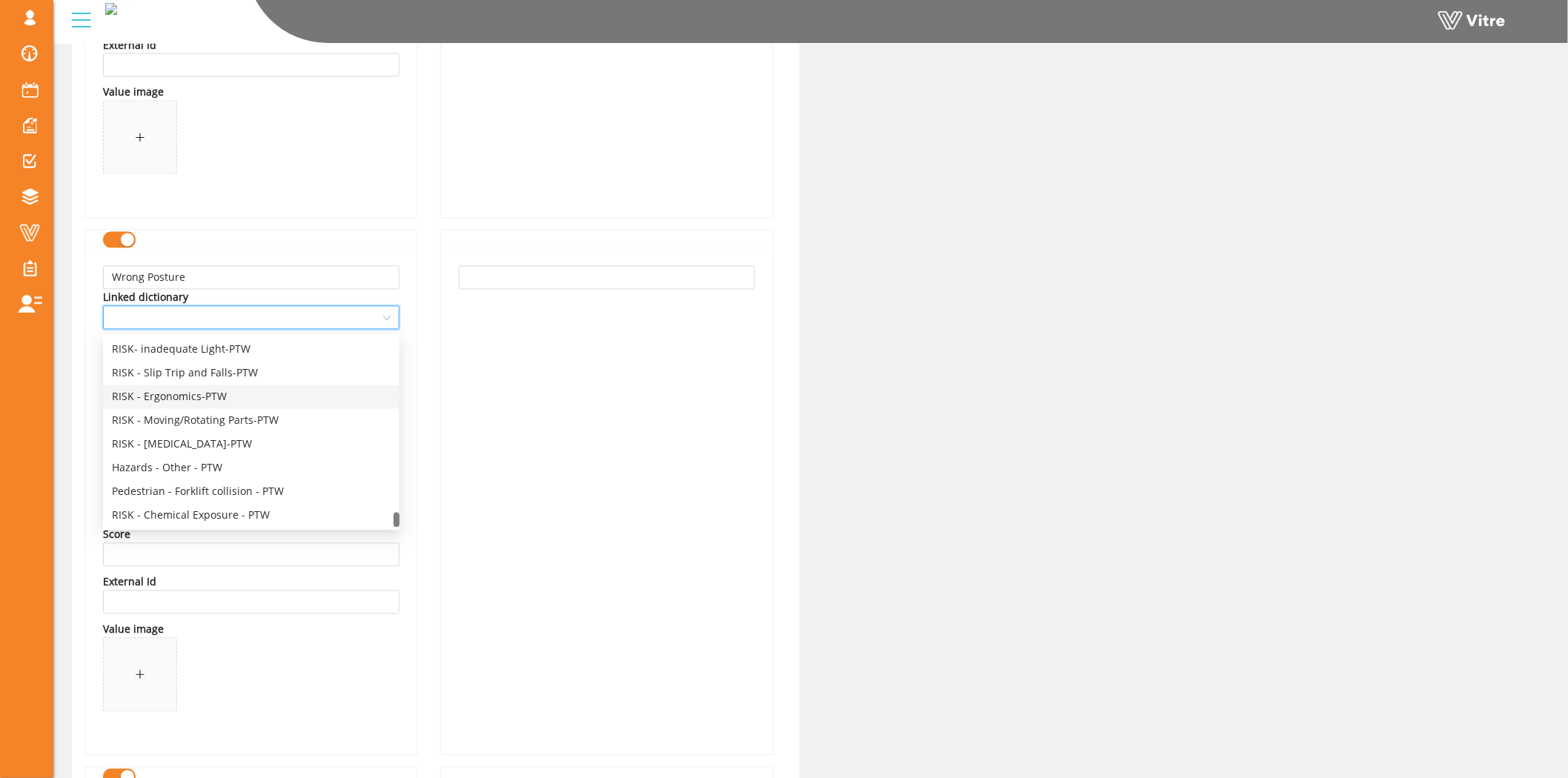
click at [180, 396] on div "RISK - Ergonomics-PTW" at bounding box center [251, 396] width 279 height 16
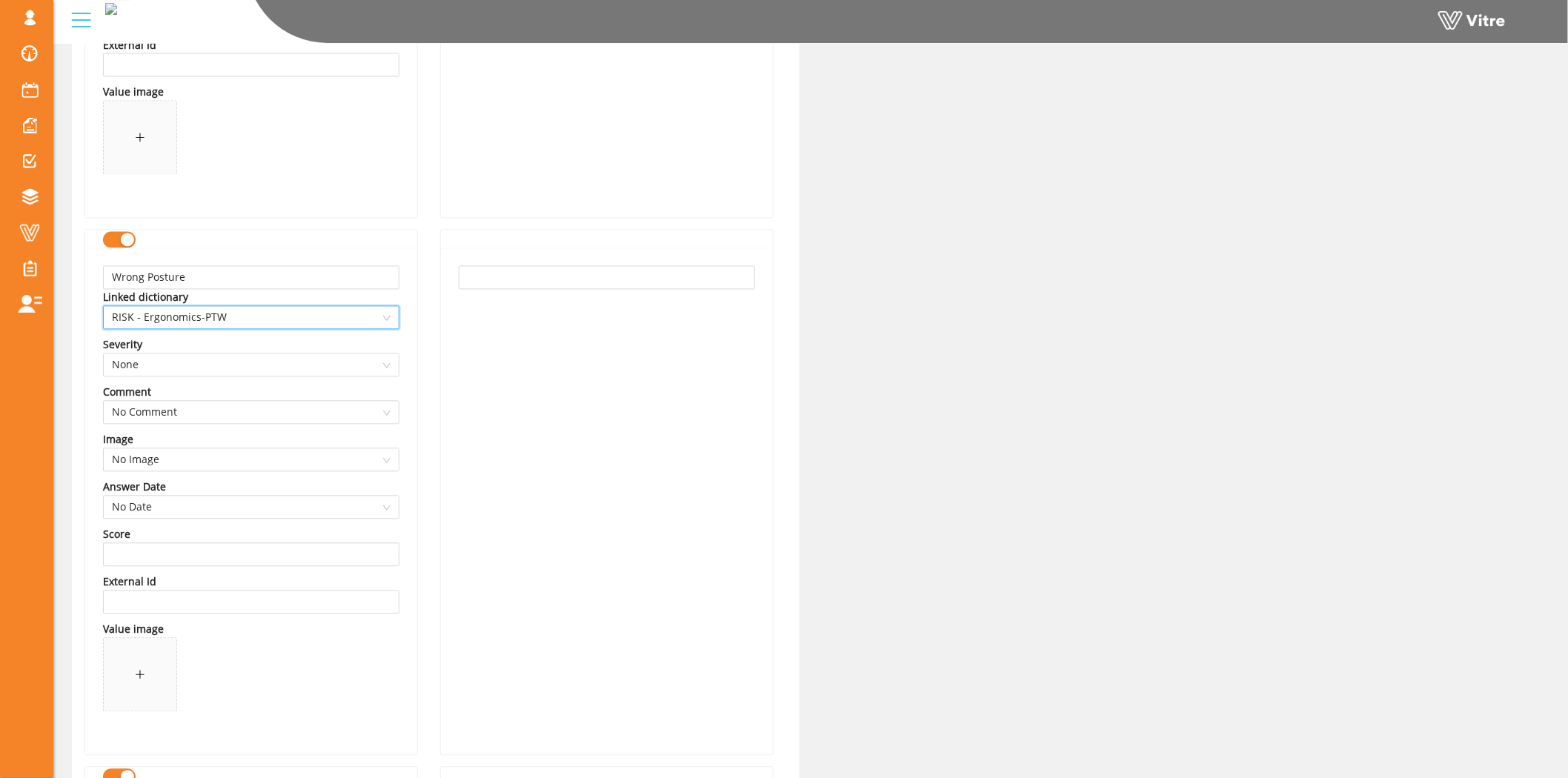
click at [407, 438] on div "Wrong Posture Linked dictionary 13744 RISK - Ergonomics-PTW Severity None Comme…" at bounding box center [251, 501] width 332 height 506
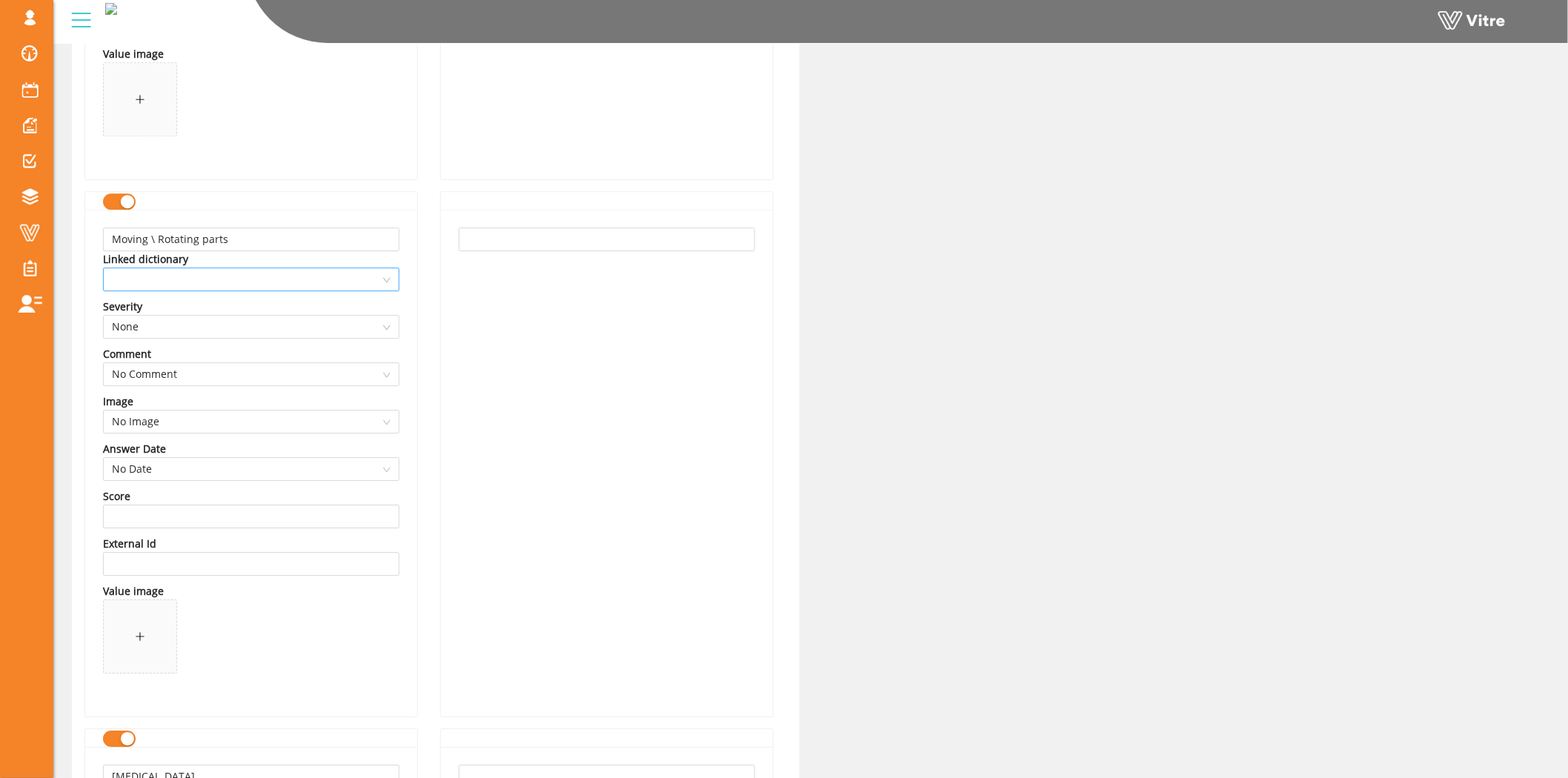
click at [232, 286] on span at bounding box center [251, 279] width 279 height 22
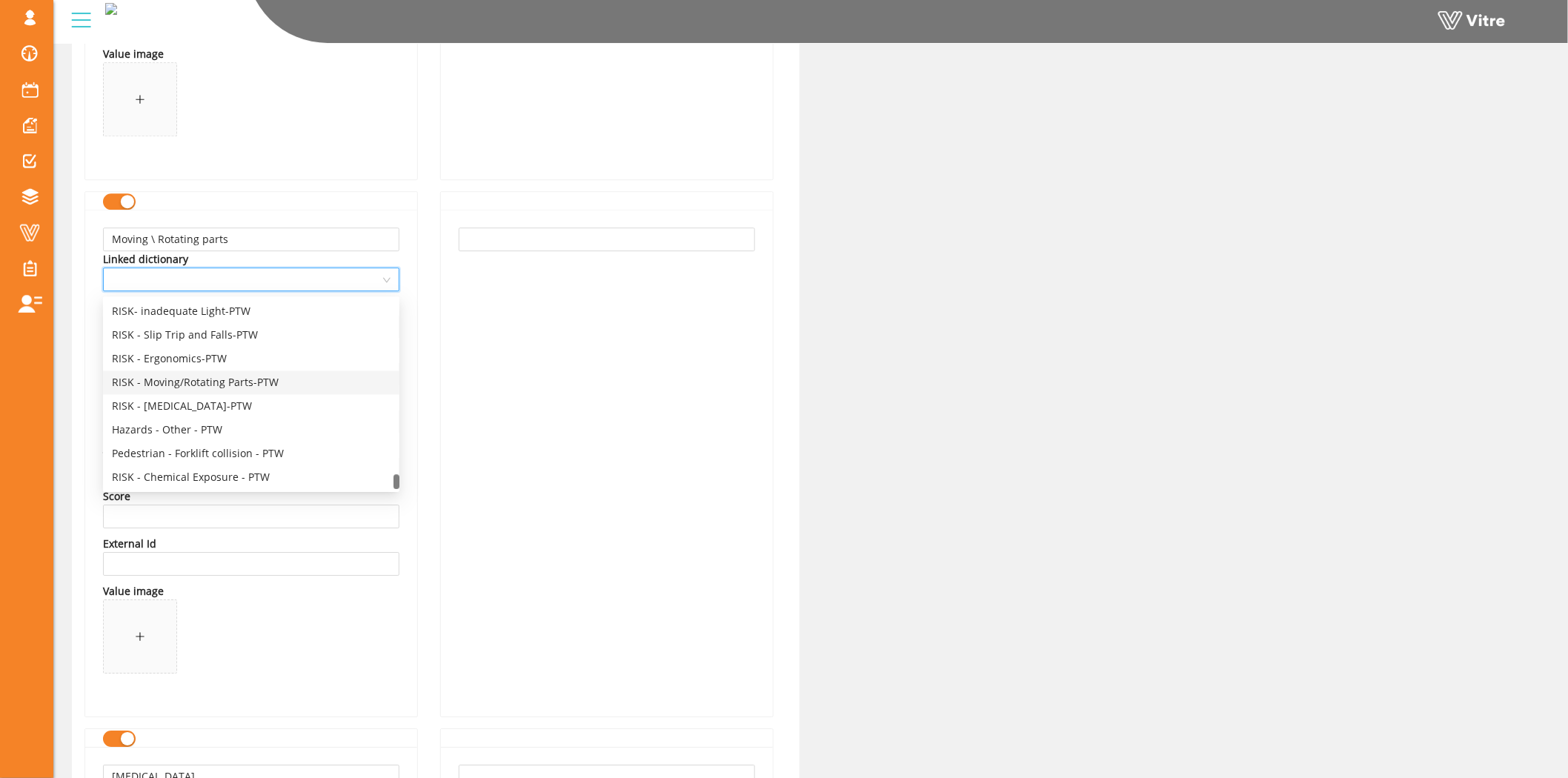
click at [226, 374] on div "RISK - Moving/Rotating Parts-PTW" at bounding box center [251, 382] width 279 height 16
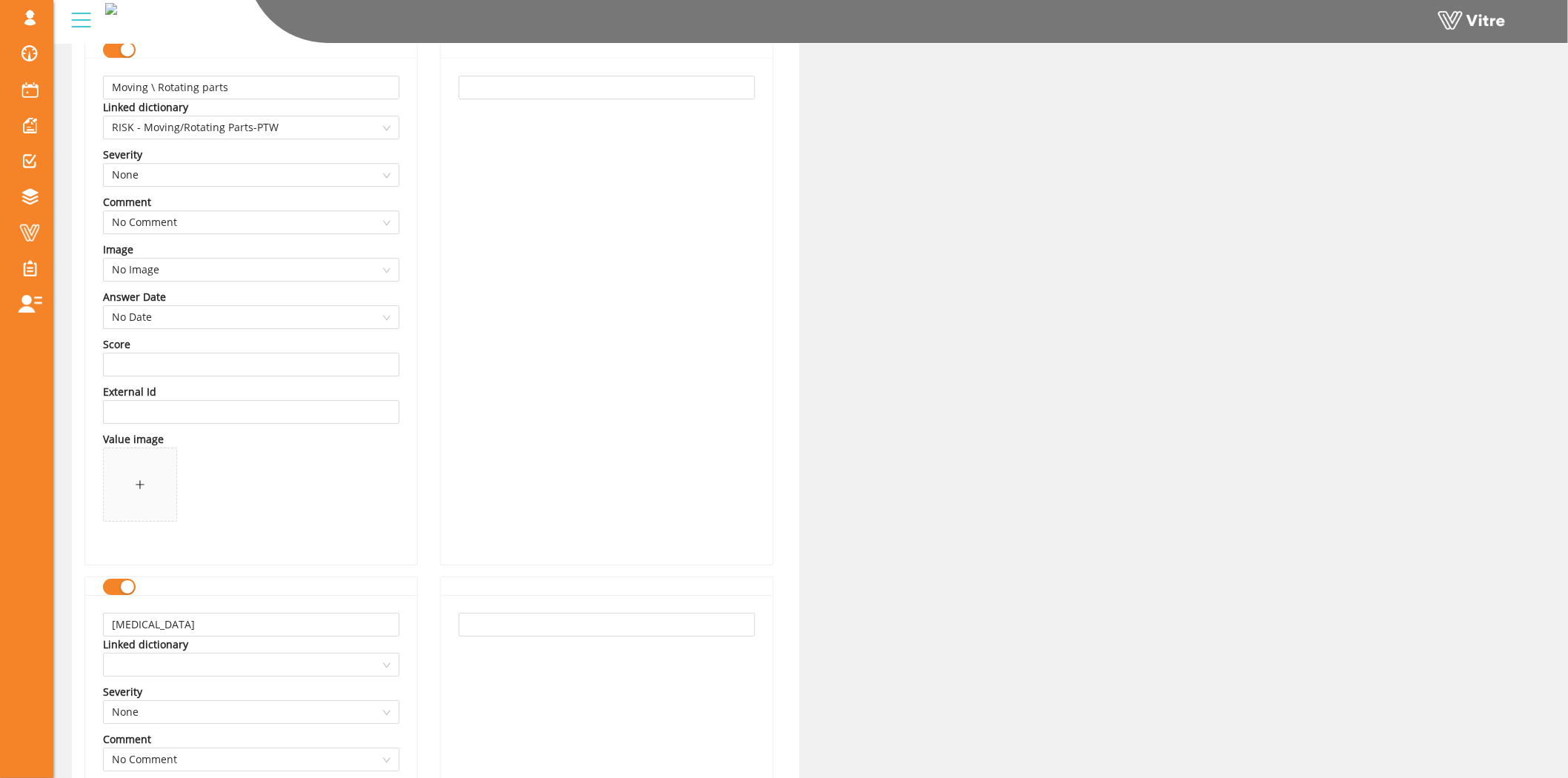
scroll to position [9218, 0]
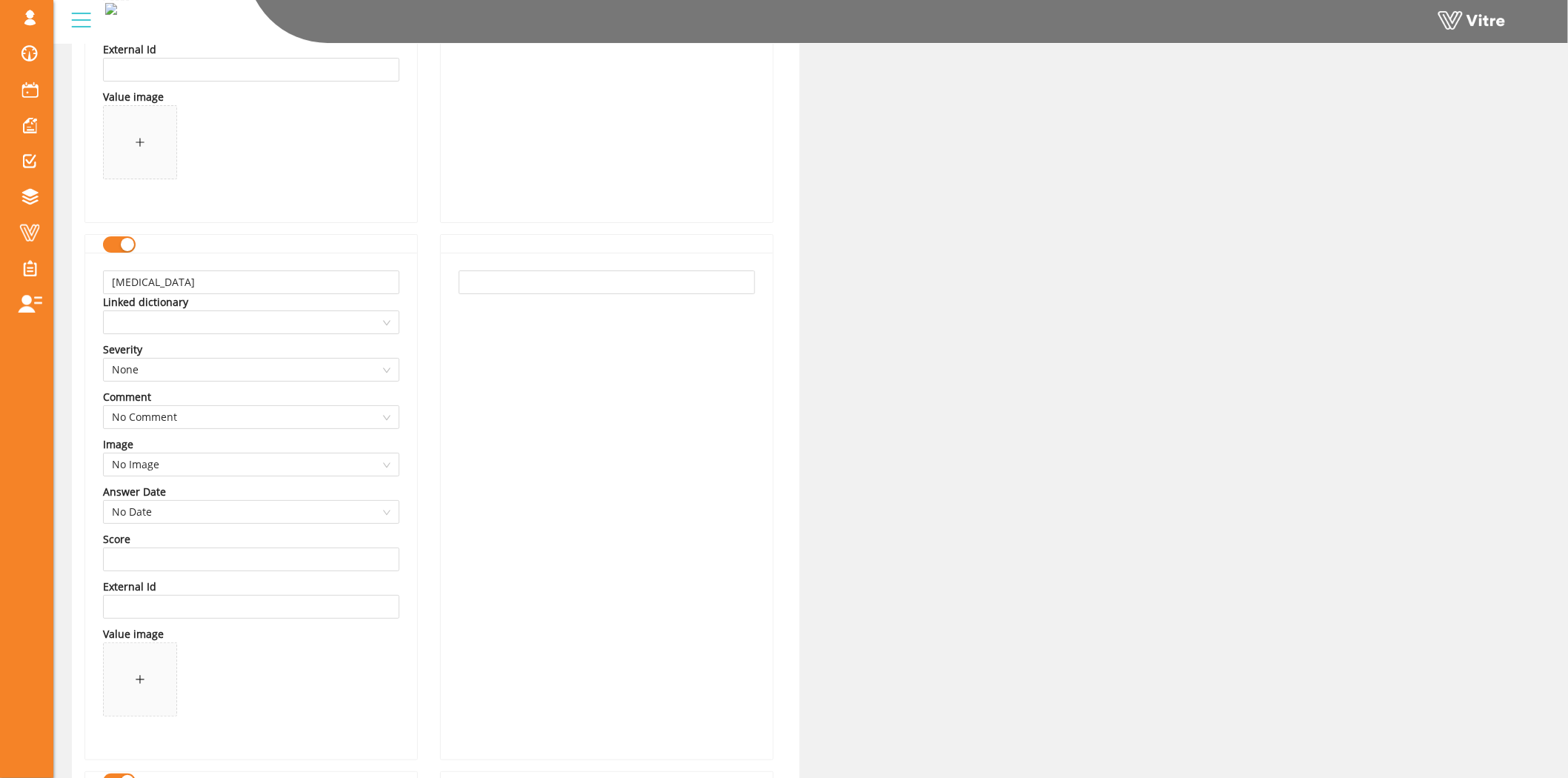
click at [219, 337] on div "Electrocution Linked dictionary Severity None Comment No Comment Image No Image…" at bounding box center [251, 506] width 332 height 506
click at [226, 327] on span at bounding box center [251, 322] width 279 height 22
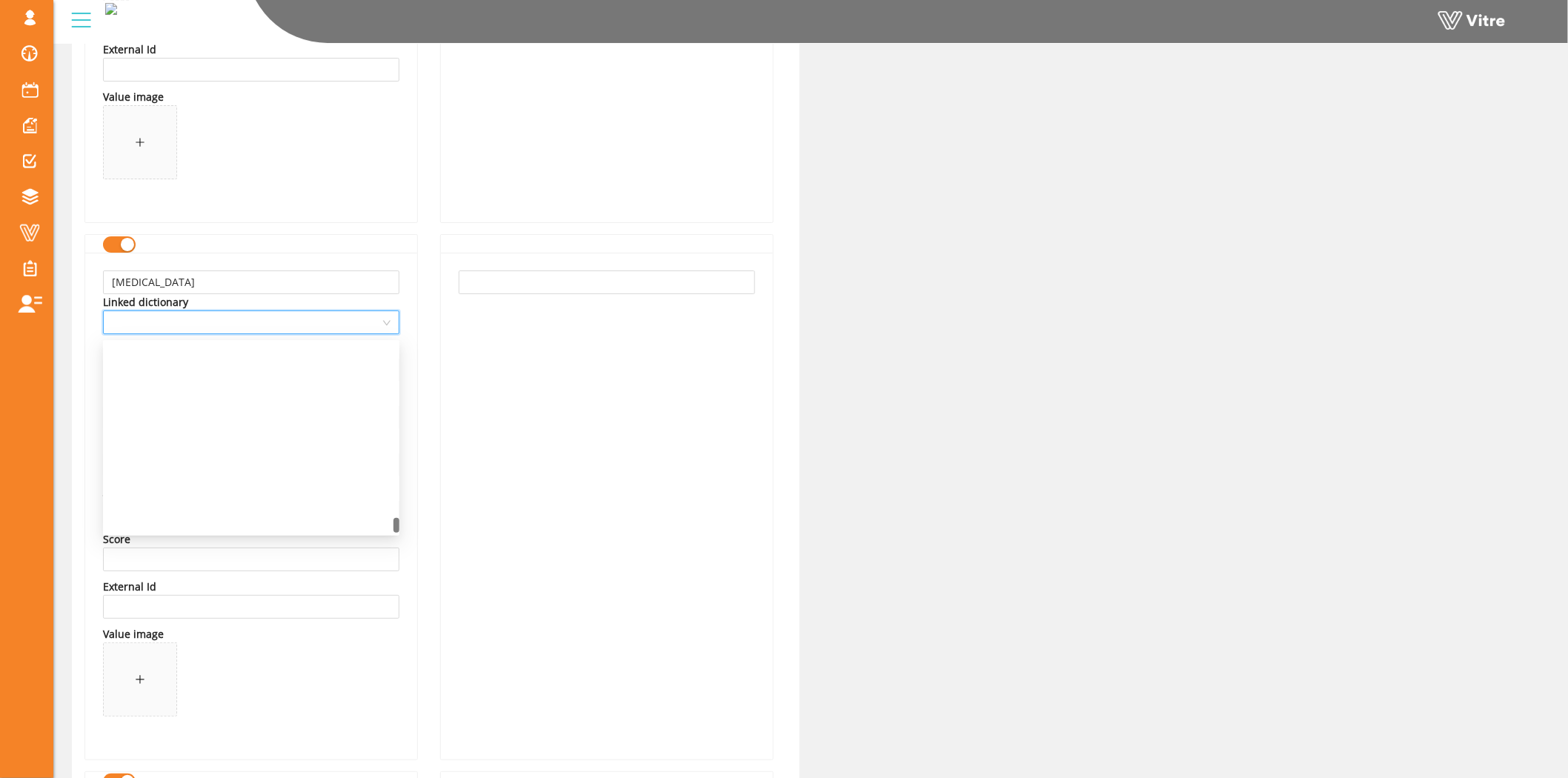
scroll to position [3555, 0]
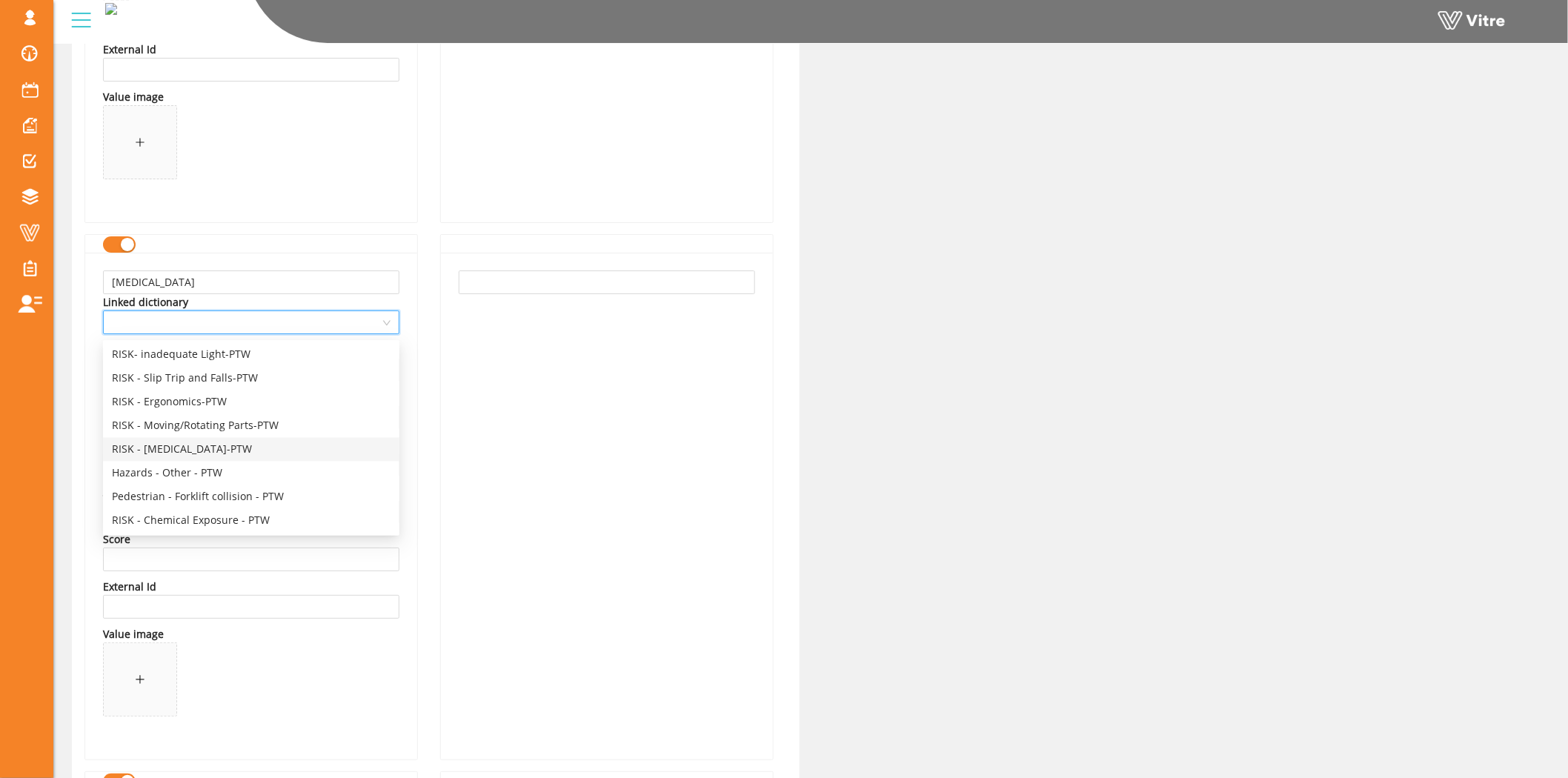
click at [200, 446] on div "RISK - Electrocution-PTW" at bounding box center [251, 449] width 279 height 16
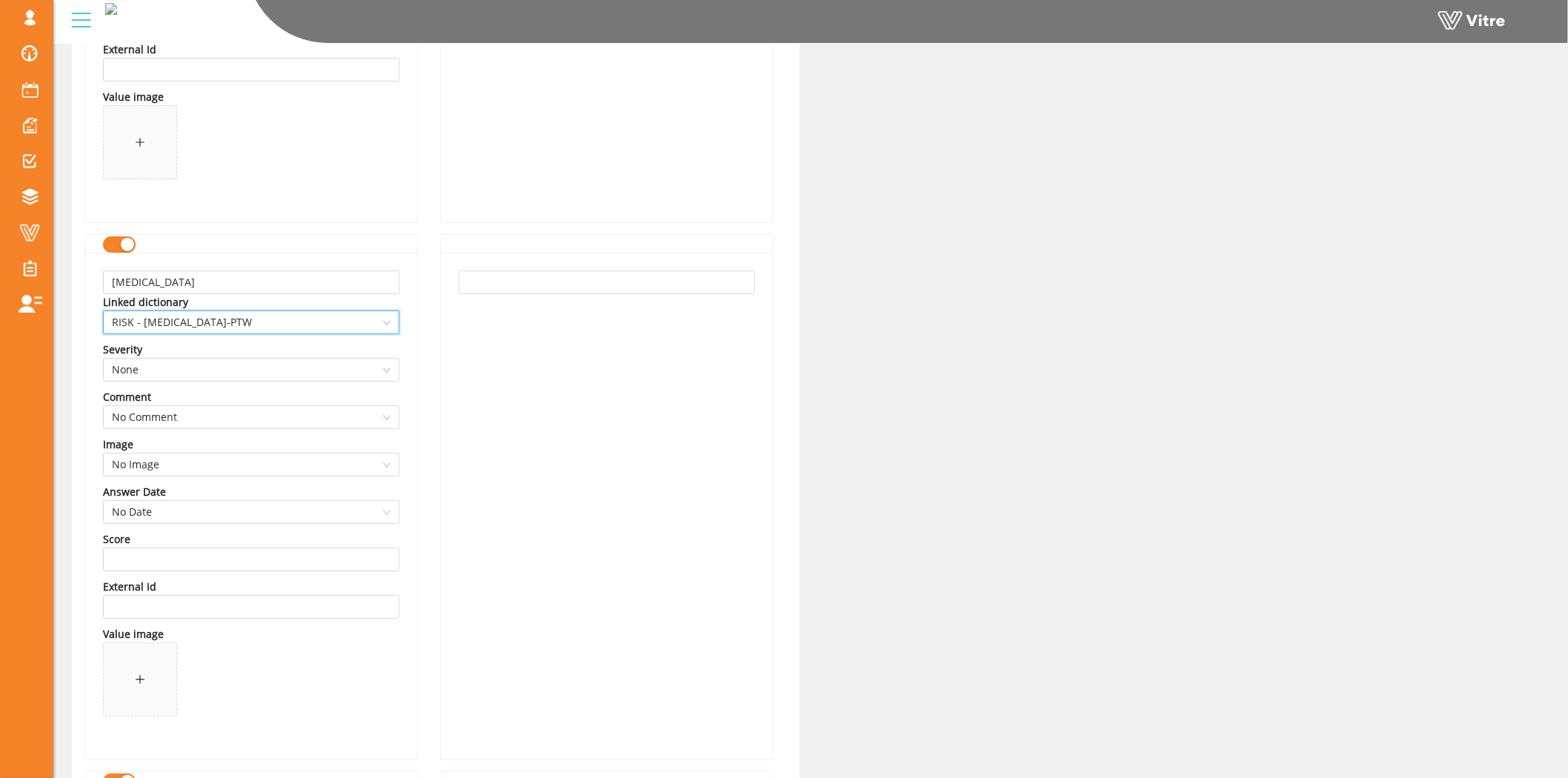
click at [415, 469] on div "Electrocution Linked dictionary 13746 RISK - Electrocution-PTW Severity None Co…" at bounding box center [251, 506] width 332 height 506
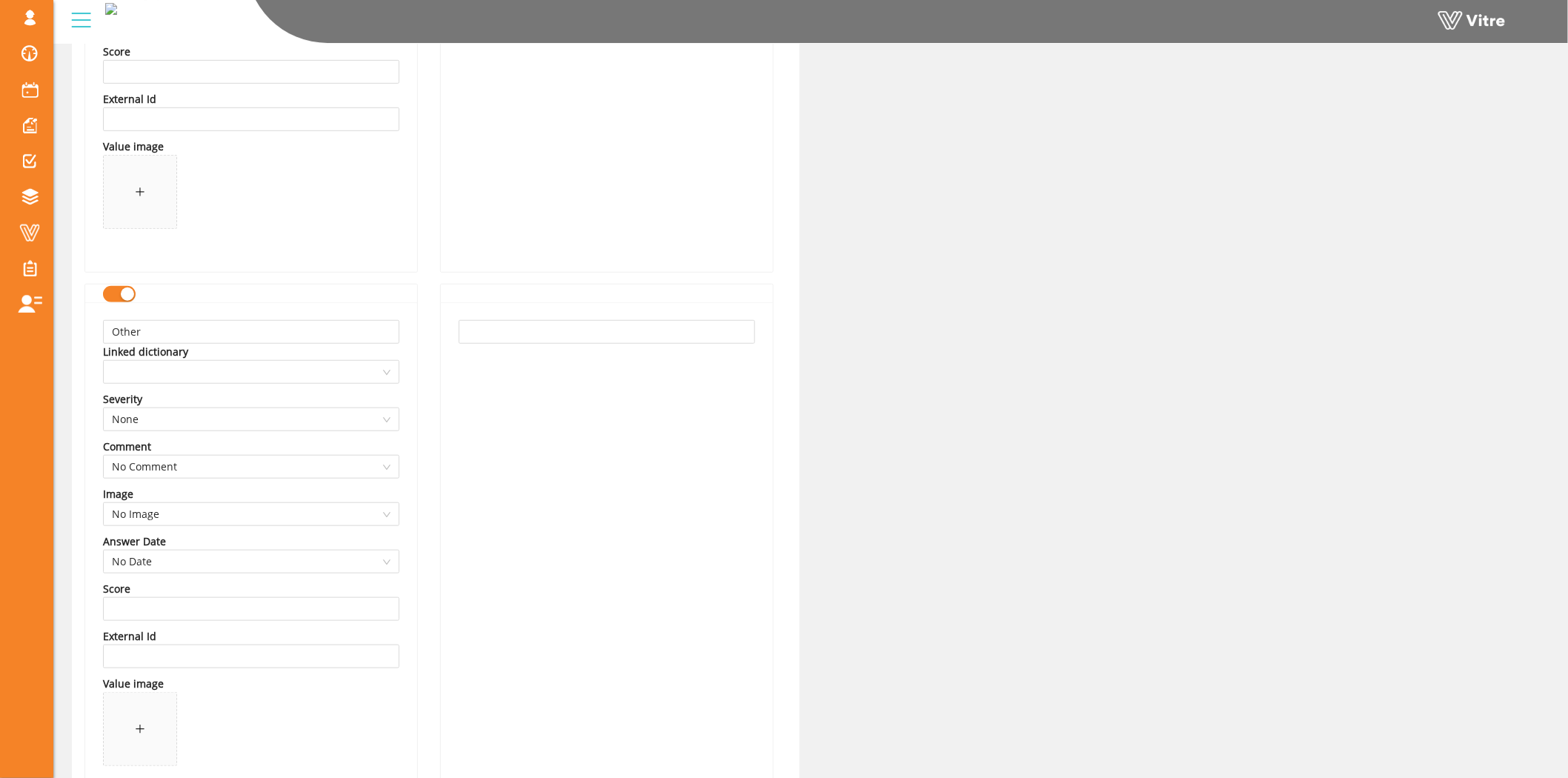
scroll to position [9712, 0]
click at [312, 357] on span at bounding box center [251, 365] width 279 height 22
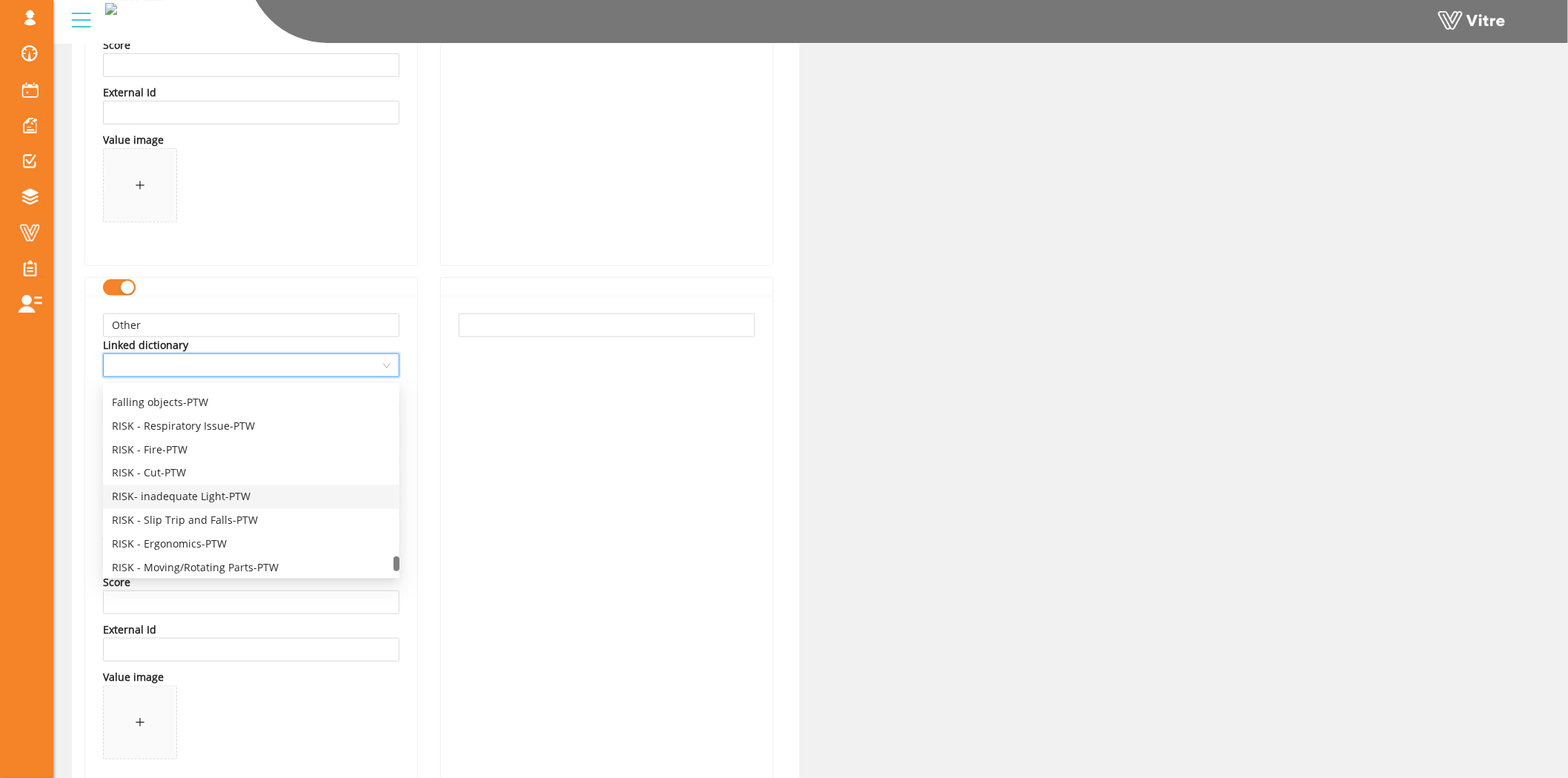
scroll to position [3555, 0]
click at [190, 513] on div "Hazards - Other - PTW" at bounding box center [251, 516] width 279 height 16
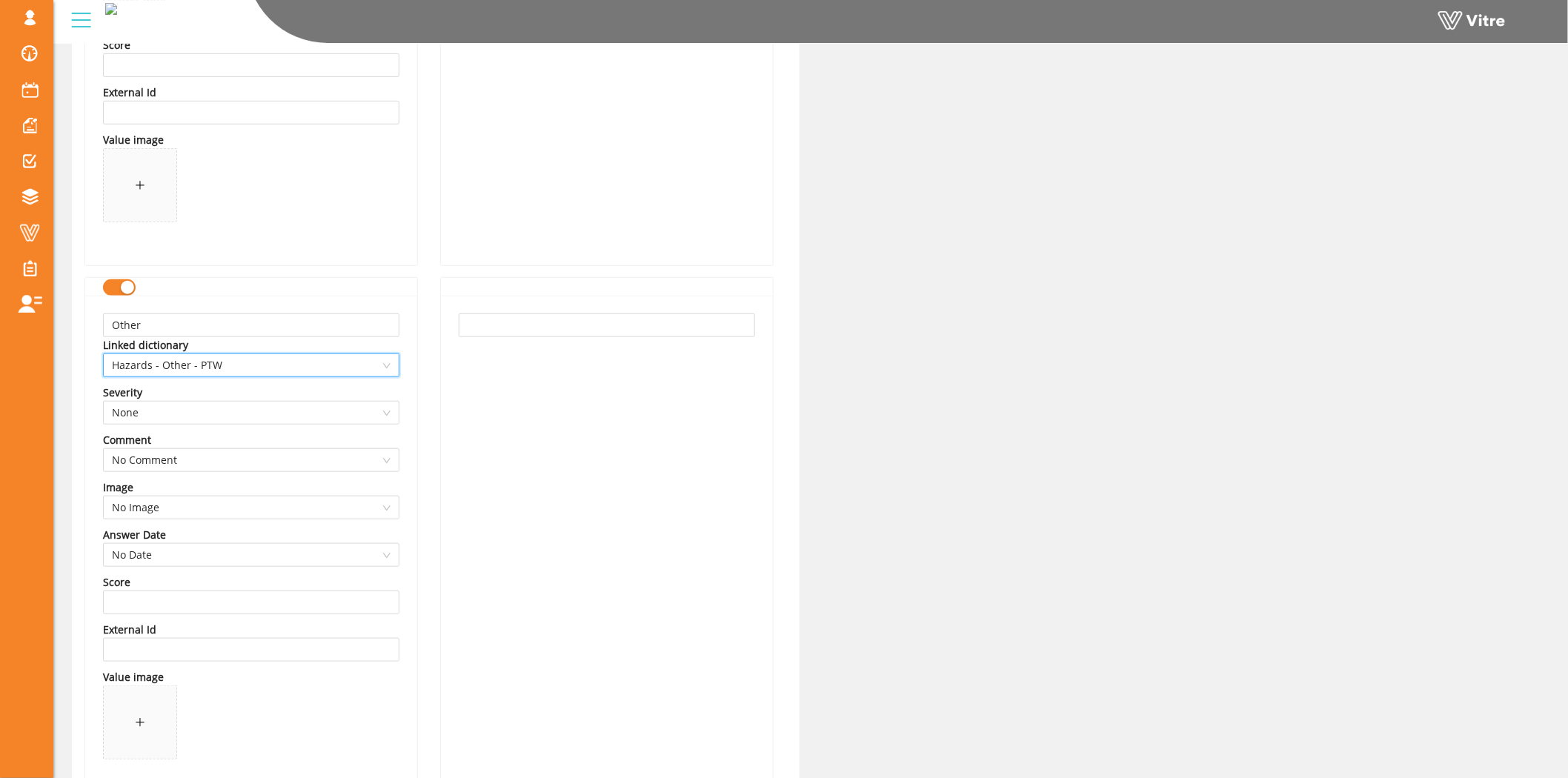
click at [413, 511] on div "Other Linked dictionary 13747 Hazards - Other - PTW Severity None Comment No Co…" at bounding box center [251, 549] width 332 height 506
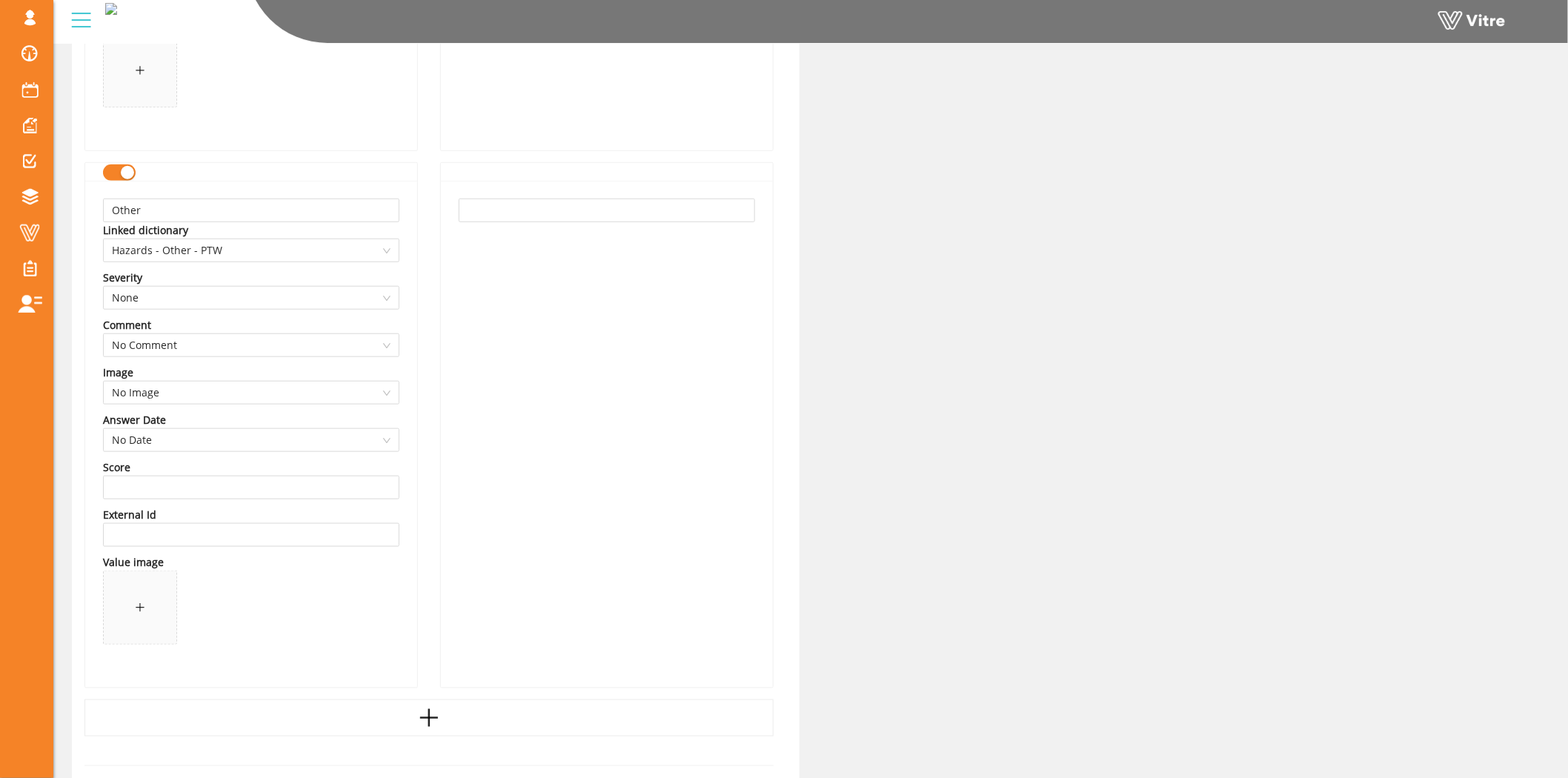
scroll to position [10041, 0]
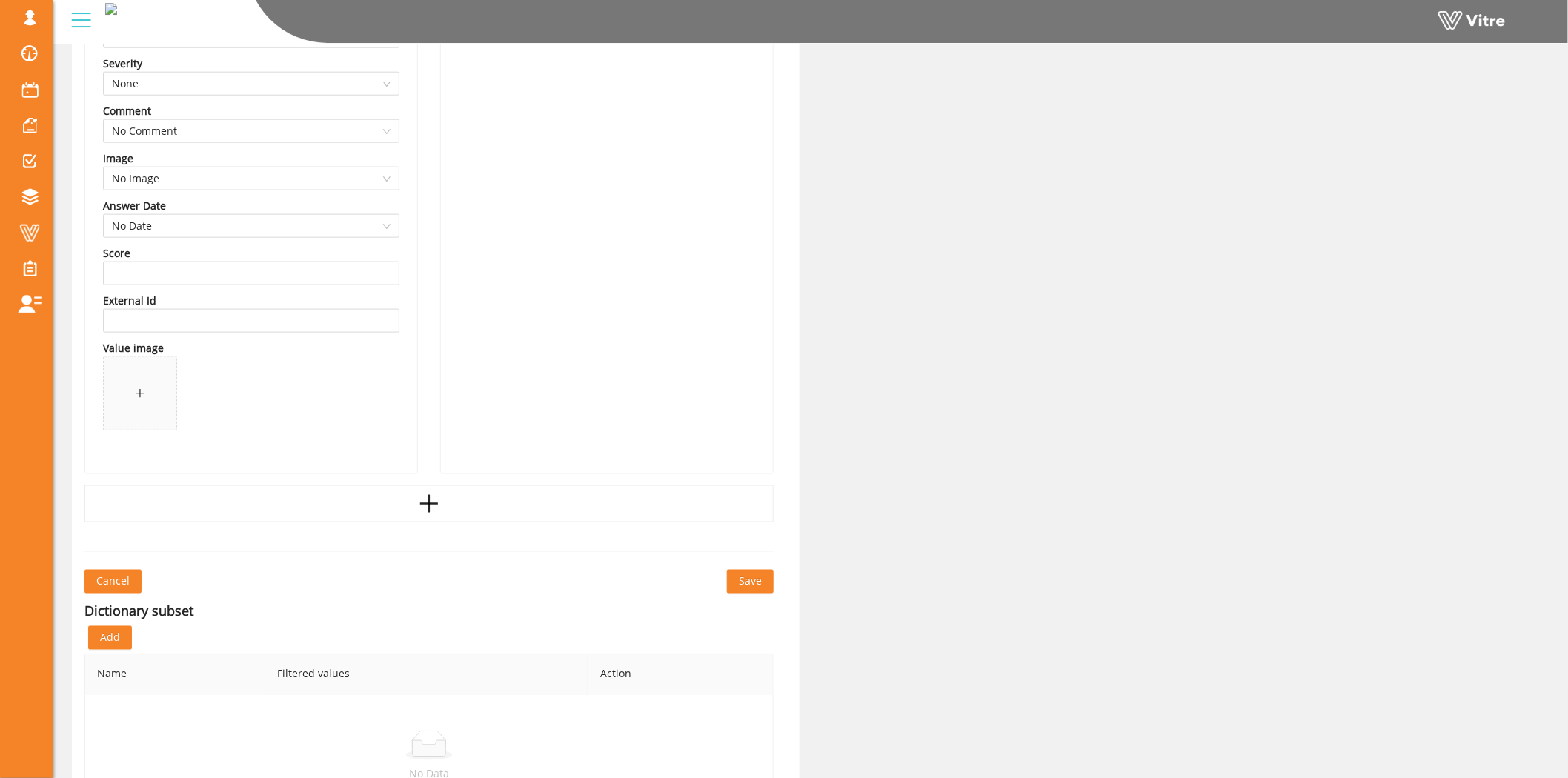
click at [763, 589] on button "Save" at bounding box center [750, 581] width 47 height 23
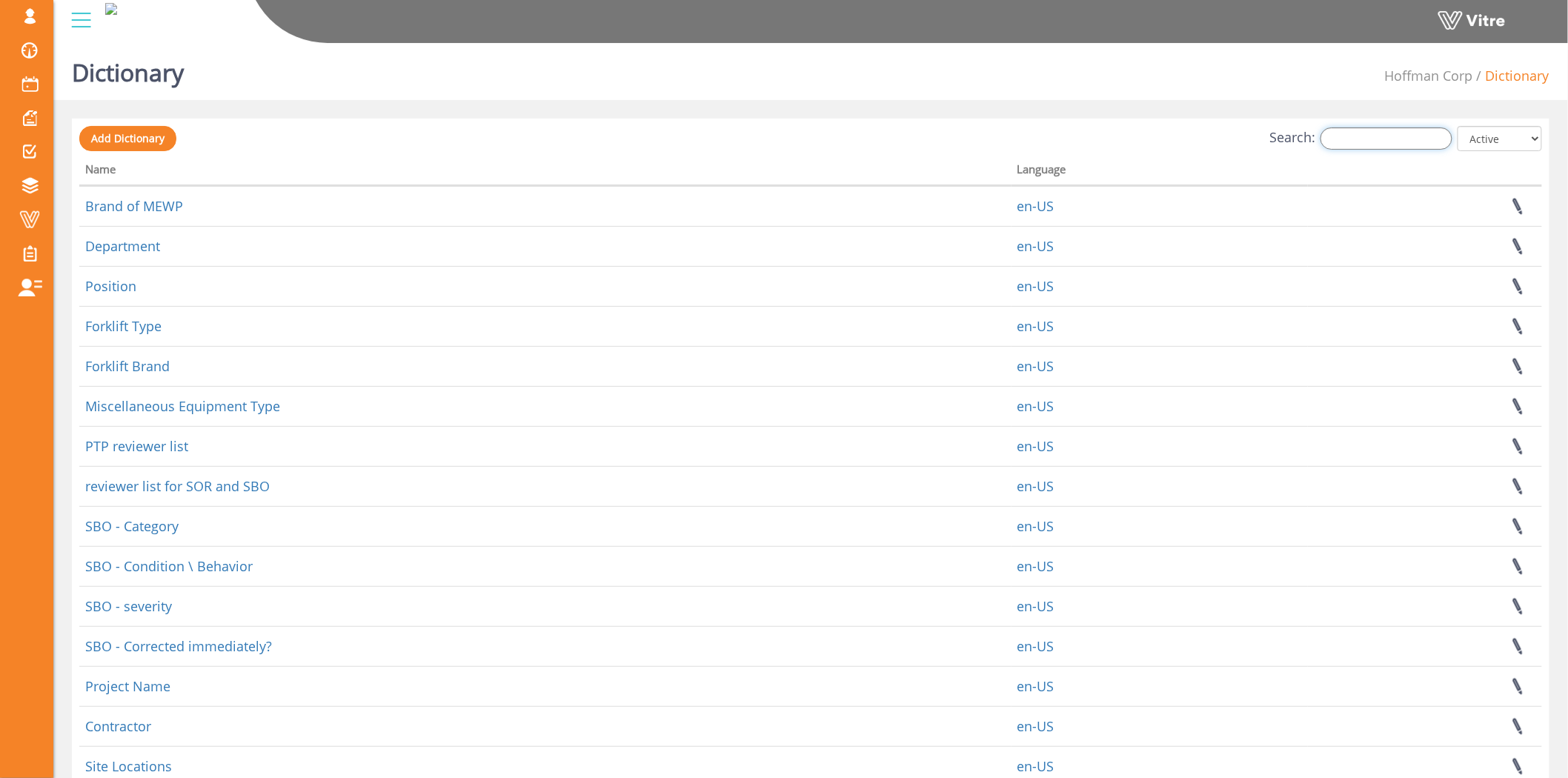
click at [1406, 141] on input "Search:" at bounding box center [1386, 138] width 132 height 22
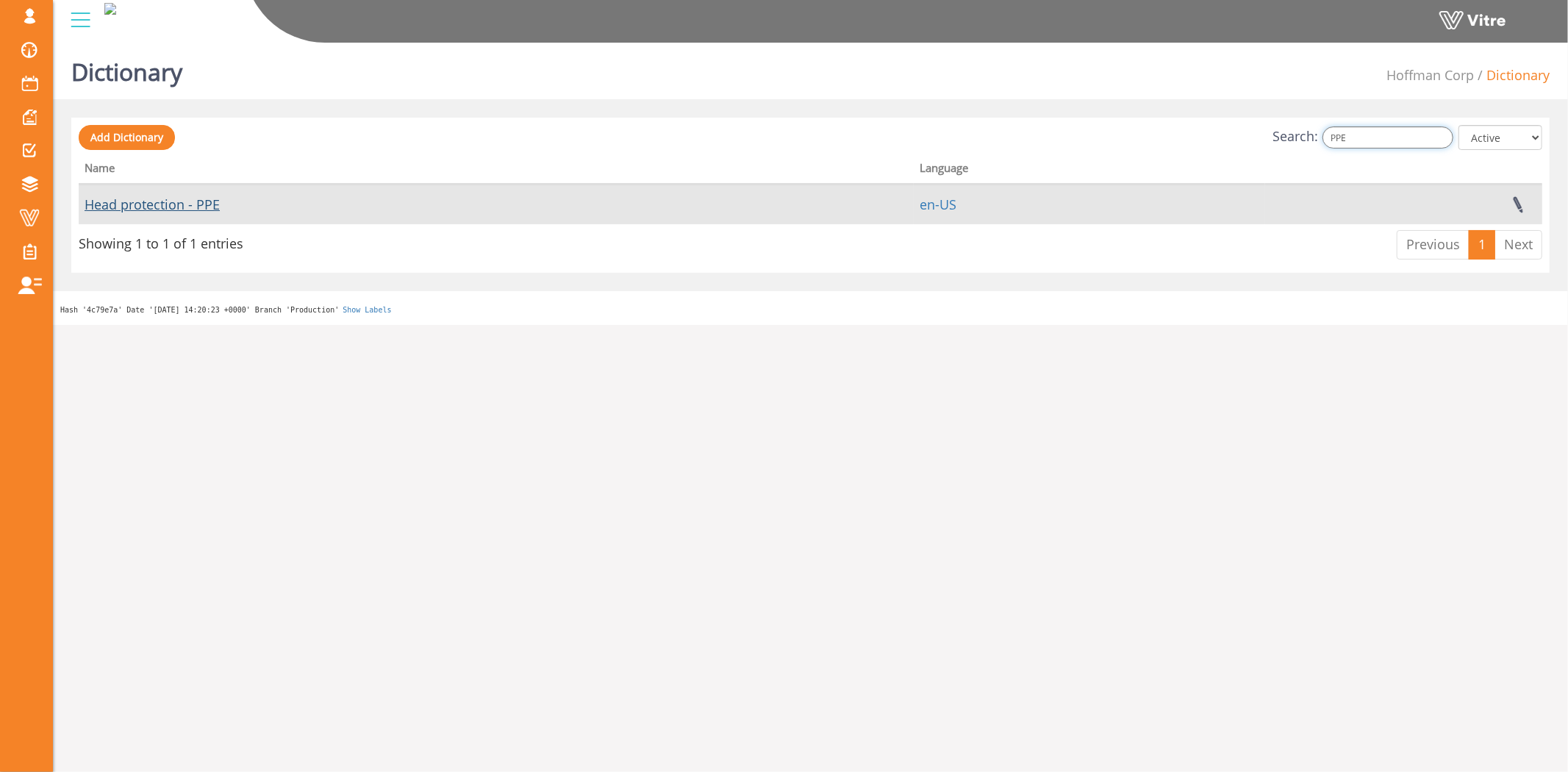
type input "PPE"
click at [156, 208] on link "Head protection - PPE" at bounding box center [152, 204] width 136 height 18
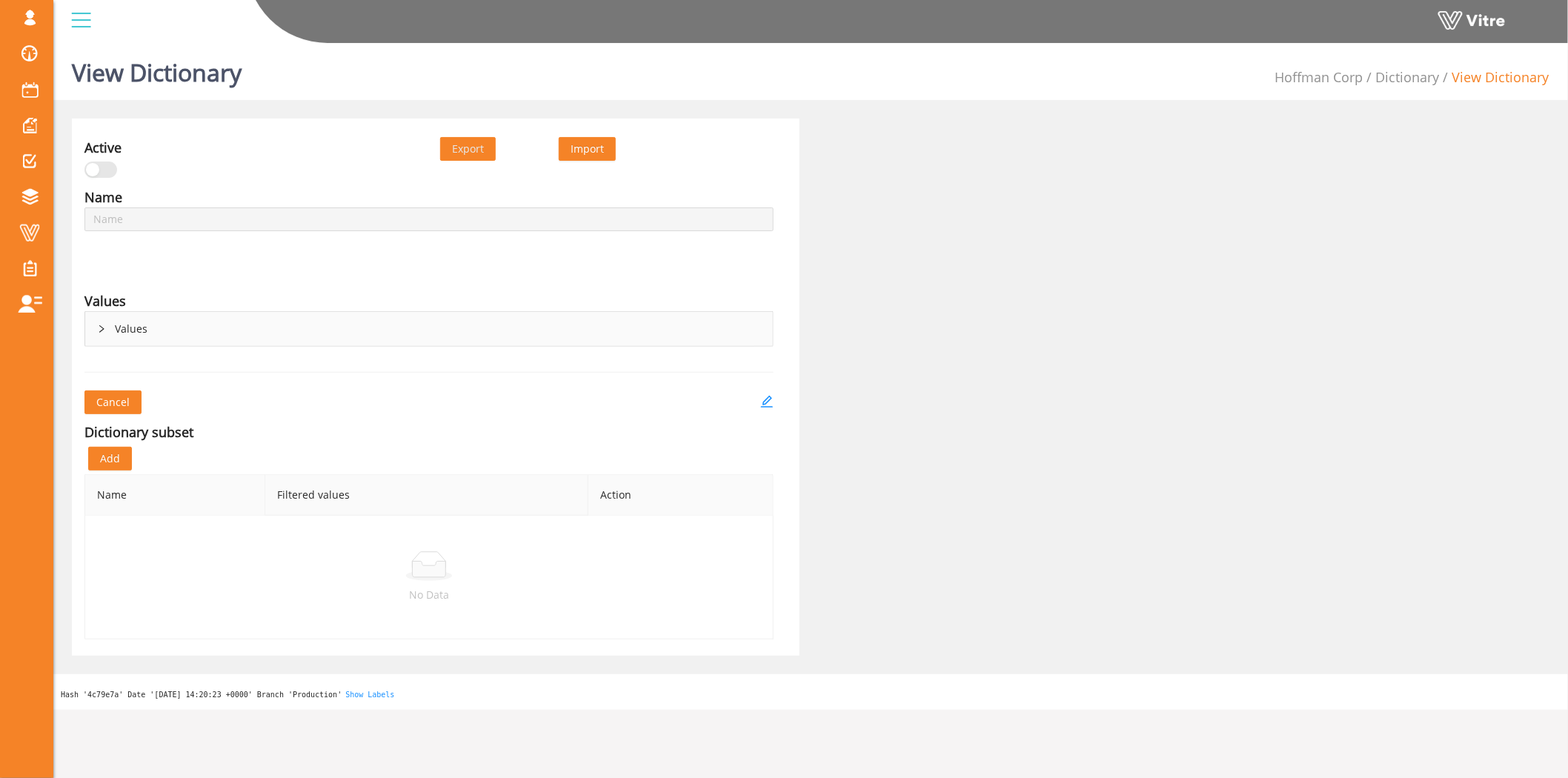
type input "Head protection - PPE"
click at [109, 322] on div "Values" at bounding box center [428, 329] width 688 height 34
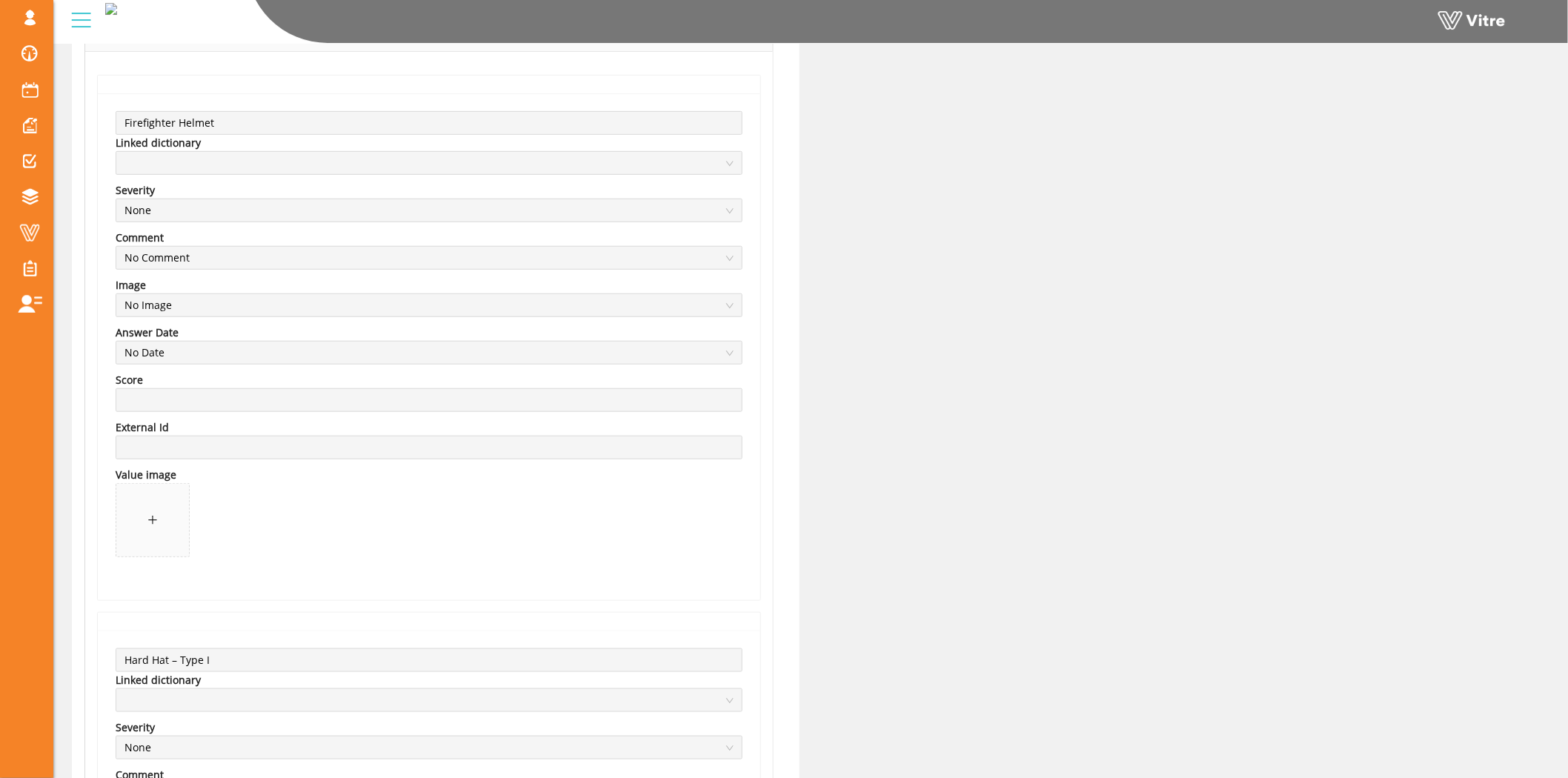
scroll to position [329, 0]
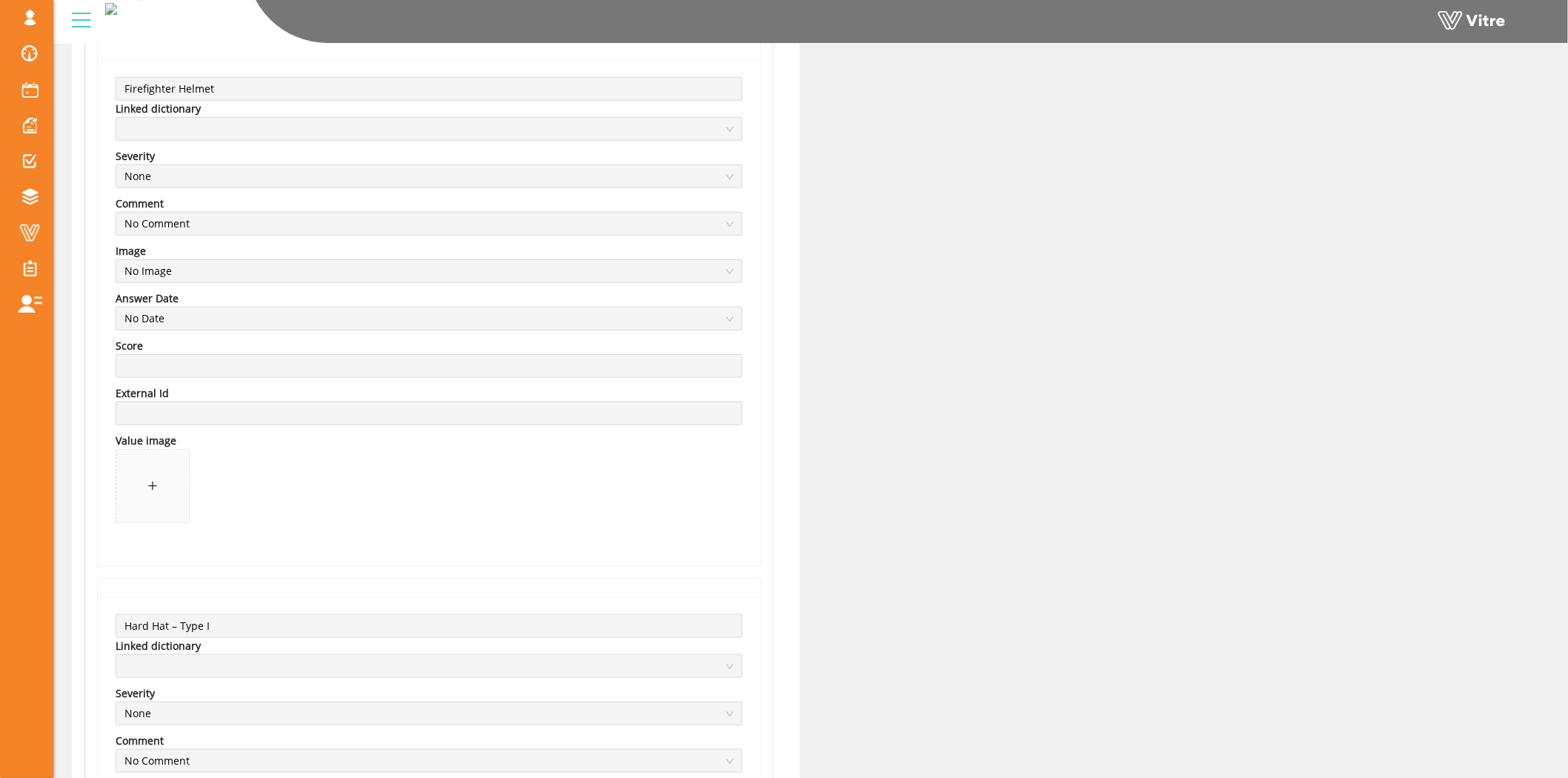
click at [151, 473] on span at bounding box center [152, 485] width 73 height 73
click at [142, 500] on span at bounding box center [152, 485] width 73 height 73
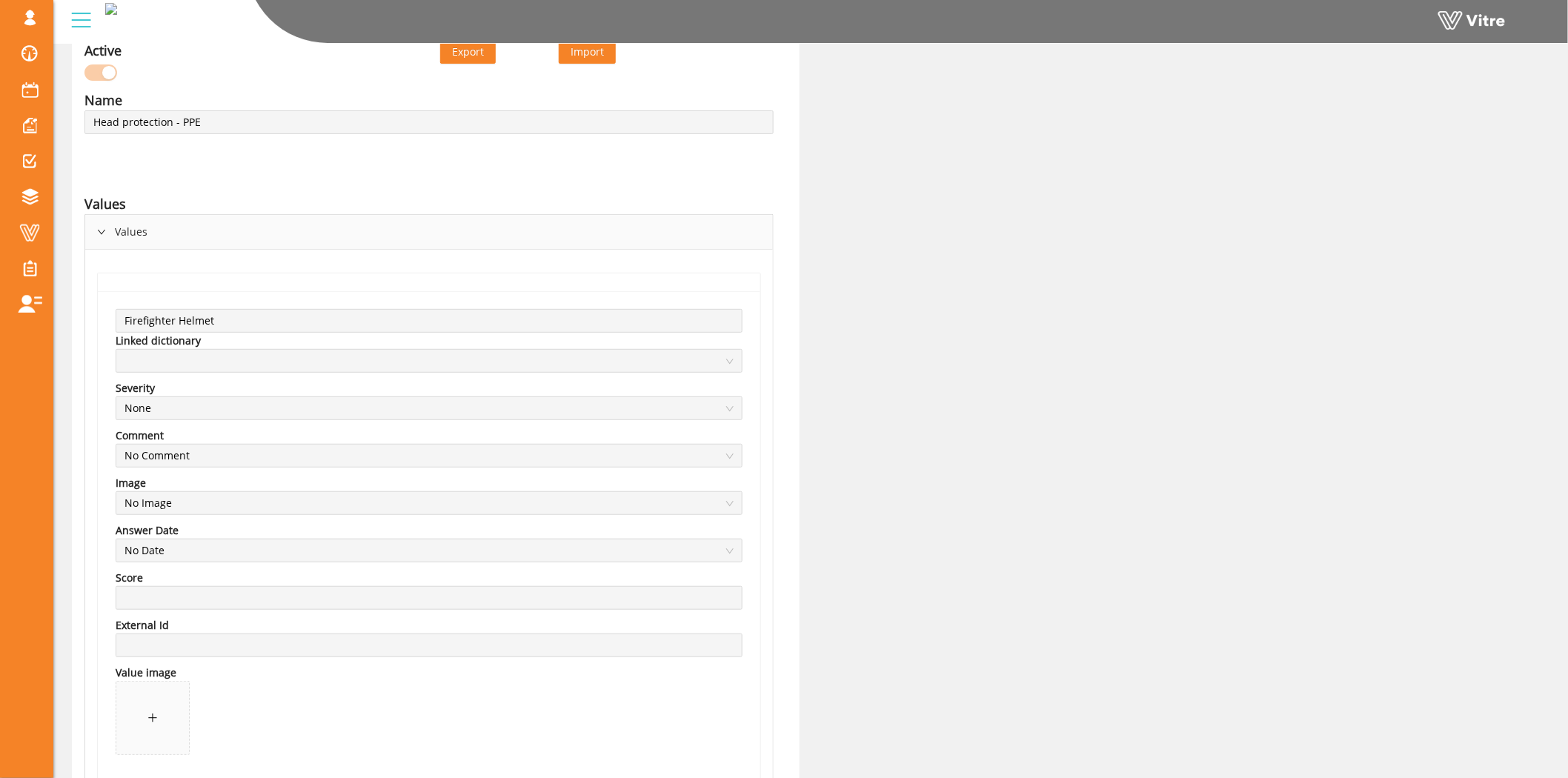
scroll to position [0, 0]
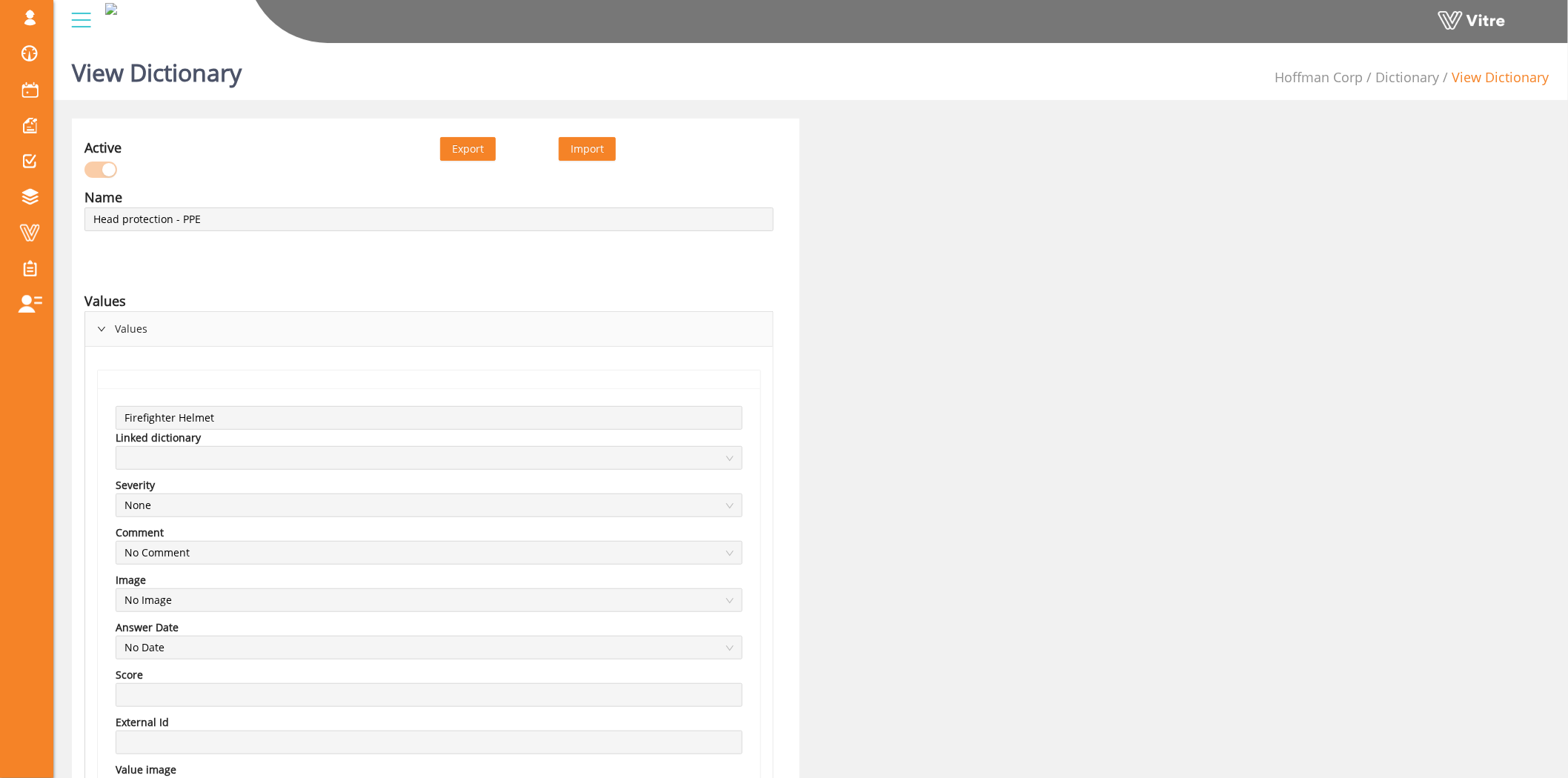
click at [100, 325] on icon "right" at bounding box center [101, 329] width 9 height 9
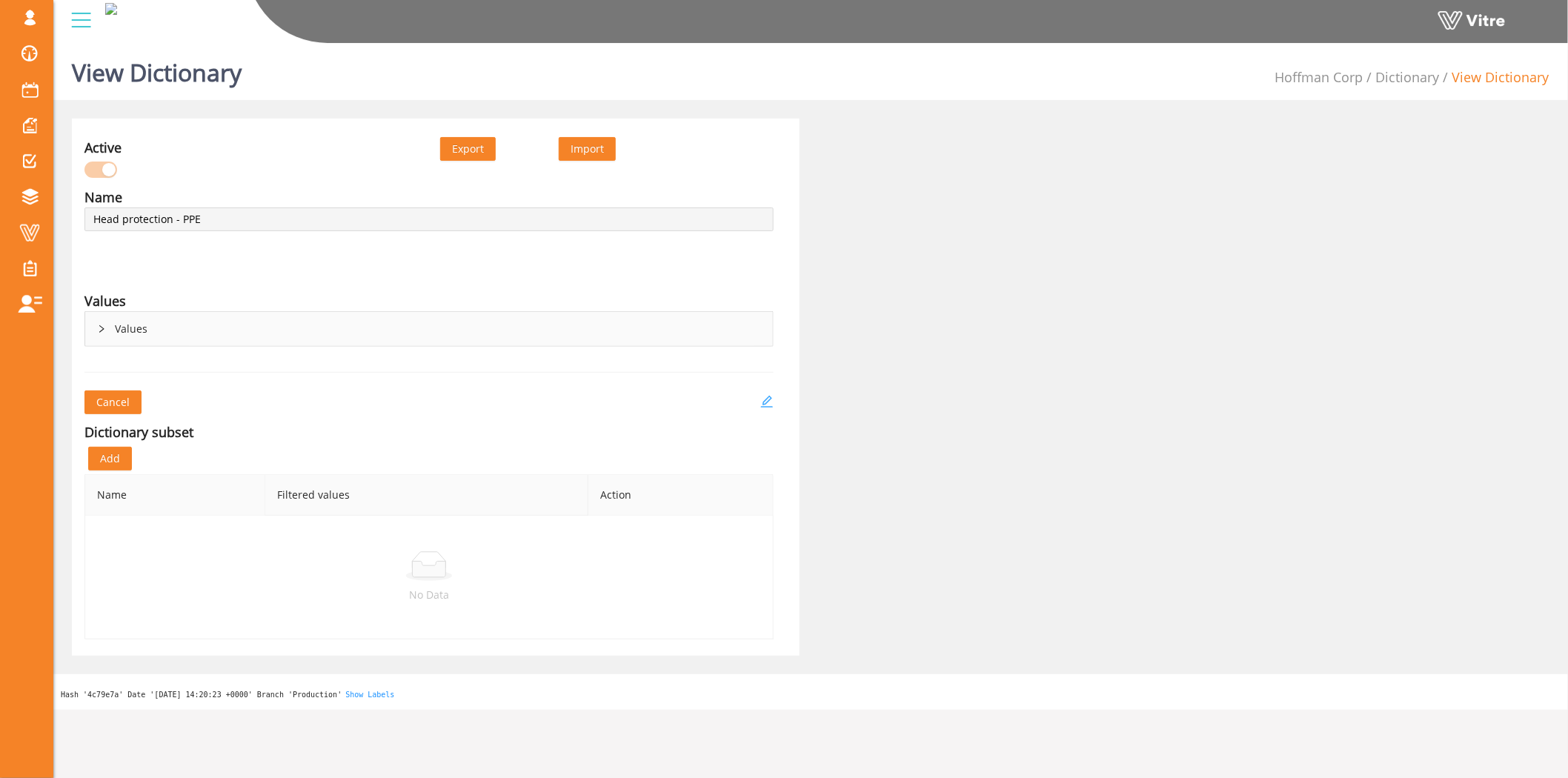
click at [770, 403] on icon "edit" at bounding box center [766, 401] width 13 height 13
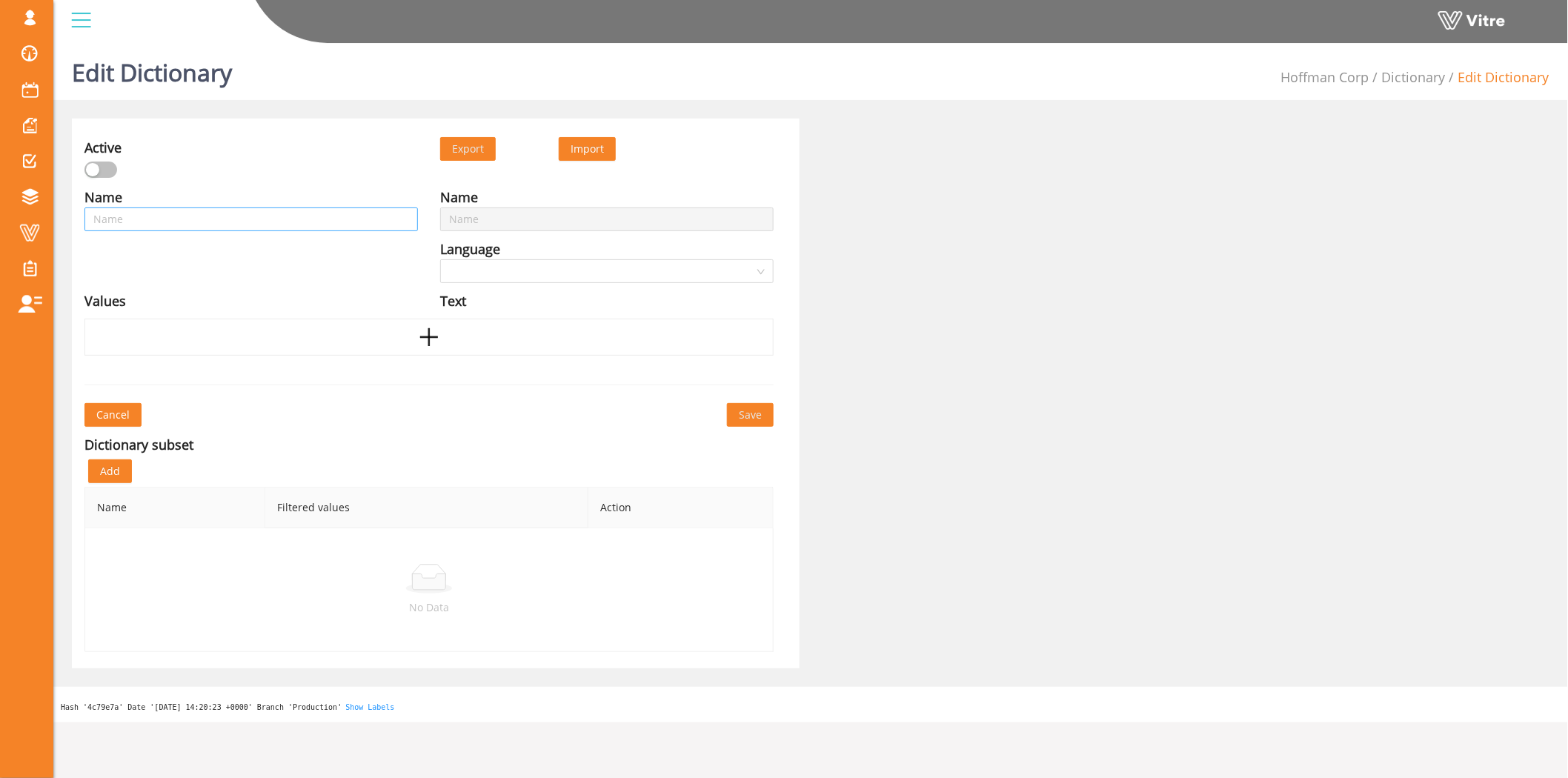
type input "Head protection - PPE"
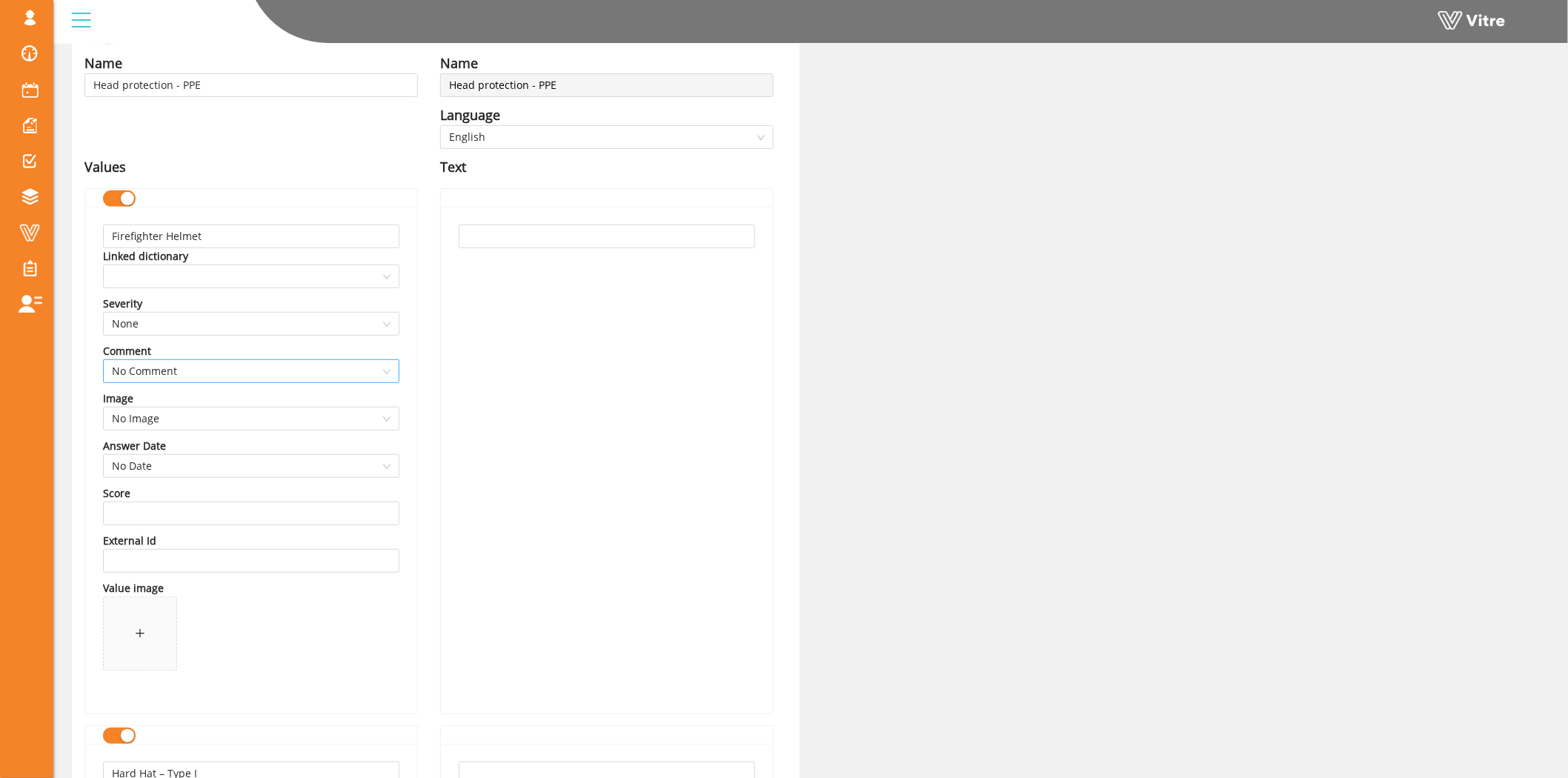
scroll to position [329, 0]
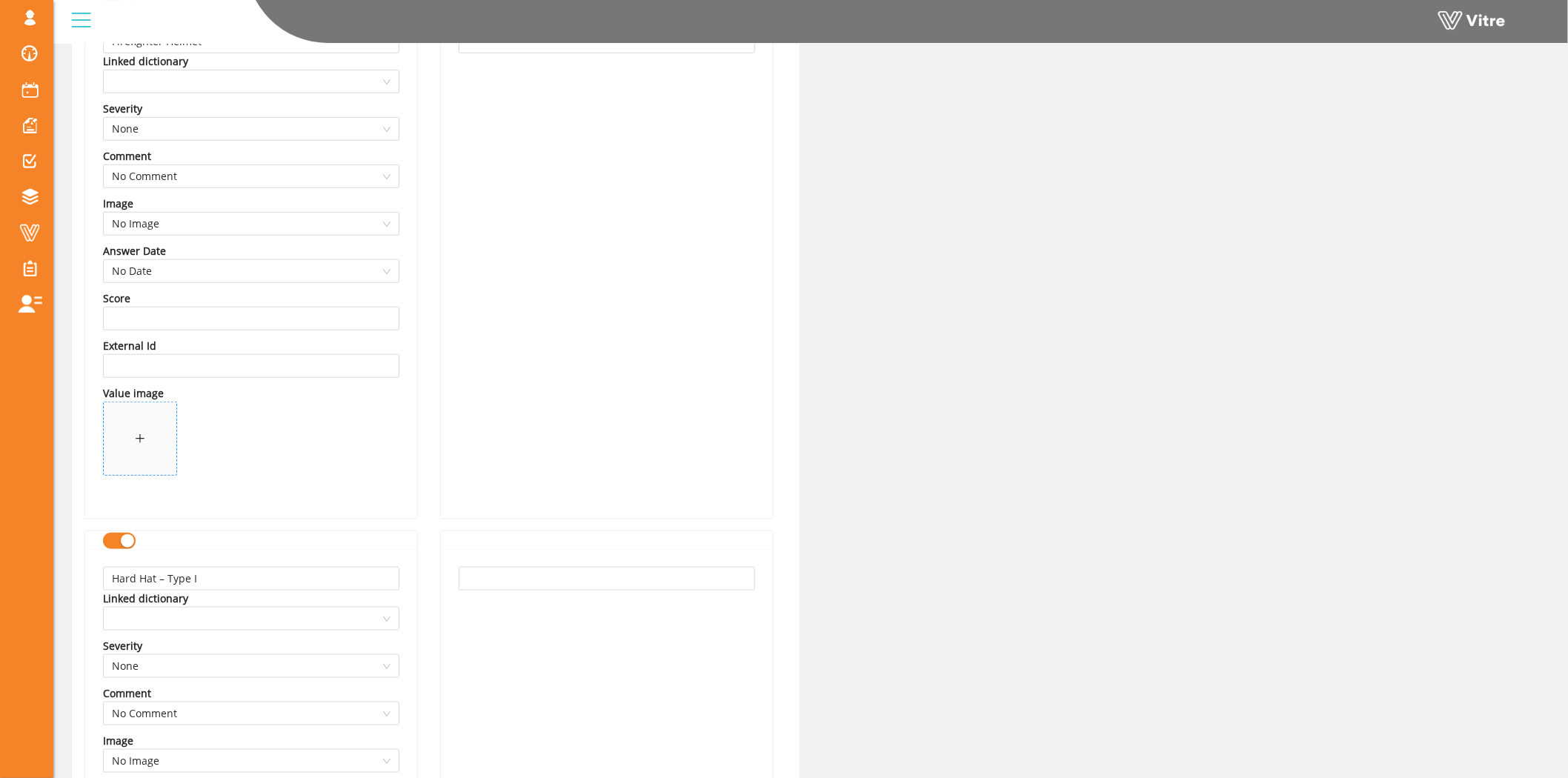
click at [149, 435] on span at bounding box center [140, 438] width 73 height 73
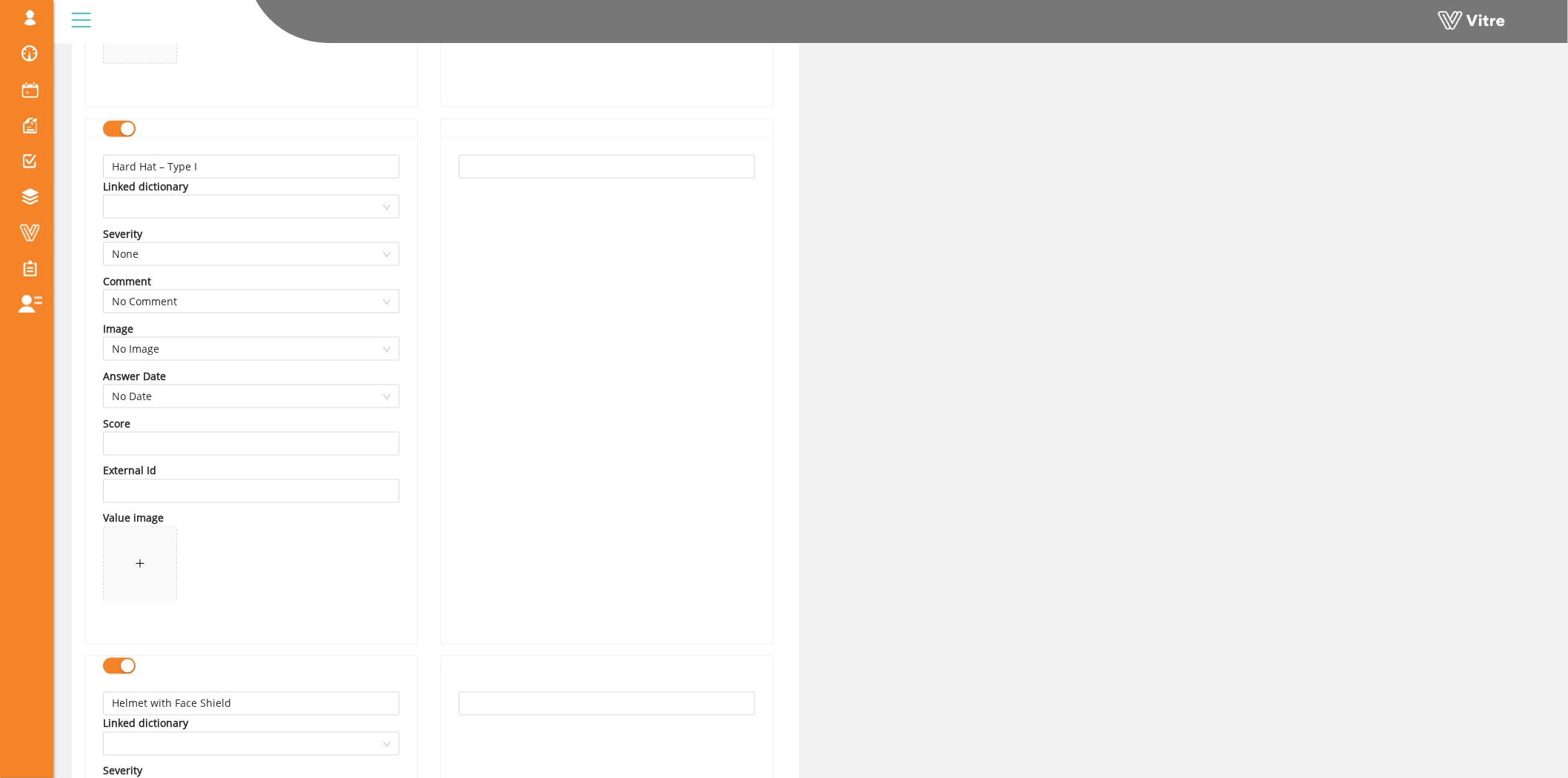
scroll to position [823, 0]
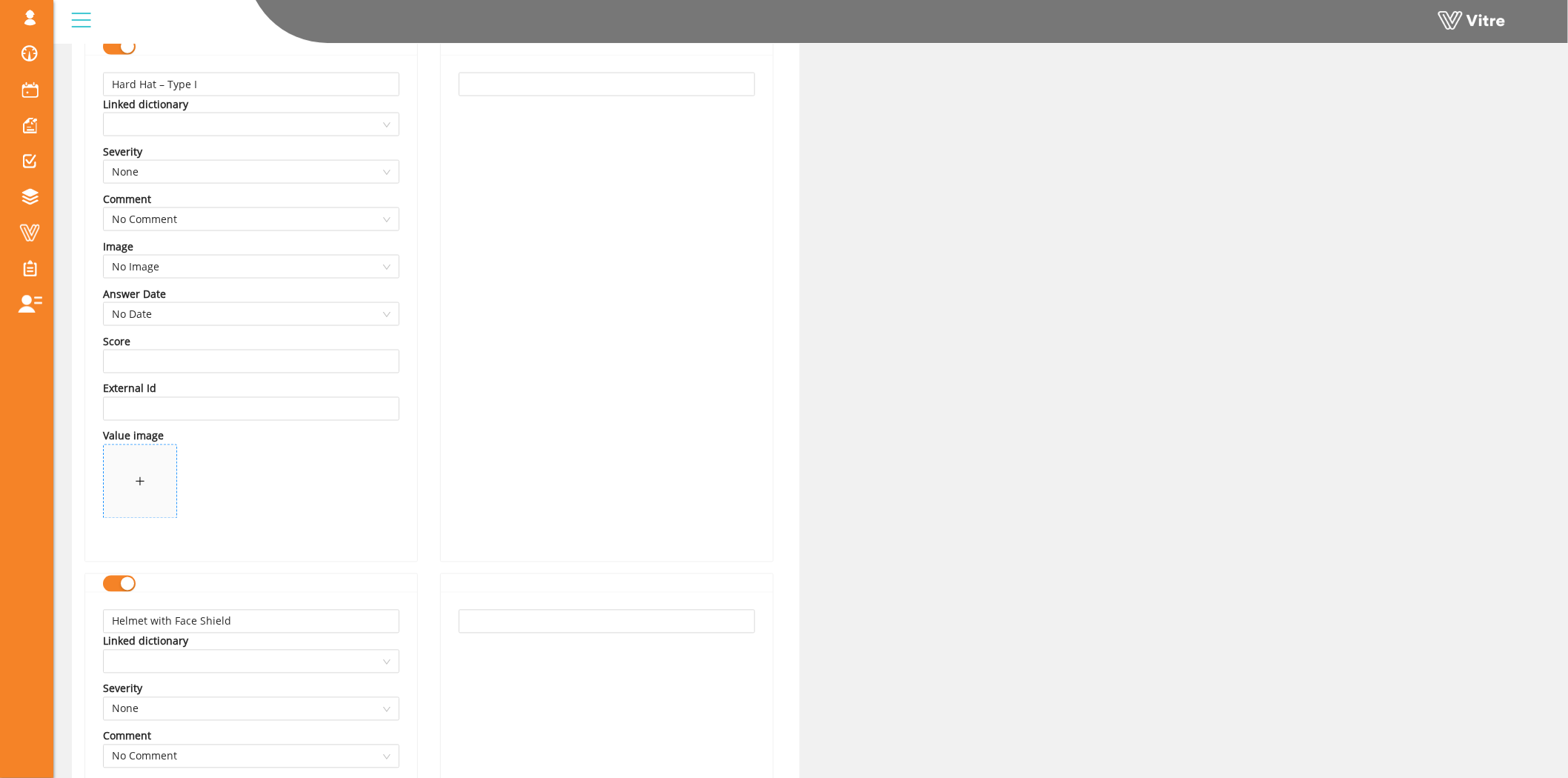
click at [129, 477] on span at bounding box center [140, 481] width 73 height 73
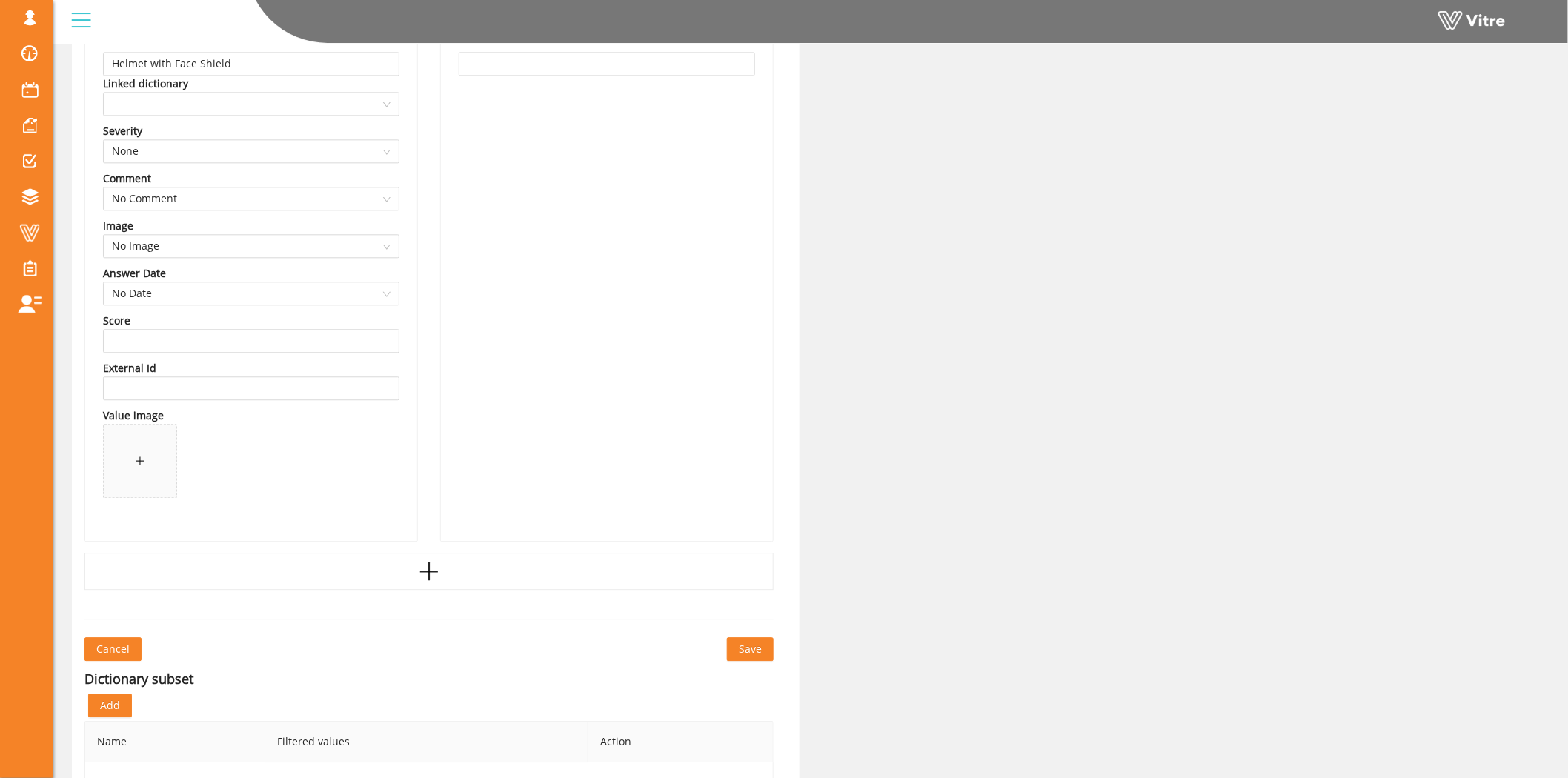
scroll to position [1398, 0]
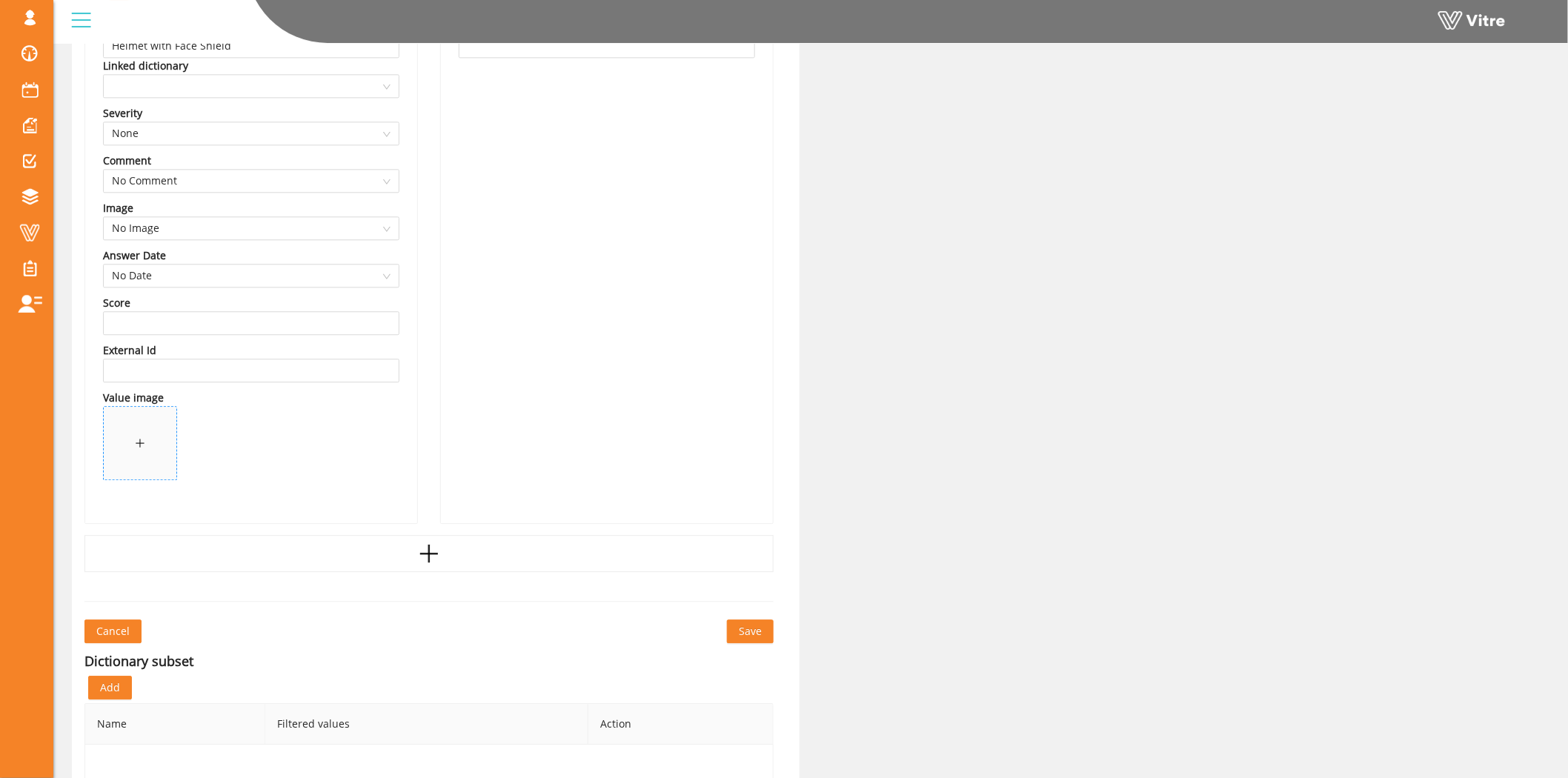
click at [139, 431] on span at bounding box center [140, 442] width 73 height 73
click at [754, 631] on span "Save" at bounding box center [749, 631] width 23 height 16
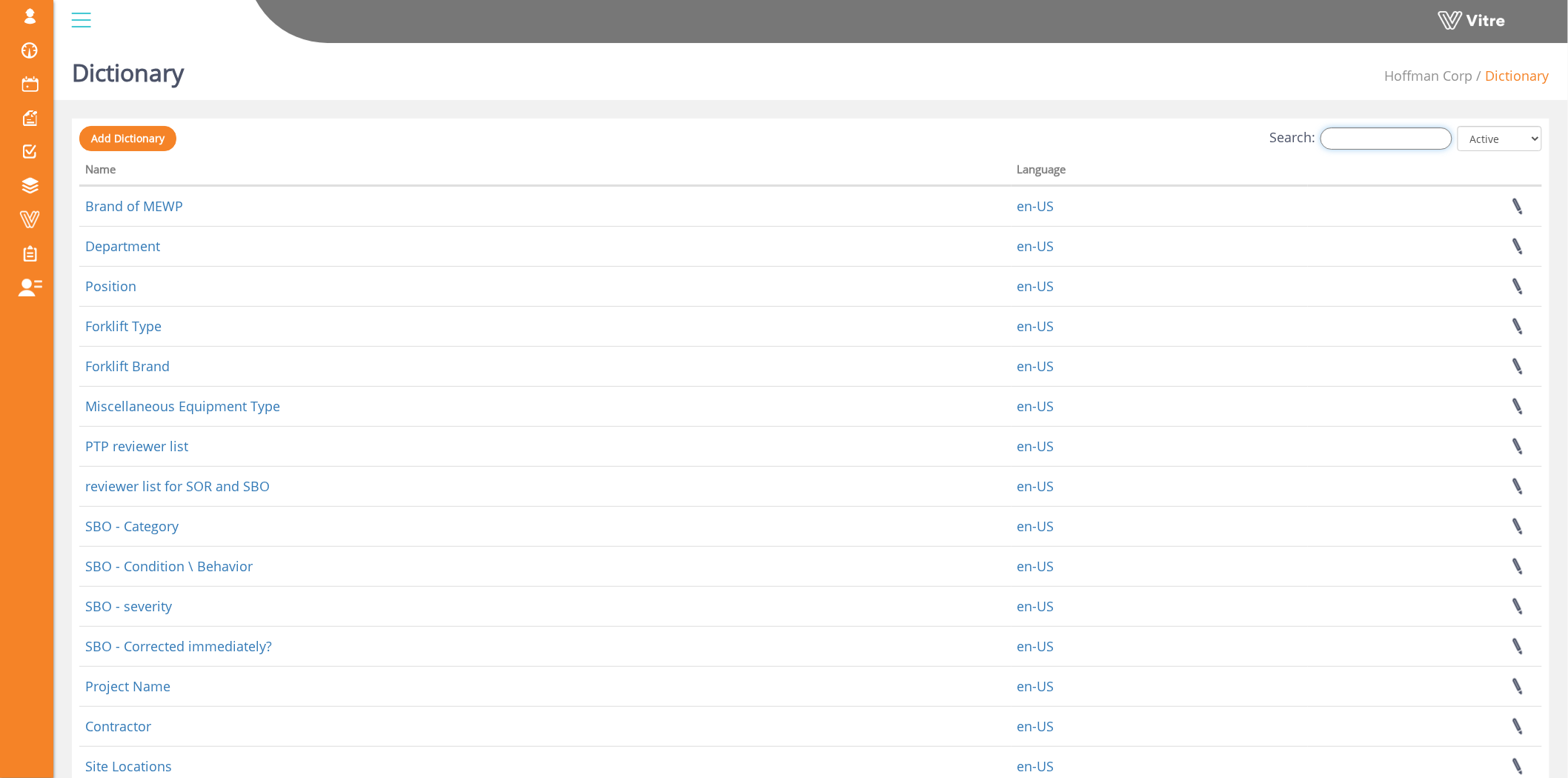
click at [1392, 143] on input "Search:" at bounding box center [1386, 138] width 132 height 22
click at [1404, 144] on input "Search:" at bounding box center [1386, 138] width 132 height 22
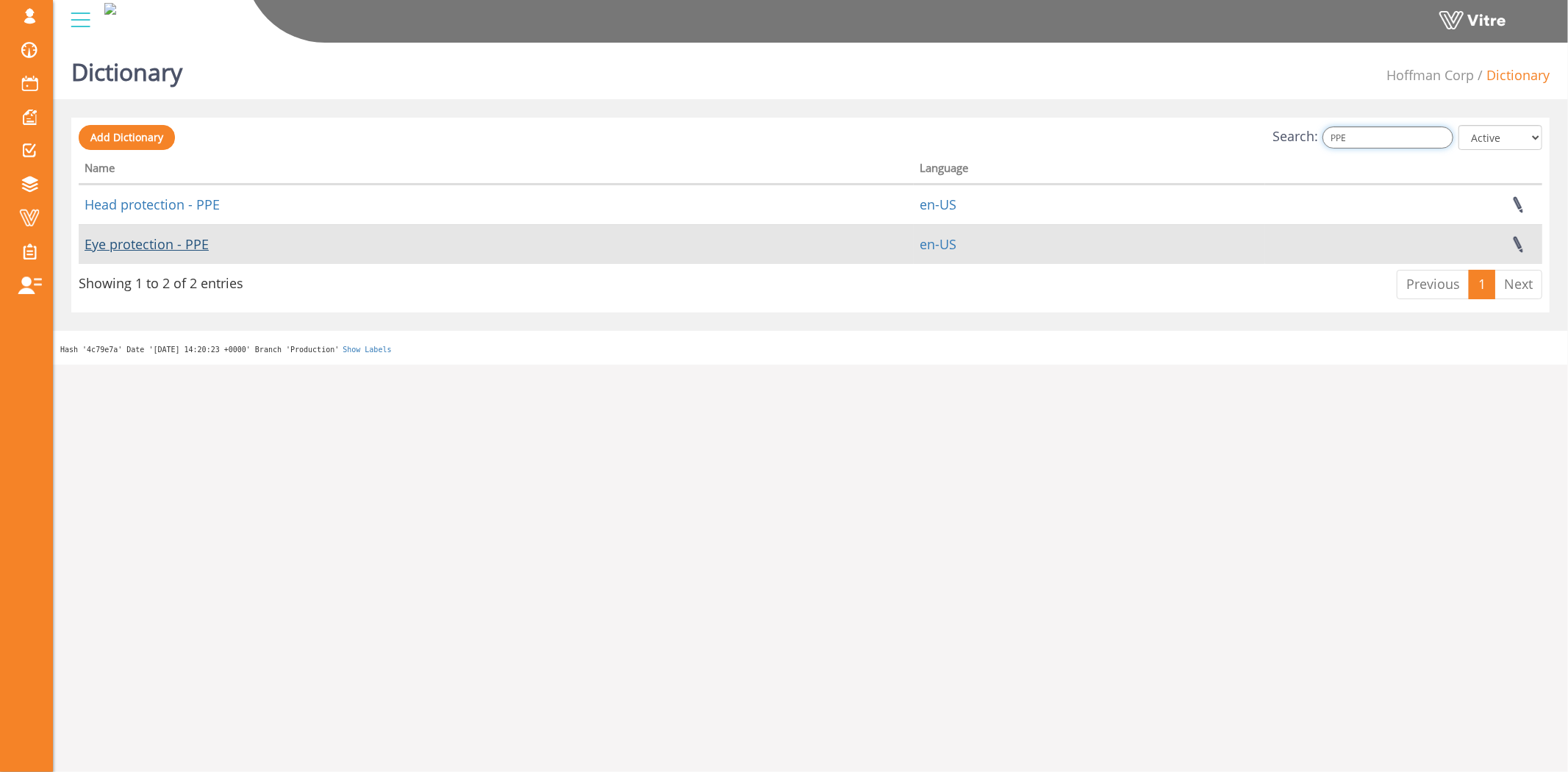
type input "PPE"
click at [144, 236] on link "Eye protection - PPE" at bounding box center [146, 244] width 124 height 18
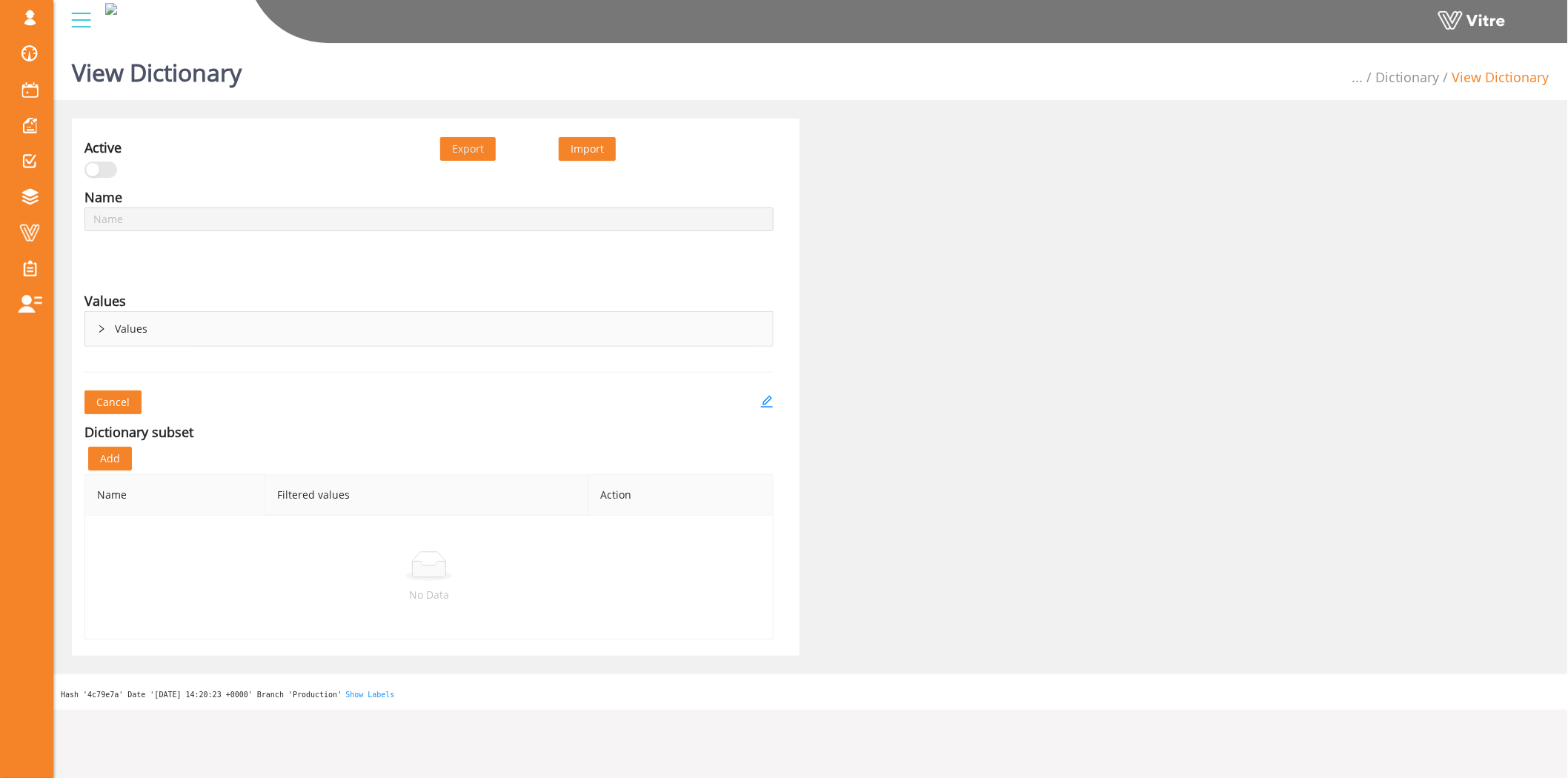
type input "Eye protection - PPE"
click at [105, 329] on icon "right" at bounding box center [101, 329] width 9 height 9
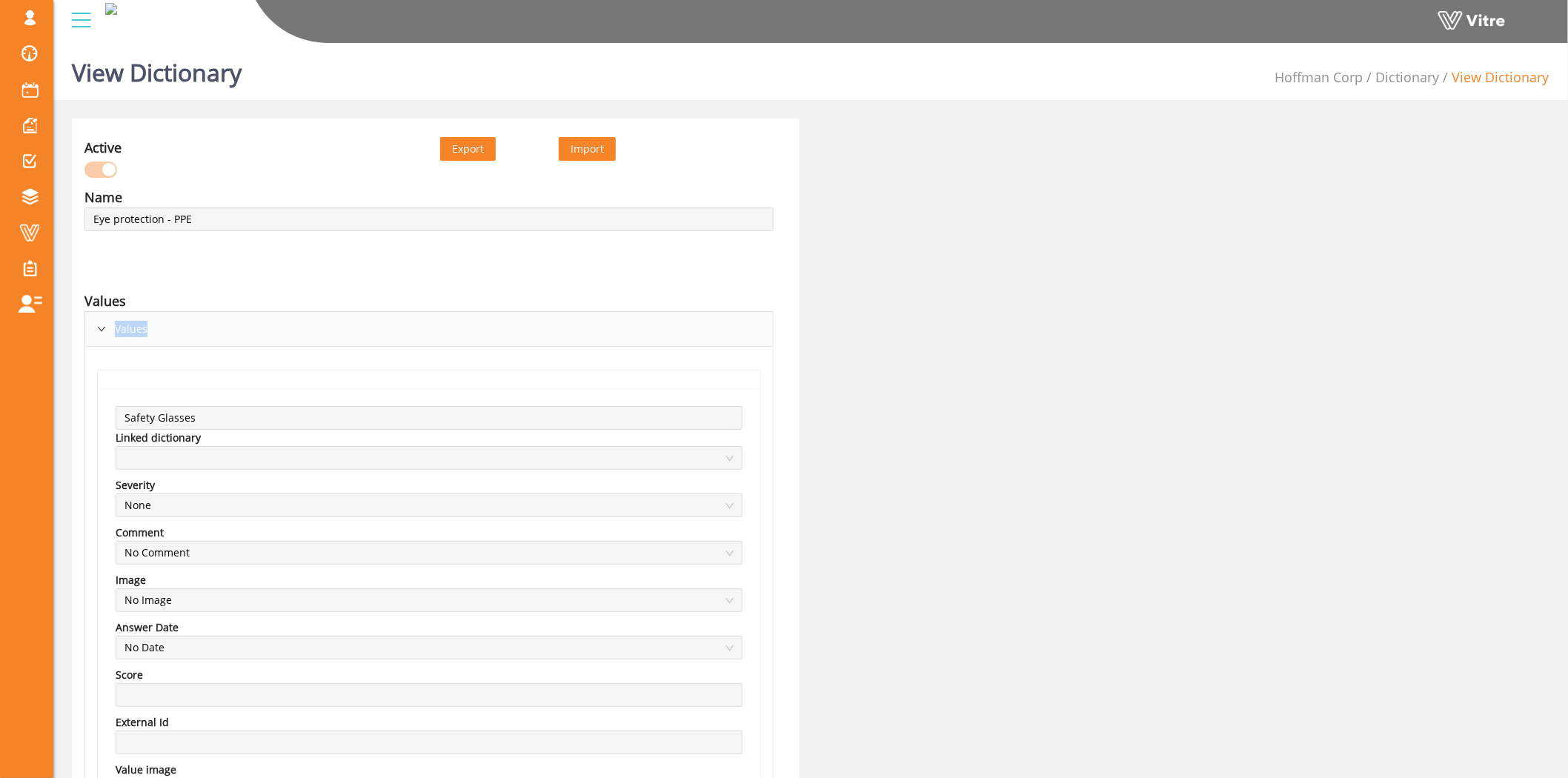
click at [105, 329] on icon "right" at bounding box center [101, 330] width 7 height 5
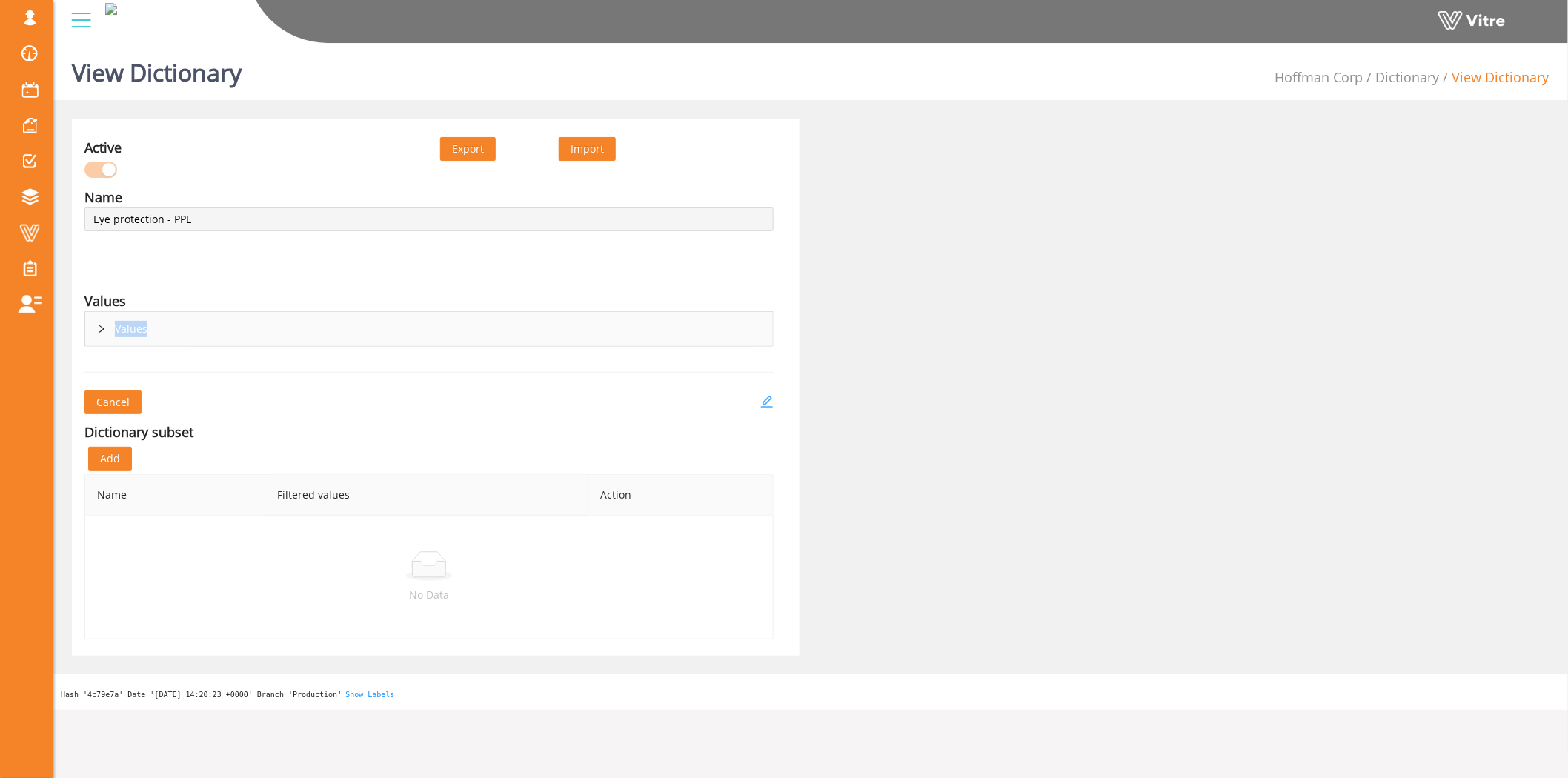
click at [765, 407] on icon "edit" at bounding box center [766, 401] width 13 height 13
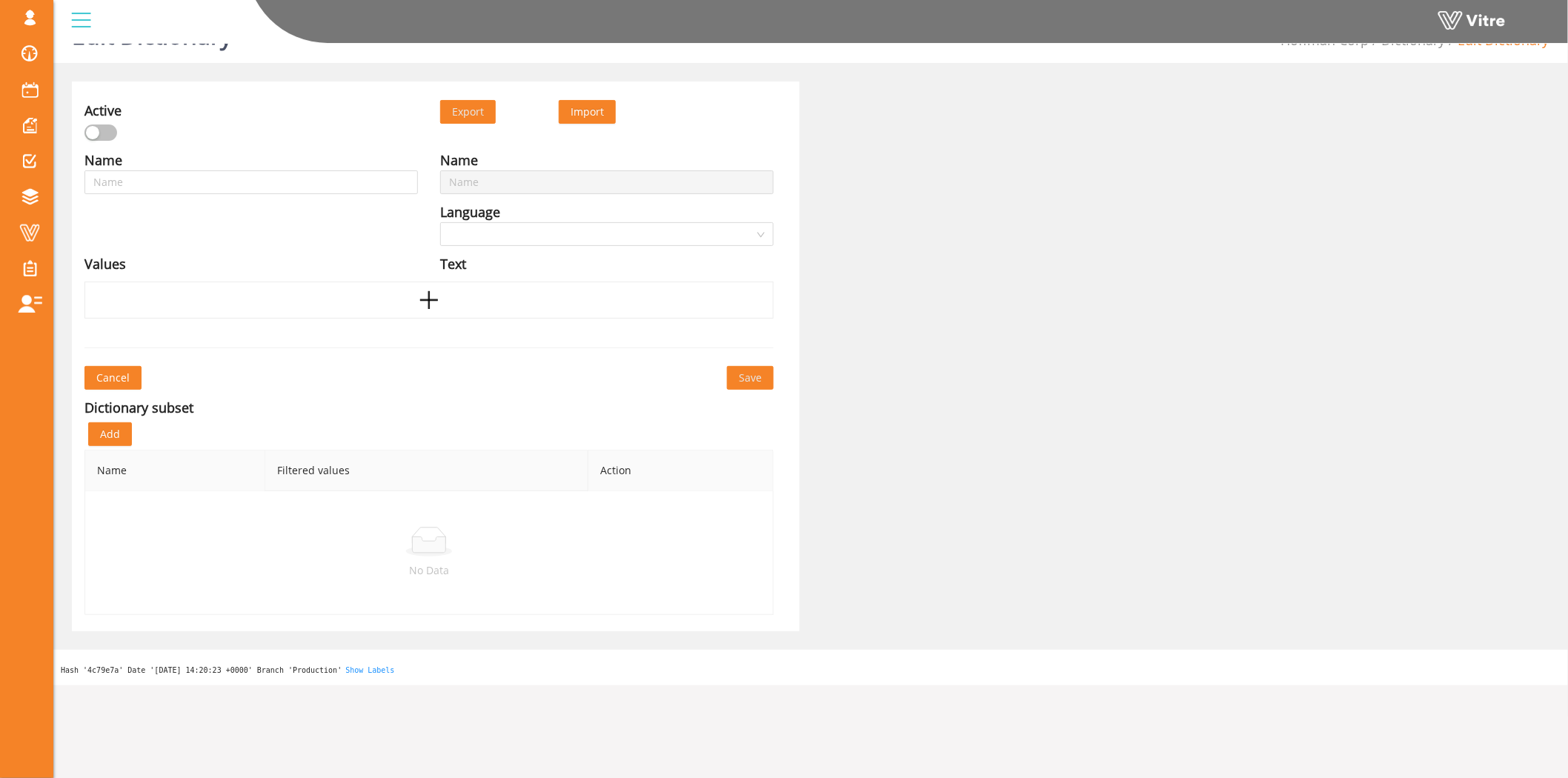
type input "Eye protection - PPE"
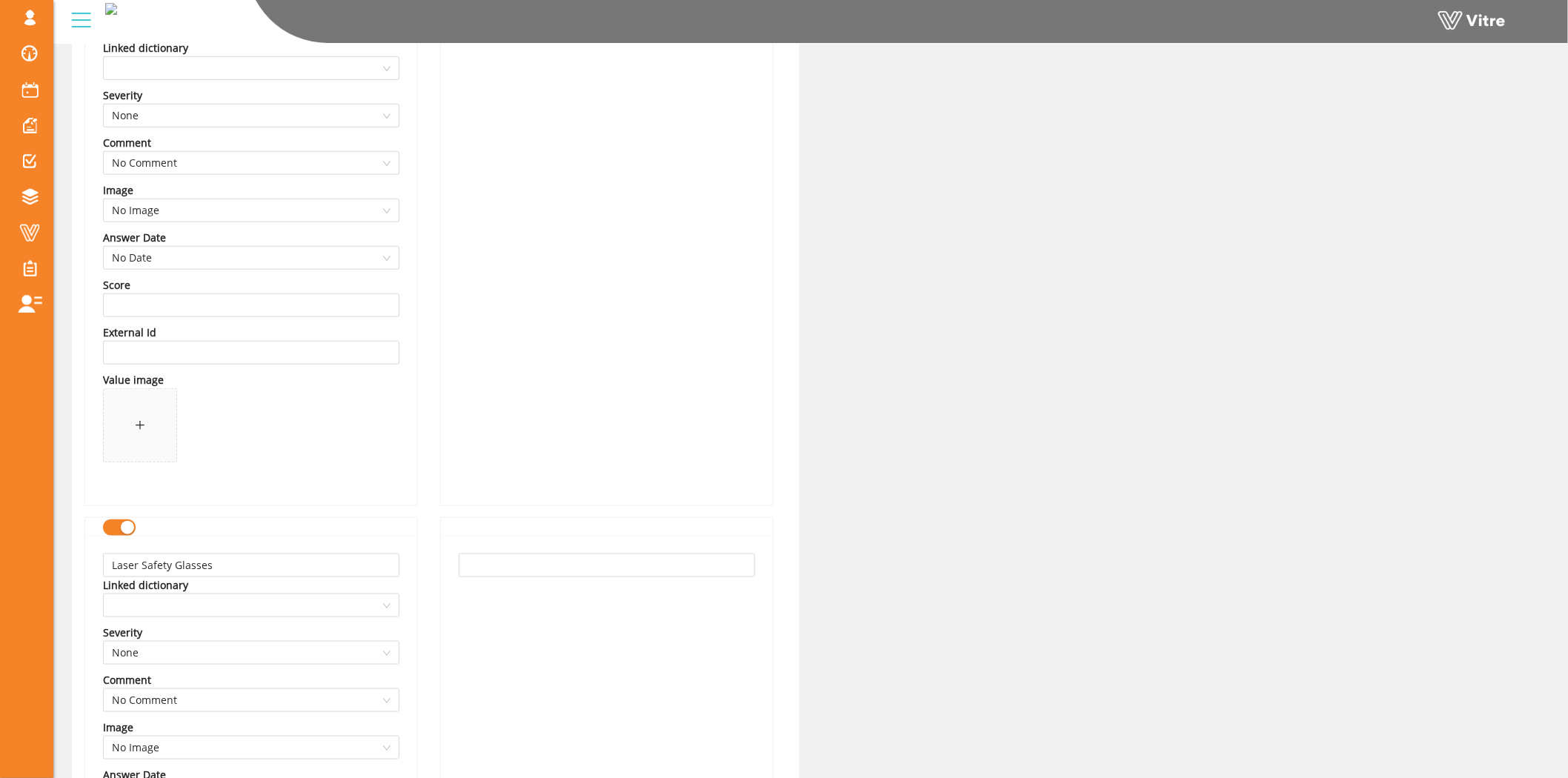
scroll to position [366, 0]
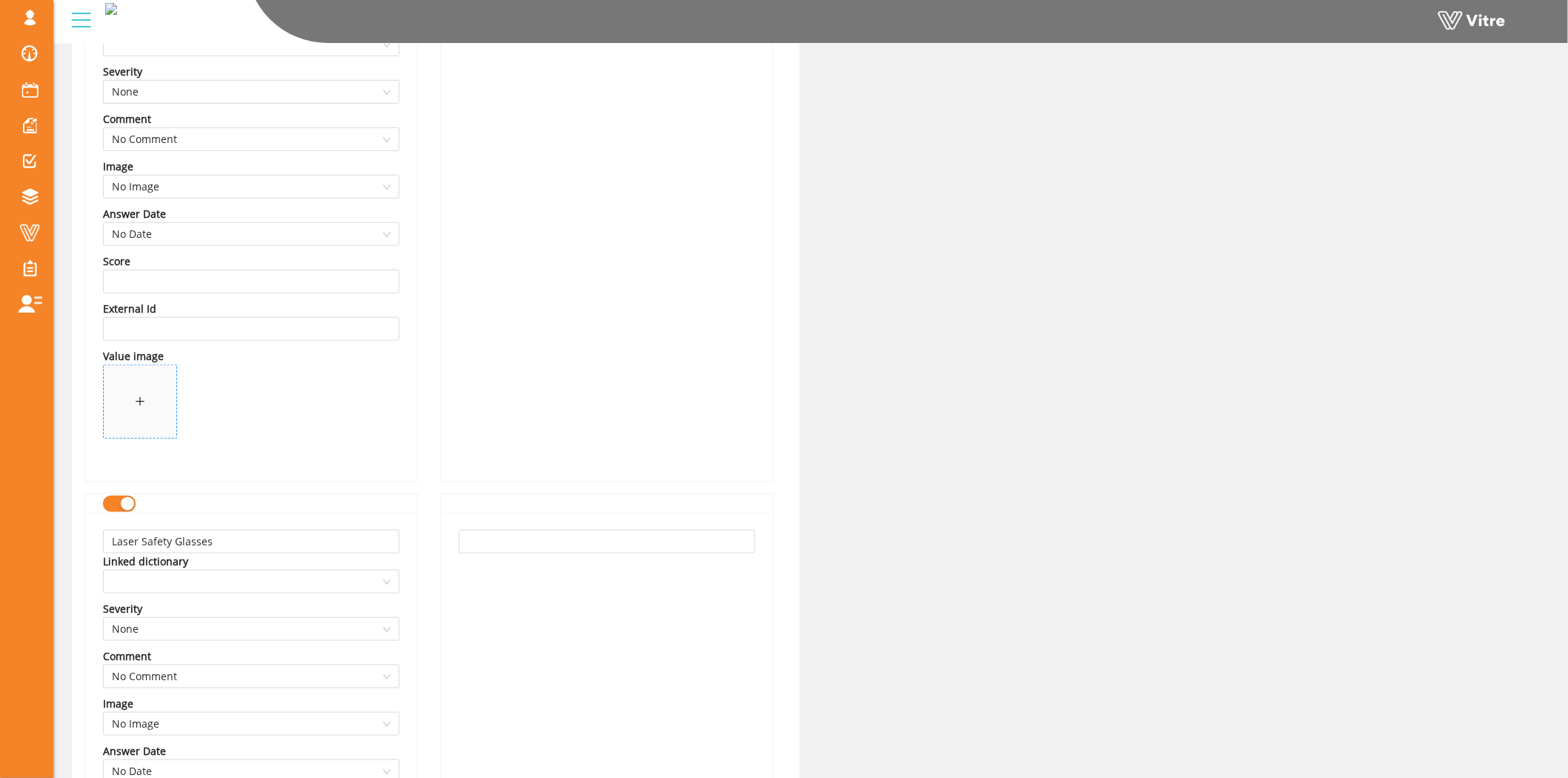
click at [139, 421] on span at bounding box center [140, 401] width 73 height 73
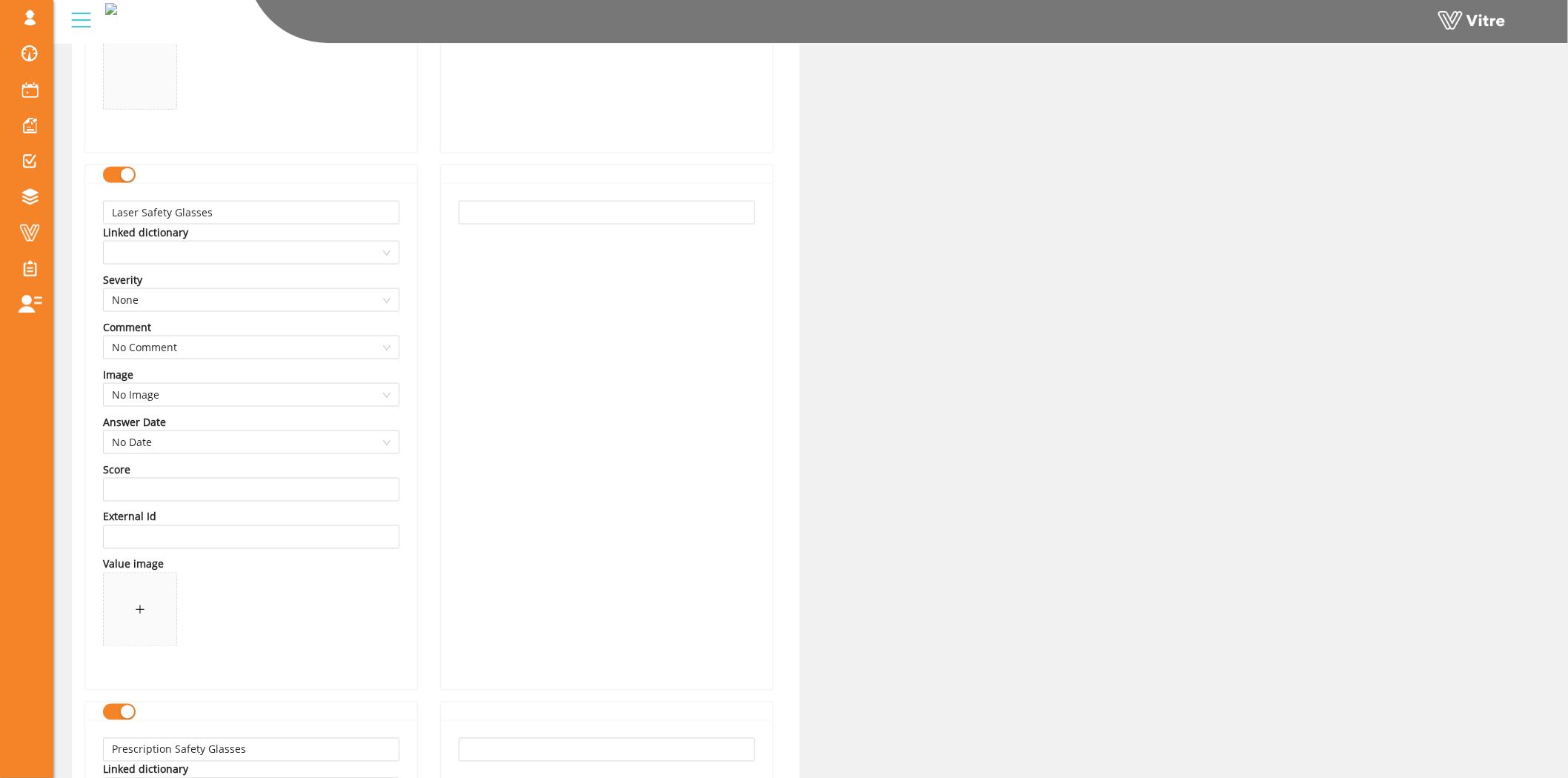
scroll to position [860, 0]
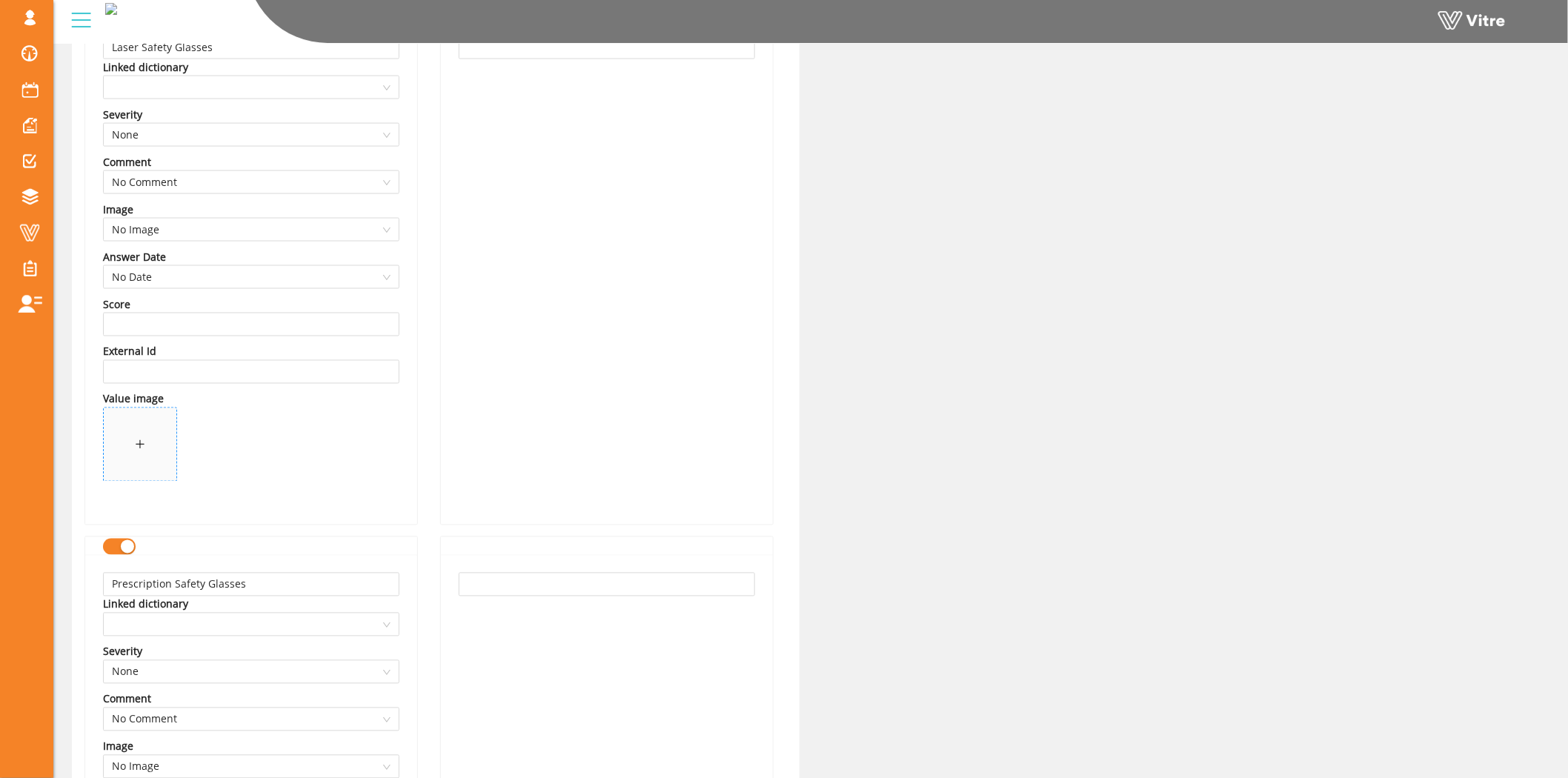
click at [123, 439] on span at bounding box center [140, 444] width 73 height 73
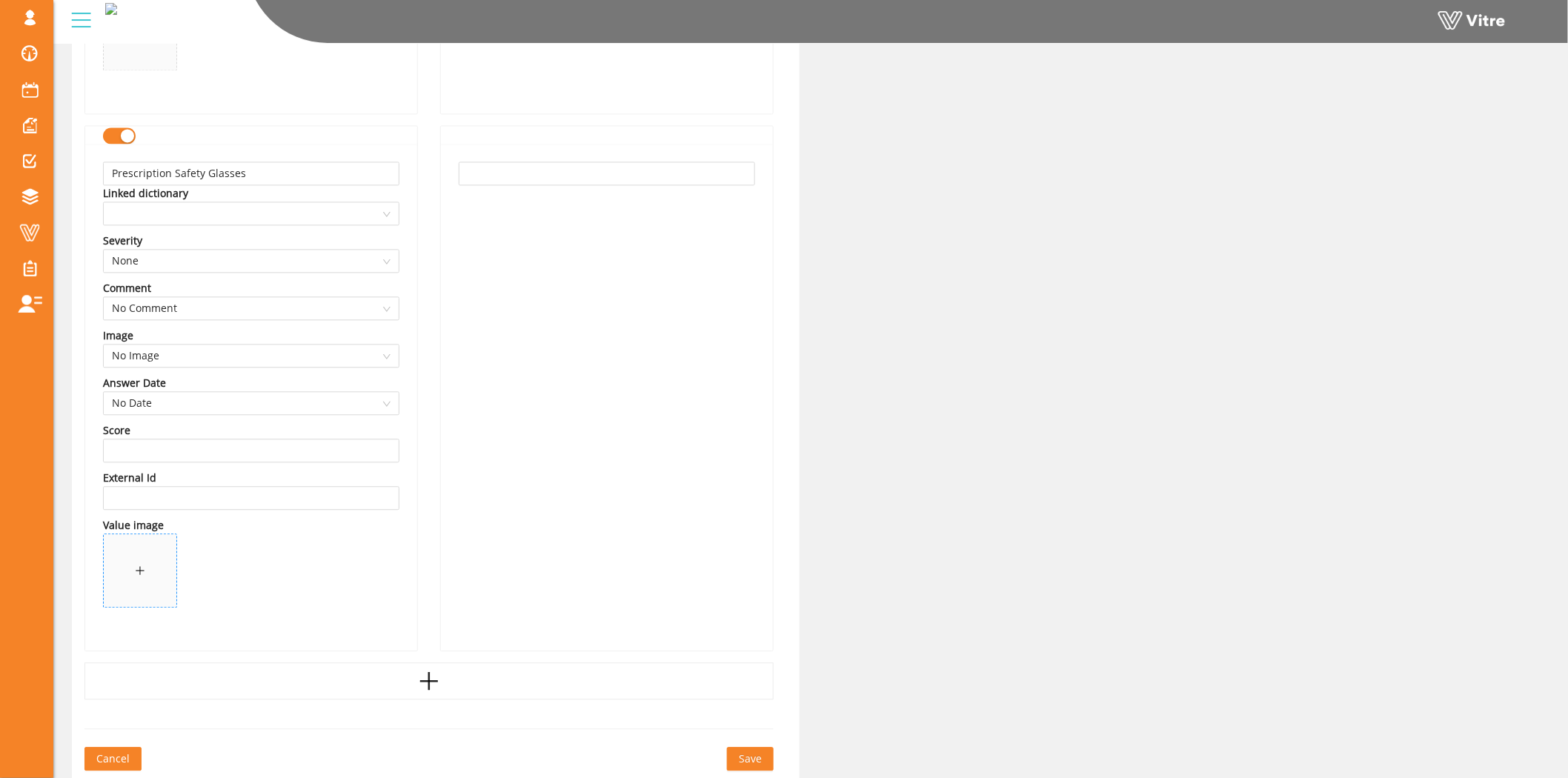
click at [144, 563] on div at bounding box center [140, 570] width 10 height 16
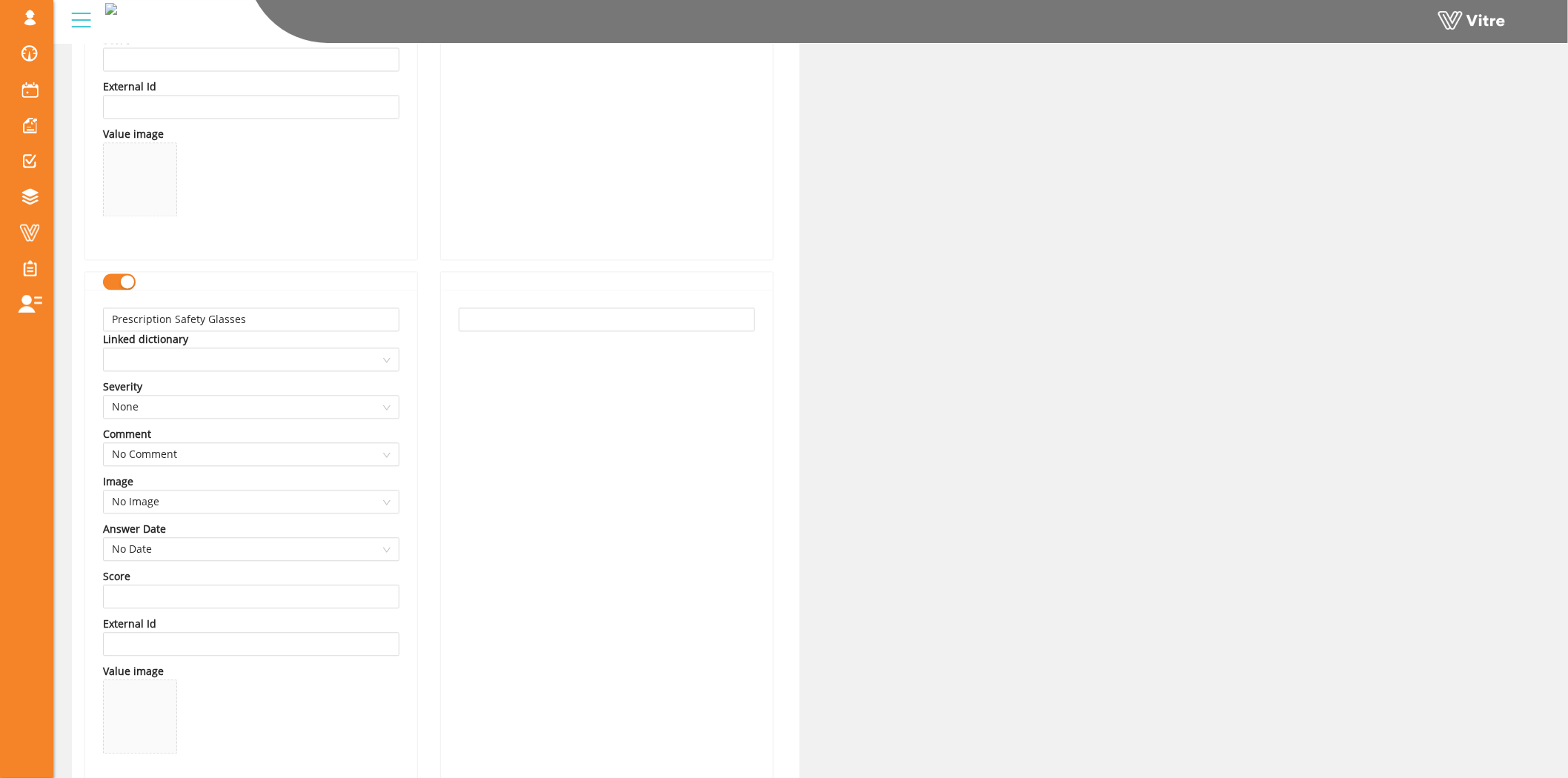
scroll to position [1482, 0]
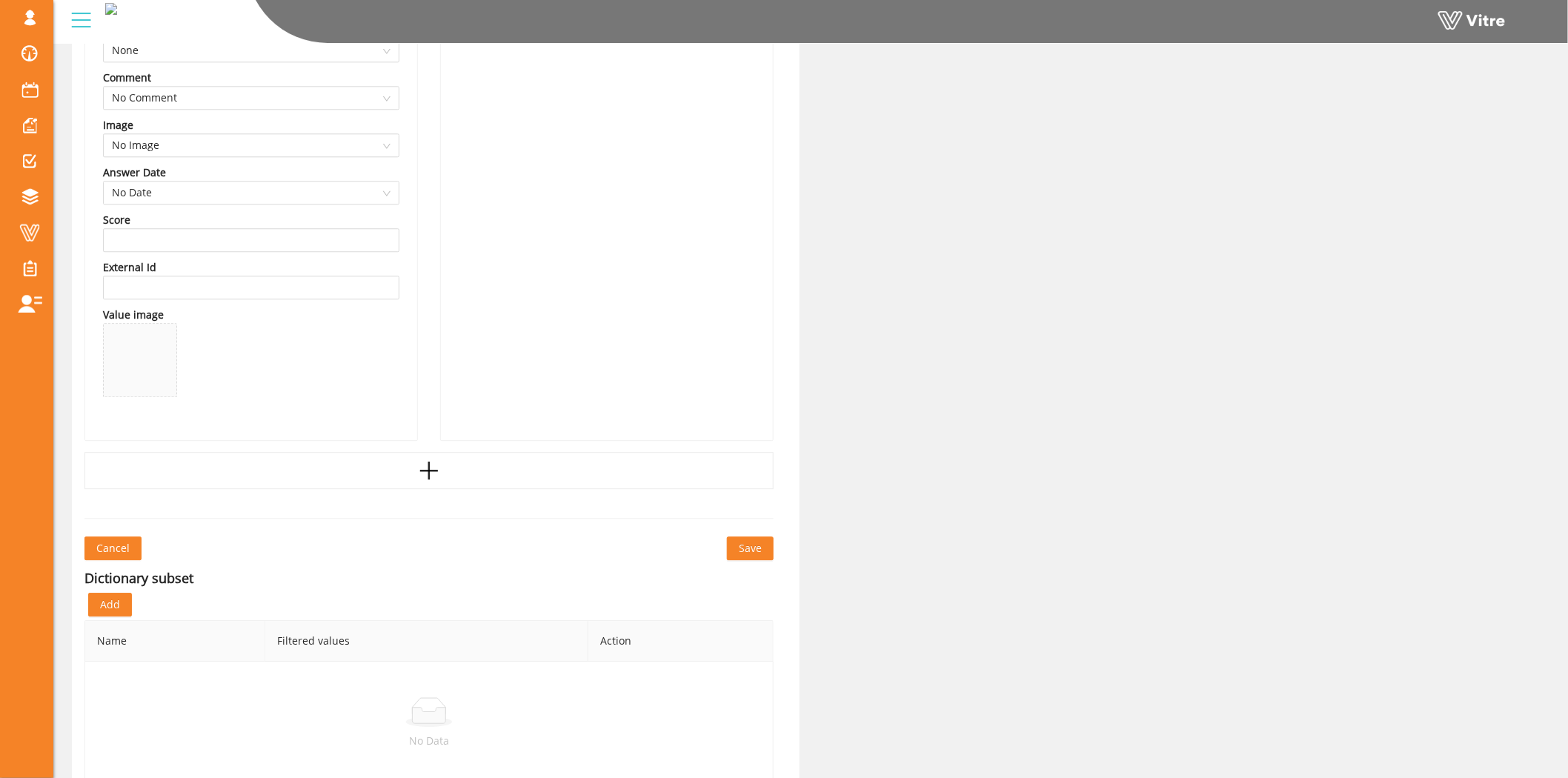
click at [742, 548] on span "Save" at bounding box center [749, 548] width 23 height 16
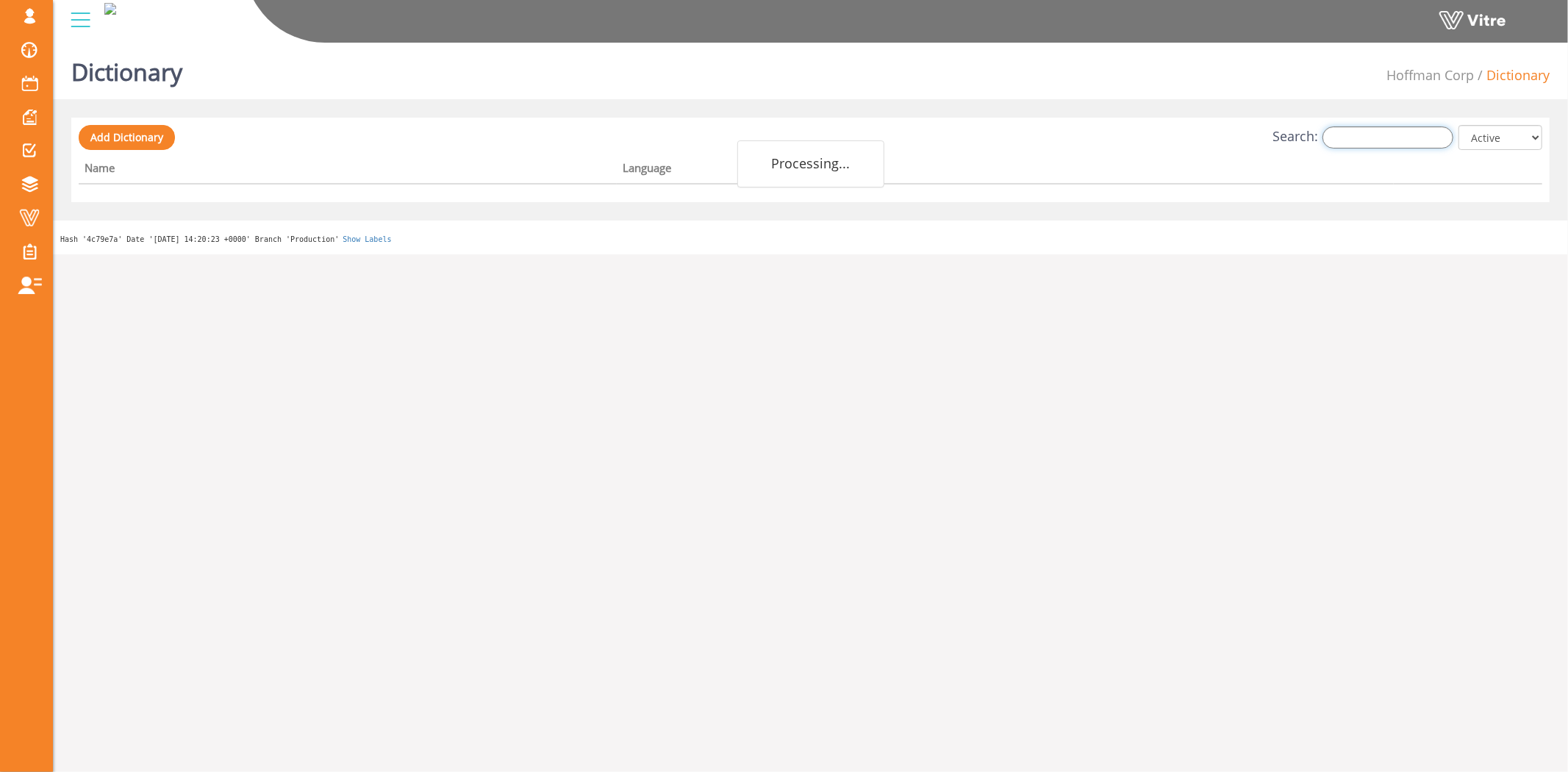
click at [1389, 140] on input "Search:" at bounding box center [1388, 137] width 131 height 22
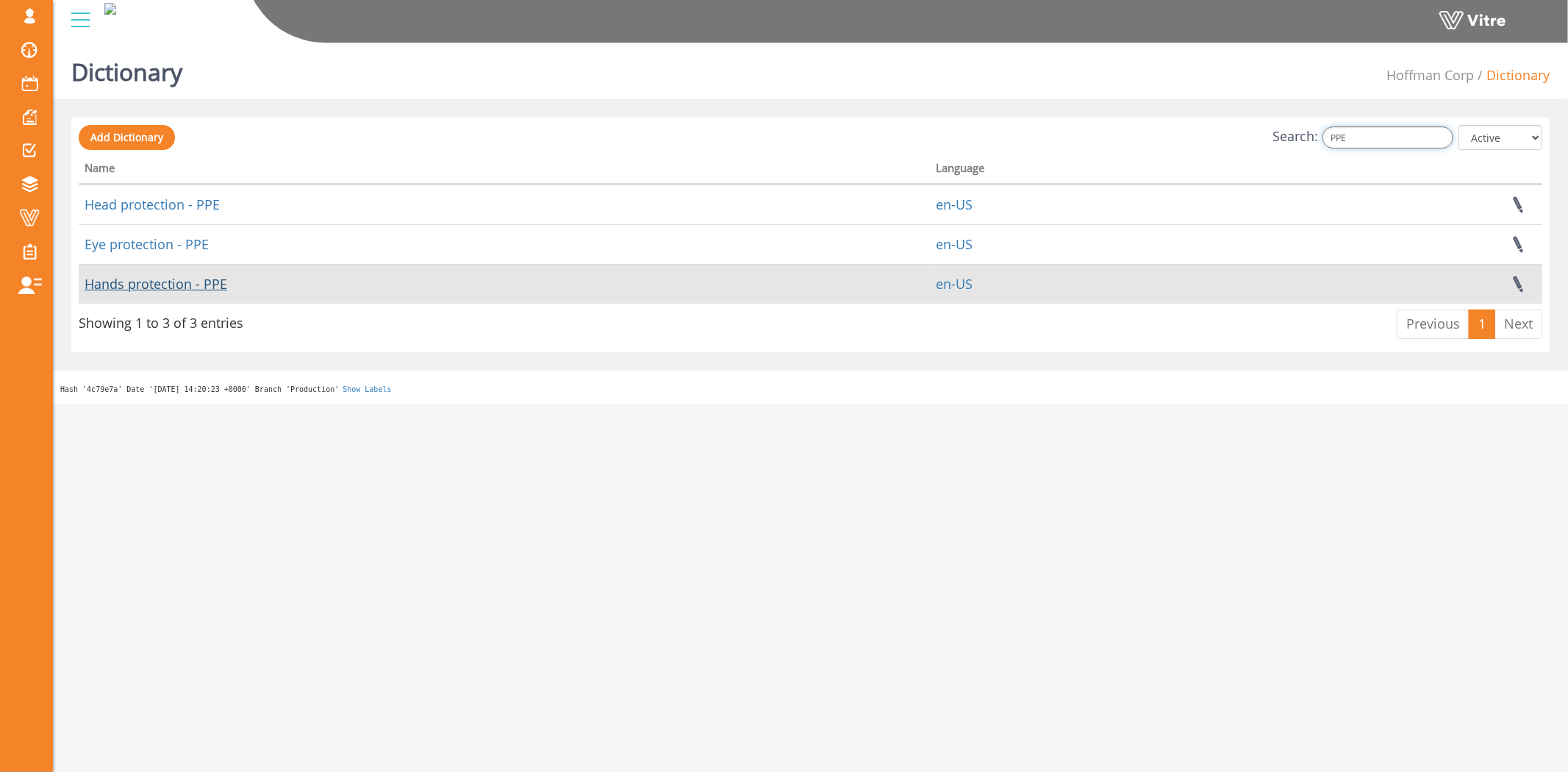
type input "PPE"
click at [110, 281] on link "Hands protection - PPE" at bounding box center [156, 283] width 142 height 18
click at [1520, 281] on link at bounding box center [1517, 284] width 36 height 39
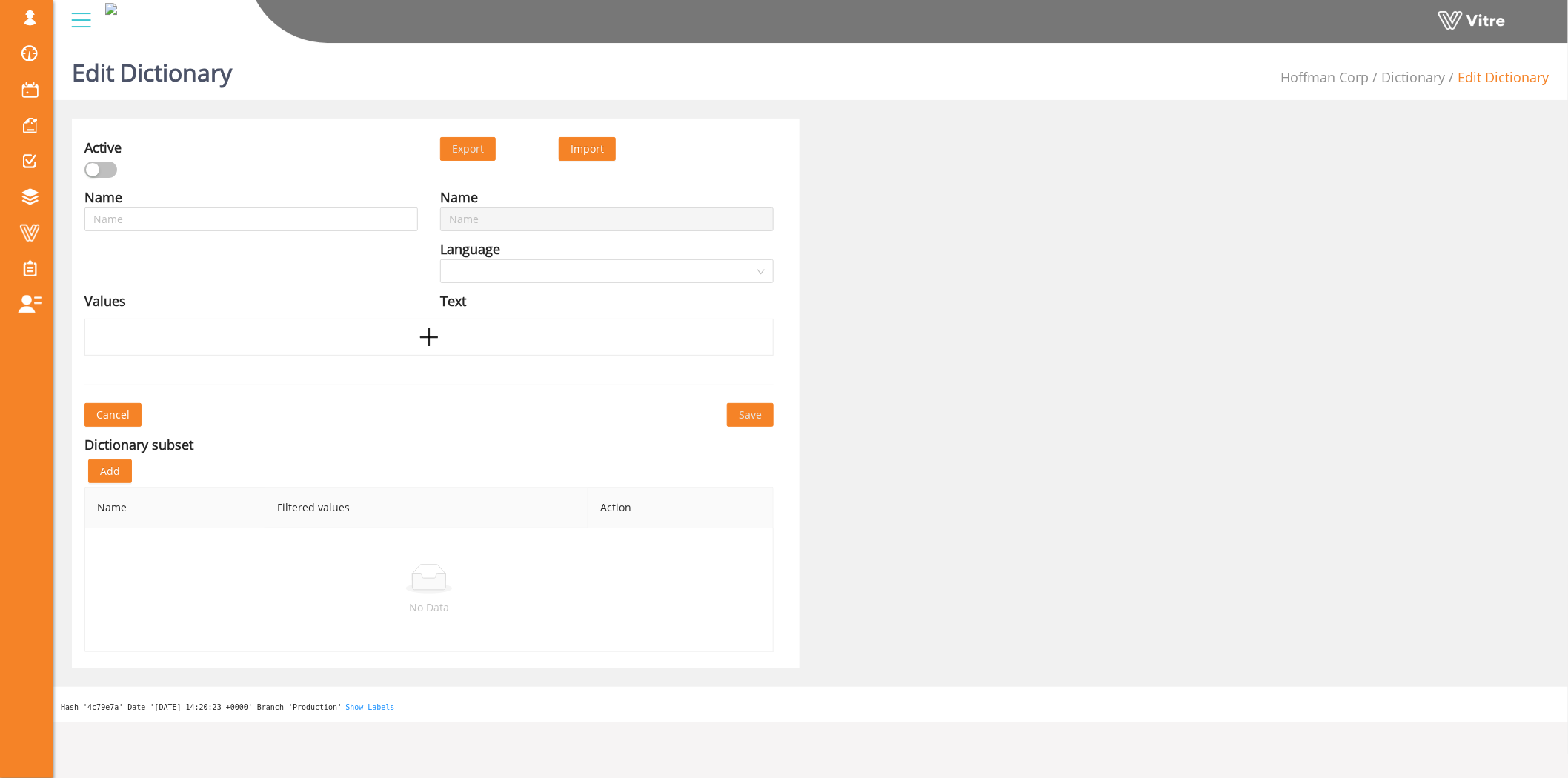
type input "Hands protection - PPE"
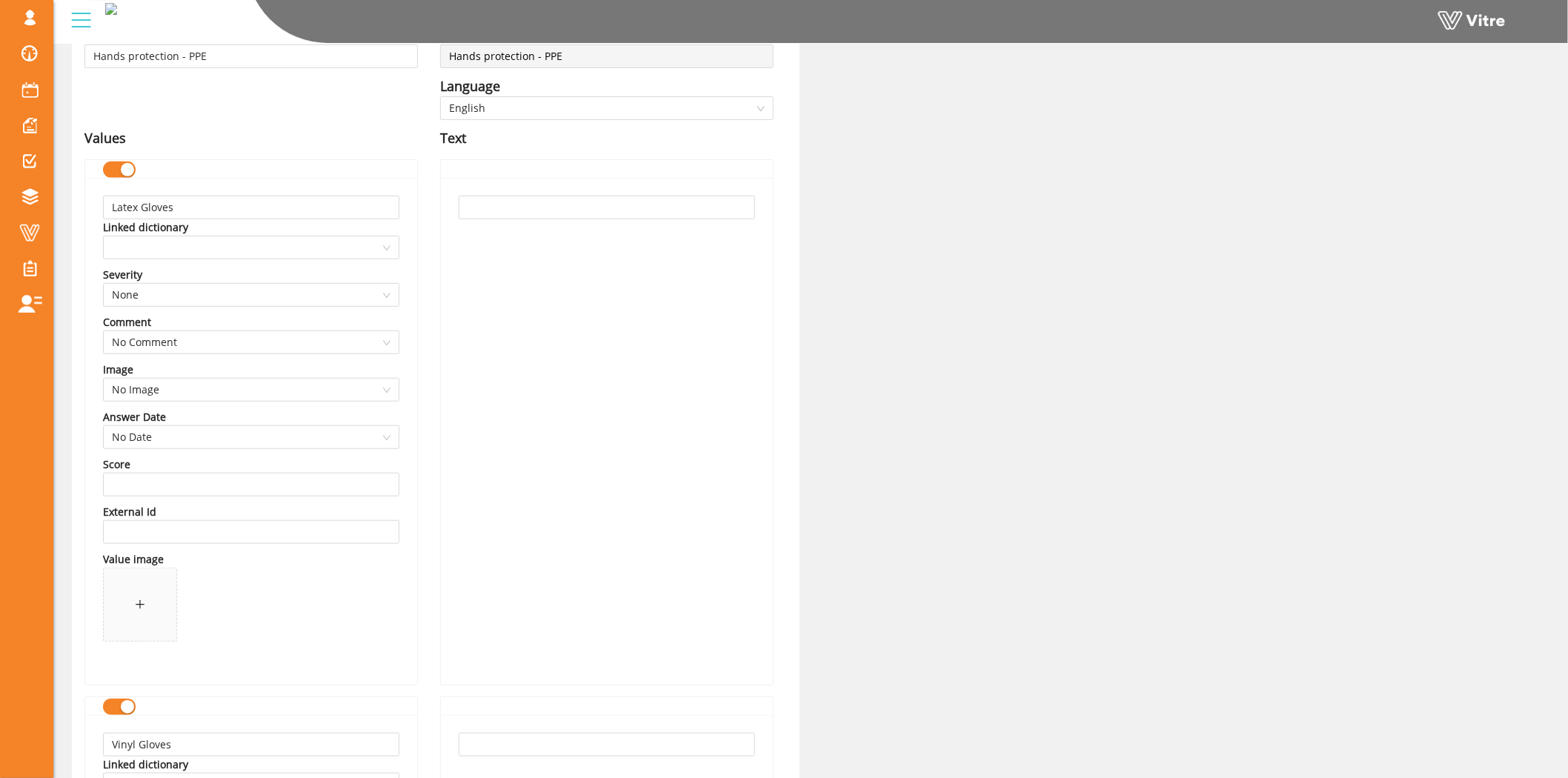
scroll to position [165, 0]
click at [122, 582] on span at bounding box center [140, 602] width 73 height 73
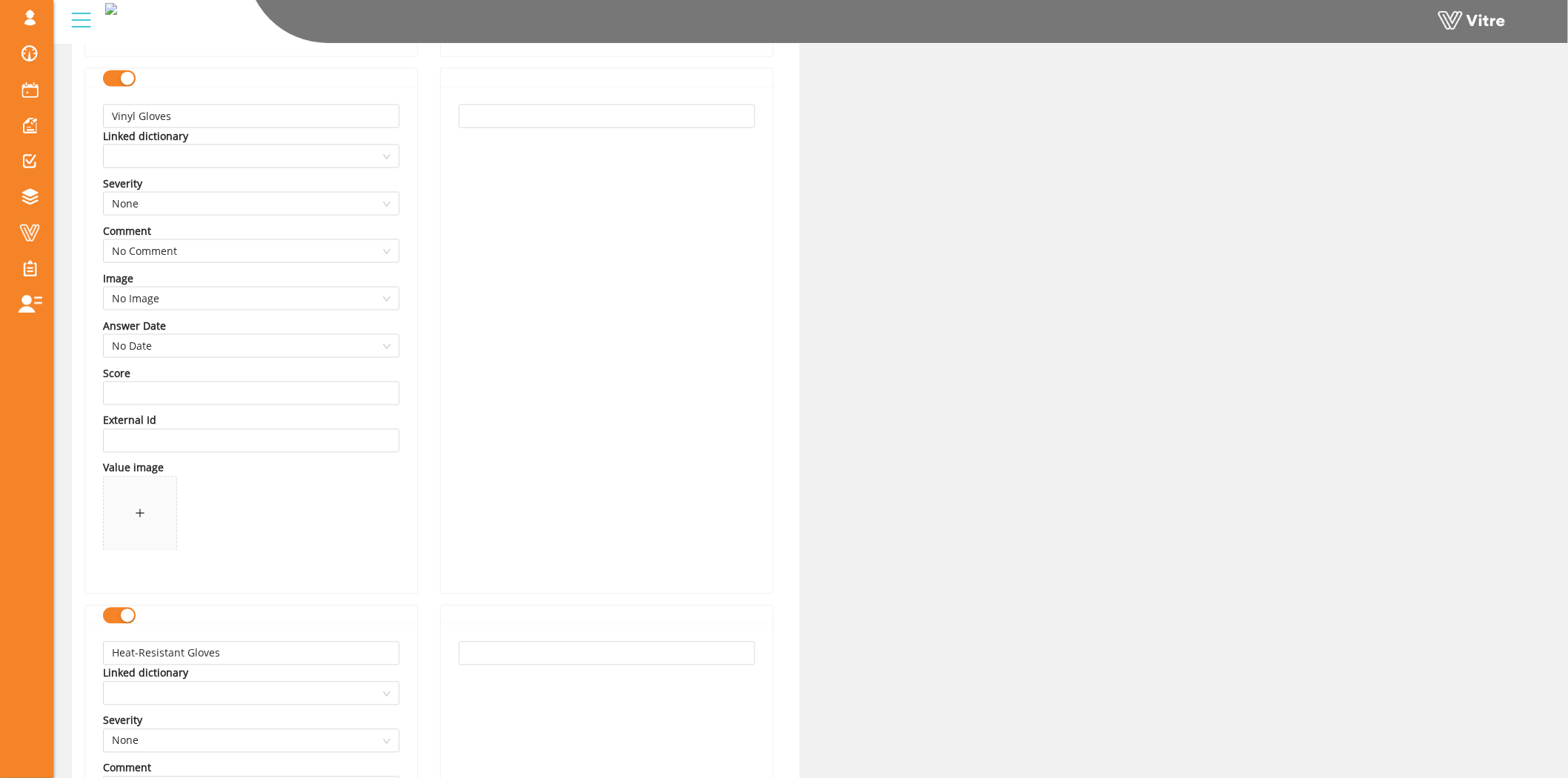
scroll to position [823, 0]
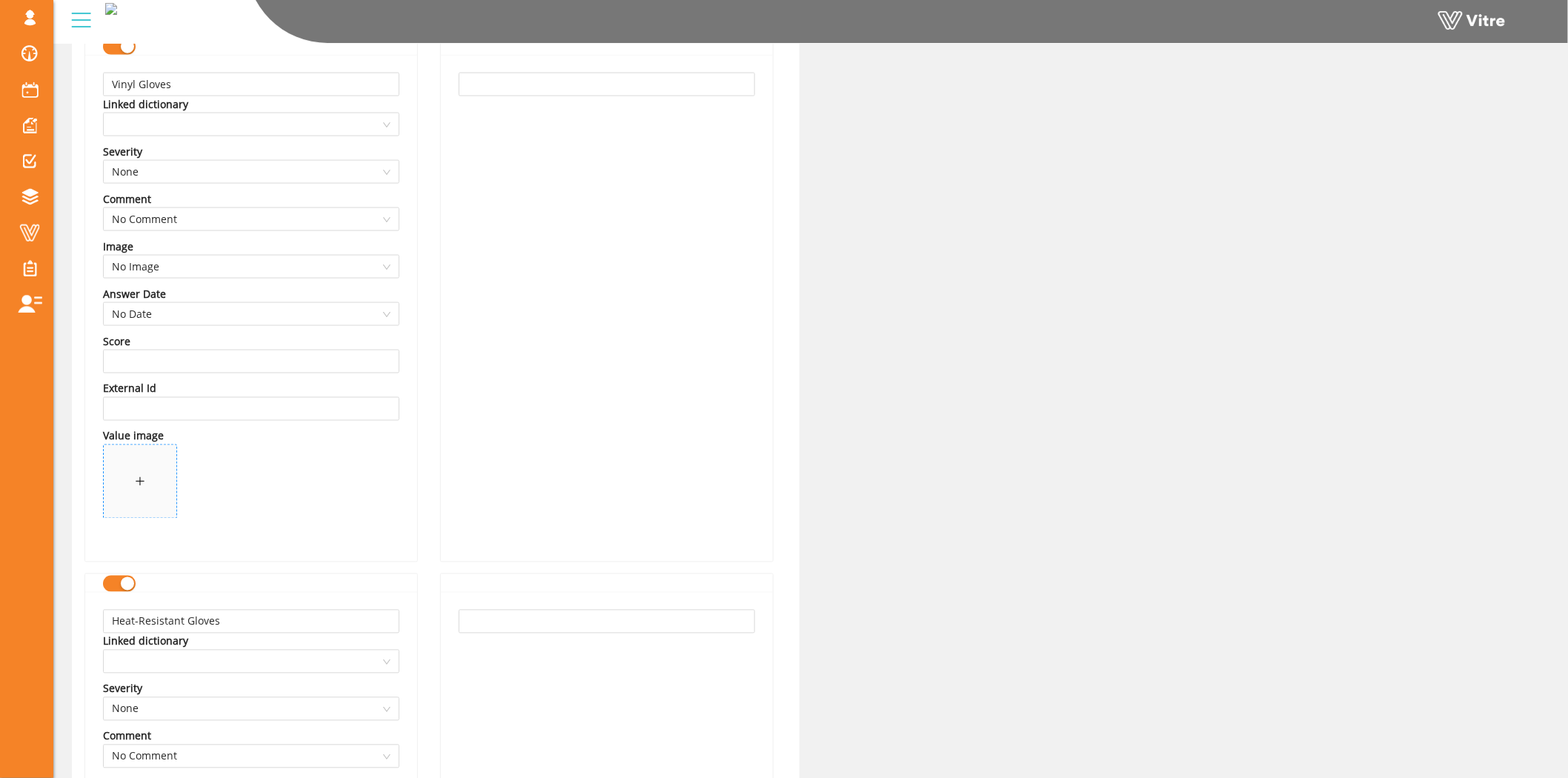
click at [137, 458] on span at bounding box center [140, 481] width 73 height 73
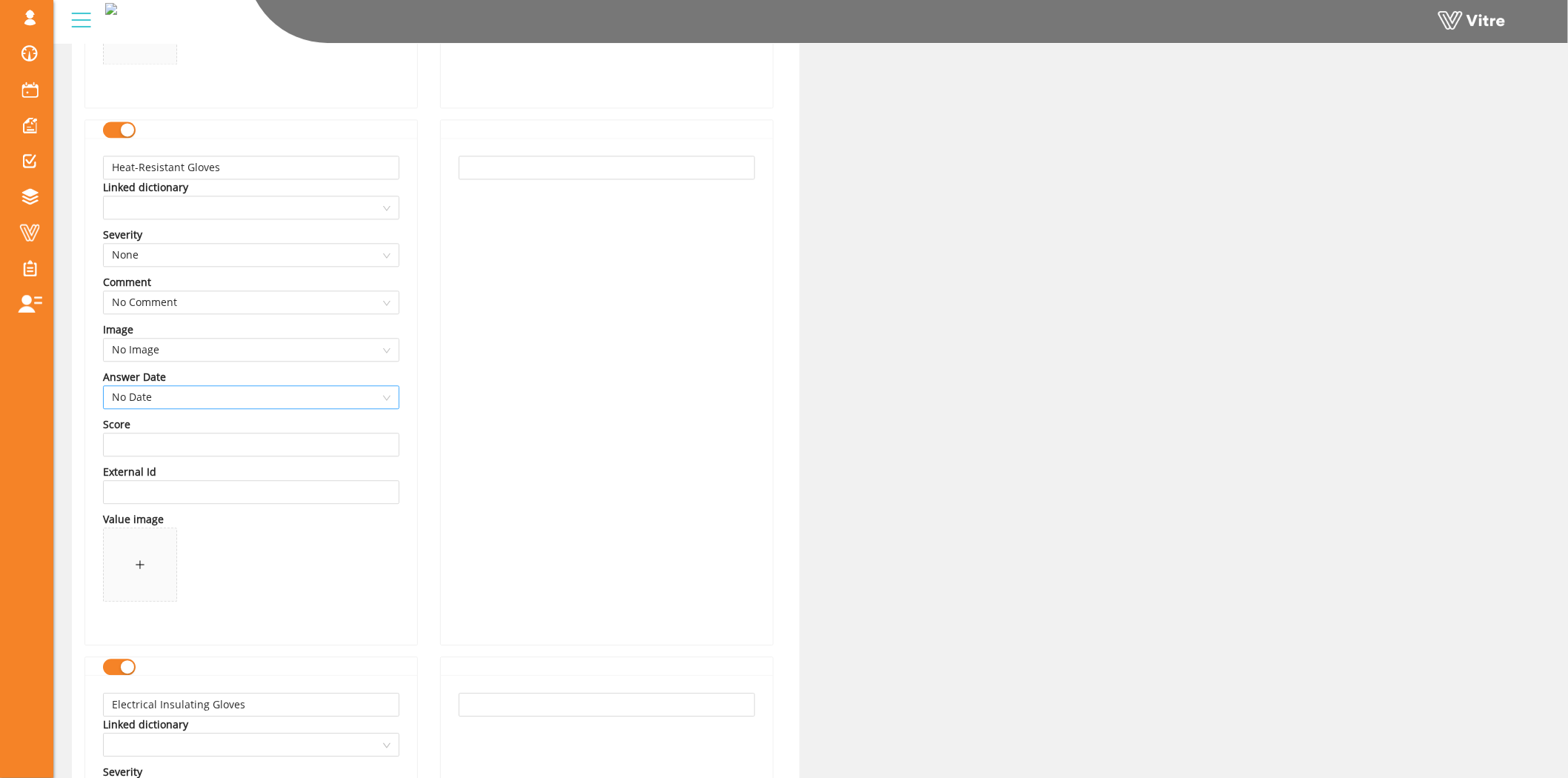
scroll to position [1234, 0]
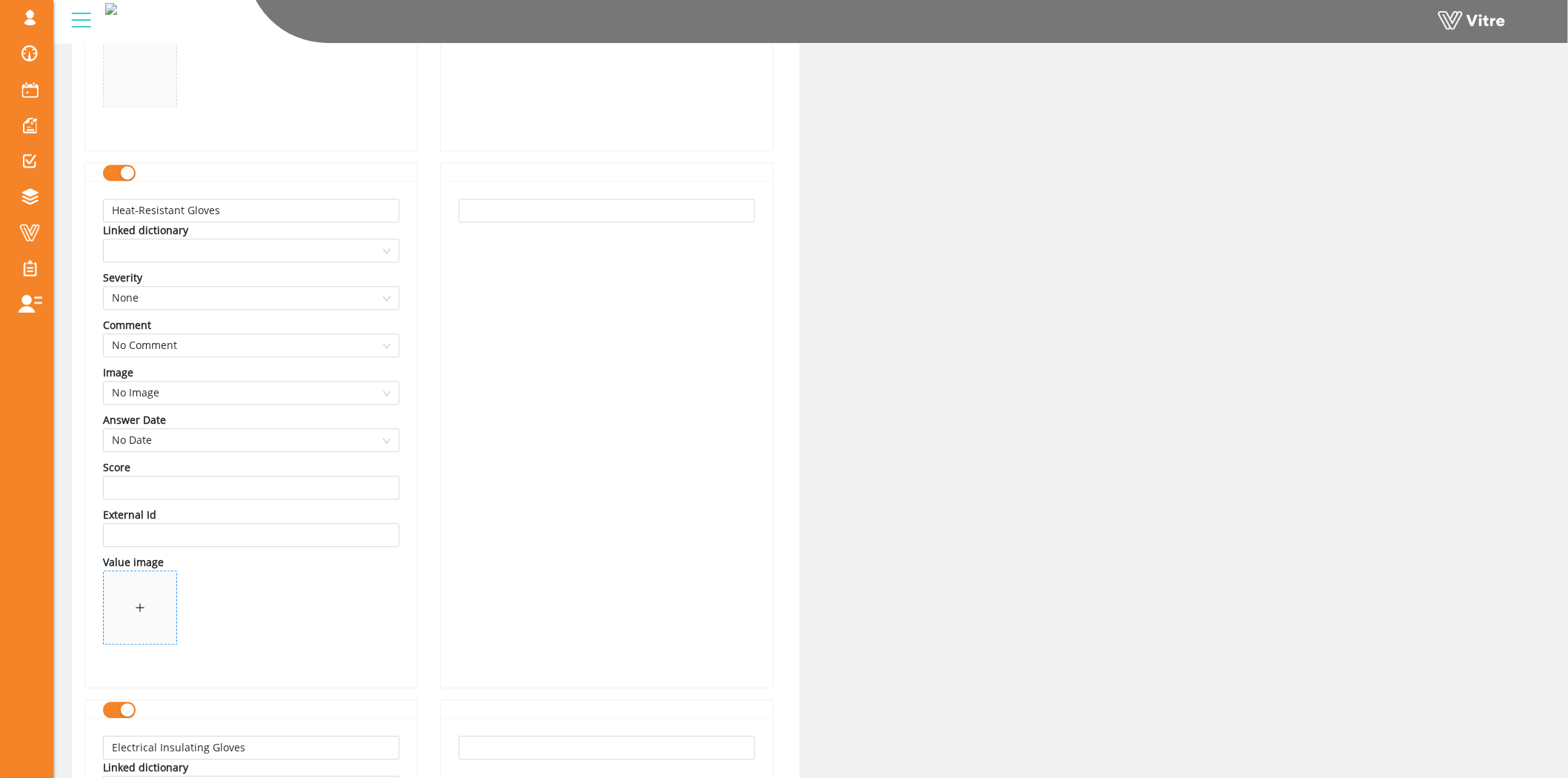
click at [144, 599] on div at bounding box center [140, 607] width 10 height 16
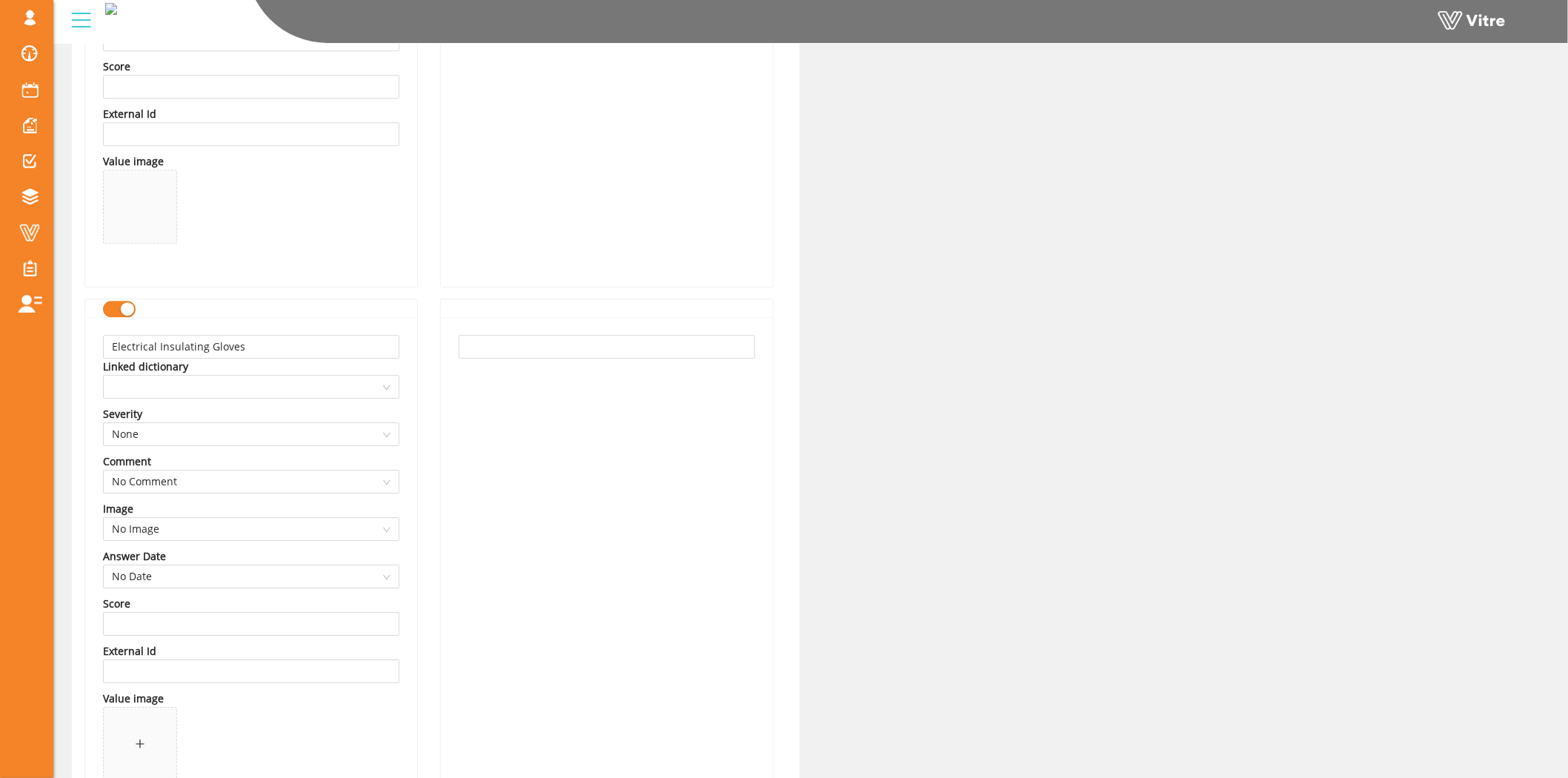
scroll to position [1728, 0]
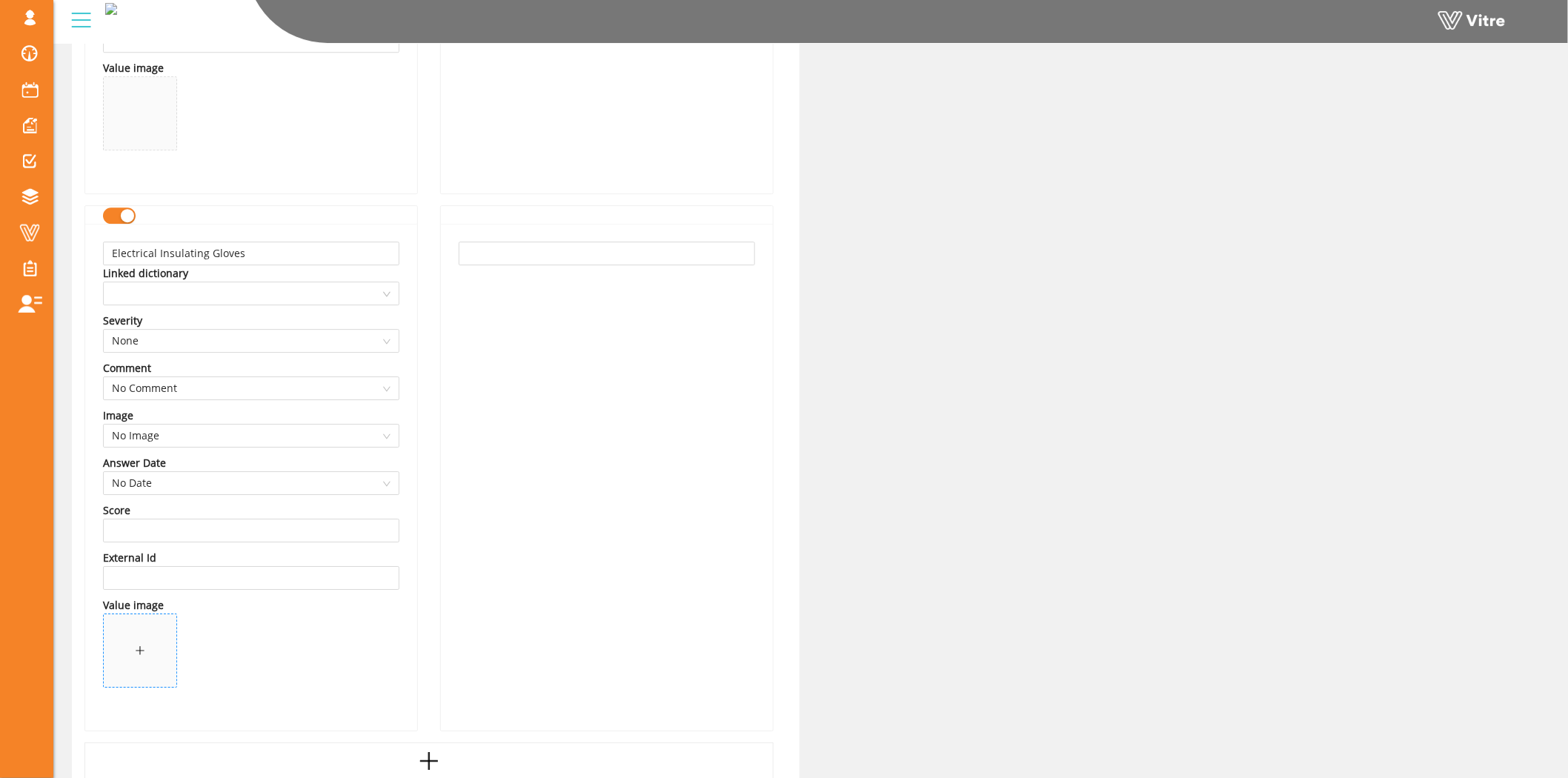
click at [150, 655] on span at bounding box center [140, 650] width 73 height 73
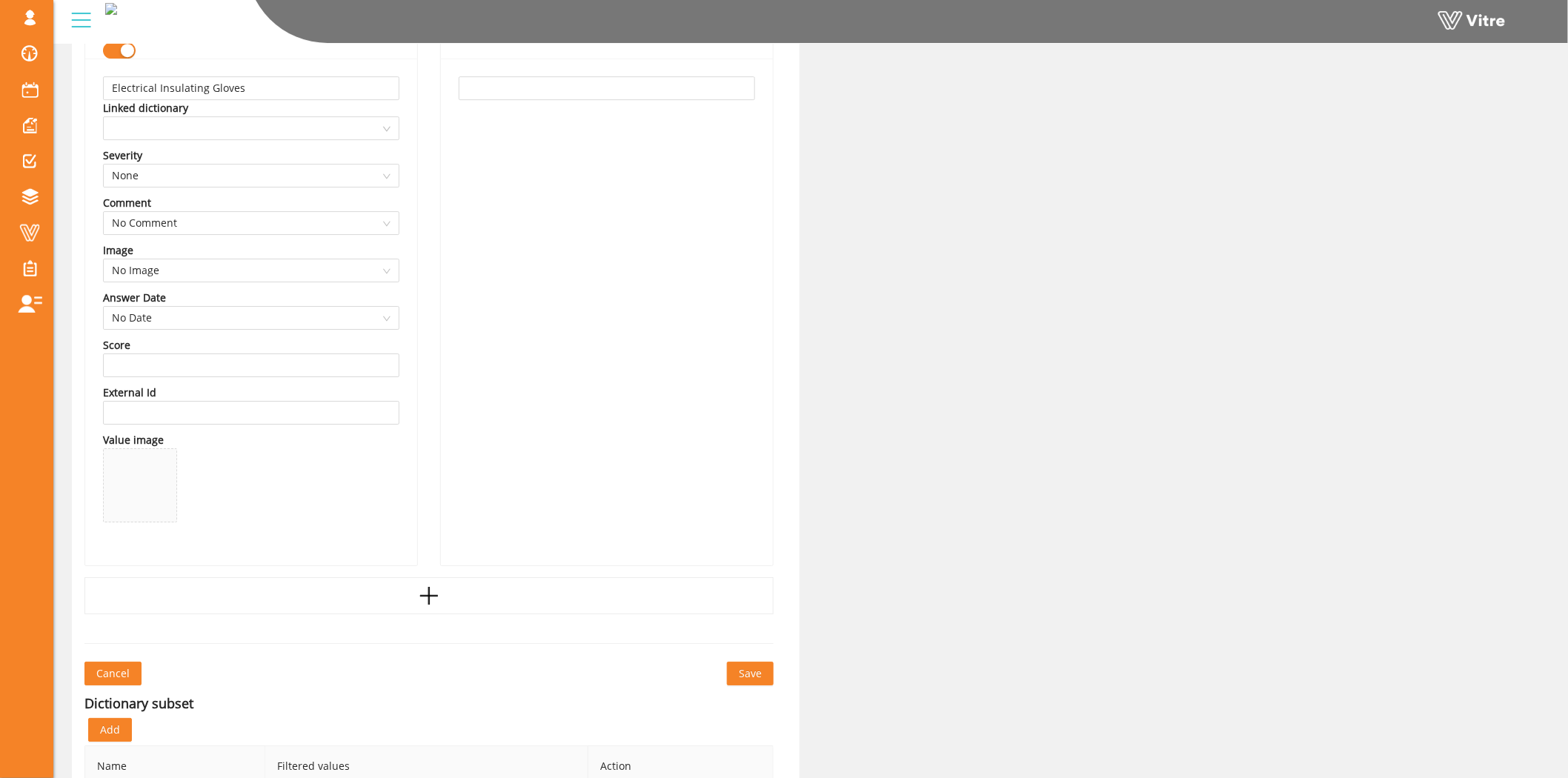
scroll to position [2097, 0]
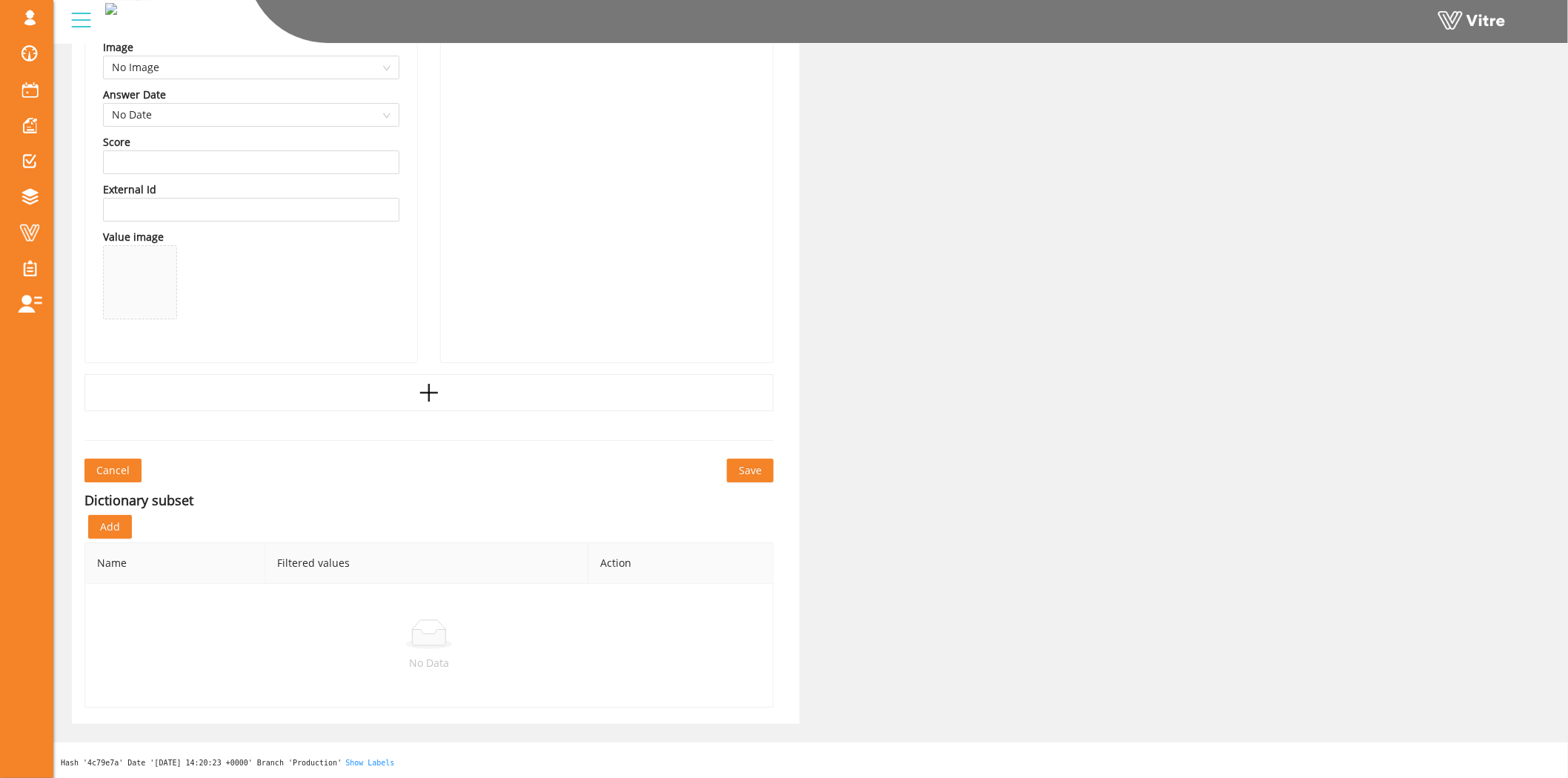
click at [756, 471] on span "Save" at bounding box center [749, 470] width 23 height 16
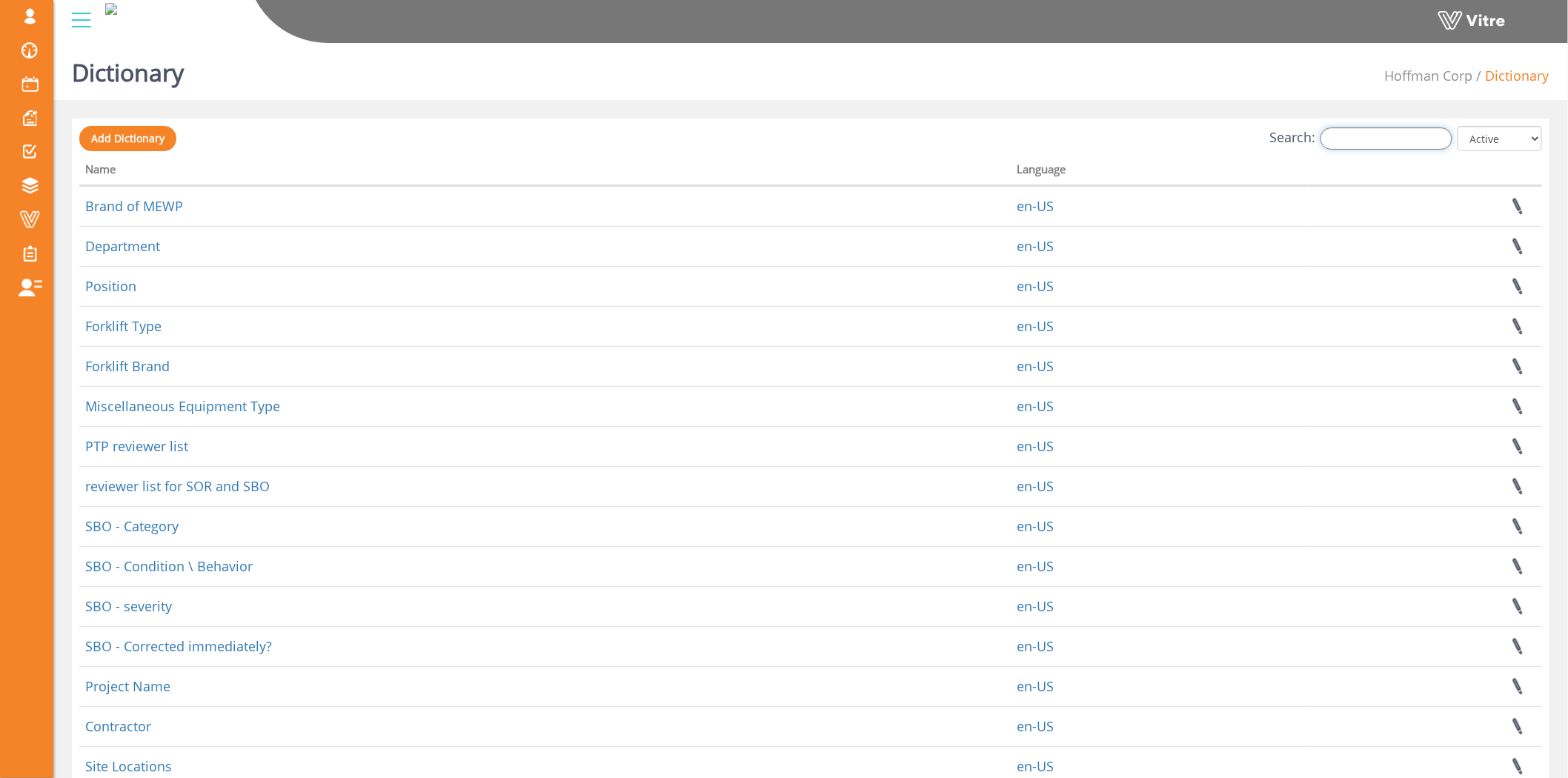
click at [1403, 148] on input "Search:" at bounding box center [1386, 138] width 132 height 22
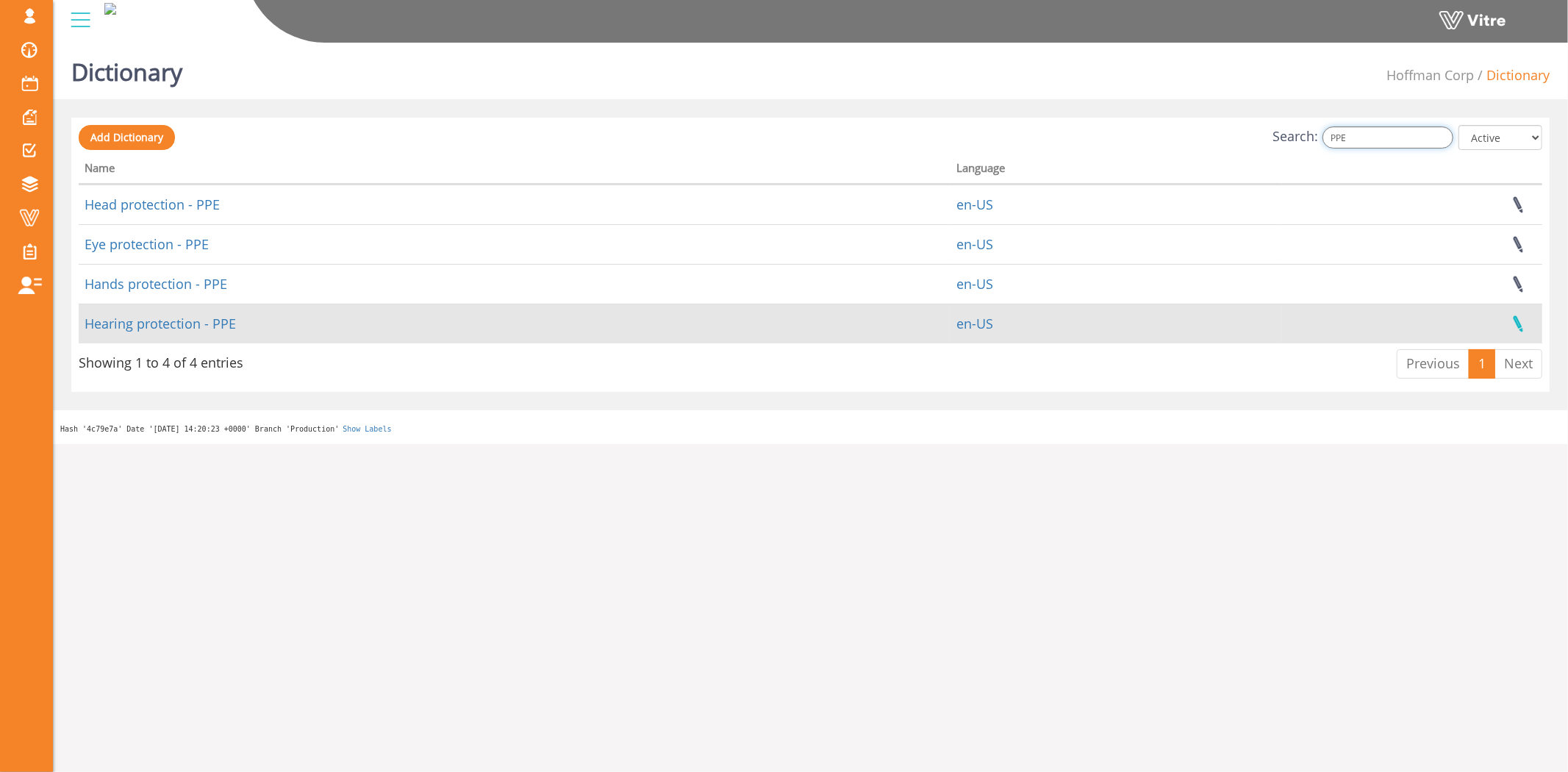
type input "PPE"
click at [1518, 324] on link at bounding box center [1517, 324] width 36 height 39
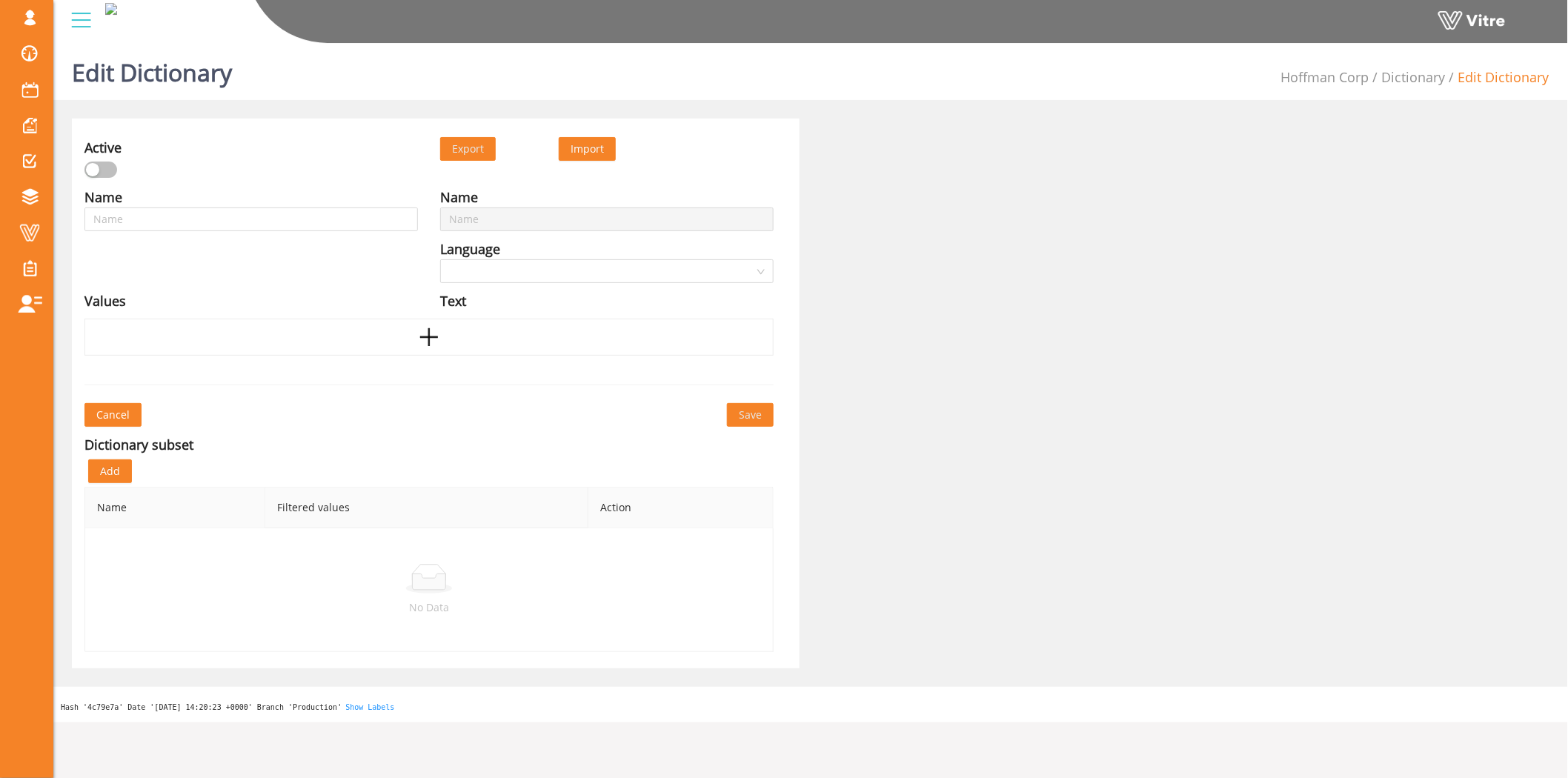
type input "Hearing protection - PPE"
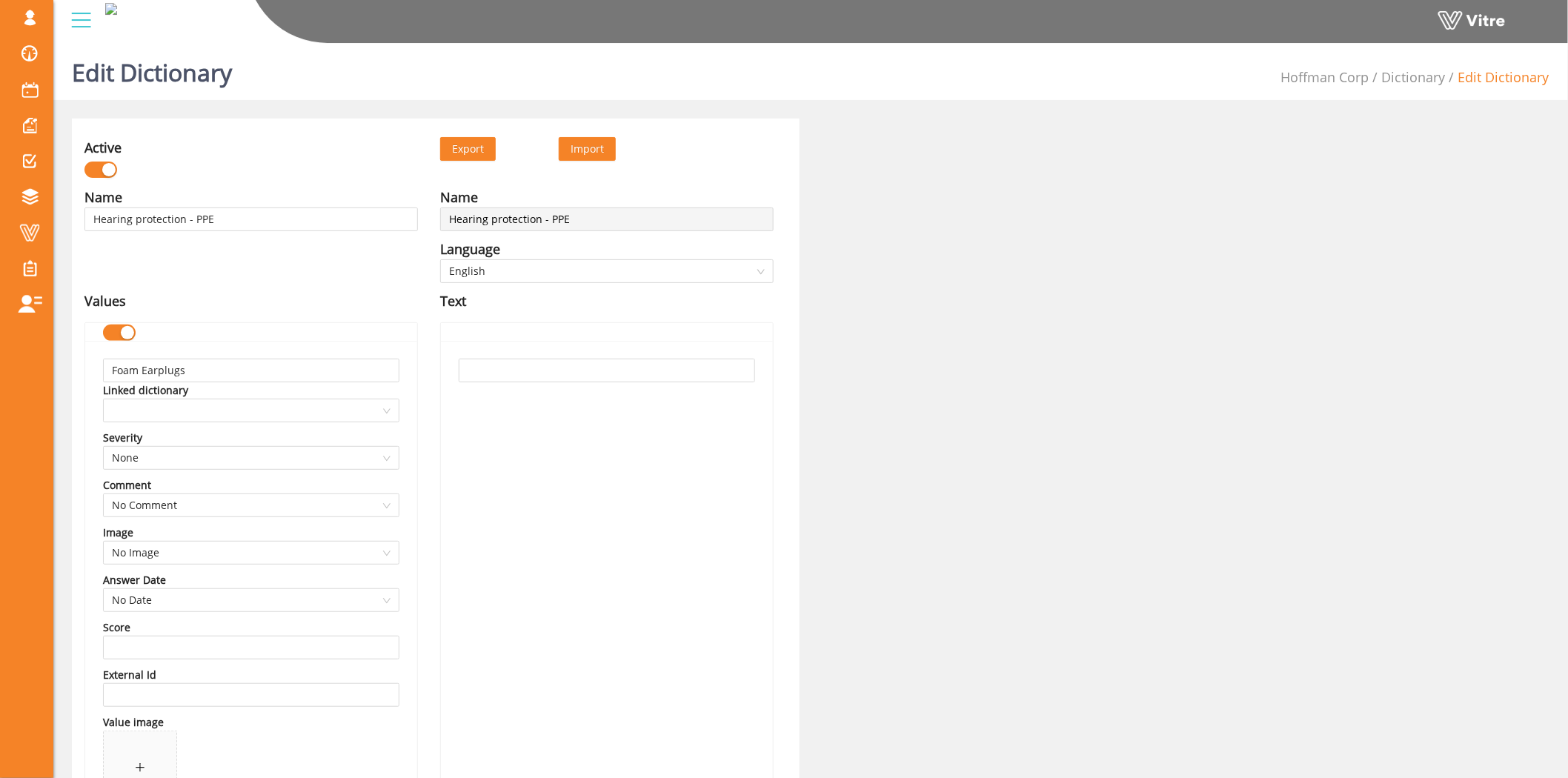
scroll to position [165, 0]
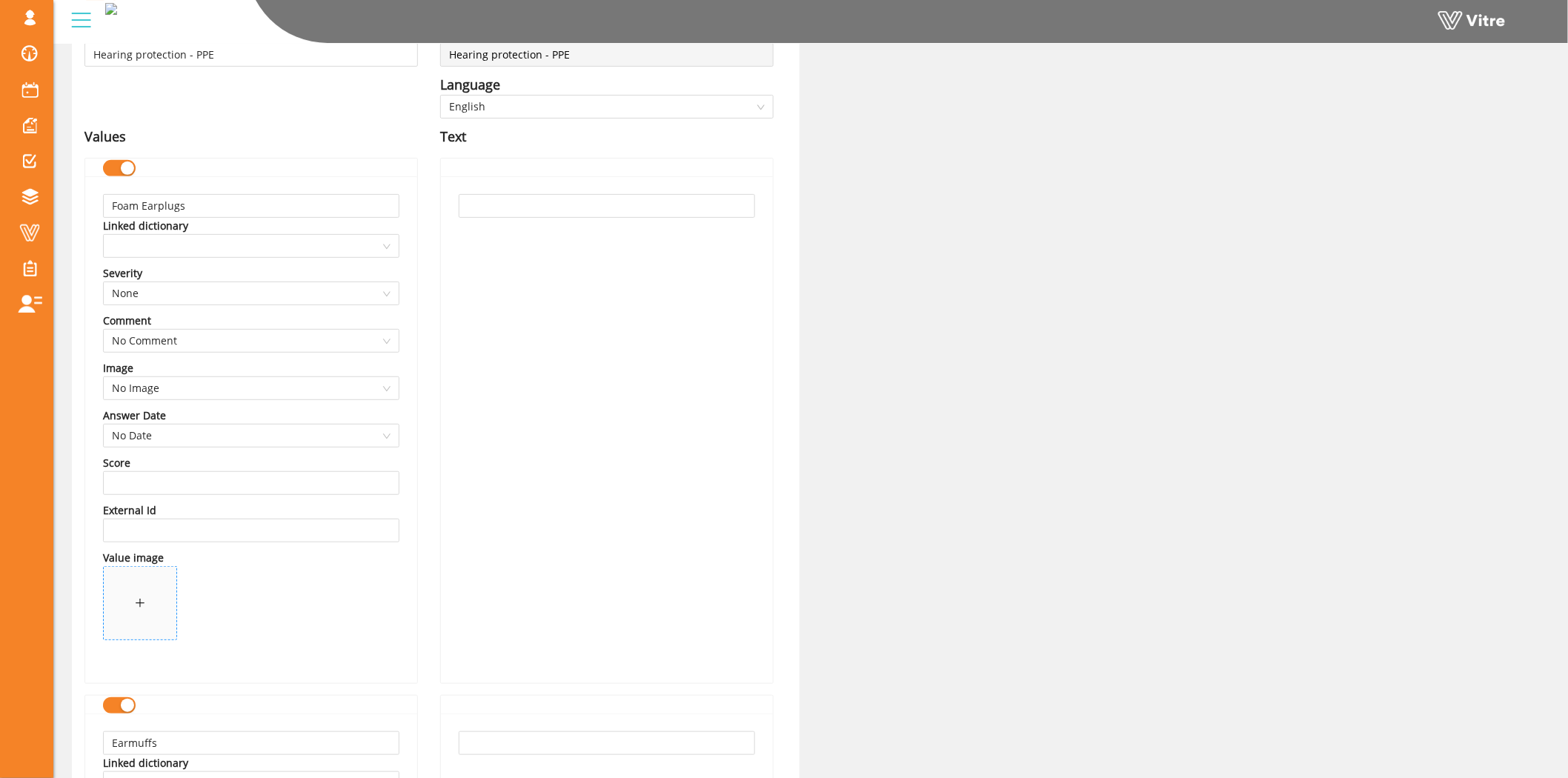
click at [144, 596] on div at bounding box center [140, 602] width 10 height 16
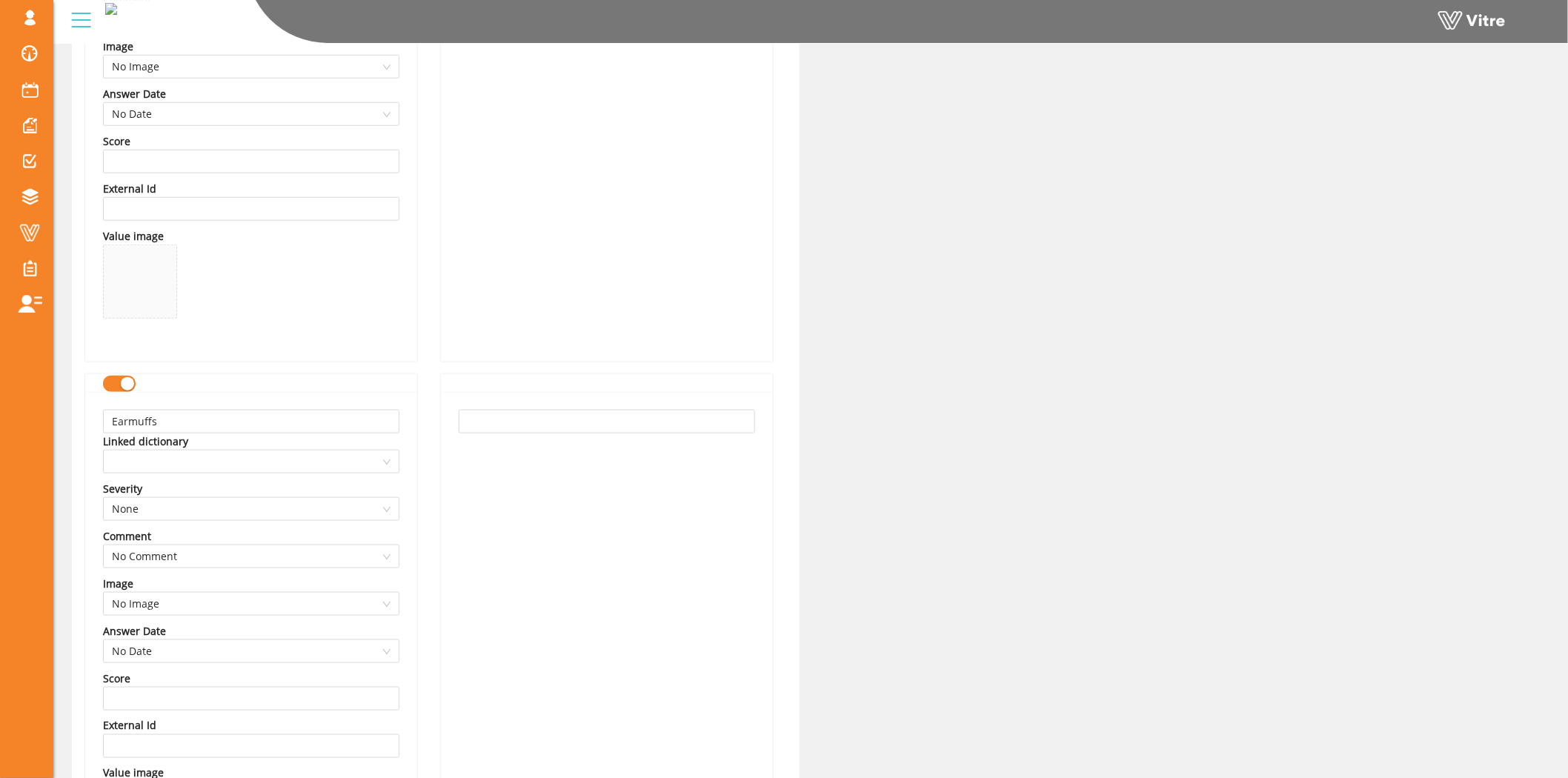
scroll to position [576, 0]
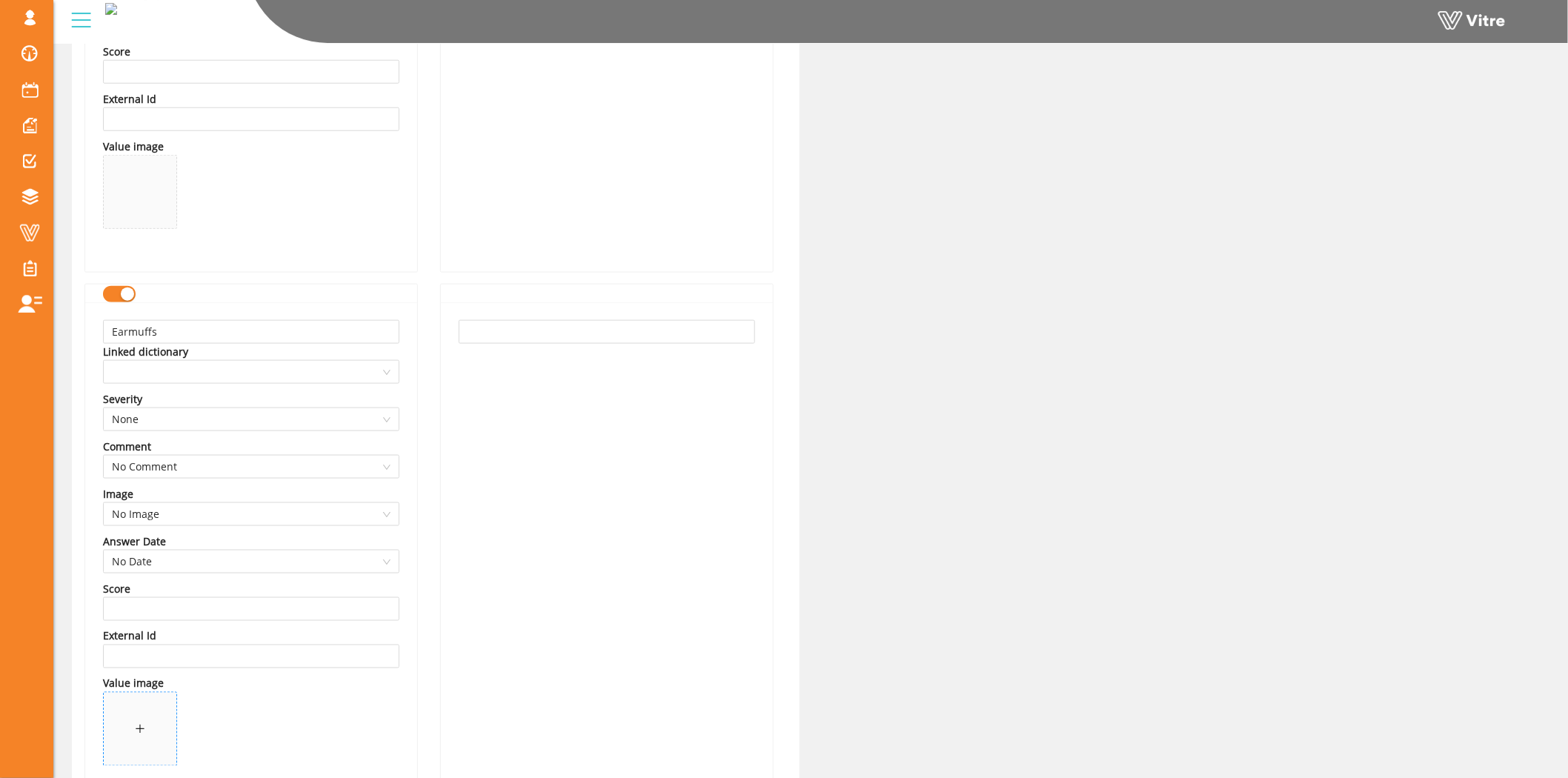
click at [117, 705] on span at bounding box center [140, 729] width 73 height 73
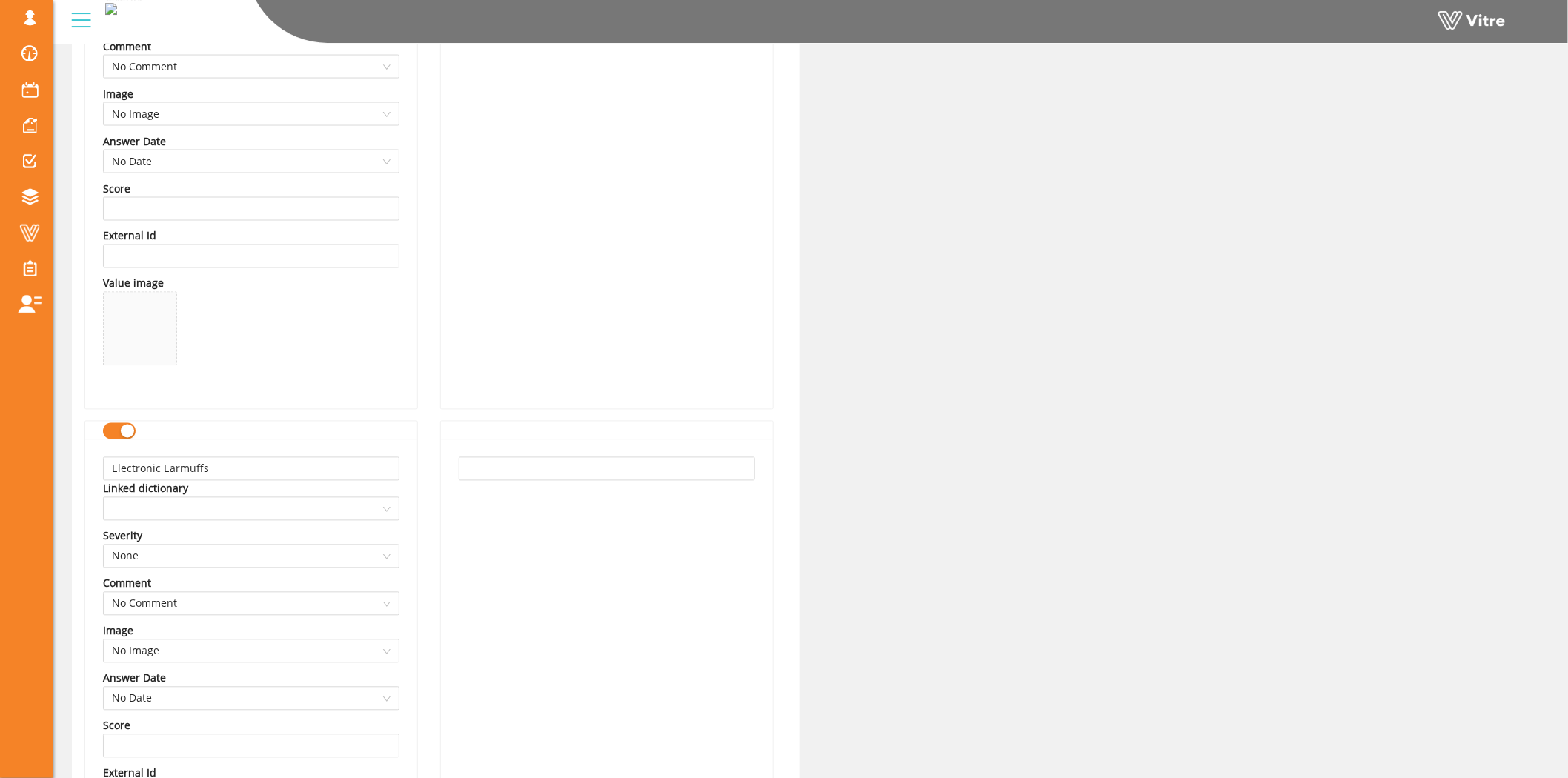
scroll to position [987, 0]
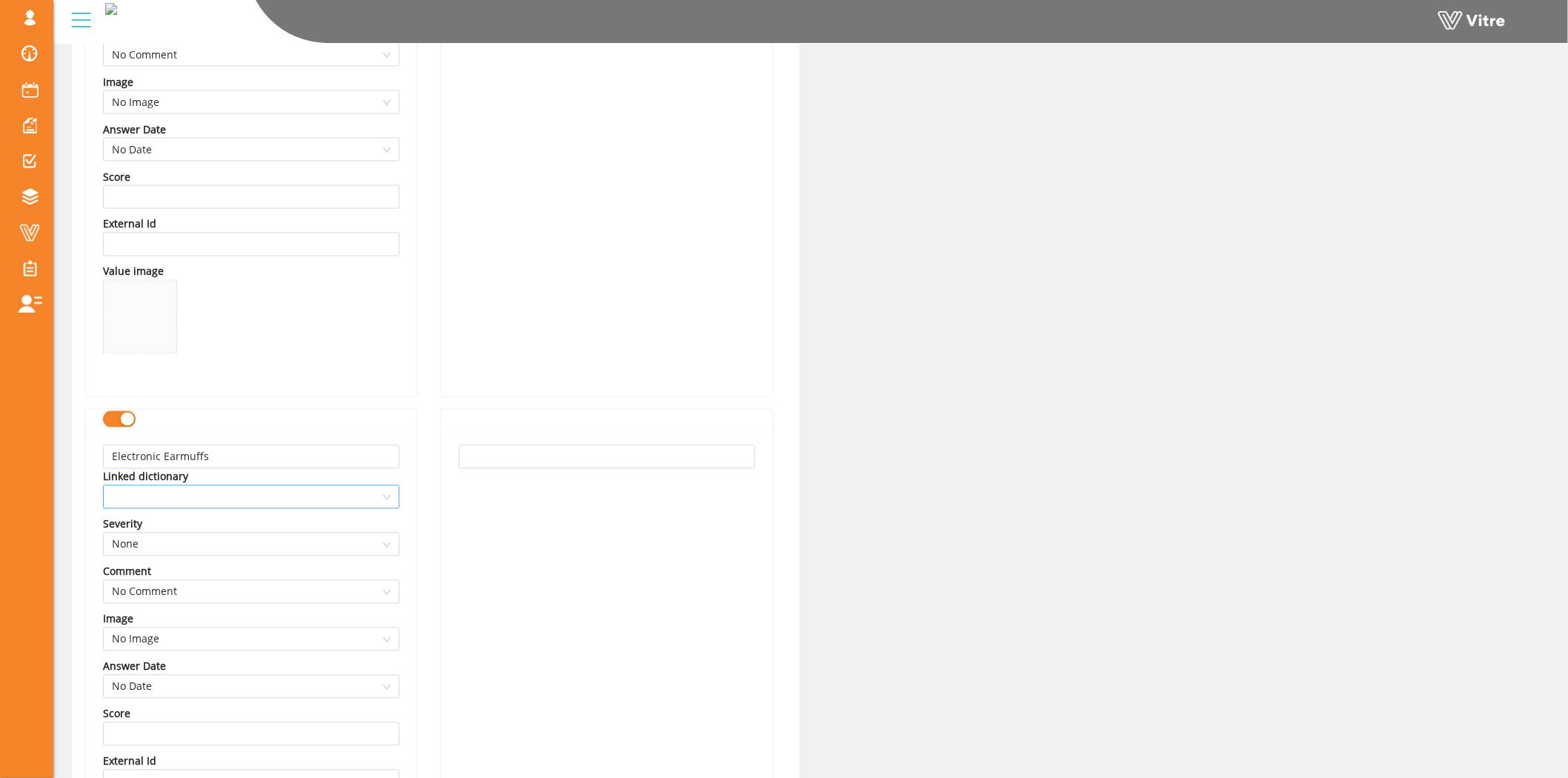
click at [195, 509] on div at bounding box center [251, 497] width 297 height 23
click at [1133, 292] on div "Active Export Import Name Hearing protection - PPE Language English Values Foam…" at bounding box center [810, 214] width 1499 height 2165
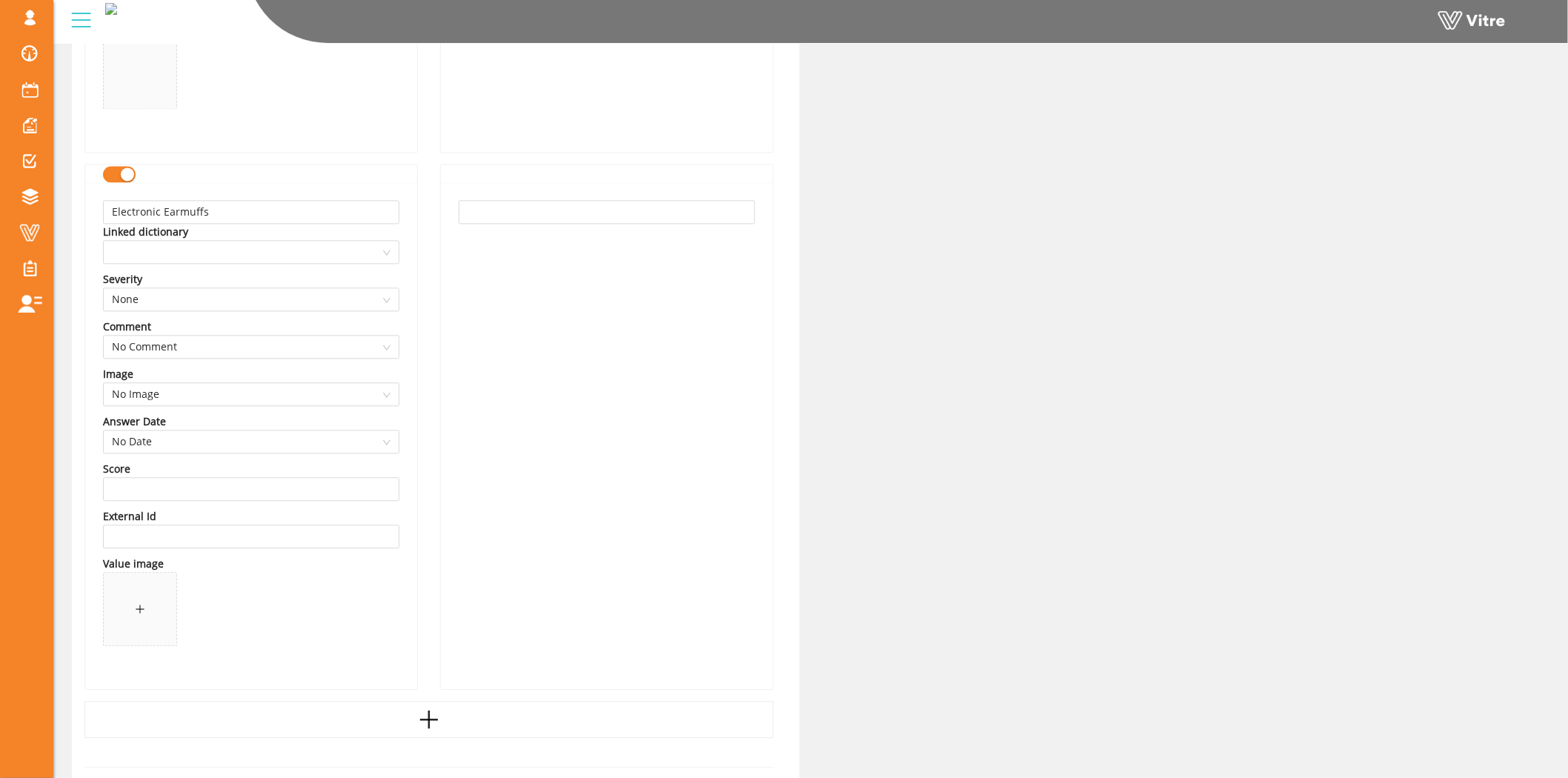
scroll to position [1234, 0]
click at [120, 597] on span at bounding box center [140, 607] width 73 height 73
click at [708, 499] on div at bounding box center [606, 434] width 332 height 506
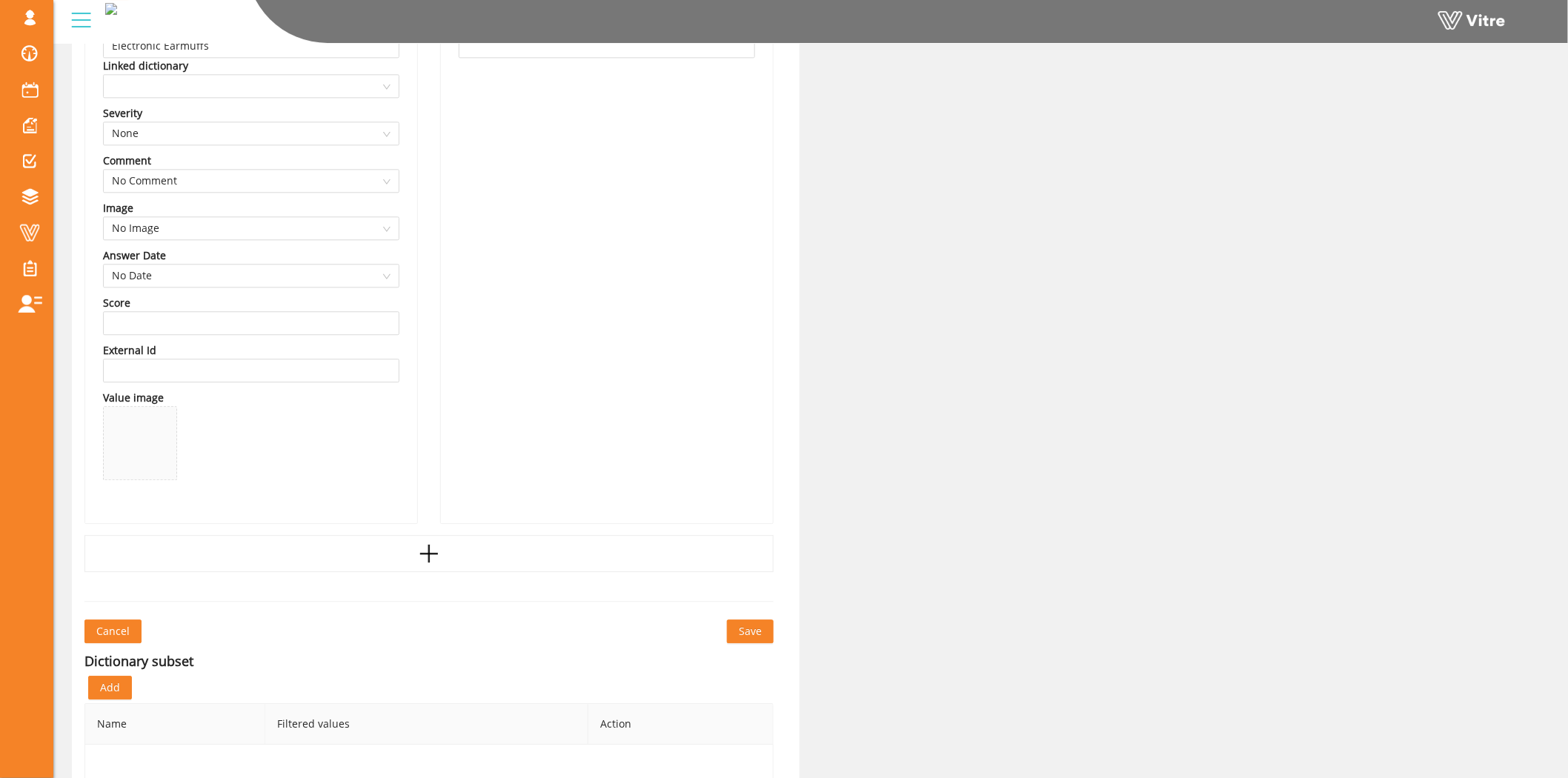
scroll to position [1560, 0]
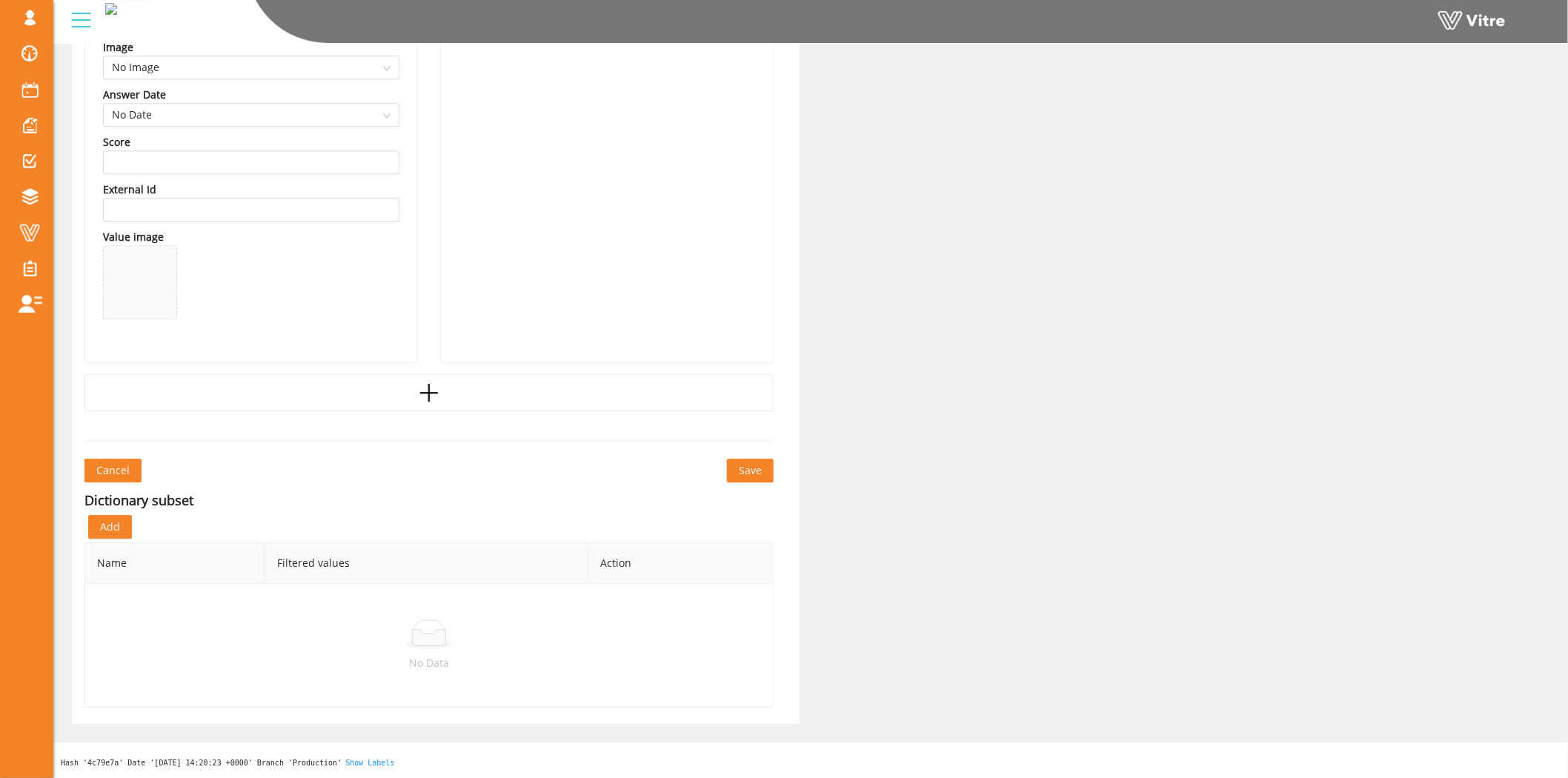
click at [752, 465] on span "Save" at bounding box center [749, 470] width 23 height 16
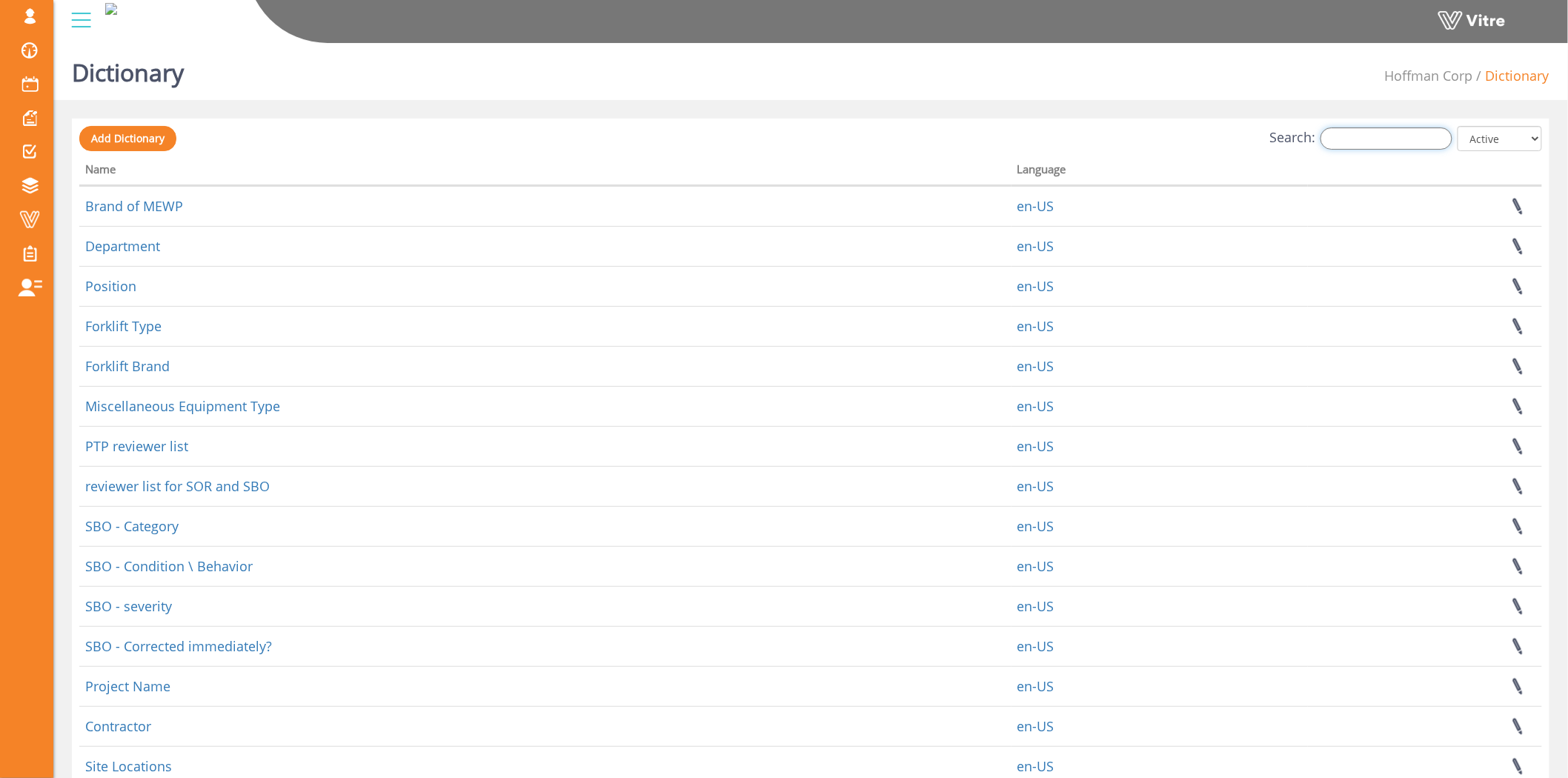
click at [1366, 145] on input "Search:" at bounding box center [1386, 138] width 132 height 22
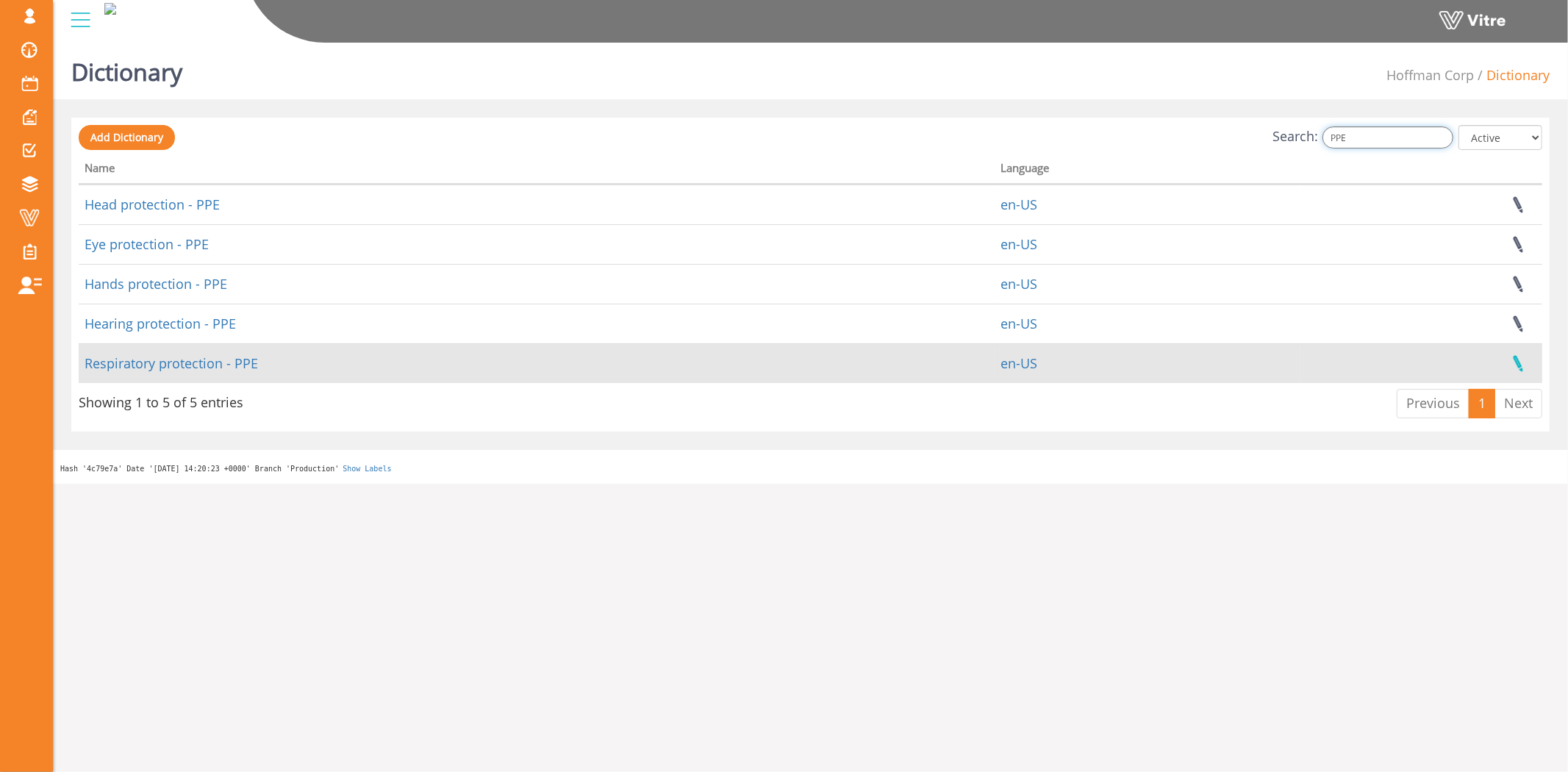
type input "PPE"
click at [1524, 362] on link at bounding box center [1517, 363] width 36 height 39
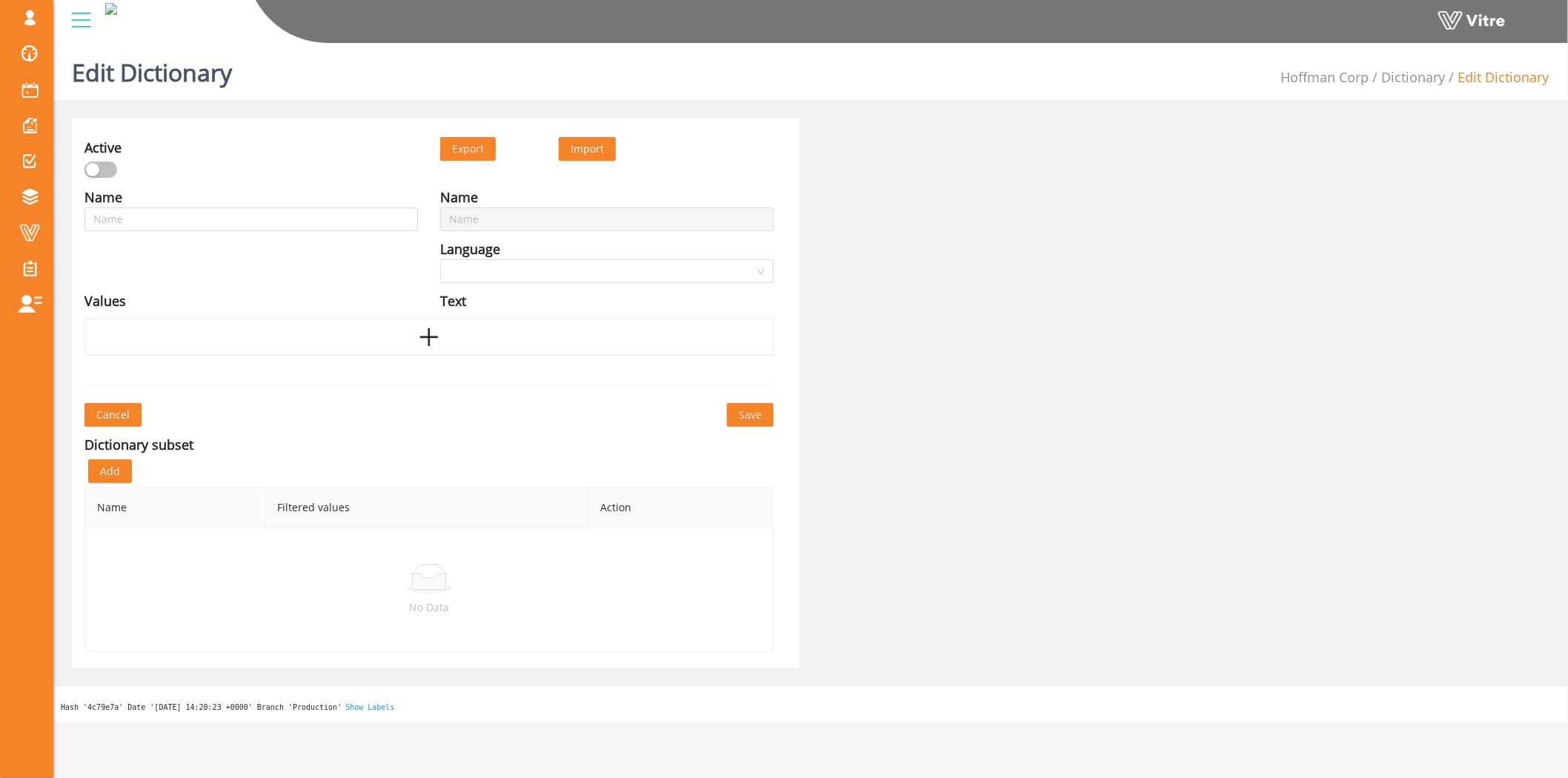
type input "Respiratory protection - PPE"
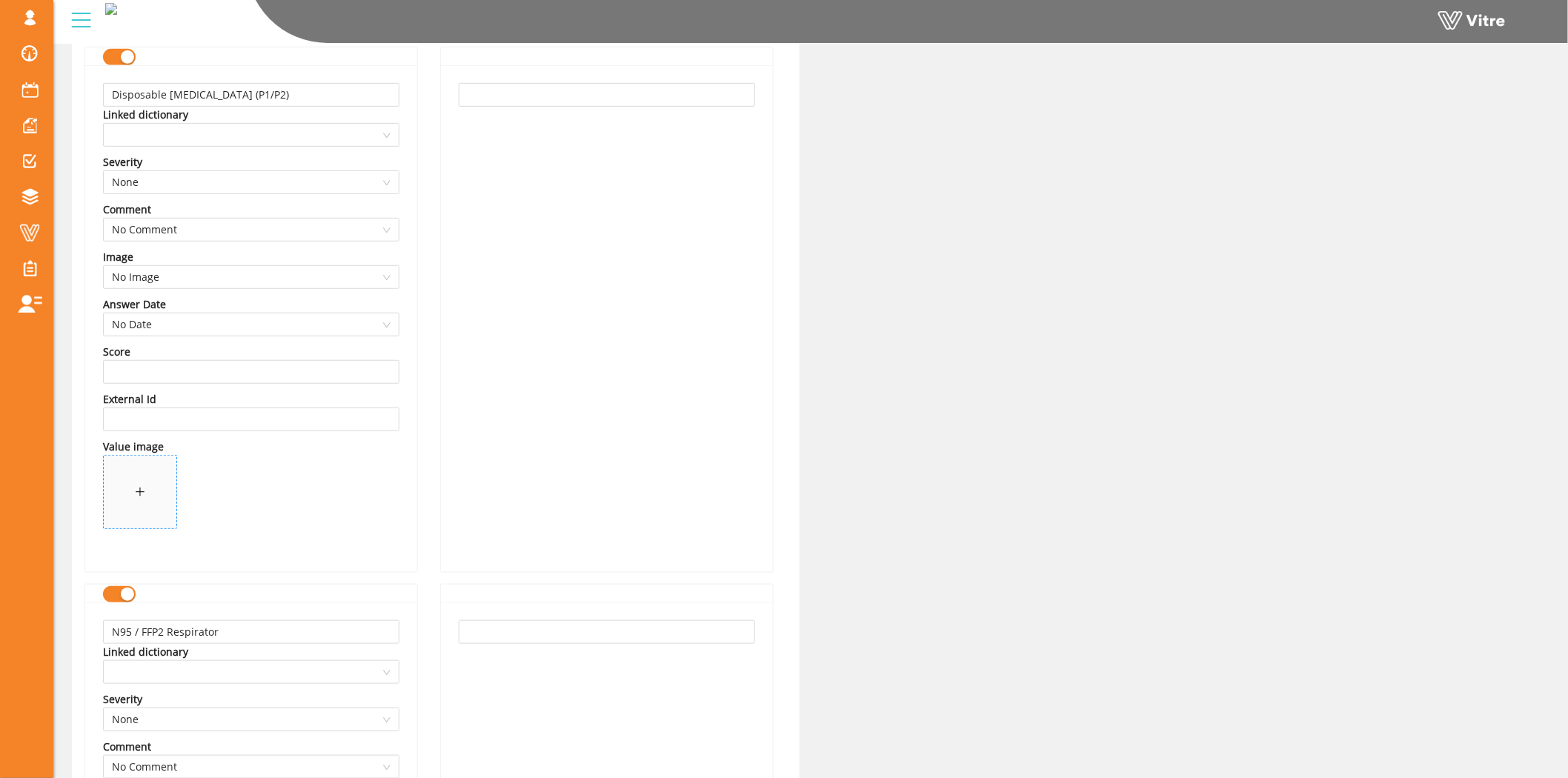
scroll to position [247, 0]
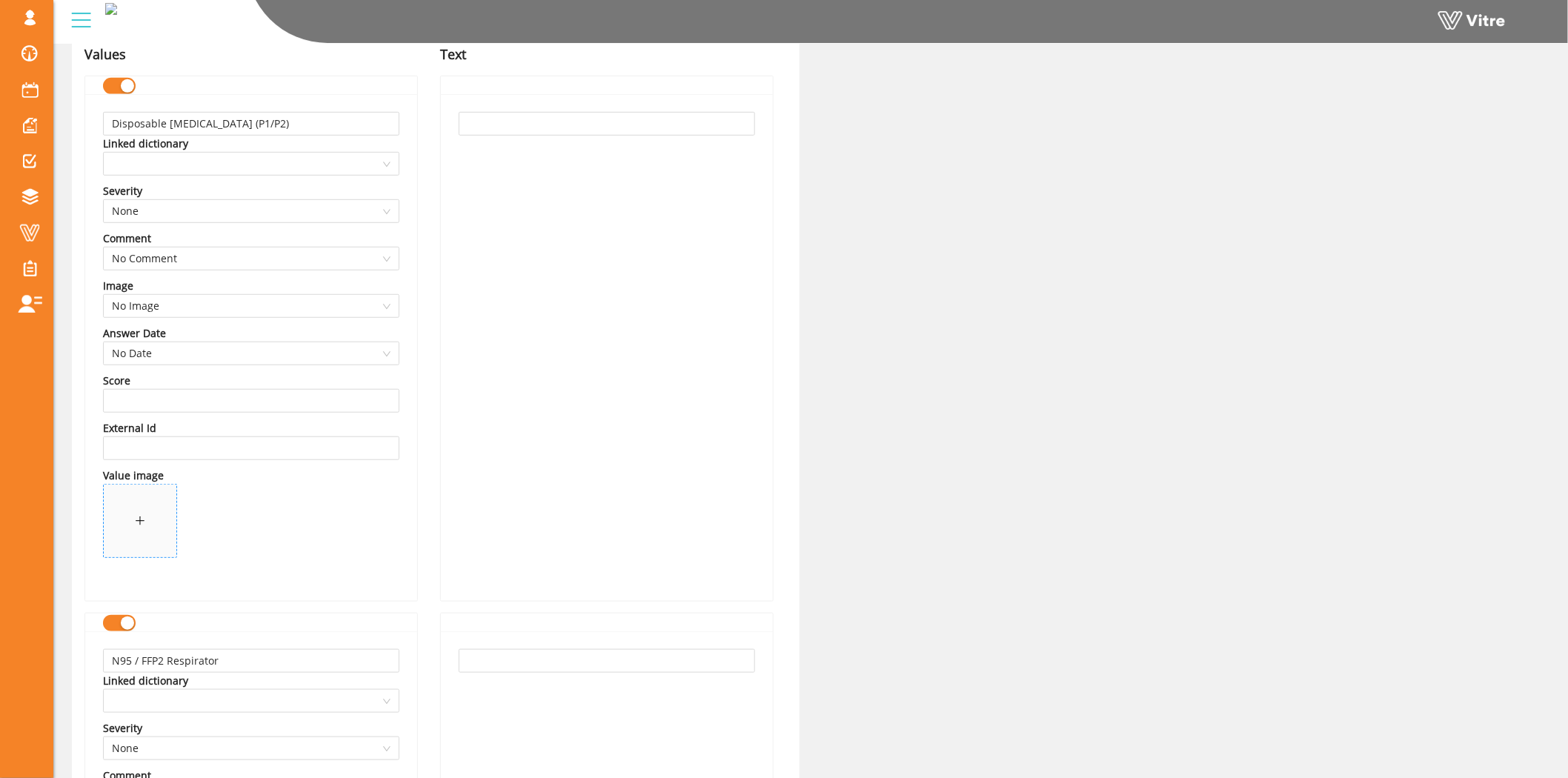
click at [158, 517] on span at bounding box center [140, 520] width 73 height 73
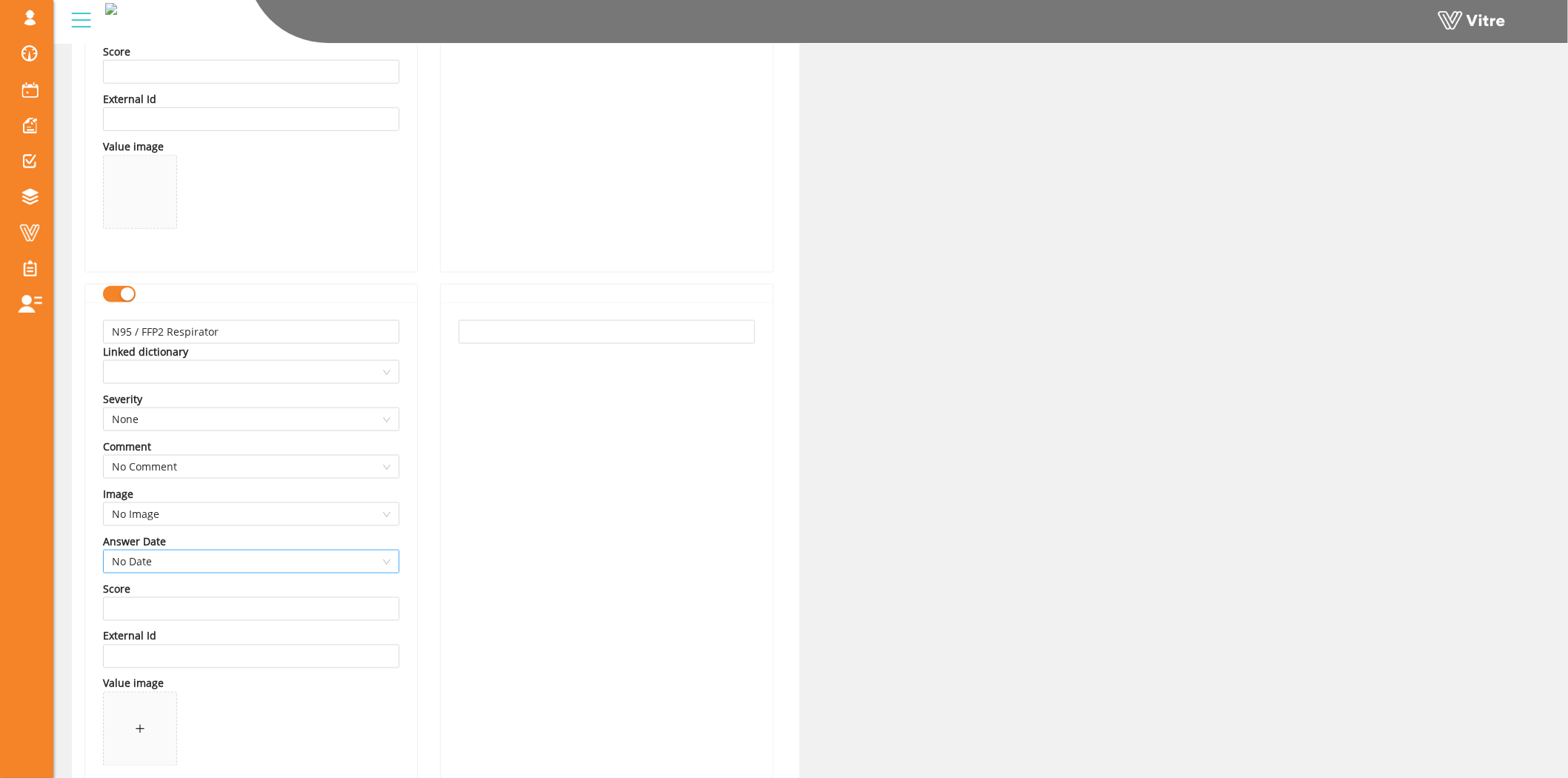
scroll to position [741, 0]
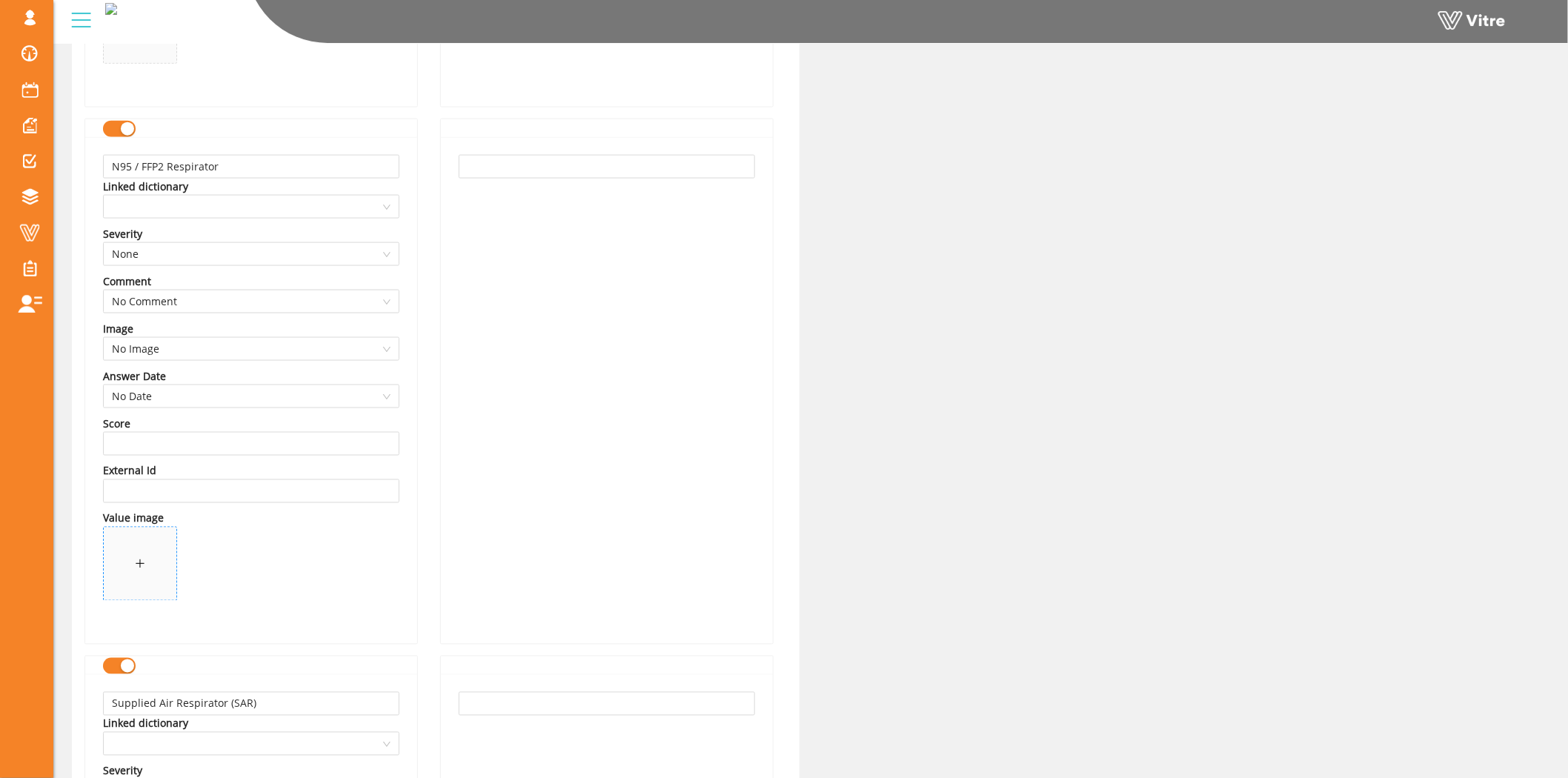
click at [160, 572] on span at bounding box center [140, 563] width 73 height 73
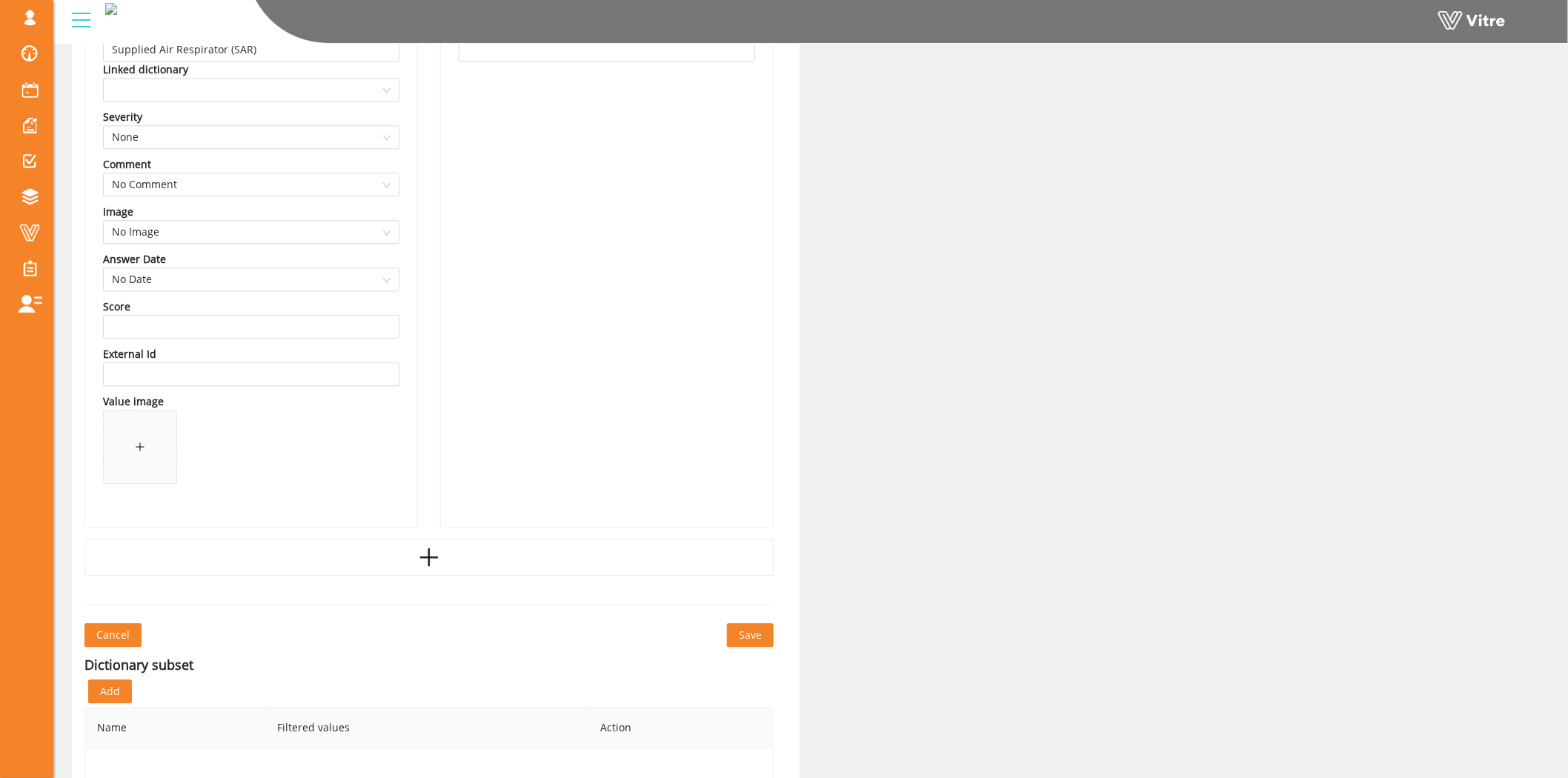
scroll to position [1398, 0]
click at [127, 443] on span at bounding box center [140, 442] width 73 height 73
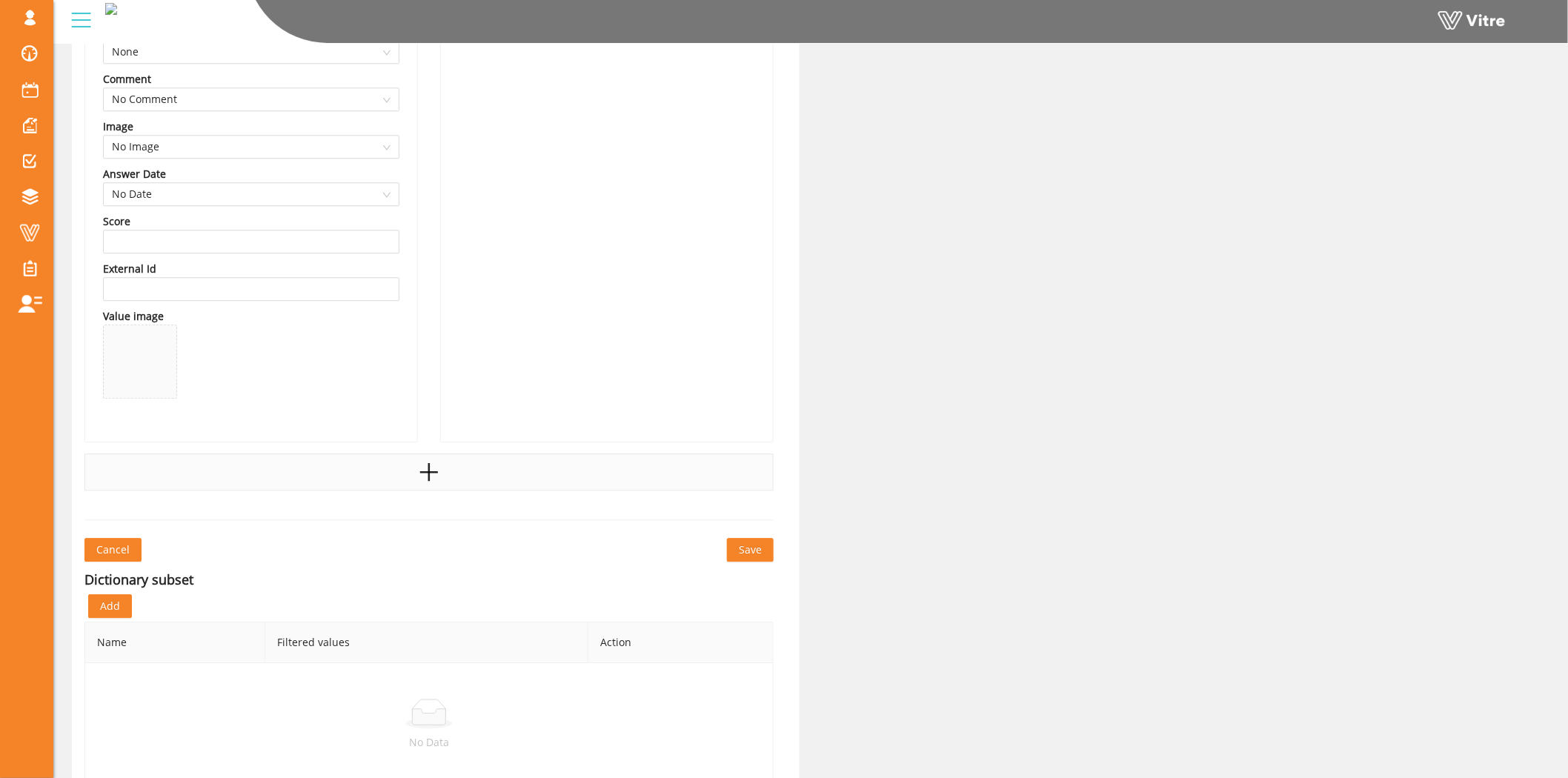
scroll to position [1560, 0]
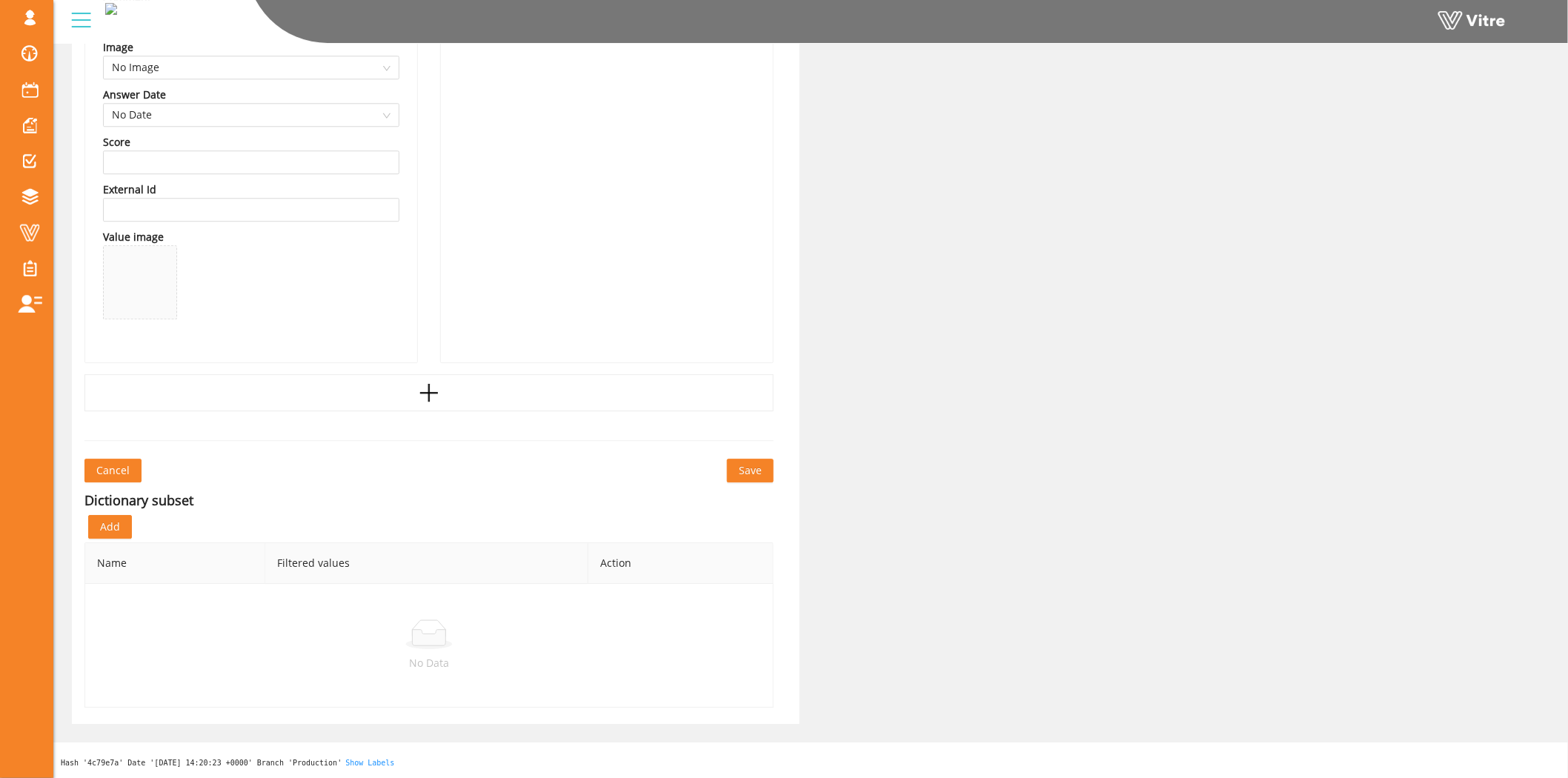
click at [745, 474] on span "Save" at bounding box center [749, 470] width 23 height 16
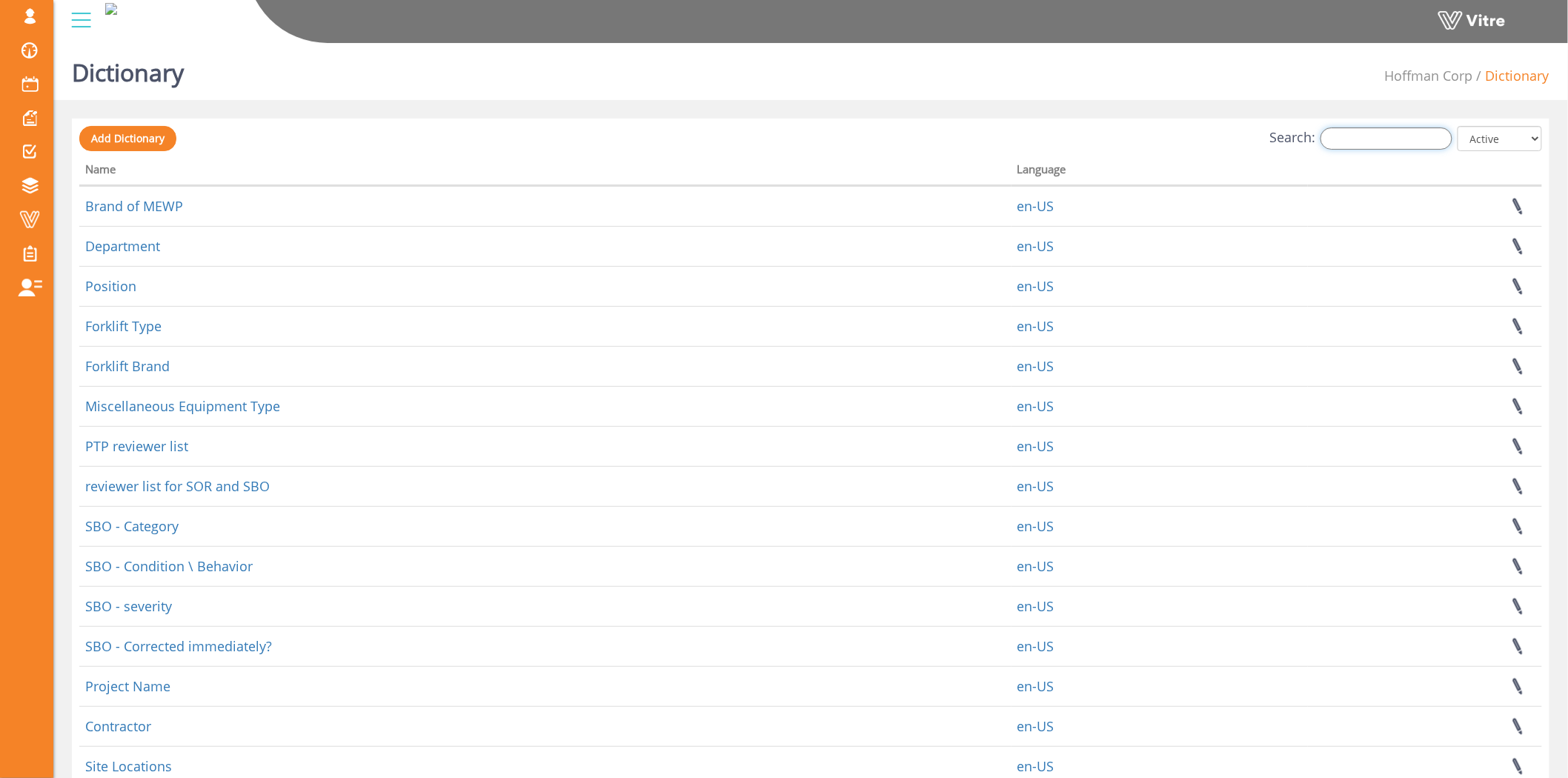
click at [1386, 134] on input "Search:" at bounding box center [1386, 138] width 132 height 22
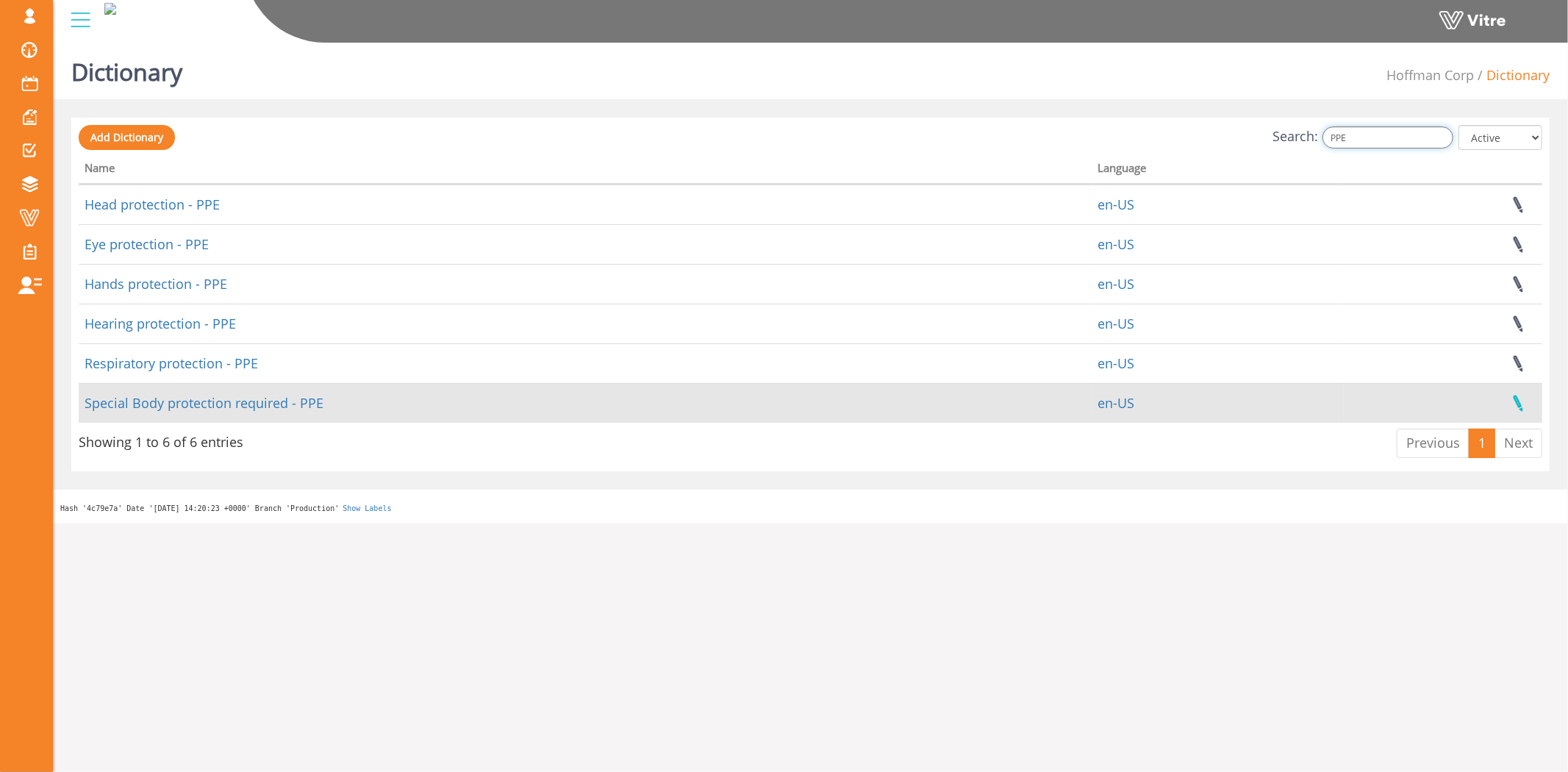
type input "PPE"
click at [1516, 404] on link at bounding box center [1517, 403] width 36 height 39
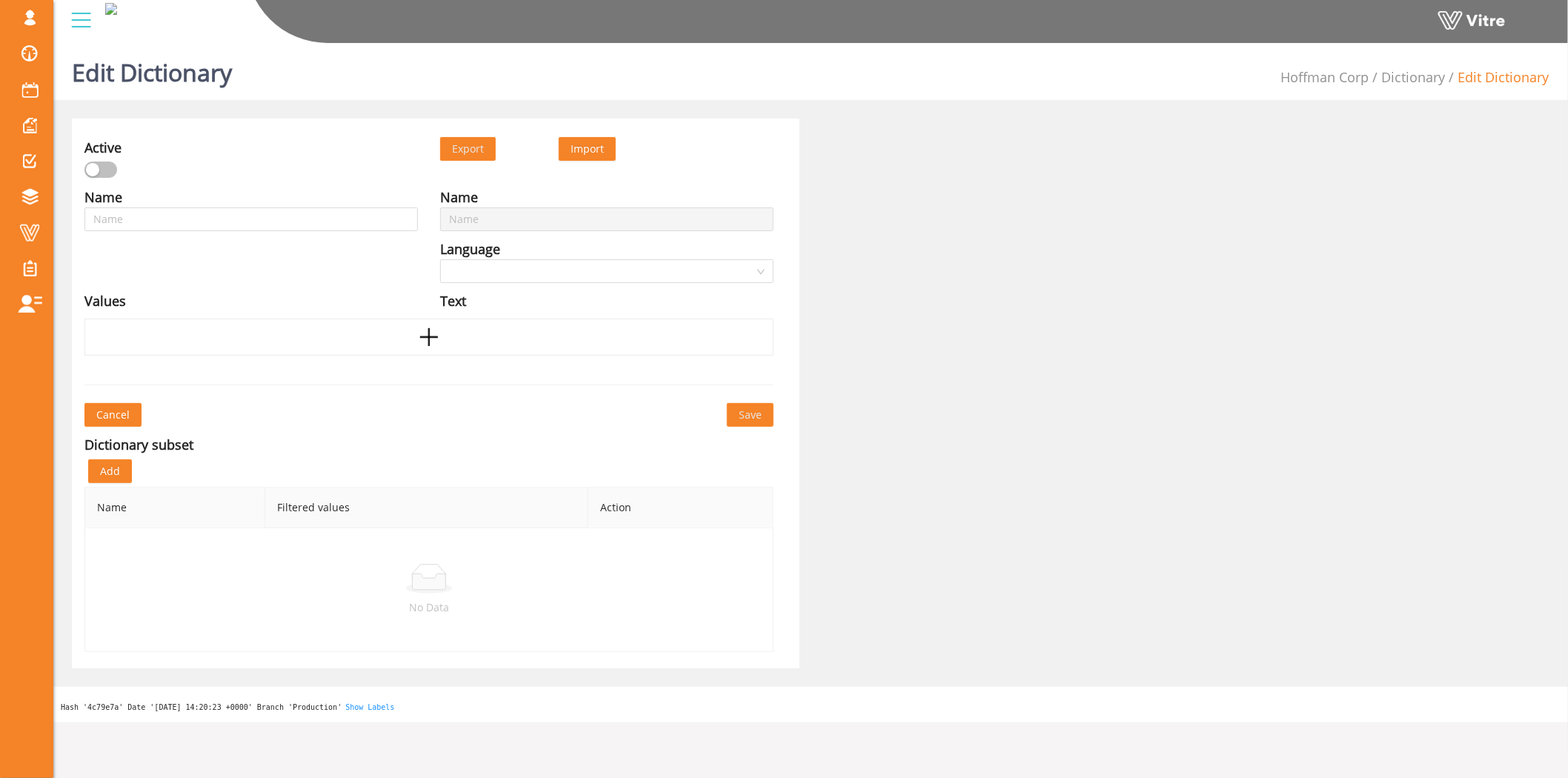
type input "Special Body protection required - PPE"
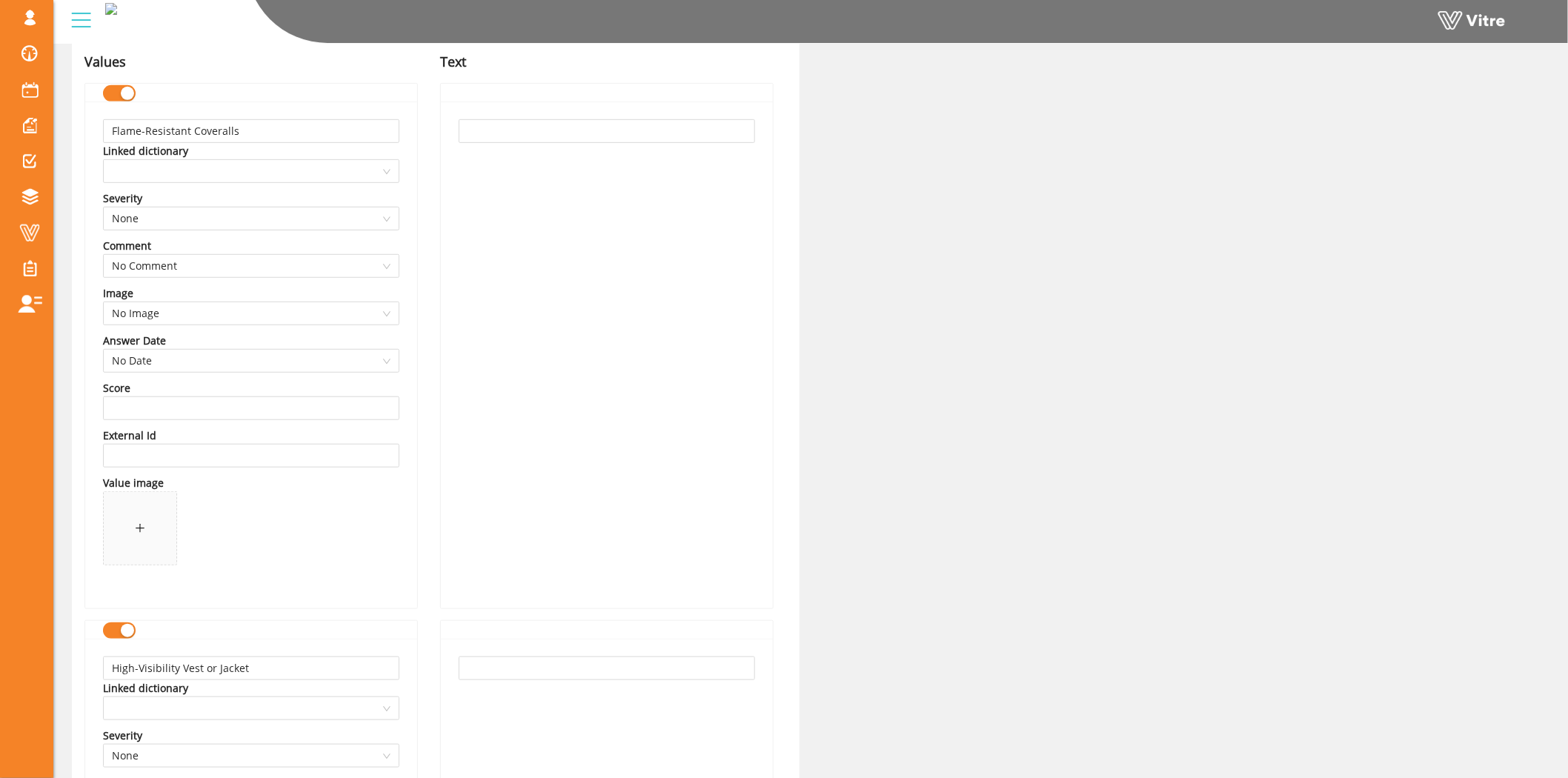
scroll to position [247, 0]
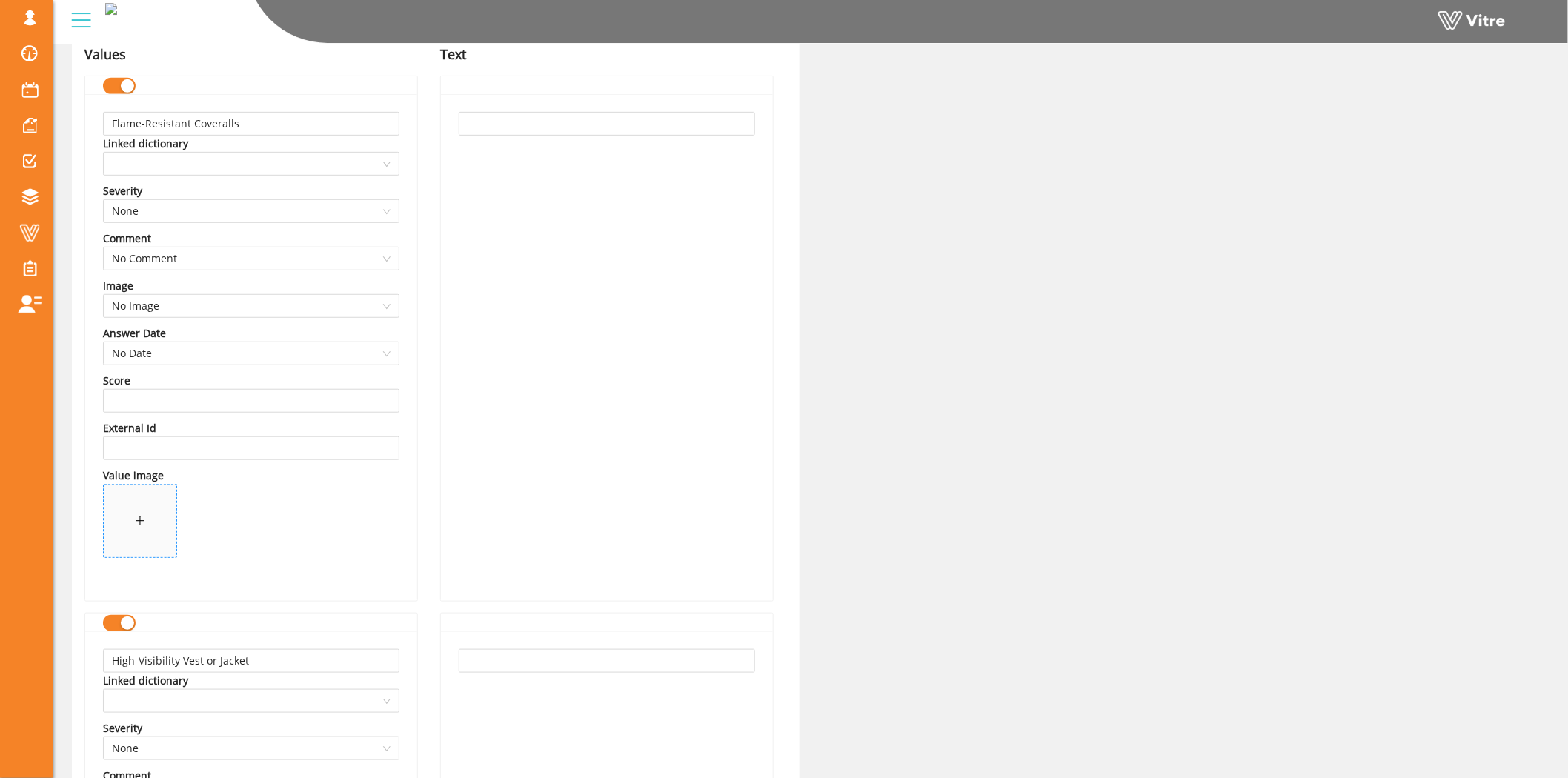
click at [135, 520] on icon "plus" at bounding box center [140, 520] width 10 height 10
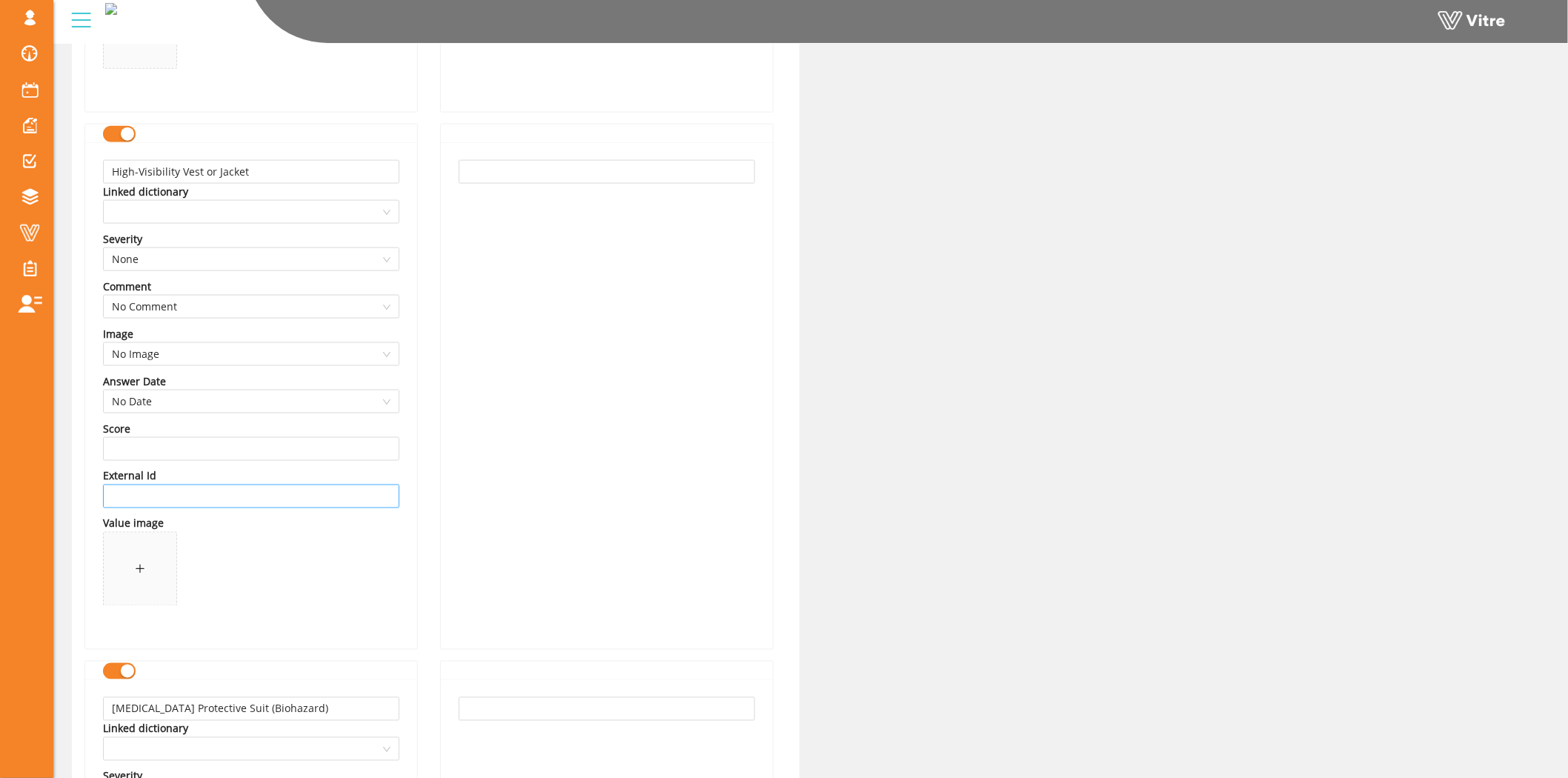
scroll to position [741, 0]
click at [148, 551] on span at bounding box center [140, 563] width 73 height 73
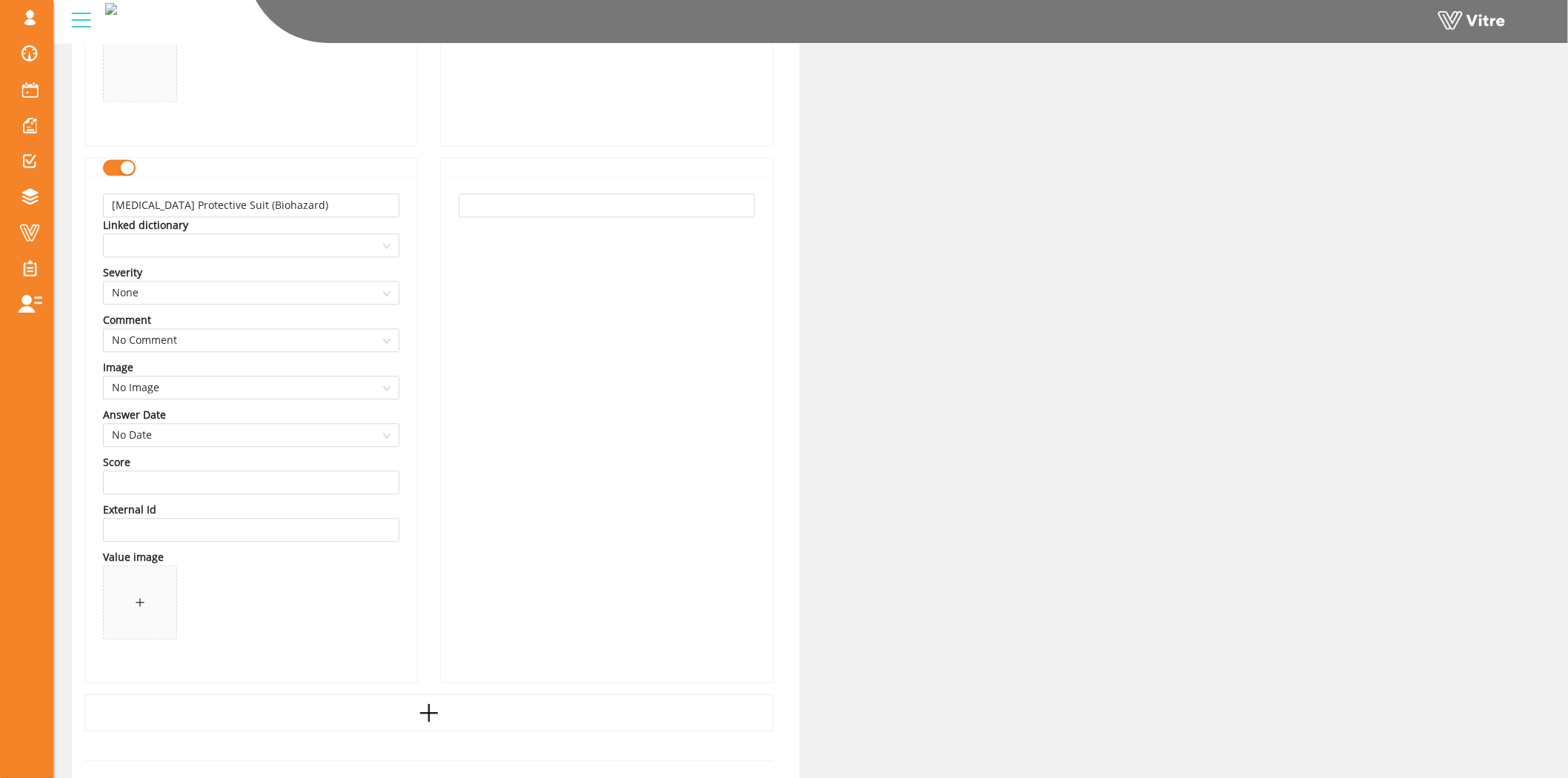
scroll to position [1316, 0]
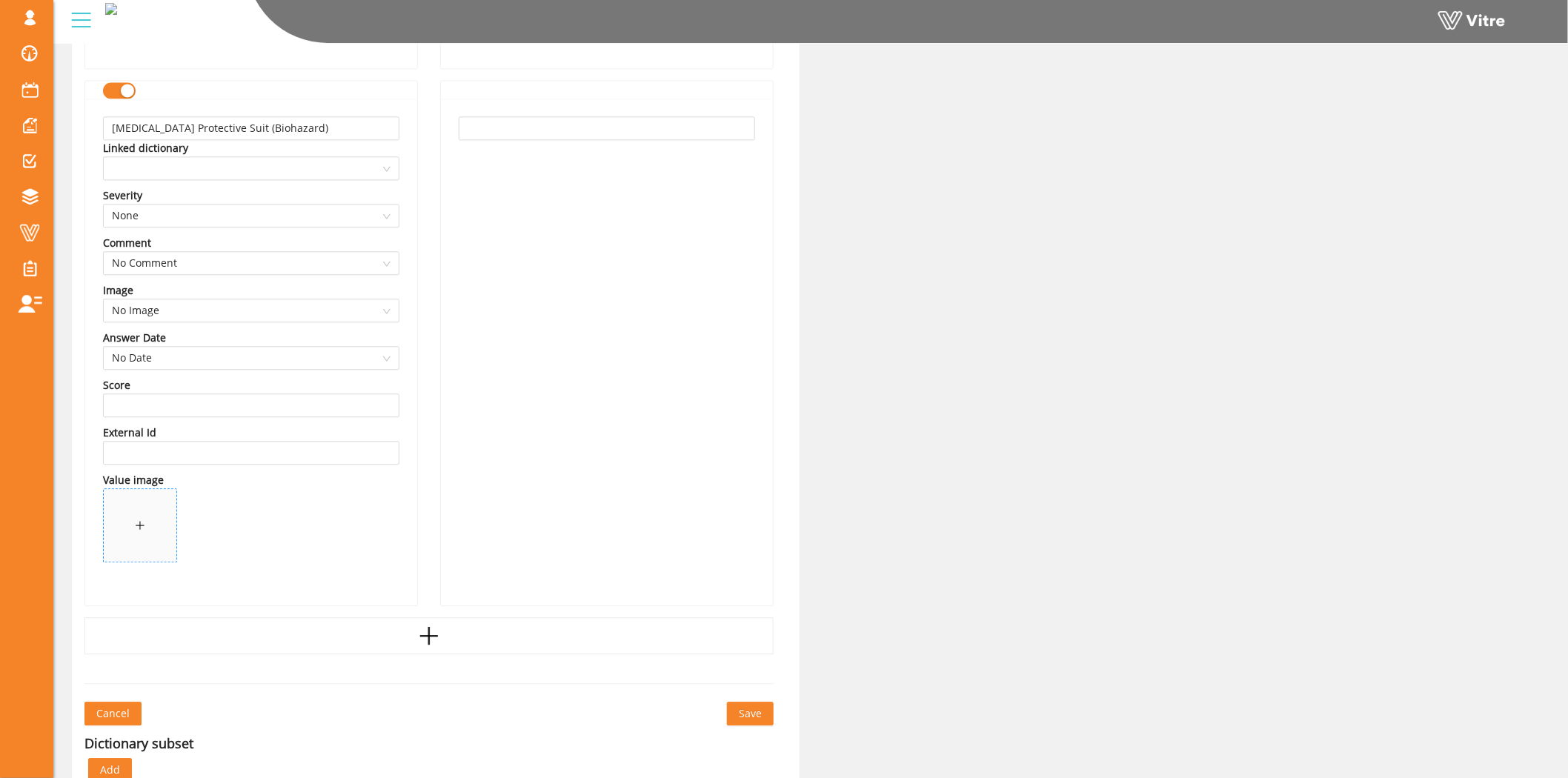
click at [157, 532] on span at bounding box center [140, 525] width 73 height 73
click at [746, 711] on span "Save" at bounding box center [749, 713] width 23 height 16
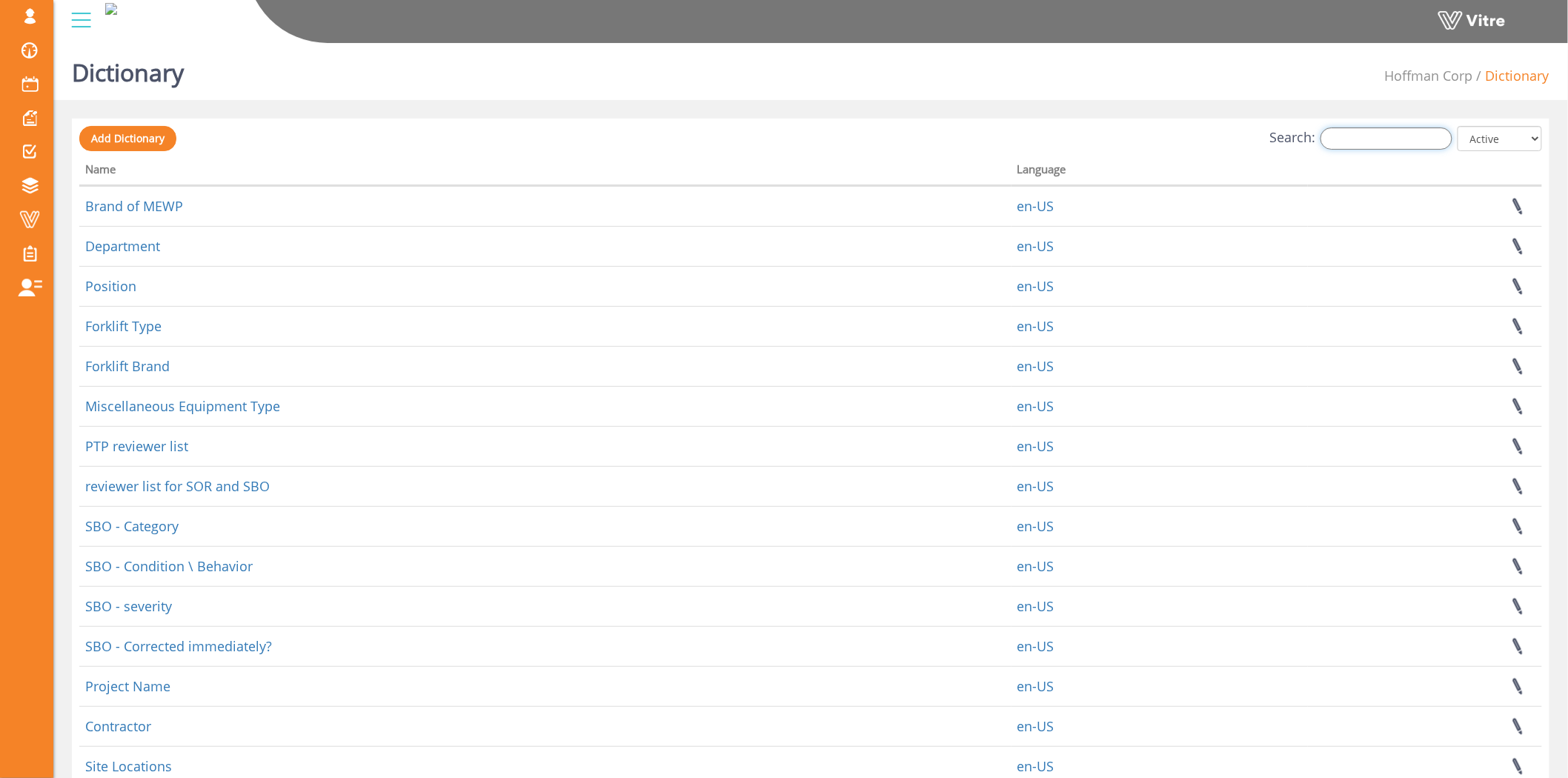
click at [1379, 140] on input "Search:" at bounding box center [1386, 138] width 132 height 22
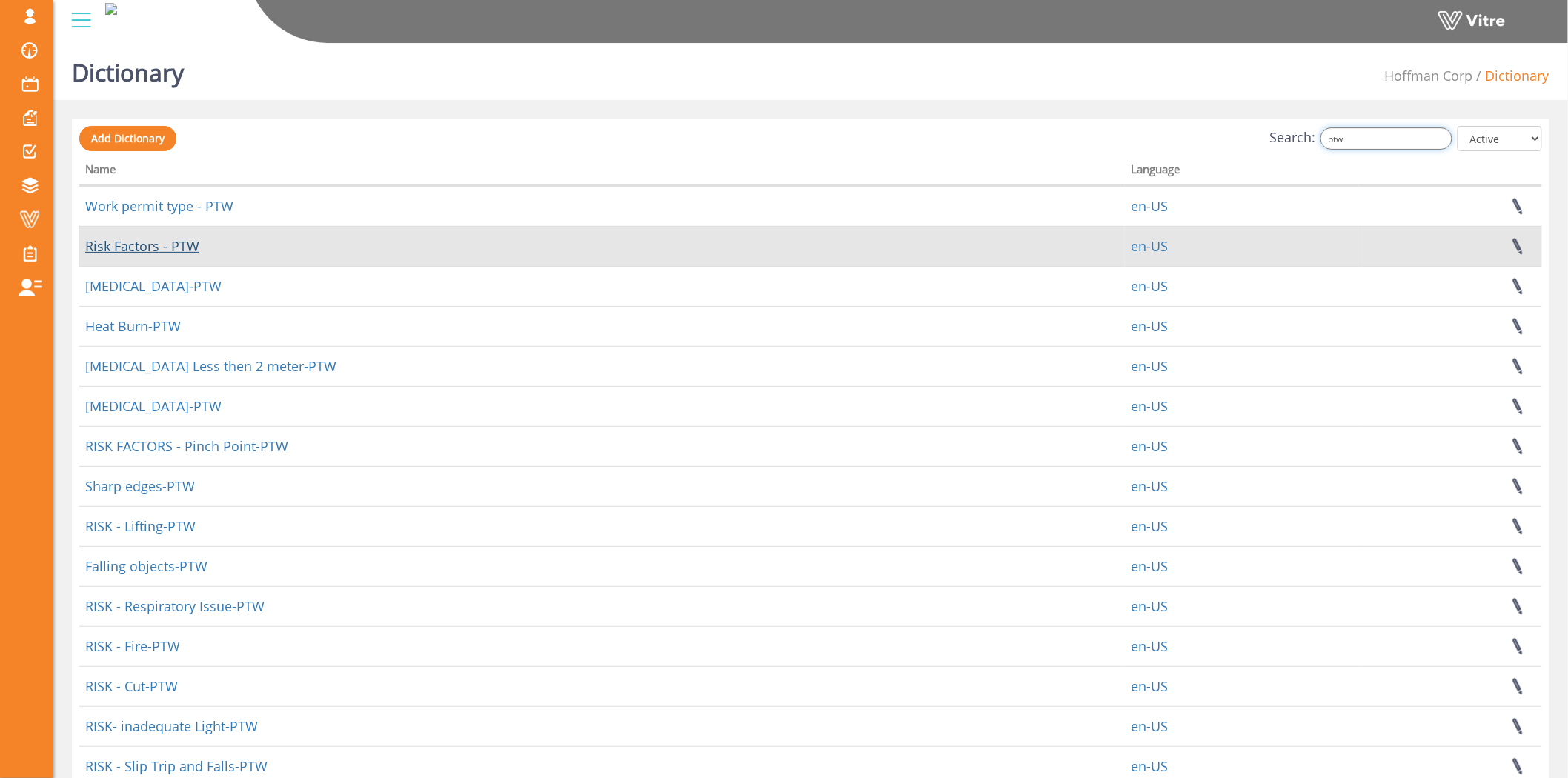
type input "ptw"
click at [147, 245] on link "Risk Factors - PTW" at bounding box center [142, 246] width 114 height 18
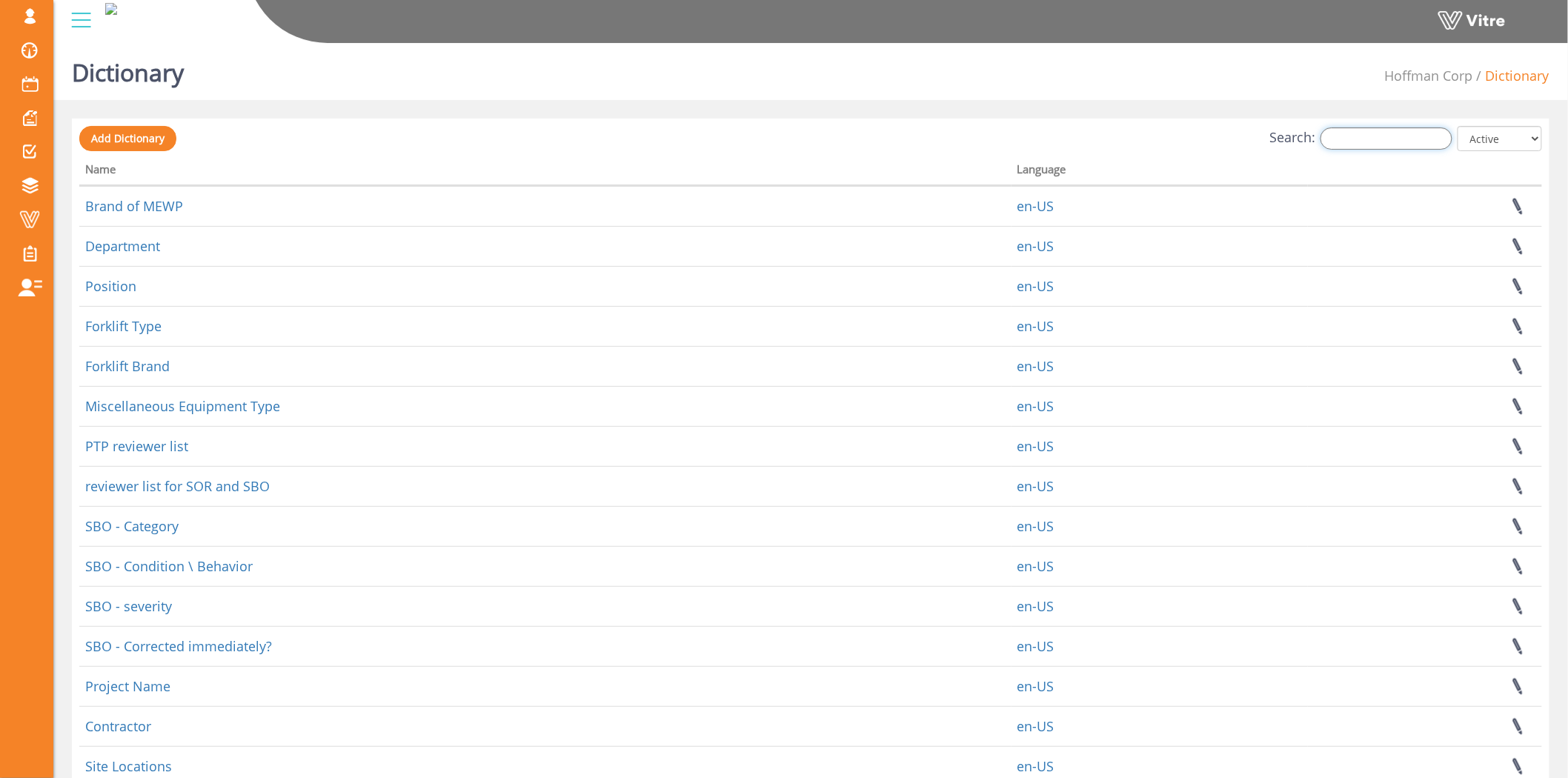
click at [1421, 133] on input "Search:" at bounding box center [1386, 138] width 132 height 22
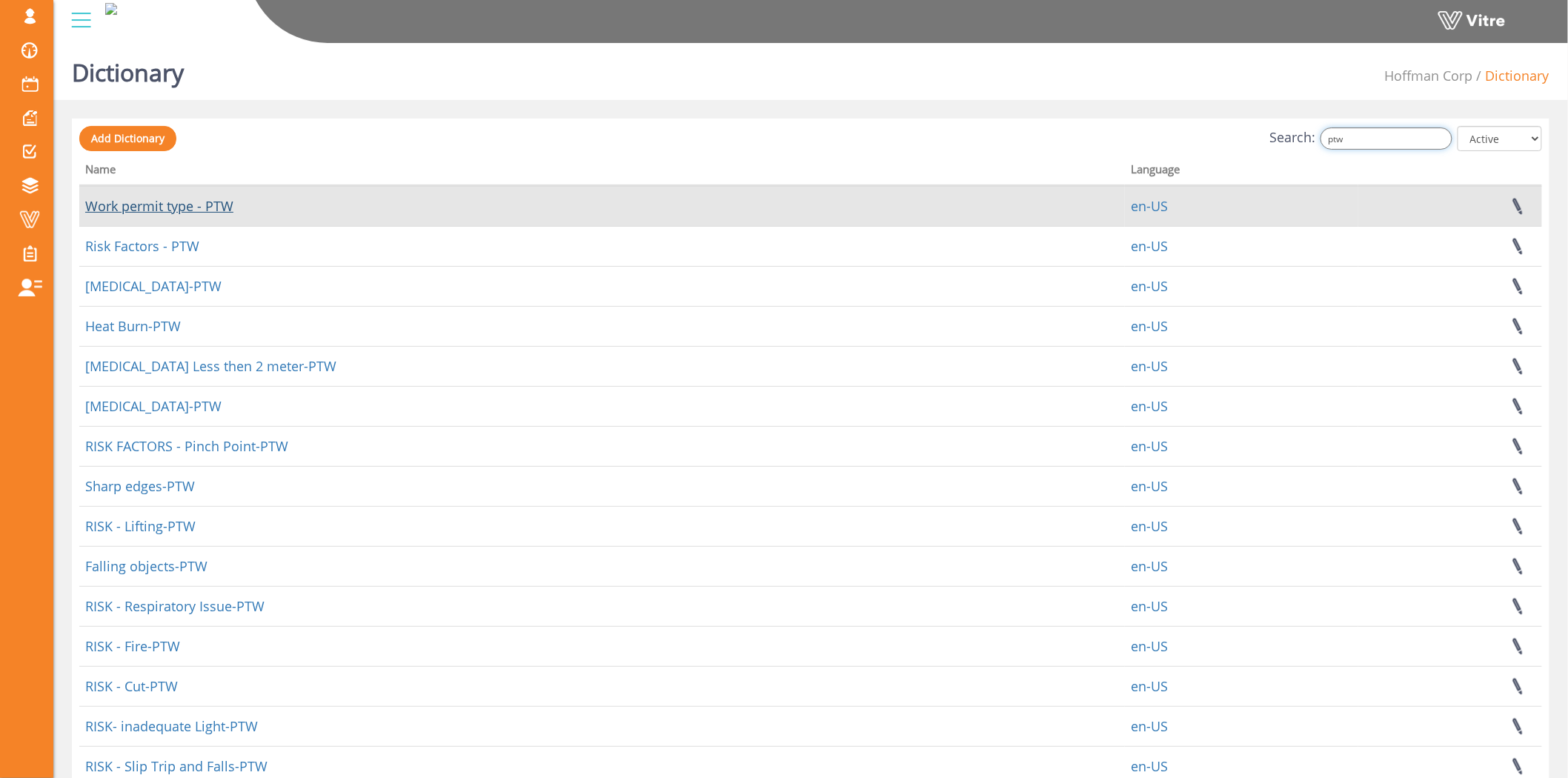
type input "ptw"
click at [135, 206] on link "Work permit type - PTW" at bounding box center [159, 206] width 148 height 18
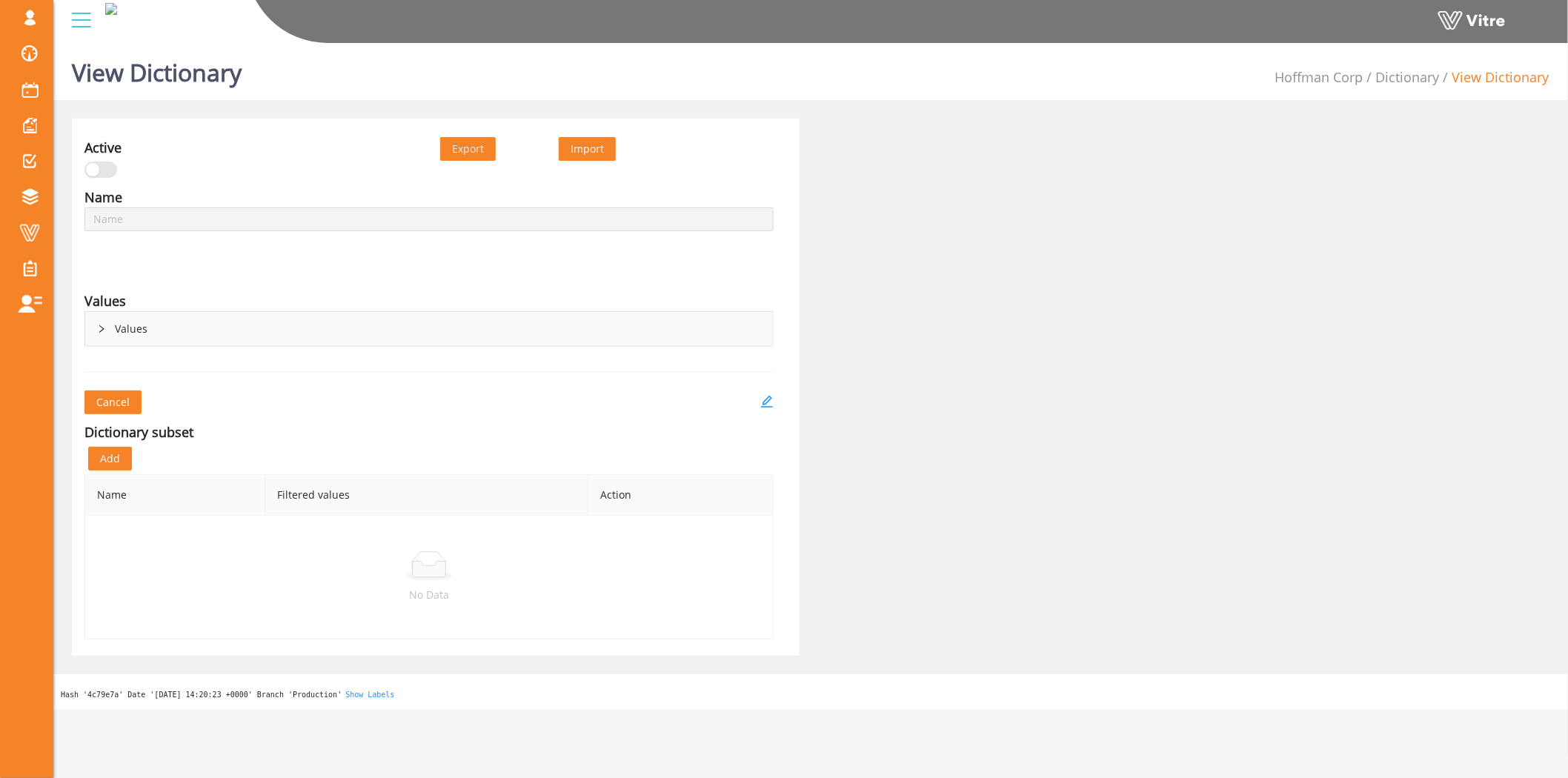
type input "Work permit type - PTW"
click at [770, 402] on icon "edit" at bounding box center [766, 401] width 13 height 13
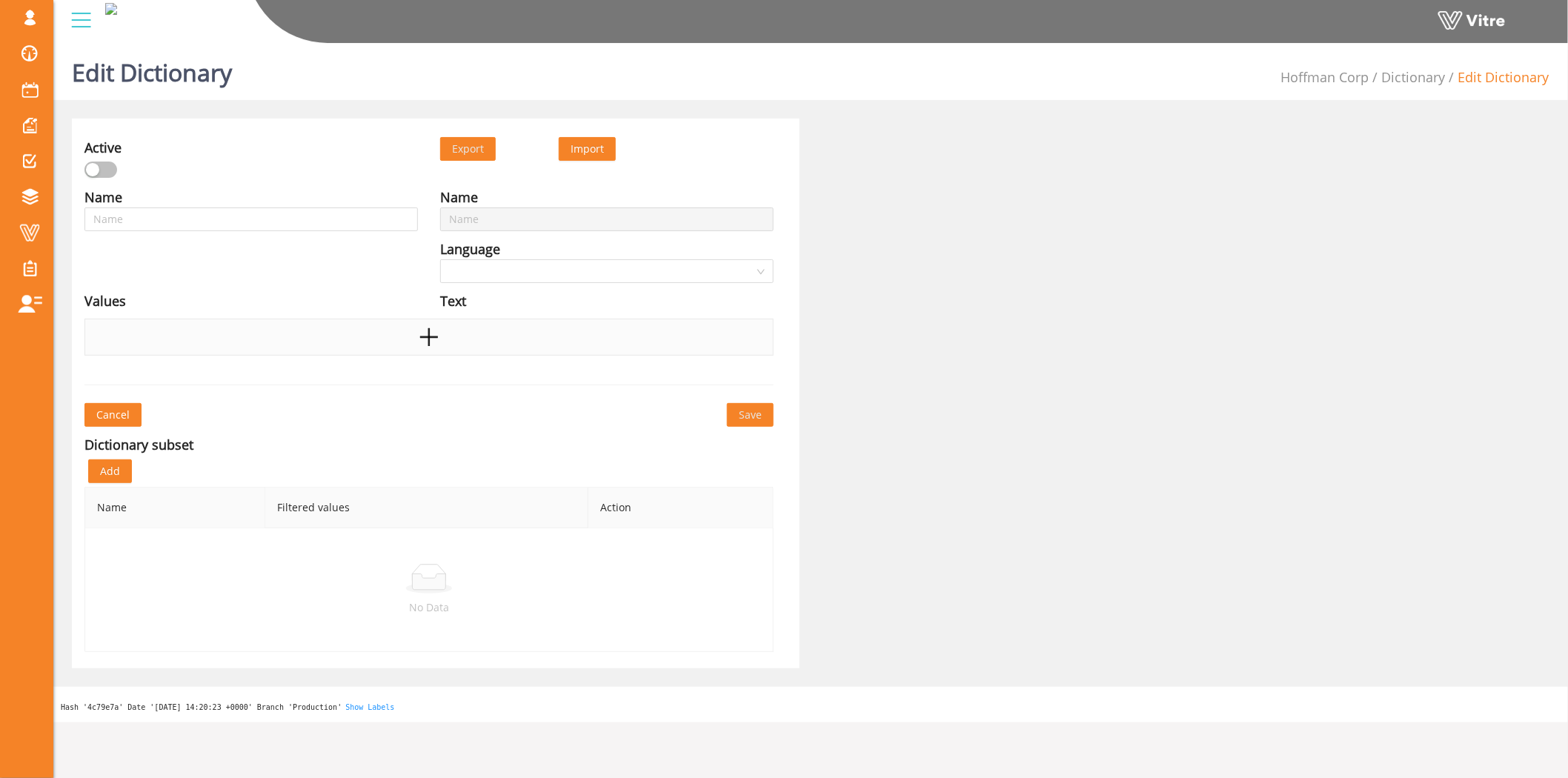
type input "Work permit type - PTW"
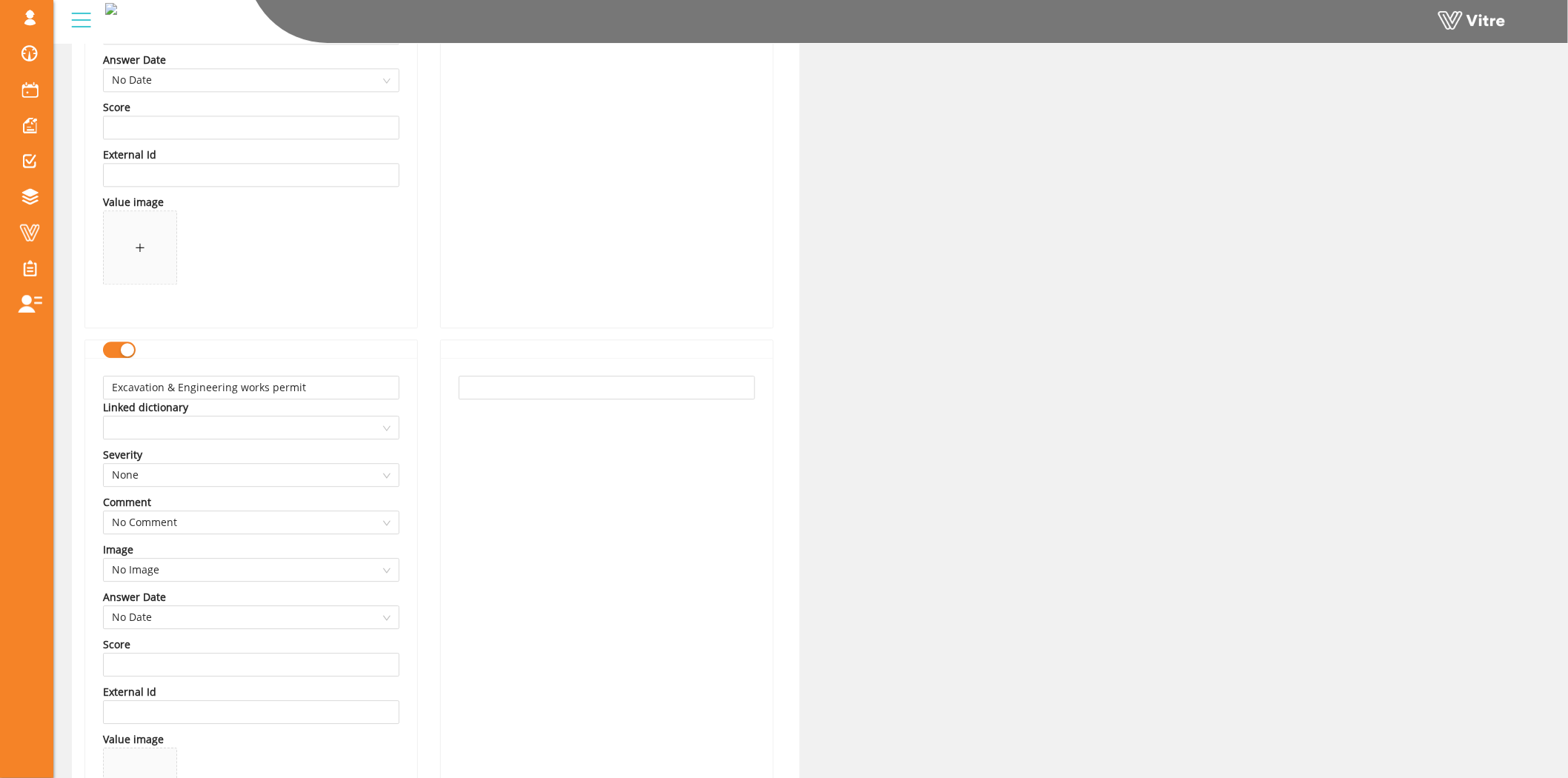
click at [116, 345] on button "button" at bounding box center [119, 350] width 33 height 16
click at [112, 344] on button "button" at bounding box center [119, 350] width 33 height 16
click at [119, 353] on button "button" at bounding box center [119, 350] width 33 height 16
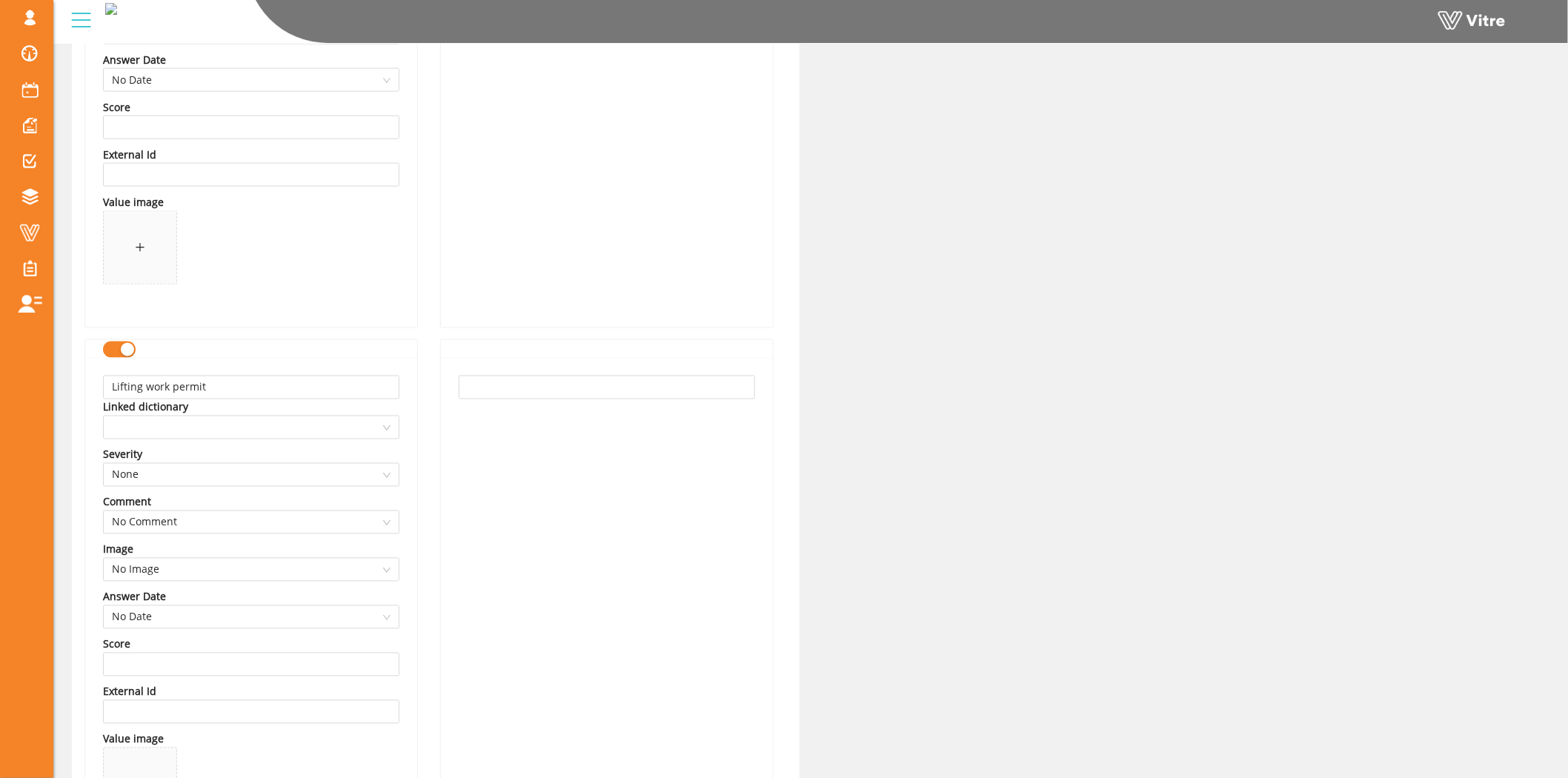
scroll to position [6428, 0]
click at [121, 354] on div "button" at bounding box center [127, 349] width 13 height 13
click at [111, 353] on button "button" at bounding box center [119, 350] width 33 height 16
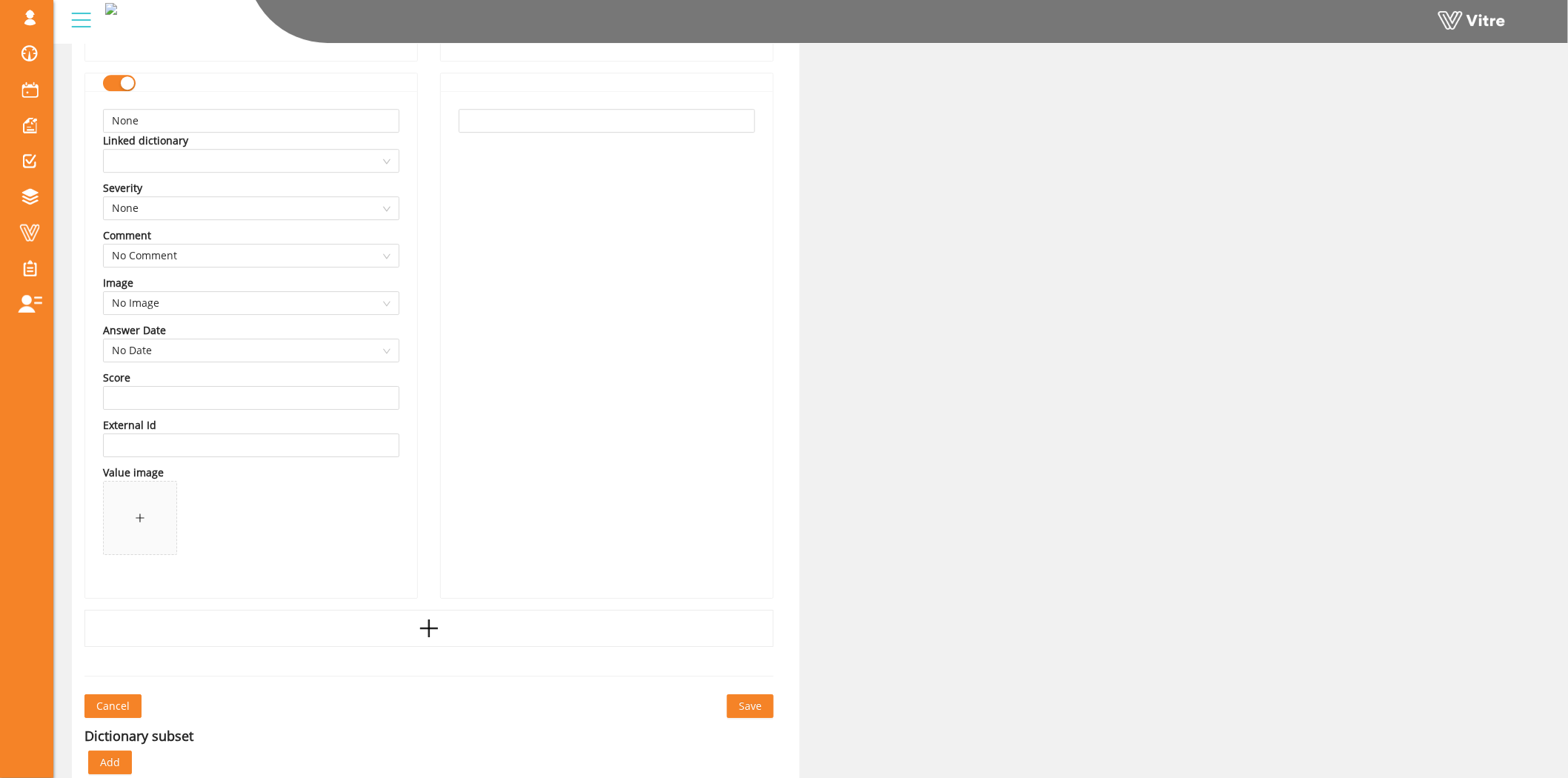
scroll to position [9080, 0]
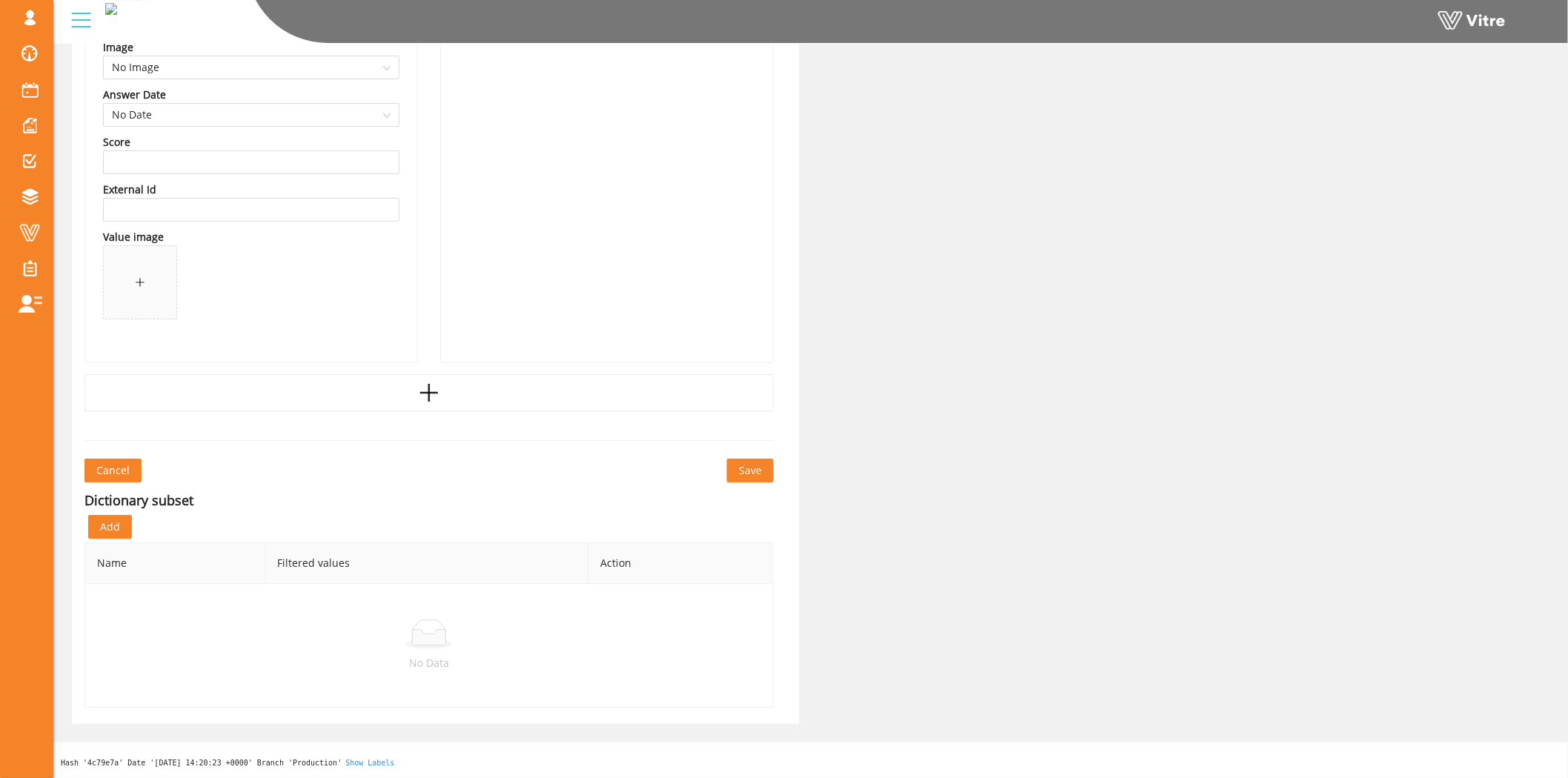
click at [747, 479] on button "Save" at bounding box center [750, 471] width 47 height 23
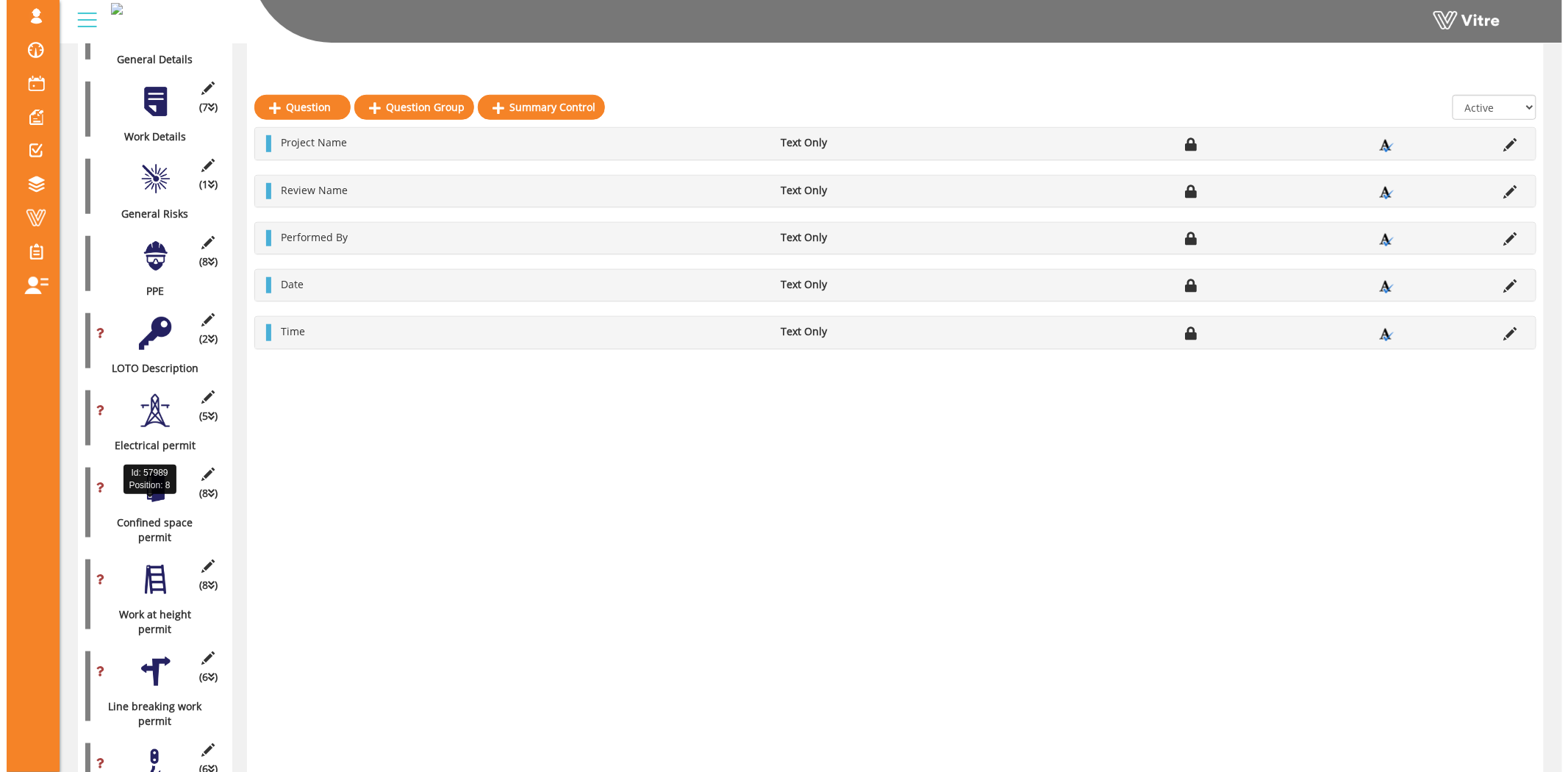
scroll to position [408, 0]
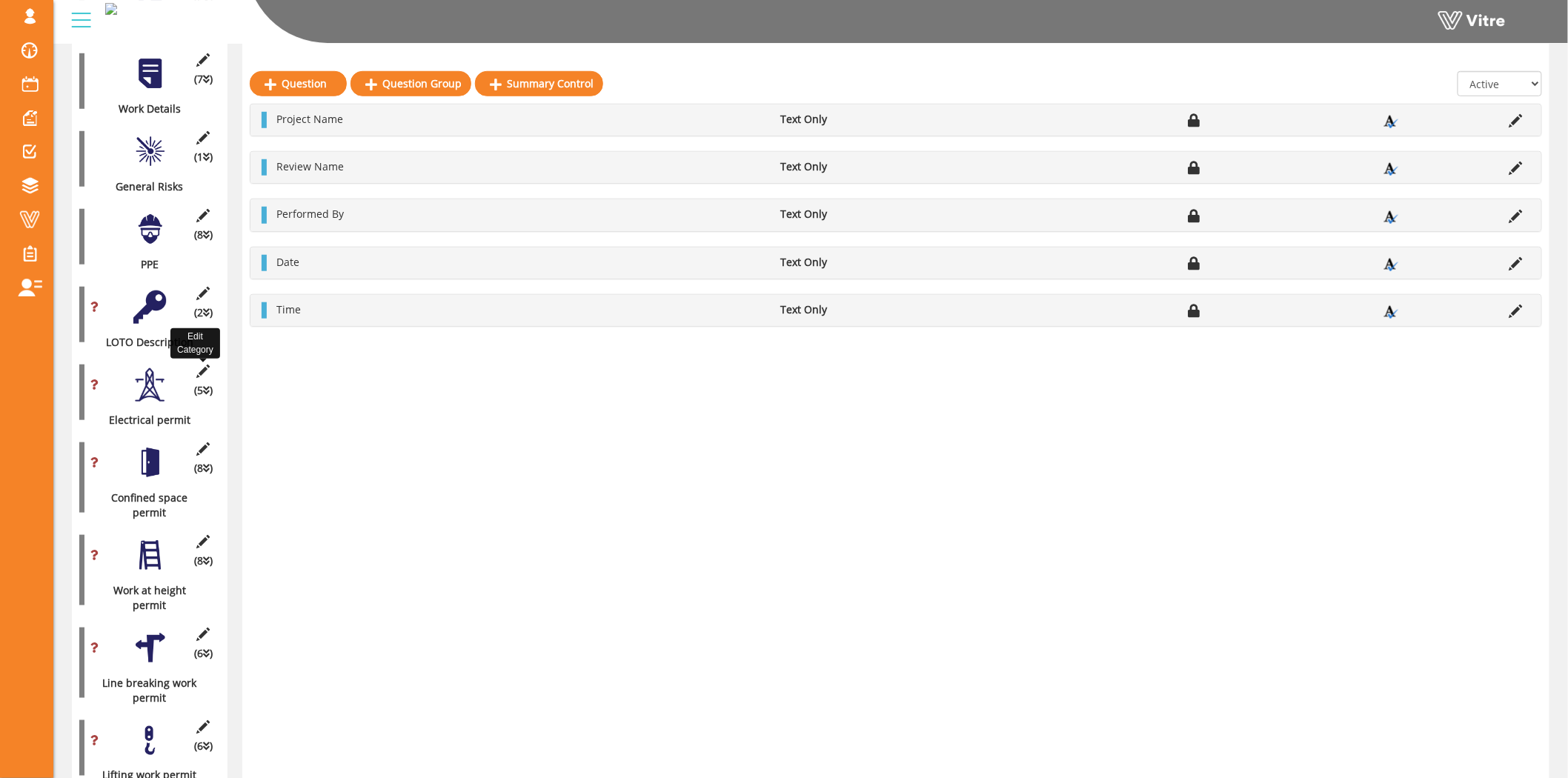
click at [201, 364] on icon at bounding box center [204, 371] width 19 height 13
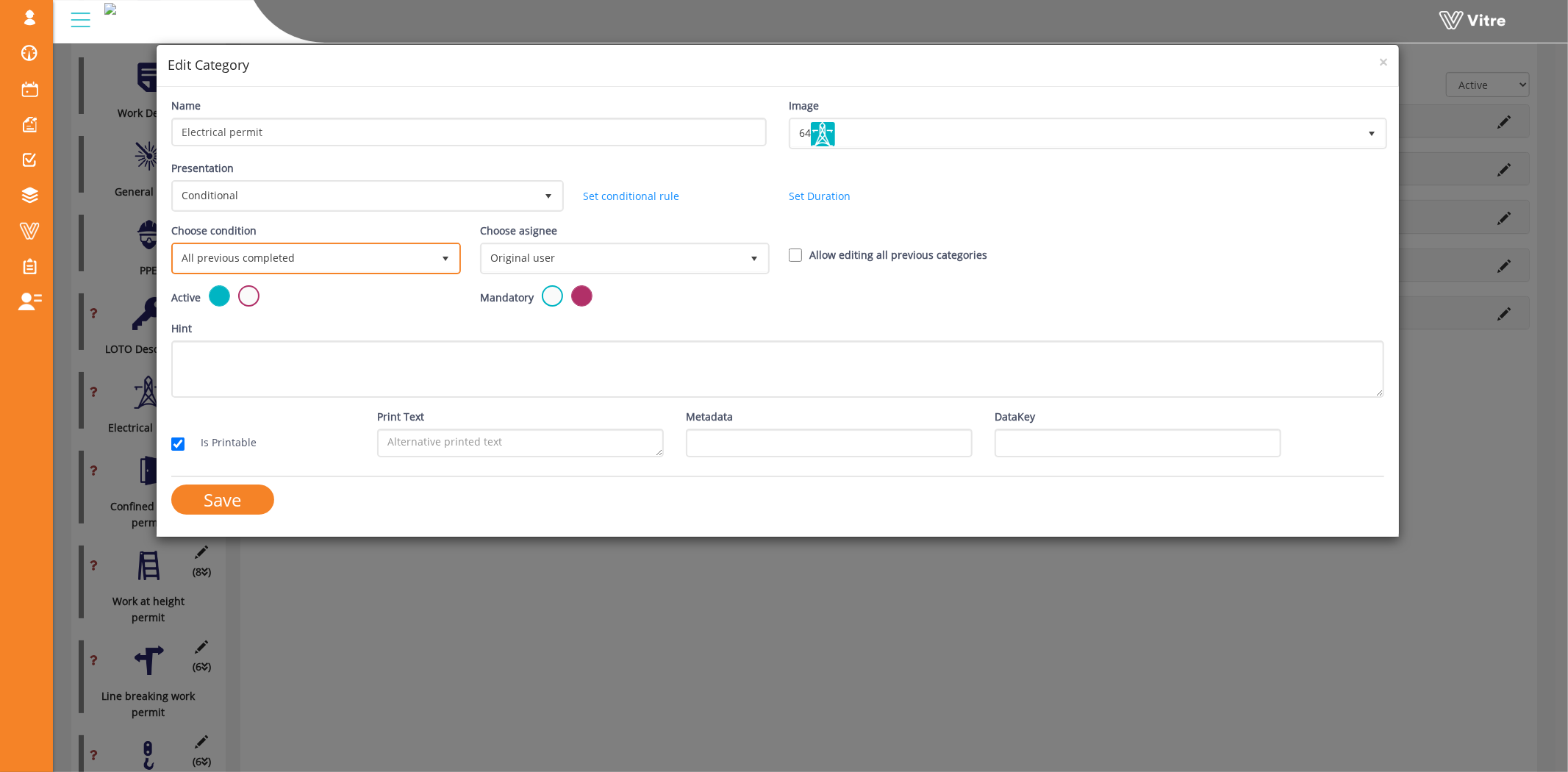
click at [334, 254] on span "All previous completed" at bounding box center [303, 258] width 259 height 26
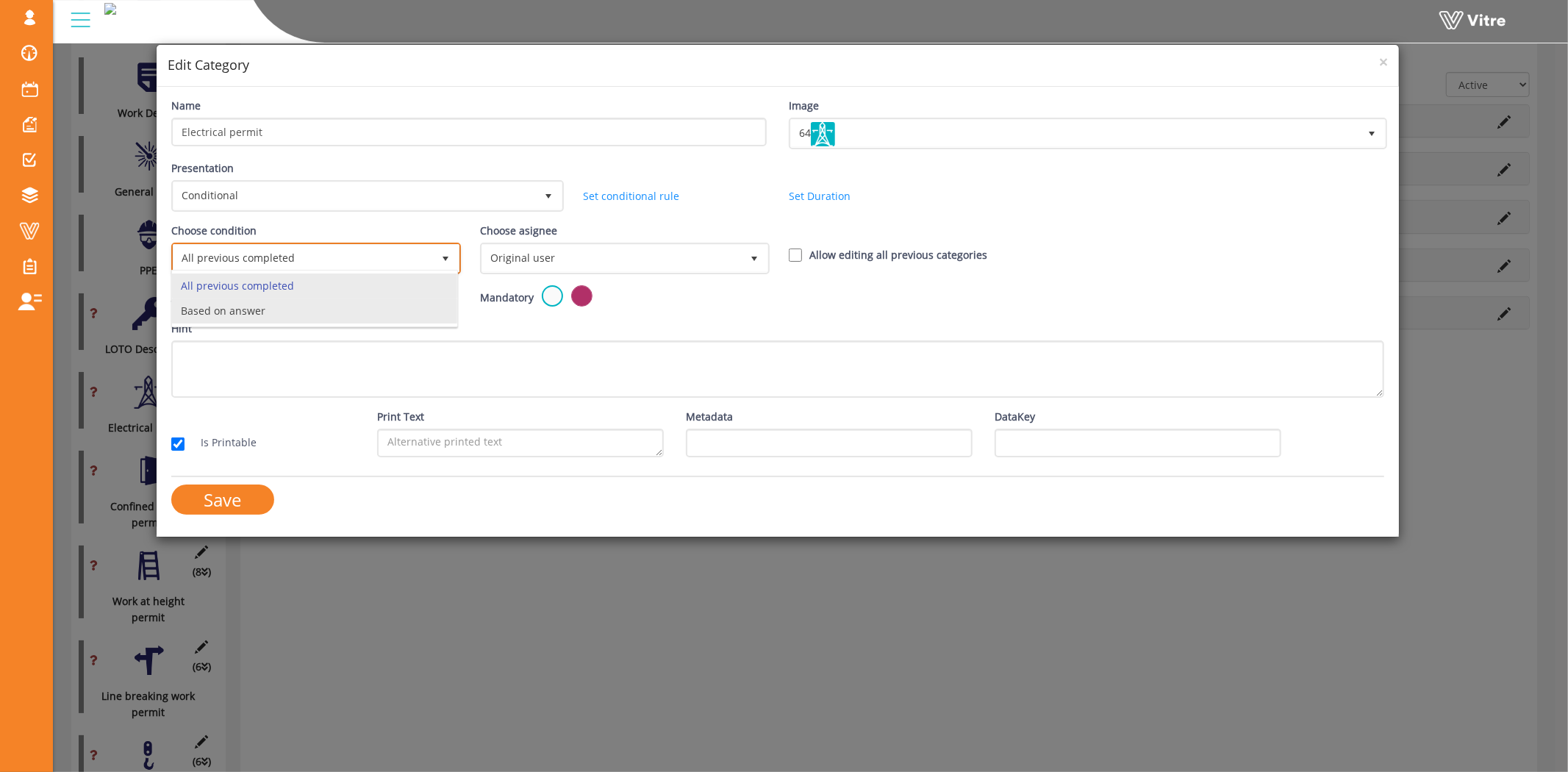
click at [275, 319] on li "Based on answer" at bounding box center [314, 311] width 285 height 25
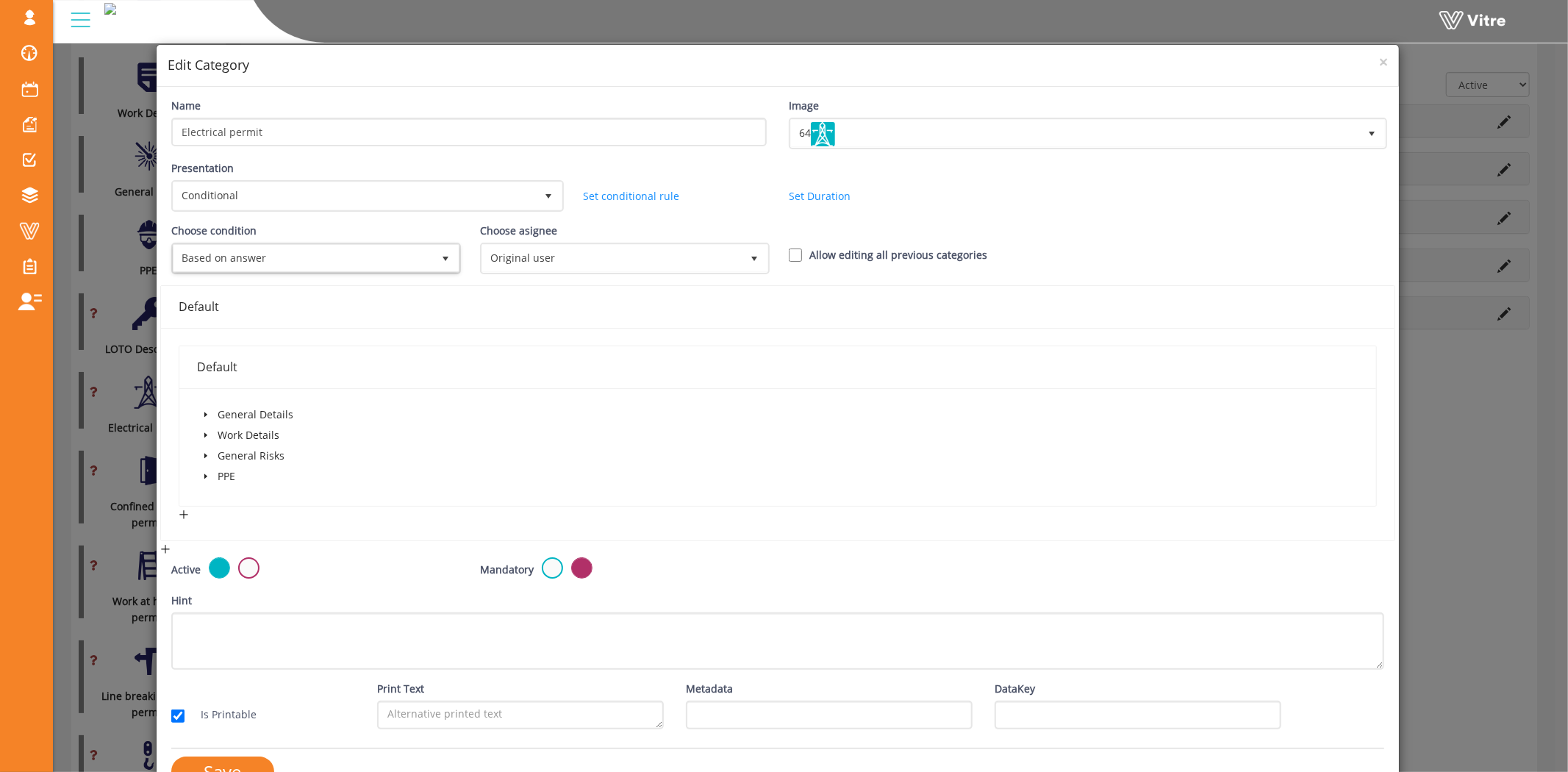
click at [210, 430] on span at bounding box center [205, 435] width 18 height 18
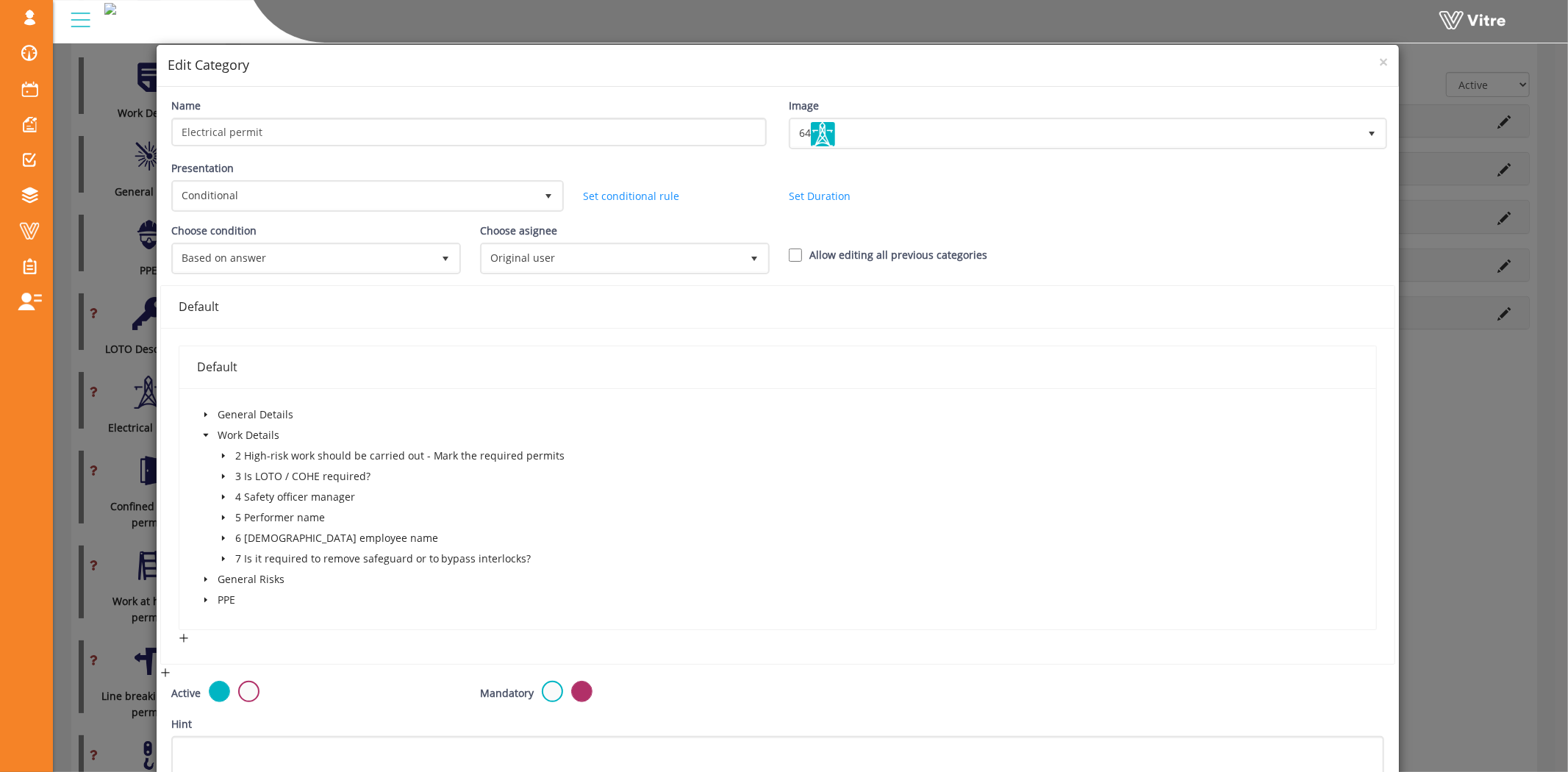
click at [222, 454] on icon "caret-down" at bounding box center [224, 456] width 3 height 5
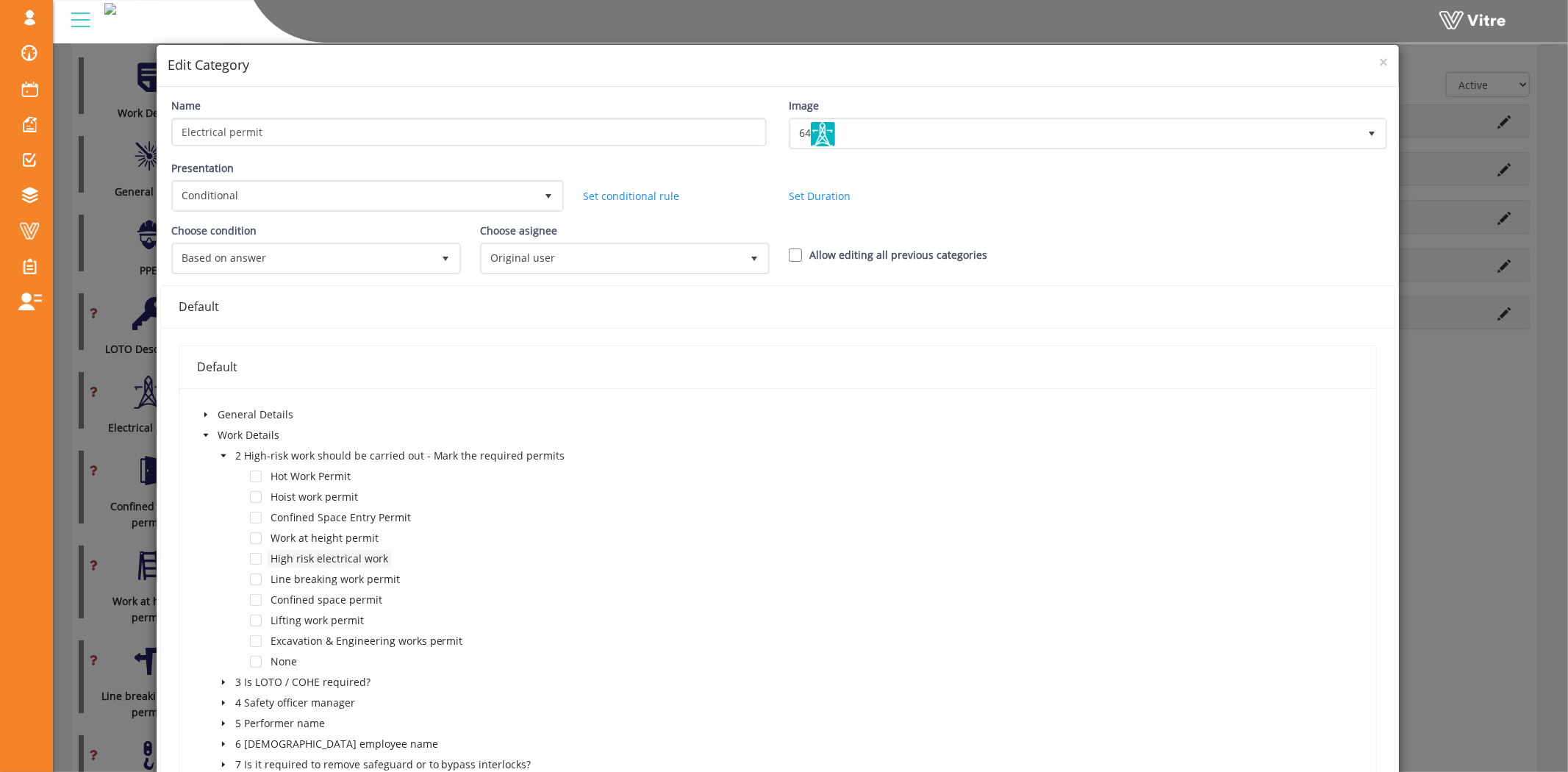
click at [329, 556] on span "High risk electrical work" at bounding box center [329, 558] width 118 height 14
click at [254, 554] on span at bounding box center [256, 558] width 12 height 12
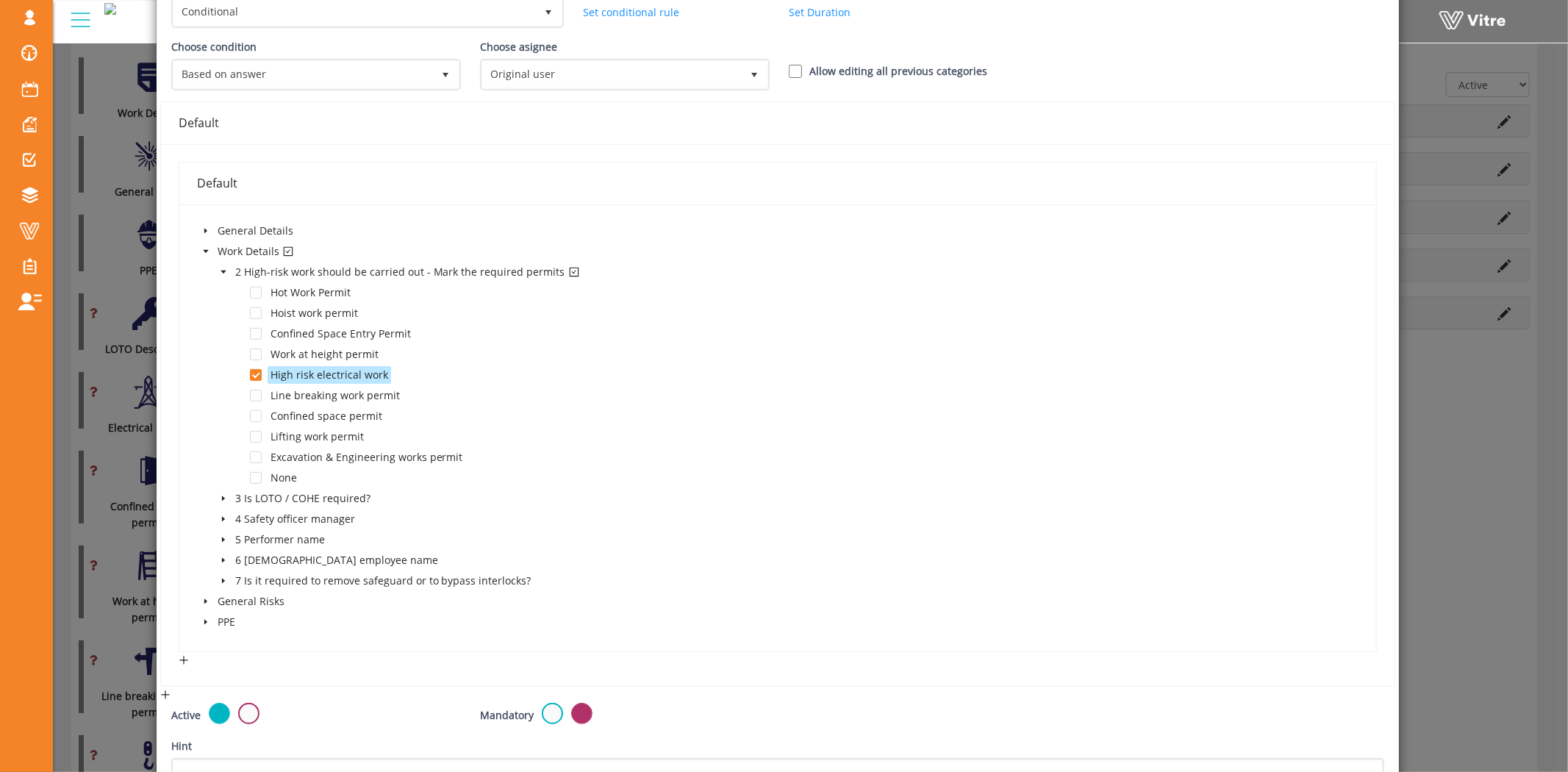
scroll to position [363, 0]
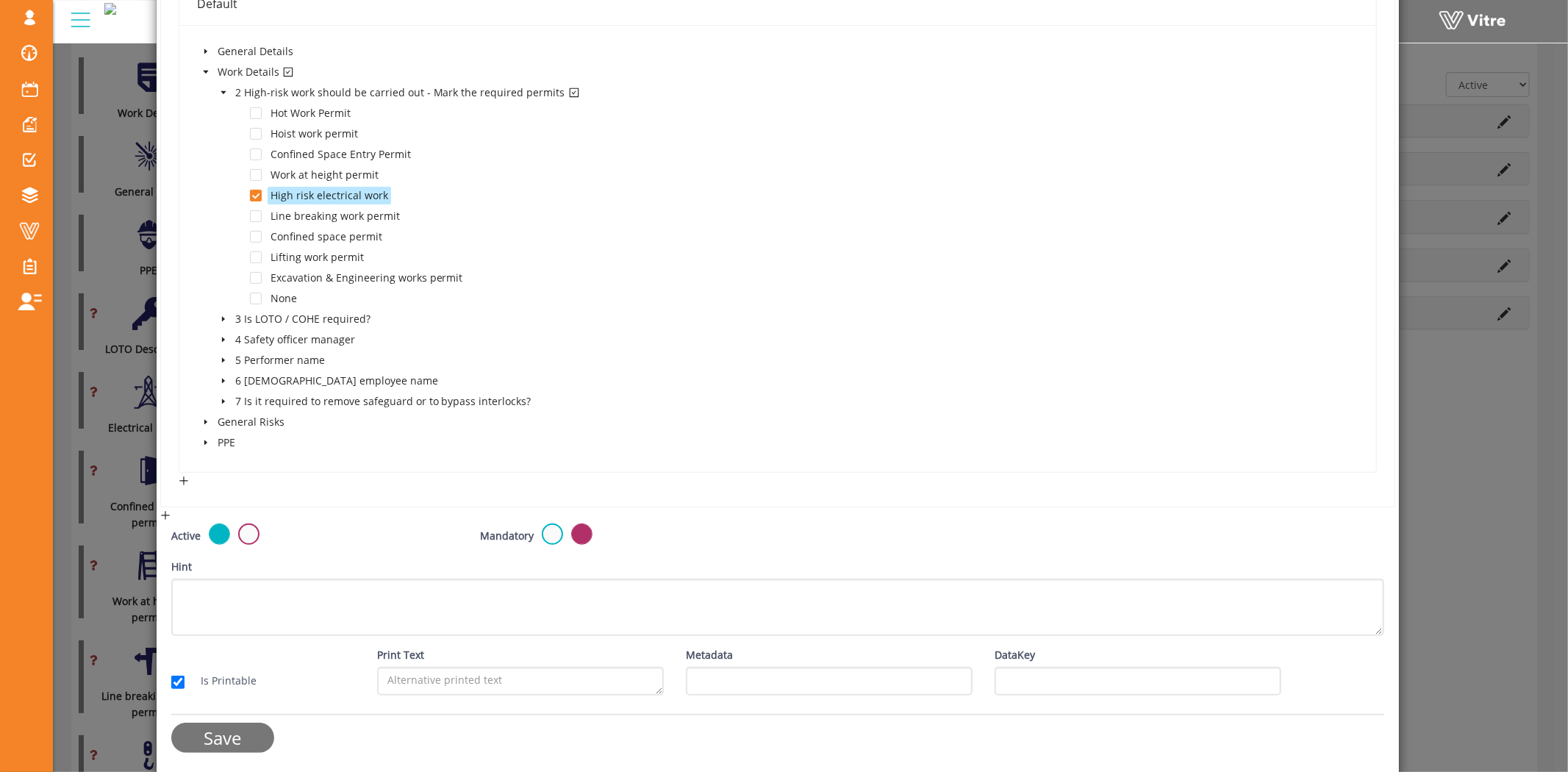
click at [245, 729] on input "Save" at bounding box center [222, 737] width 103 height 30
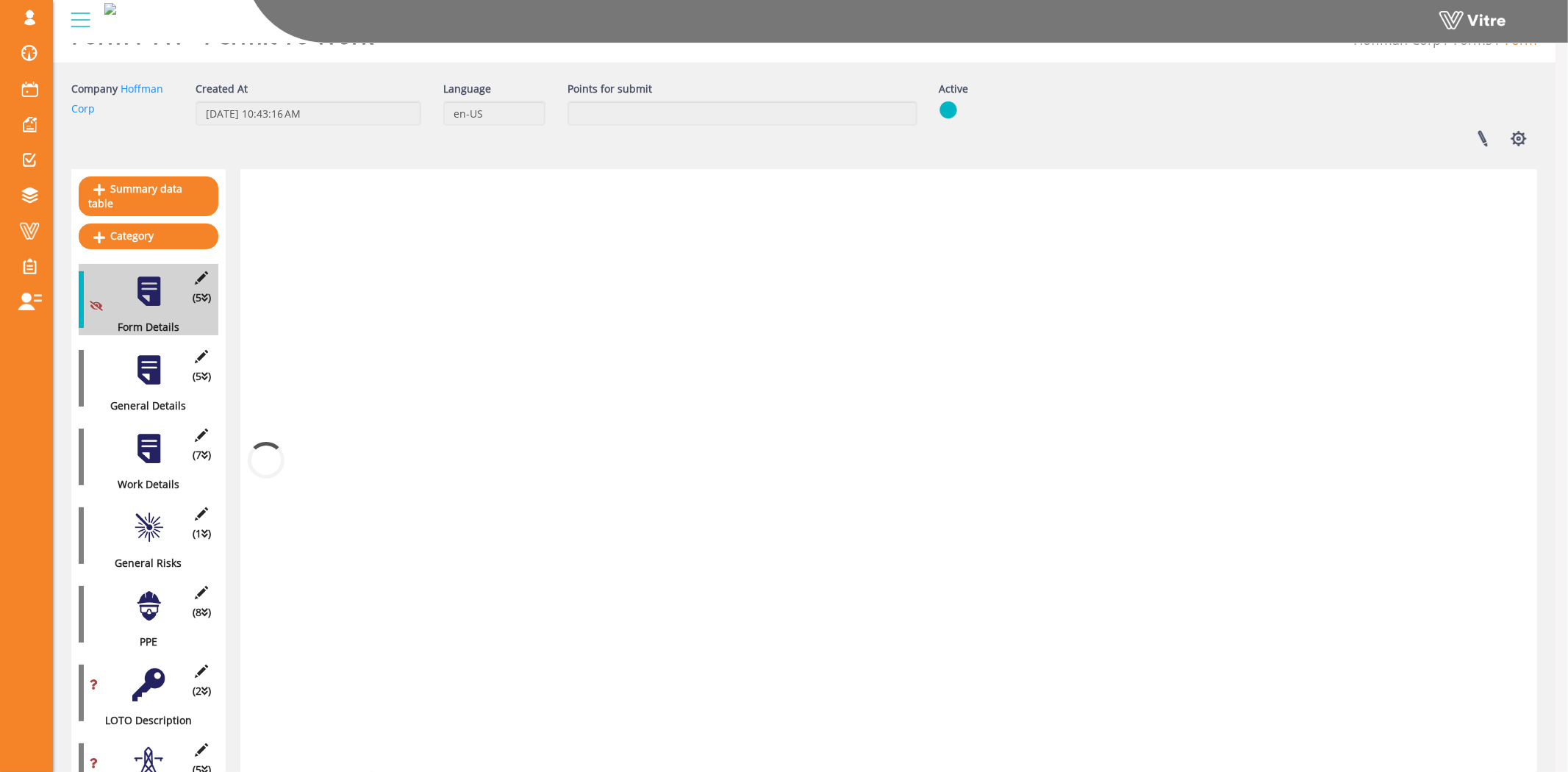
scroll to position [408, 0]
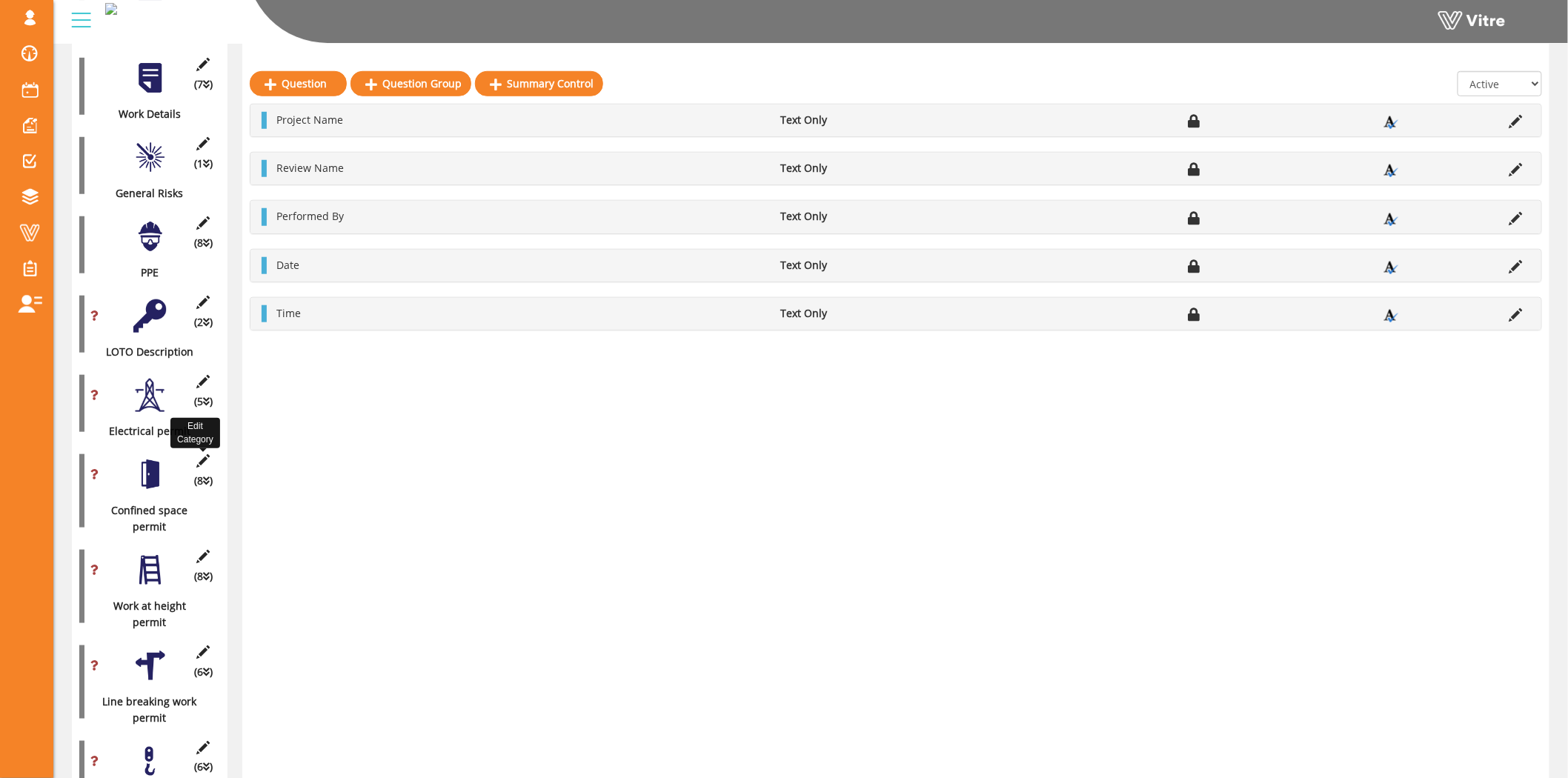
click at [197, 454] on icon at bounding box center [204, 460] width 19 height 13
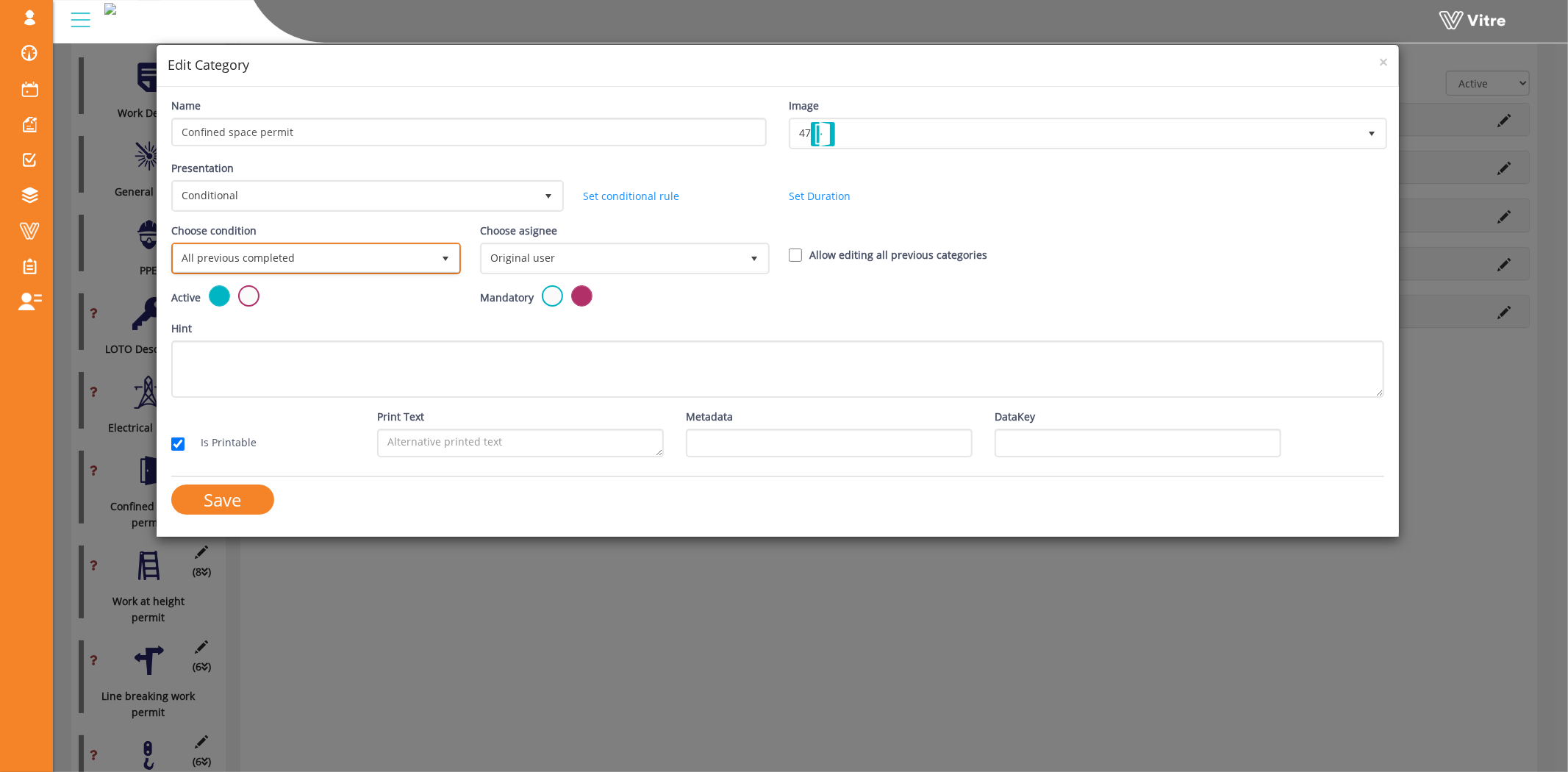
click at [275, 255] on span "All previous completed" at bounding box center [303, 258] width 259 height 26
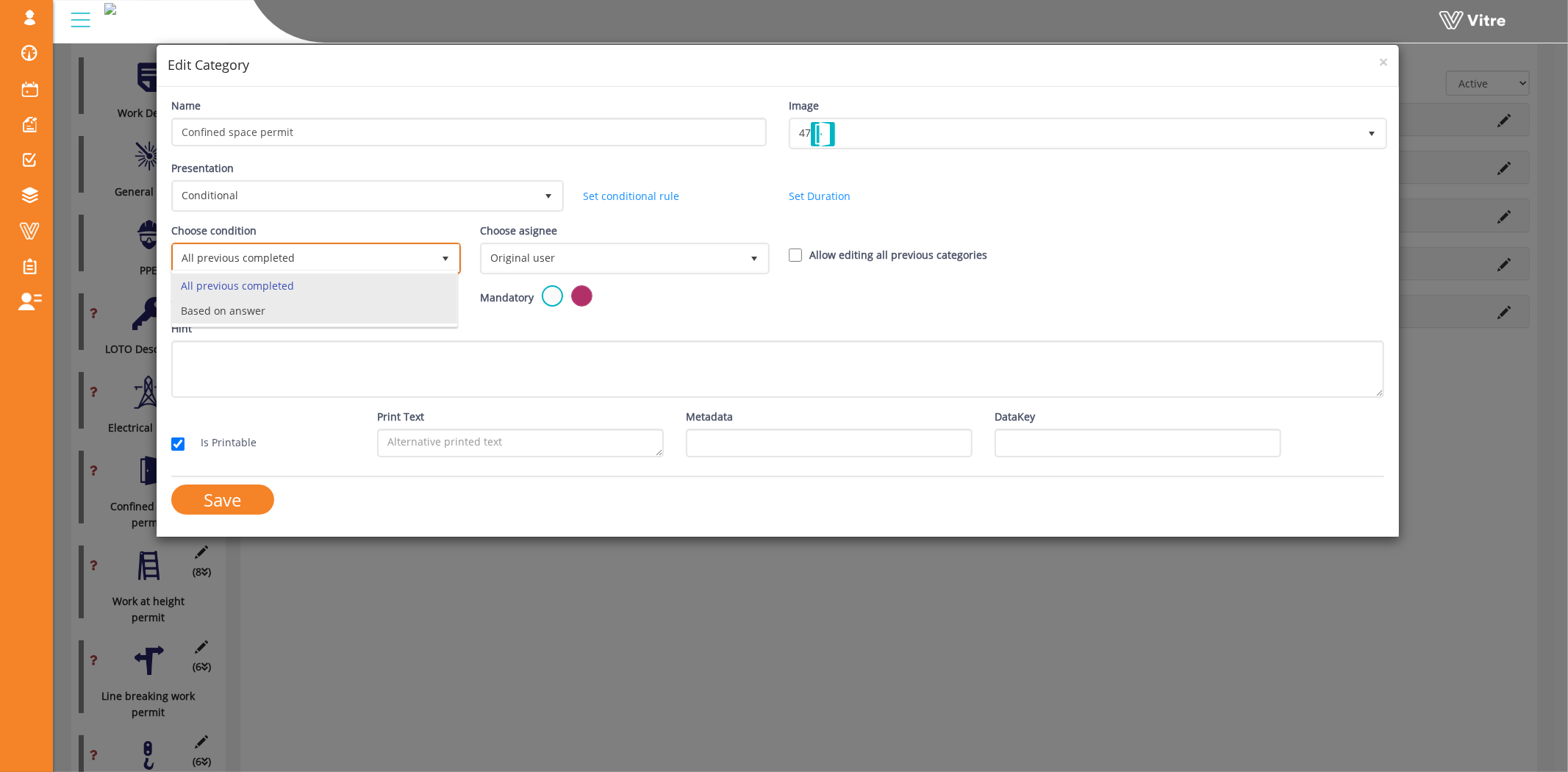
click at [250, 314] on li "Based on answer" at bounding box center [314, 311] width 285 height 25
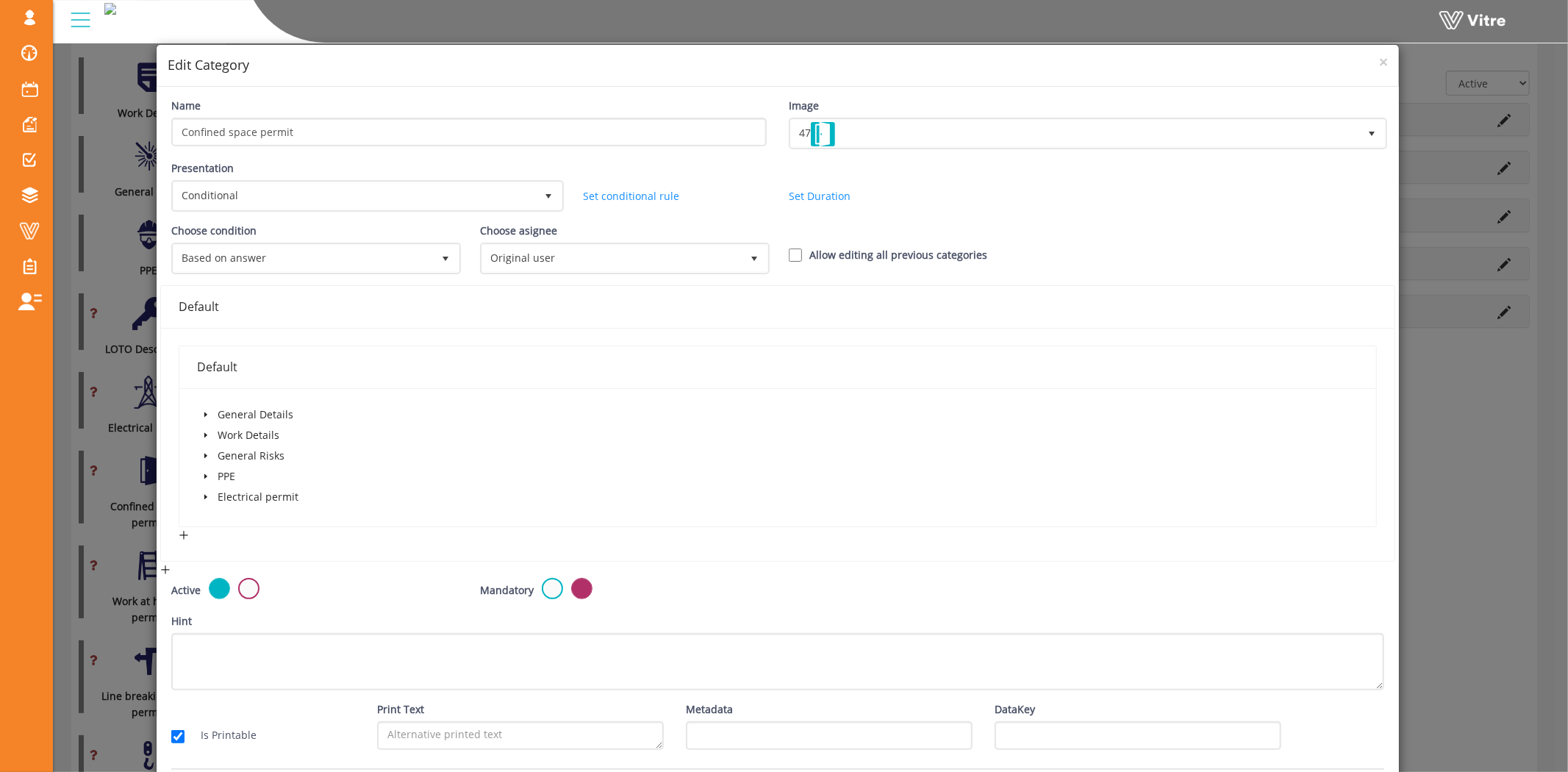
click at [253, 302] on div "Default" at bounding box center [778, 307] width 1199 height 19
click at [204, 431] on icon "caret-down" at bounding box center [205, 434] width 7 height 7
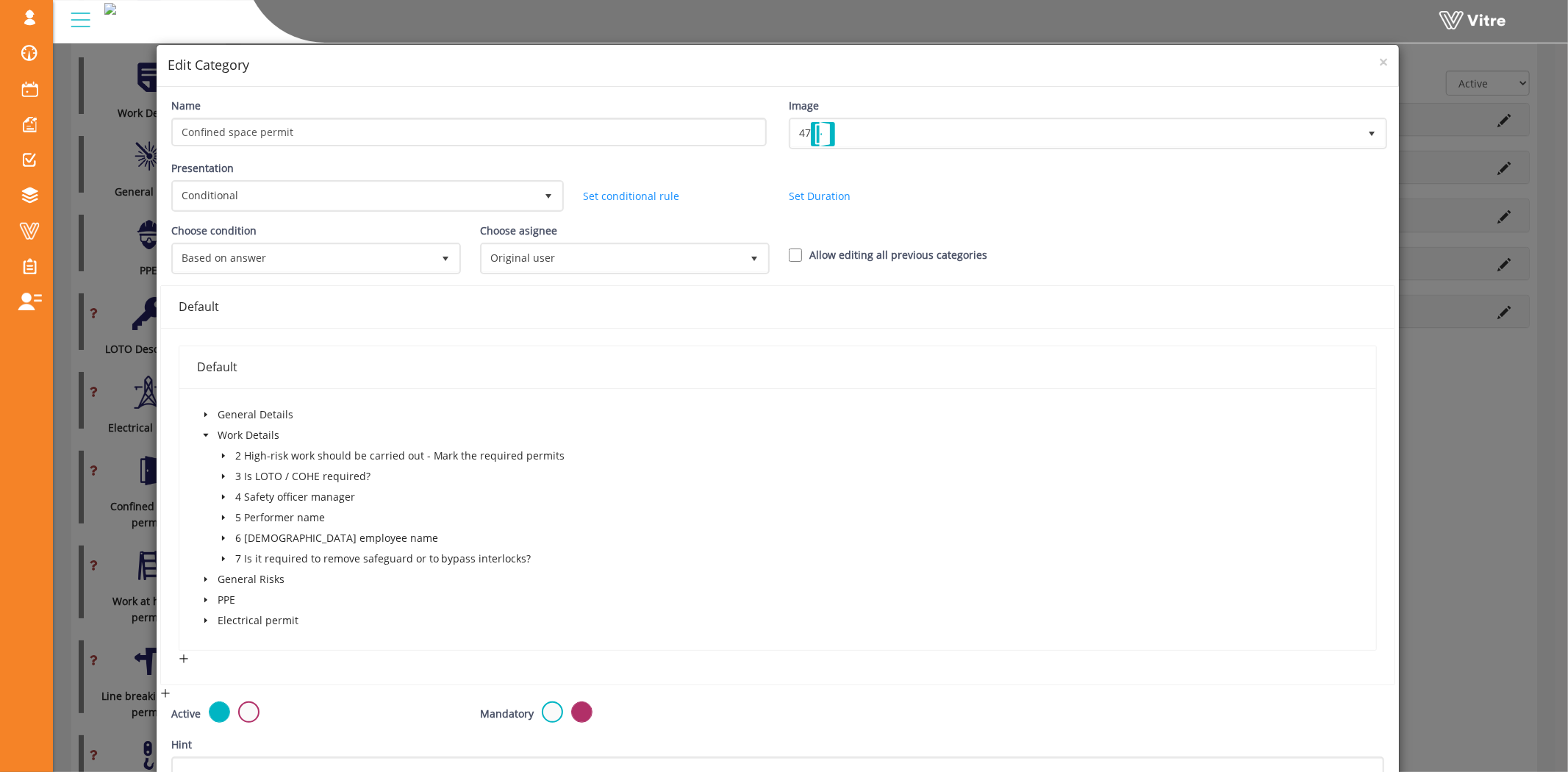
click at [223, 452] on icon "caret-down" at bounding box center [223, 455] width 7 height 7
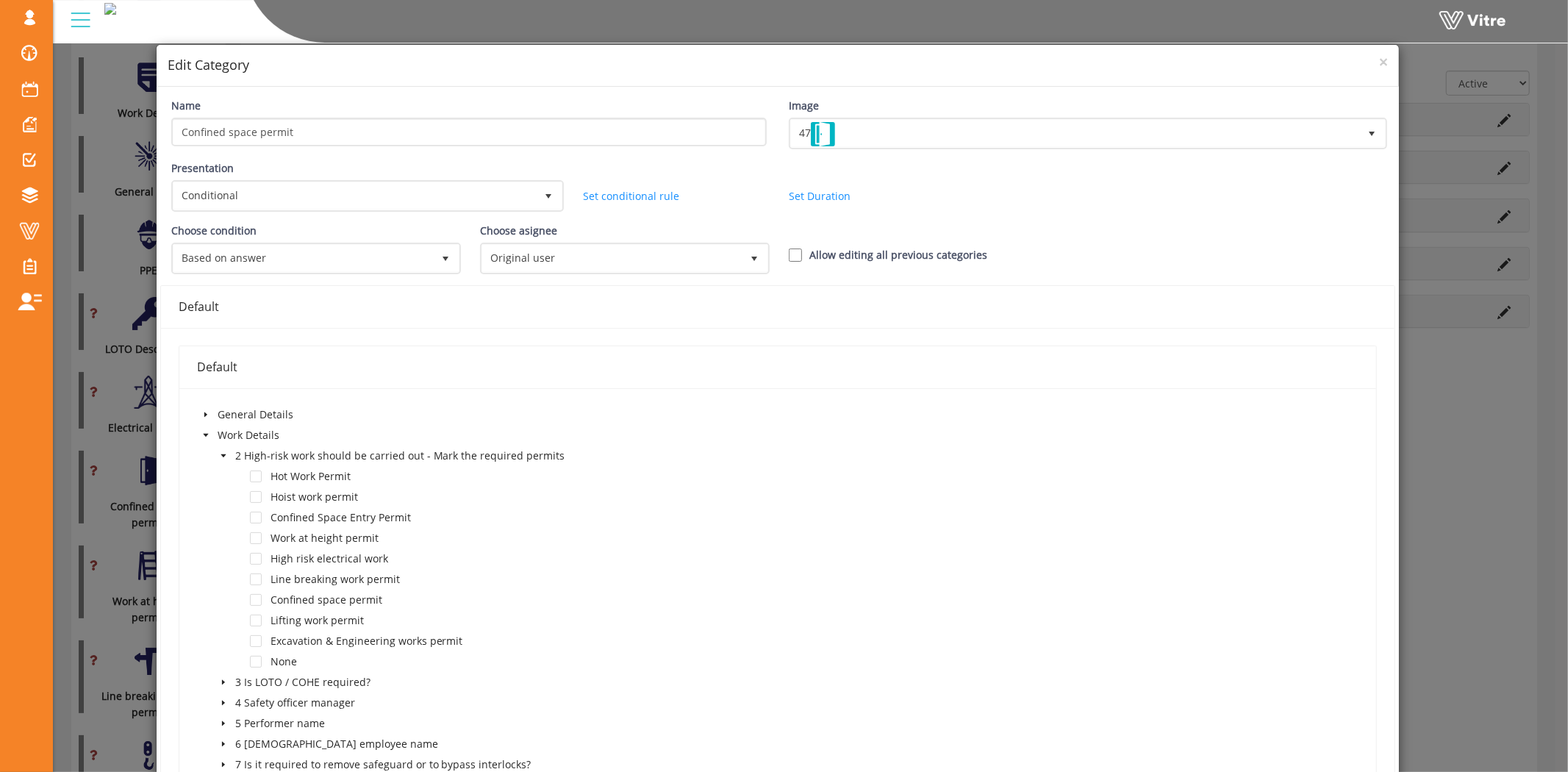
click at [258, 509] on div "Confined Space Entry Permit" at bounding box center [305, 519] width 217 height 21
click at [254, 513] on span at bounding box center [256, 517] width 12 height 12
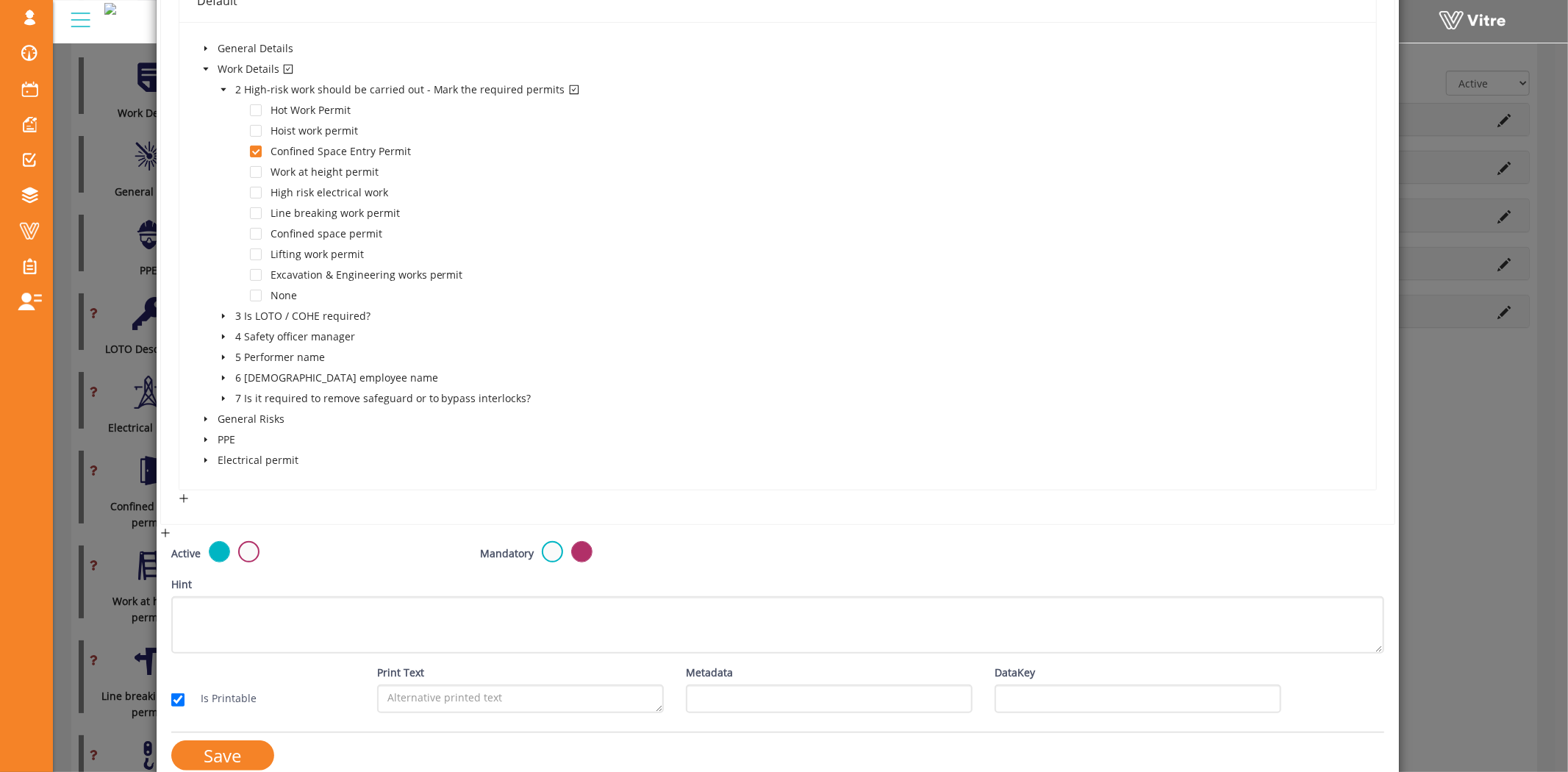
scroll to position [384, 0]
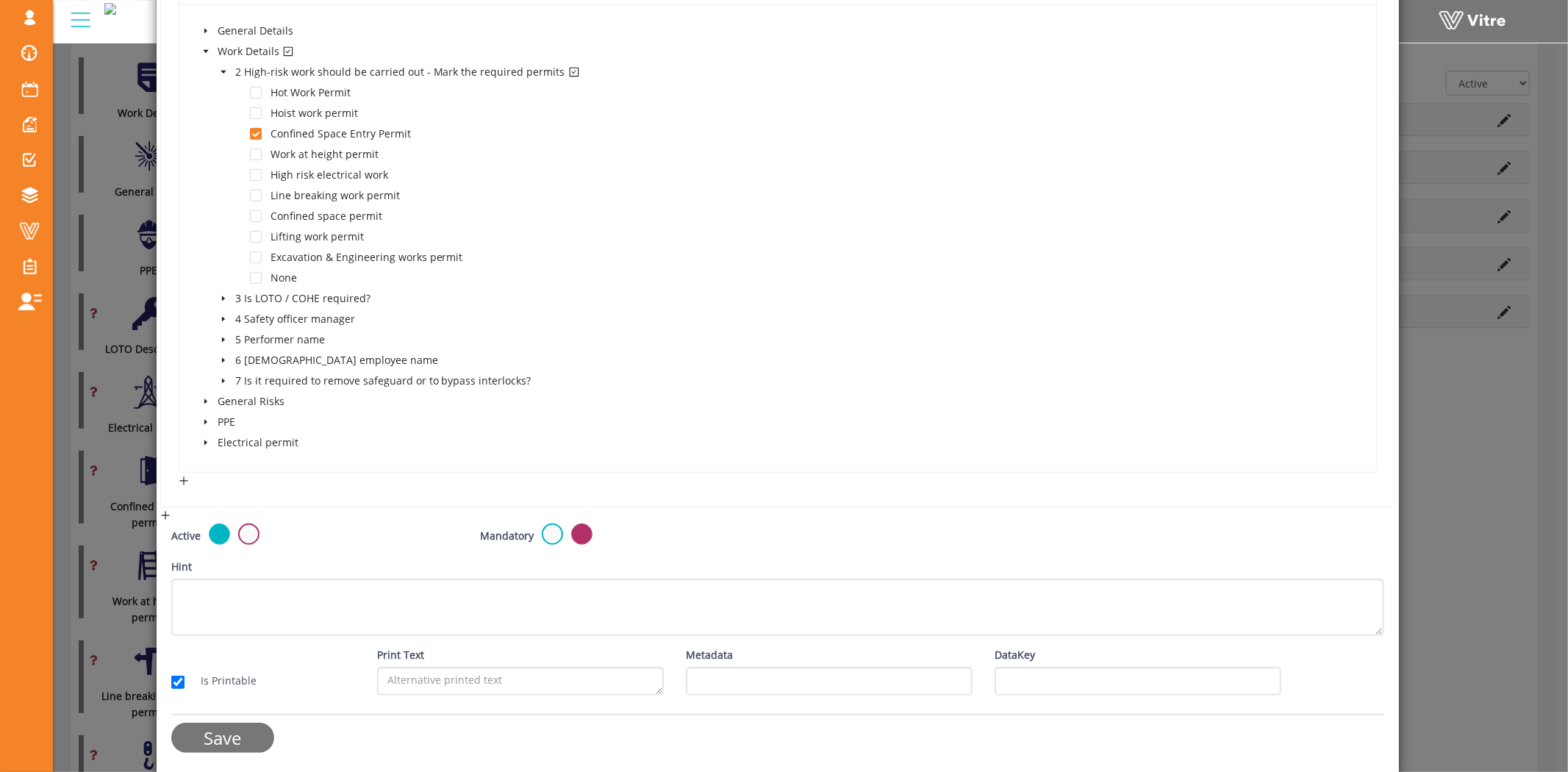
click at [225, 728] on input "Save" at bounding box center [222, 737] width 103 height 30
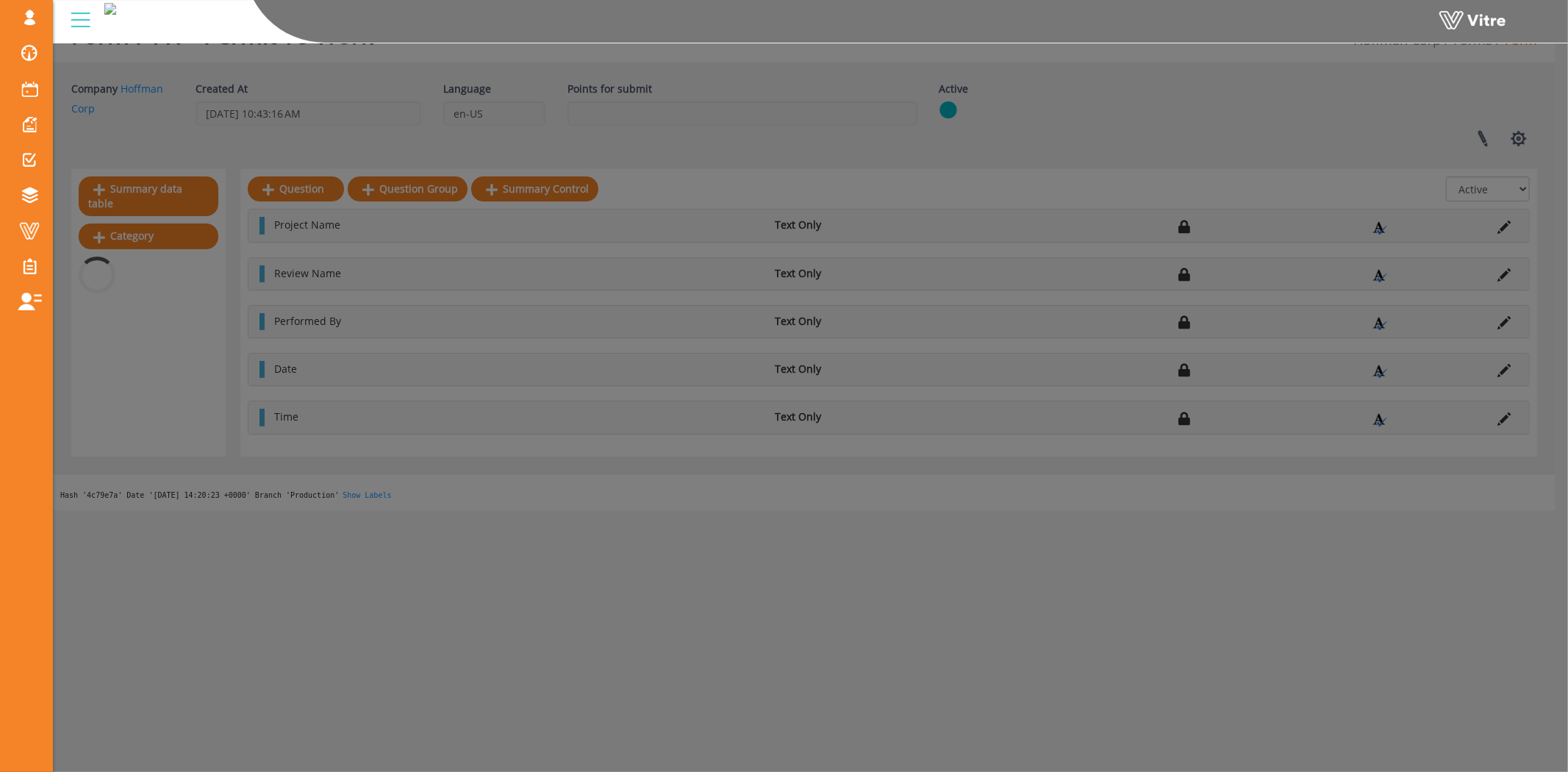
scroll to position [408, 0]
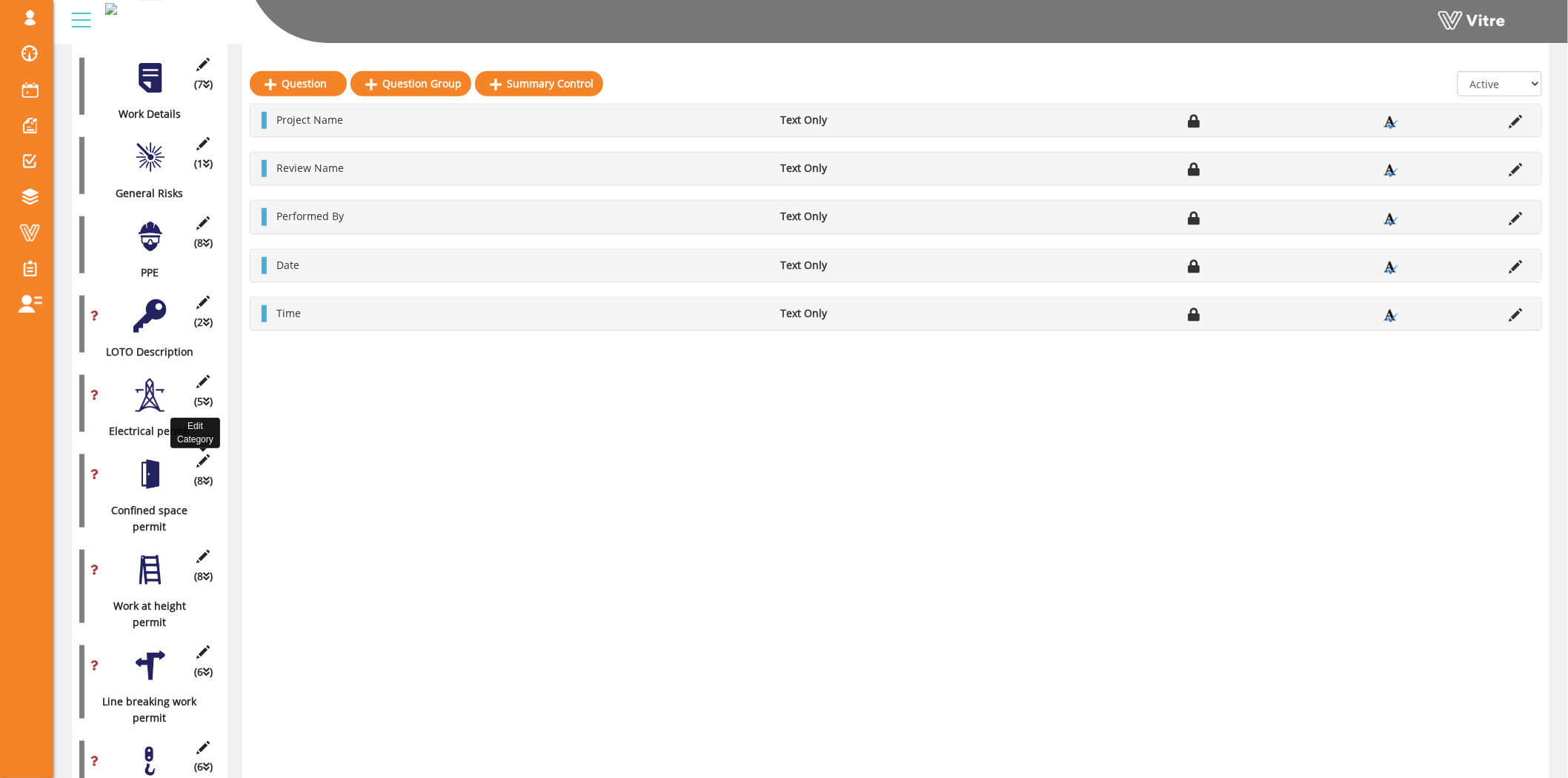
click at [208, 454] on icon at bounding box center [204, 460] width 19 height 13
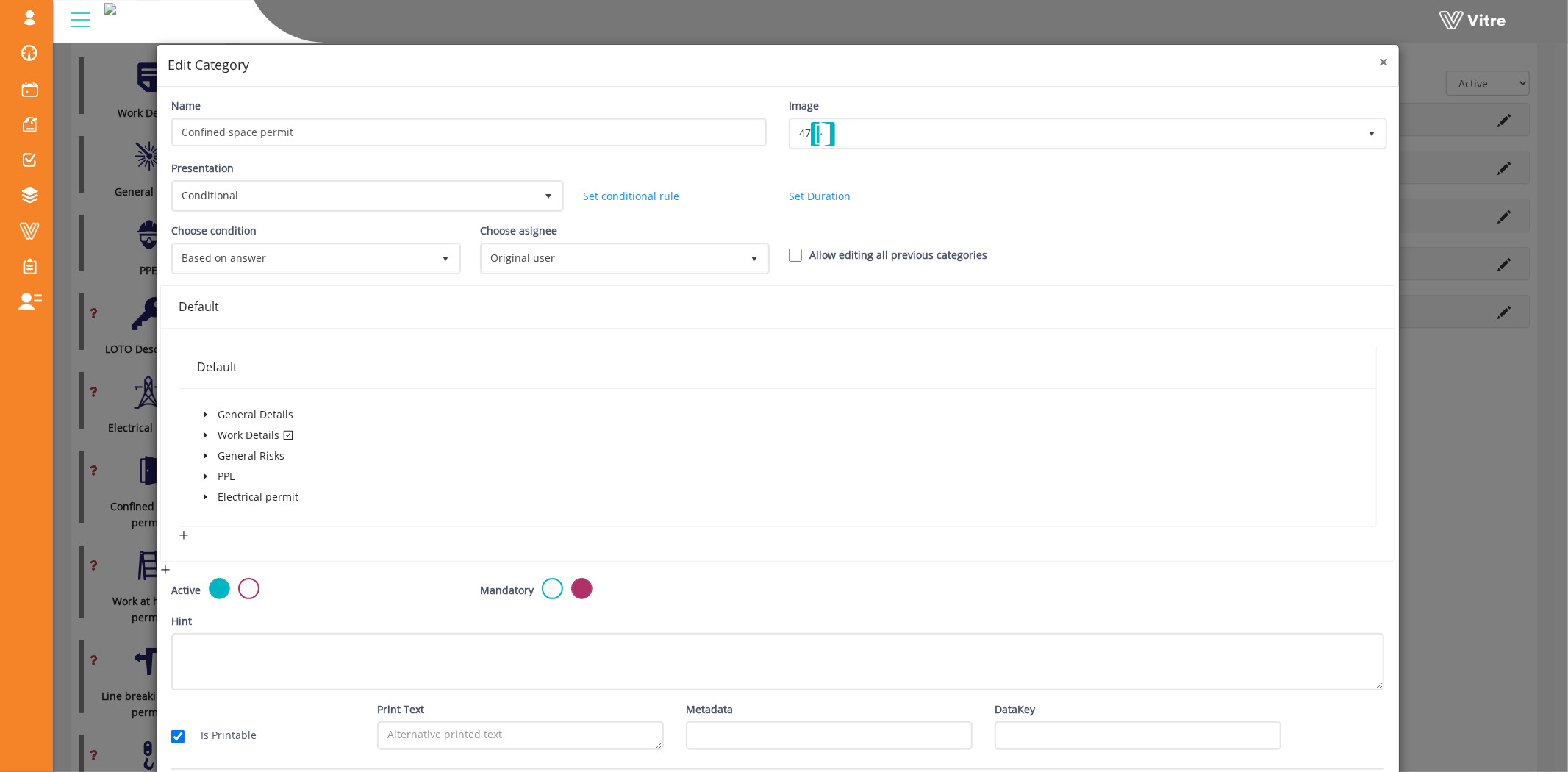
click at [1379, 62] on span "×" at bounding box center [1383, 61] width 9 height 21
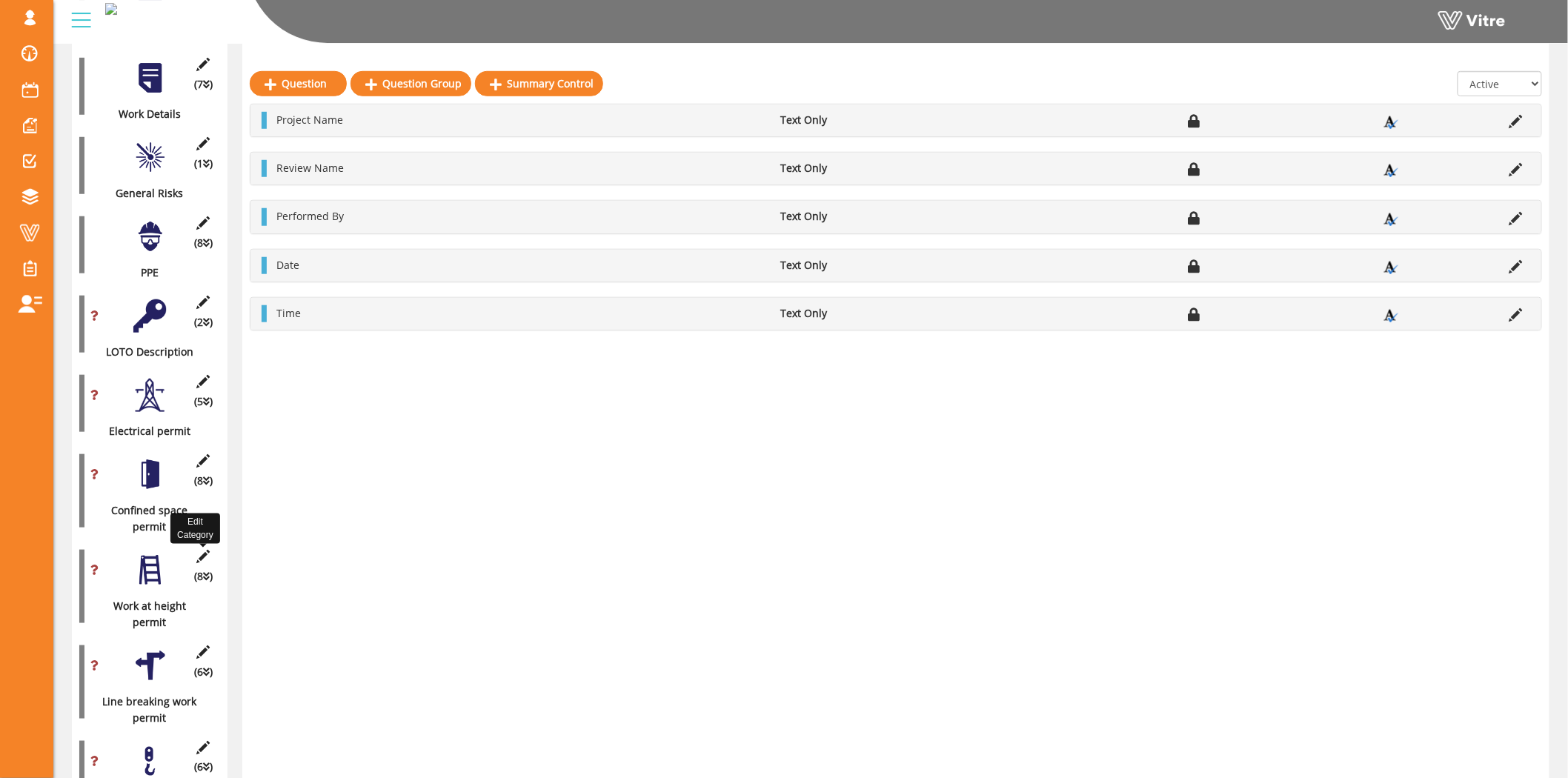
click at [205, 549] on icon at bounding box center [204, 556] width 19 height 13
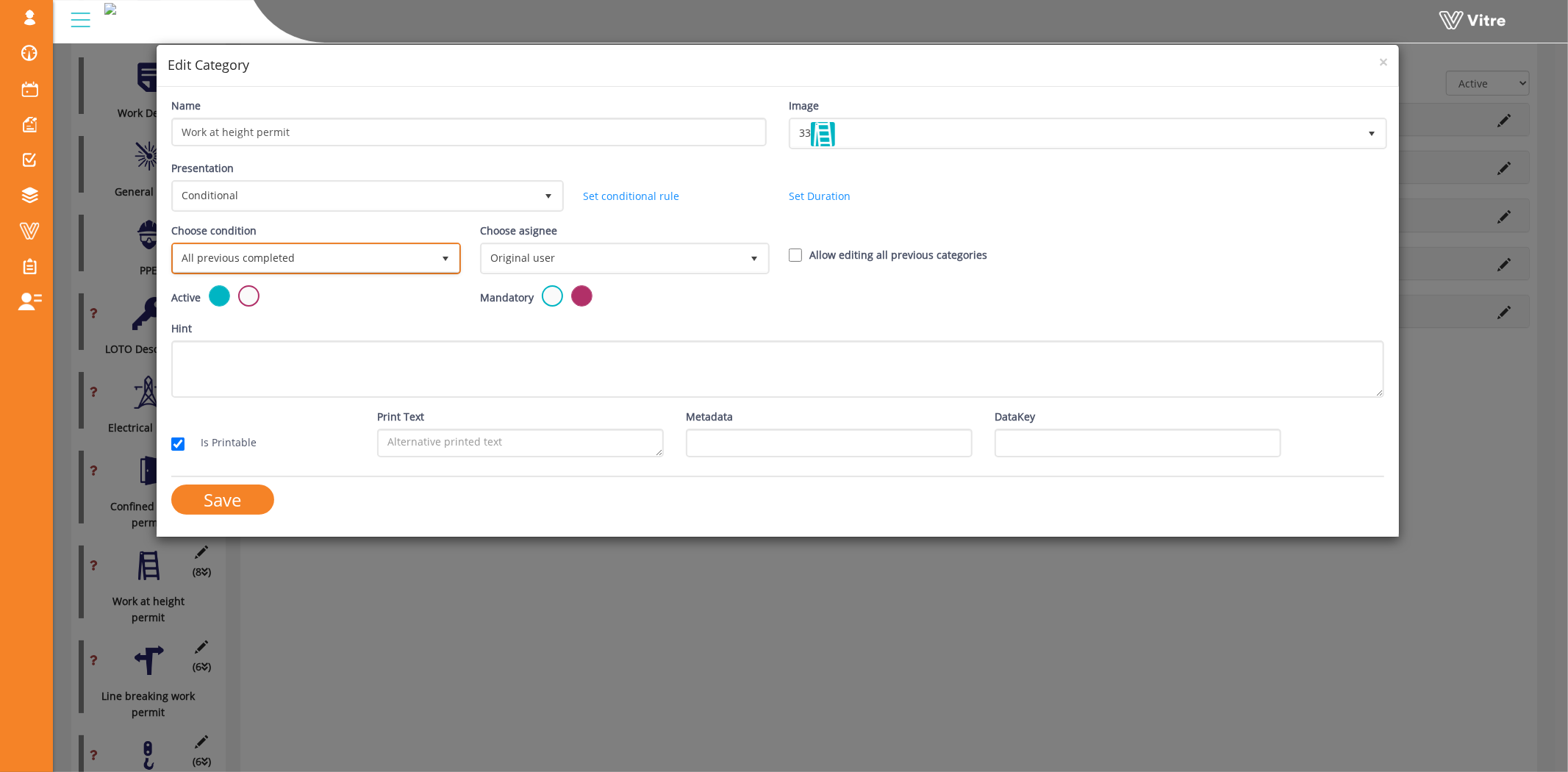
click at [297, 252] on span "All previous completed" at bounding box center [303, 258] width 259 height 26
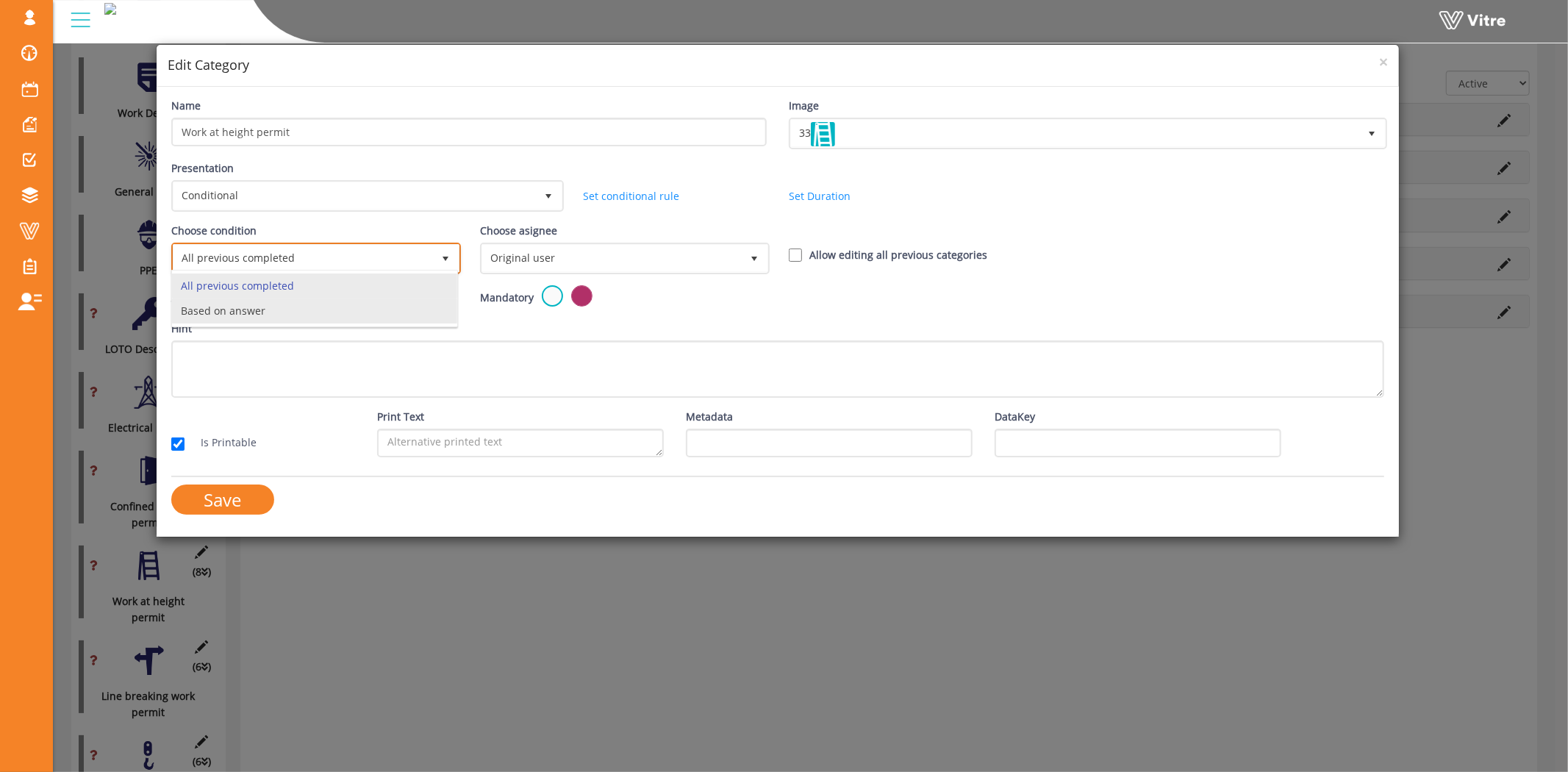
click at [269, 318] on li "Based on answer" at bounding box center [314, 311] width 285 height 25
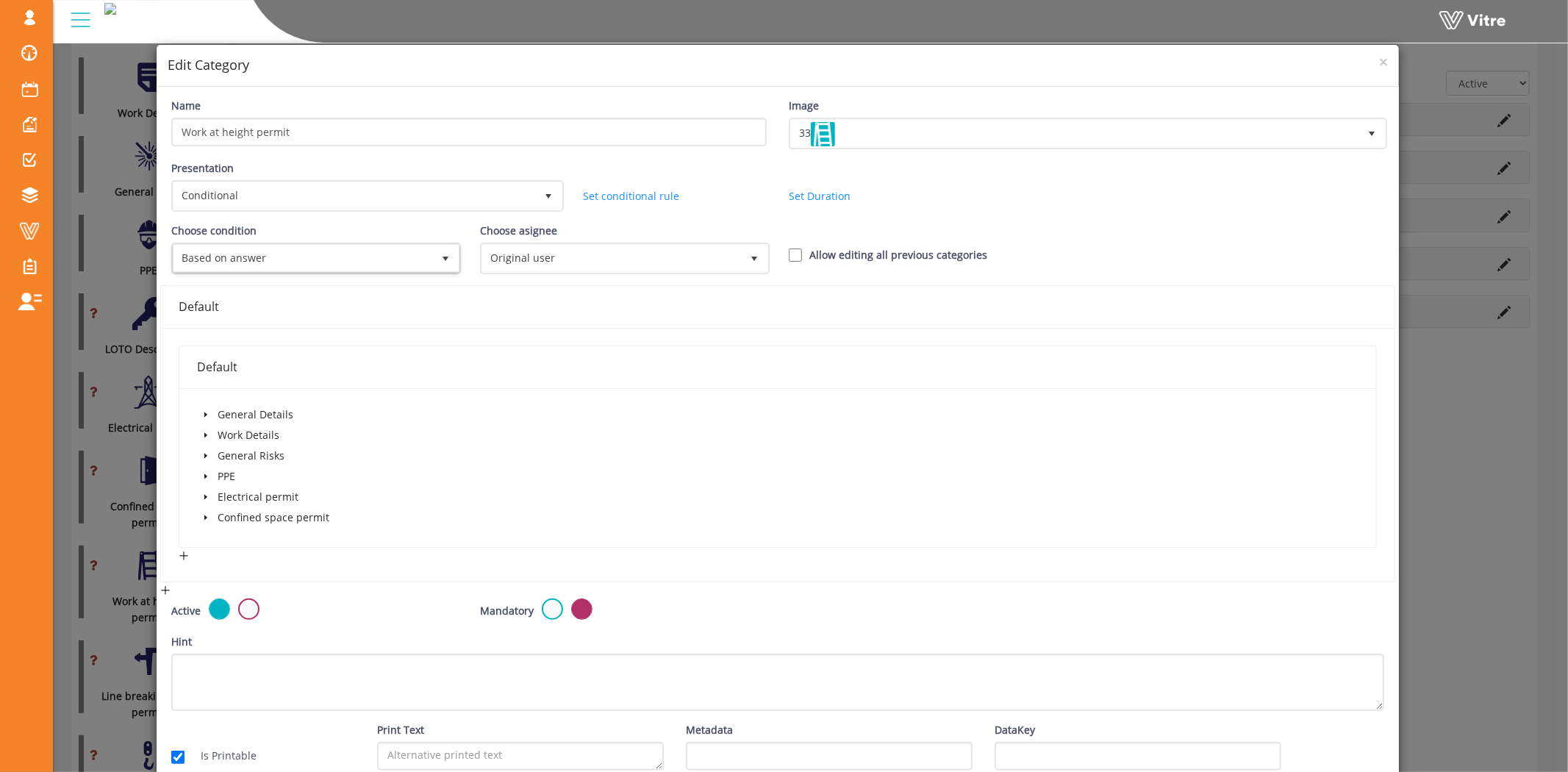
click at [204, 431] on span "caret-down" at bounding box center [205, 434] width 7 height 7
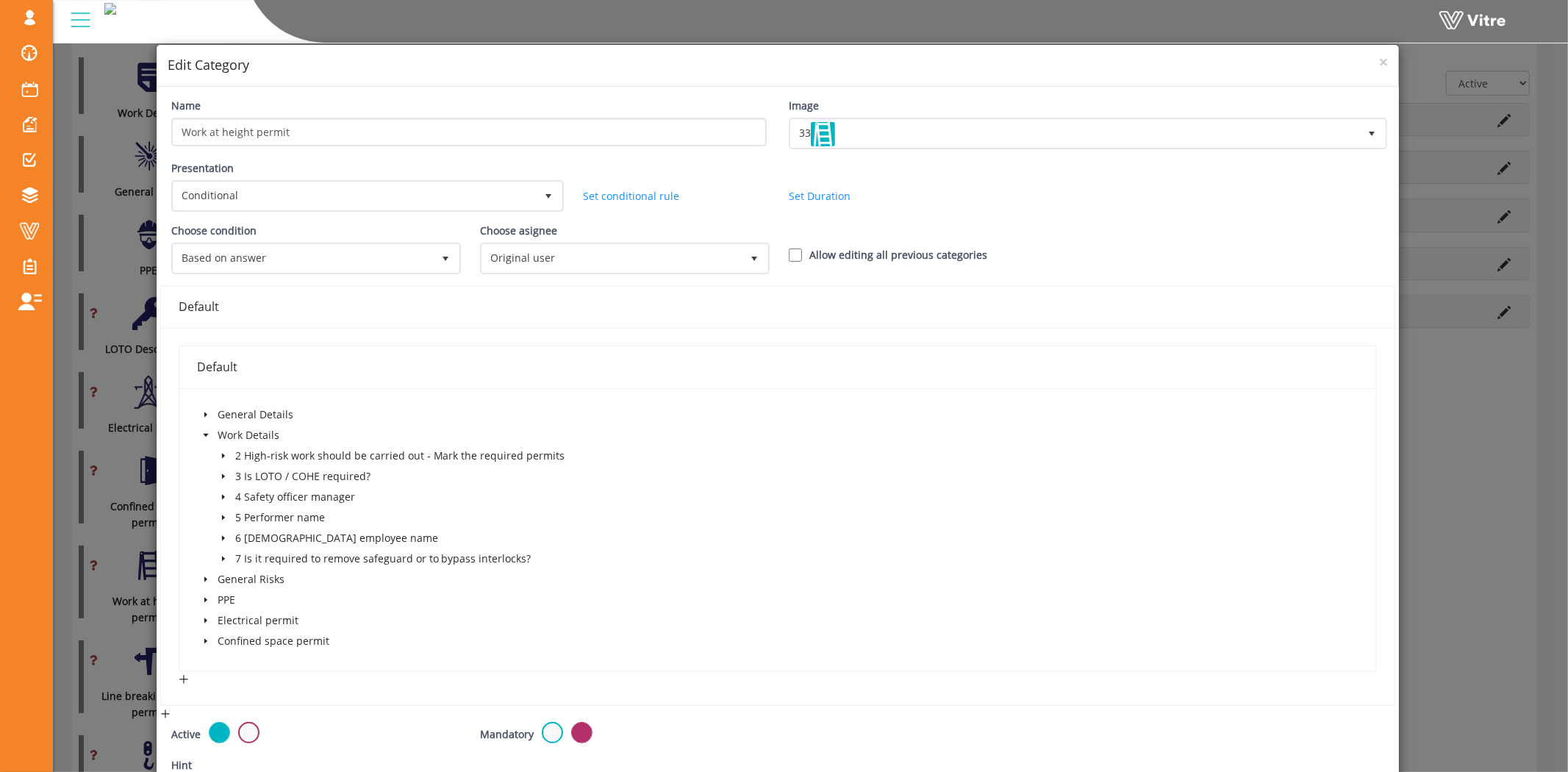
click at [222, 454] on icon "caret-down" at bounding box center [224, 456] width 3 height 5
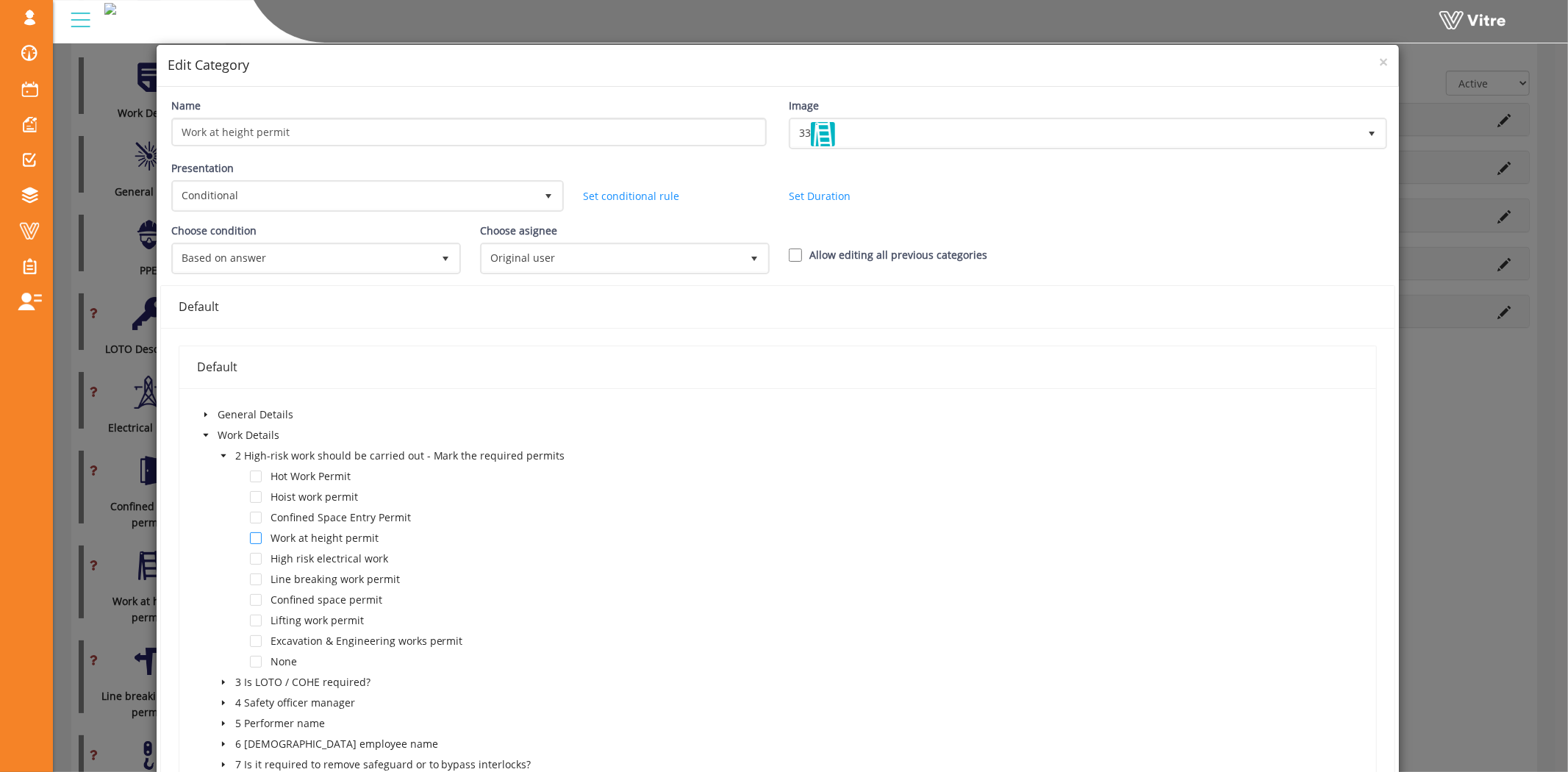
click at [253, 533] on span at bounding box center [256, 537] width 12 height 12
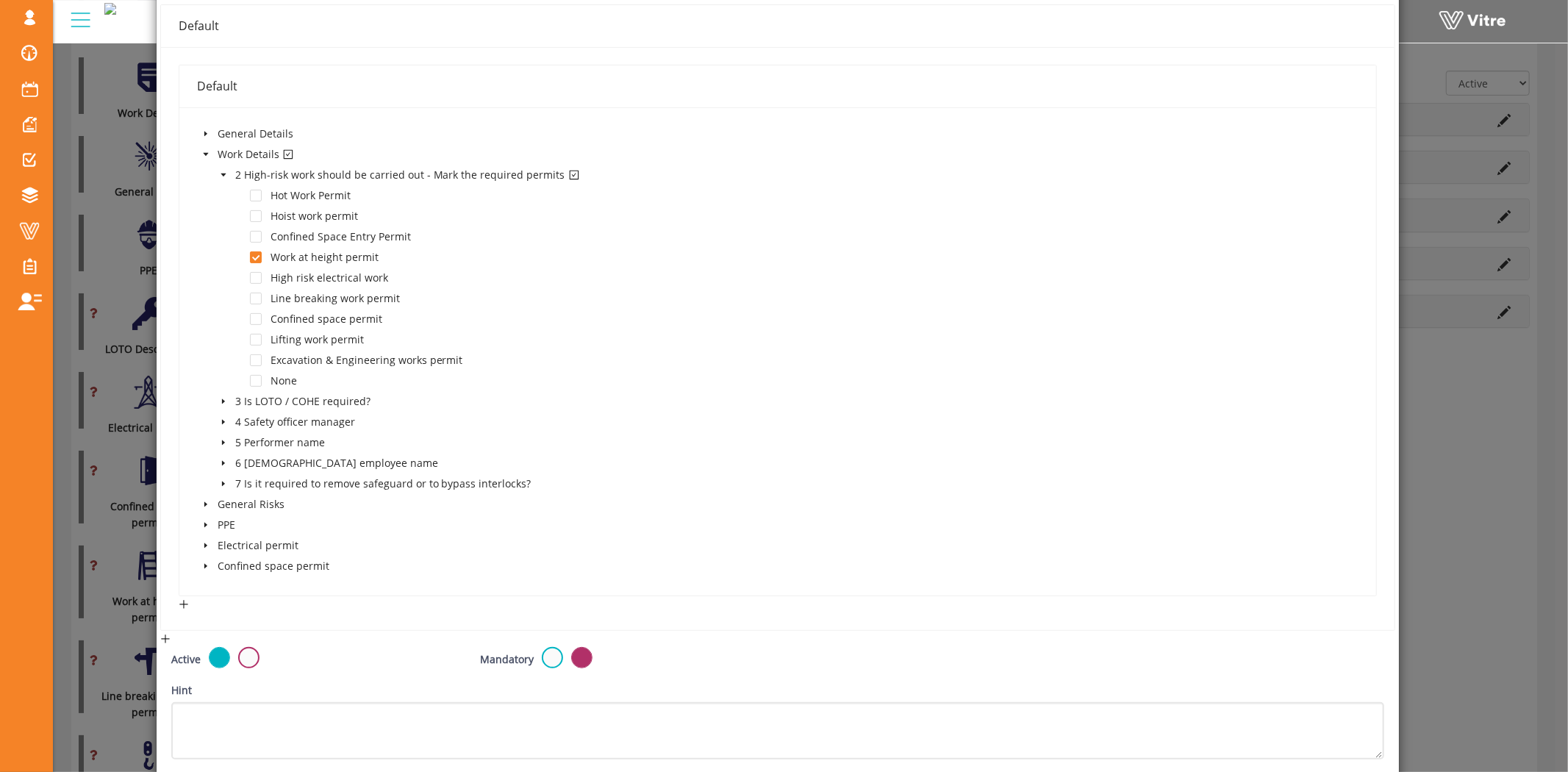
scroll to position [405, 0]
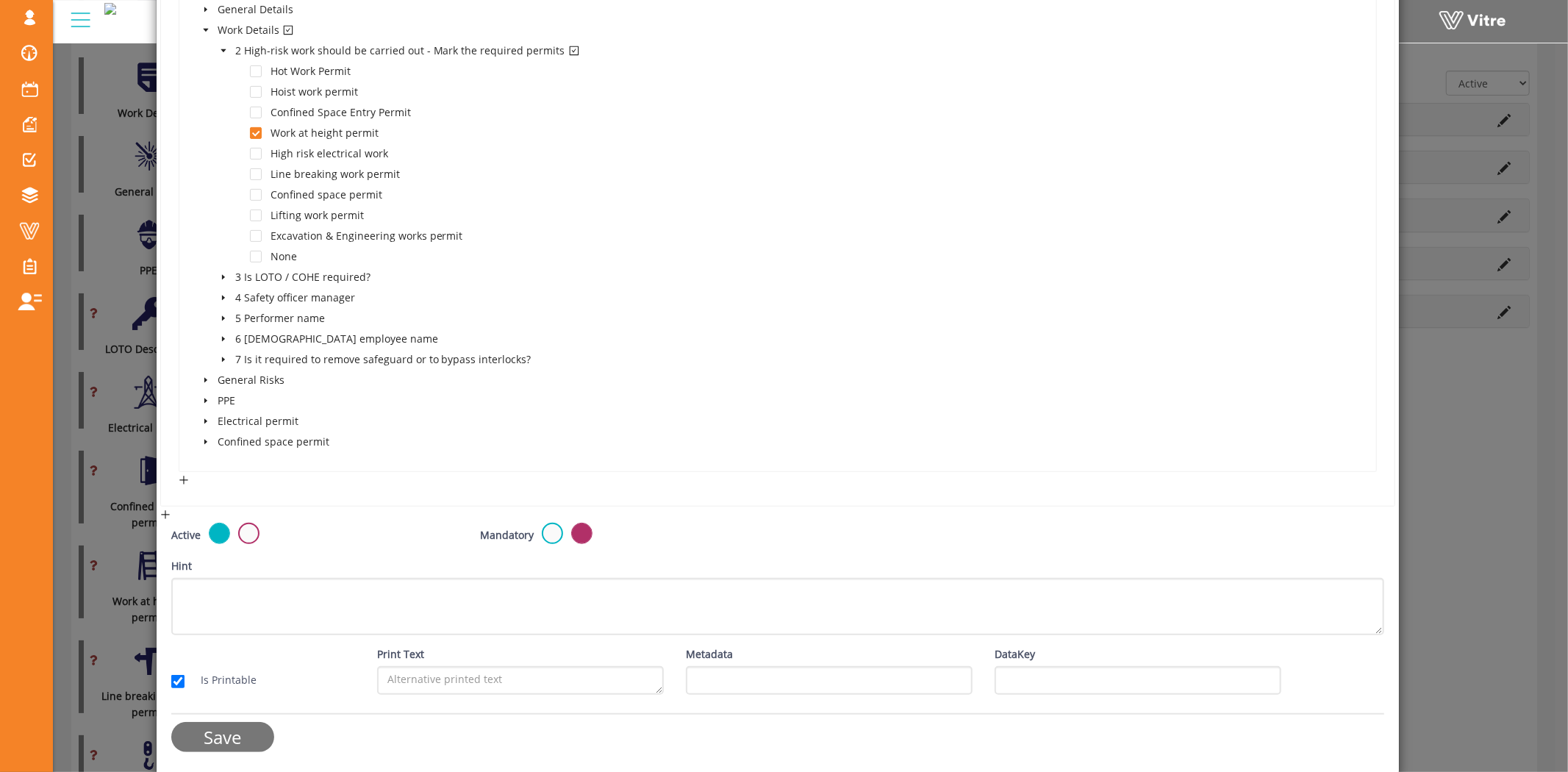
click at [242, 736] on input "Save" at bounding box center [222, 736] width 103 height 30
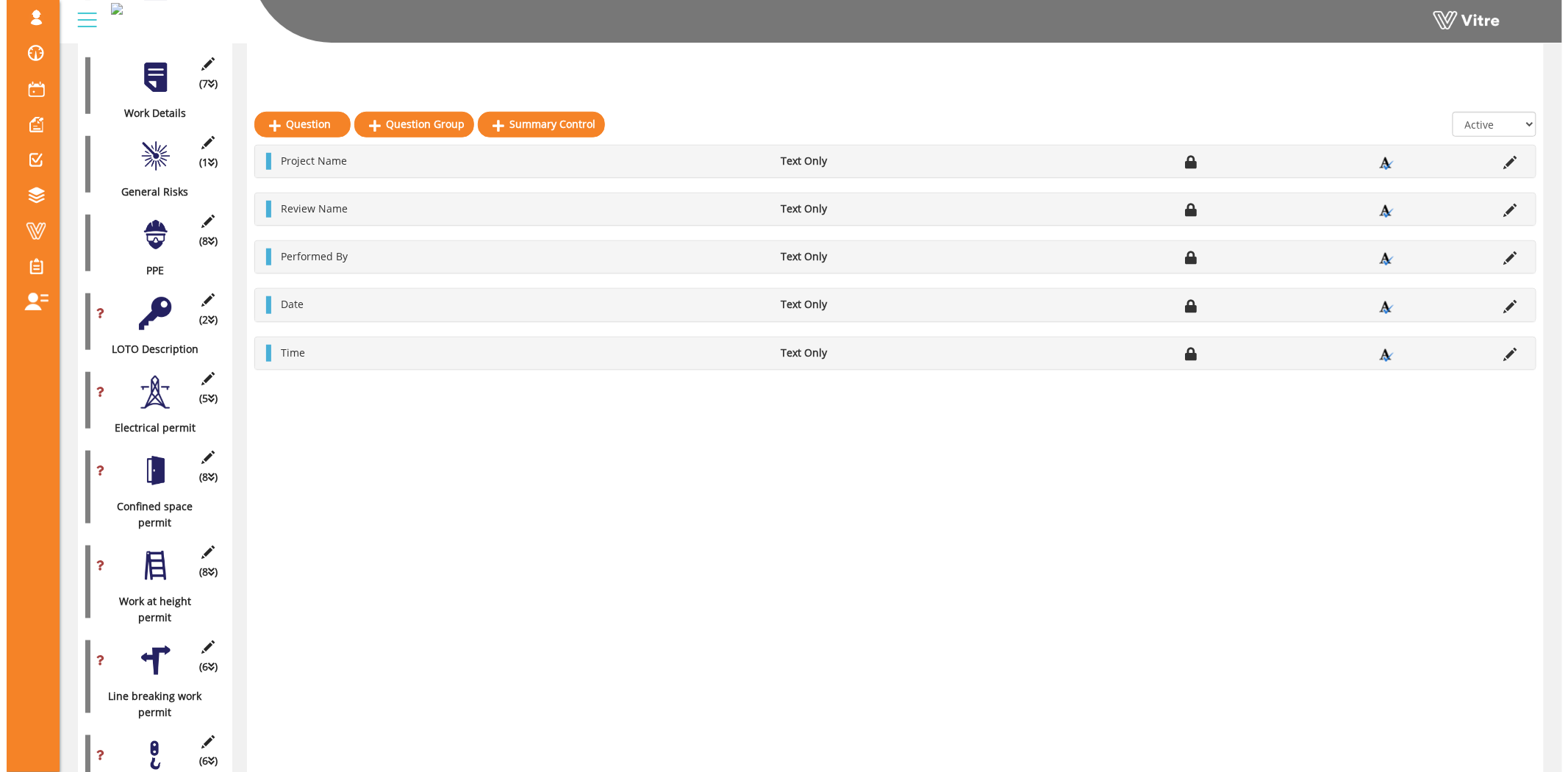
scroll to position [489, 0]
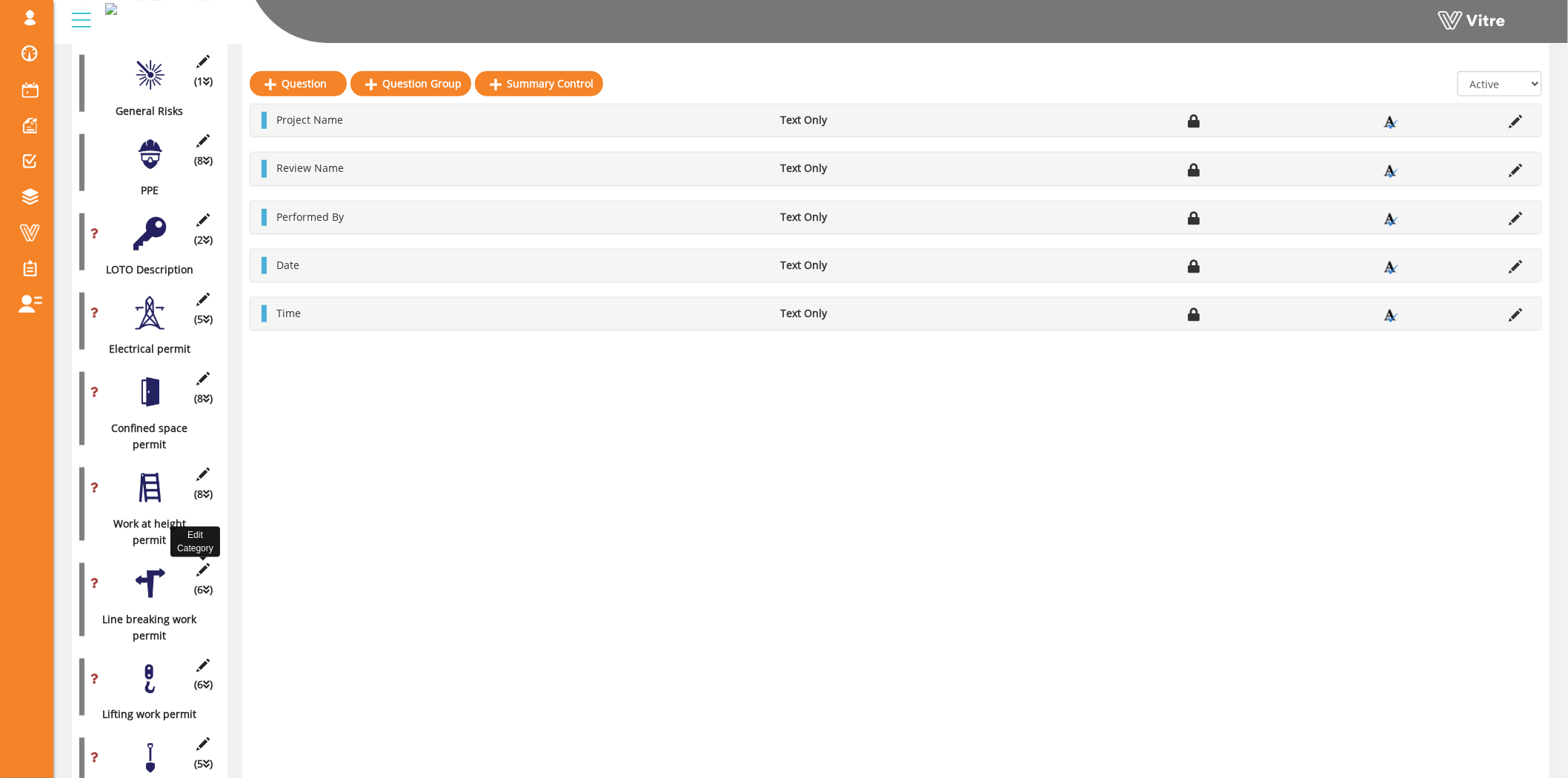
click at [201, 563] on icon at bounding box center [204, 569] width 19 height 13
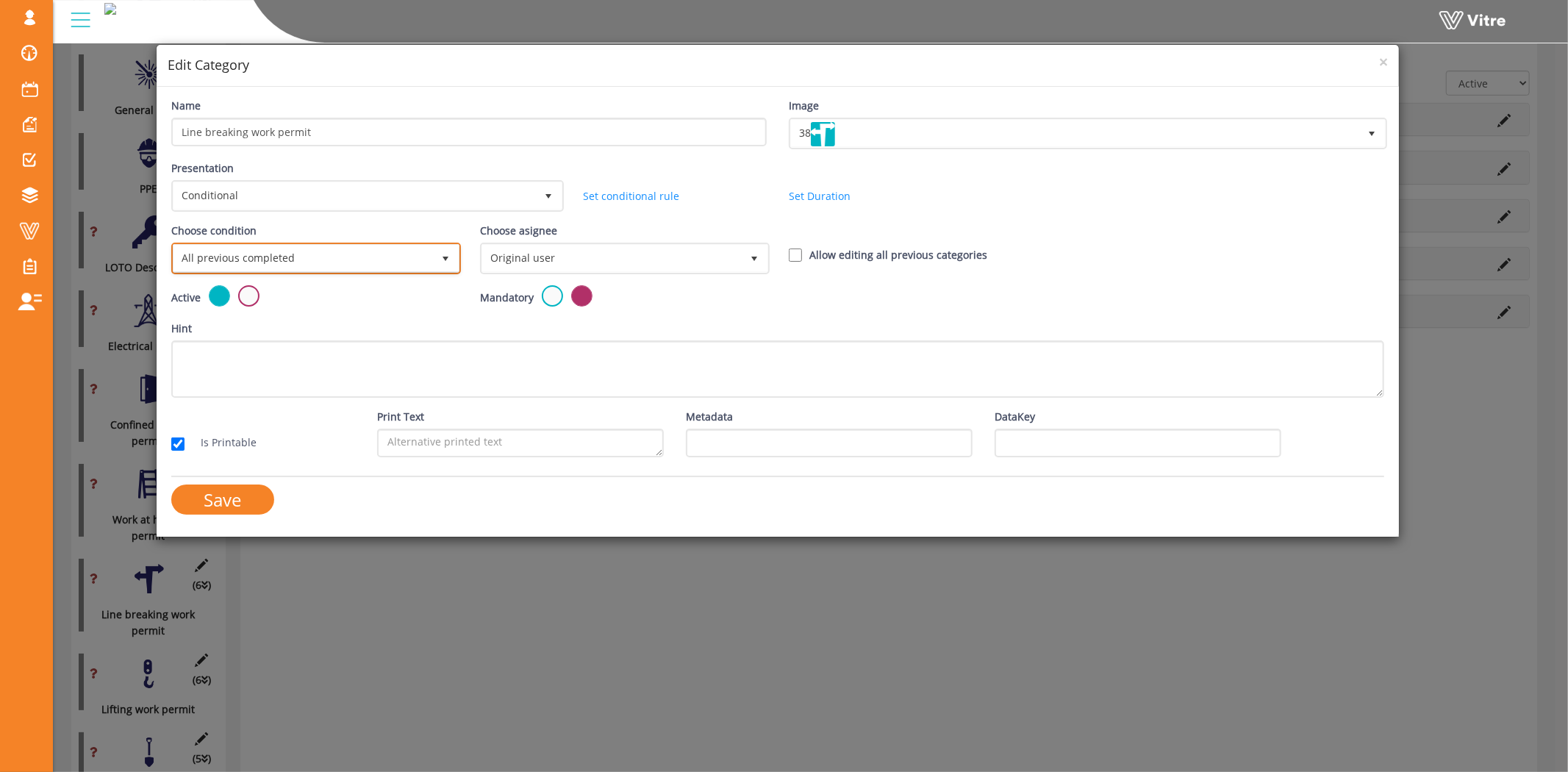
click at [371, 254] on span "All previous completed" at bounding box center [303, 258] width 259 height 26
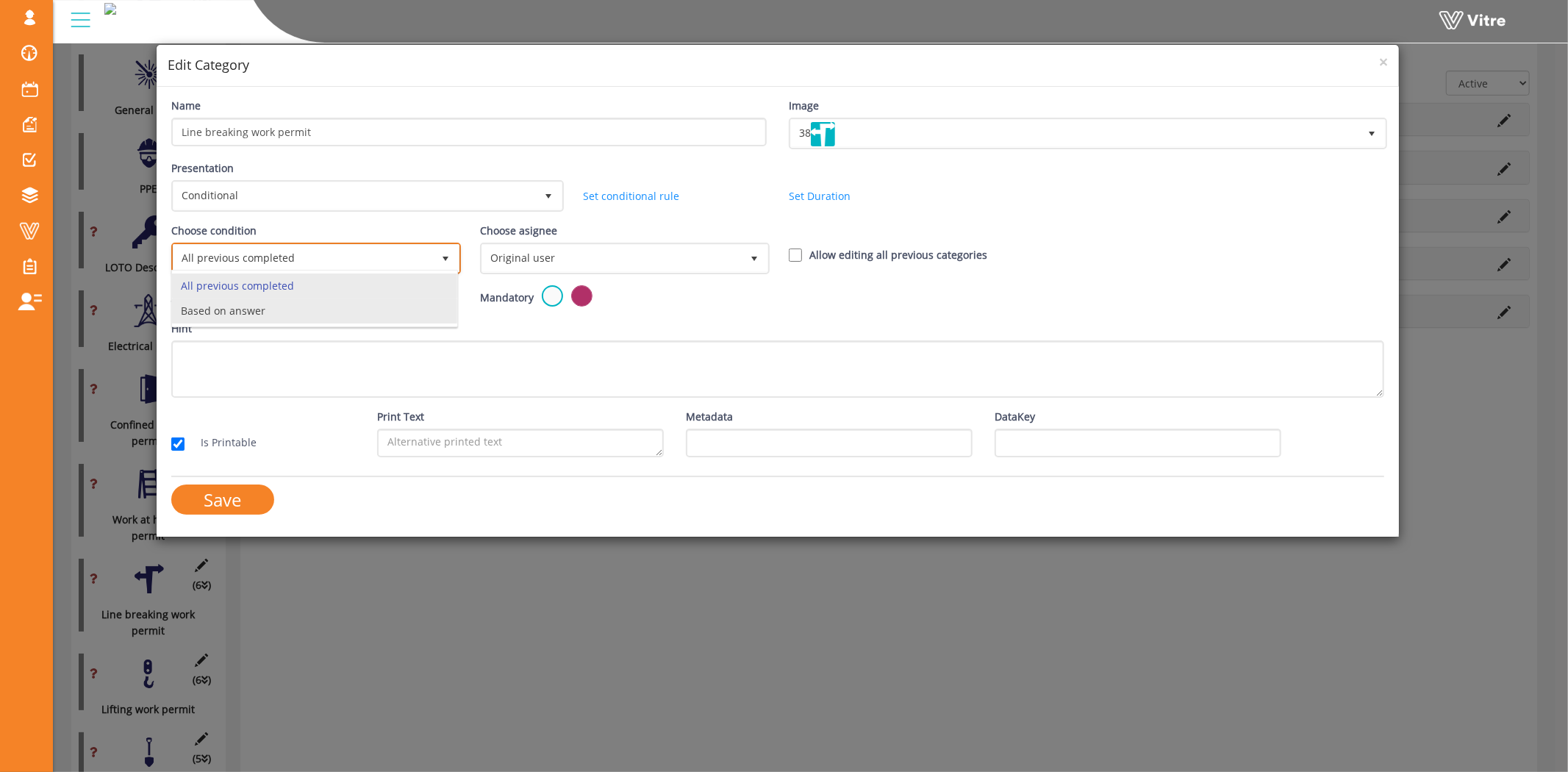
click at [291, 320] on li "Based on answer" at bounding box center [314, 311] width 285 height 25
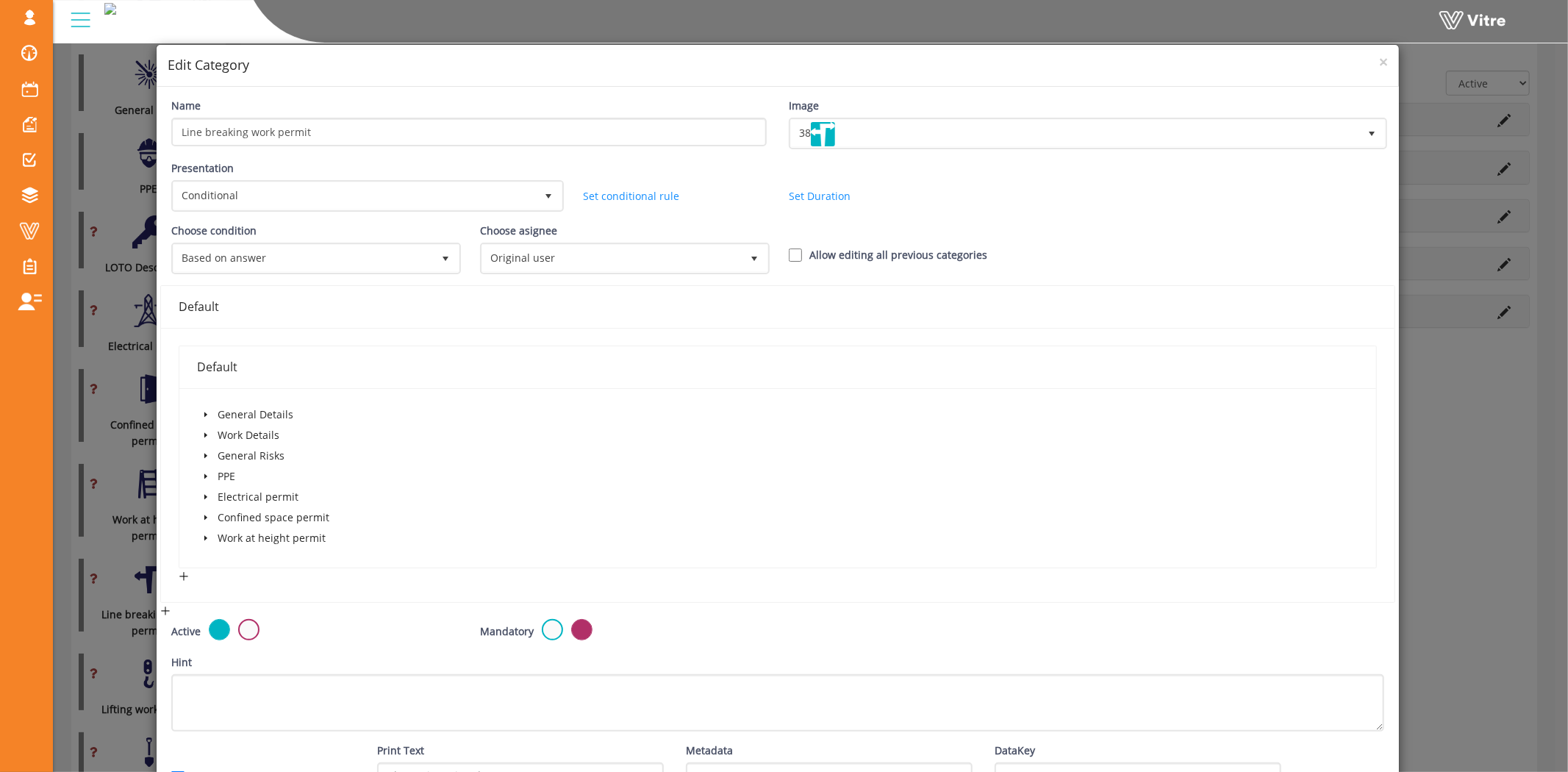
click at [204, 433] on icon "caret-down" at bounding box center [206, 435] width 3 height 5
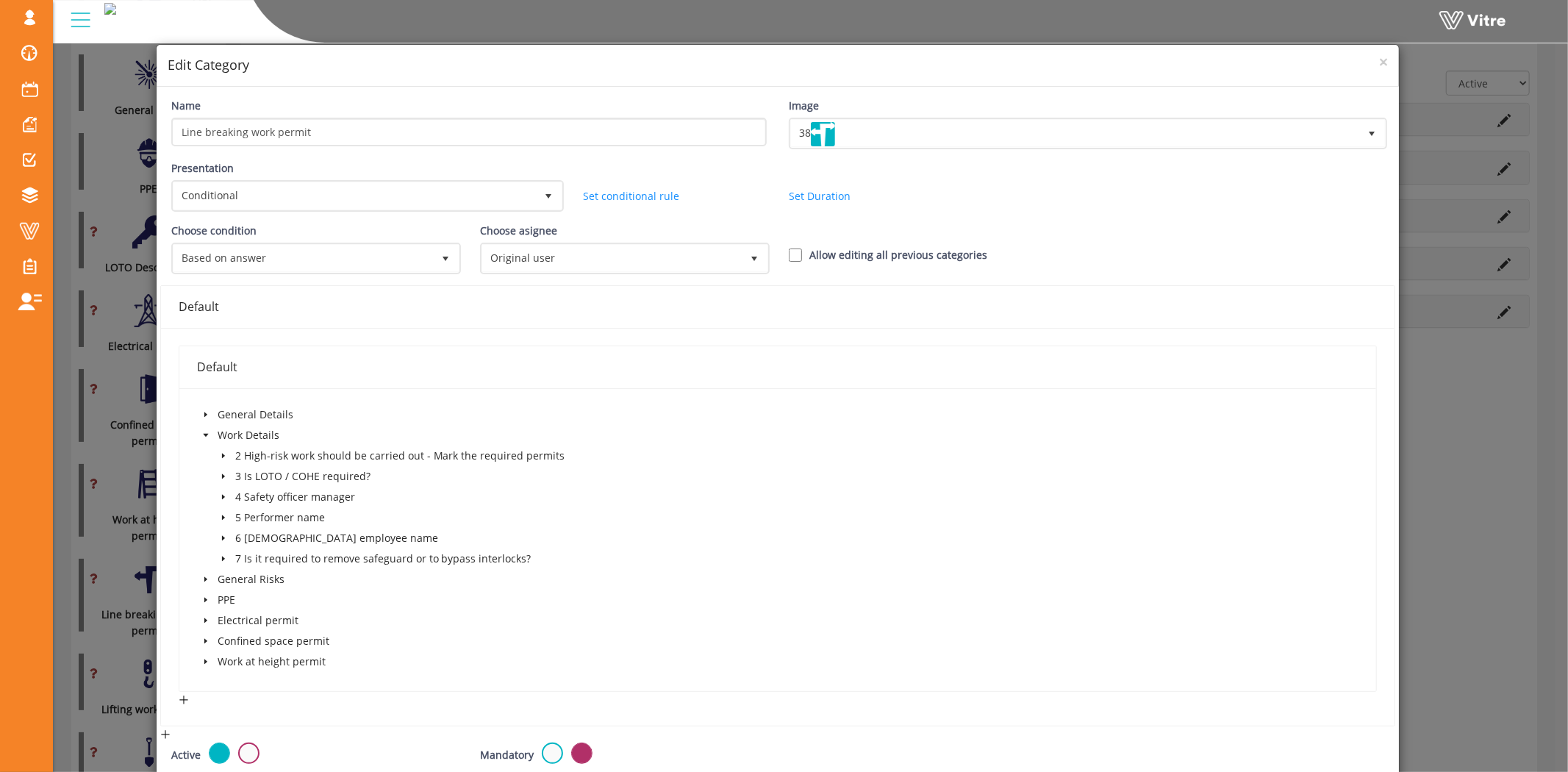
click at [224, 452] on icon "caret-down" at bounding box center [223, 455] width 7 height 7
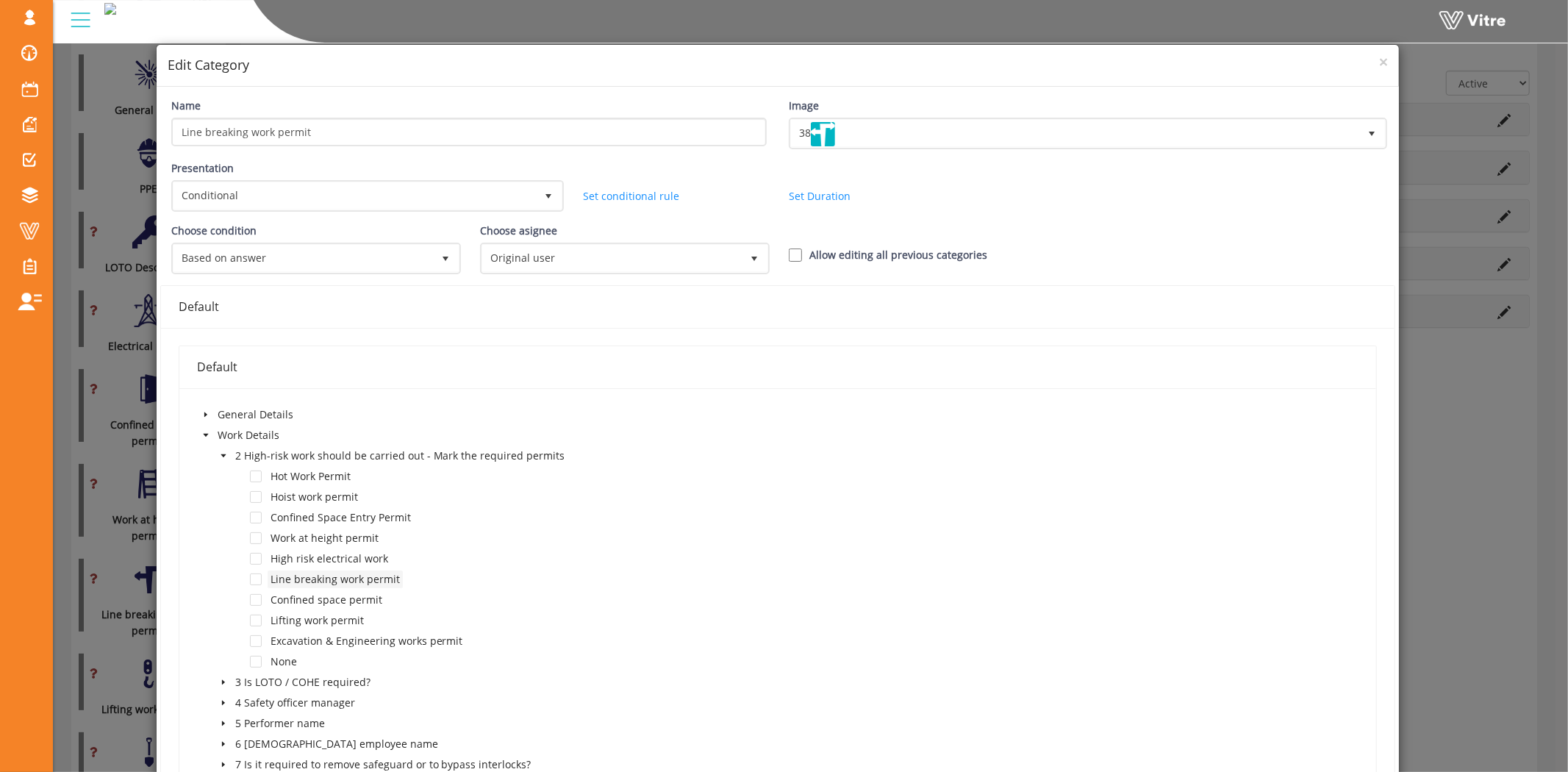
click at [355, 582] on span "Line breaking work permit" at bounding box center [335, 579] width 136 height 18
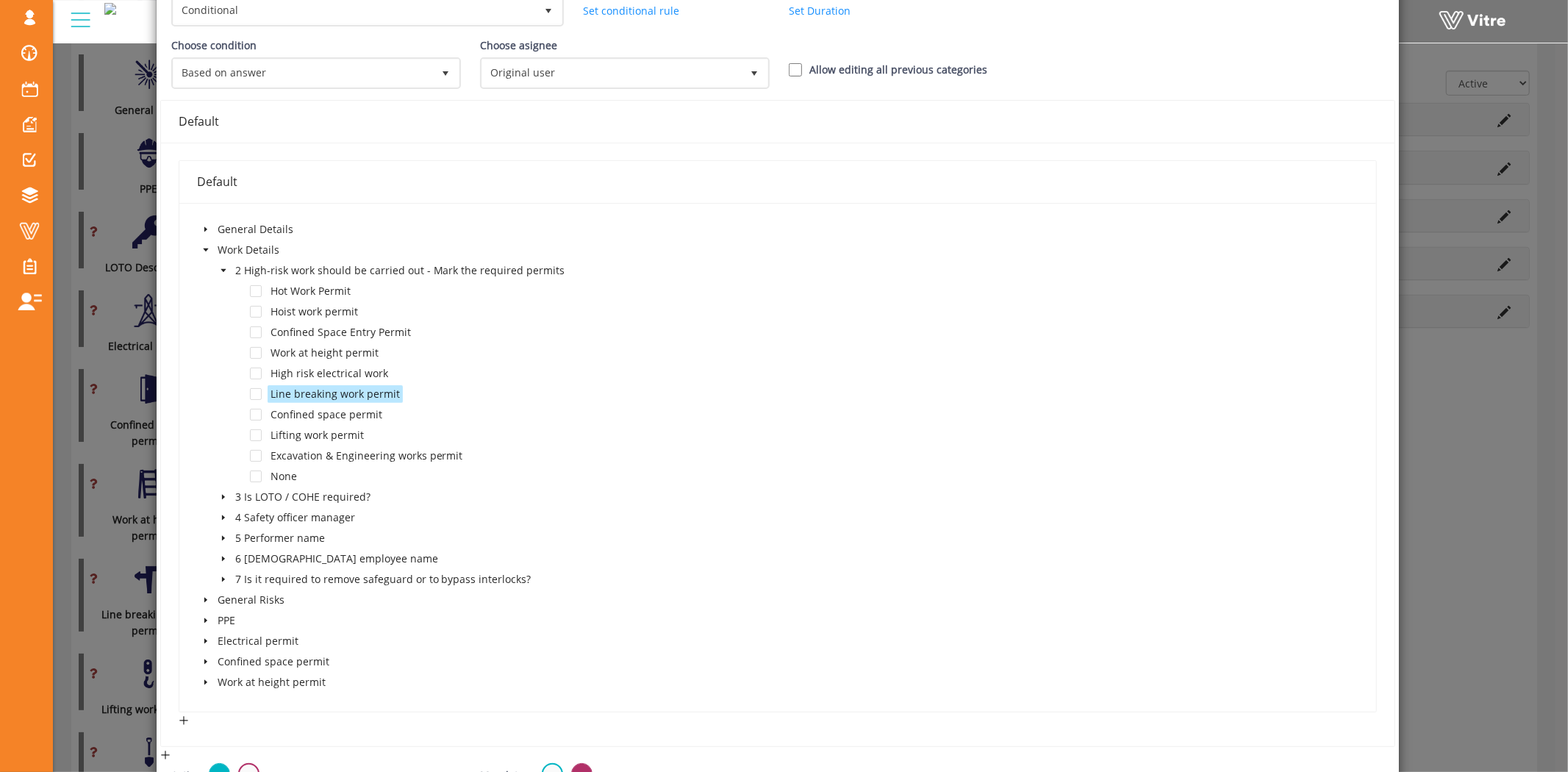
scroll to position [245, 0]
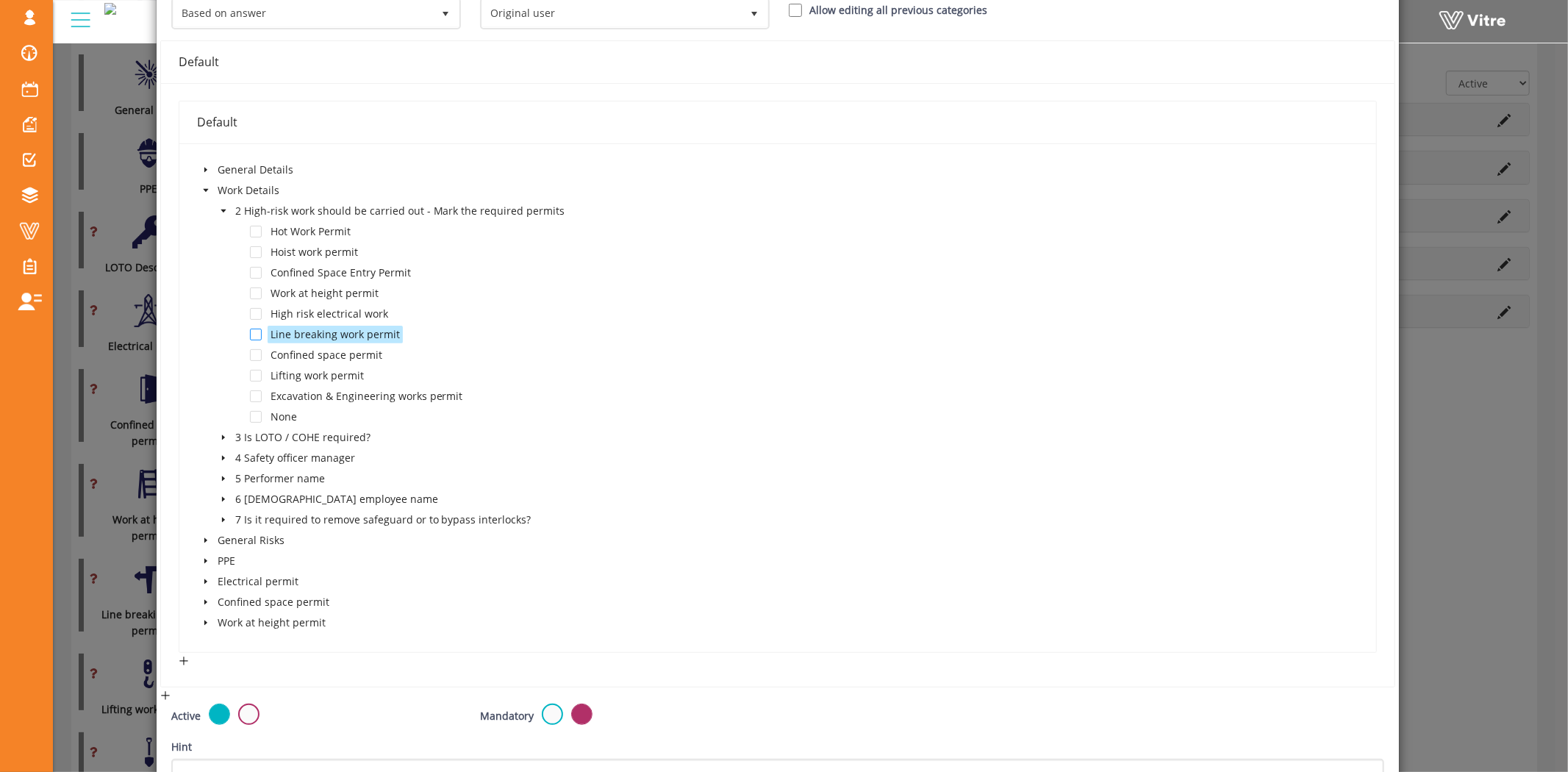
click at [256, 331] on span at bounding box center [256, 334] width 12 height 12
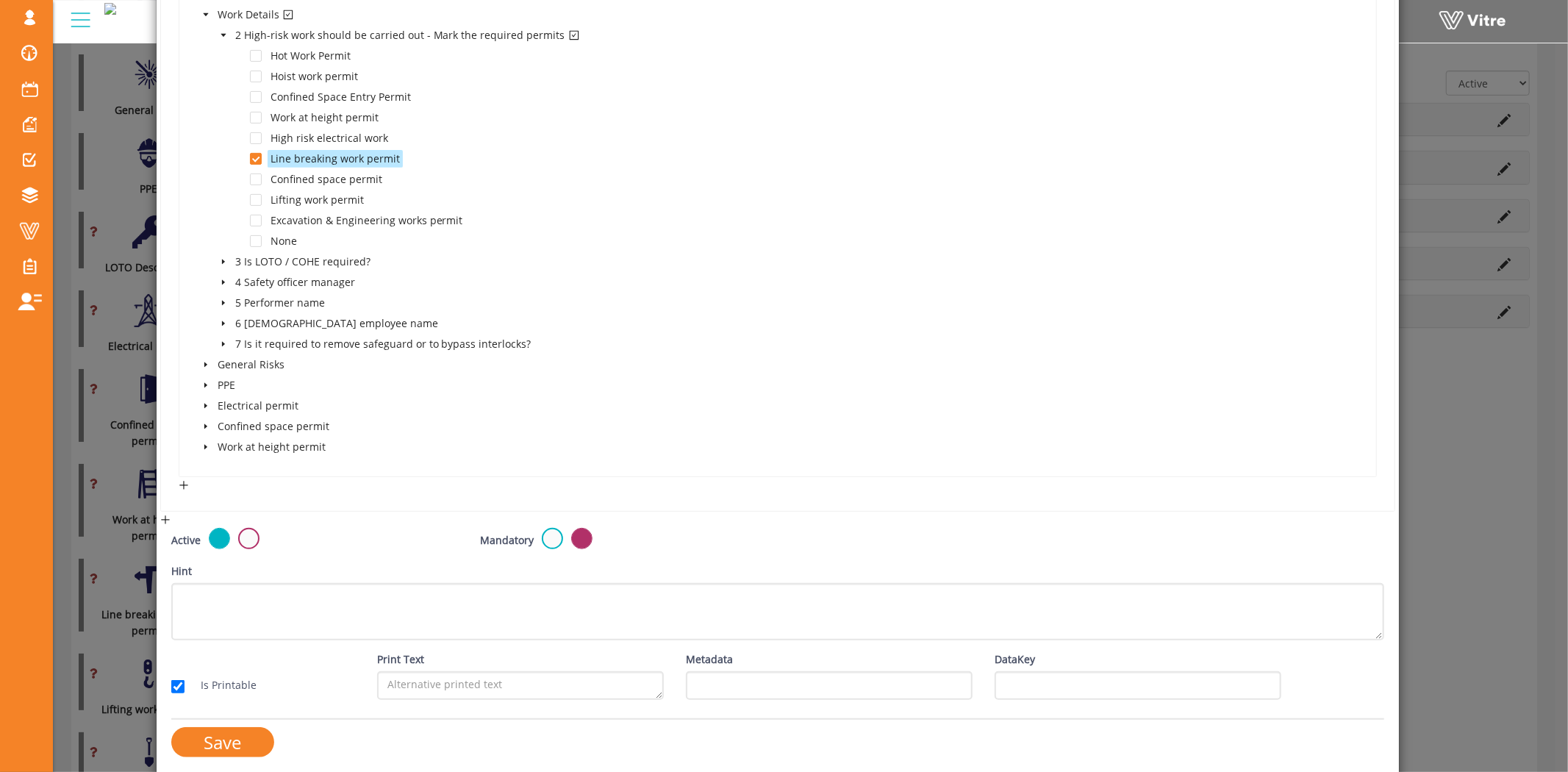
scroll to position [425, 0]
click at [239, 737] on input "Save" at bounding box center [222, 737] width 103 height 30
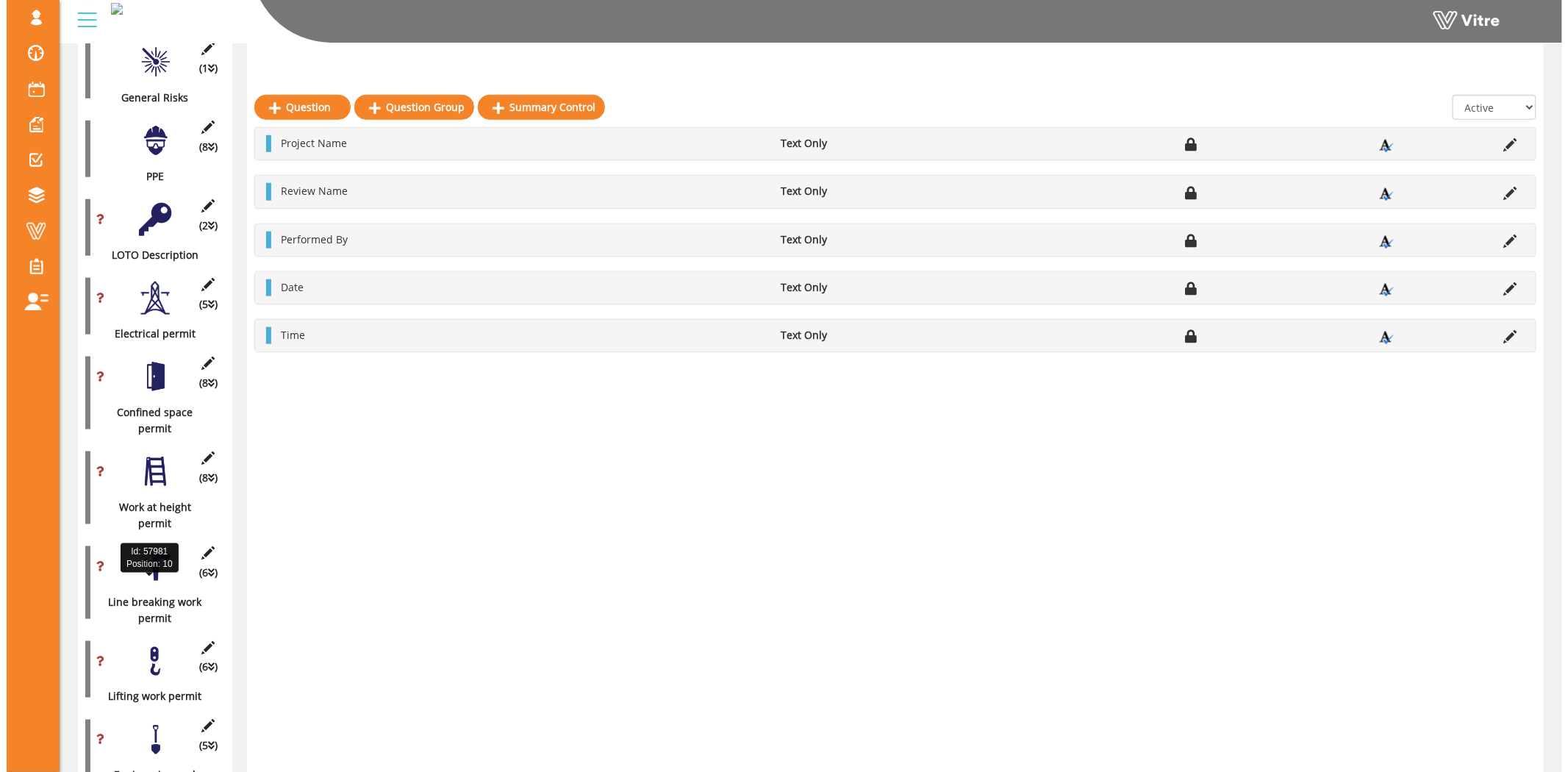
scroll to position [527, 0]
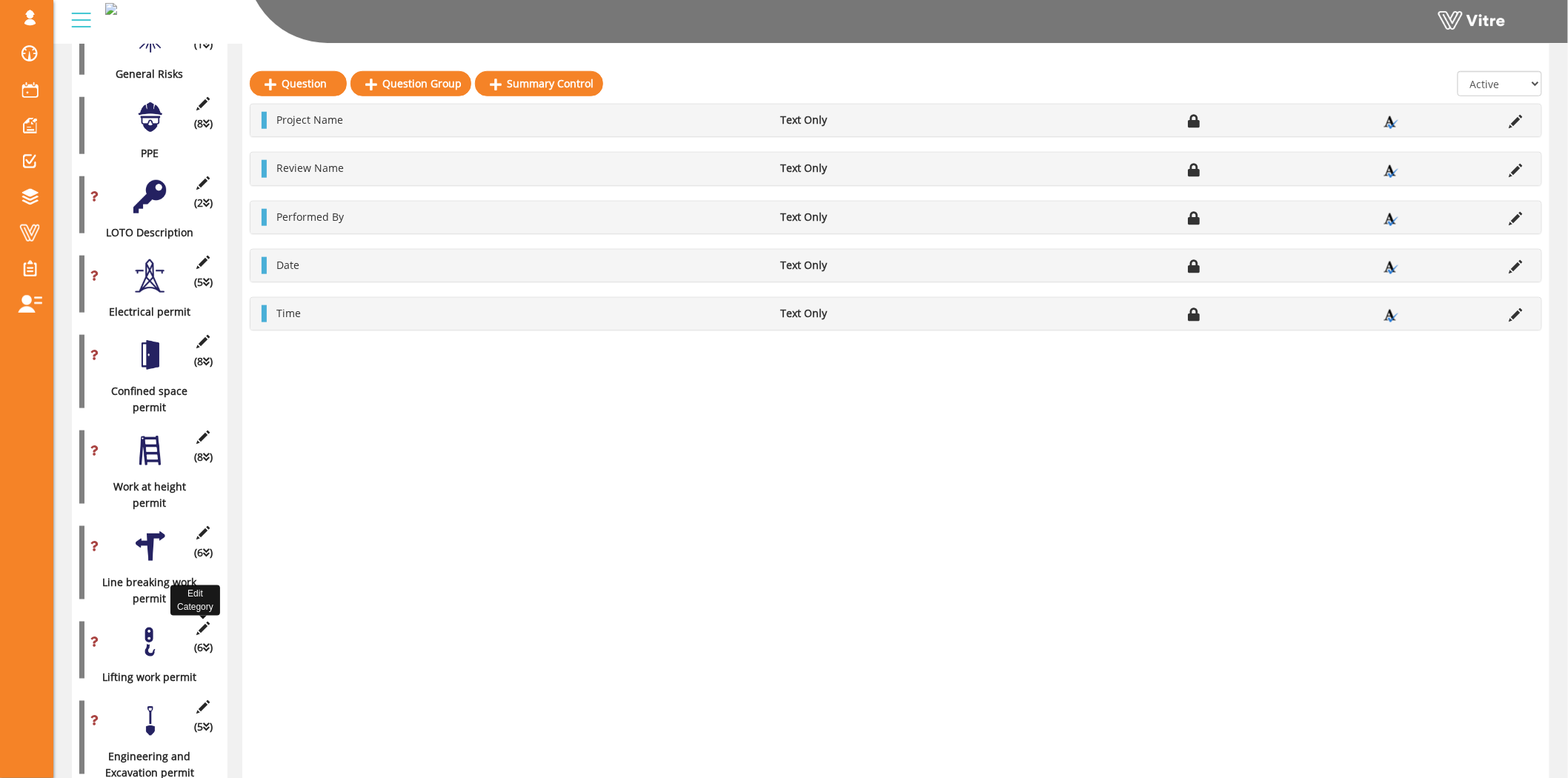
click at [197, 621] on icon at bounding box center [204, 627] width 19 height 13
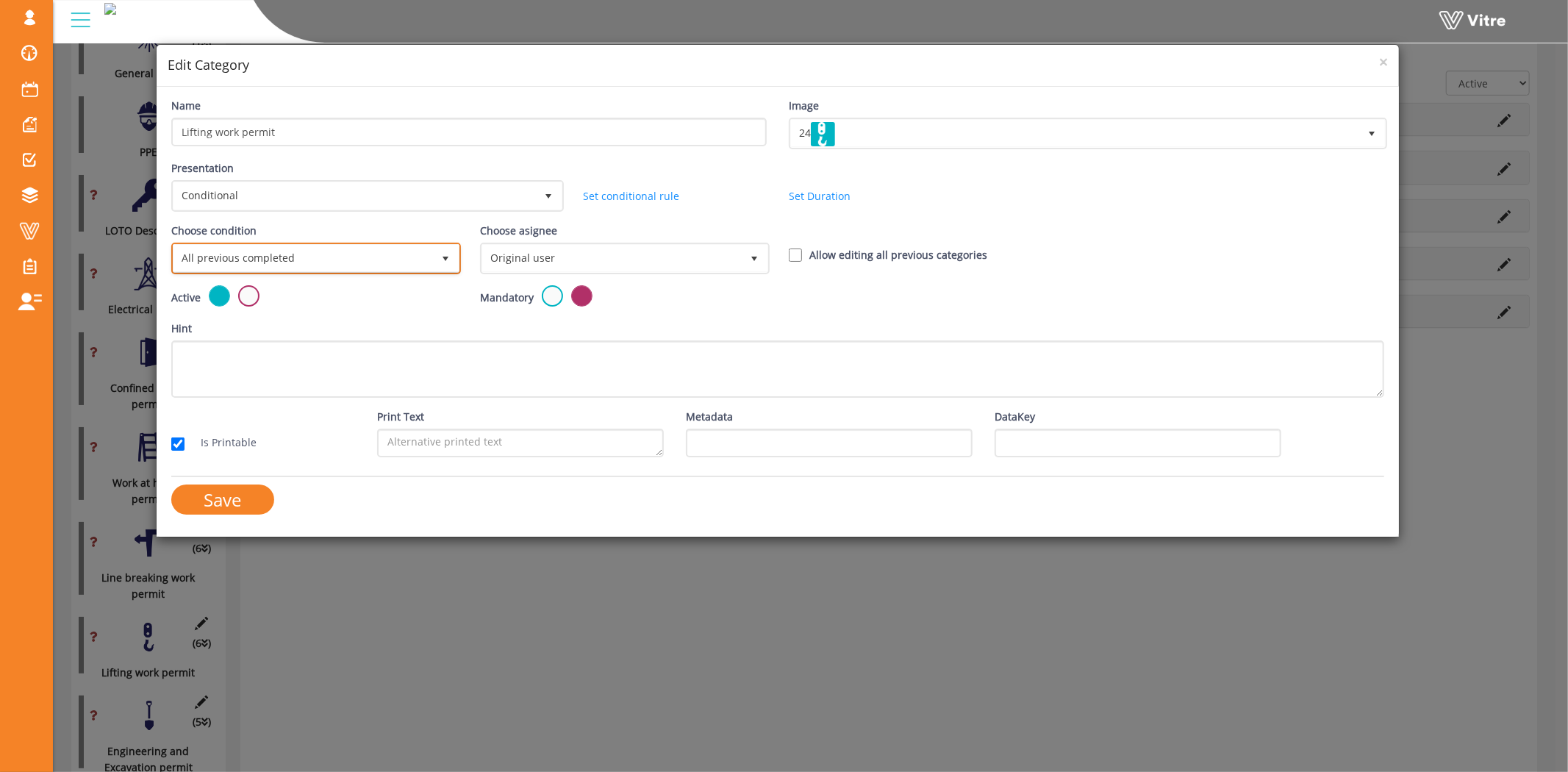
click at [341, 253] on span "All previous completed" at bounding box center [303, 258] width 259 height 26
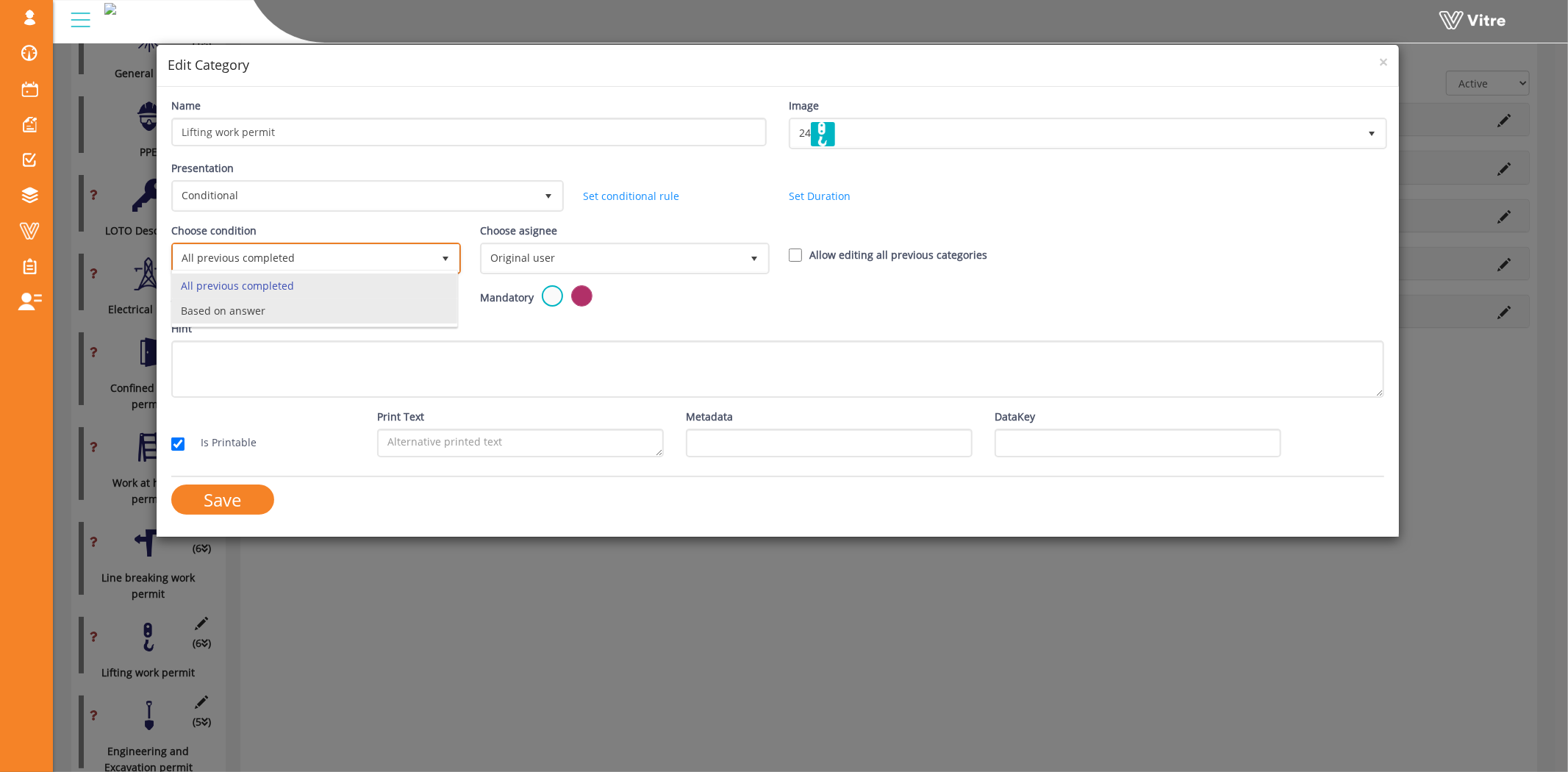
click at [309, 307] on li "Based on answer" at bounding box center [314, 311] width 285 height 25
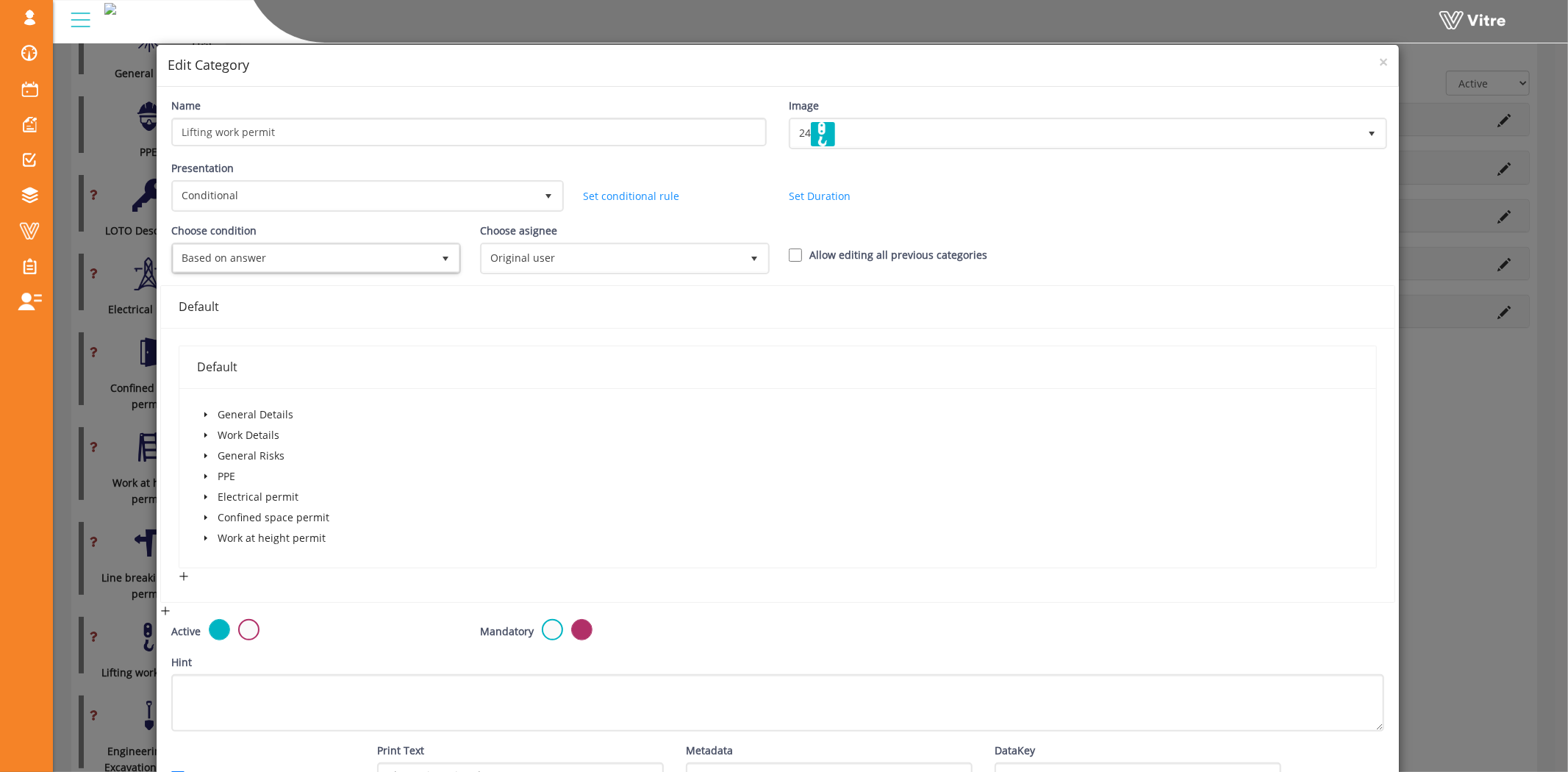
click at [206, 431] on icon "caret-down" at bounding box center [205, 434] width 7 height 7
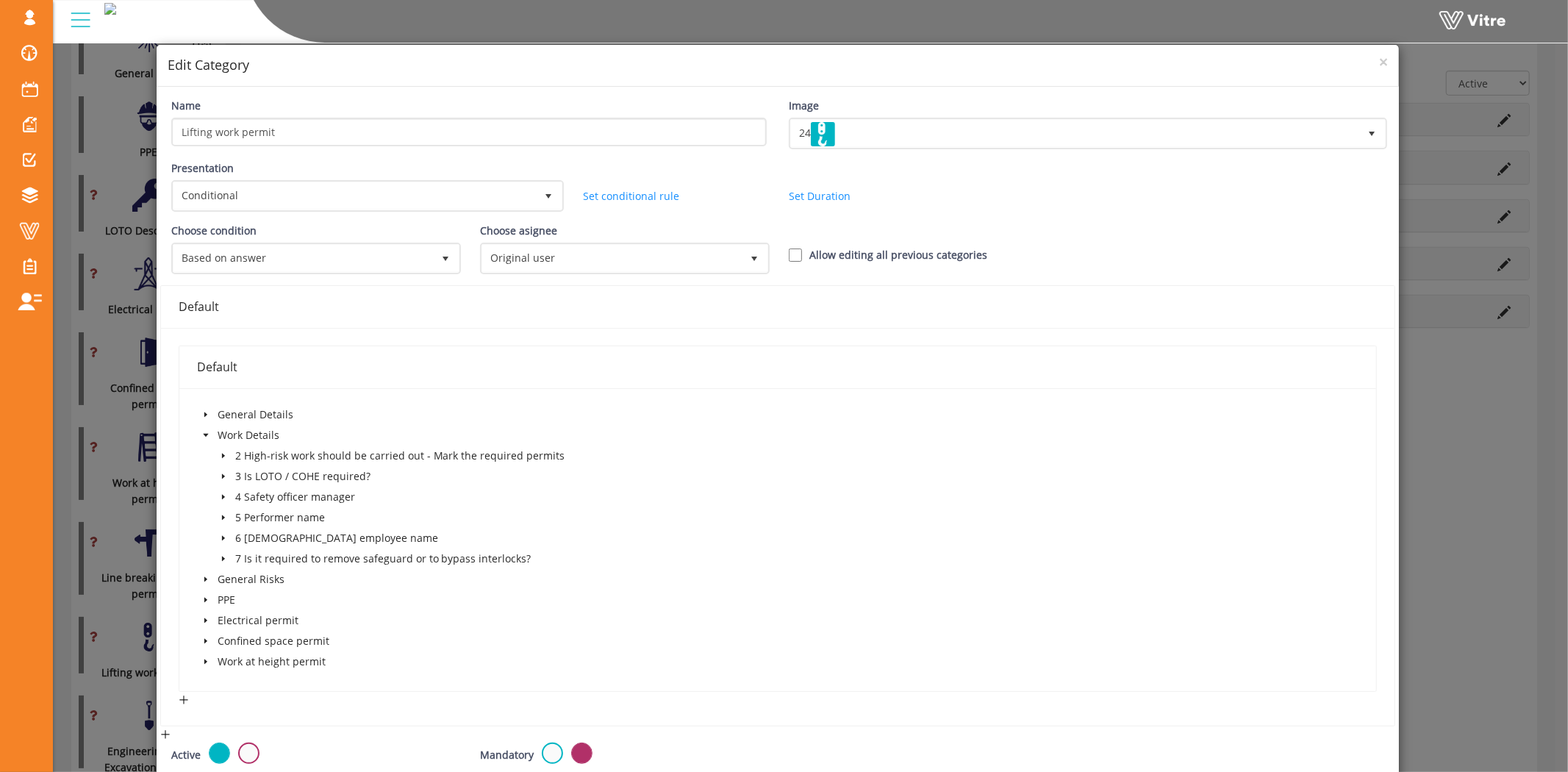
click at [222, 454] on icon "caret-down" at bounding box center [224, 456] width 3 height 5
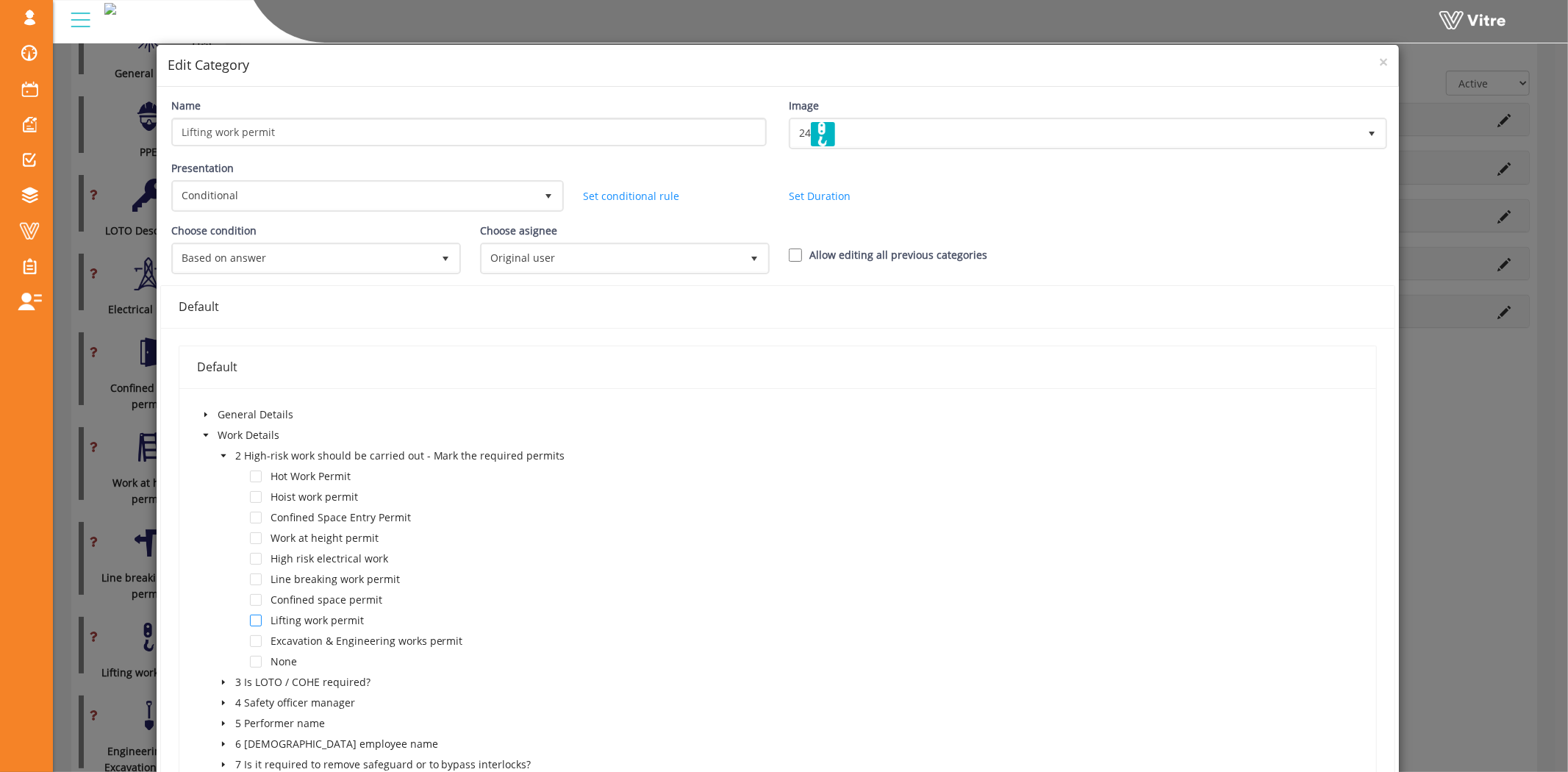
click at [257, 615] on span at bounding box center [256, 620] width 12 height 12
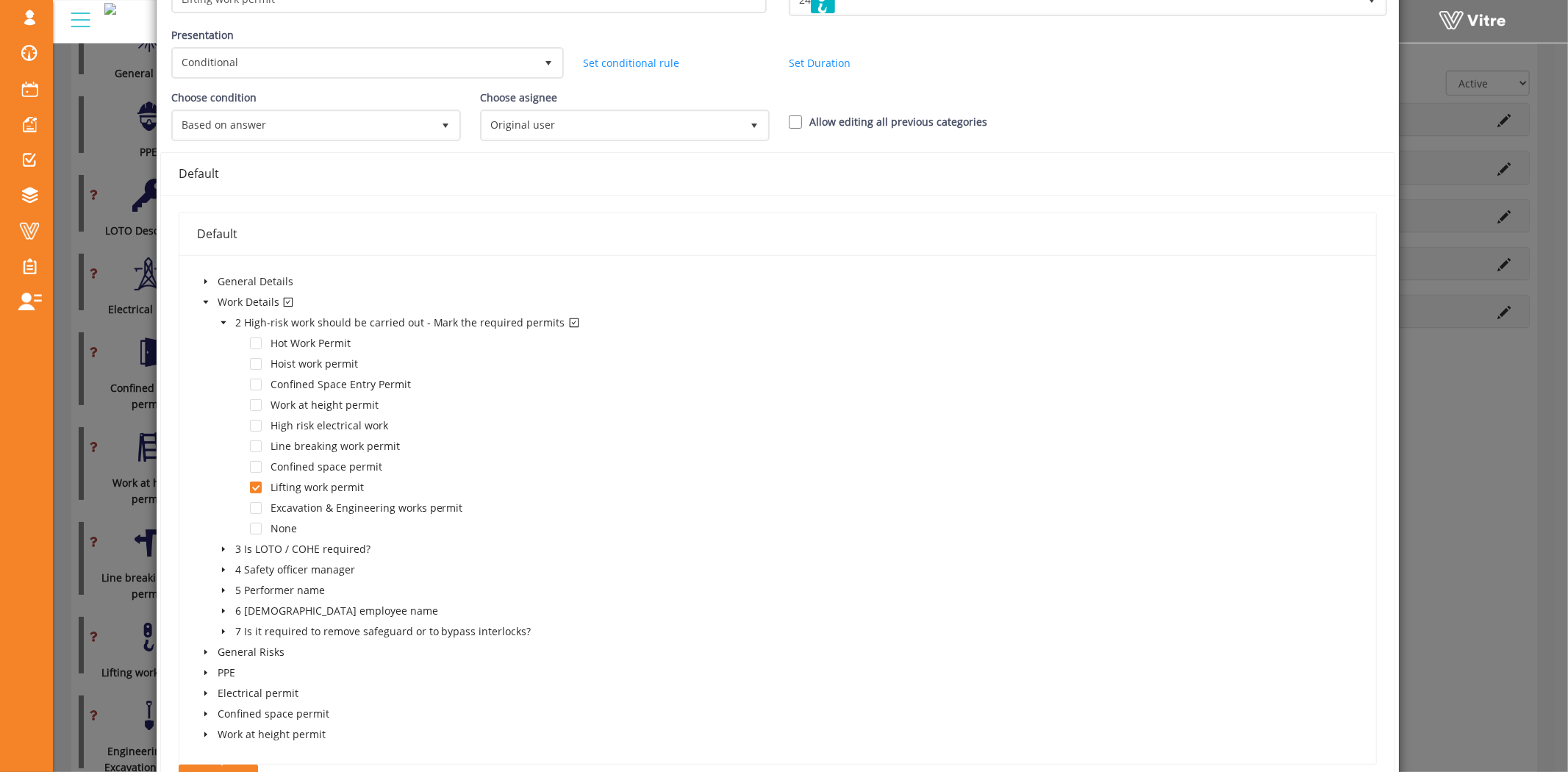
scroll to position [408, 0]
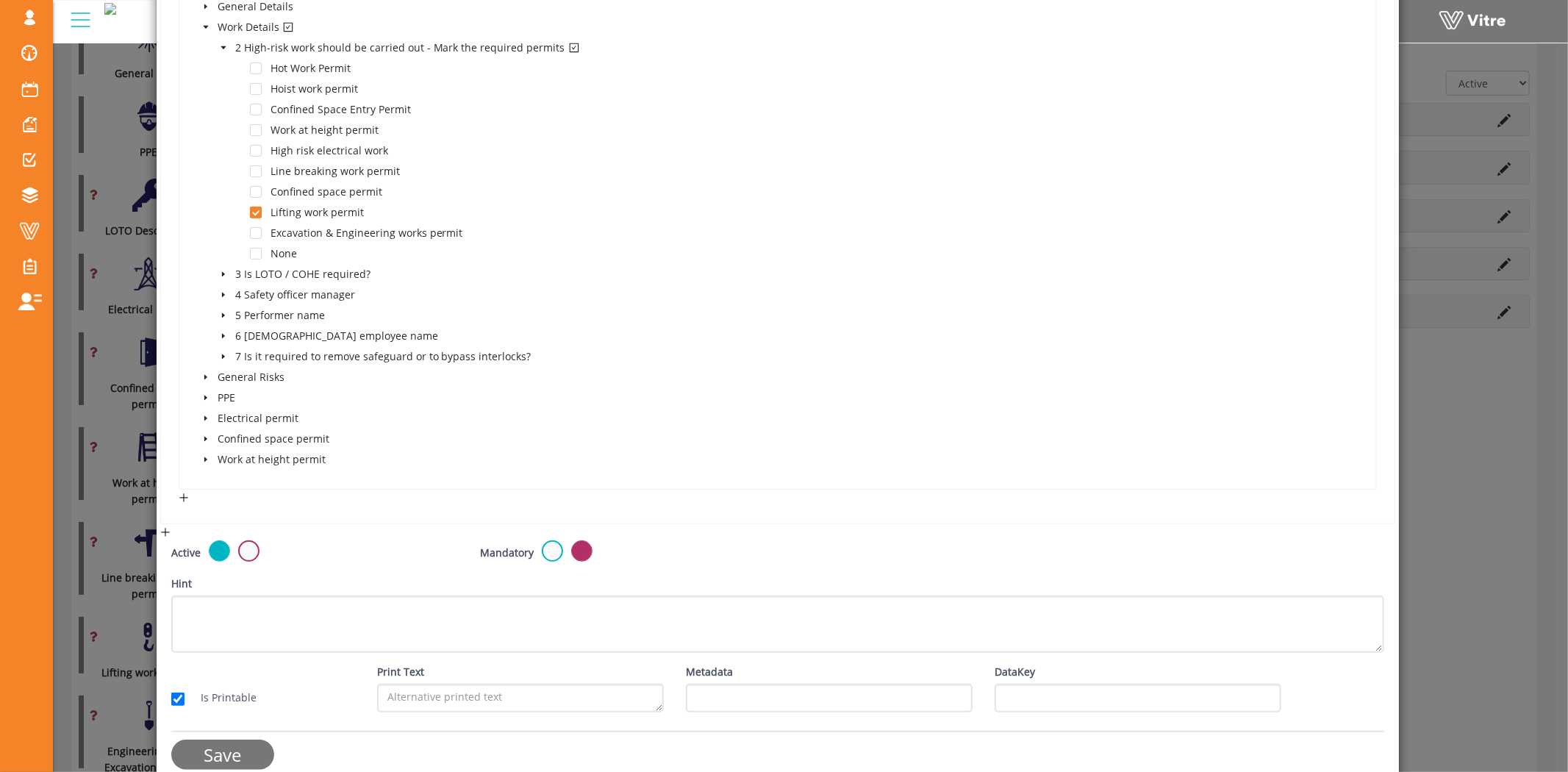
click at [210, 746] on input "Save" at bounding box center [222, 754] width 103 height 30
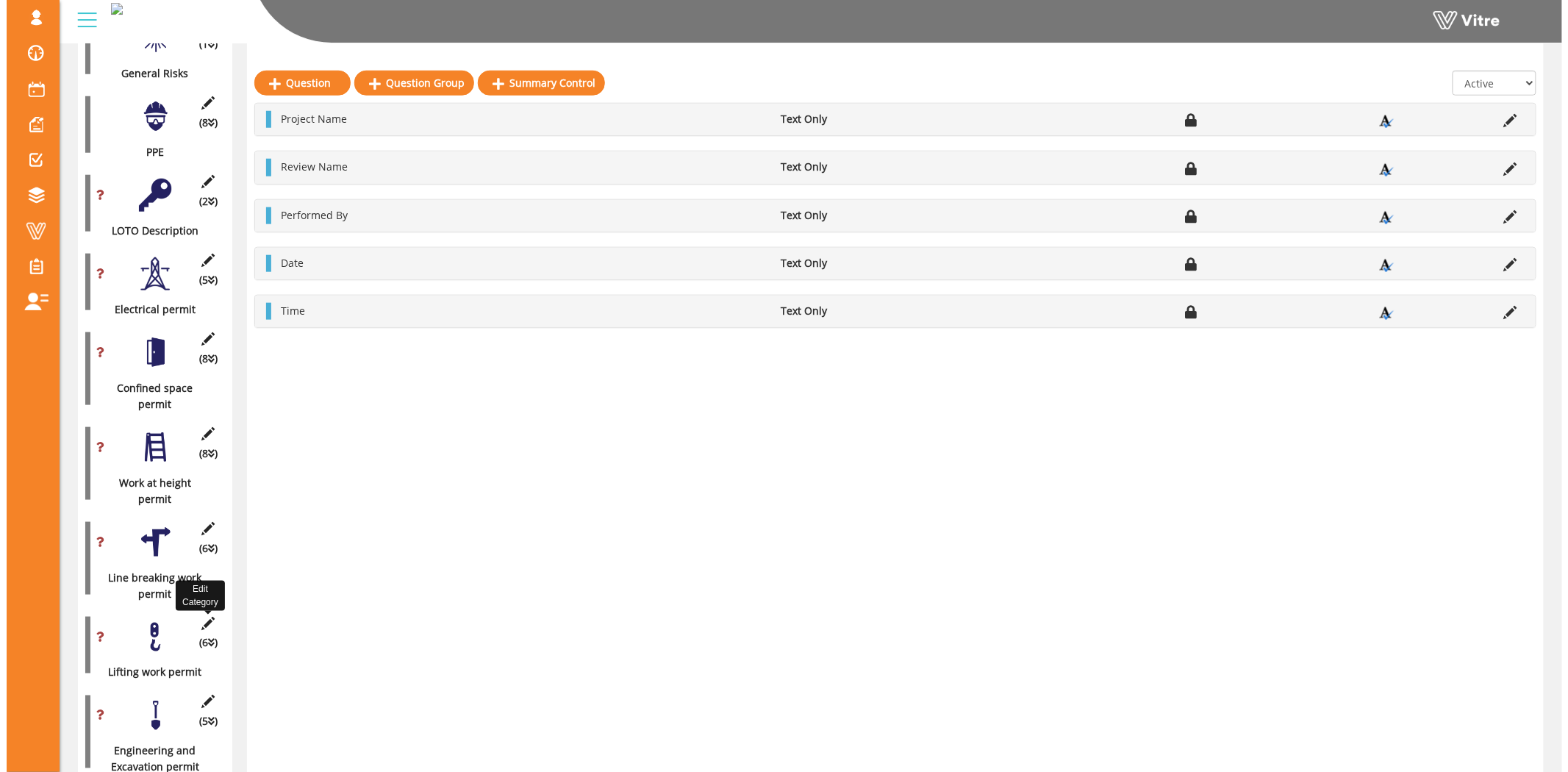
scroll to position [608, 0]
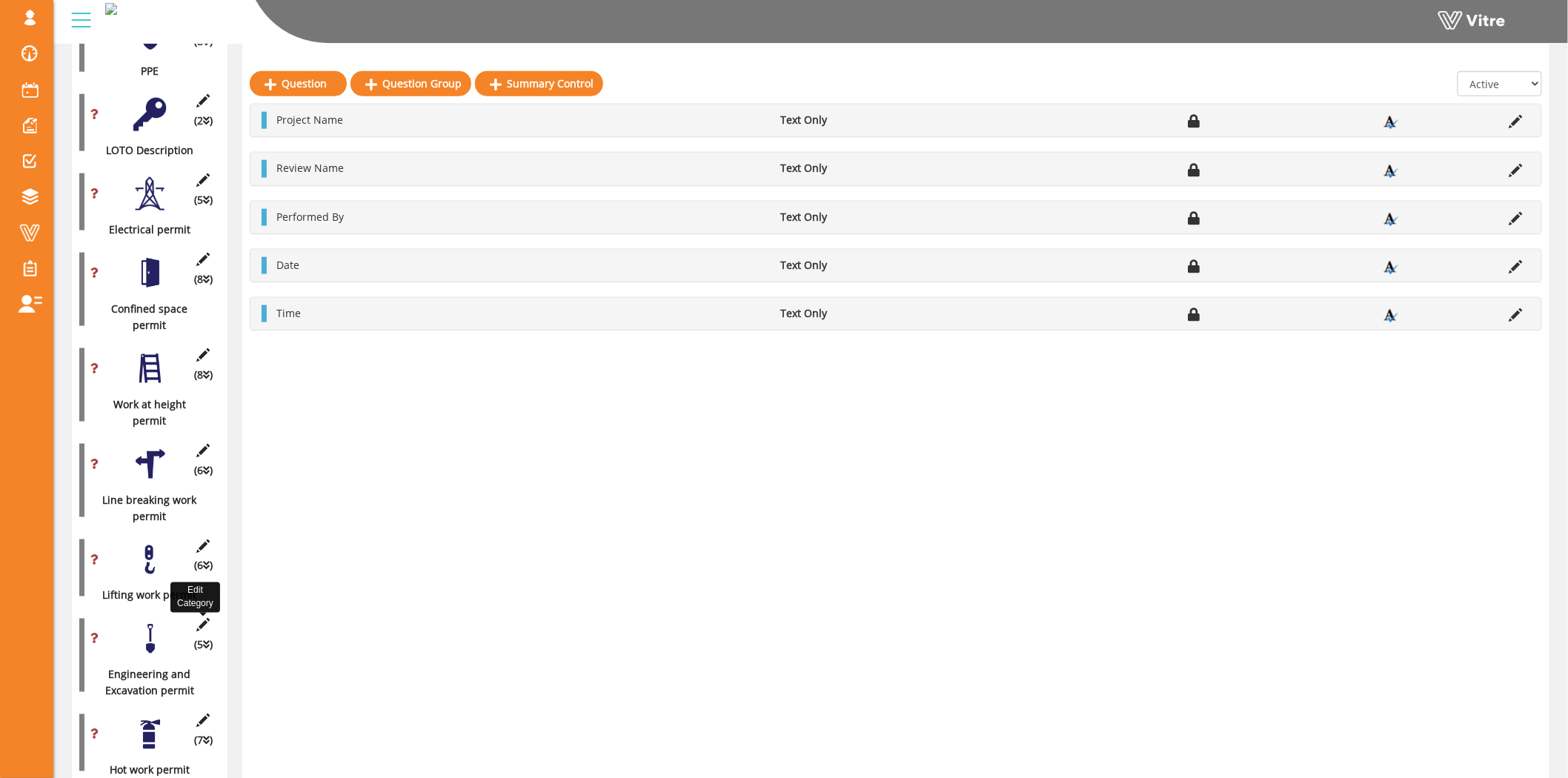
click at [200, 619] on icon at bounding box center [204, 625] width 19 height 13
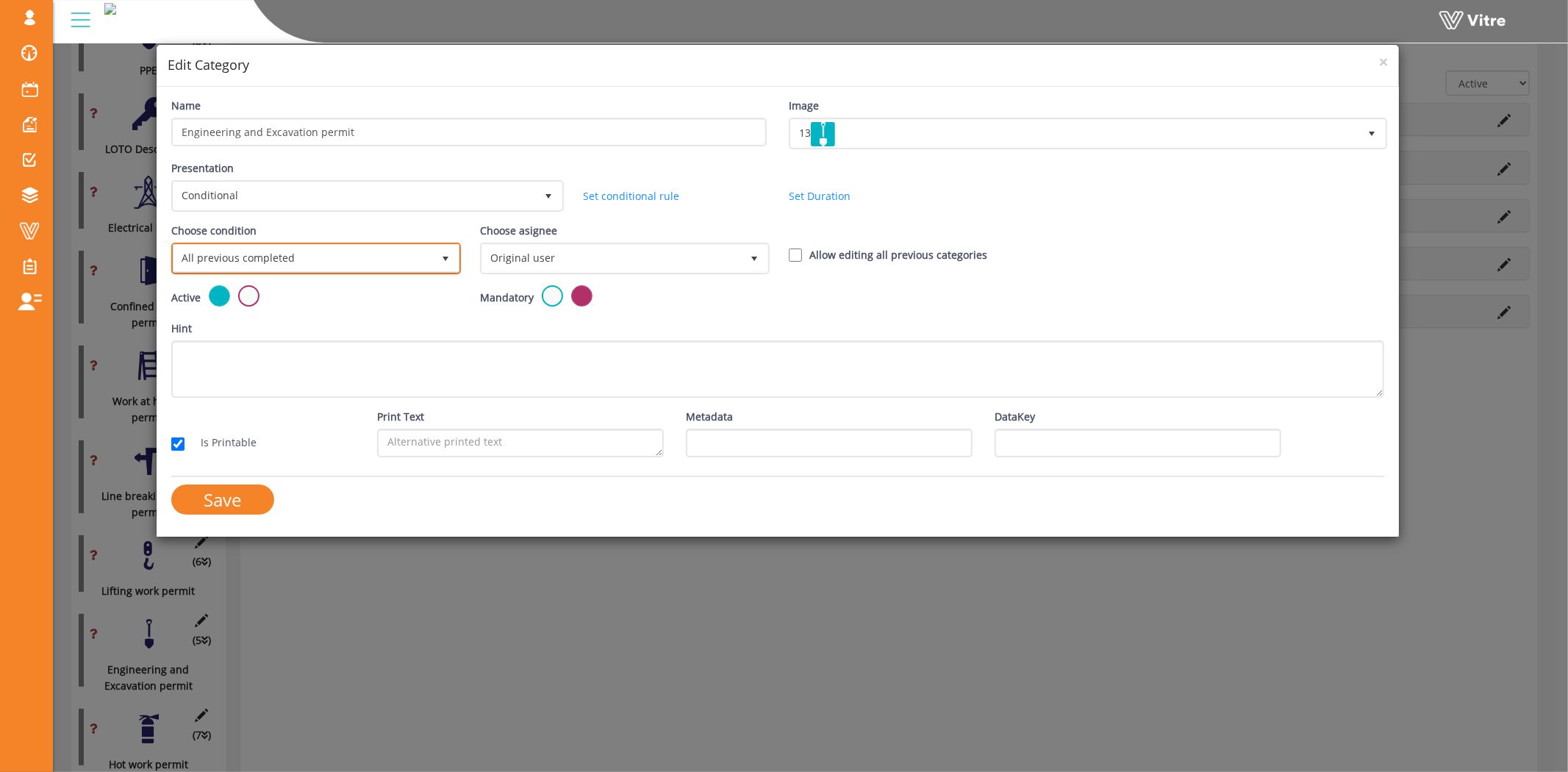
click at [263, 259] on span "All previous completed" at bounding box center [303, 258] width 259 height 26
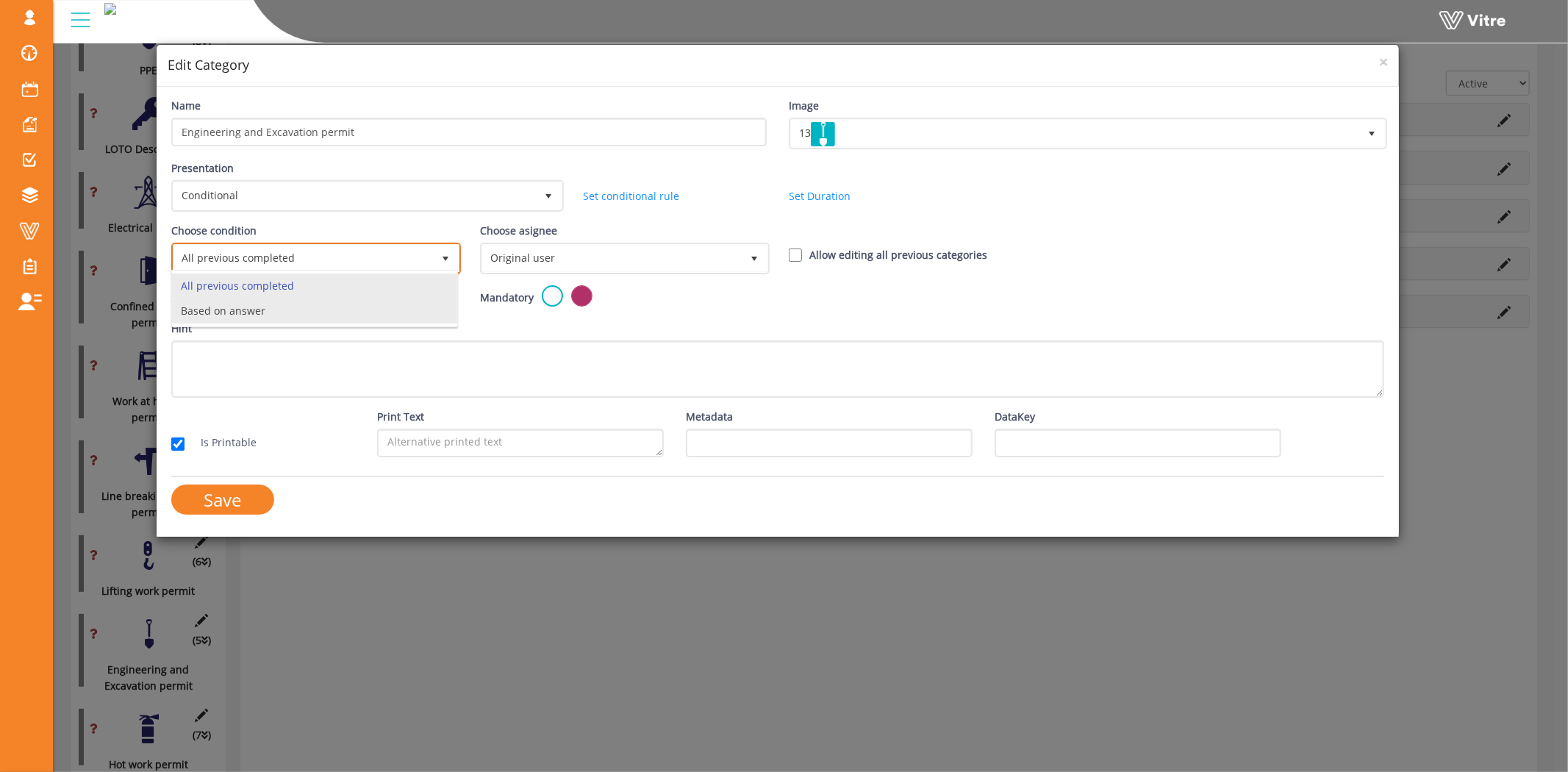
click at [249, 311] on li "Based on answer" at bounding box center [314, 311] width 285 height 25
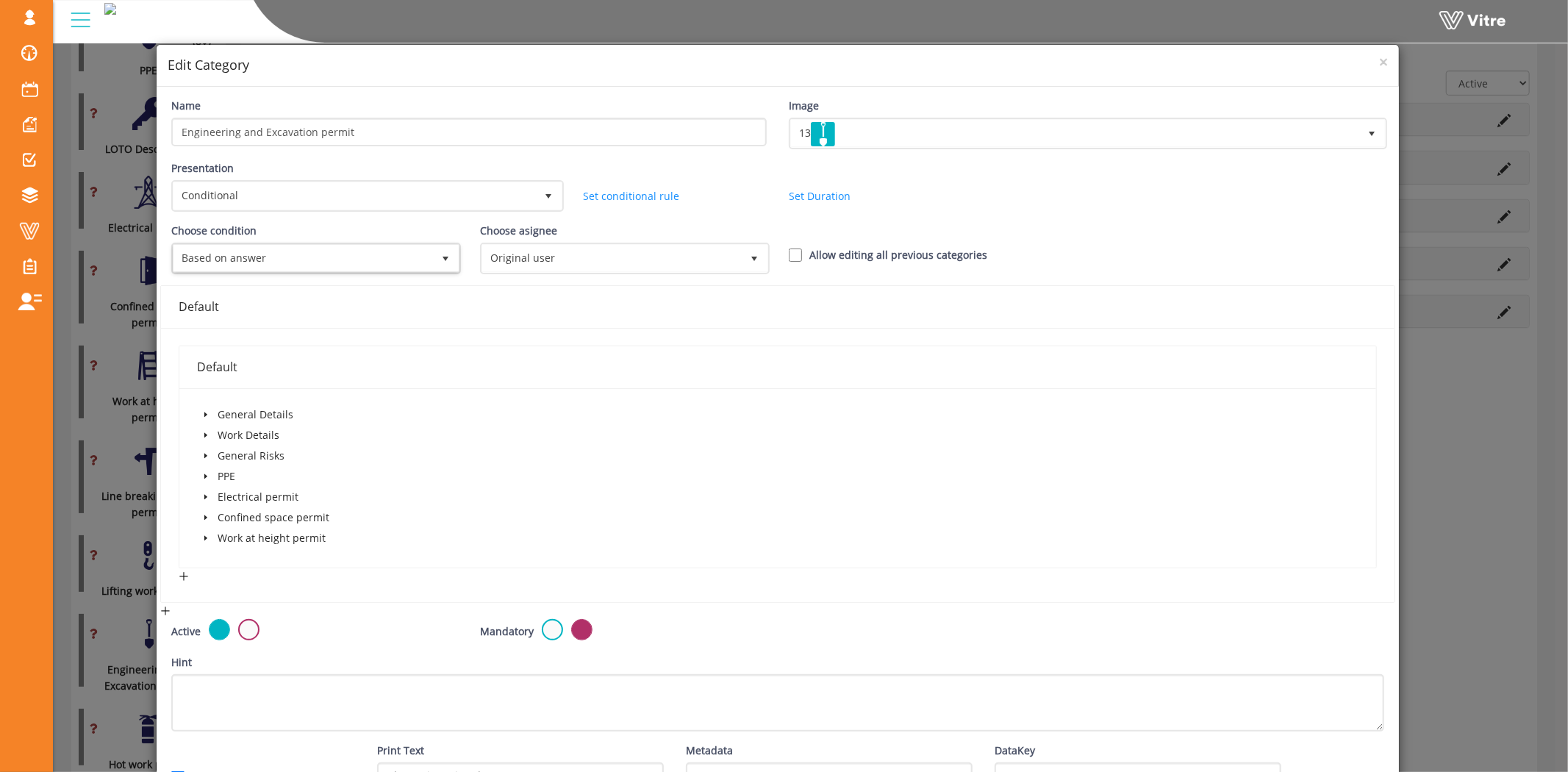
click at [202, 431] on icon "caret-down" at bounding box center [205, 434] width 7 height 7
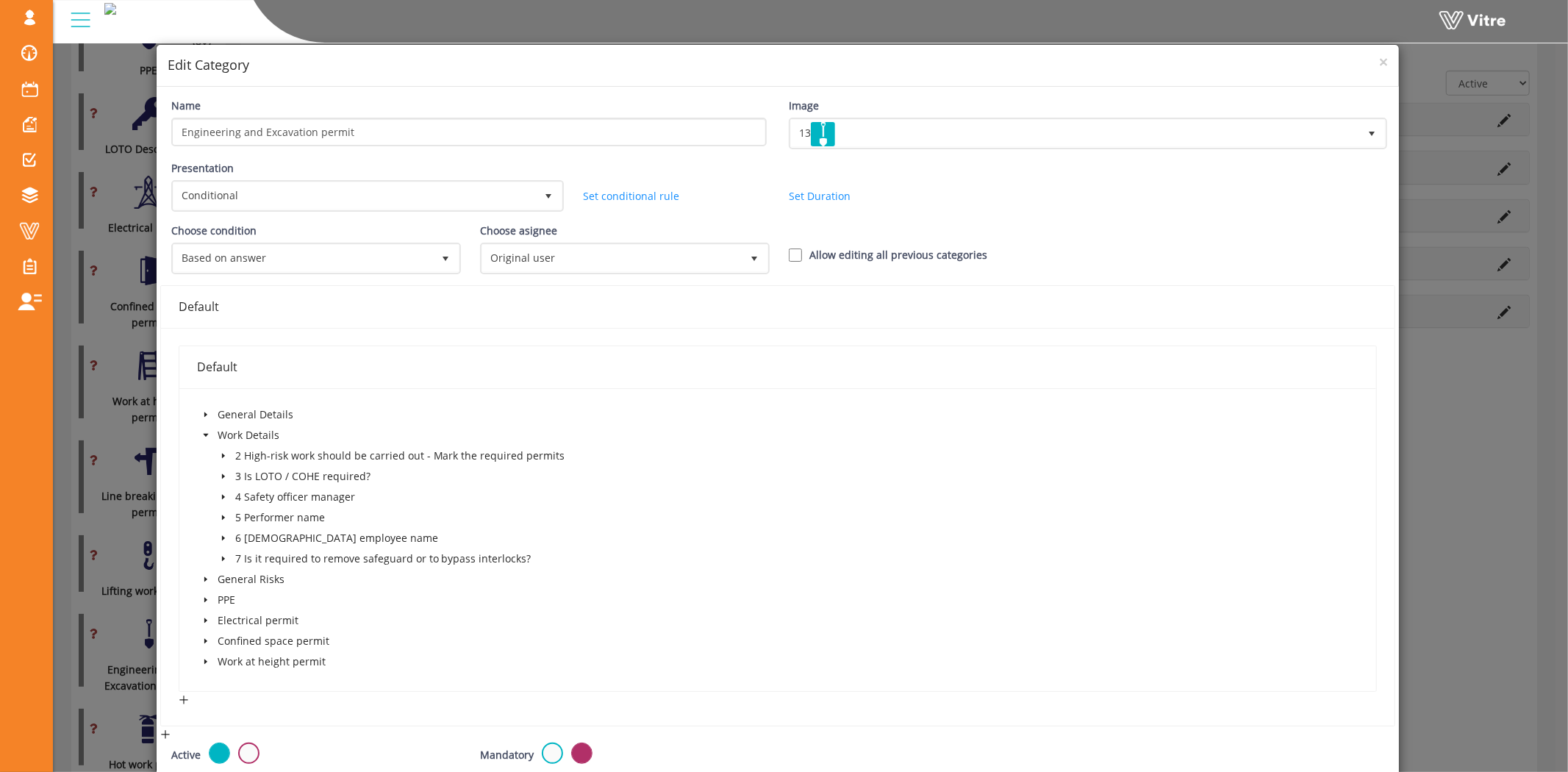
click at [222, 454] on icon "caret-down" at bounding box center [224, 456] width 3 height 5
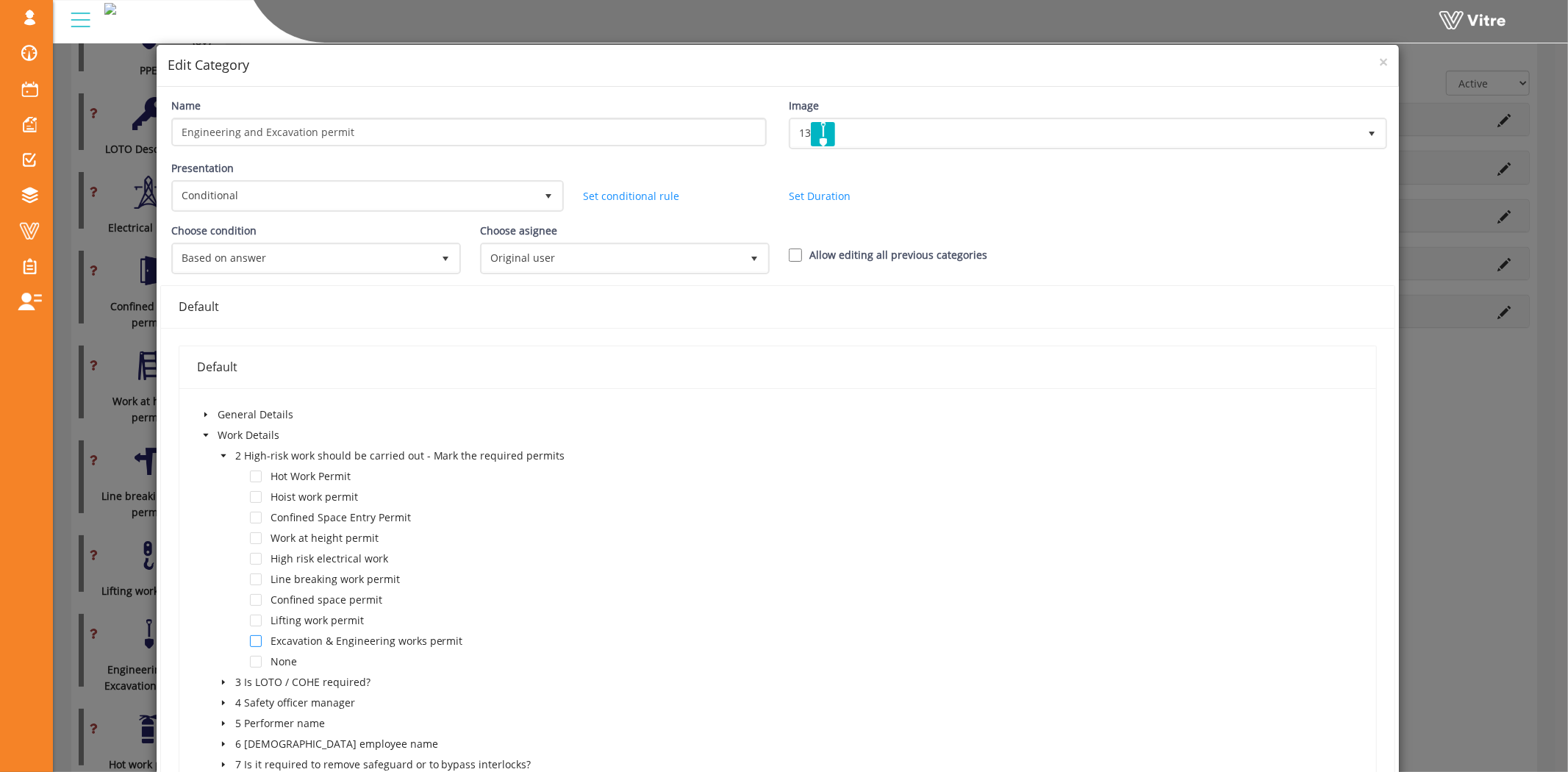
click at [250, 641] on span at bounding box center [256, 640] width 12 height 12
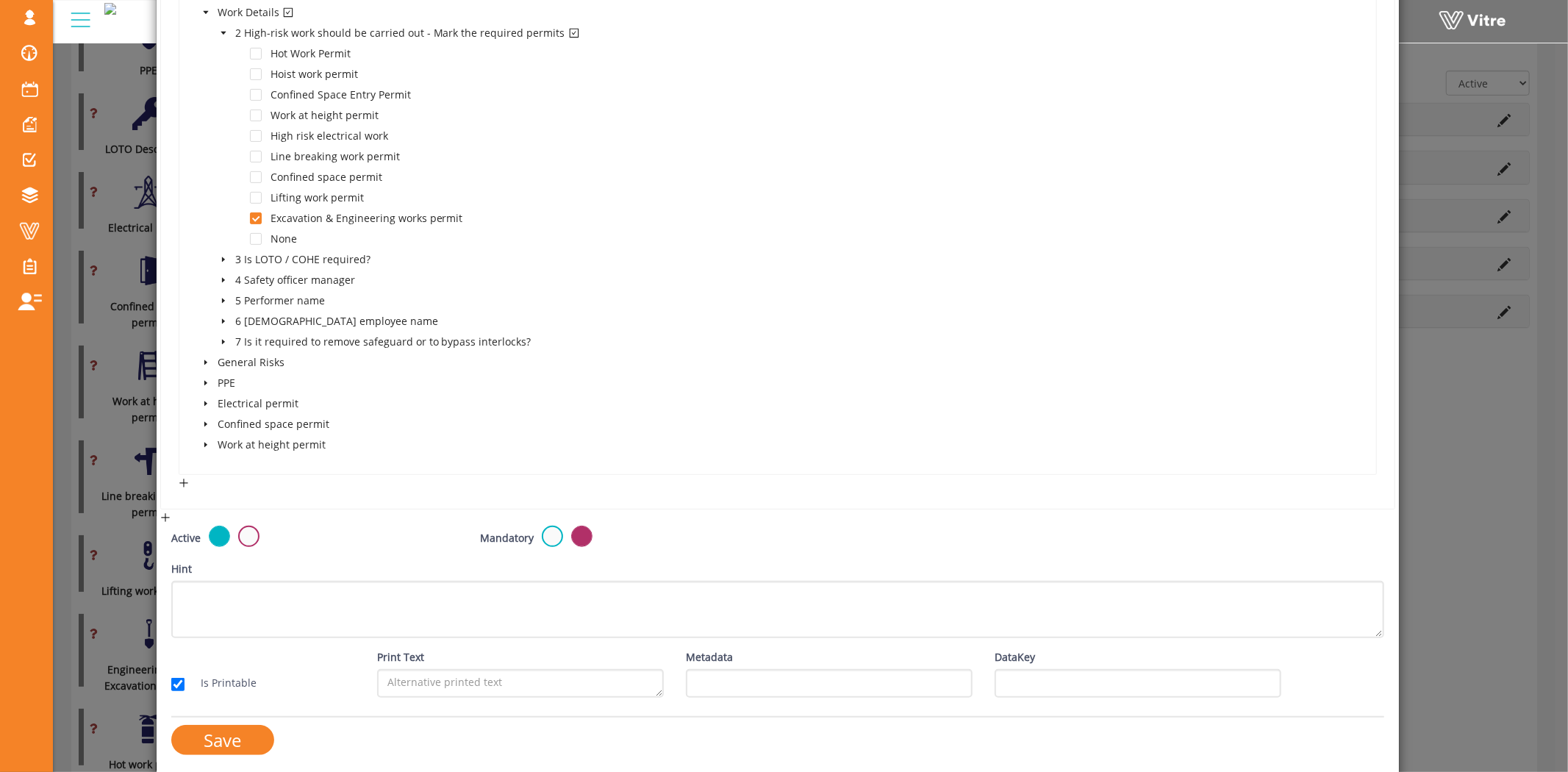
scroll to position [425, 0]
click at [217, 732] on input "Save" at bounding box center [222, 737] width 103 height 30
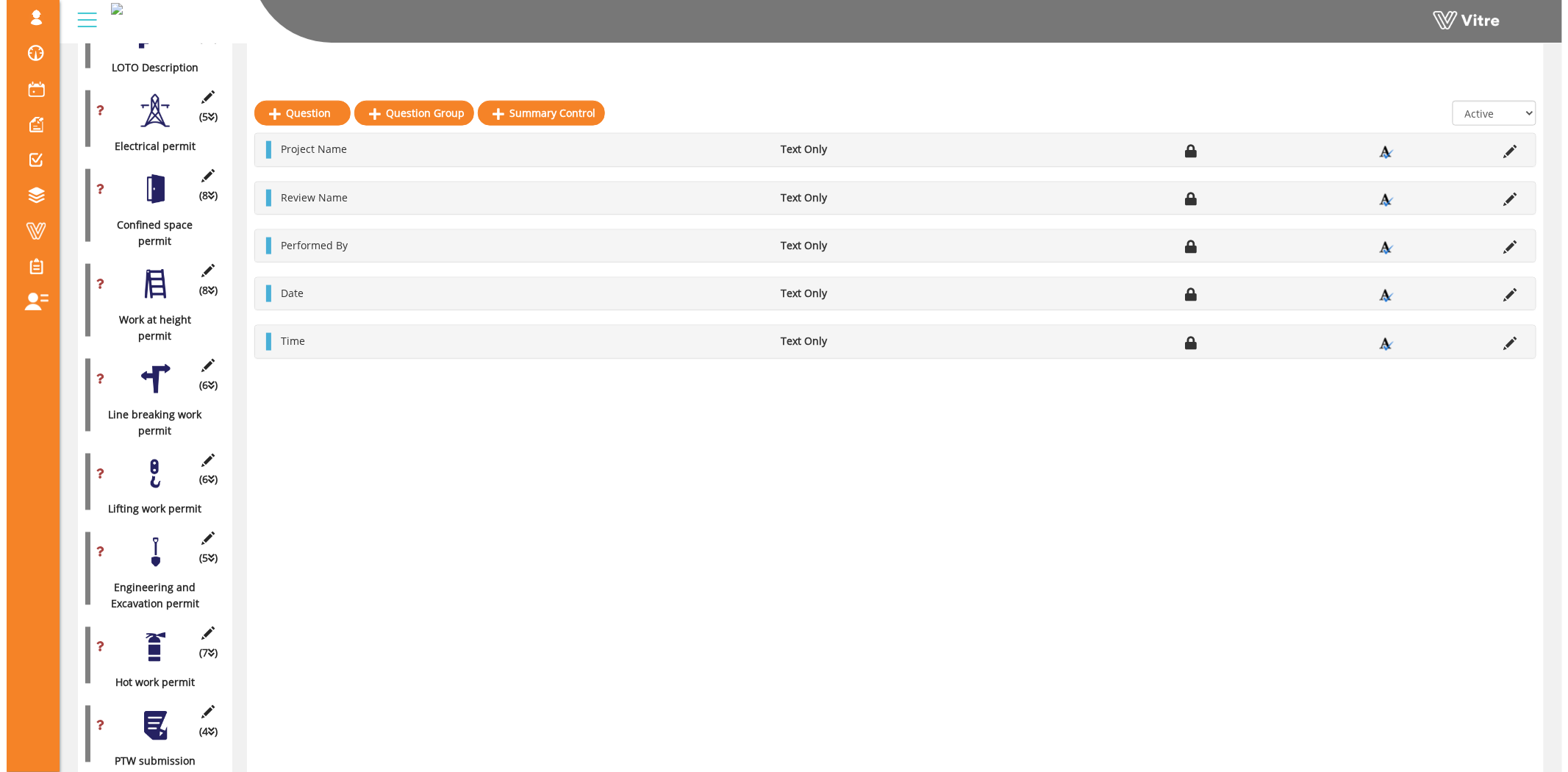
scroll to position [772, 0]
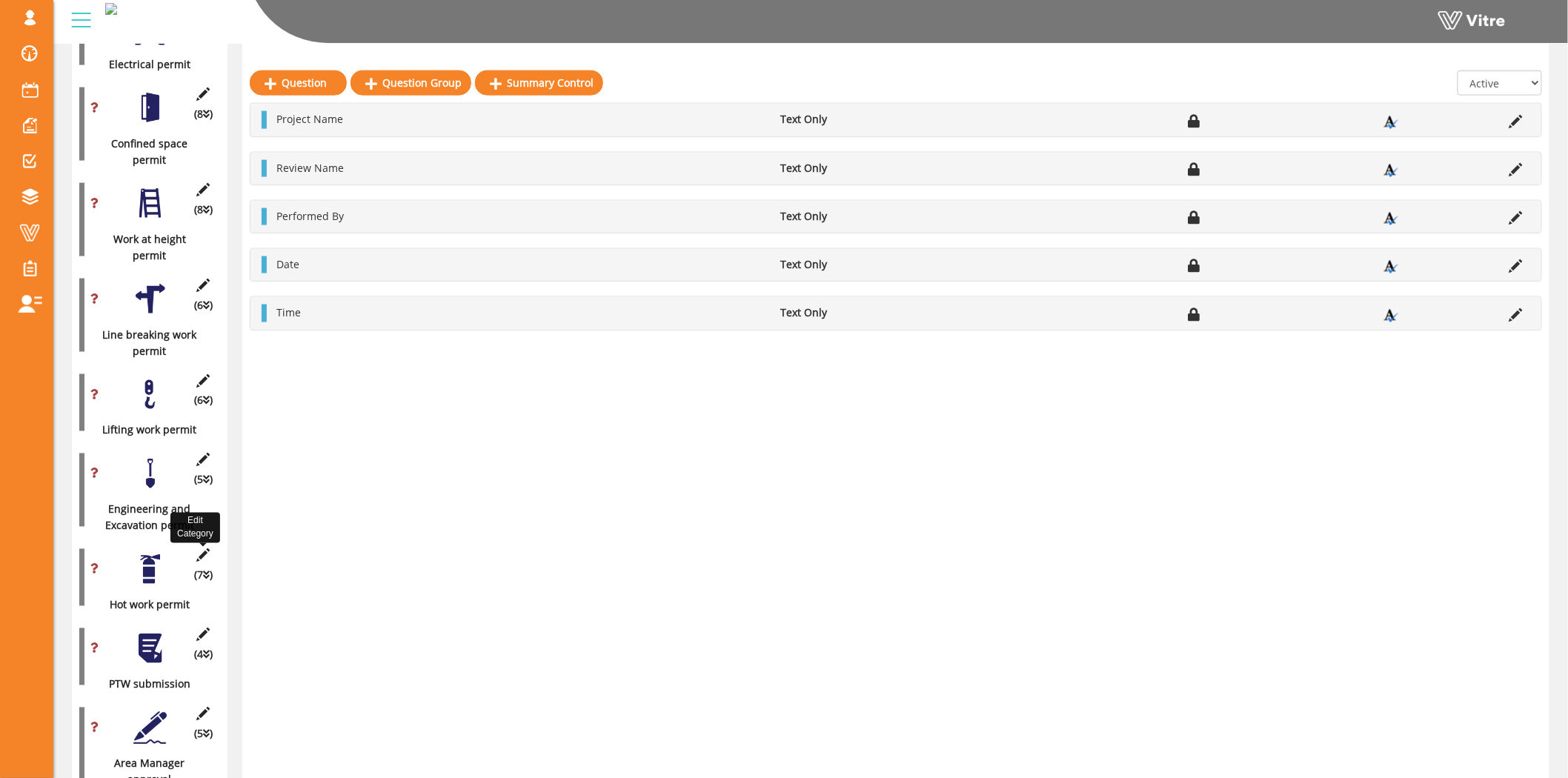
click at [197, 549] on icon at bounding box center [204, 555] width 19 height 13
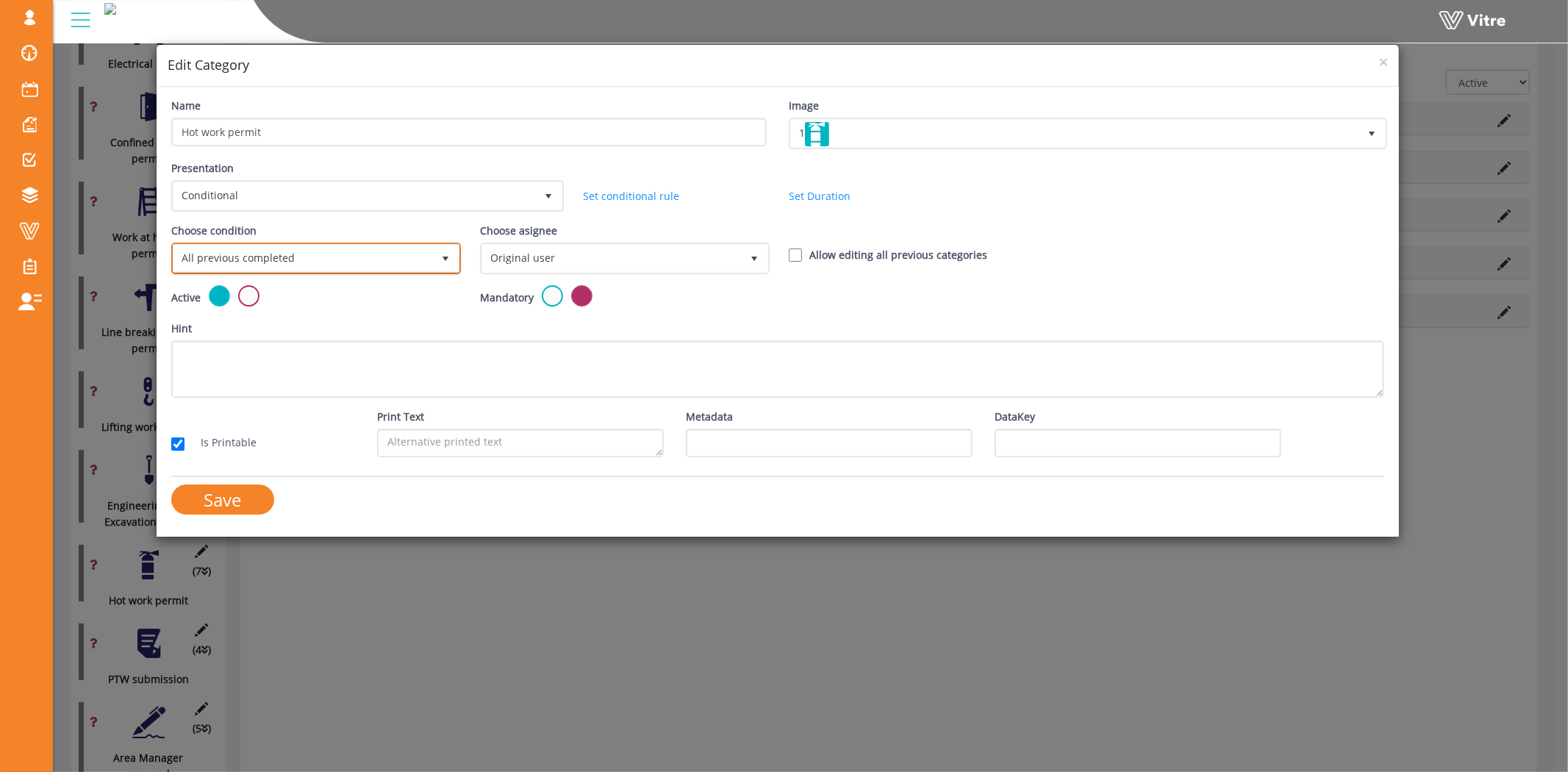
click at [297, 258] on span "All previous completed" at bounding box center [303, 258] width 259 height 26
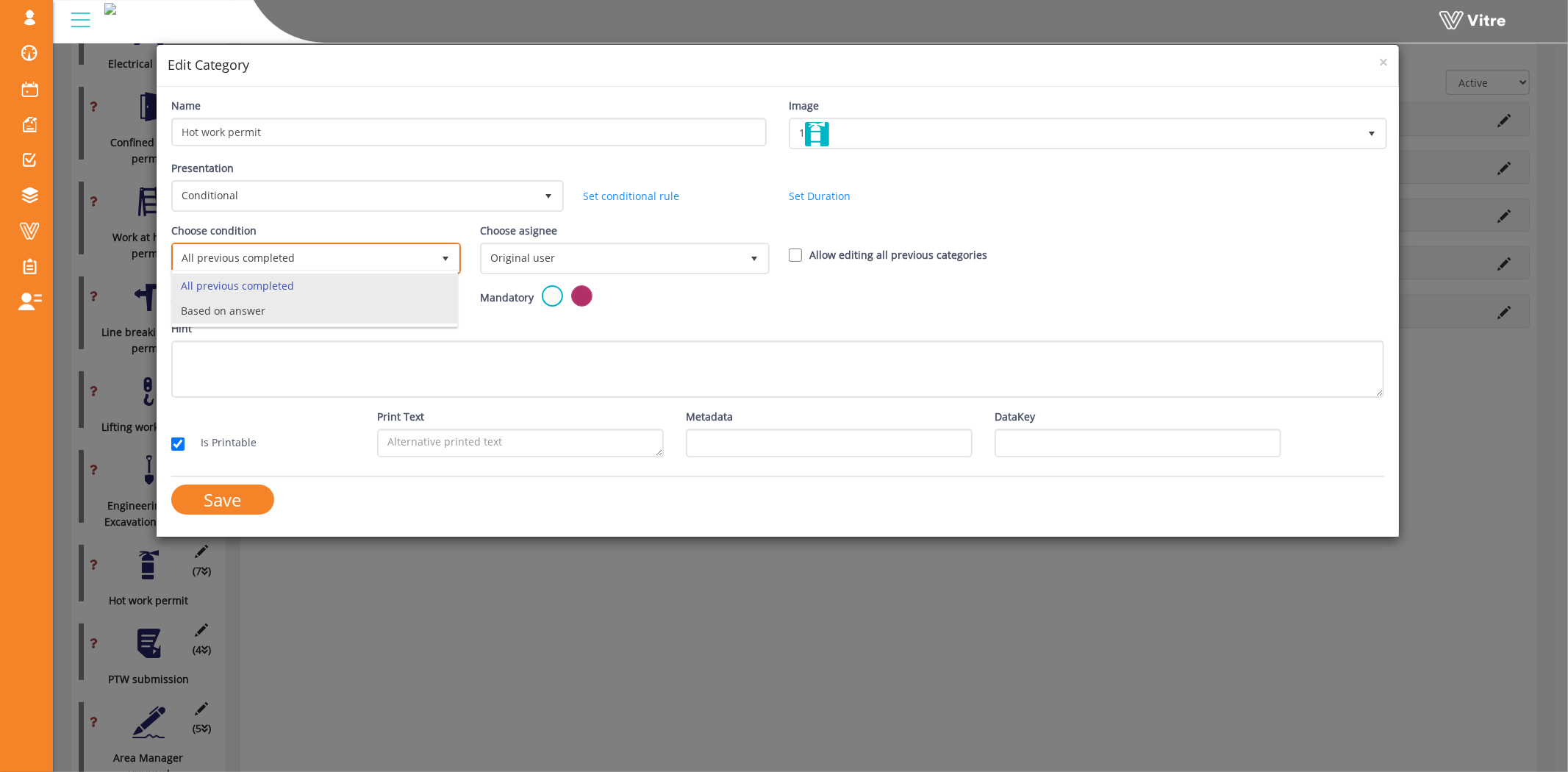
click at [280, 301] on li "Based on answer" at bounding box center [314, 311] width 285 height 25
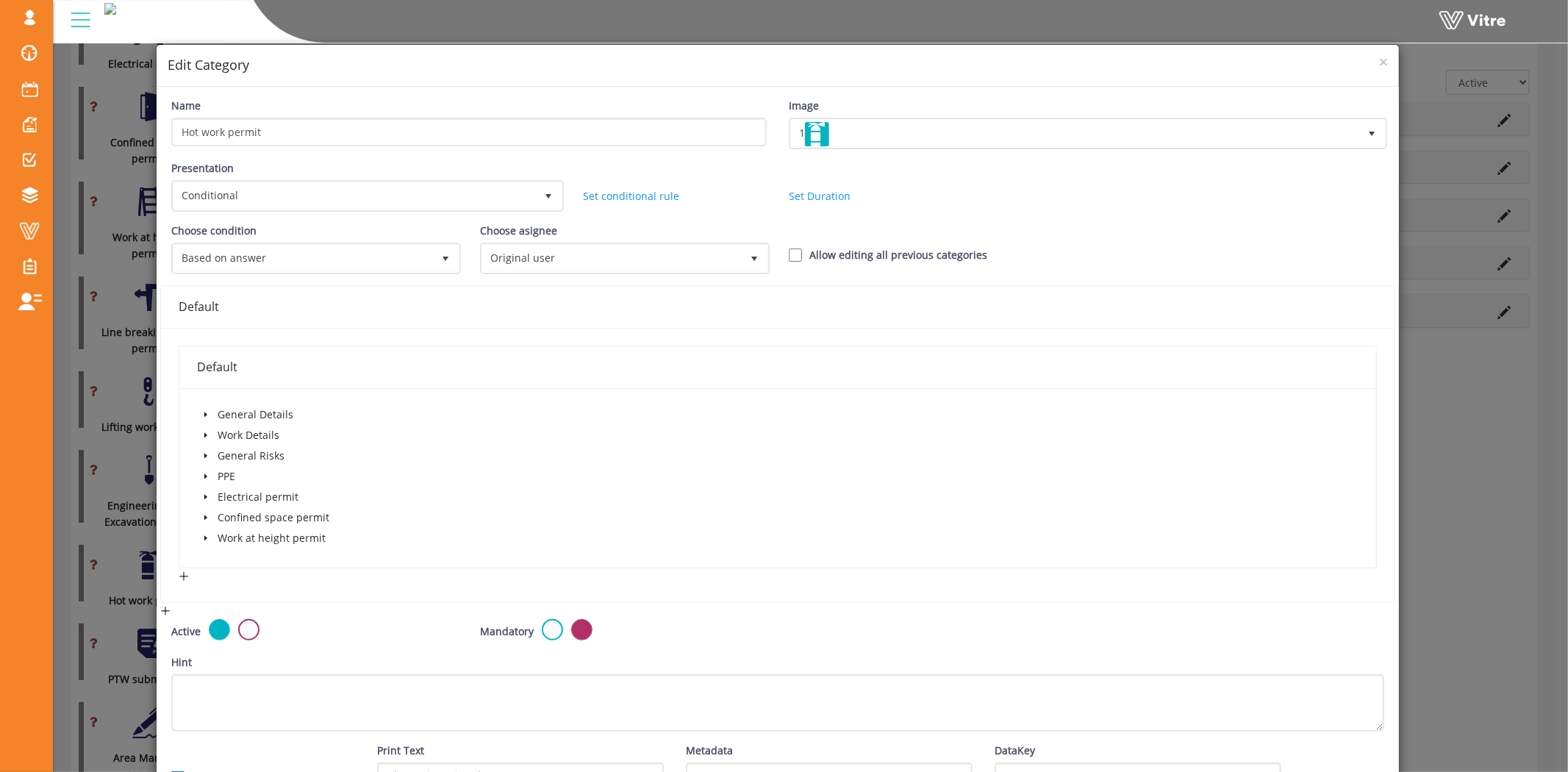
click at [207, 431] on icon "caret-down" at bounding box center [205, 434] width 7 height 7
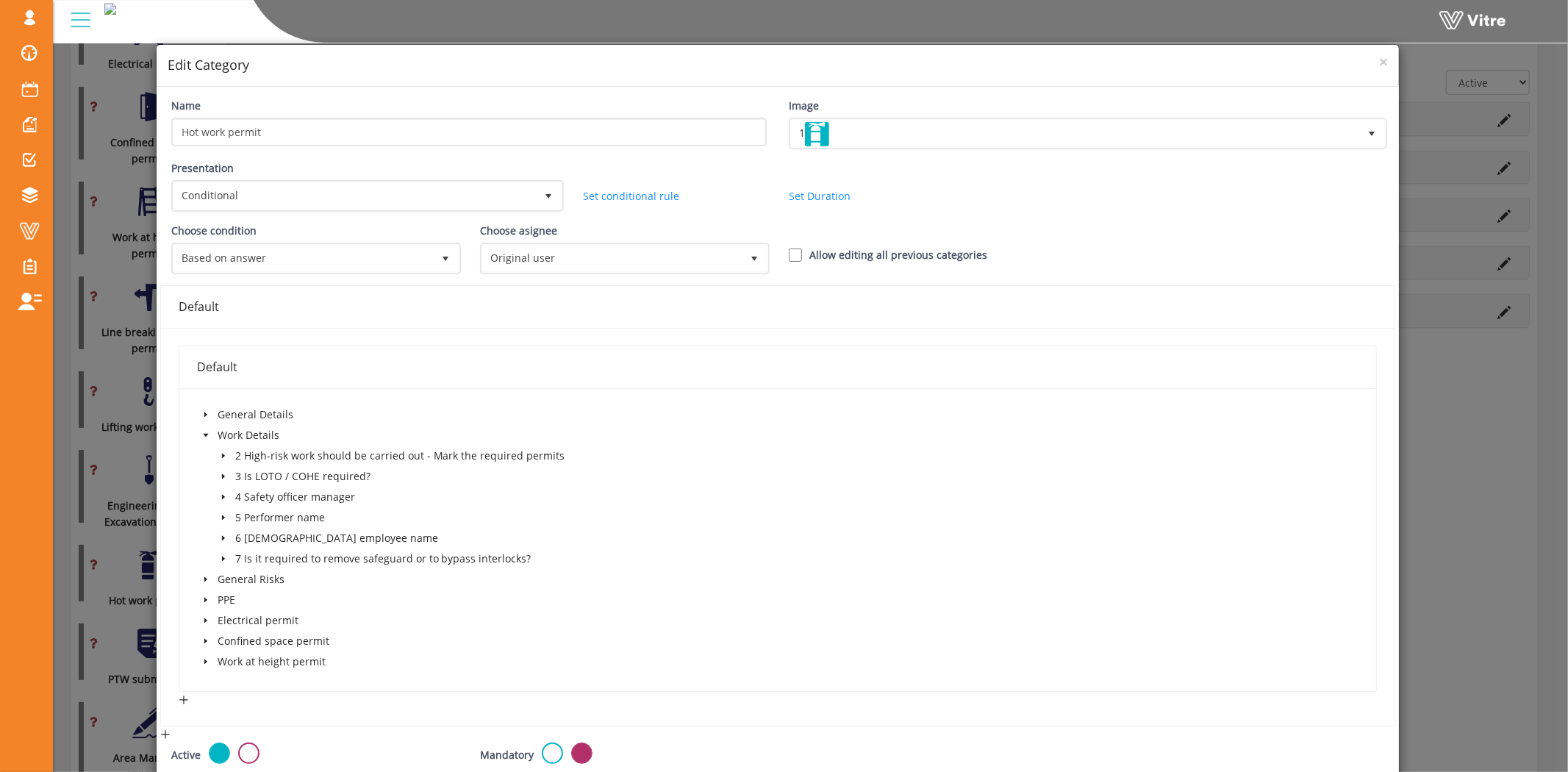
click at [221, 452] on icon "caret-down" at bounding box center [223, 455] width 7 height 7
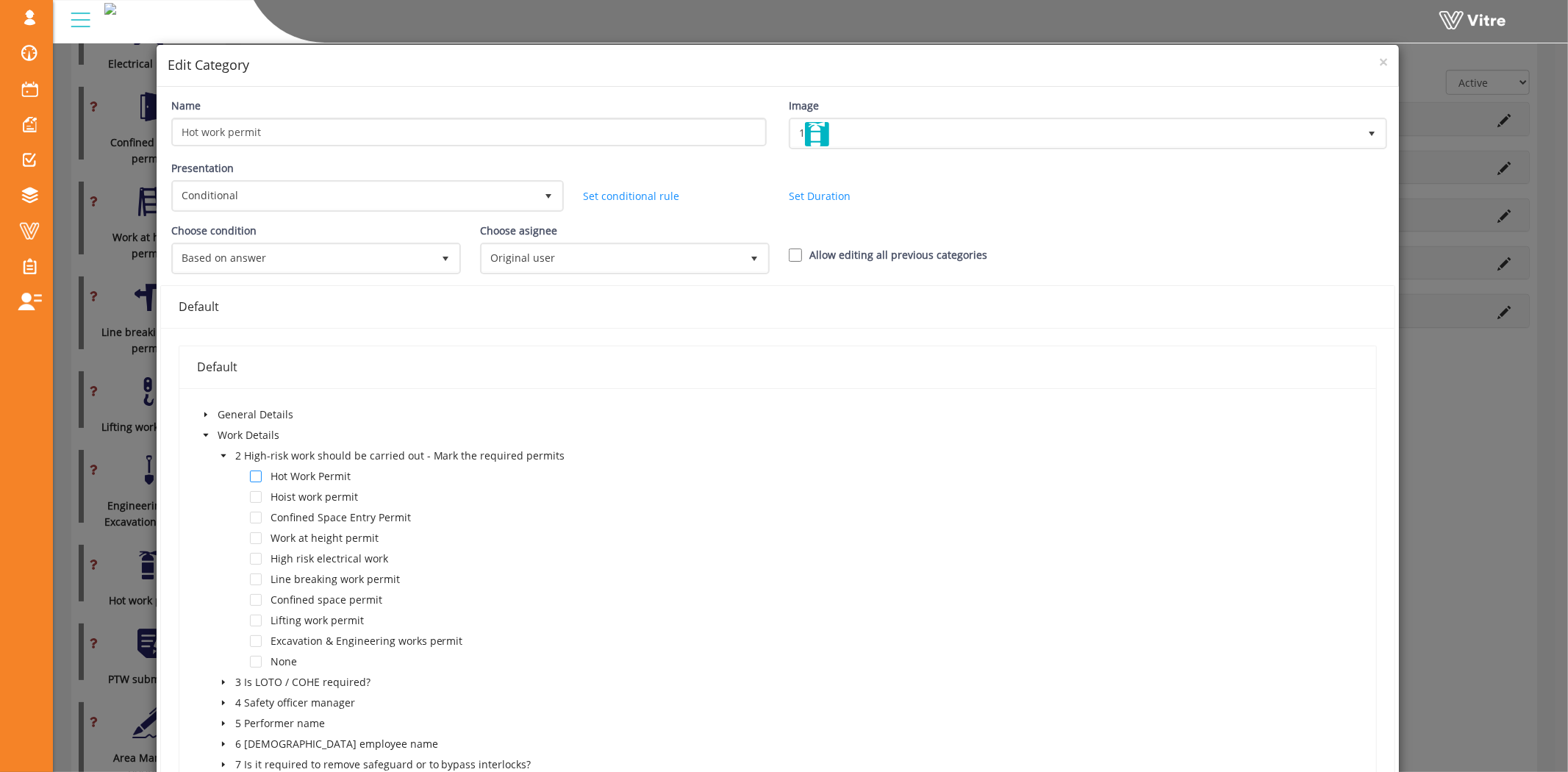
click at [252, 471] on span at bounding box center [256, 476] width 12 height 12
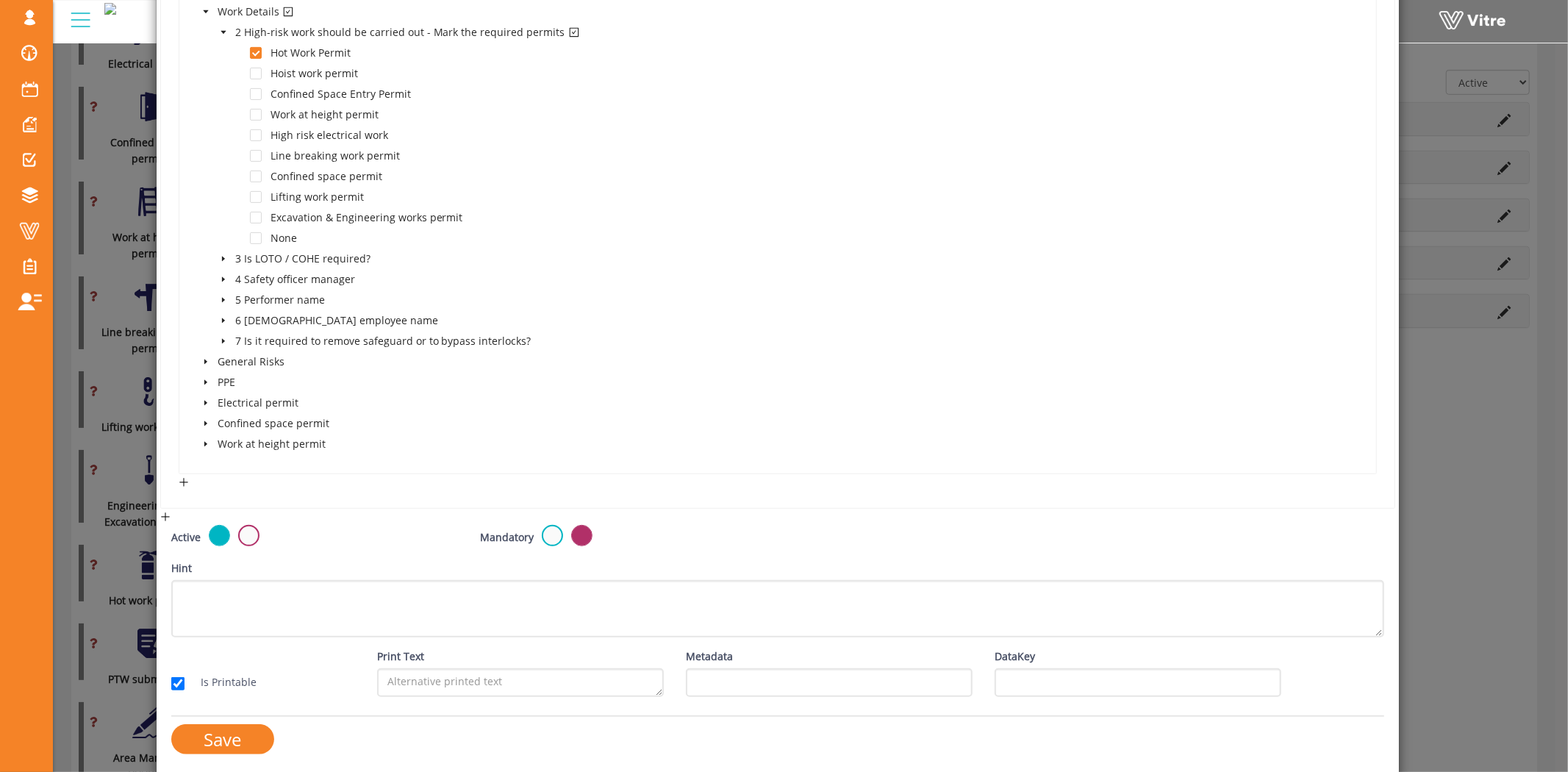
scroll to position [425, 0]
click at [214, 729] on input "Save" at bounding box center [222, 737] width 103 height 30
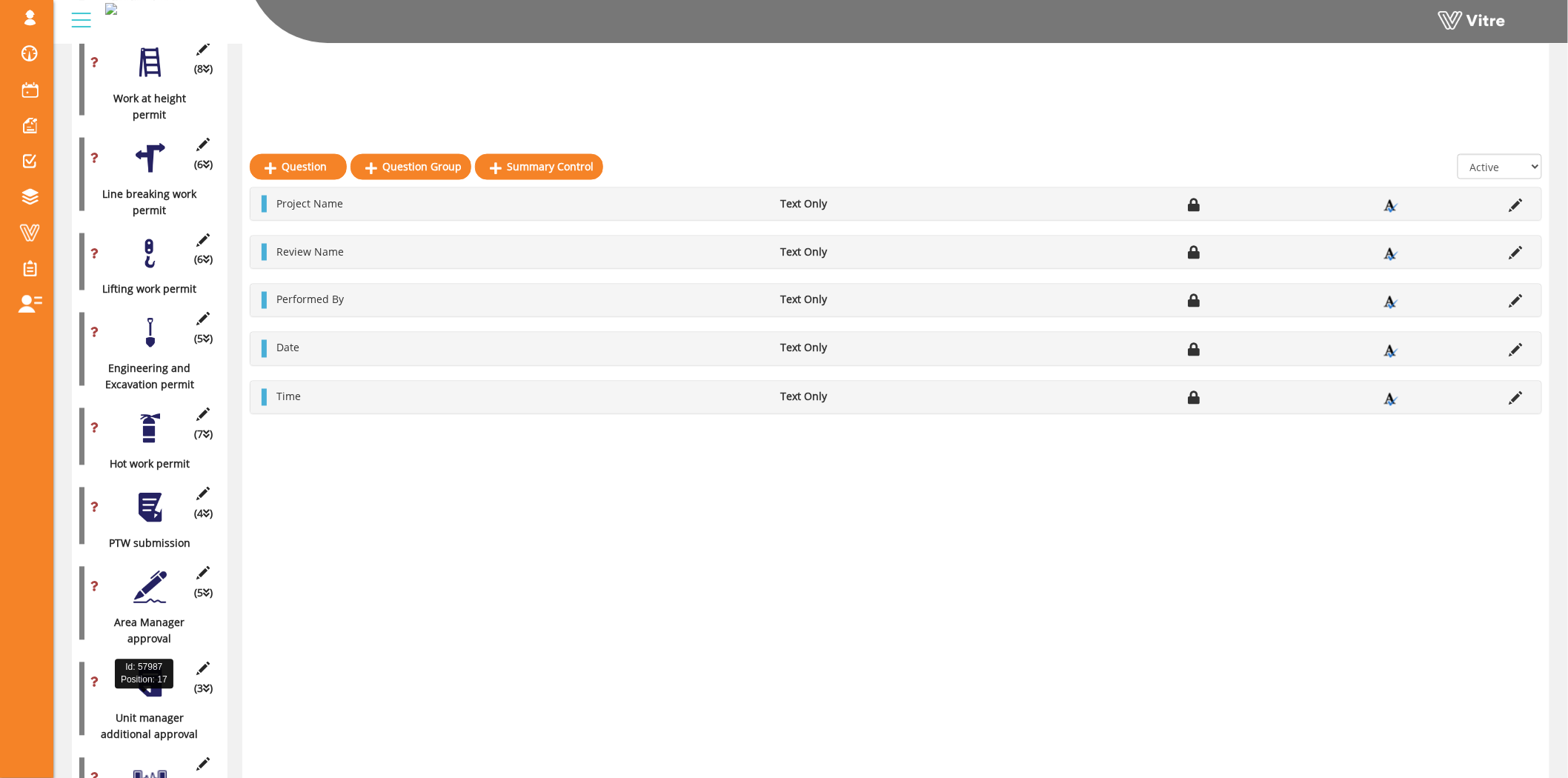
scroll to position [1025, 0]
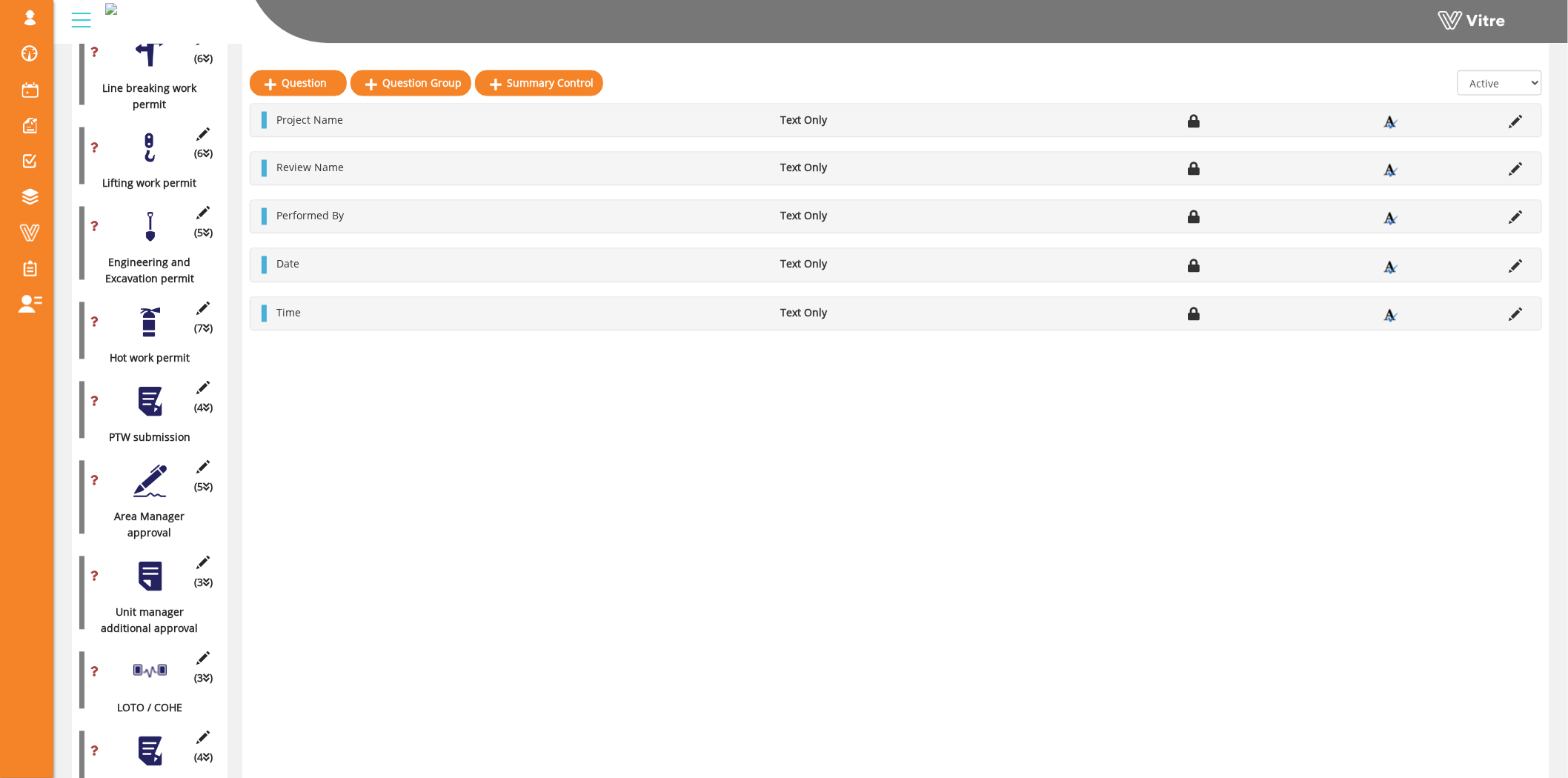
click at [158, 388] on div at bounding box center [150, 402] width 34 height 34
